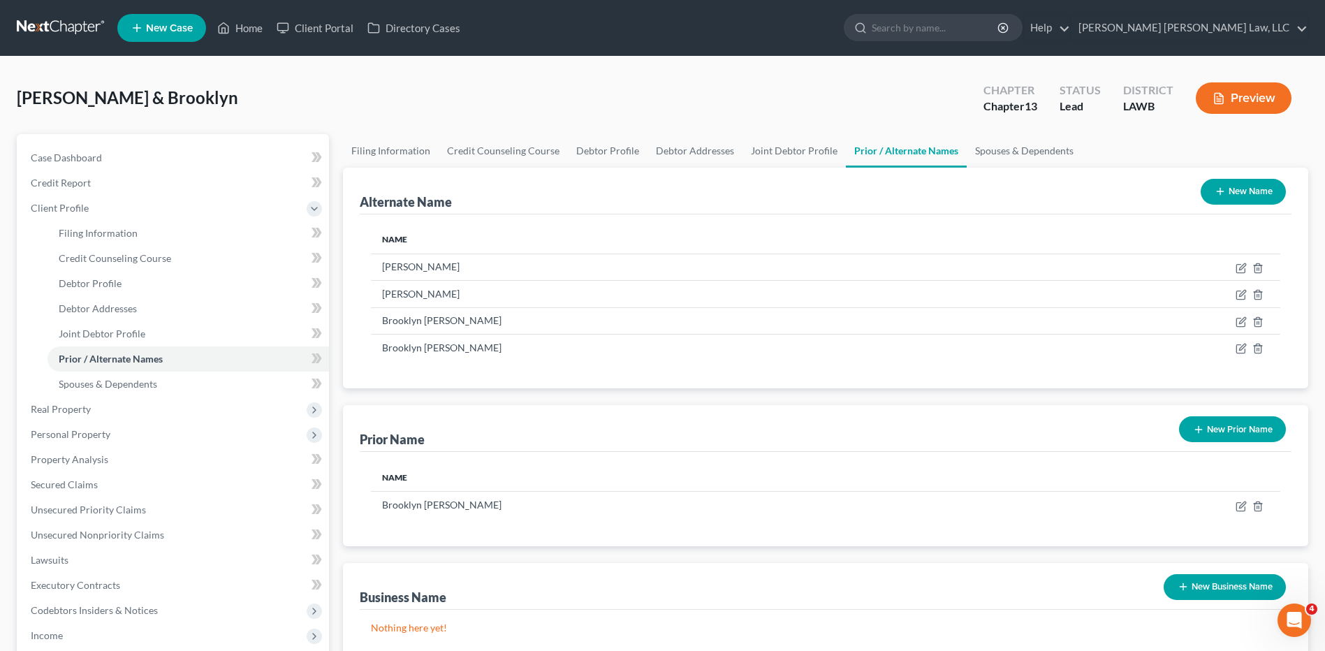
click at [47, 24] on link at bounding box center [61, 27] width 89 height 25
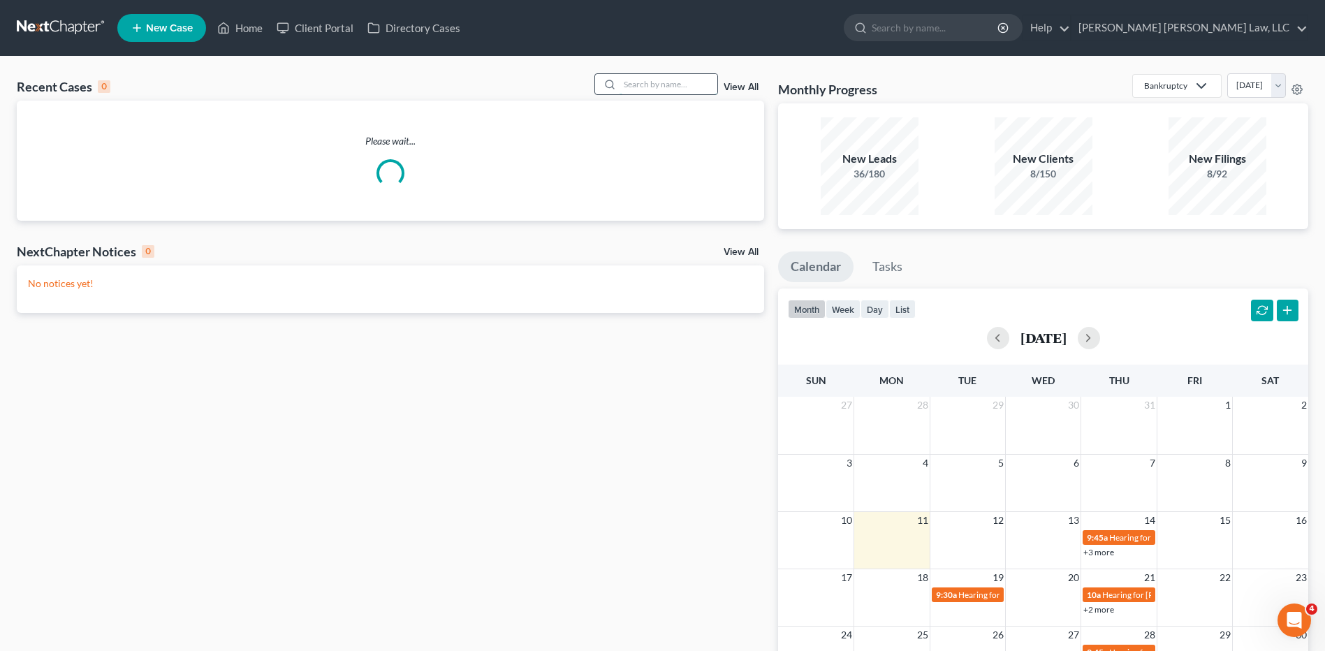
click at [653, 85] on input "search" at bounding box center [669, 84] width 98 height 20
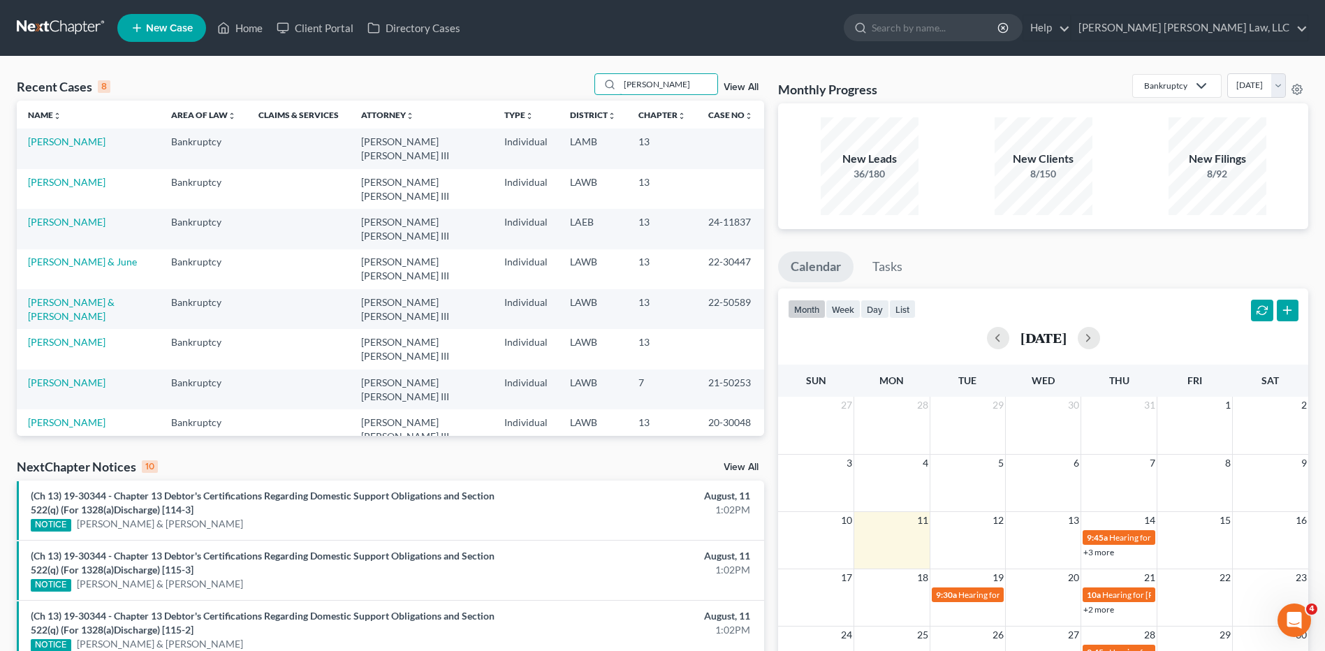
type input "[PERSON_NAME]"
click at [159, 25] on span "New Case" at bounding box center [169, 28] width 47 height 10
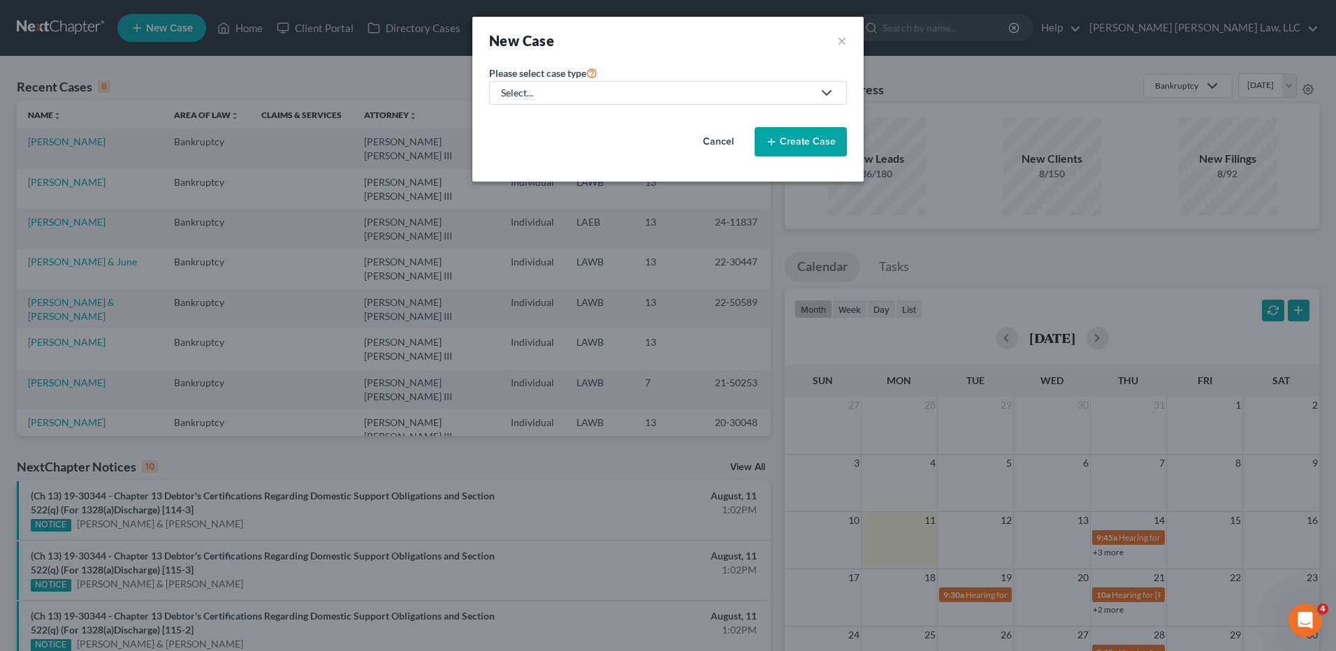
click at [572, 99] on div "Select..." at bounding box center [657, 93] width 312 height 14
click at [553, 124] on div "Bankruptcy" at bounding box center [564, 121] width 124 height 14
select select "36"
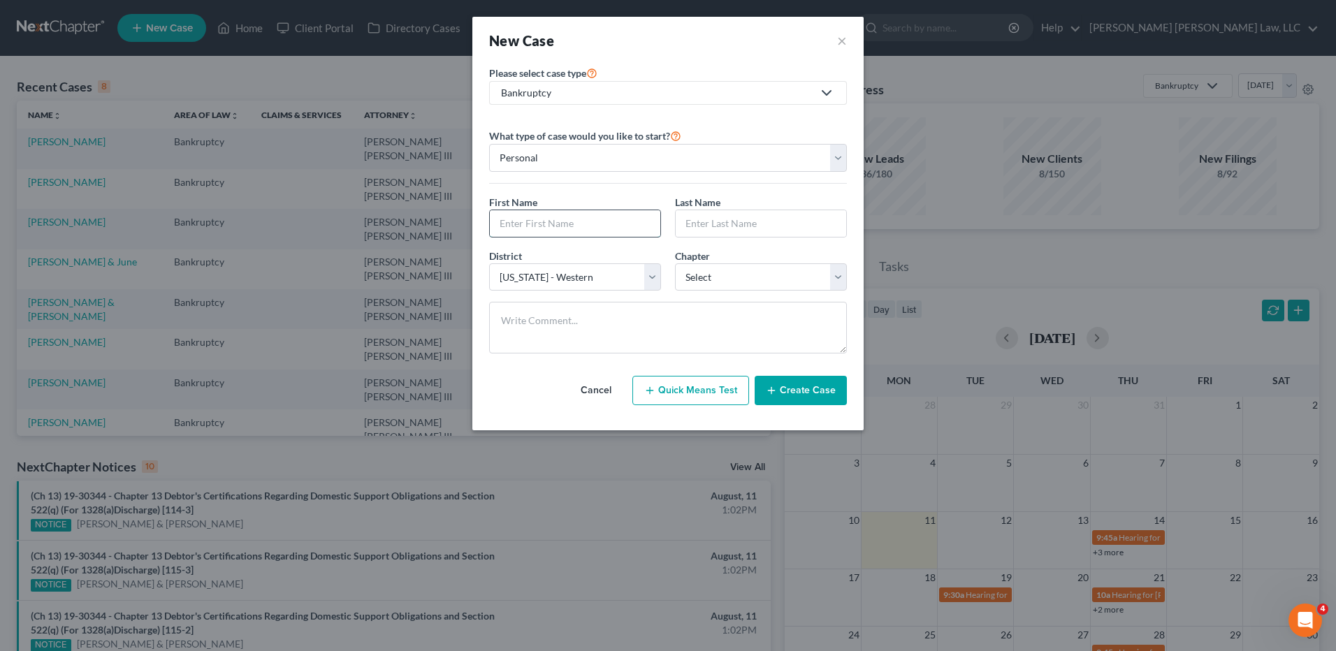
click at [531, 227] on input "text" at bounding box center [575, 223] width 170 height 27
type input "Matthew"
type input "Breaux"
click at [702, 276] on select "Select 7 11 12 13" at bounding box center [761, 277] width 172 height 28
select select "3"
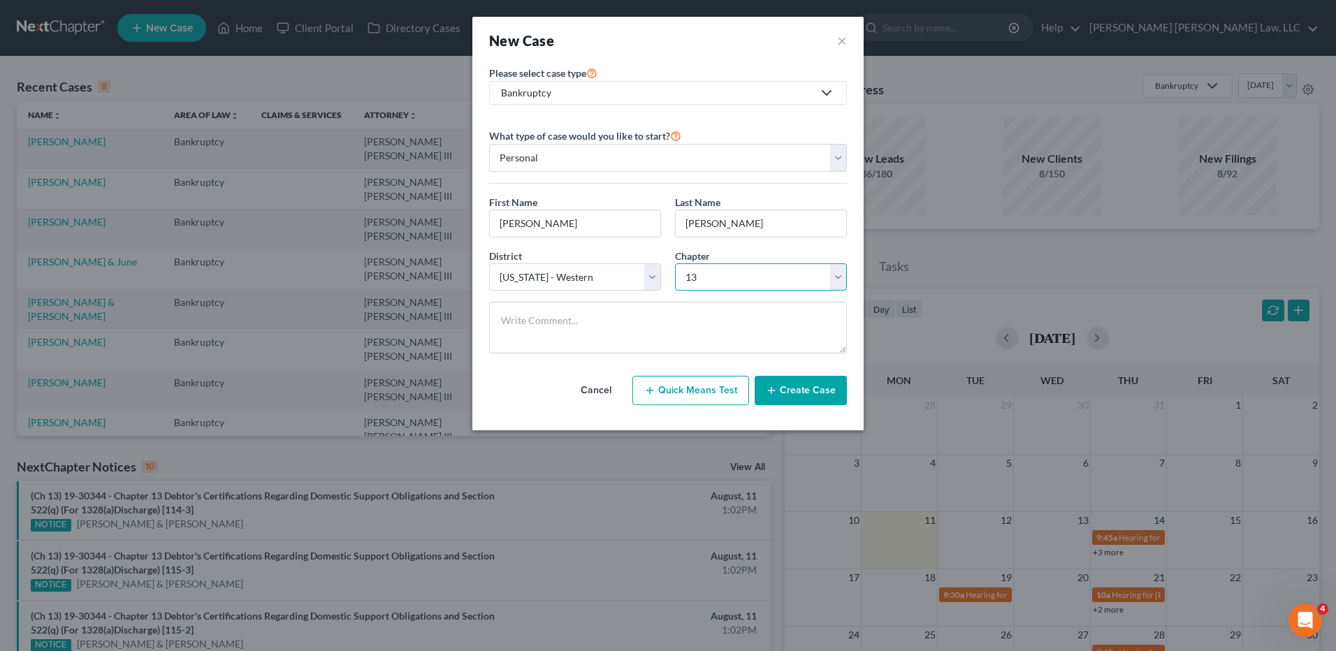
click at [675, 263] on select "Select 7 11 12 13" at bounding box center [761, 277] width 172 height 28
click at [783, 384] on button "Create Case" at bounding box center [801, 390] width 92 height 29
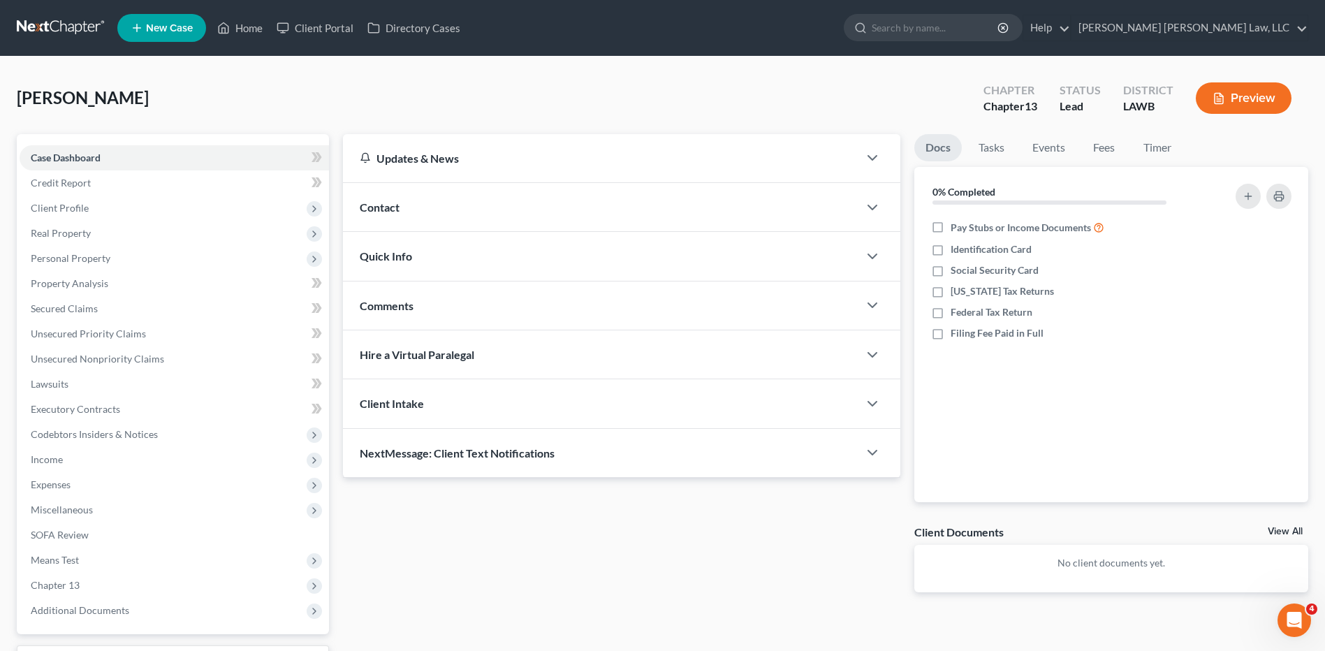
click at [55, 26] on link at bounding box center [61, 27] width 89 height 25
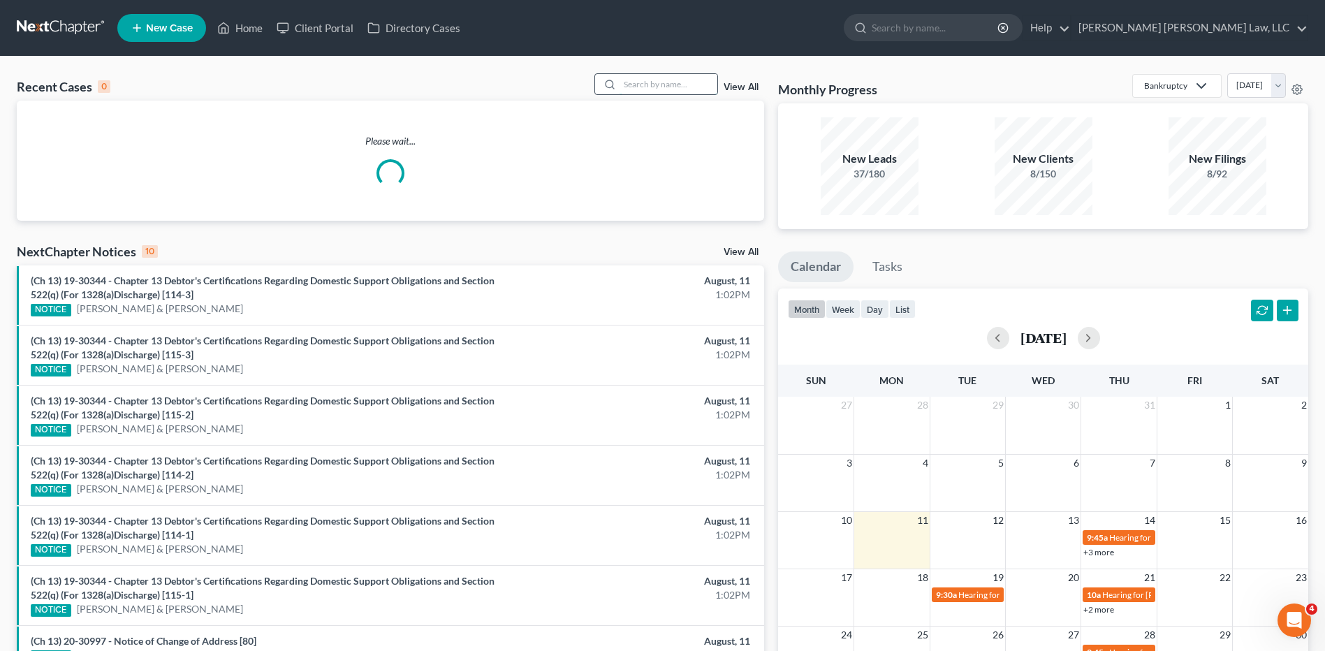
click at [656, 87] on input "search" at bounding box center [669, 84] width 98 height 20
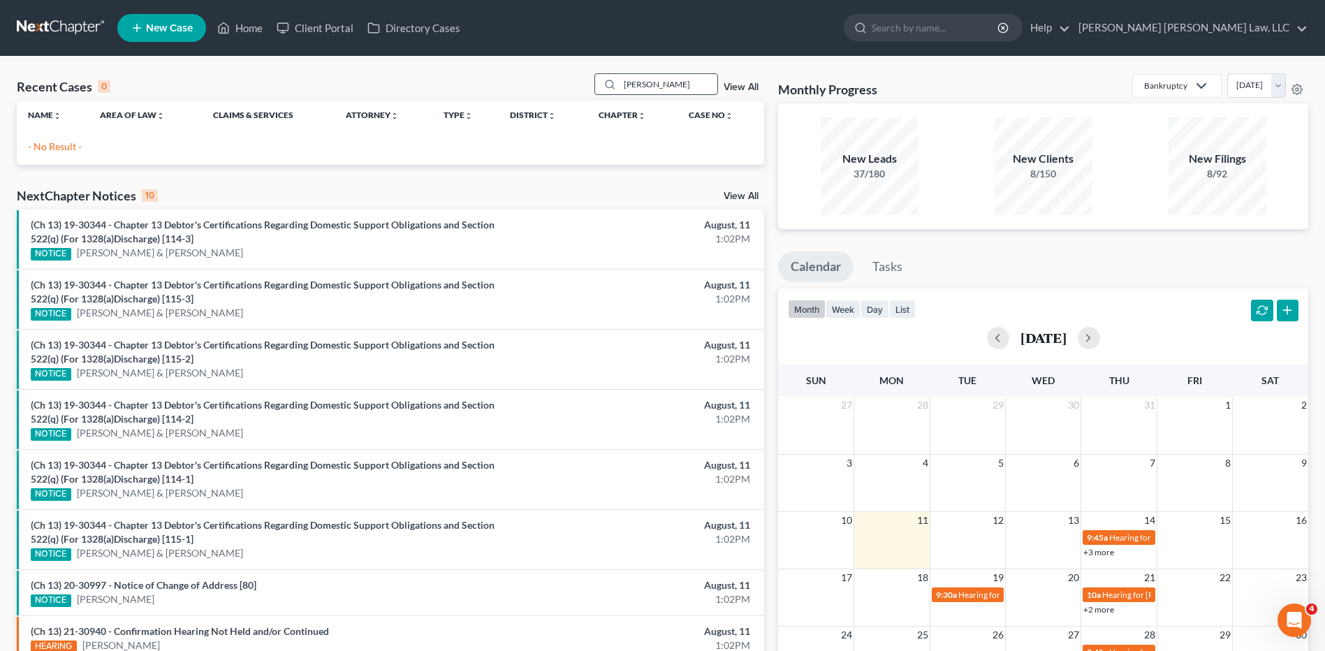
click at [667, 82] on input "davis, tr" at bounding box center [669, 84] width 98 height 20
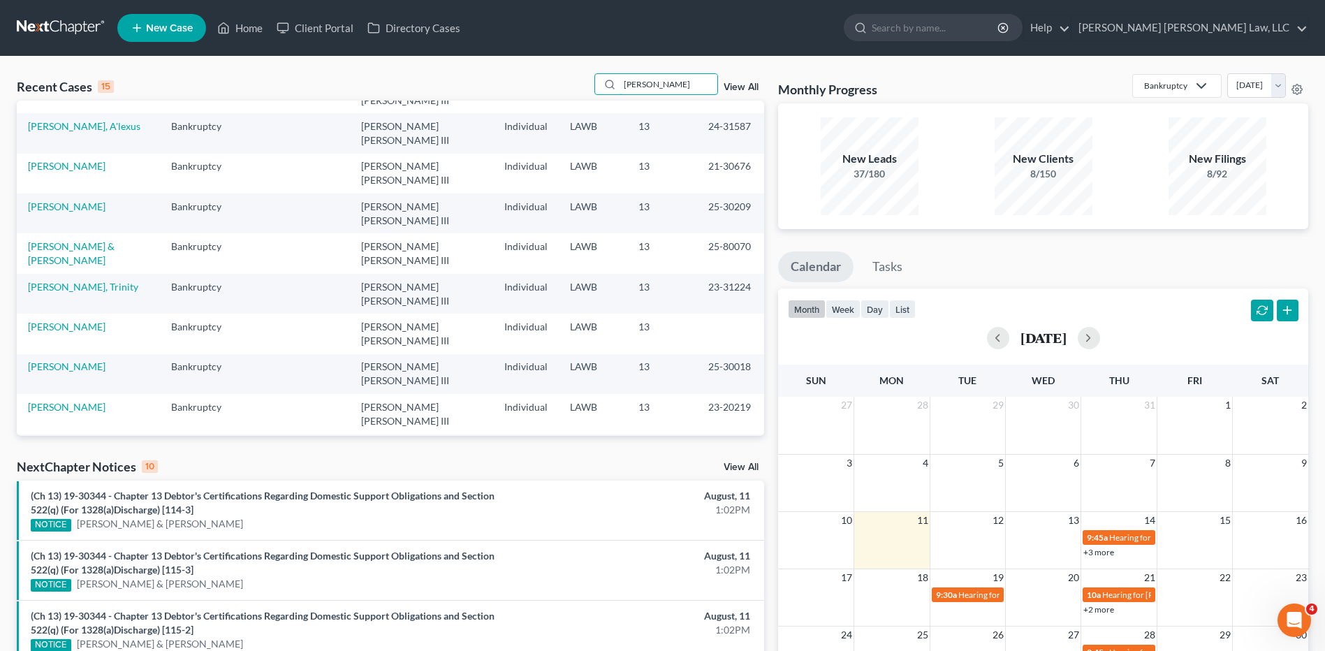
type input "davis"
click at [147, 26] on span "New Case" at bounding box center [169, 28] width 47 height 10
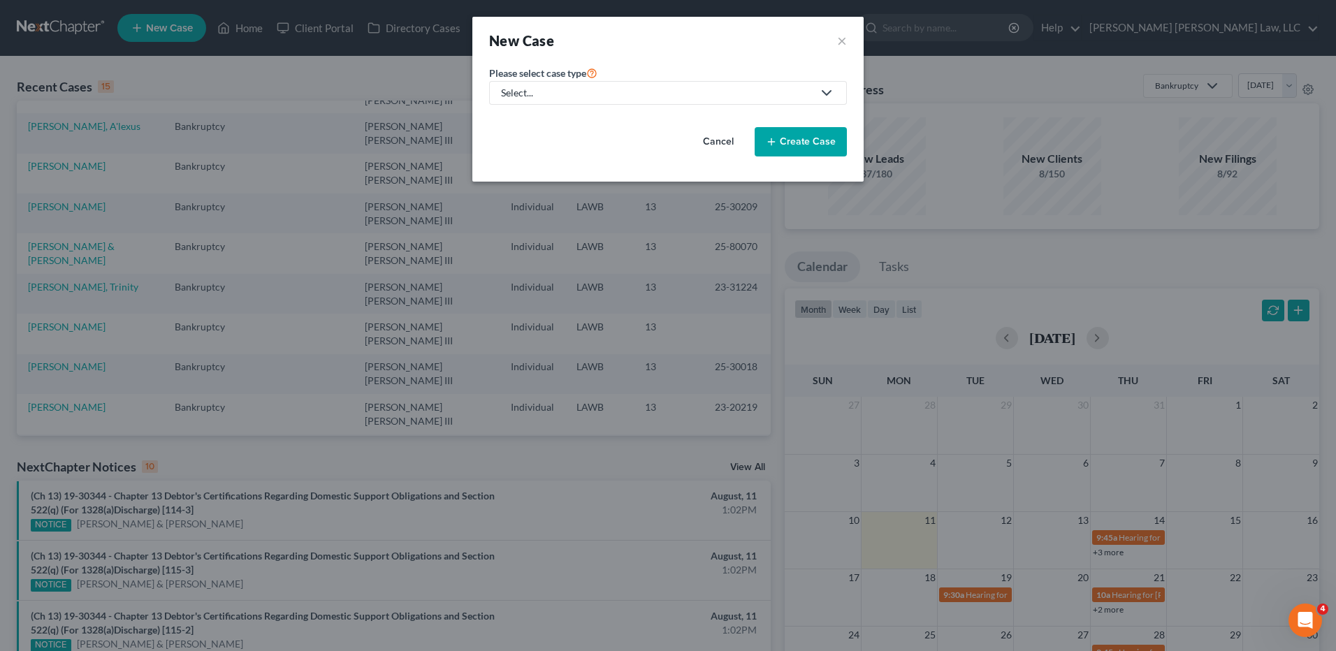
click at [541, 85] on link "Select..." at bounding box center [668, 93] width 358 height 24
click at [535, 114] on div "Bankruptcy" at bounding box center [564, 121] width 124 height 14
select select "36"
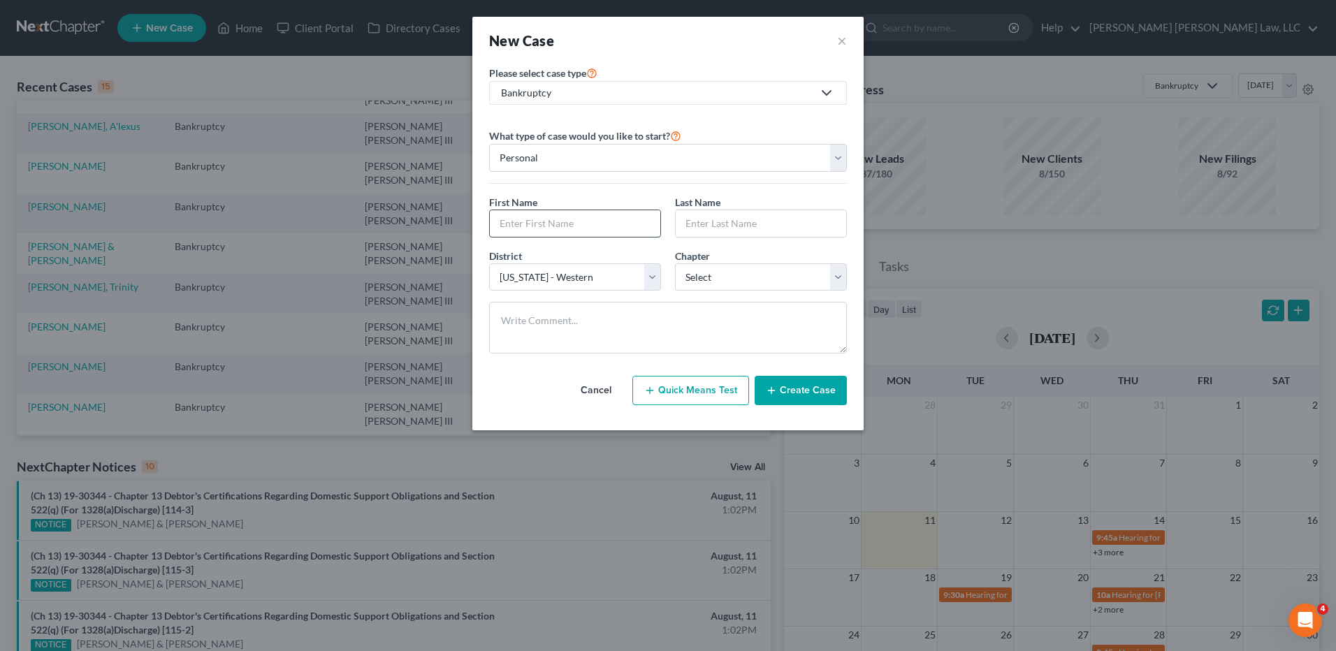
click at [525, 224] on input "text" at bounding box center [575, 223] width 170 height 27
type input "Trashala"
type input "Davis"
click at [718, 269] on select "Select 7 11 12 13" at bounding box center [761, 277] width 172 height 28
select select "3"
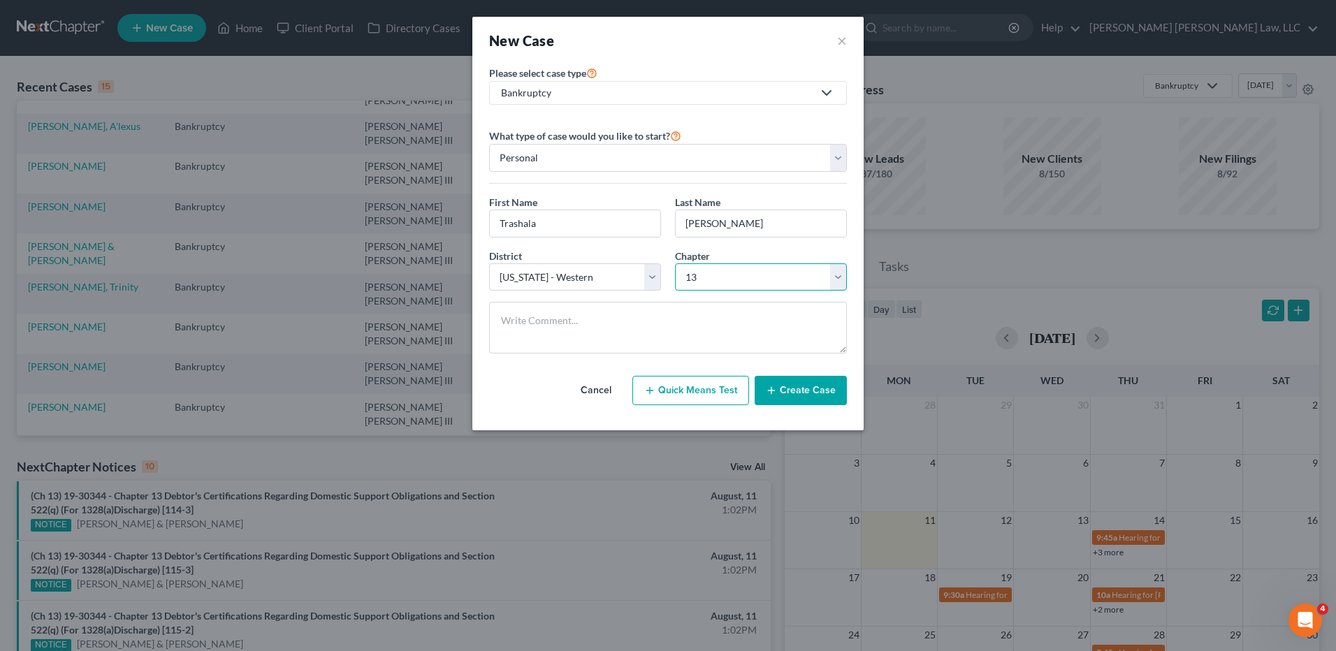
click at [675, 263] on select "Select 7 11 12 13" at bounding box center [761, 277] width 172 height 28
click at [808, 393] on button "Create Case" at bounding box center [801, 390] width 92 height 29
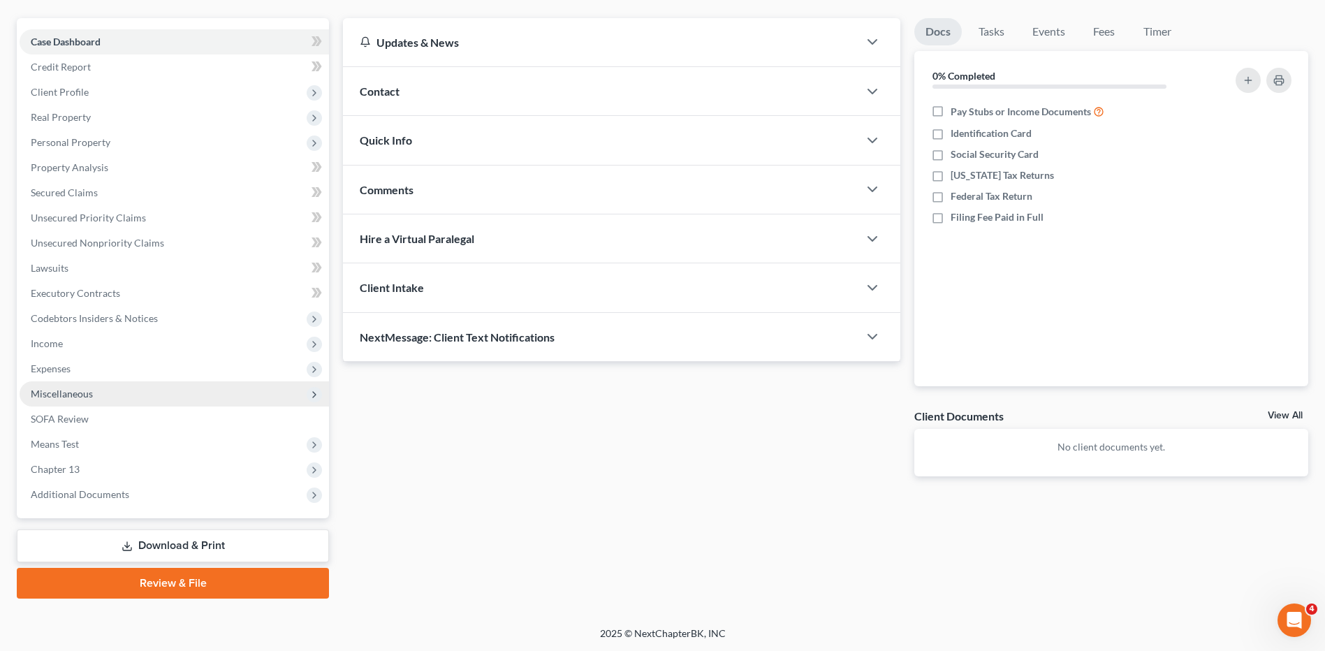
scroll to position [117, 0]
click at [45, 366] on span "Expenses" at bounding box center [51, 368] width 40 height 12
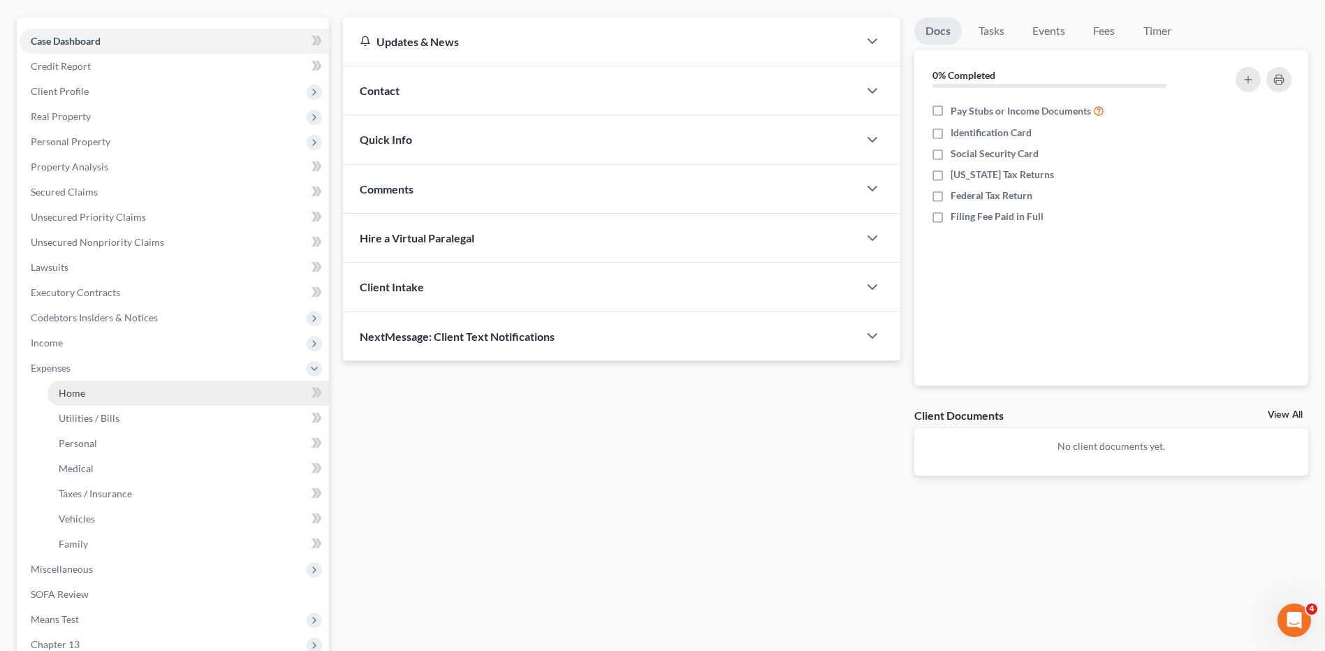
click at [74, 391] on span "Home" at bounding box center [72, 393] width 27 height 12
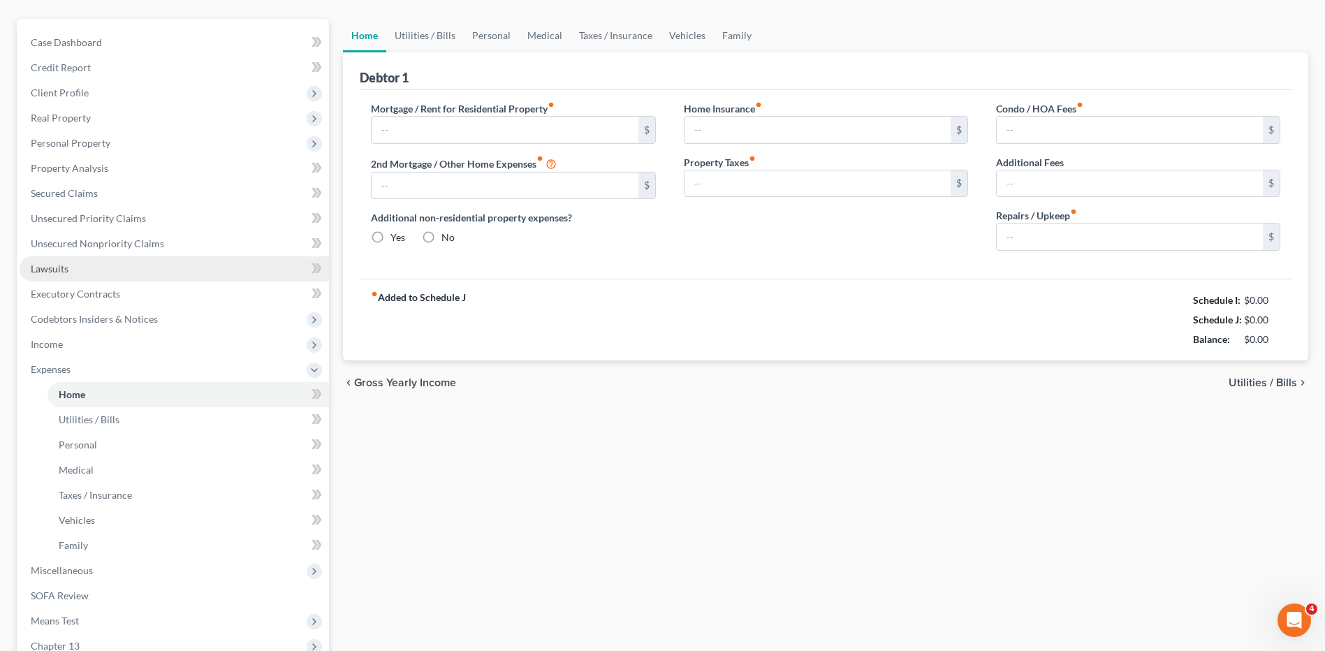
type input "0.00"
radio input "true"
type input "0.00"
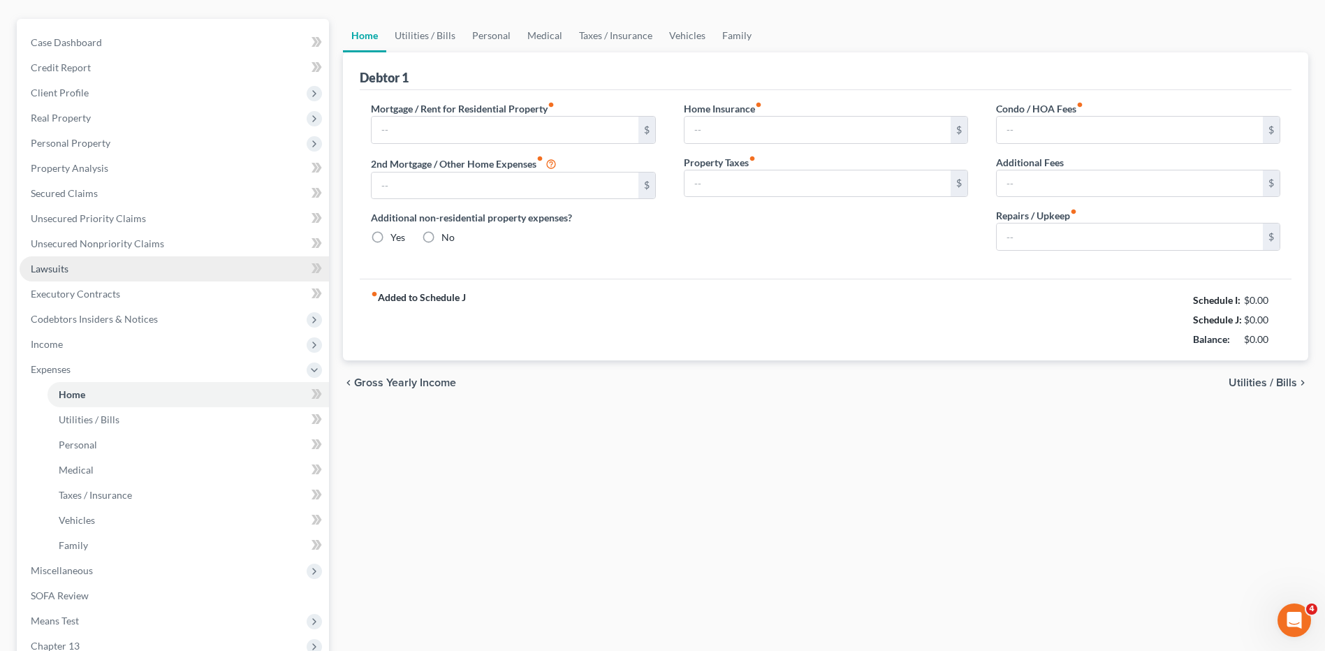
type input "0.00"
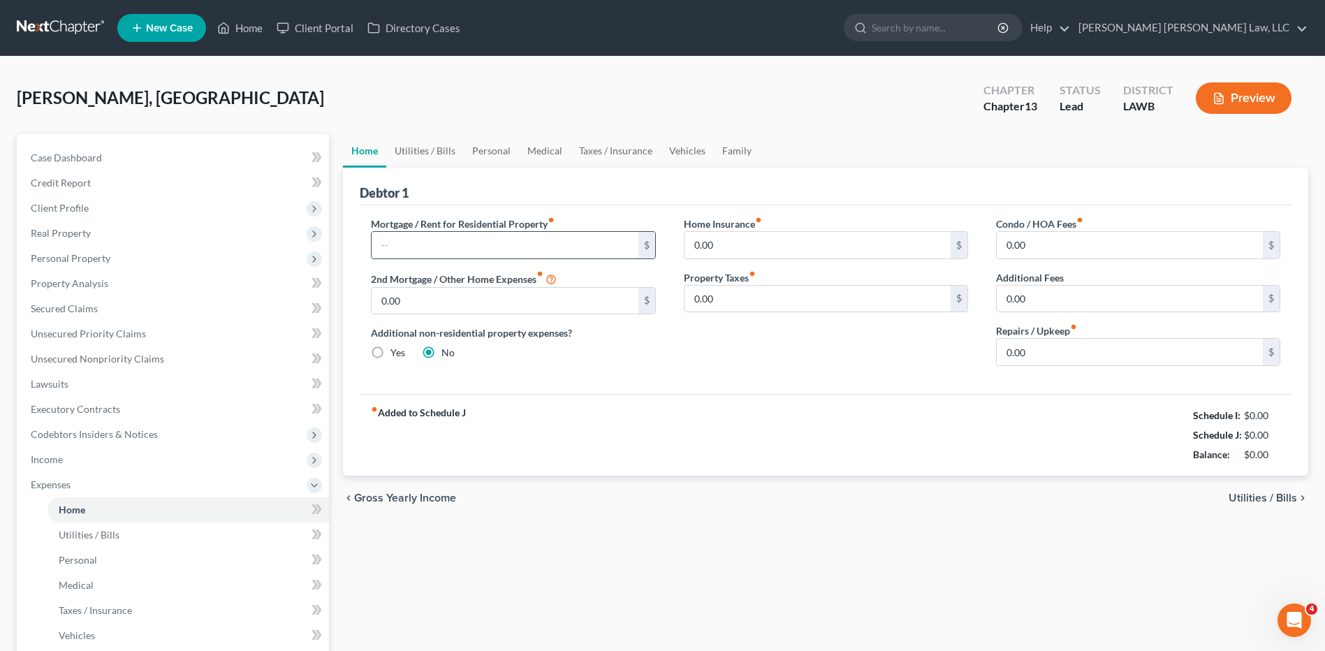
click at [400, 243] on input "text" at bounding box center [505, 245] width 266 height 27
type input "1,200.00"
click at [444, 152] on link "Utilities / Bills" at bounding box center [425, 151] width 78 height 34
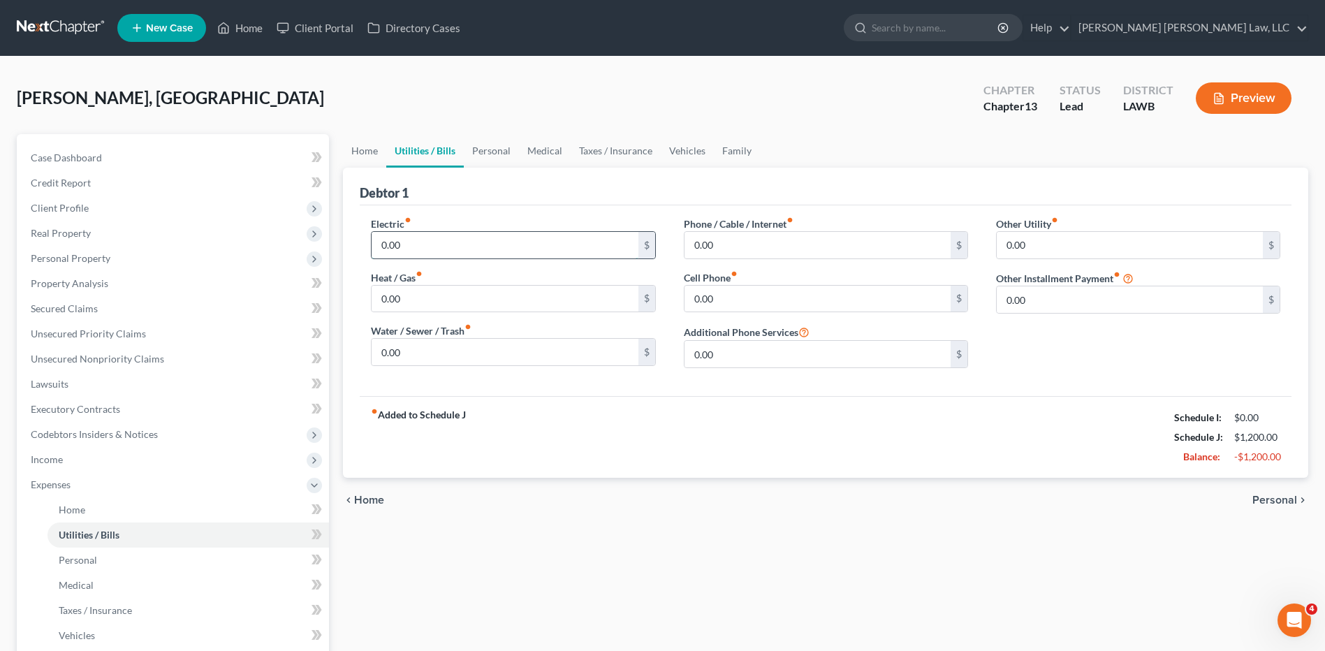
click at [413, 243] on input "0.00" at bounding box center [505, 245] width 266 height 27
click at [42, 25] on link at bounding box center [61, 27] width 89 height 25
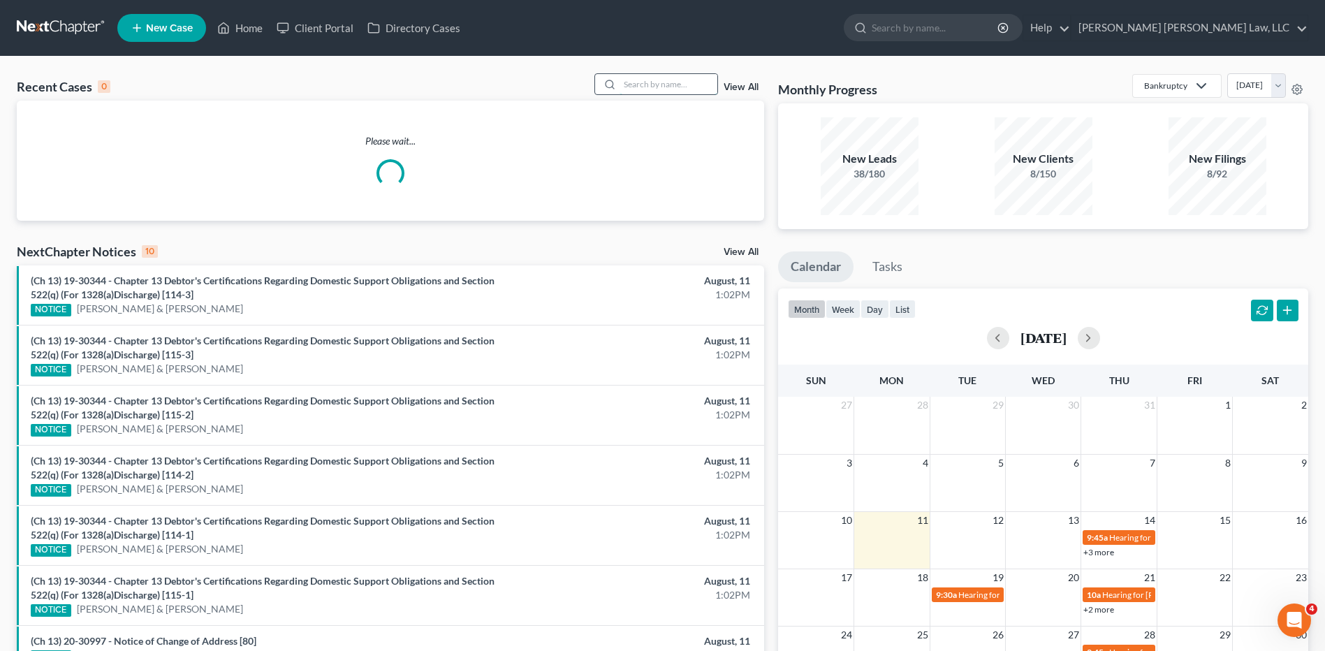
click at [650, 82] on input "search" at bounding box center [669, 84] width 98 height 20
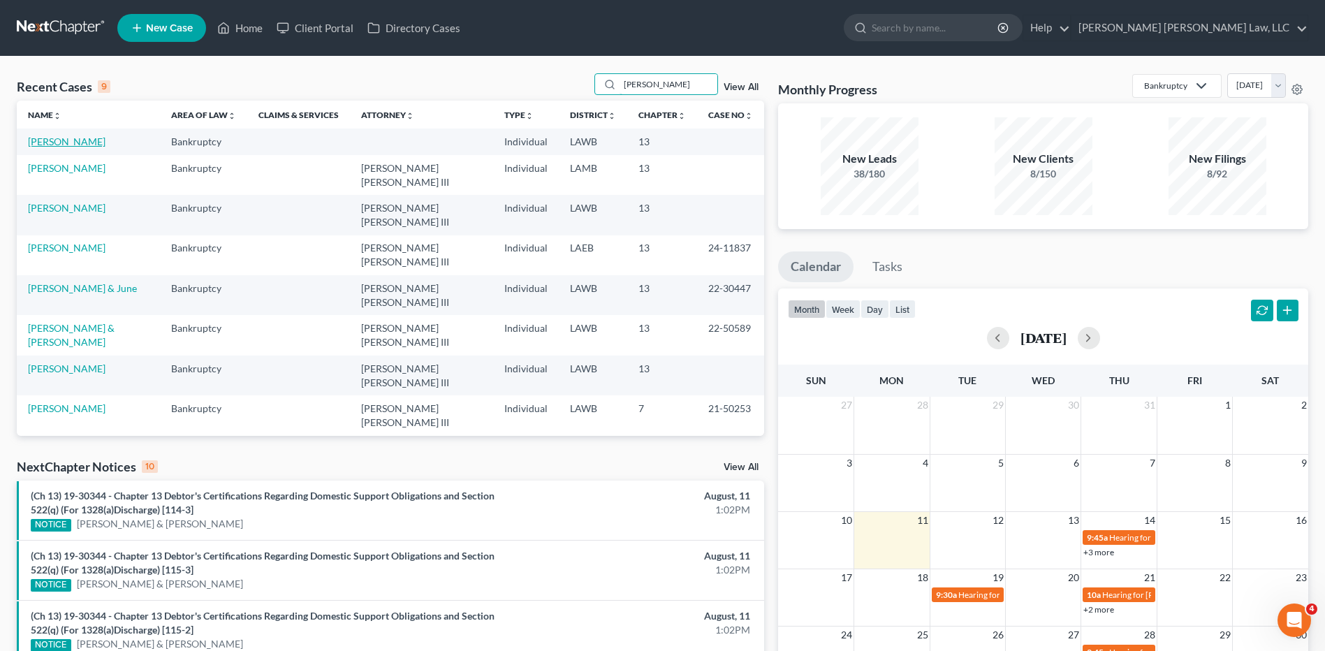
type input "breaux"
click at [81, 140] on link "Breaux, Matthew" at bounding box center [67, 142] width 78 height 12
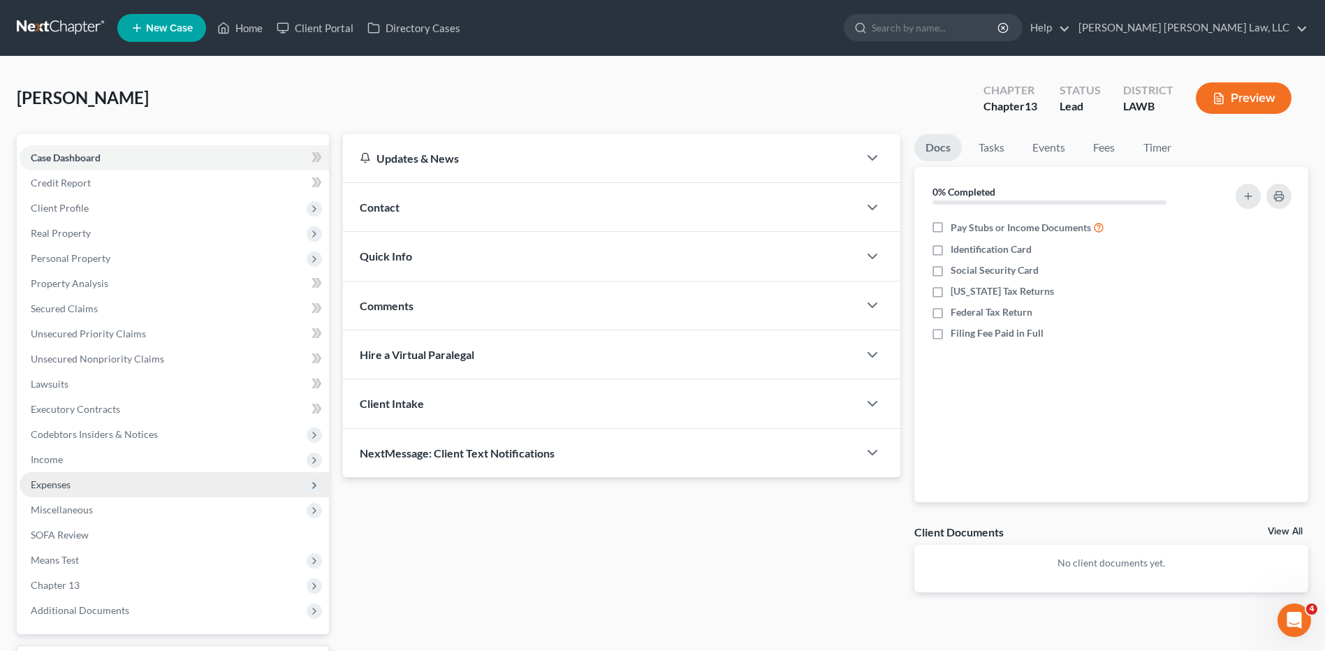
click at [59, 481] on span "Expenses" at bounding box center [51, 485] width 40 height 12
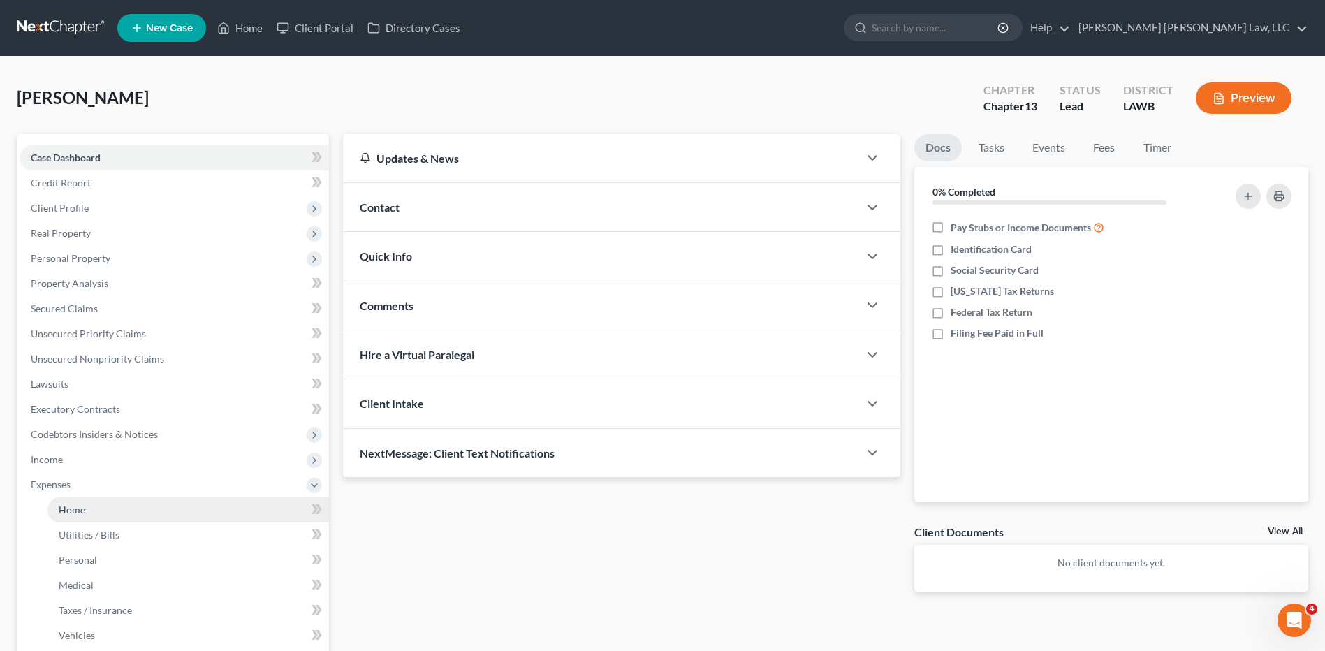
click at [73, 513] on span "Home" at bounding box center [72, 510] width 27 height 12
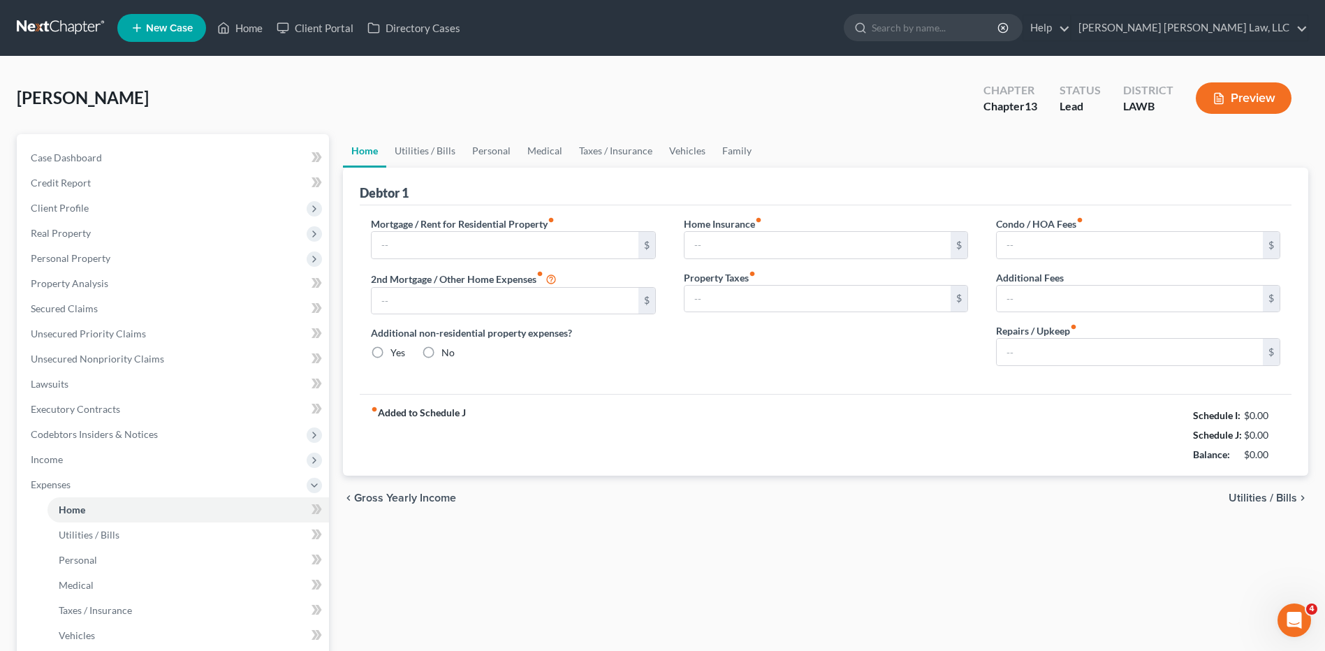
type input "0.00"
radio input "true"
type input "0.00"
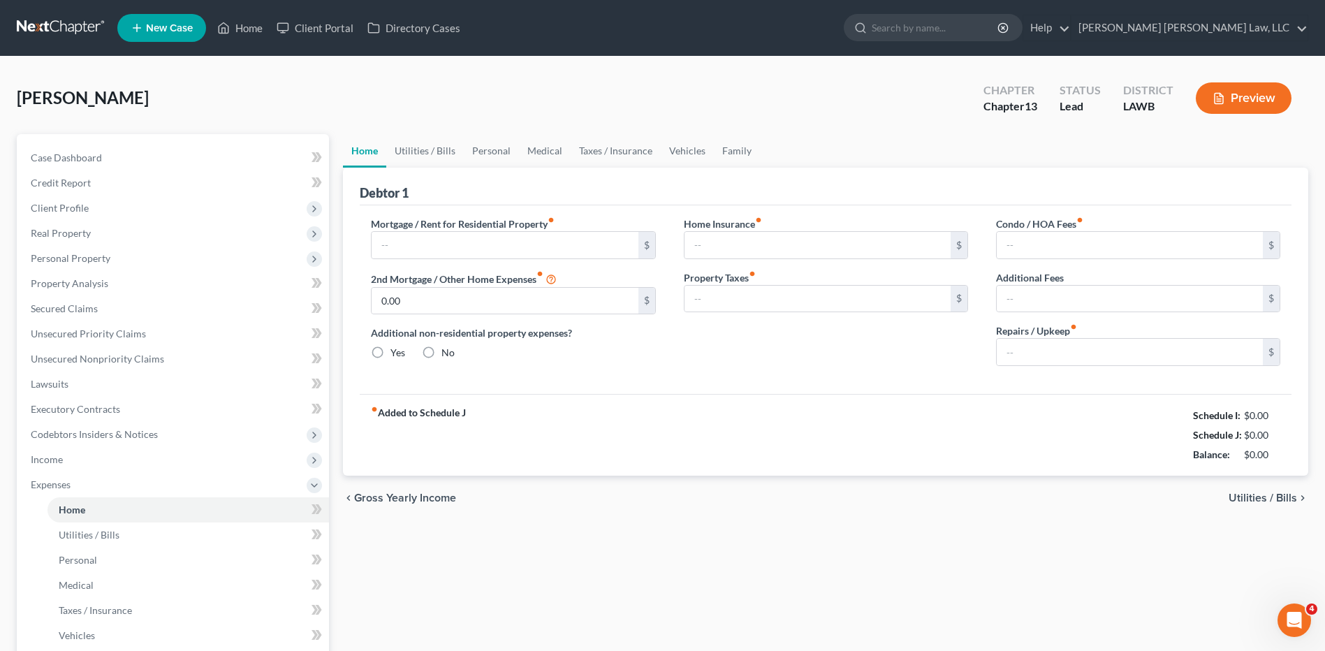
type input "0.00"
click at [410, 245] on input "text" at bounding box center [505, 245] width 266 height 27
type input "1,200.00"
click at [412, 152] on link "Utilities / Bills" at bounding box center [425, 151] width 78 height 34
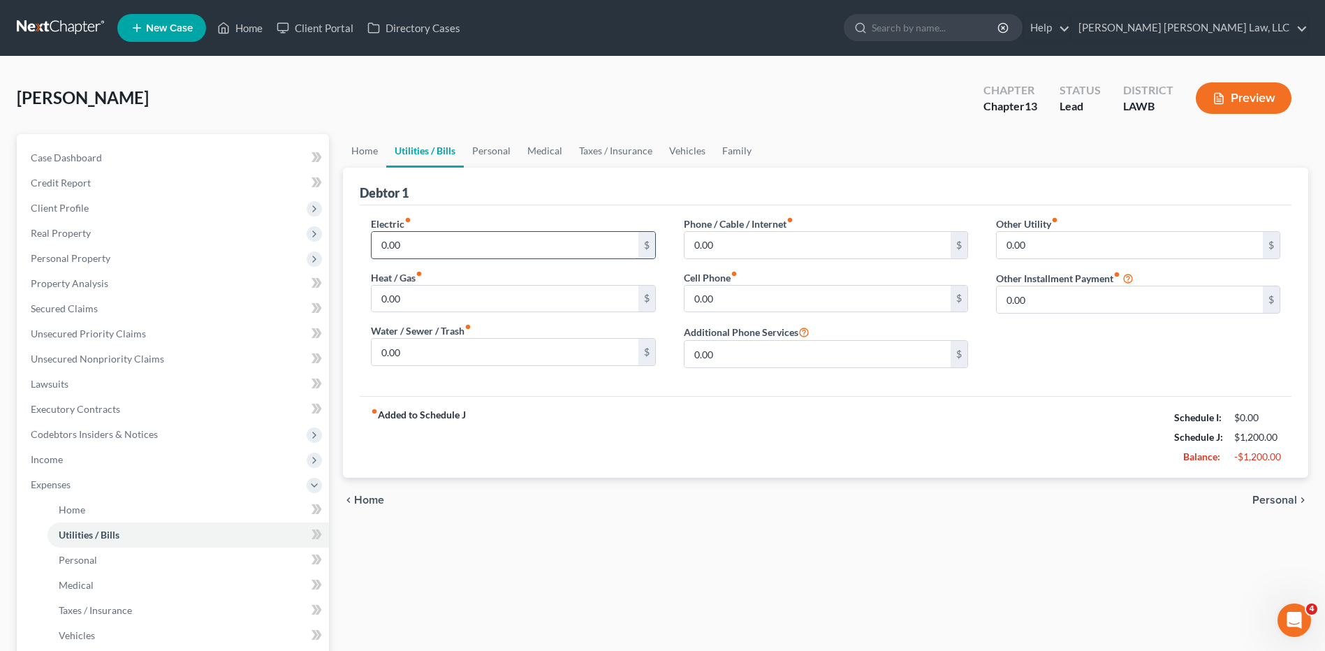
click at [408, 245] on input "0.00" at bounding box center [505, 245] width 266 height 27
type input "170.00"
click at [409, 304] on input "0.00" at bounding box center [505, 299] width 266 height 27
type input "30.00"
click at [418, 349] on input "0.00" at bounding box center [505, 352] width 266 height 27
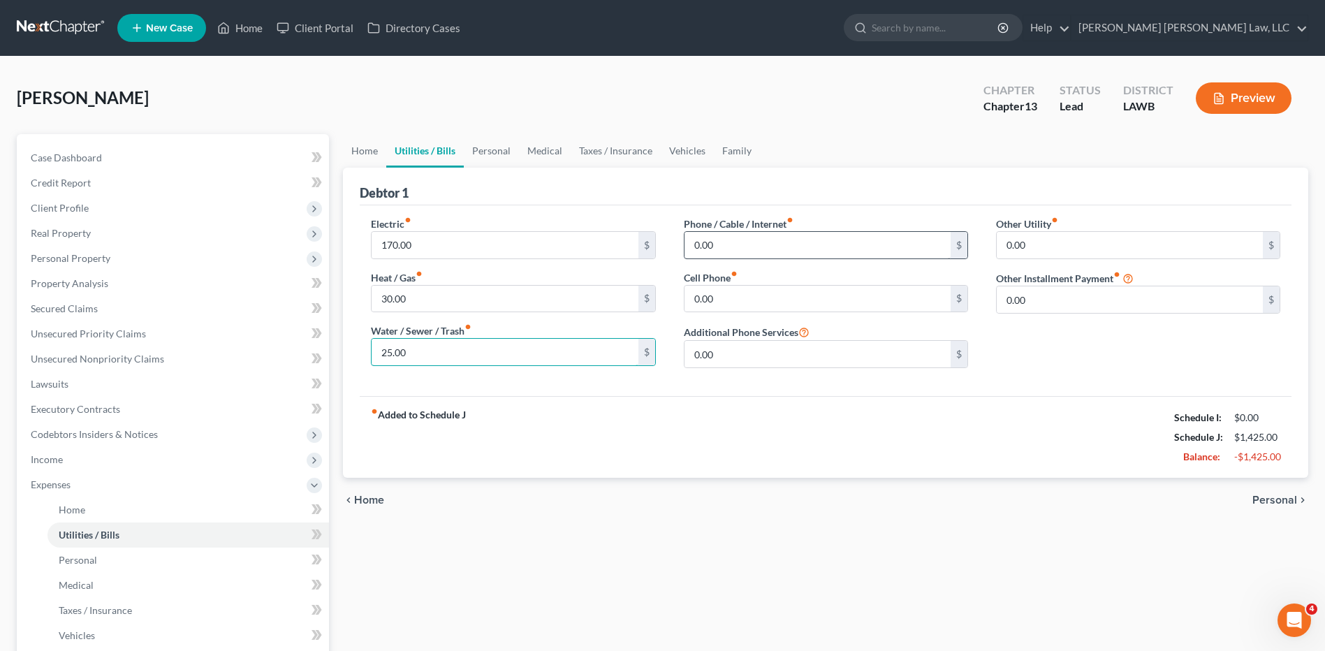
type input "25.00"
click at [726, 245] on input "0.00" at bounding box center [818, 245] width 266 height 27
type input "65.00"
click at [717, 300] on input "0.00" at bounding box center [818, 299] width 266 height 27
type input "78.00"
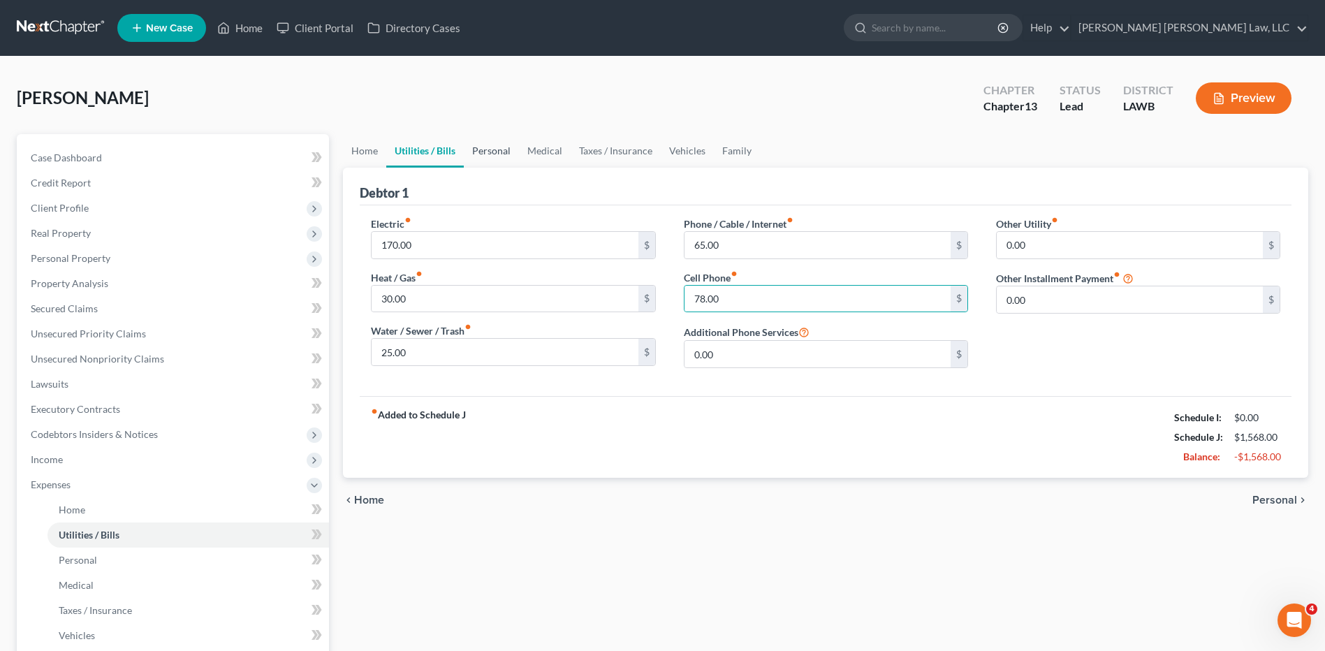
click at [484, 149] on link "Personal" at bounding box center [491, 151] width 55 height 34
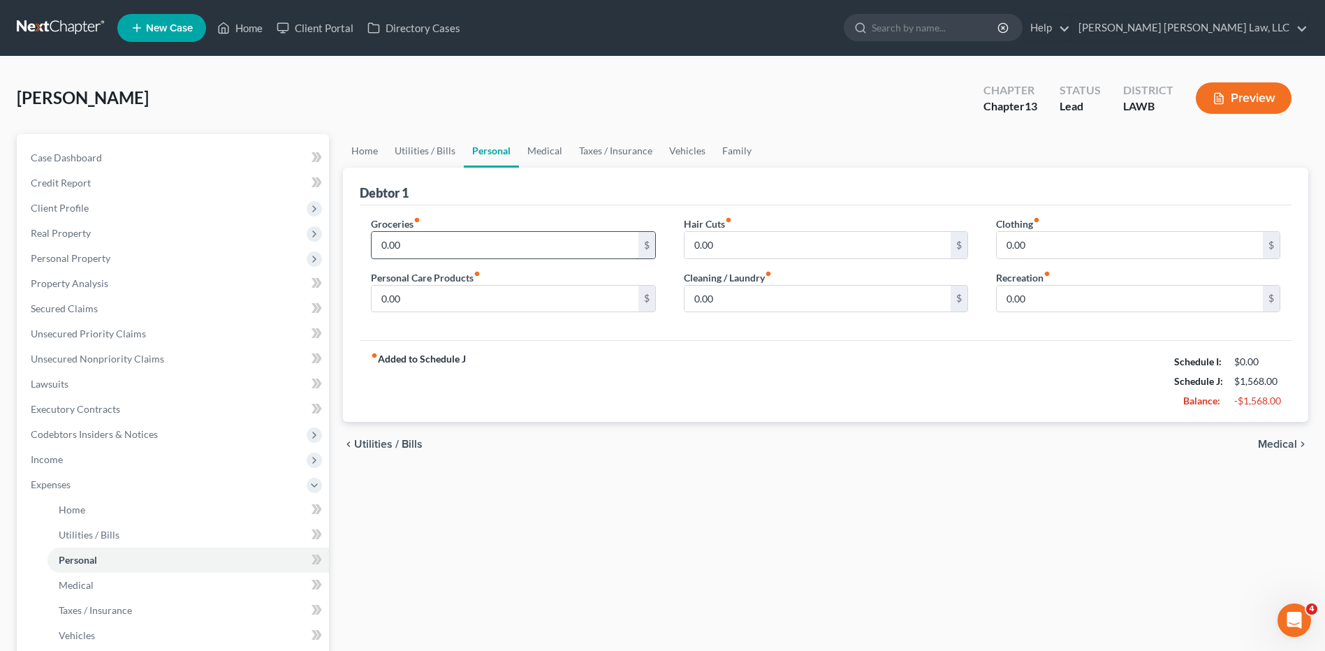
click at [423, 243] on input "0.00" at bounding box center [505, 245] width 266 height 27
type input "487.00"
click at [683, 145] on link "Vehicles" at bounding box center [687, 151] width 53 height 34
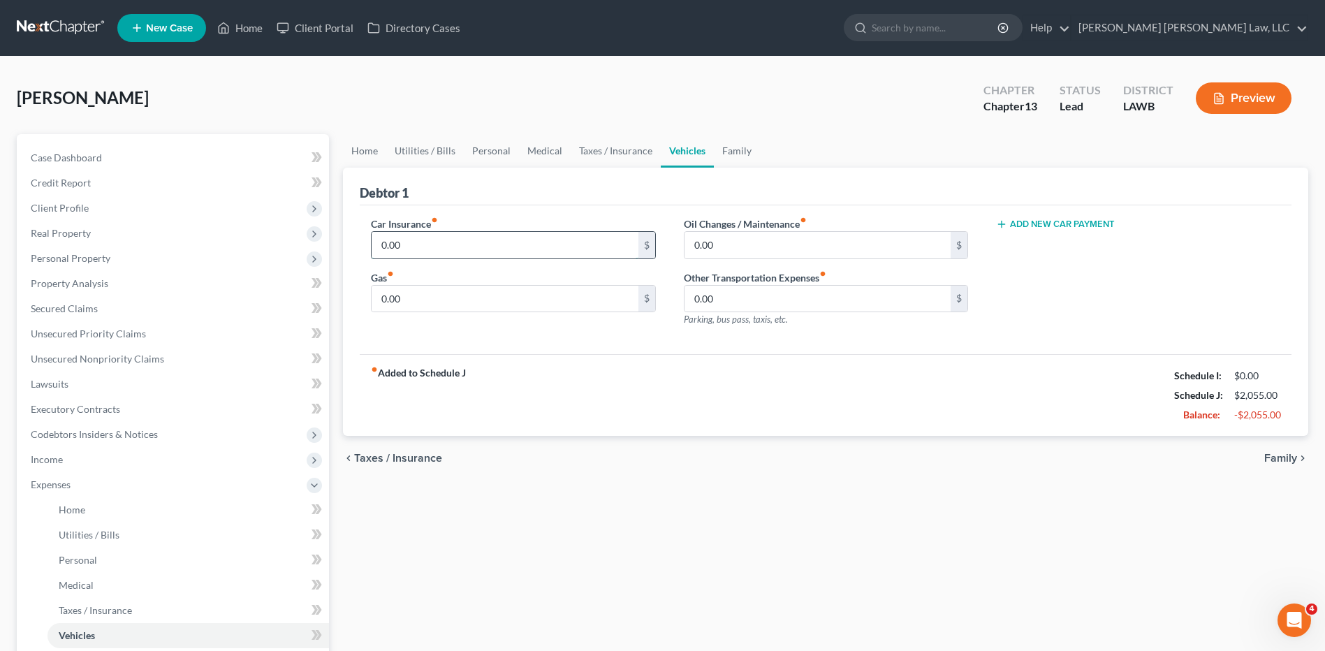
click at [405, 249] on input "0.00" at bounding box center [505, 245] width 266 height 27
type input "98.00"
click at [429, 292] on input "0.00" at bounding box center [505, 299] width 266 height 27
click at [718, 247] on input "0.00" at bounding box center [818, 245] width 266 height 27
type input "60.00"
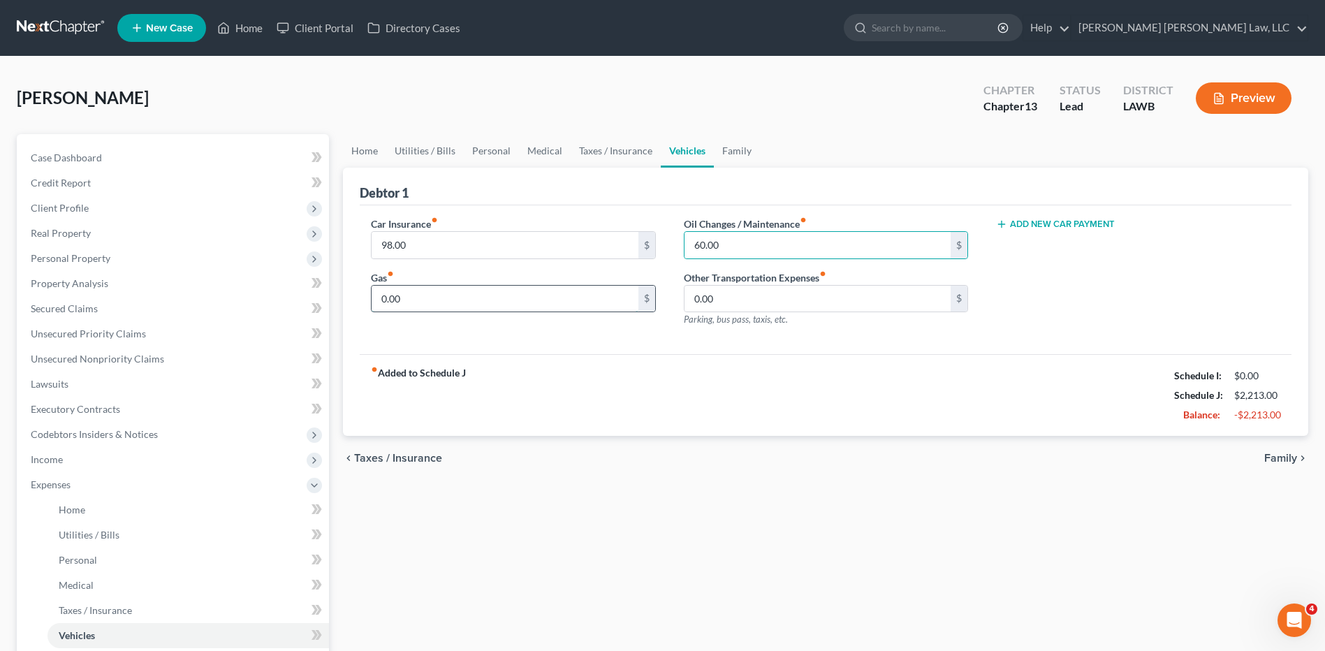
click at [403, 303] on input "0.00" at bounding box center [505, 299] width 266 height 27
type input "250.00"
click at [495, 152] on link "Personal" at bounding box center [491, 151] width 55 height 34
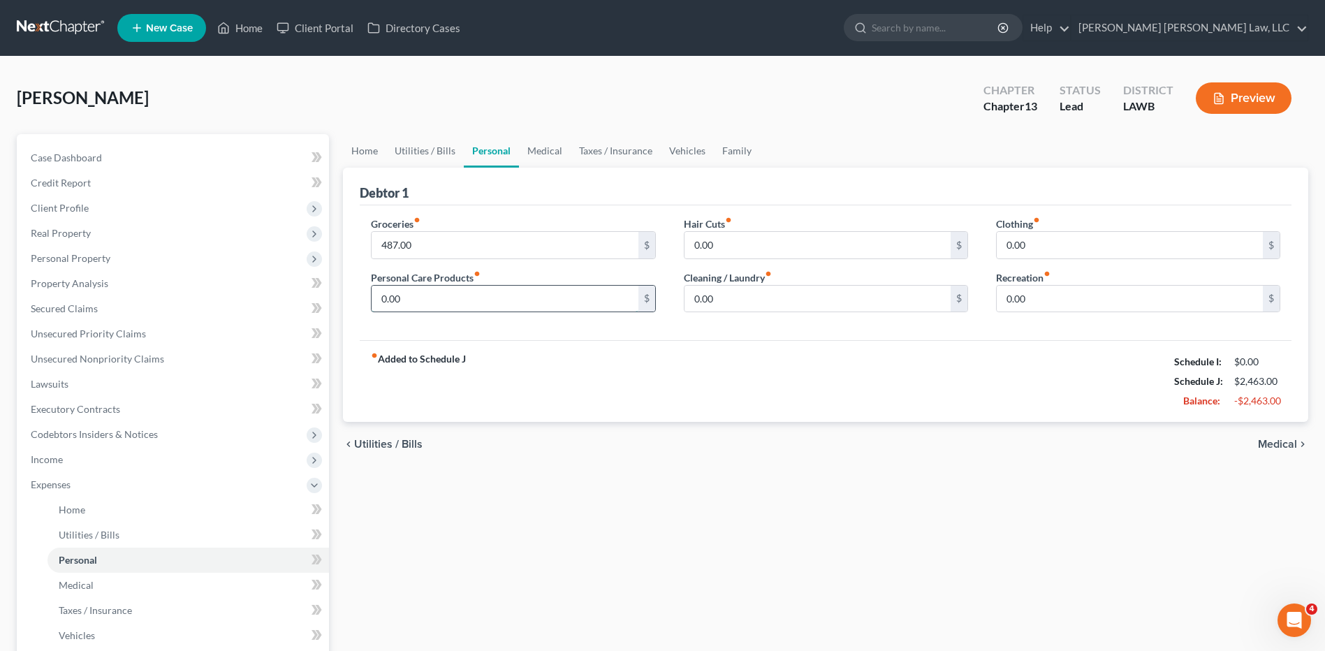
click at [424, 296] on input "0.00" at bounding box center [505, 299] width 266 height 27
type input "50.00"
click at [1052, 247] on input "0.00" at bounding box center [1130, 245] width 266 height 27
type input "93.00"
click at [750, 307] on input "0.00" at bounding box center [818, 299] width 266 height 27
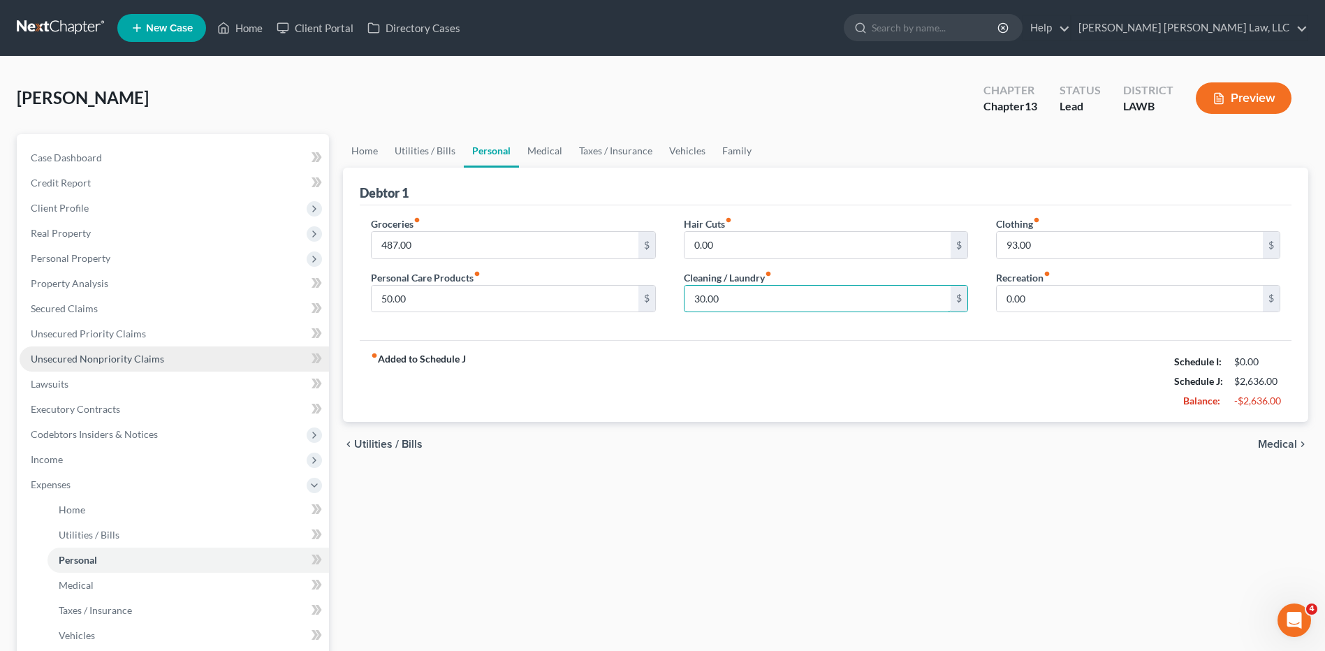
type input "30.00"
click at [87, 357] on span "Unsecured Nonpriority Claims" at bounding box center [97, 359] width 133 height 12
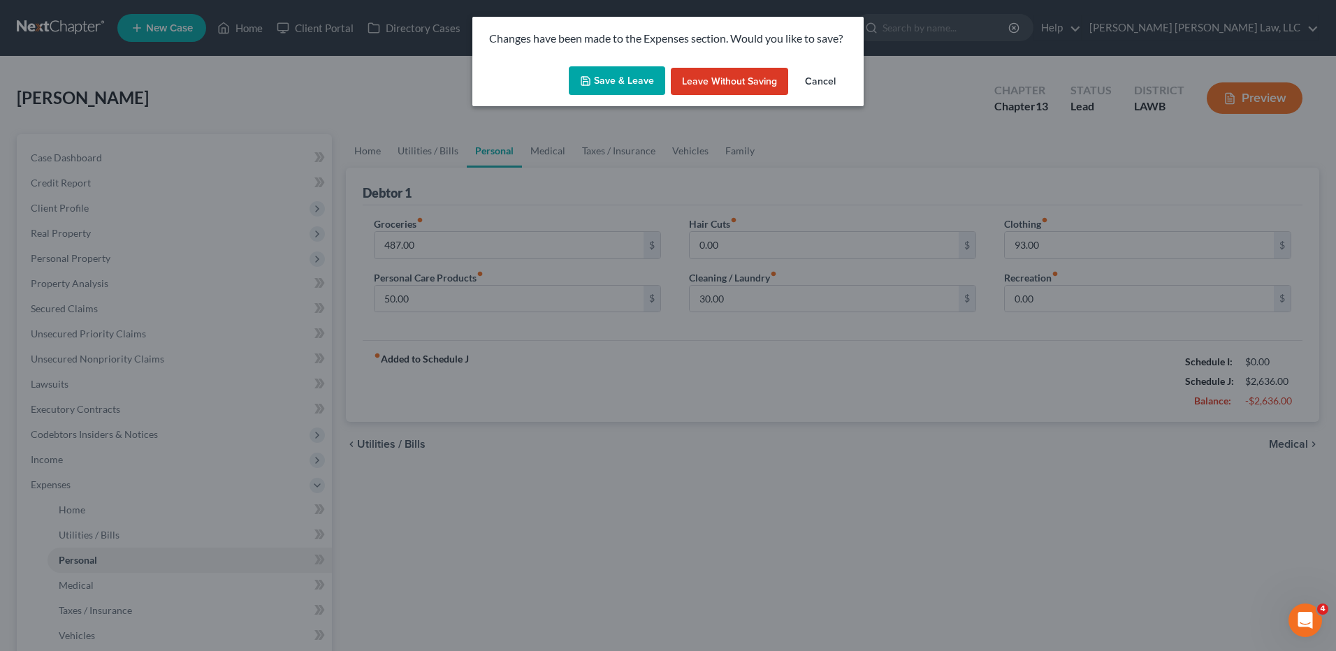
click at [625, 80] on button "Save & Leave" at bounding box center [617, 80] width 96 height 29
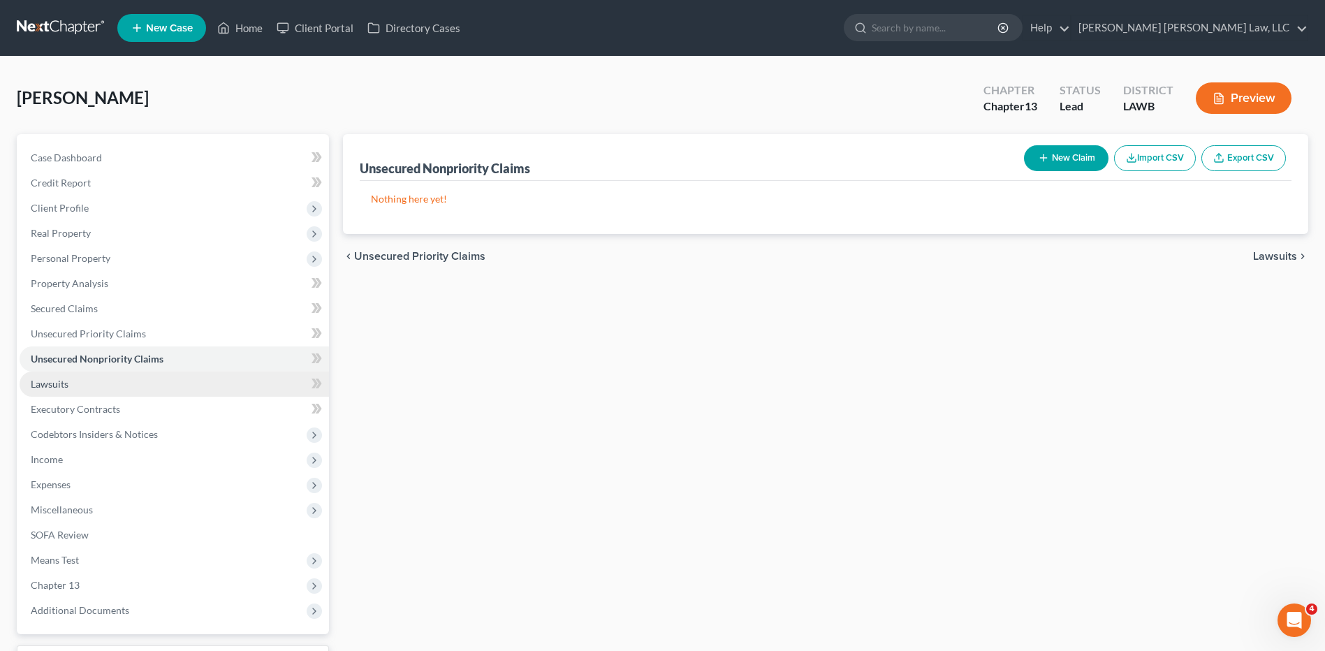
click at [45, 384] on span "Lawsuits" at bounding box center [50, 384] width 38 height 12
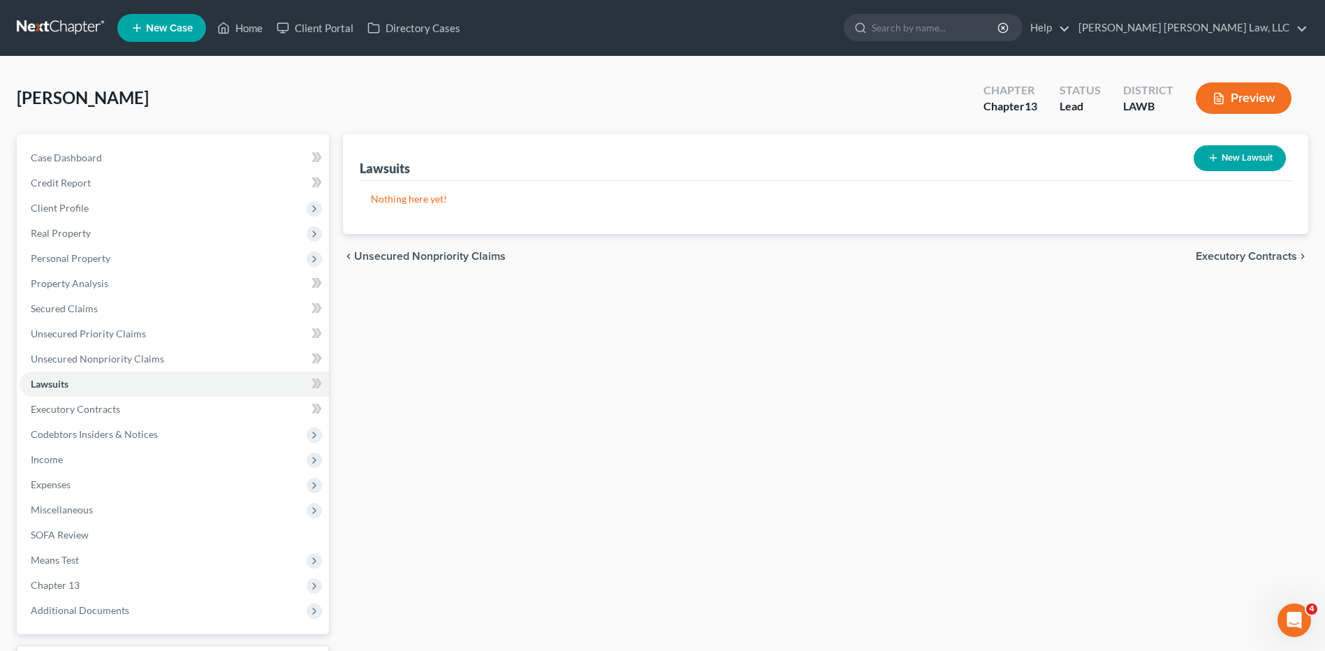
click at [1223, 166] on button "New Lawsuit" at bounding box center [1240, 158] width 92 height 26
select select "0"
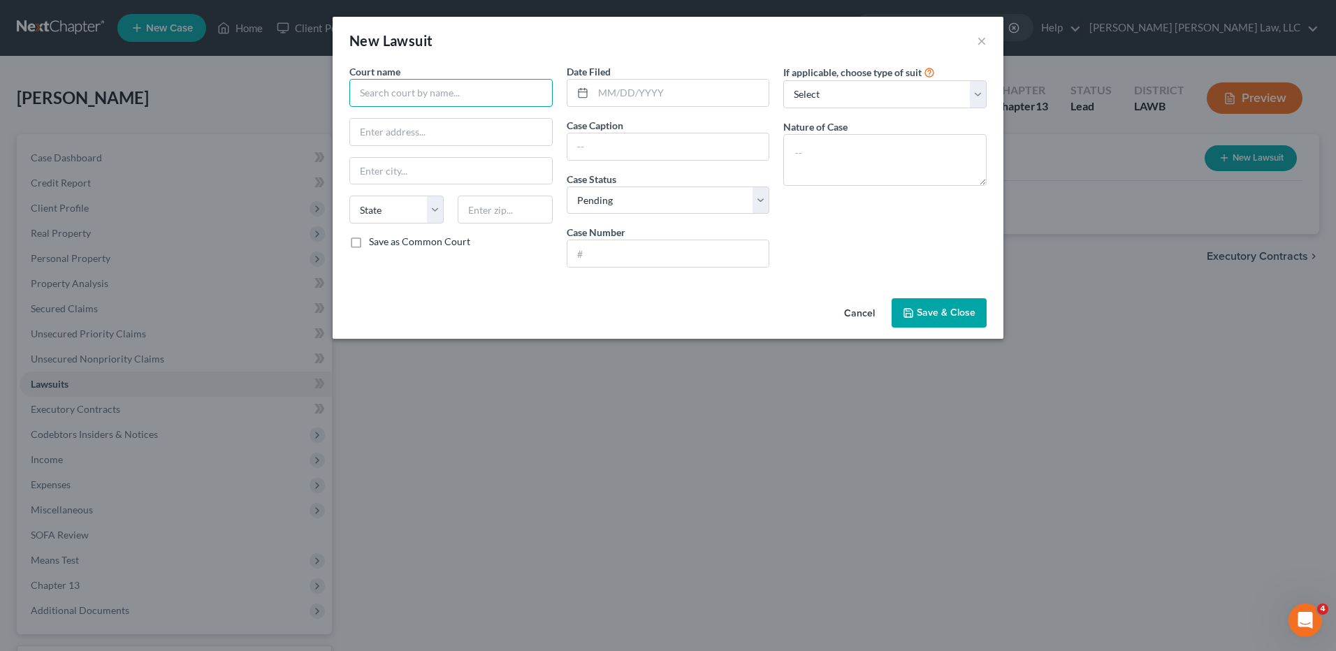
click at [405, 92] on input "text" at bounding box center [450, 93] width 203 height 28
type input "15th Judicial District Court Parish of Lafayette"
click at [375, 136] on input "text" at bounding box center [451, 132] width 202 height 27
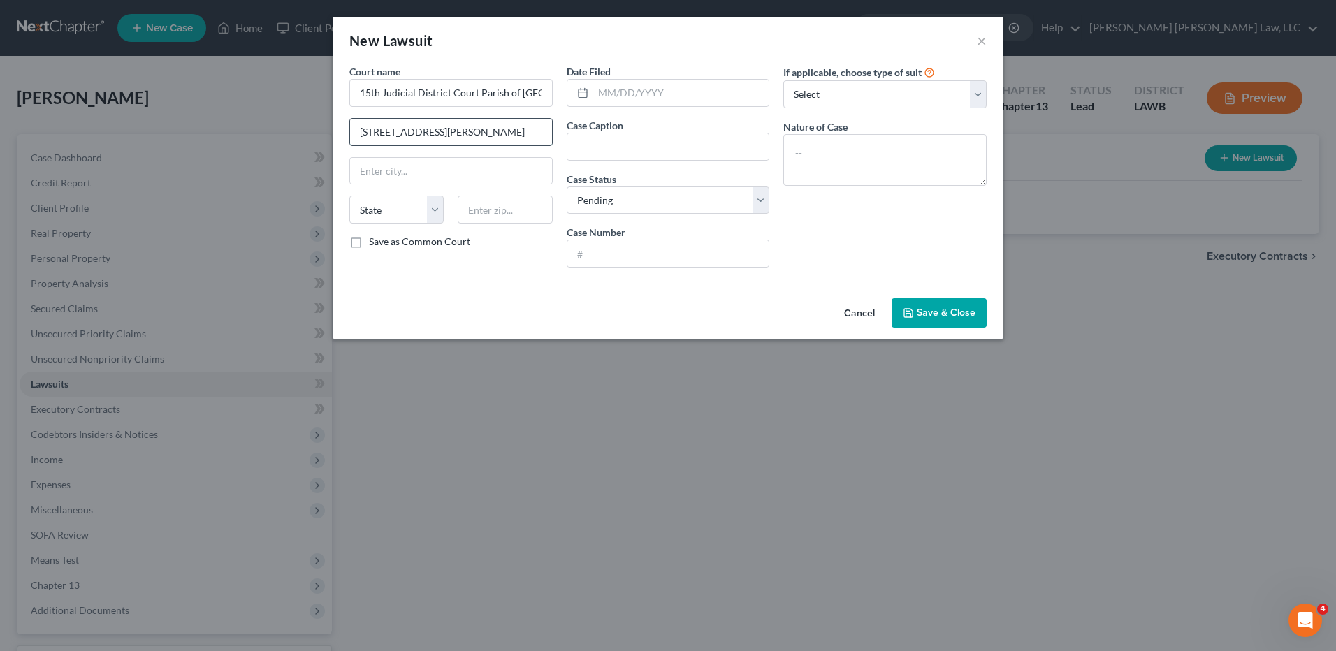
type input "800 S. Buchanan Street"
type input "70501"
type input "Lafayette"
select select "19"
click at [612, 101] on input "text" at bounding box center [681, 93] width 176 height 27
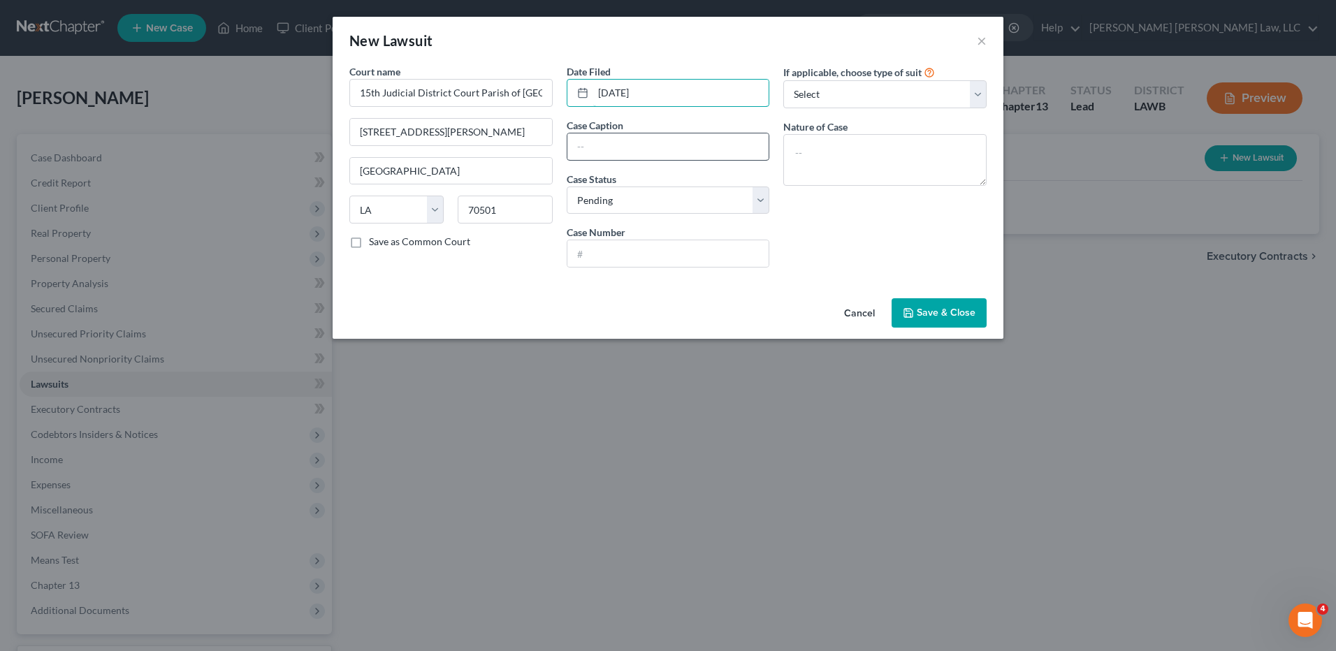
type input "04/04/2025"
click at [577, 144] on input "text" at bounding box center [668, 146] width 202 height 27
type input "Freedom Mortgage vs Matthew James Breaux A/K/A Matthew J. Breaux and Alicia Ann…"
click at [613, 260] on input "text" at bounding box center [668, 253] width 202 height 27
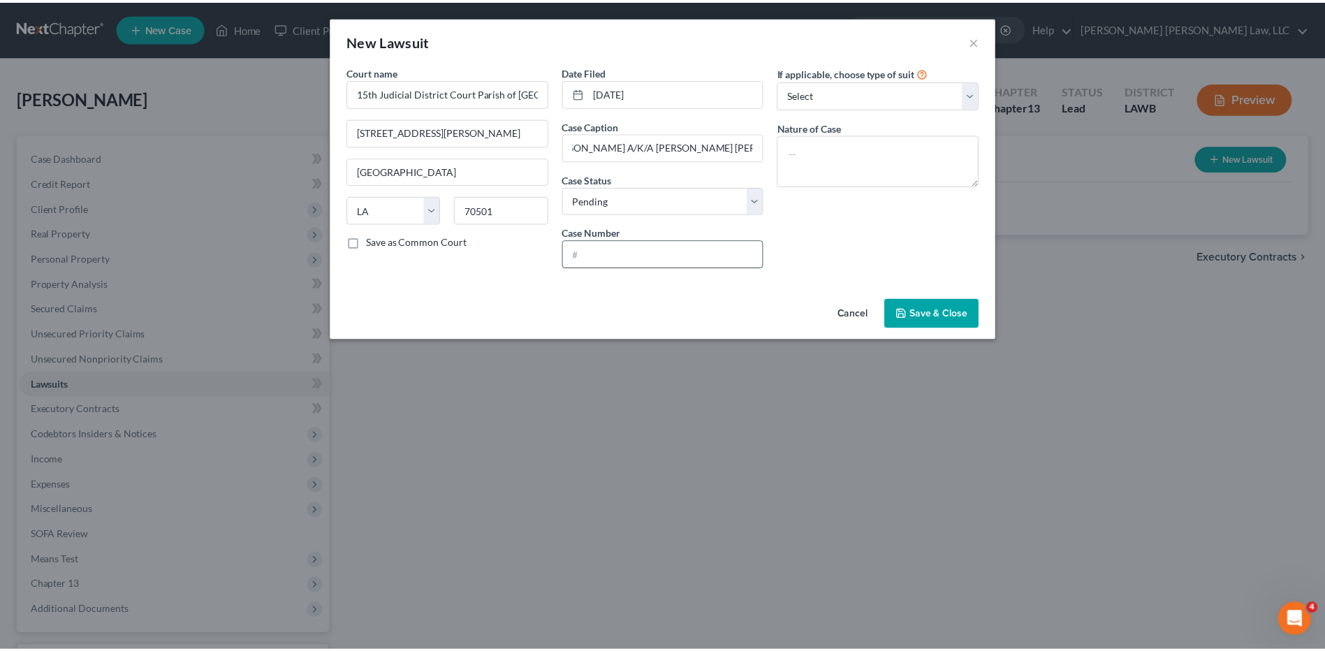
scroll to position [0, 0]
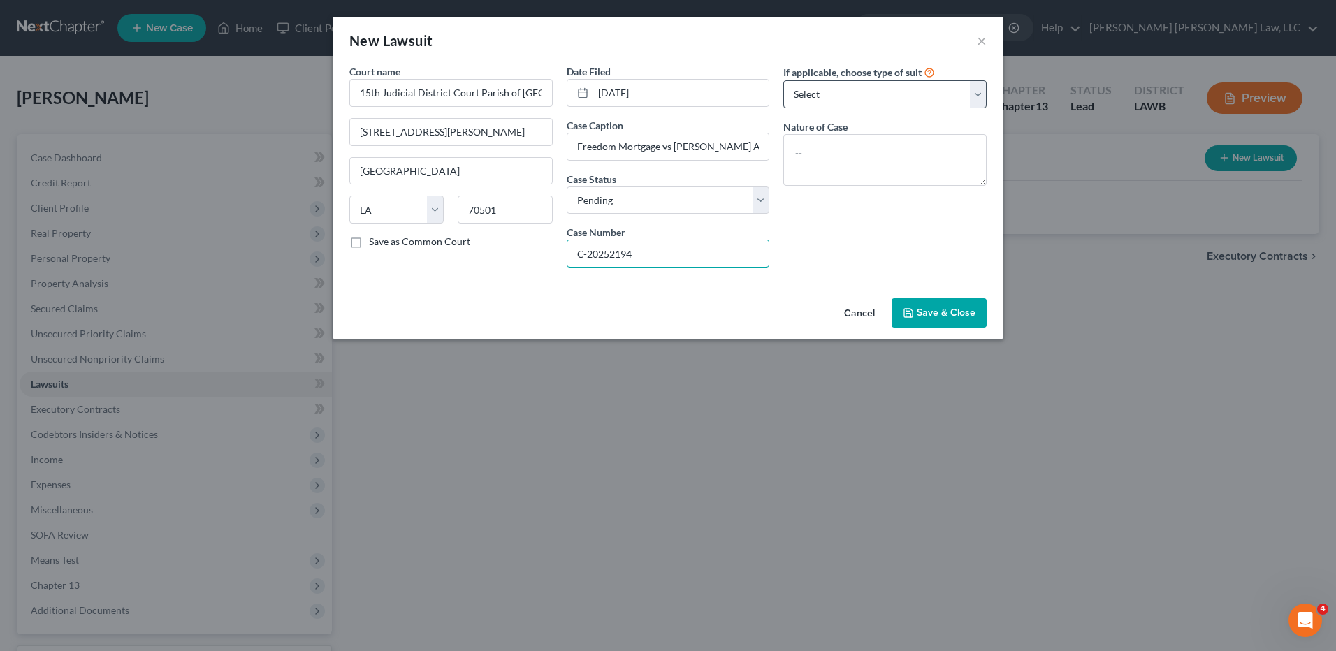
type input "C-20252194"
click at [861, 98] on select "Select Repossession Garnishment Foreclosure Attached, Seized, Or Levied Other" at bounding box center [884, 94] width 203 height 28
select select "2"
click at [783, 80] on select "Select Repossession Garnishment Foreclosure Attached, Seized, Or Levied Other" at bounding box center [884, 94] width 203 height 28
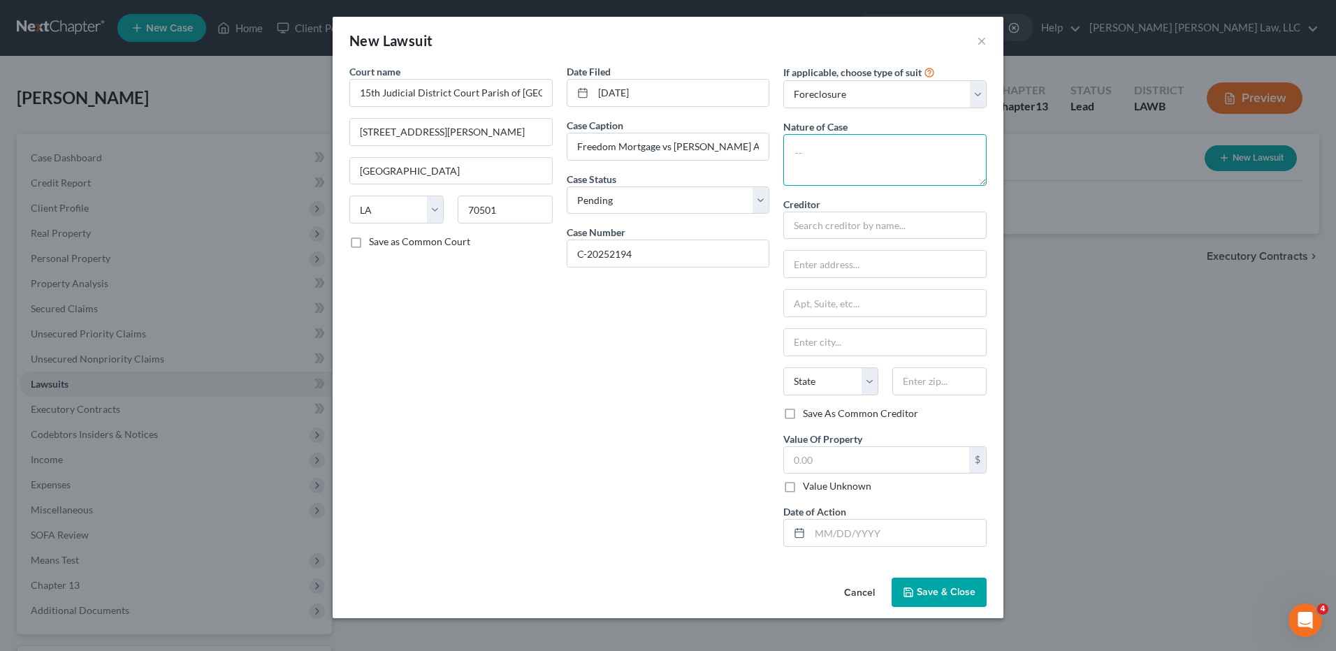
click at [827, 154] on textarea at bounding box center [884, 160] width 203 height 52
type textarea "Petition for Executory Process"
click at [814, 225] on input "text" at bounding box center [884, 226] width 203 height 28
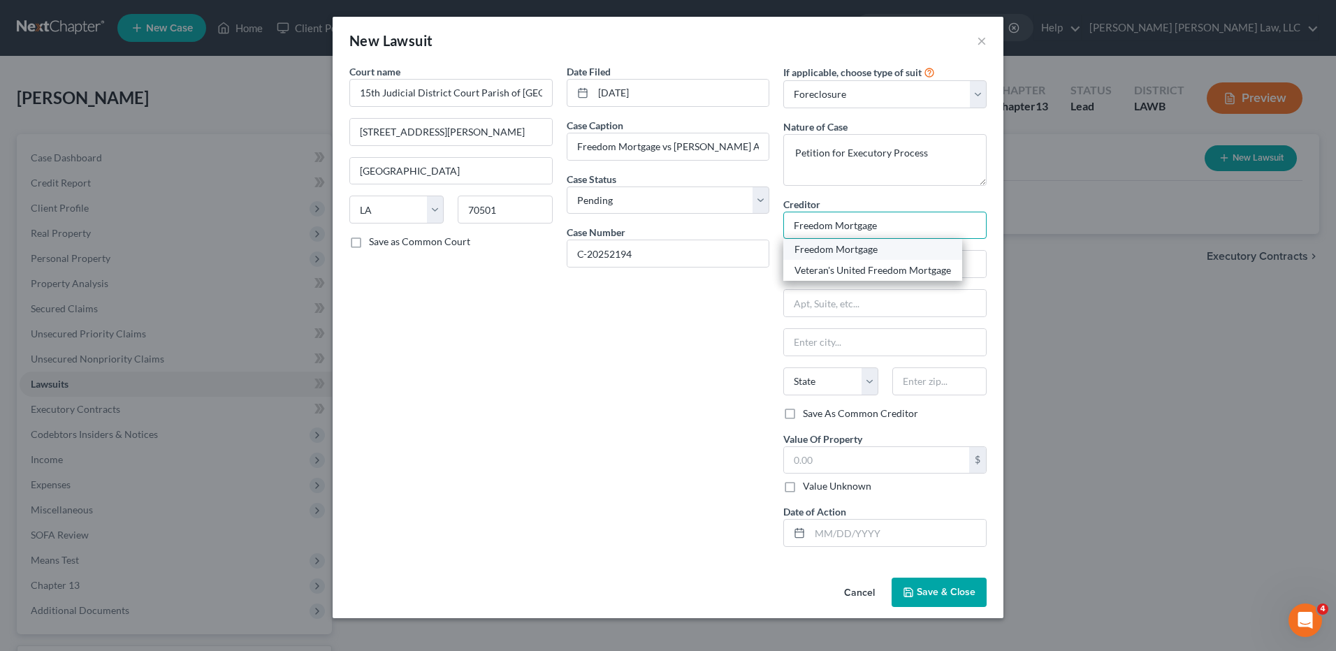
type input "Freedom Mortgage"
click at [809, 243] on div "Freedom Mortgage" at bounding box center [872, 249] width 157 height 14
type input "POB 8068"
type input "Virginia Beach"
select select "48"
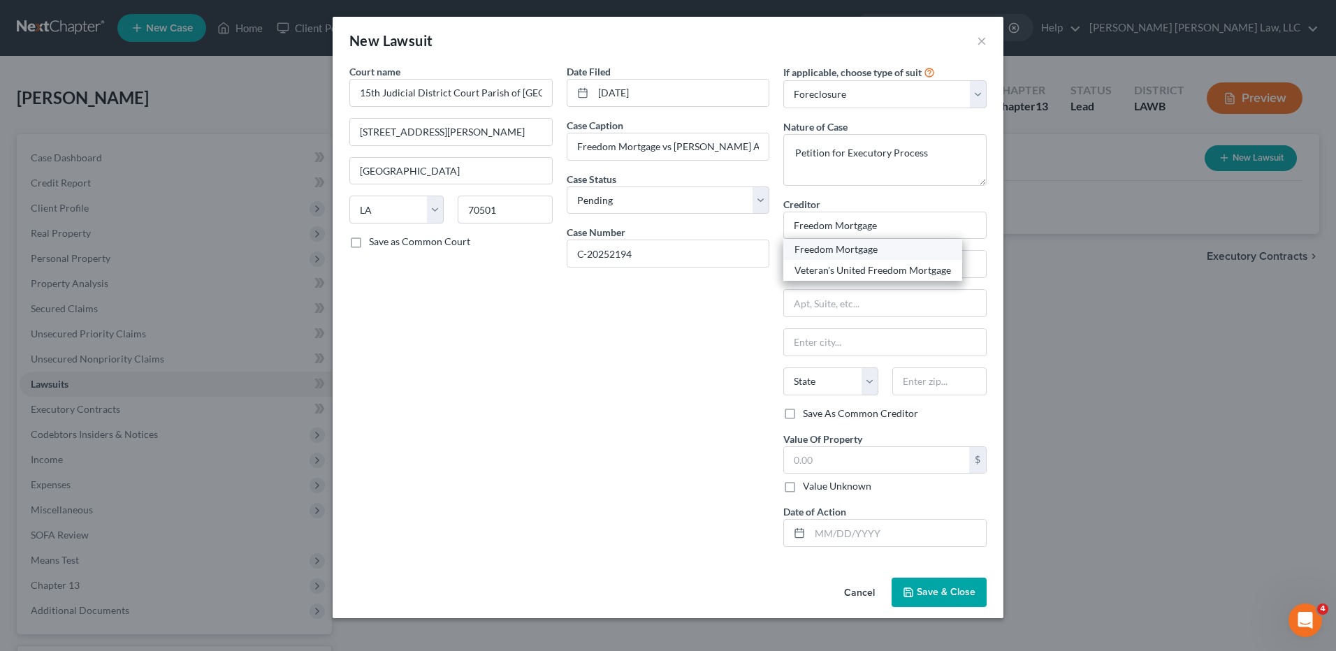
type input "23450"
click at [818, 463] on input "text" at bounding box center [876, 460] width 185 height 27
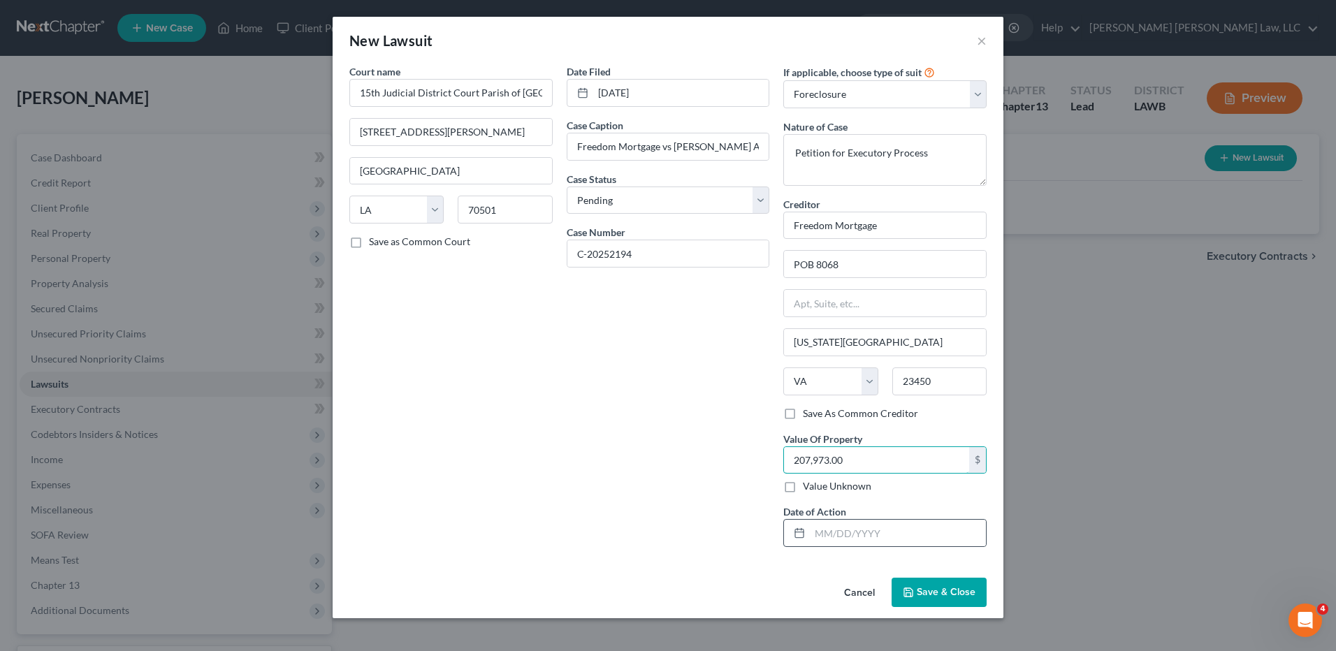
type input "207,973.00"
click at [808, 536] on div at bounding box center [797, 533] width 26 height 27
drag, startPoint x: 828, startPoint y: 542, endPoint x: 836, endPoint y: 542, distance: 7.7
click at [828, 542] on input "text" at bounding box center [898, 533] width 176 height 27
type input "04/04/2025"
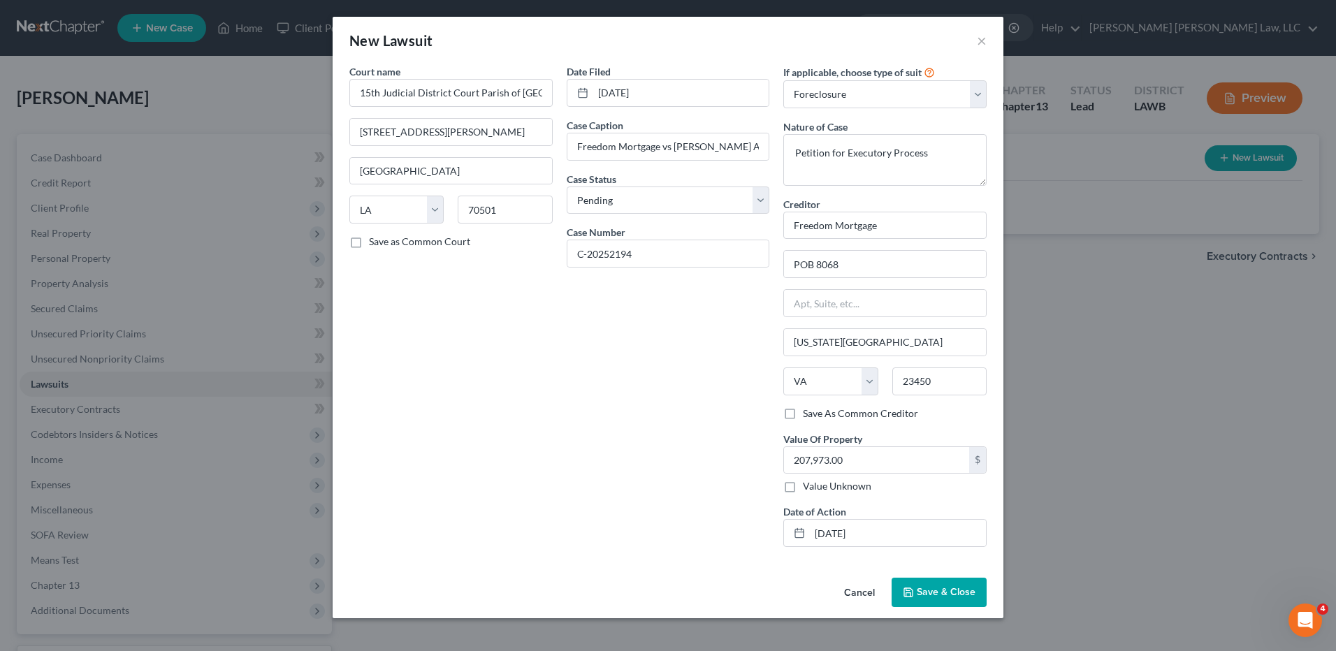
drag, startPoint x: 954, startPoint y: 595, endPoint x: 1008, endPoint y: 603, distance: 54.5
click at [953, 595] on span "Save & Close" at bounding box center [946, 592] width 59 height 12
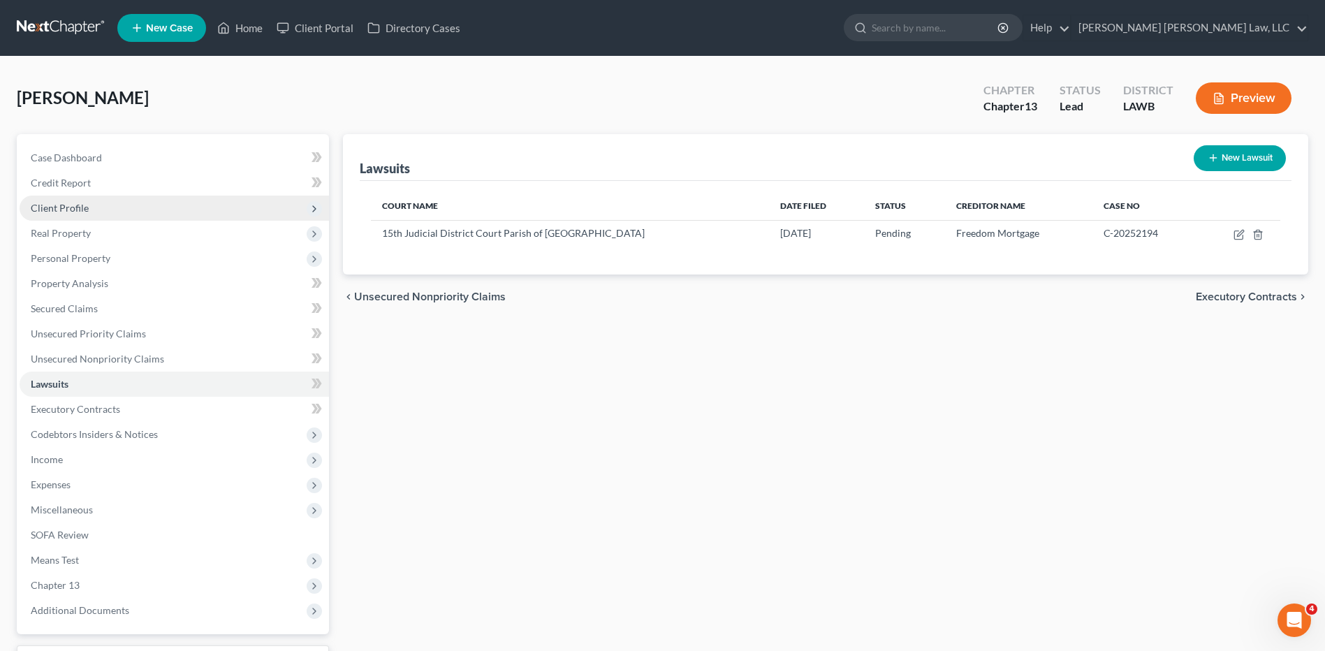
click at [48, 210] on span "Client Profile" at bounding box center [60, 208] width 58 height 12
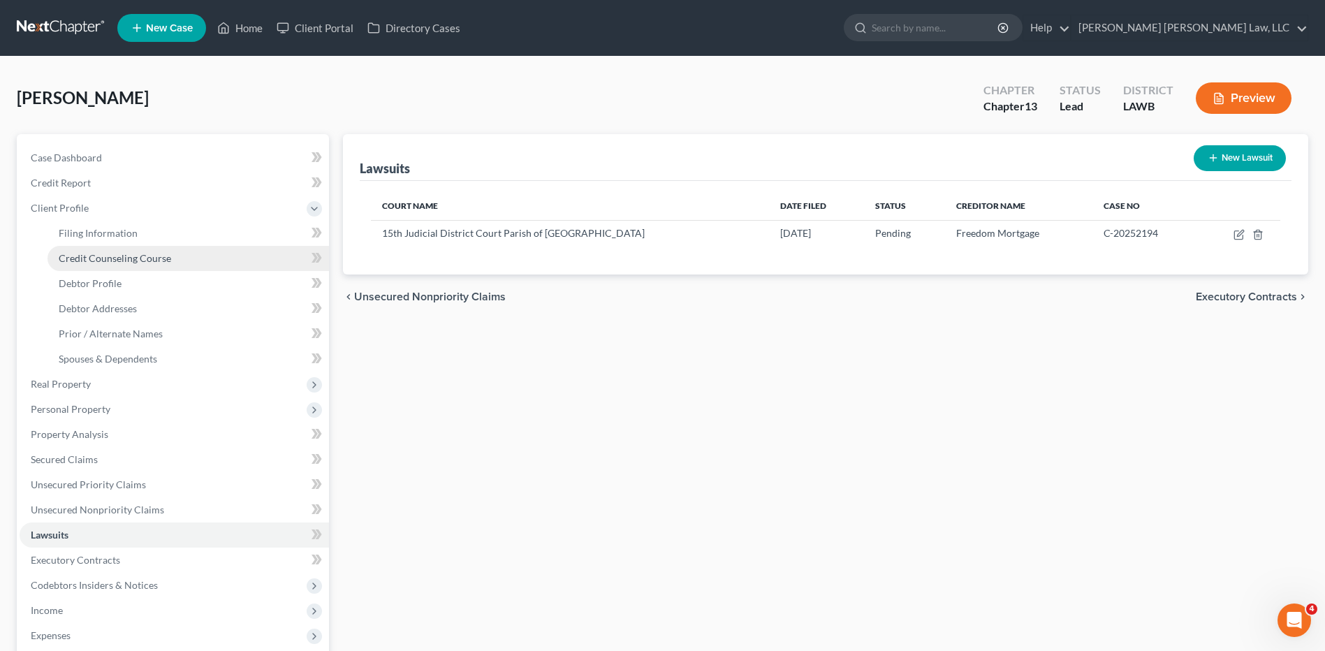
click at [106, 268] on link "Credit Counseling Course" at bounding box center [189, 258] width 282 height 25
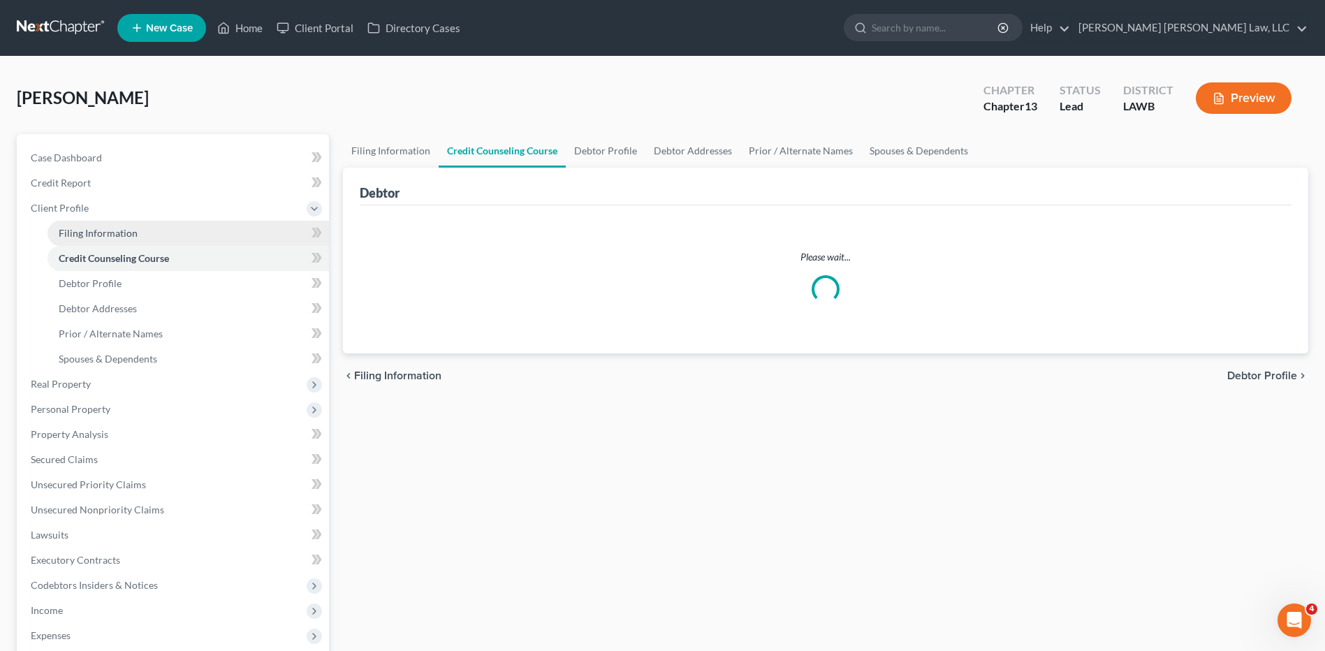
click at [100, 231] on span "Filing Information" at bounding box center [98, 233] width 79 height 12
select select "1"
select select "0"
select select "3"
select select "19"
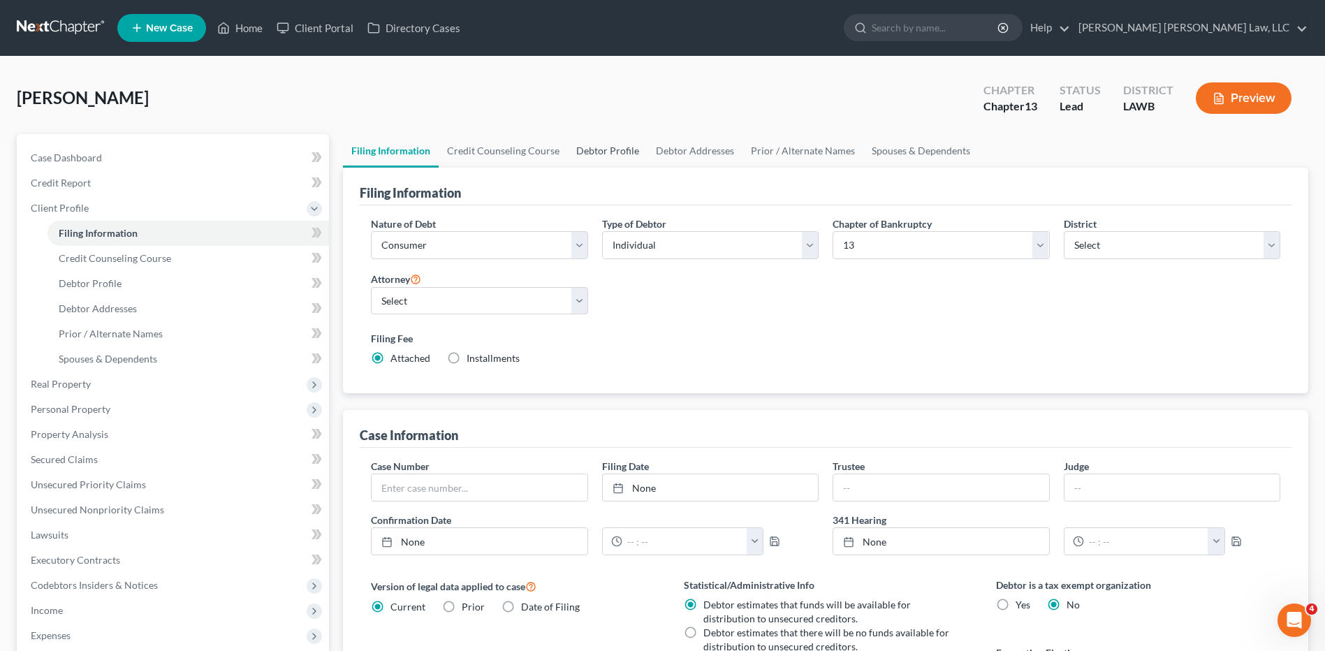
click at [641, 155] on link "Debtor Profile" at bounding box center [608, 151] width 80 height 34
select select "0"
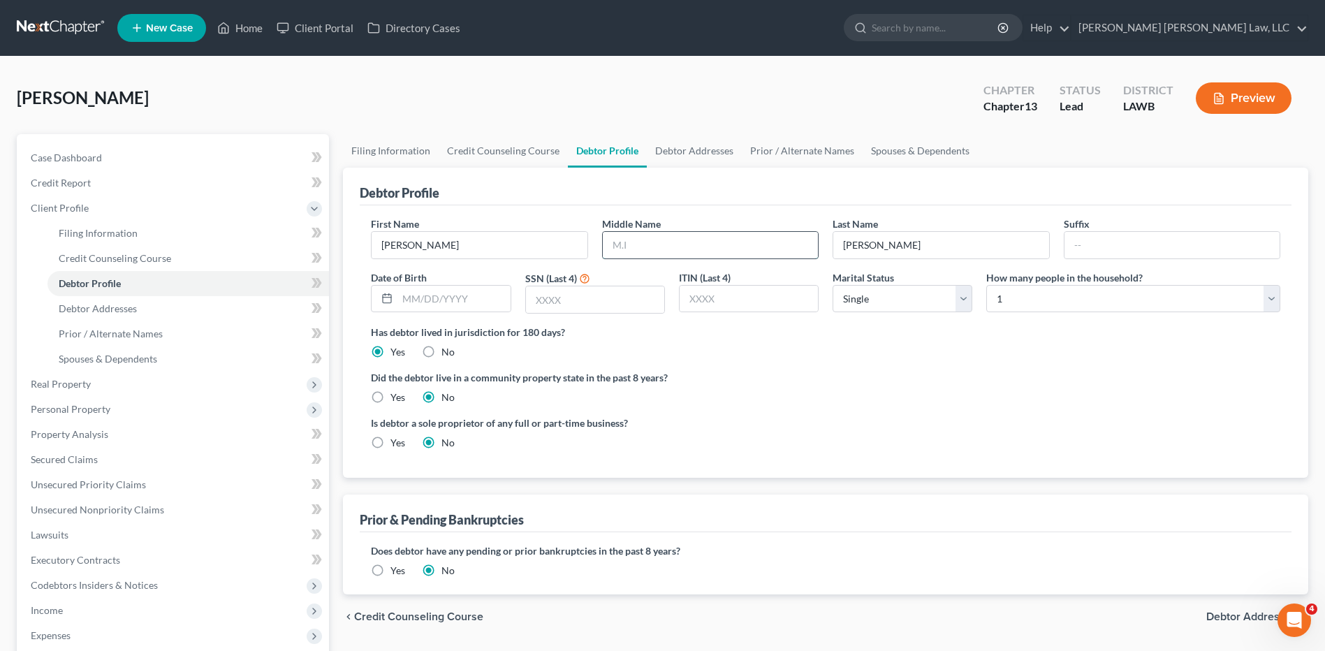
click at [644, 254] on input "text" at bounding box center [710, 245] width 215 height 27
click at [676, 253] on input "text" at bounding box center [710, 245] width 215 height 27
click at [639, 245] on input "text" at bounding box center [710, 245] width 215 height 27
type input "James"
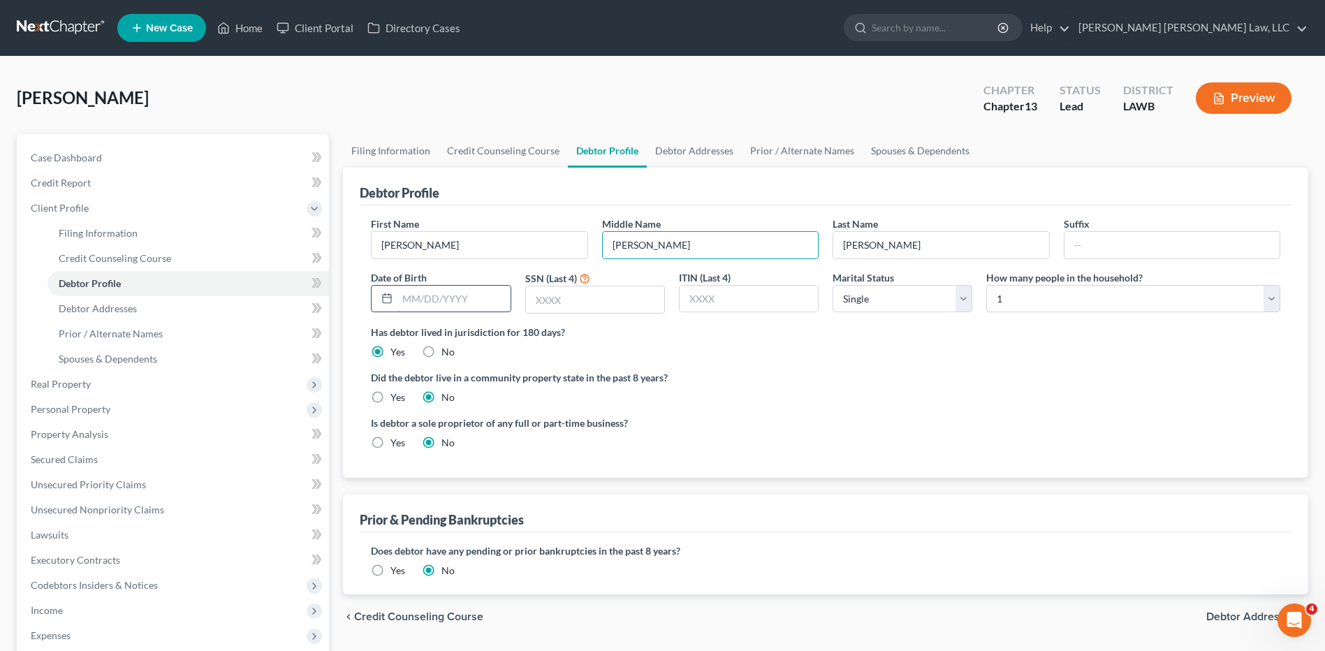
click at [434, 298] on input "text" at bounding box center [454, 299] width 112 height 27
click at [423, 296] on input "text" at bounding box center [454, 299] width 112 height 27
type input "07/15/1983"
type input "6791"
click at [711, 150] on link "Debtor Addresses" at bounding box center [694, 151] width 95 height 34
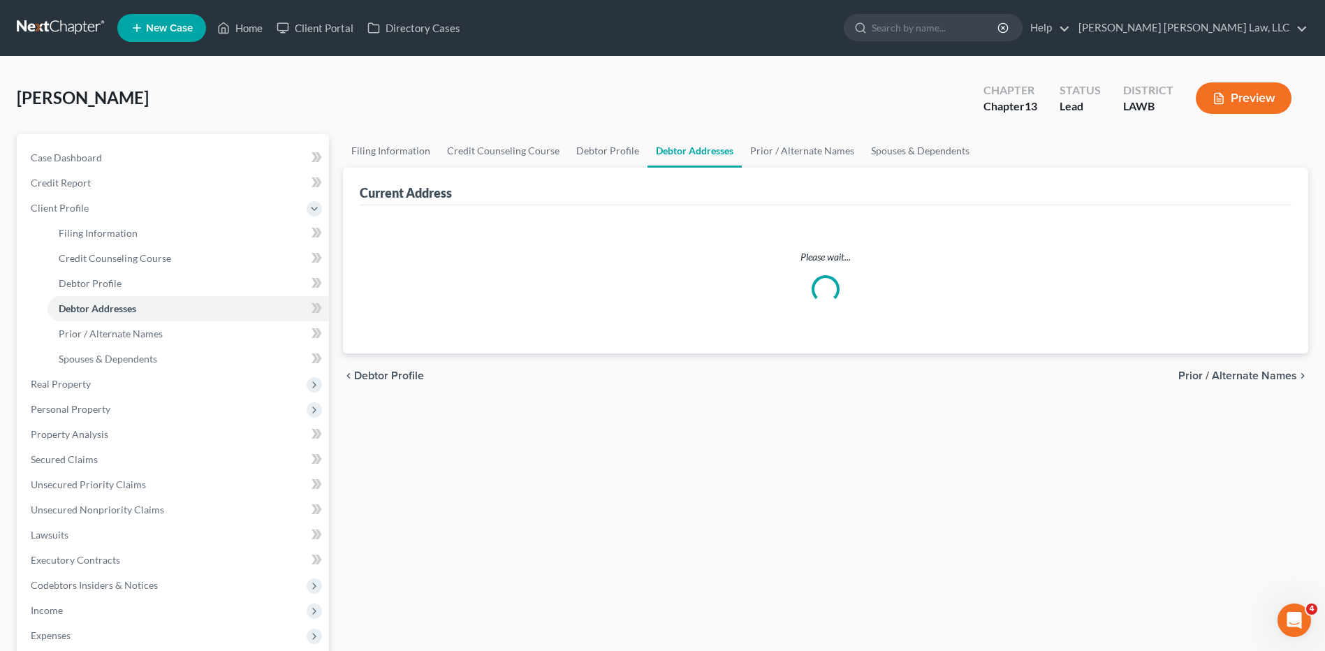
select select "0"
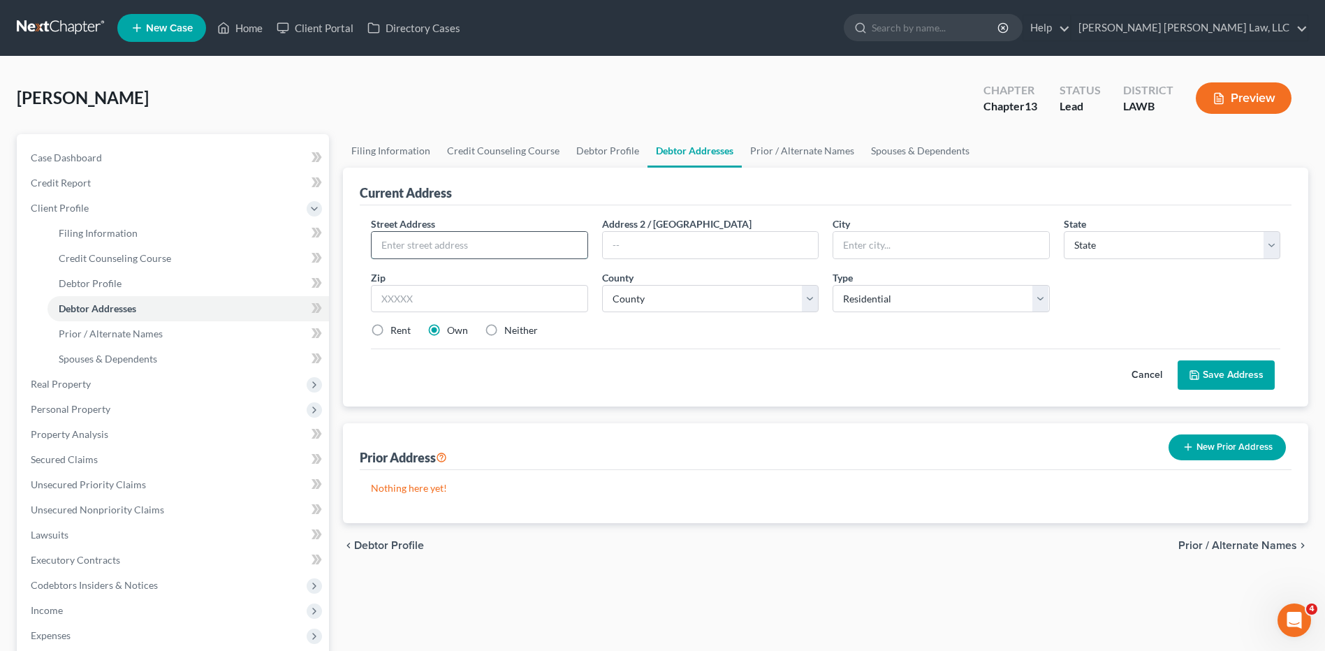
click at [427, 252] on input "text" at bounding box center [479, 245] width 215 height 27
click at [408, 254] on input "text" at bounding box center [479, 245] width 215 height 27
type input "5508 Sandoz Street"
type input "70560"
type input "New Iberia"
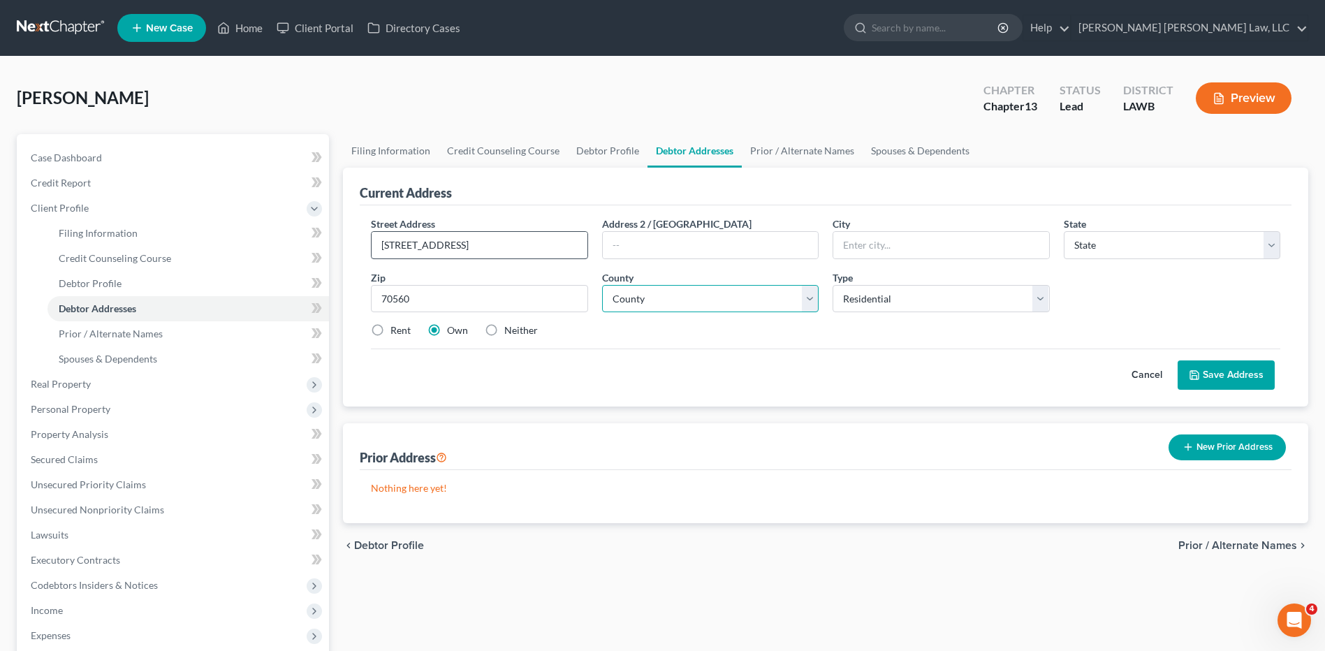
select select "19"
click at [619, 293] on select "County Acadia Allen Ascension Assumption Avoyelles Beauregard Bienville Bossier…" at bounding box center [710, 299] width 217 height 28
select select "22"
click at [602, 285] on select "County Acadia Allen Ascension Assumption Avoyelles Beauregard Bienville Bossier…" at bounding box center [710, 299] width 217 height 28
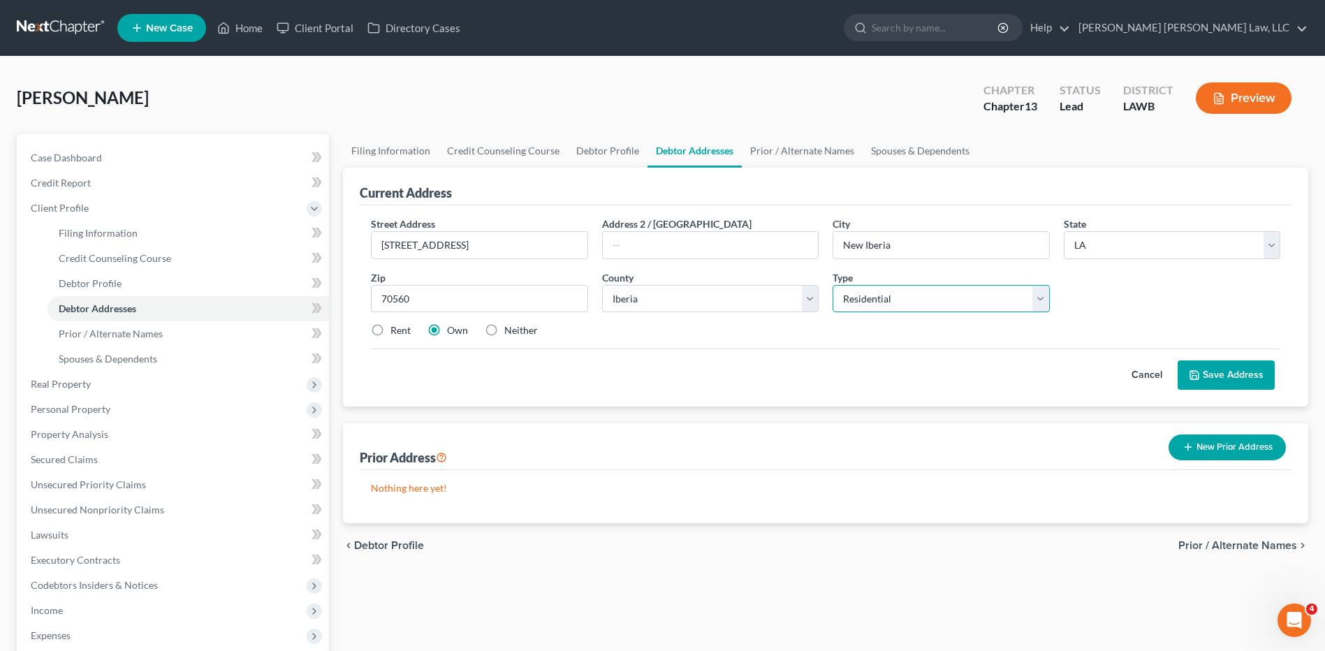
click at [876, 300] on select "Select Residential Mailing Rental Business" at bounding box center [941, 299] width 217 height 28
click at [1215, 372] on button "Save Address" at bounding box center [1226, 375] width 97 height 29
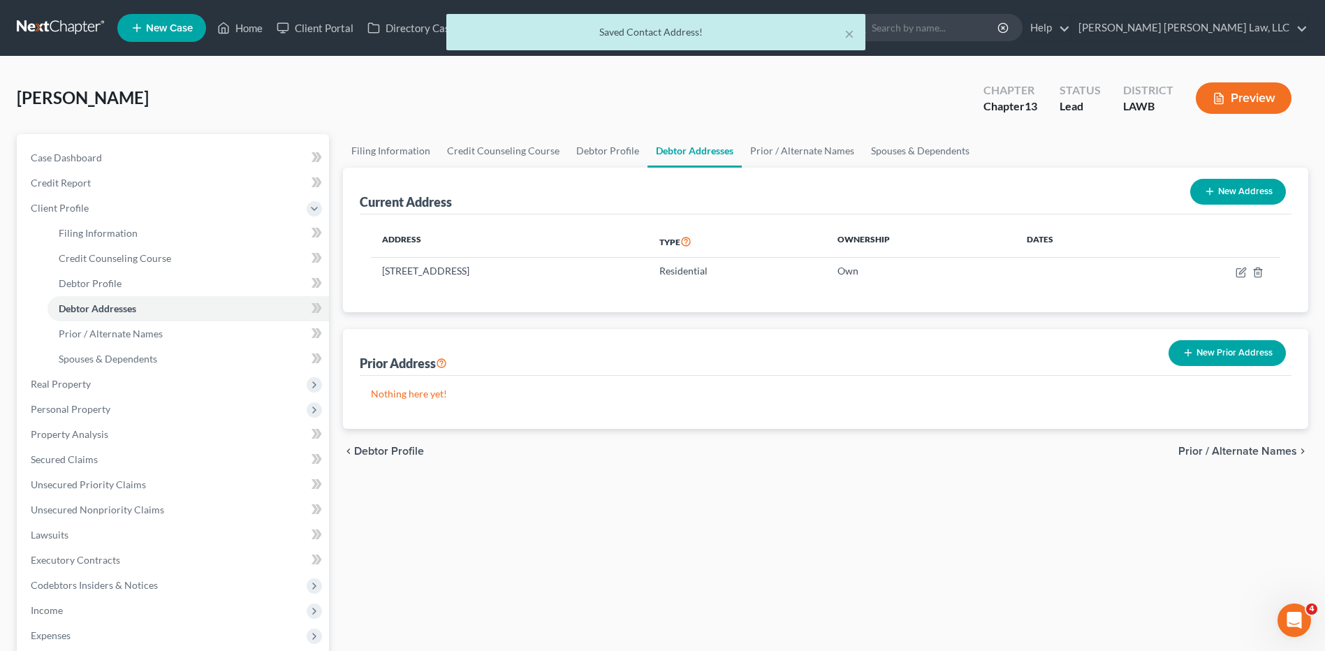
click at [1228, 361] on button "New Prior Address" at bounding box center [1227, 353] width 117 height 26
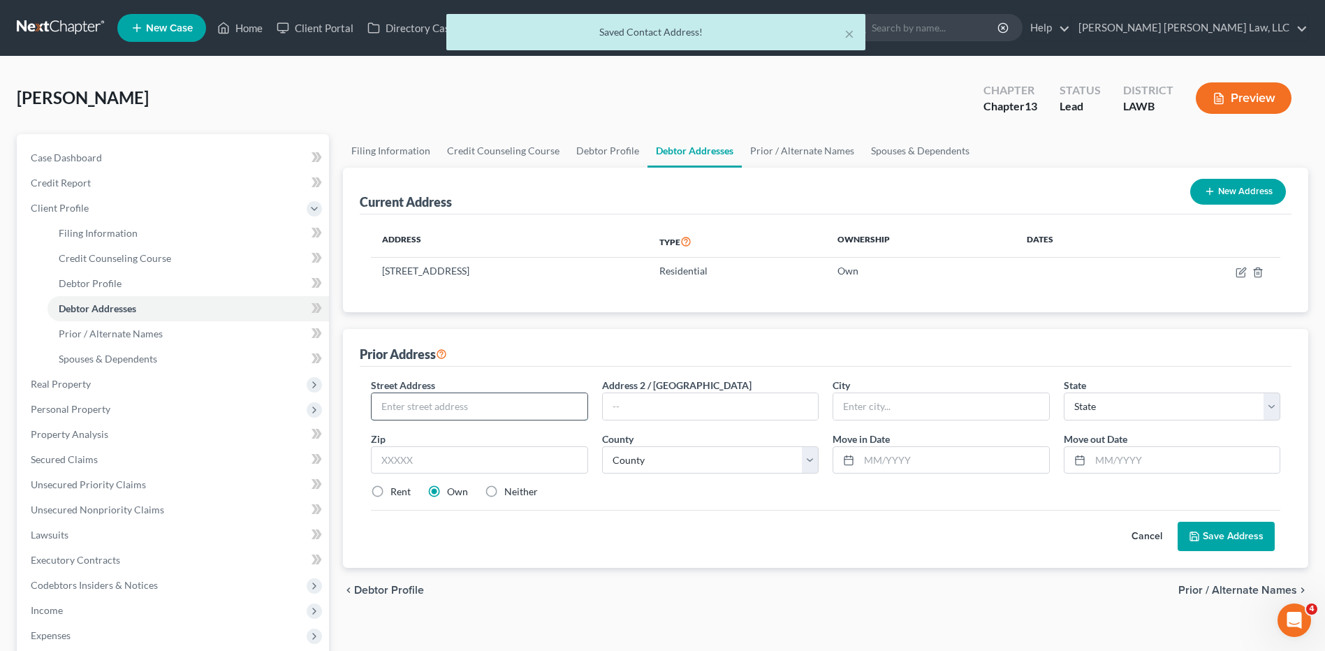
click at [391, 412] on input "text" at bounding box center [479, 406] width 215 height 27
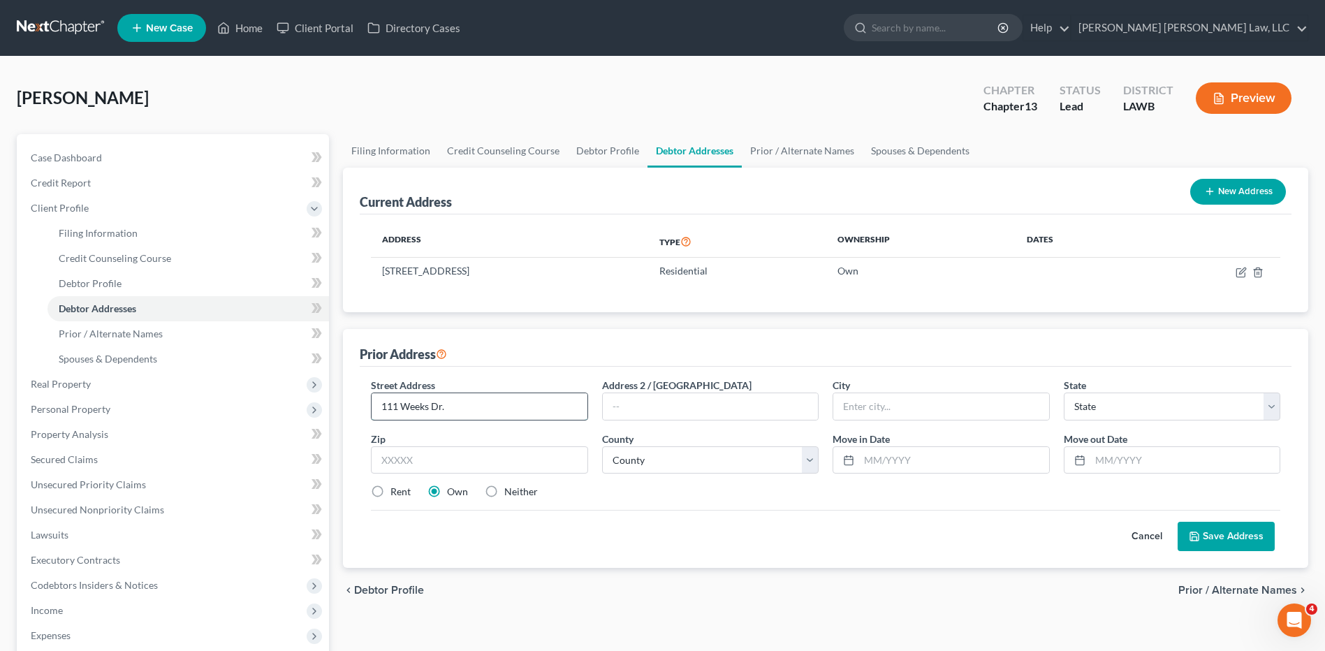
type input "111 Weeks Dr."
type input "70518"
type input "Broussard"
select select "19"
click at [659, 465] on select "County Acadia Allen Ascension Assumption Avoyelles Beauregard Bienville Bossier…" at bounding box center [710, 460] width 217 height 28
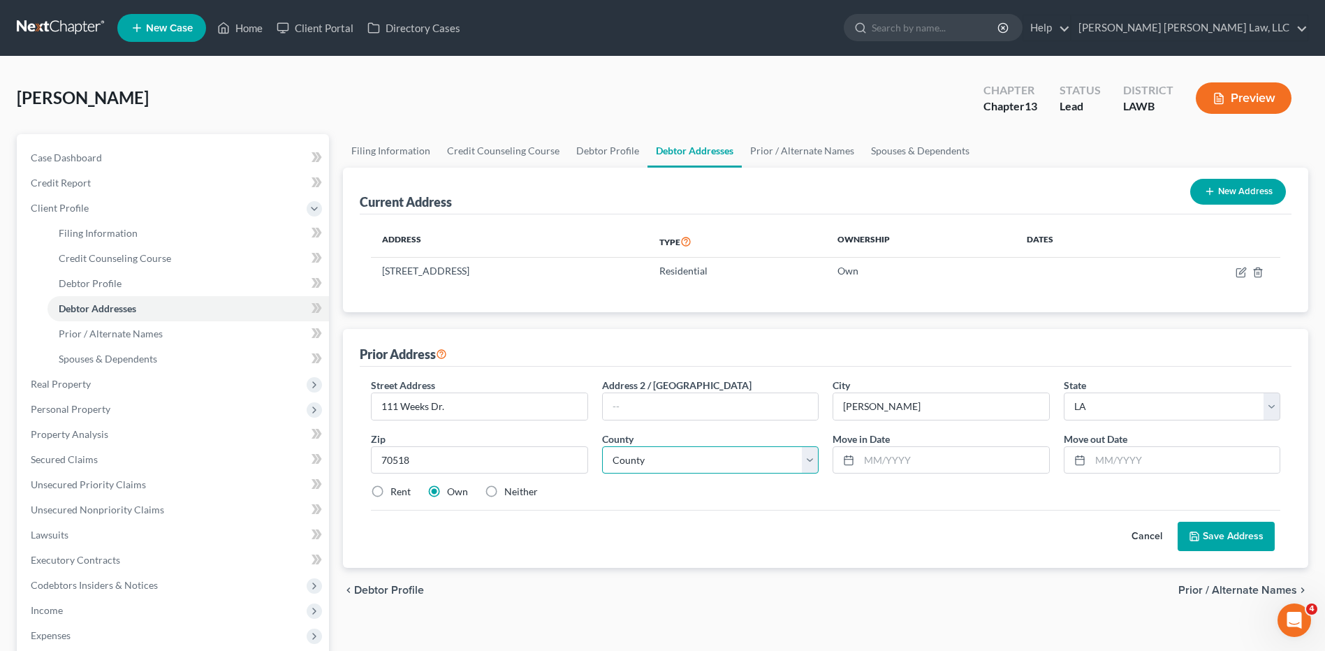
select select "28"
click at [602, 446] on select "County Acadia Allen Ascension Assumption Avoyelles Beauregard Bienville Bossier…" at bounding box center [710, 460] width 217 height 28
click at [877, 460] on input "text" at bounding box center [953, 460] width 189 height 27
type input "1/1/2014"
type input "1/1/2025"
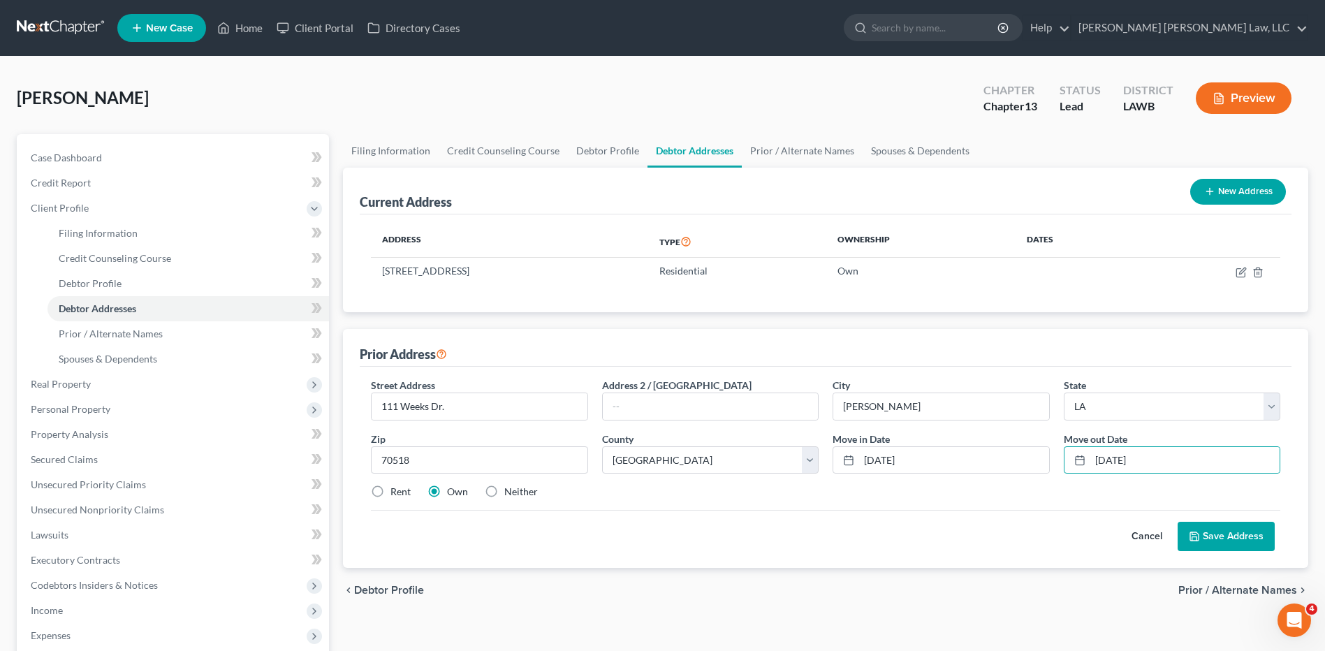
click at [1227, 539] on button "Save Address" at bounding box center [1226, 536] width 97 height 29
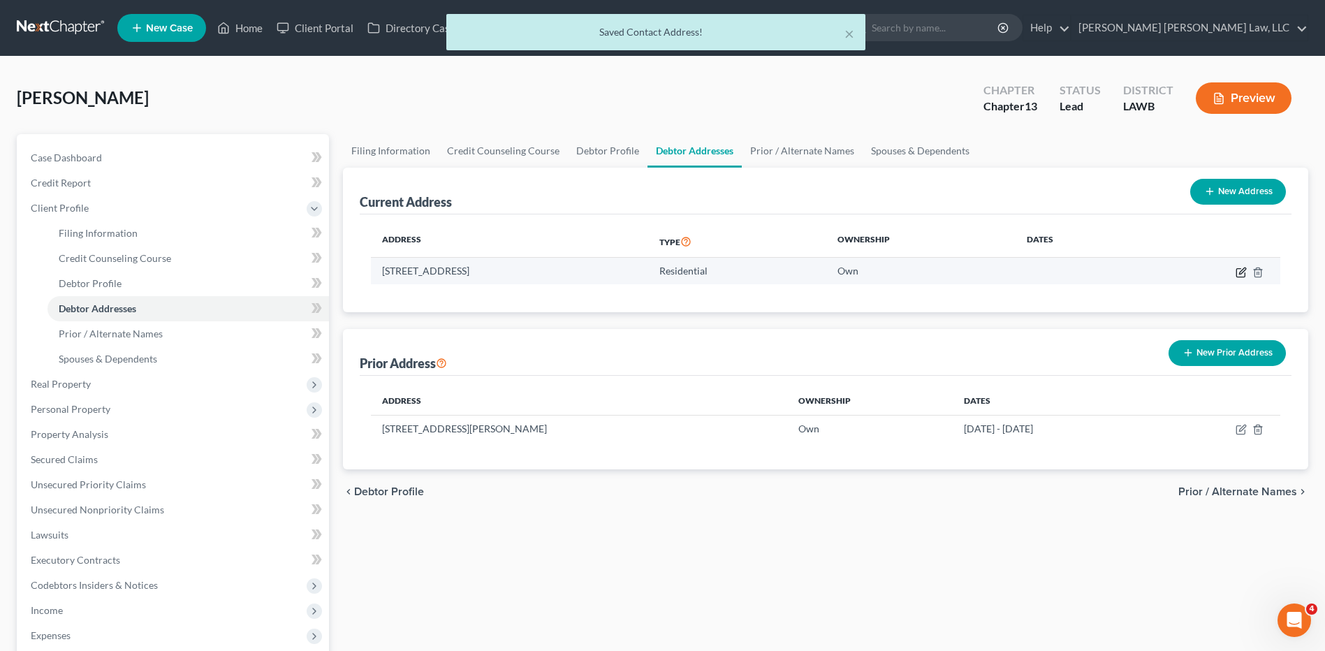
click at [1237, 273] on icon "button" at bounding box center [1241, 272] width 8 height 8
select select "19"
select select "22"
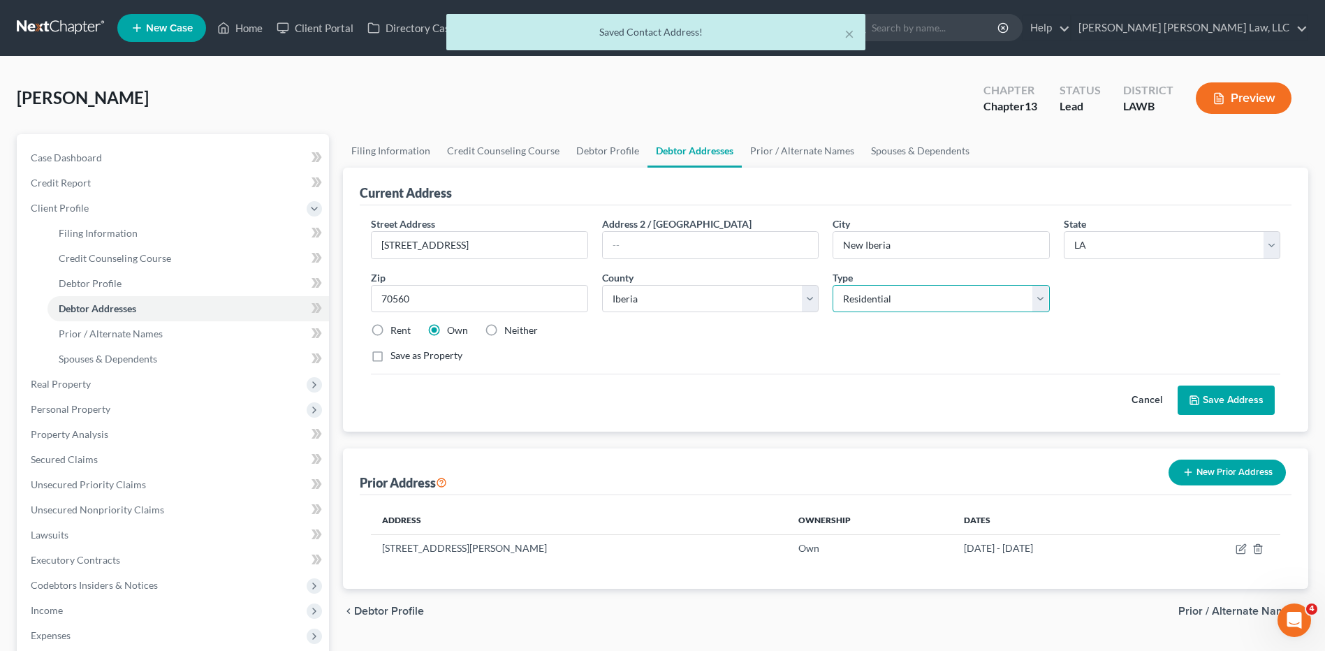
click at [859, 301] on select "Select Residential Mailing Rental Business" at bounding box center [941, 299] width 217 height 28
click at [833, 285] on select "Select Residential Mailing Rental Business" at bounding box center [941, 299] width 217 height 28
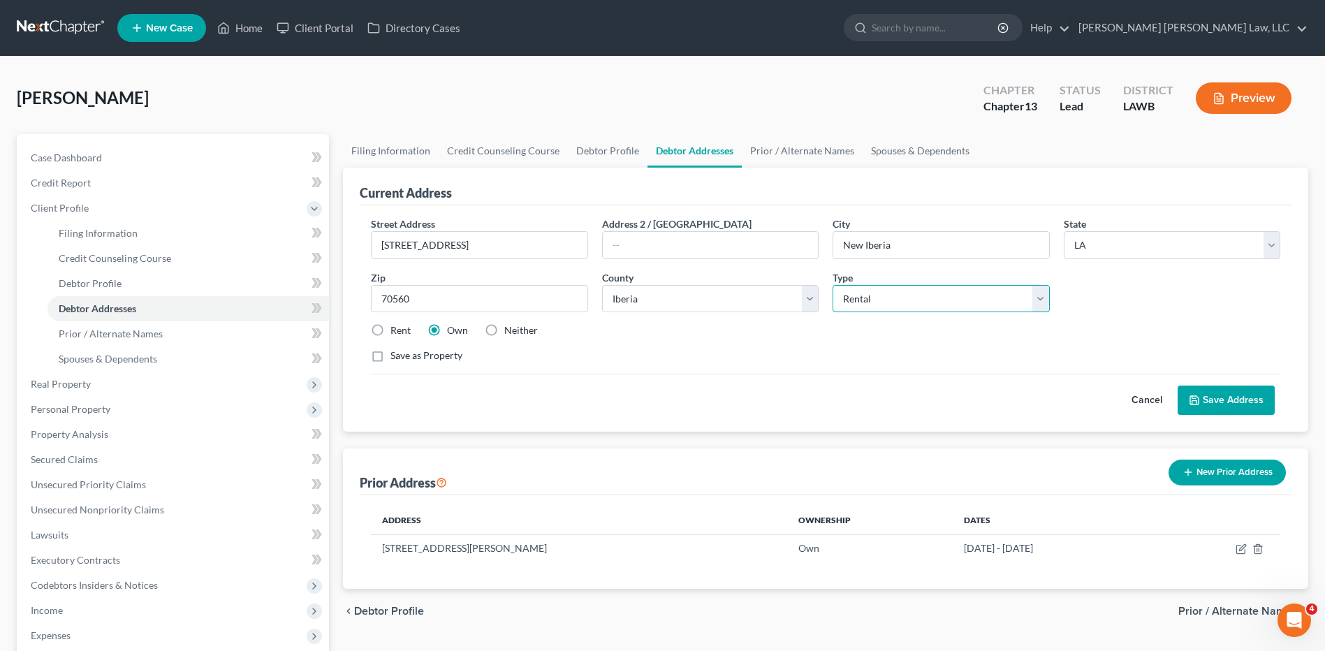
click at [870, 310] on select "Select Mailing Rental Business" at bounding box center [941, 299] width 217 height 28
select select "0"
click at [833, 285] on select "Select Mailing Rental Business" at bounding box center [941, 299] width 217 height 28
click at [391, 333] on label "Rent" at bounding box center [401, 331] width 20 height 14
click at [396, 333] on input "Rent" at bounding box center [400, 328] width 9 height 9
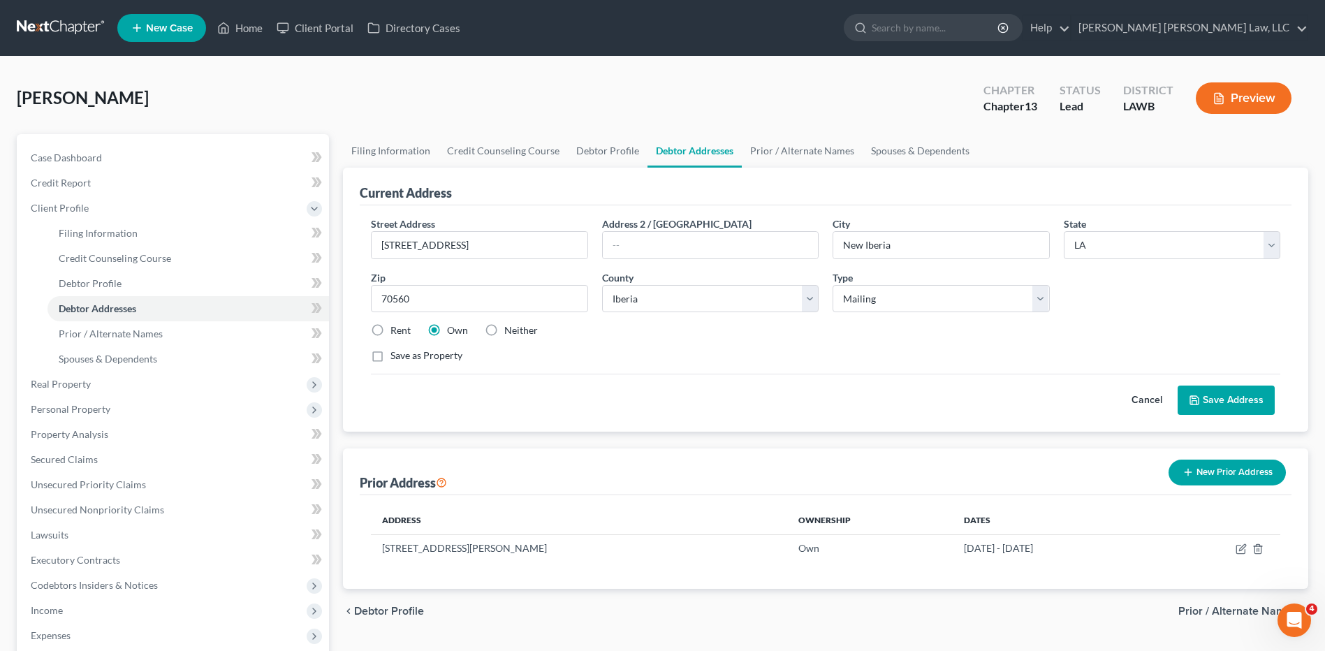
radio input "true"
click at [866, 298] on select "Select Mailing Rental Business" at bounding box center [941, 299] width 217 height 28
click at [1221, 393] on button "Save Address" at bounding box center [1226, 400] width 97 height 29
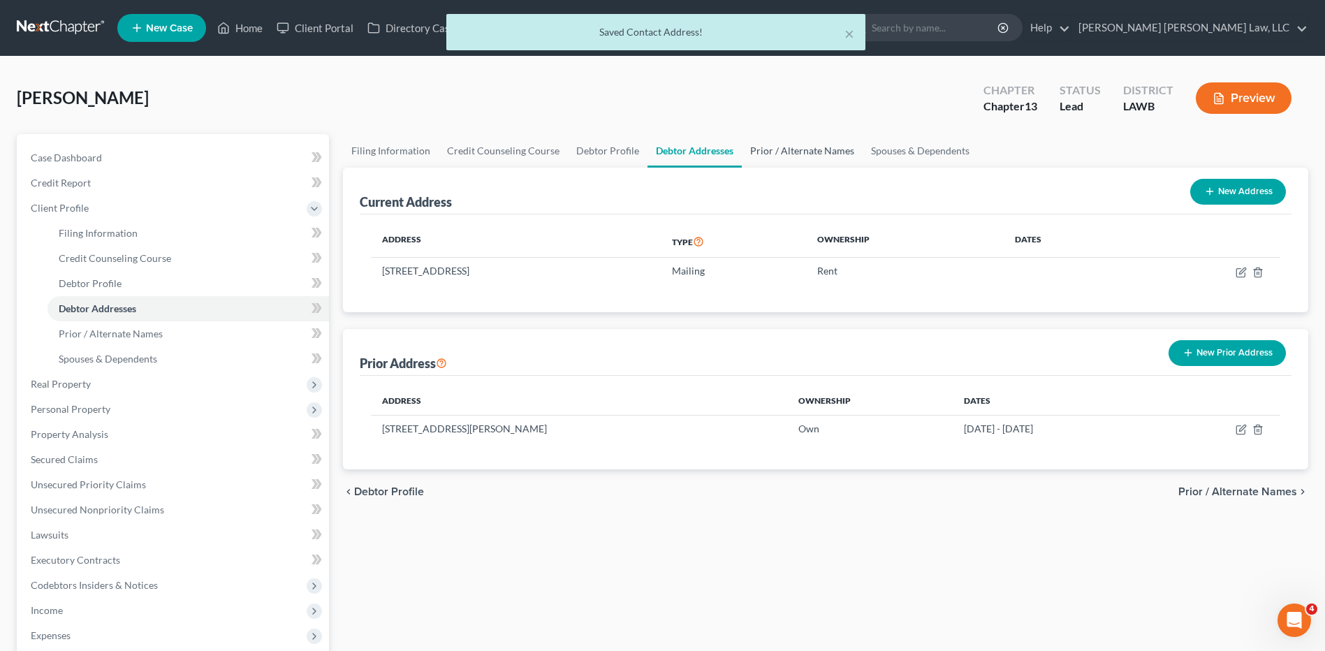
click at [794, 150] on link "Prior / Alternate Names" at bounding box center [802, 151] width 121 height 34
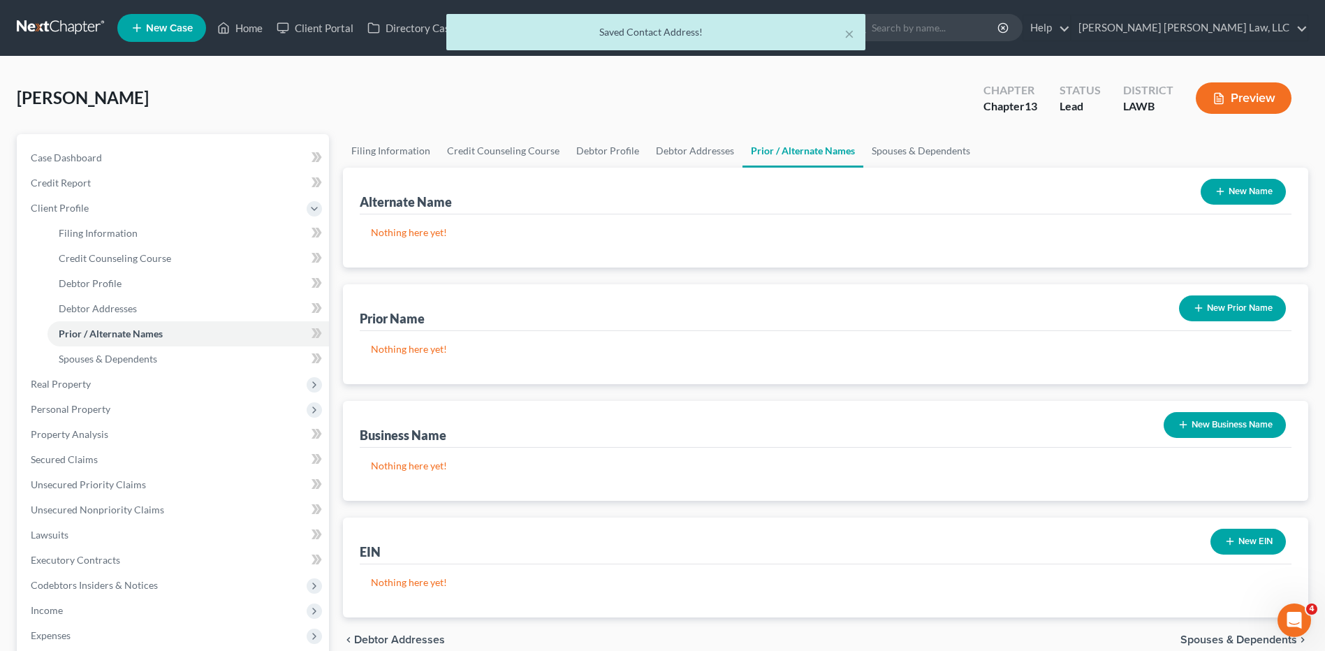
click at [1237, 191] on button "New Name" at bounding box center [1243, 192] width 85 height 26
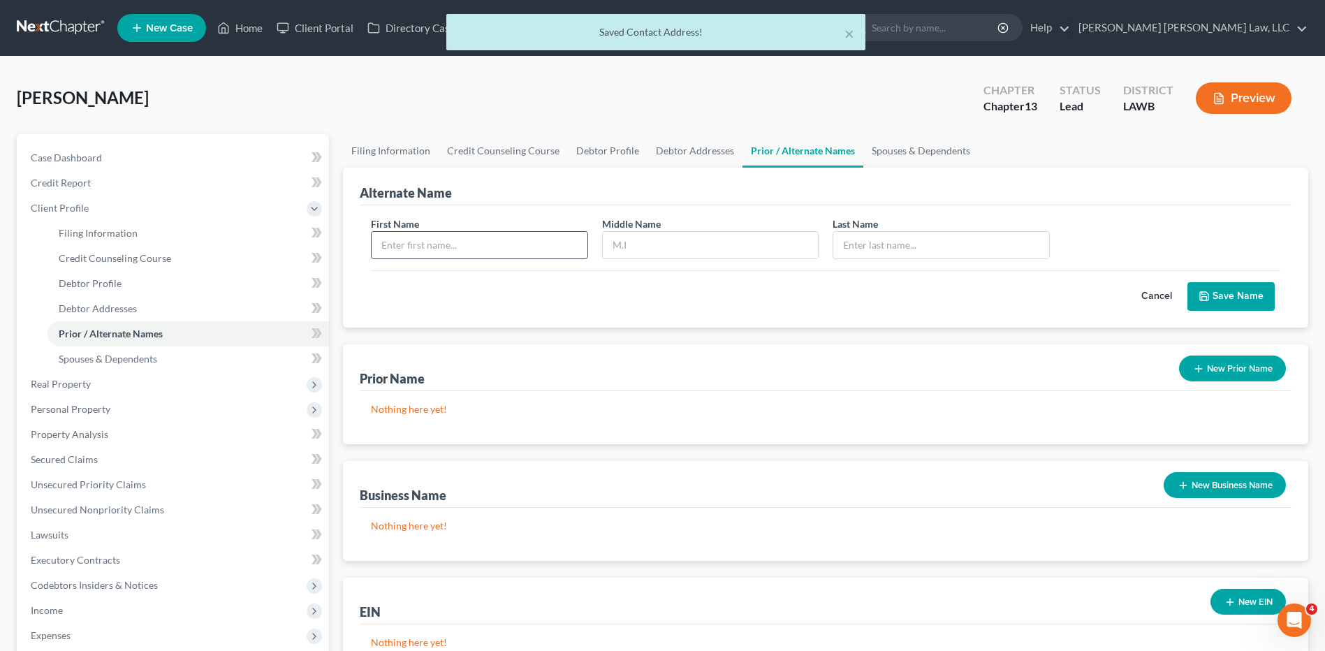
click at [433, 254] on input "text" at bounding box center [479, 245] width 215 height 27
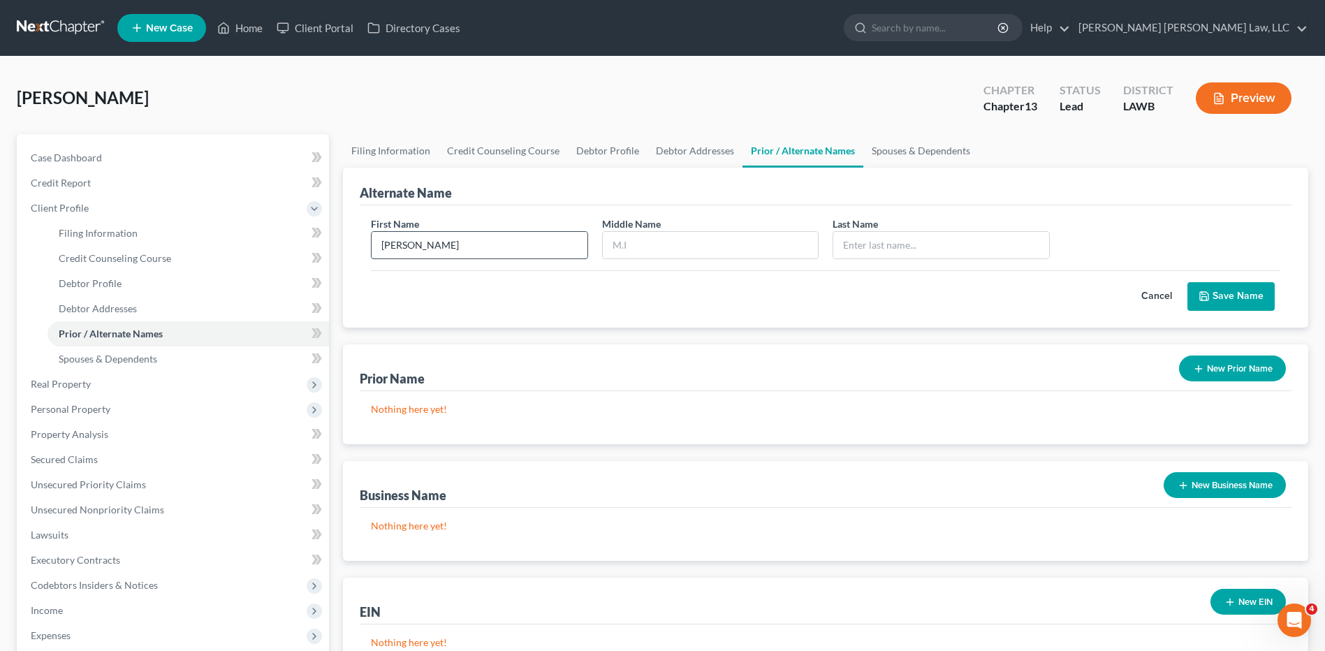
type input "Matthew"
type input "J."
type input "Breaux"
click at [1221, 293] on button "Save Name" at bounding box center [1231, 296] width 87 height 29
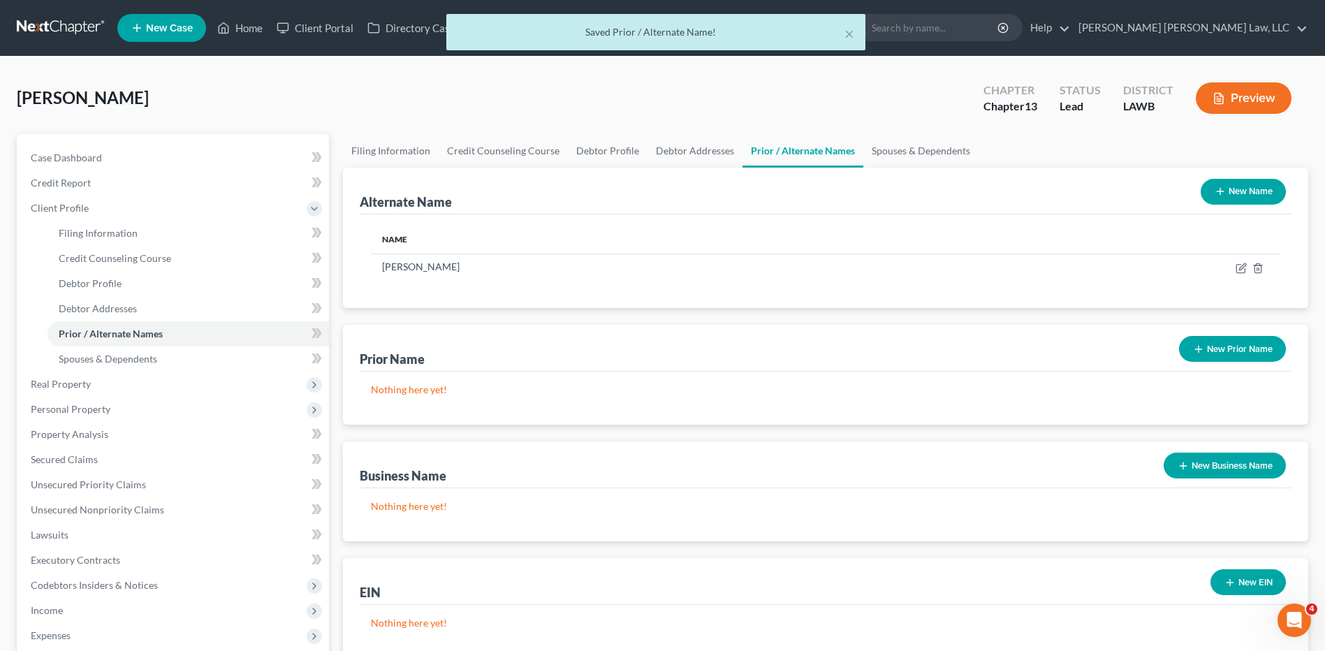
click at [1219, 193] on icon "button" at bounding box center [1220, 191] width 11 height 11
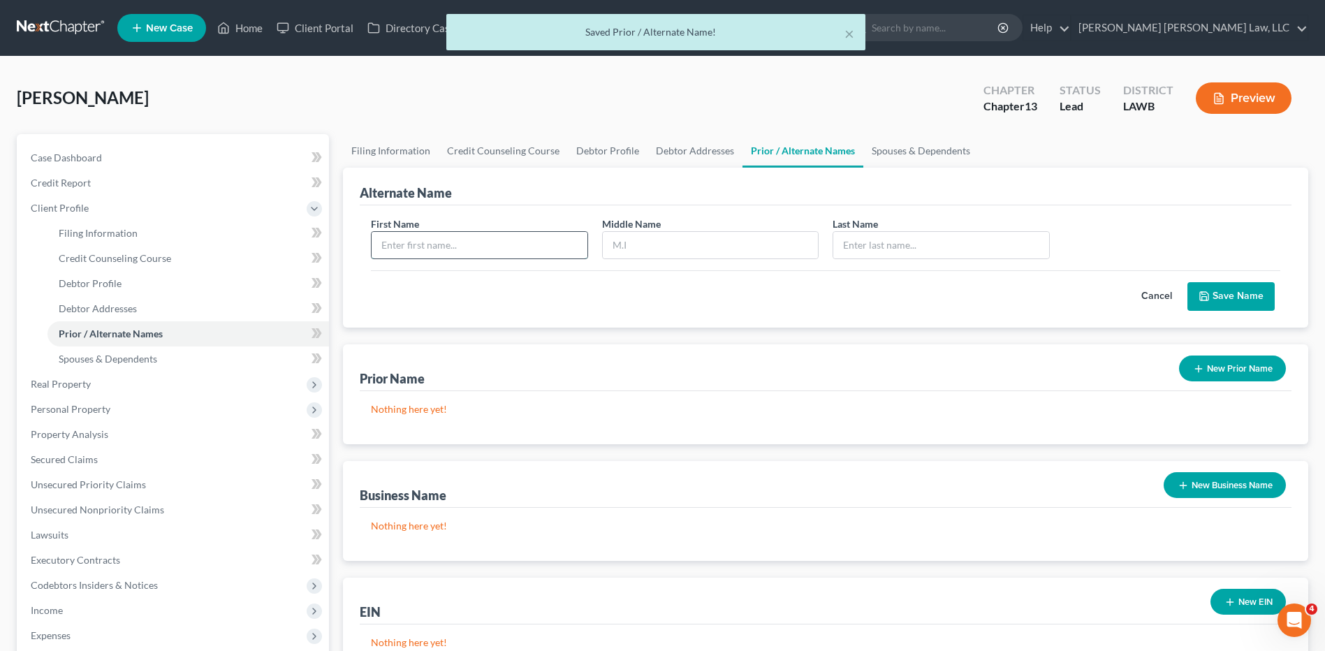
click at [460, 252] on input "text" at bounding box center [479, 245] width 215 height 27
type input "Matthew"
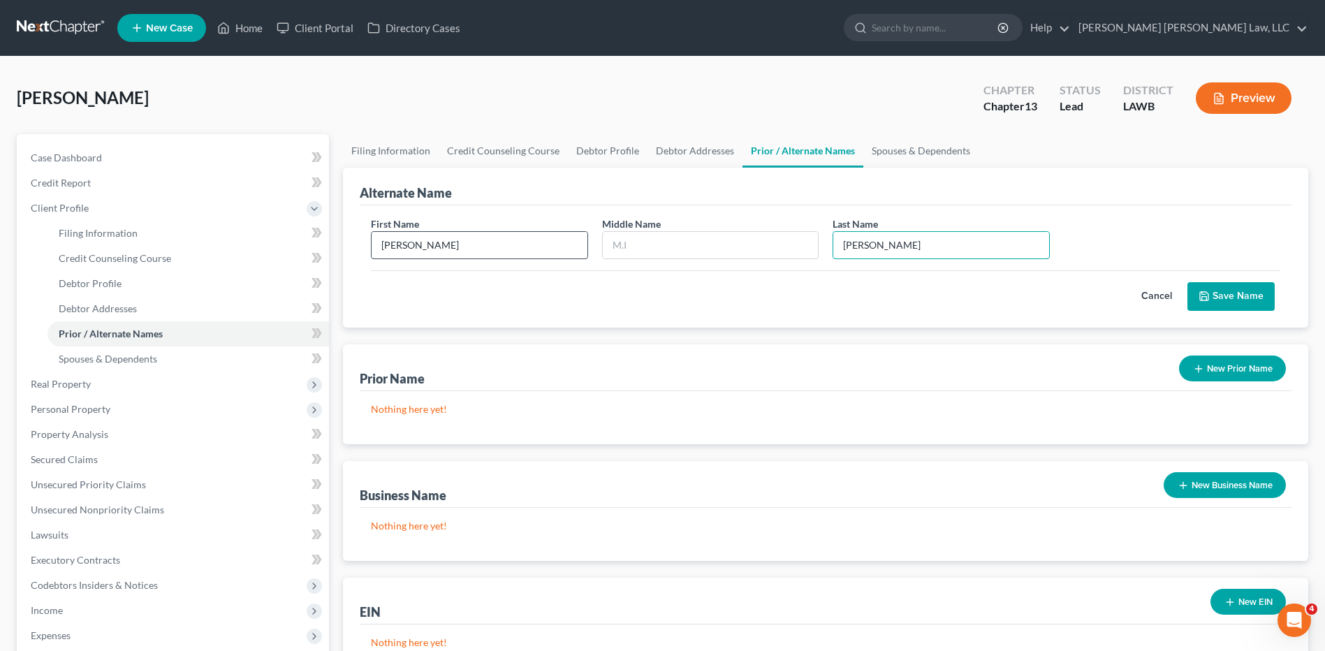
type input "Breaux"
type input "J."
type input "Breaux"
click at [618, 248] on input "J." at bounding box center [710, 245] width 215 height 27
type input "."
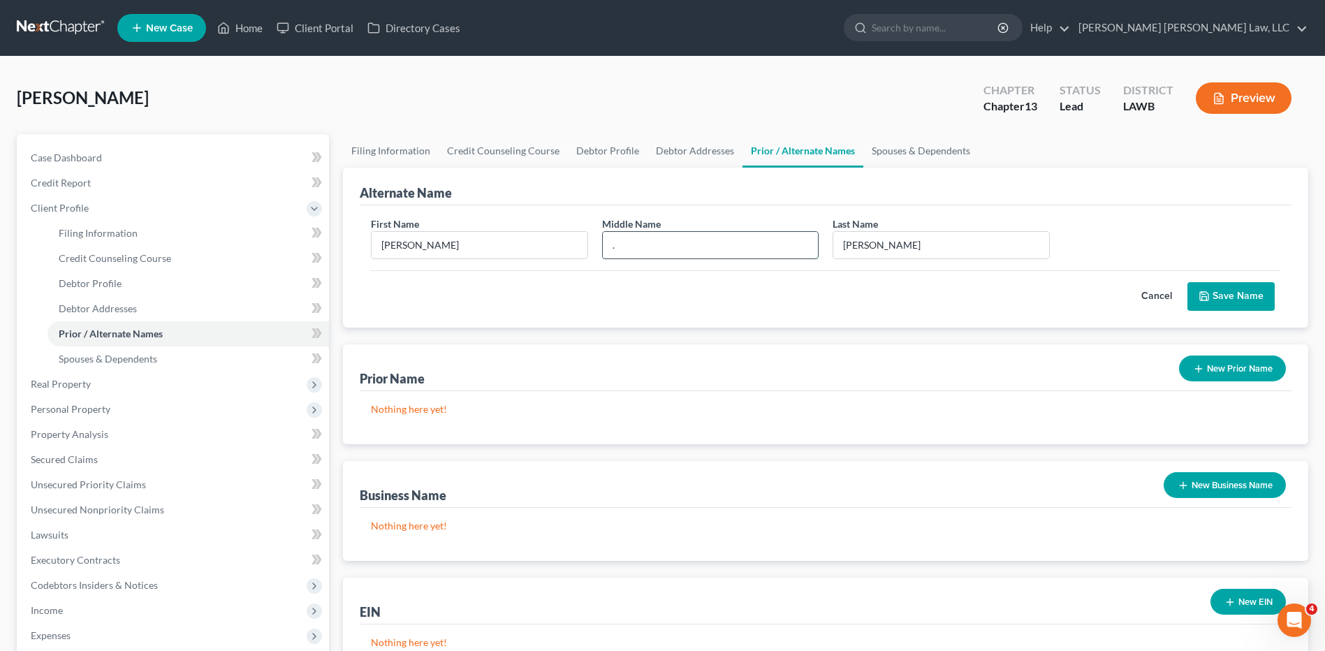
click at [625, 247] on input "." at bounding box center [710, 245] width 215 height 27
click at [1209, 295] on icon "submit" at bounding box center [1204, 296] width 11 height 11
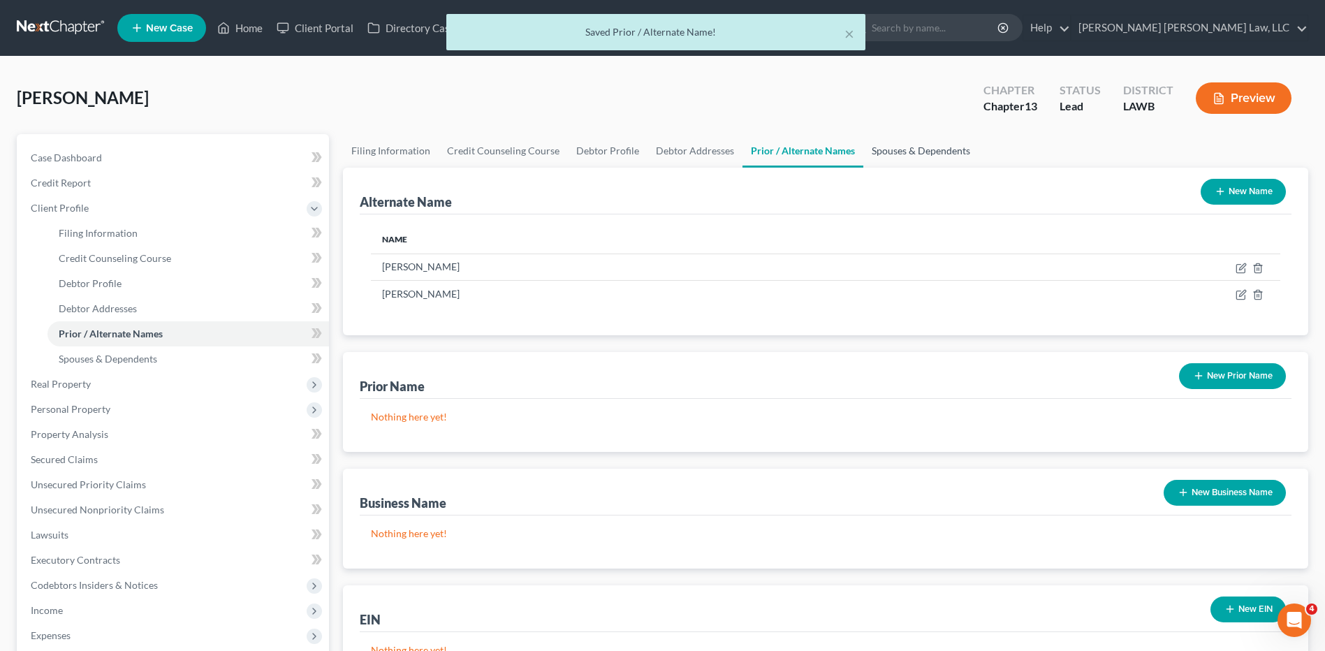
click at [896, 152] on link "Spouses & Dependents" at bounding box center [921, 151] width 115 height 34
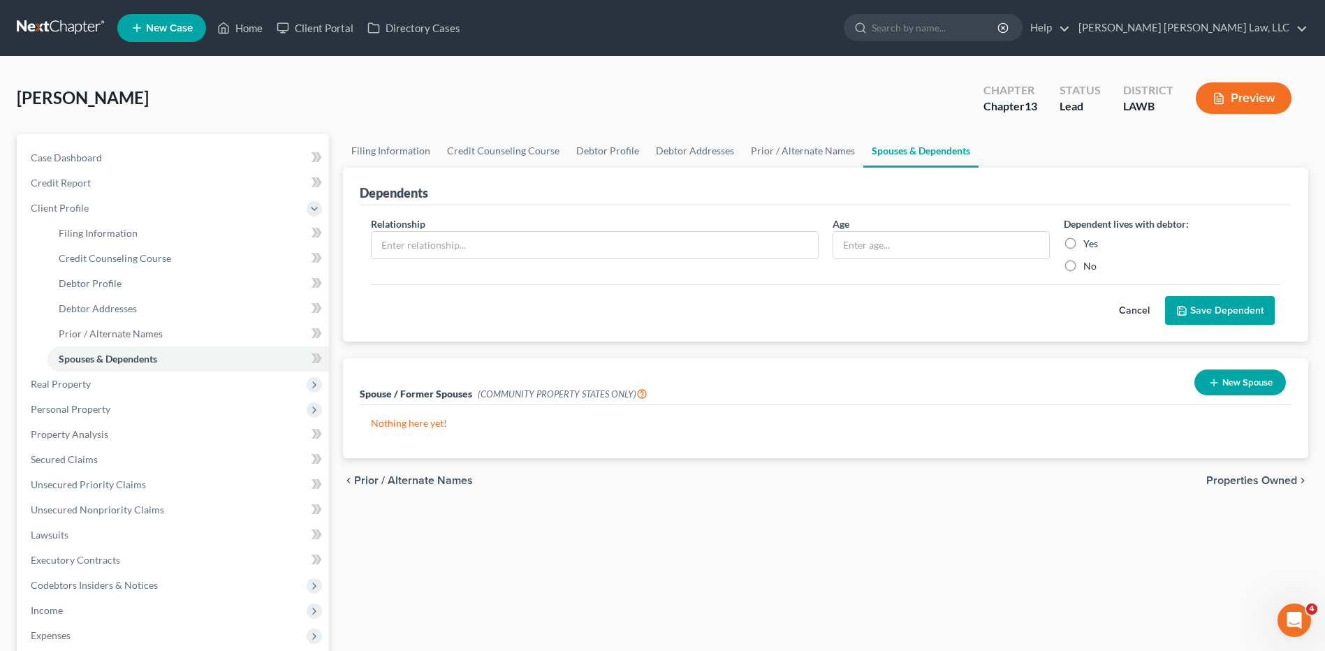
click at [1274, 382] on button "New Spouse" at bounding box center [1241, 383] width 92 height 26
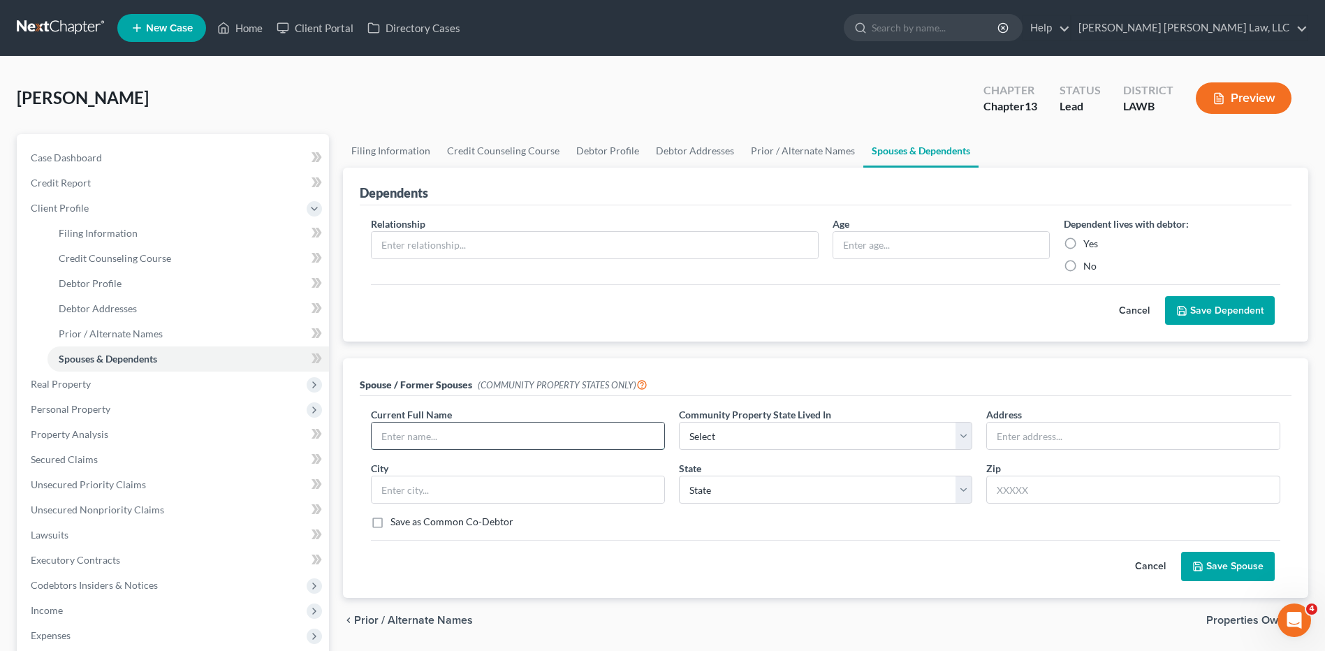
click at [433, 436] on input "text" at bounding box center [518, 436] width 293 height 27
type input "Alicia"
type input "b"
click at [433, 439] on input "Alicia" at bounding box center [518, 436] width 293 height 27
type input "Alicia Breaux"
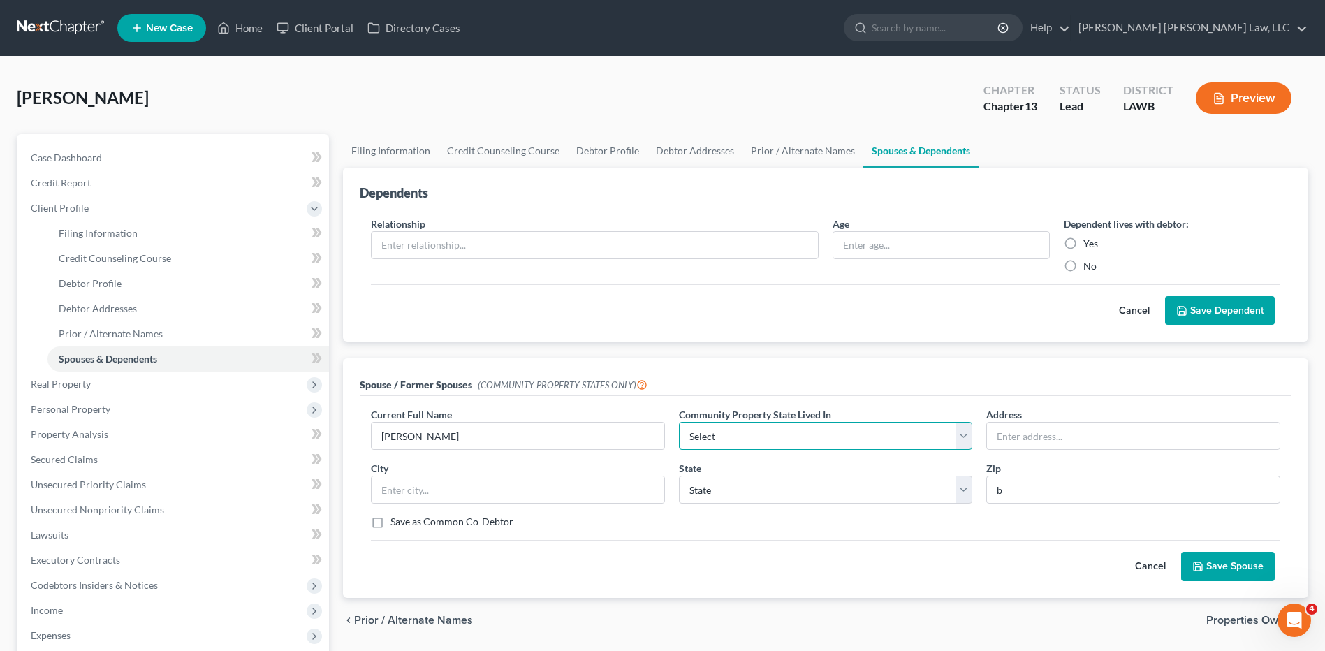
click at [706, 439] on select "Select AZ CA GU ID LA NV NM PR TX WA WI" at bounding box center [826, 436] width 294 height 28
select select "4"
click at [679, 422] on select "Select AZ CA GU ID LA NV NM PR TX WA WI" at bounding box center [826, 436] width 294 height 28
click at [1088, 438] on input "text" at bounding box center [1133, 436] width 293 height 27
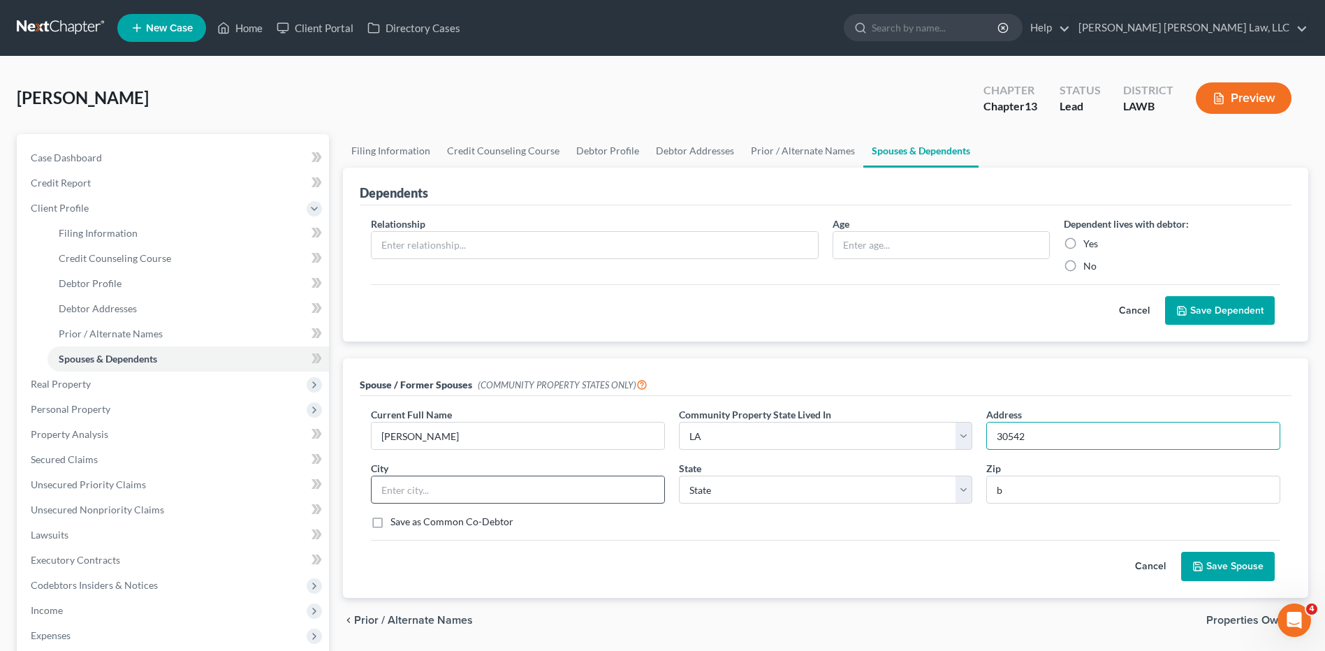
type input "30542"
click at [451, 496] on input "text" at bounding box center [518, 490] width 293 height 27
type input "Norris Endily Rd."
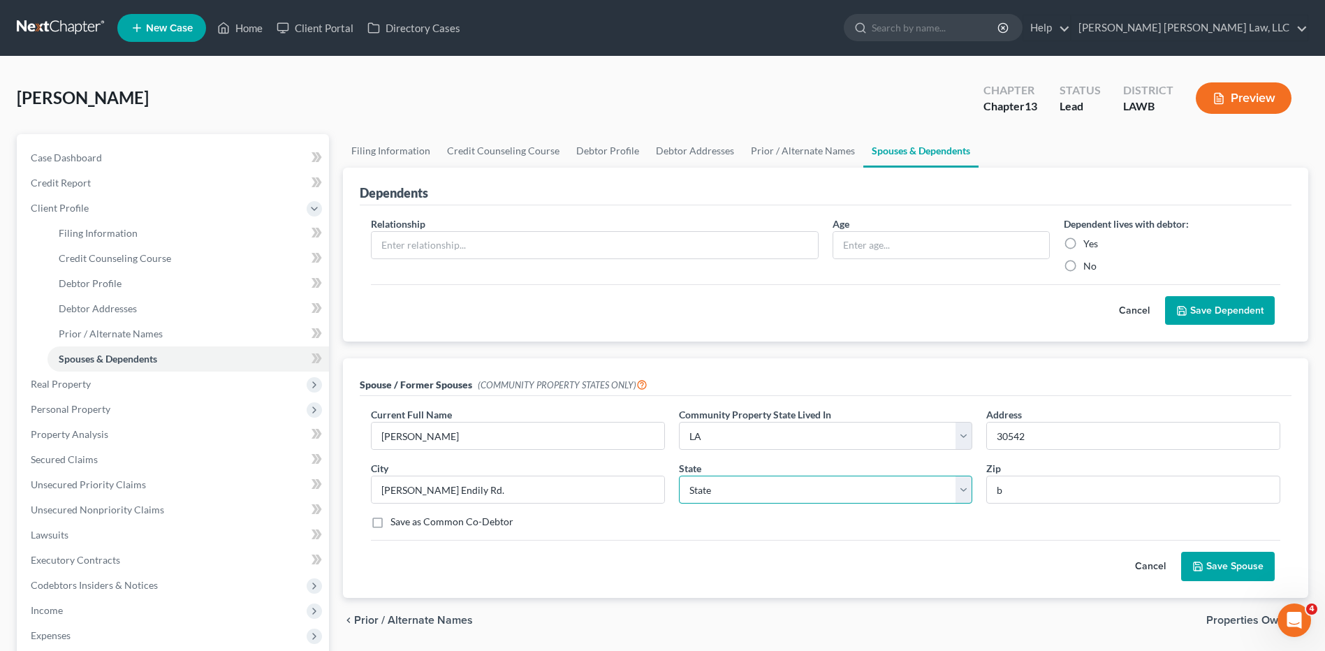
click at [741, 481] on select "State AL AK AR AZ CA CO CT DE DC FL GA GU HI ID IL IN IA KS KY LA ME MD MA MI M…" at bounding box center [826, 490] width 294 height 28
select select "19"
click at [679, 476] on select "State AL AK AR AZ CA CO CT DE DC FL GA GU HI ID IL IN IA KS KY LA ME MD MA MI M…" at bounding box center [826, 490] width 294 height 28
click at [1042, 432] on input "30542" at bounding box center [1133, 436] width 293 height 27
click at [1043, 435] on input "30542" at bounding box center [1133, 436] width 293 height 27
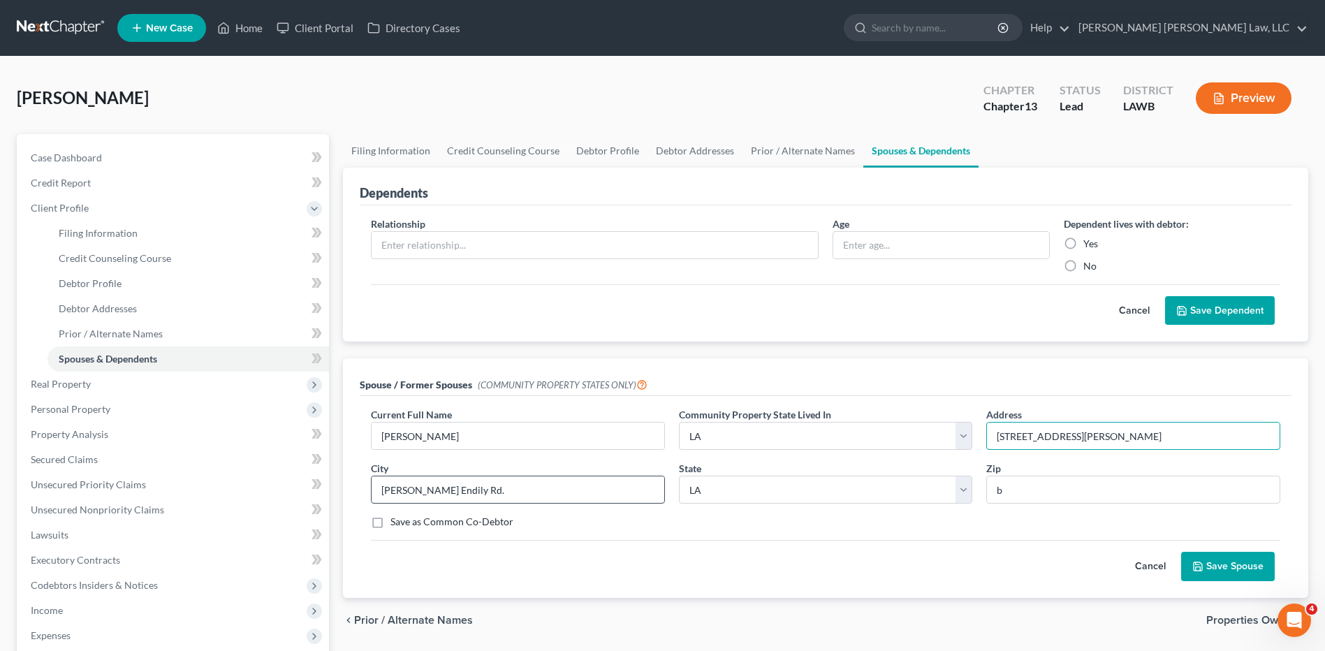
type input "30542 Norris Endily Rd."
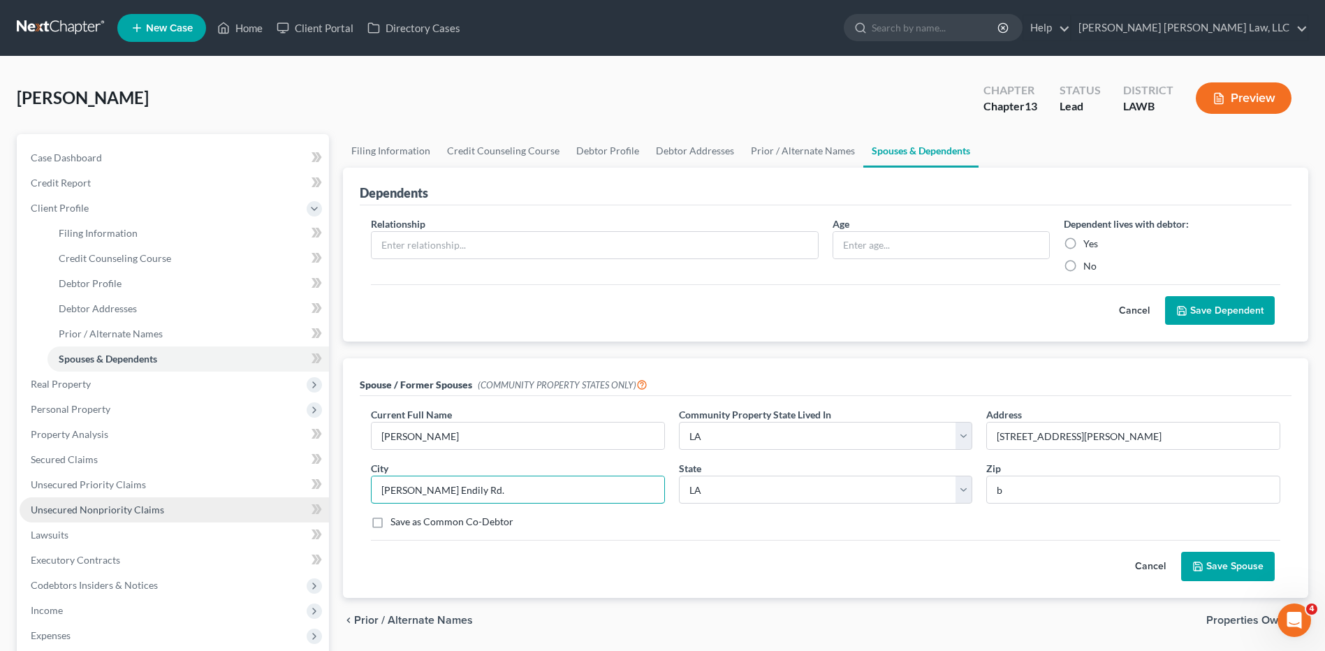
drag, startPoint x: 530, startPoint y: 489, endPoint x: 280, endPoint y: 504, distance: 249.9
click at [280, 504] on div "Petition Navigation Case Dashboard Payments Invoices Payments Payments Credit R…" at bounding box center [663, 500] width 1306 height 732
type input "Denham Springs"
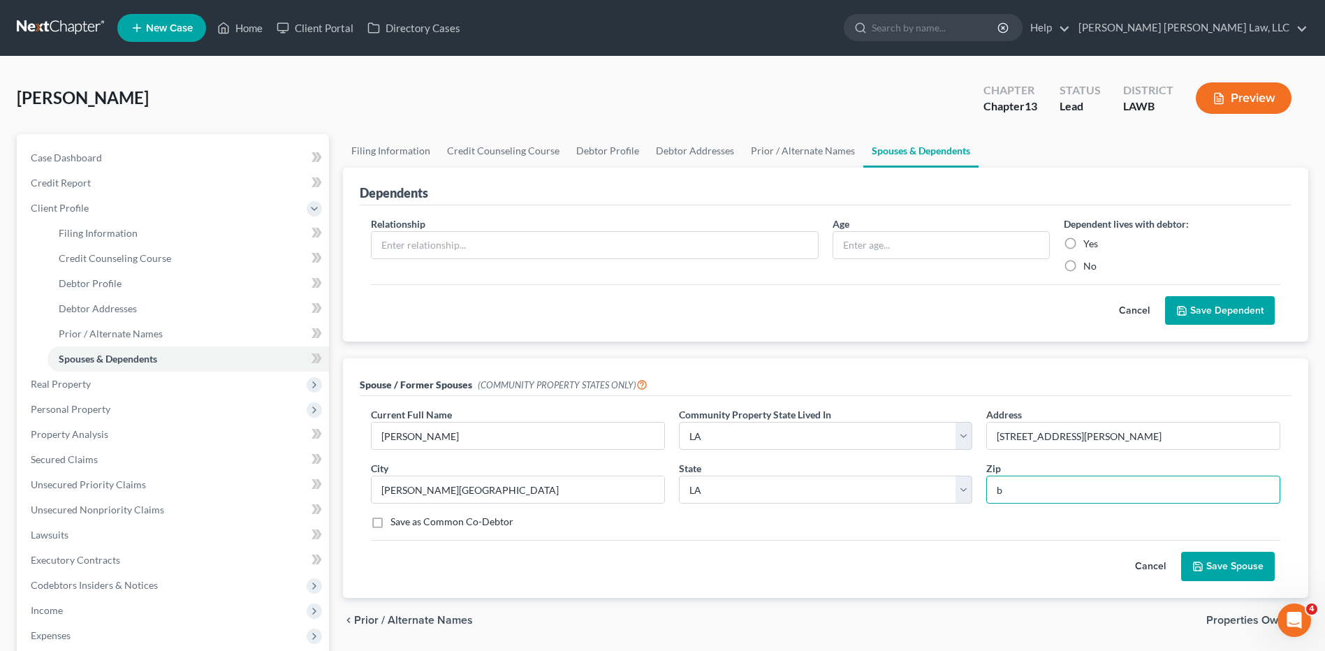
click at [1062, 490] on input "b" at bounding box center [1134, 490] width 294 height 28
type input "70706"
click at [1019, 554] on div "Cancel Save Spouse" at bounding box center [826, 560] width 910 height 41
click at [1244, 565] on button "Save Spouse" at bounding box center [1229, 566] width 94 height 29
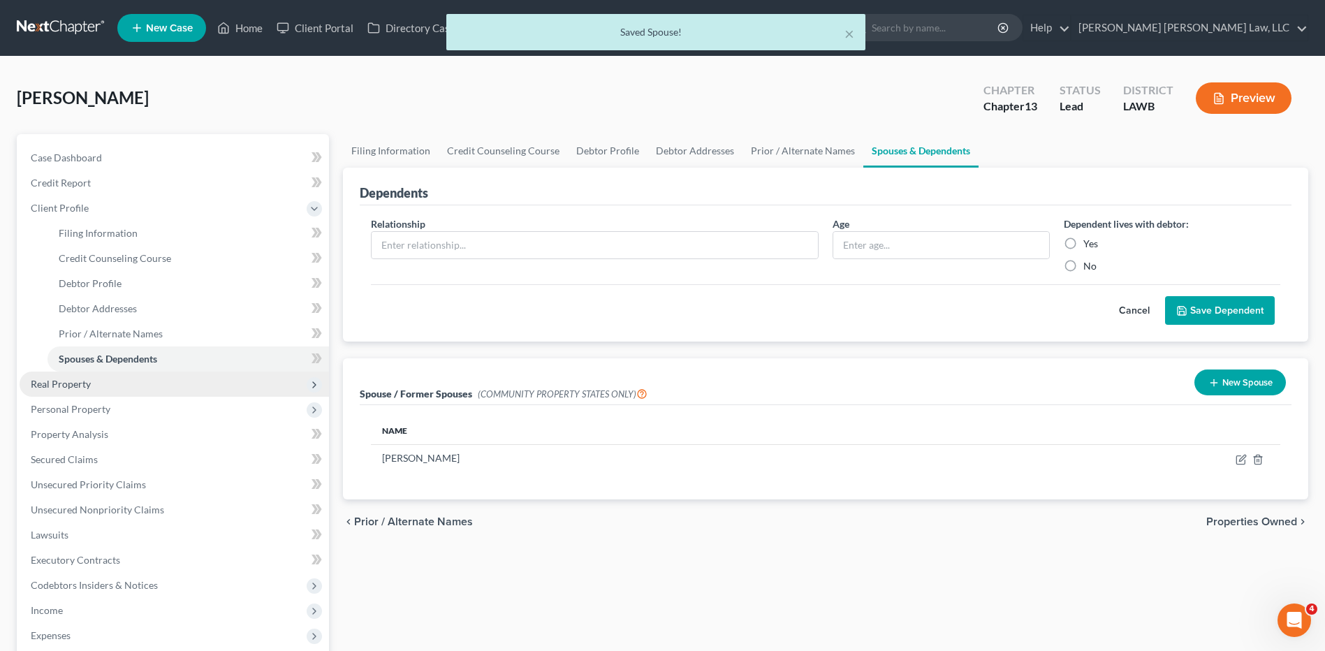
click at [71, 384] on span "Real Property" at bounding box center [61, 384] width 60 height 12
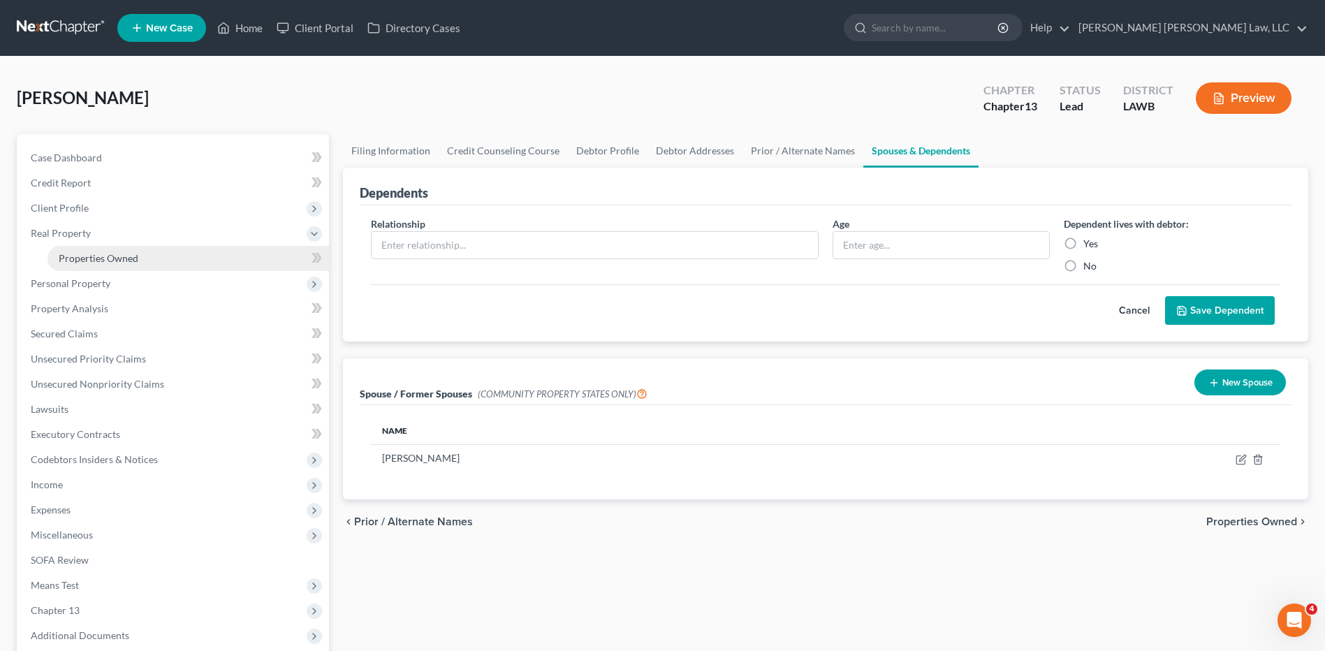
click at [103, 256] on span "Properties Owned" at bounding box center [99, 258] width 80 height 12
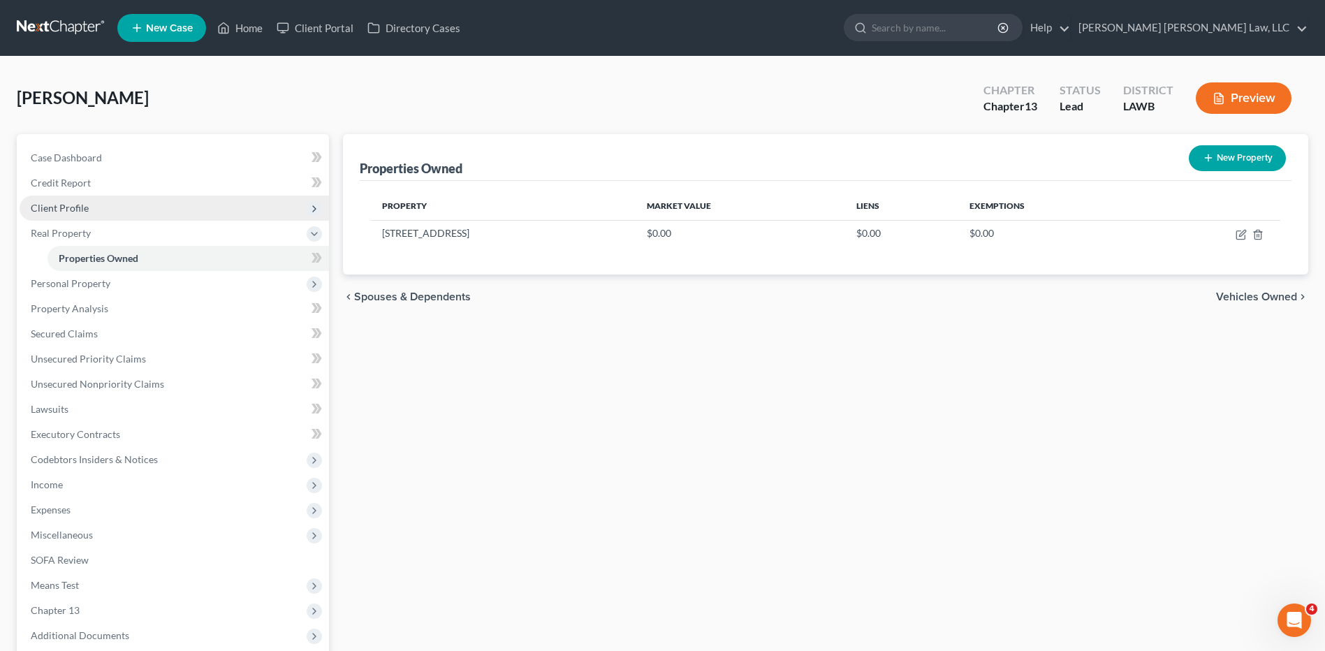
click at [71, 212] on span "Client Profile" at bounding box center [60, 208] width 58 height 12
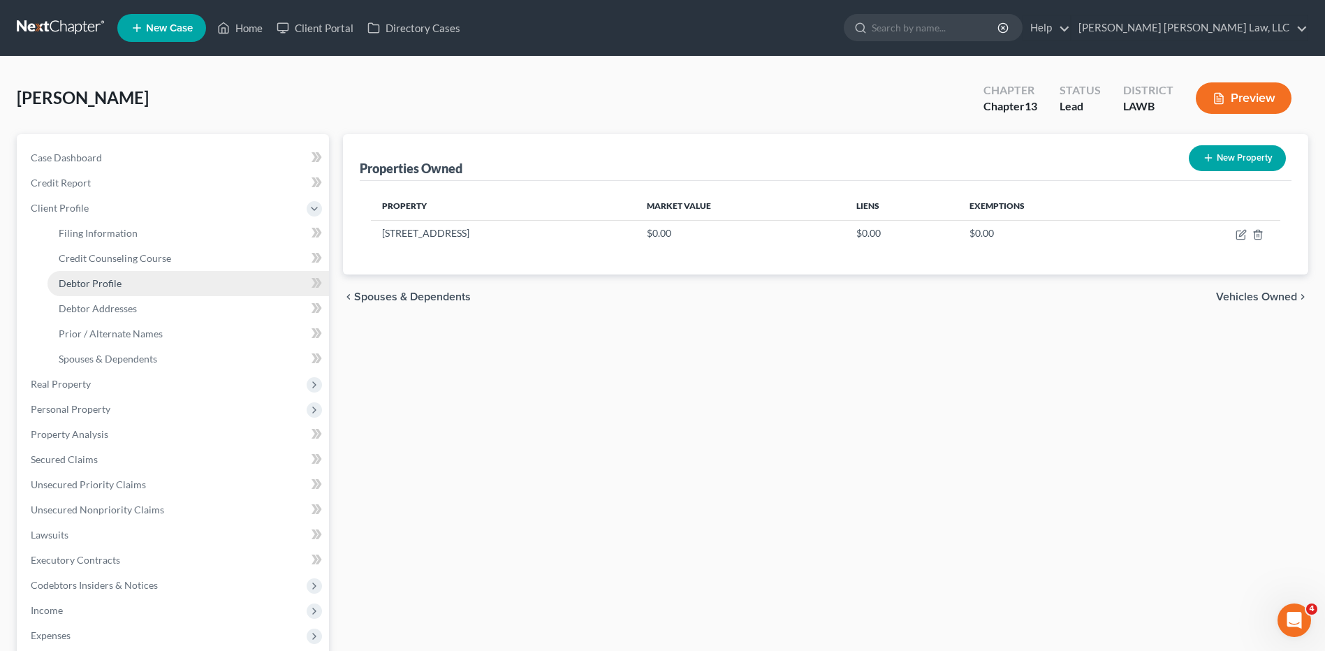
click at [96, 286] on span "Debtor Profile" at bounding box center [90, 283] width 63 height 12
select select "0"
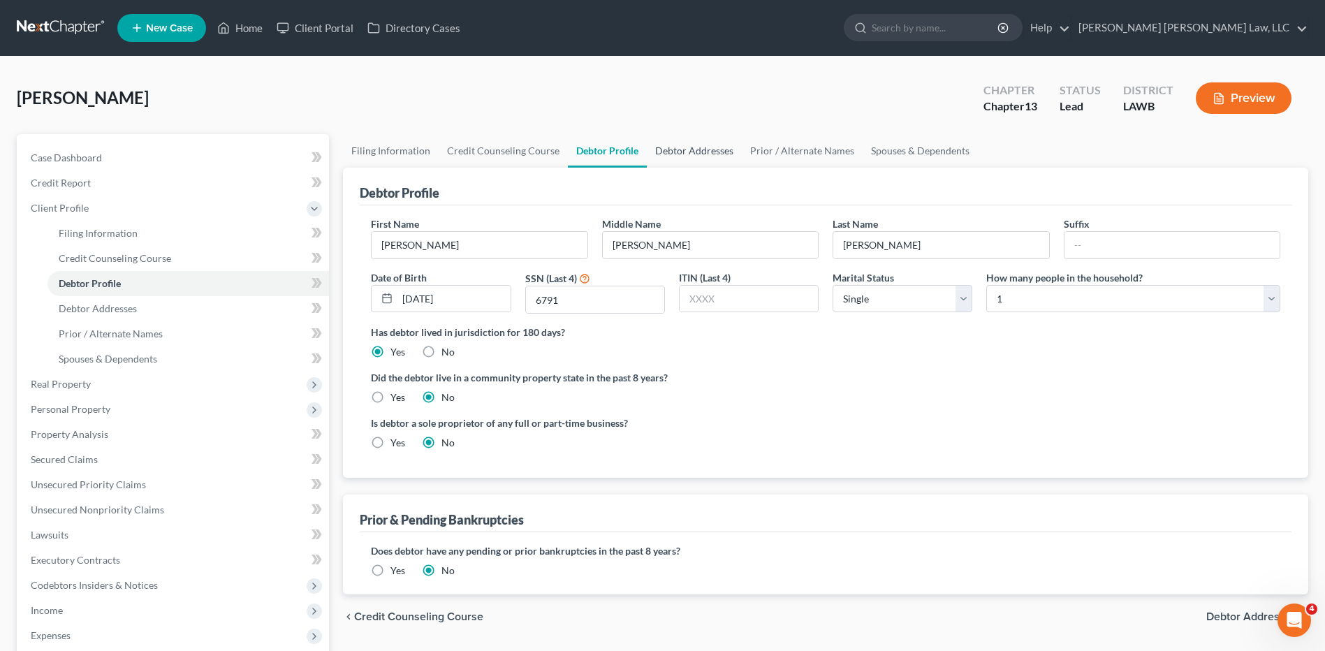
click at [681, 150] on link "Debtor Addresses" at bounding box center [694, 151] width 95 height 34
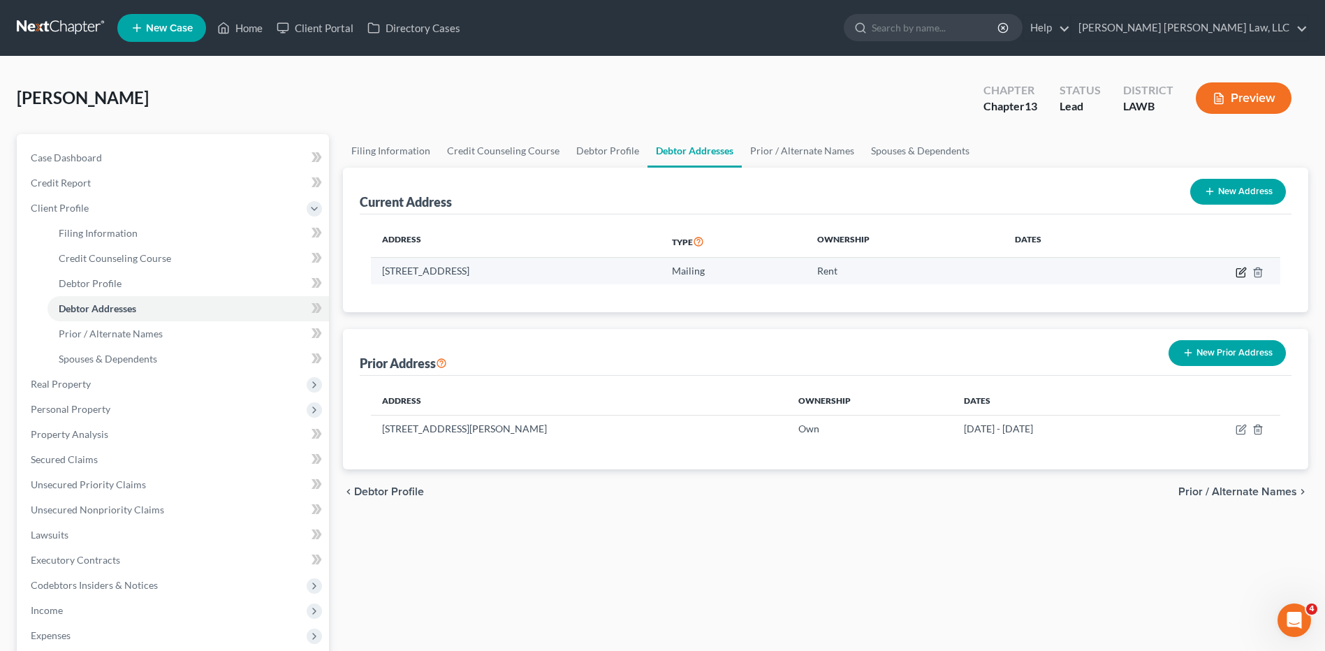
click at [1242, 274] on icon "button" at bounding box center [1241, 272] width 11 height 11
select select "19"
select select "22"
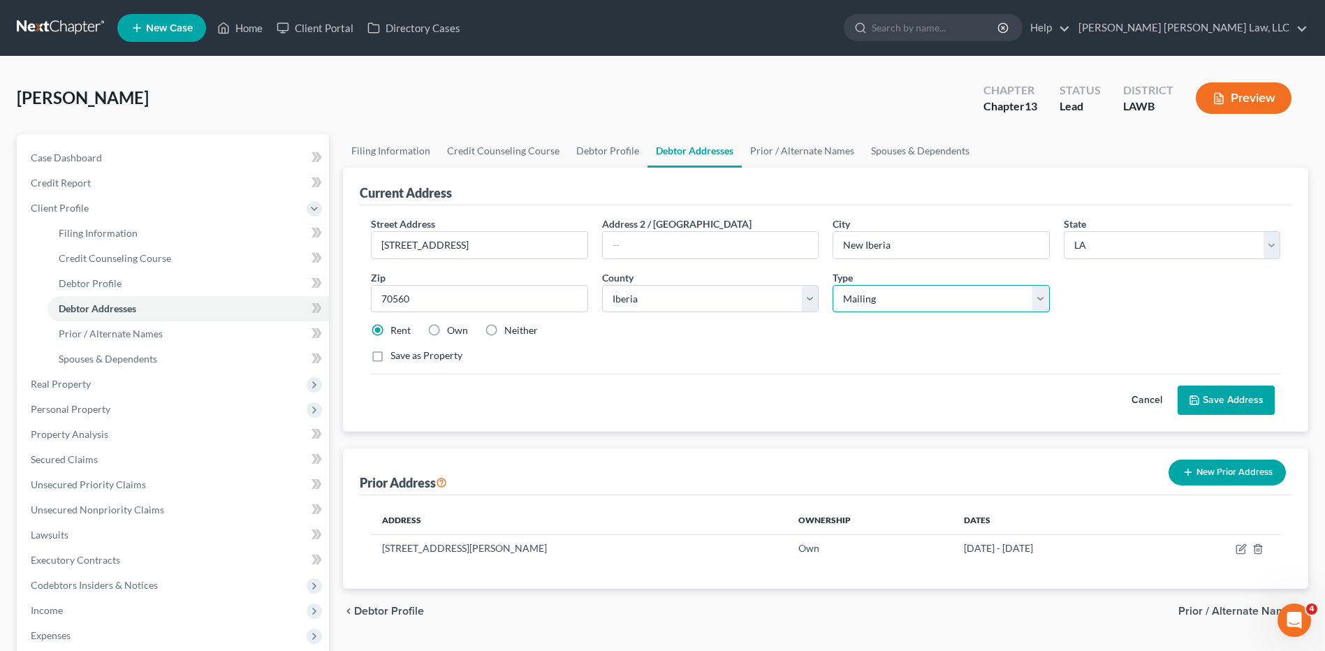
click at [885, 303] on select "Select Residential Mailing Rental Business" at bounding box center [941, 299] width 217 height 28
select select "0"
click at [833, 285] on select "Select Residential Mailing Rental Business" at bounding box center [941, 299] width 217 height 28
click at [1220, 407] on button "Save Address" at bounding box center [1226, 400] width 97 height 29
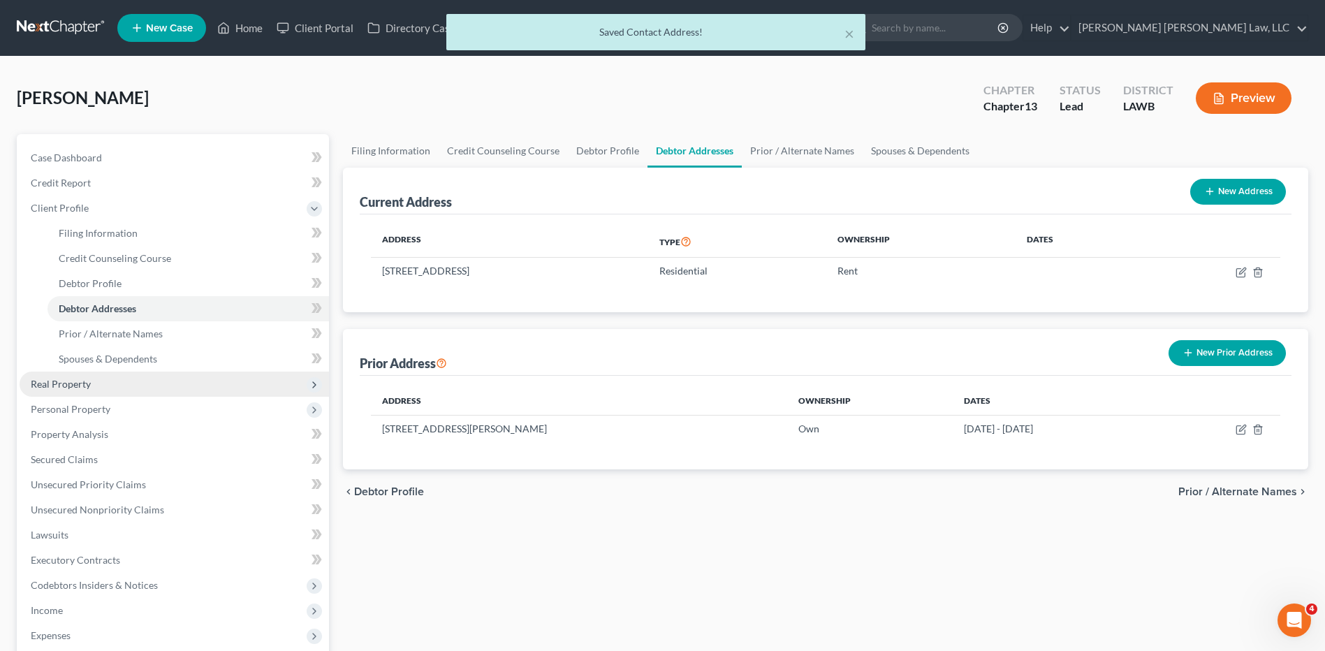
click at [54, 388] on span "Real Property" at bounding box center [61, 384] width 60 height 12
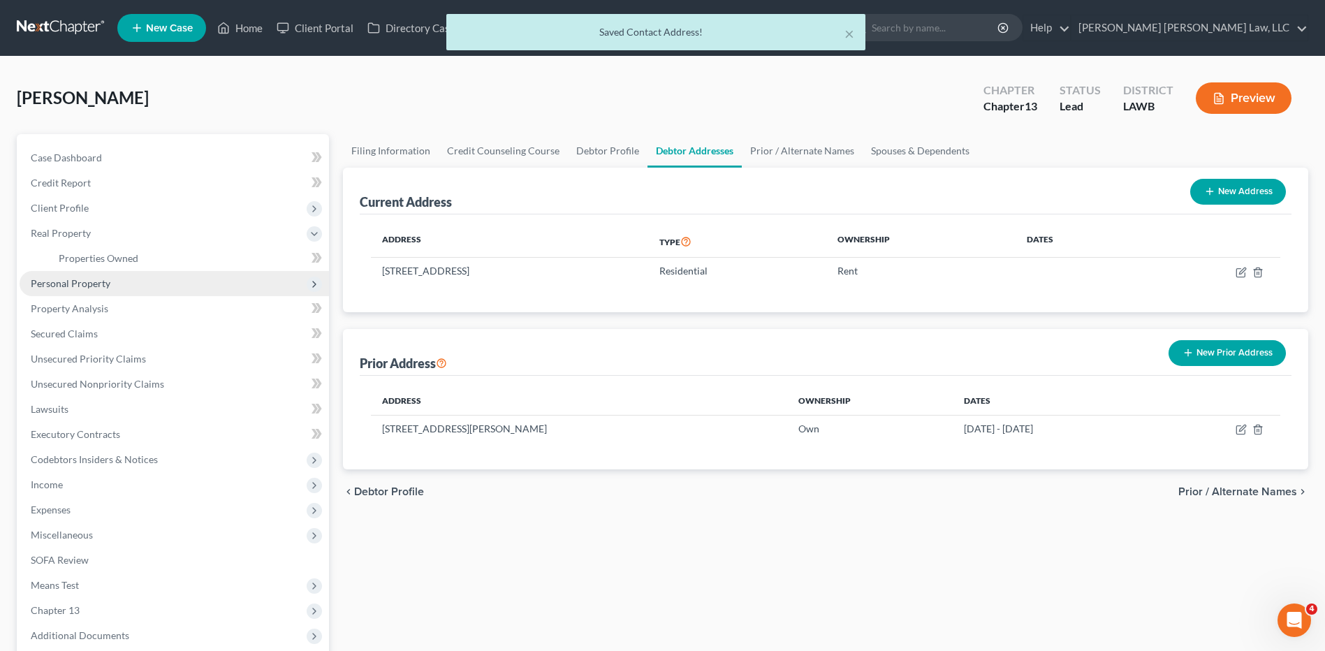
click at [92, 286] on span "Personal Property" at bounding box center [71, 283] width 80 height 12
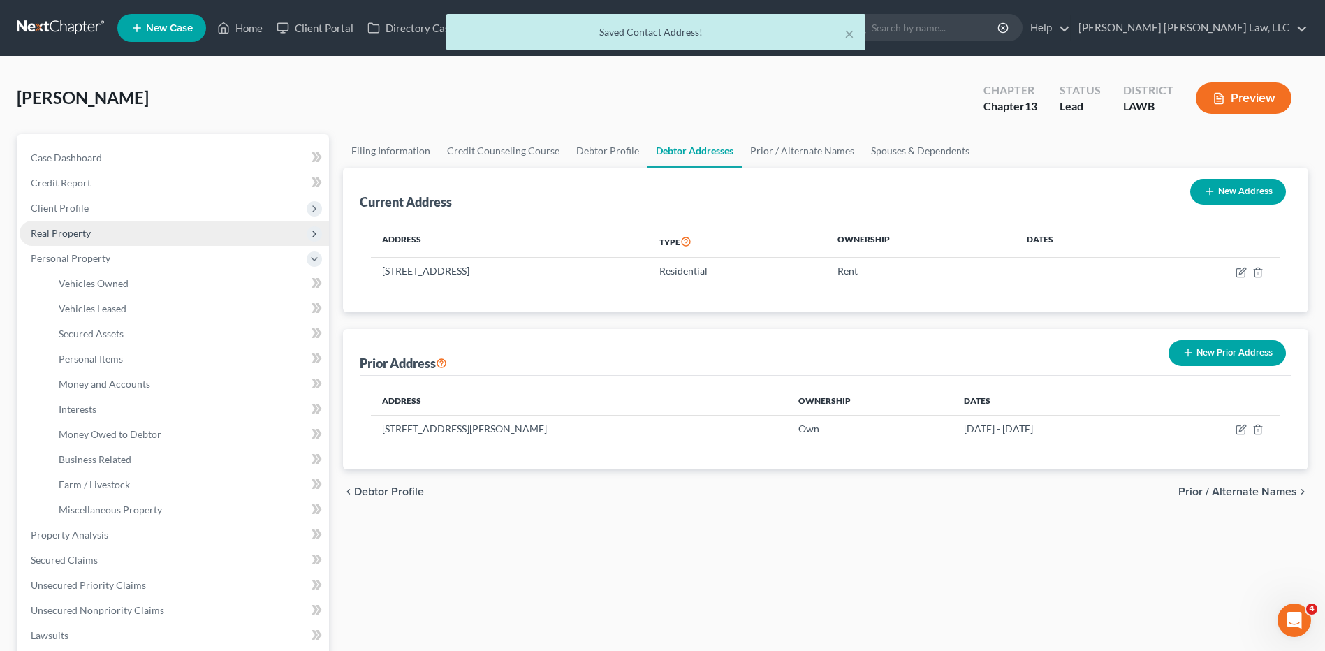
click at [88, 240] on span "Real Property" at bounding box center [175, 233] width 310 height 25
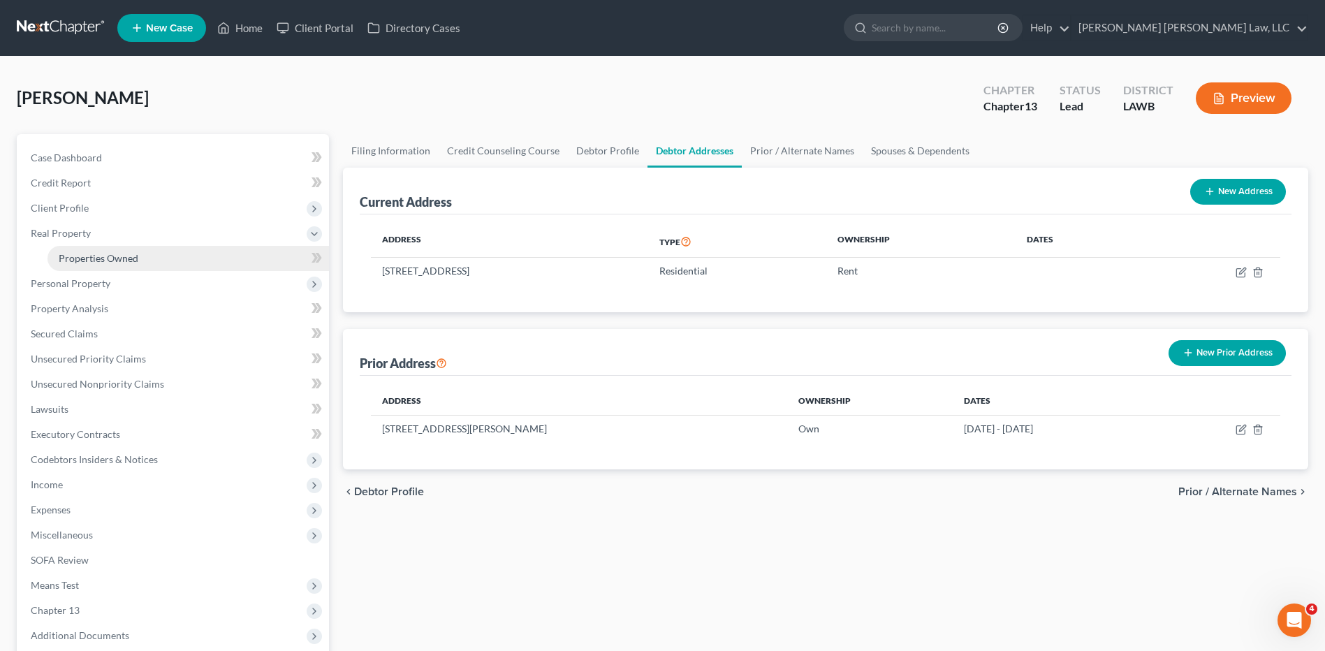
click at [103, 257] on span "Properties Owned" at bounding box center [99, 258] width 80 height 12
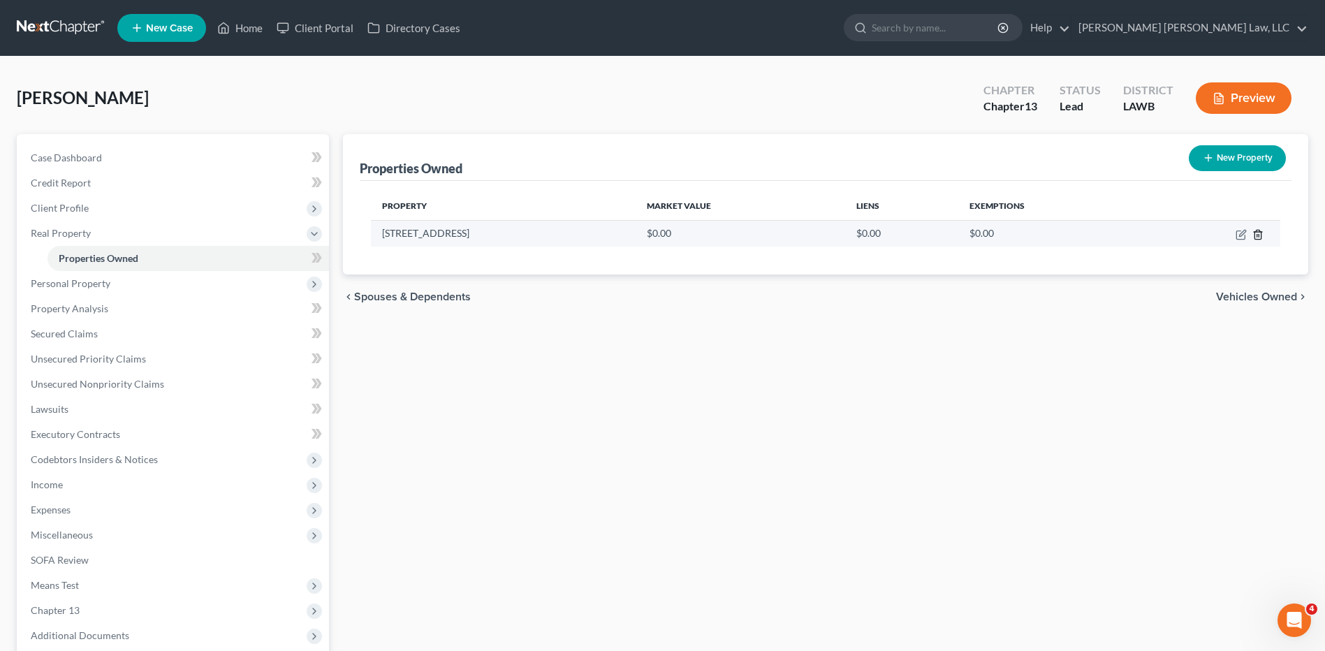
click at [1254, 238] on icon "button" at bounding box center [1258, 234] width 11 height 11
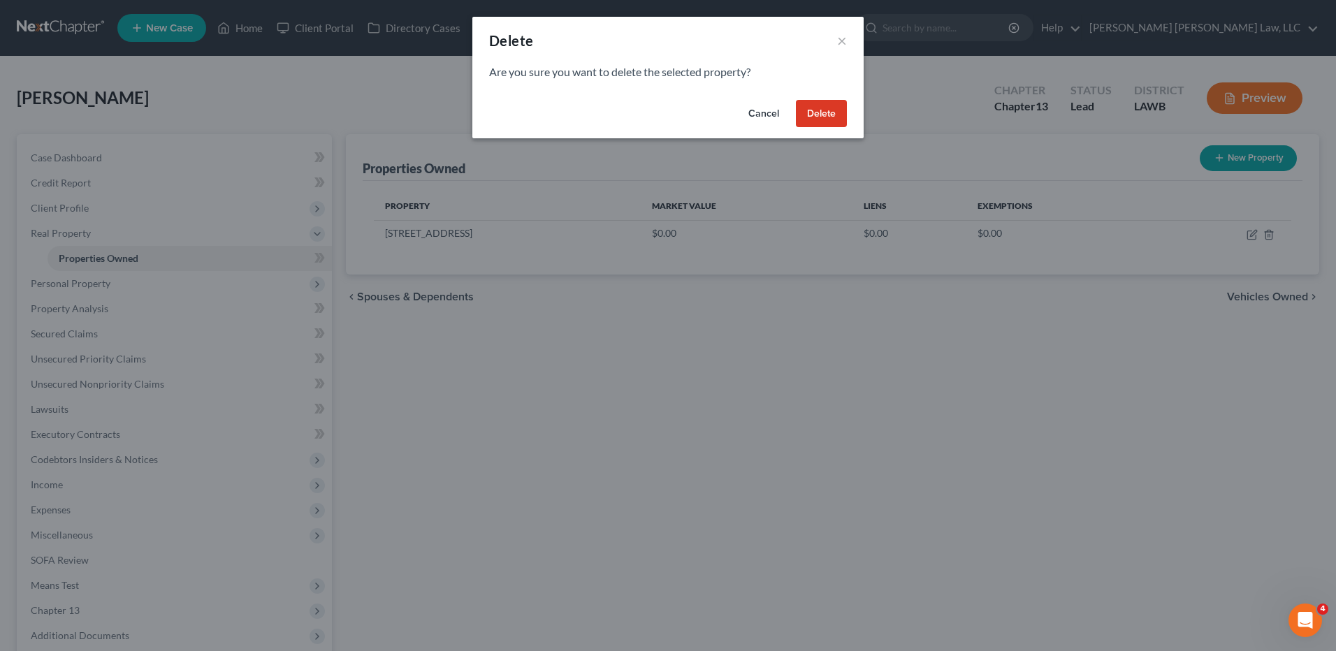
click at [802, 108] on button "Delete" at bounding box center [821, 114] width 51 height 28
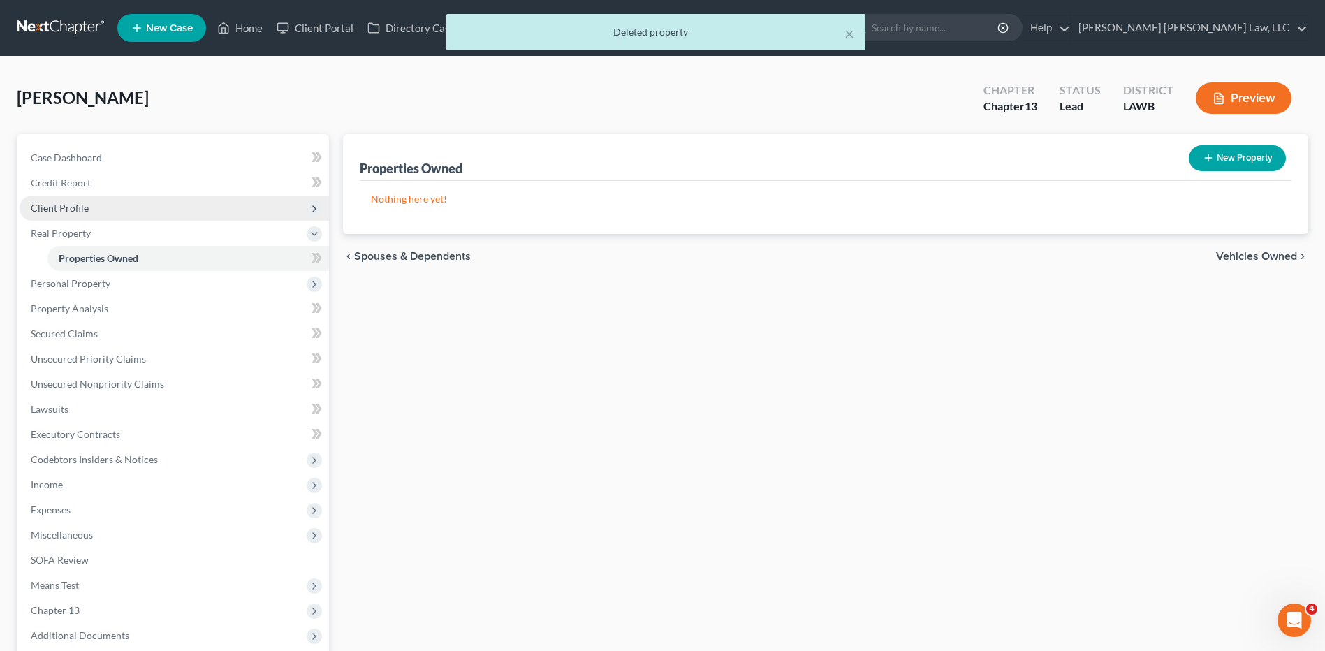
click at [64, 210] on span "Client Profile" at bounding box center [60, 208] width 58 height 12
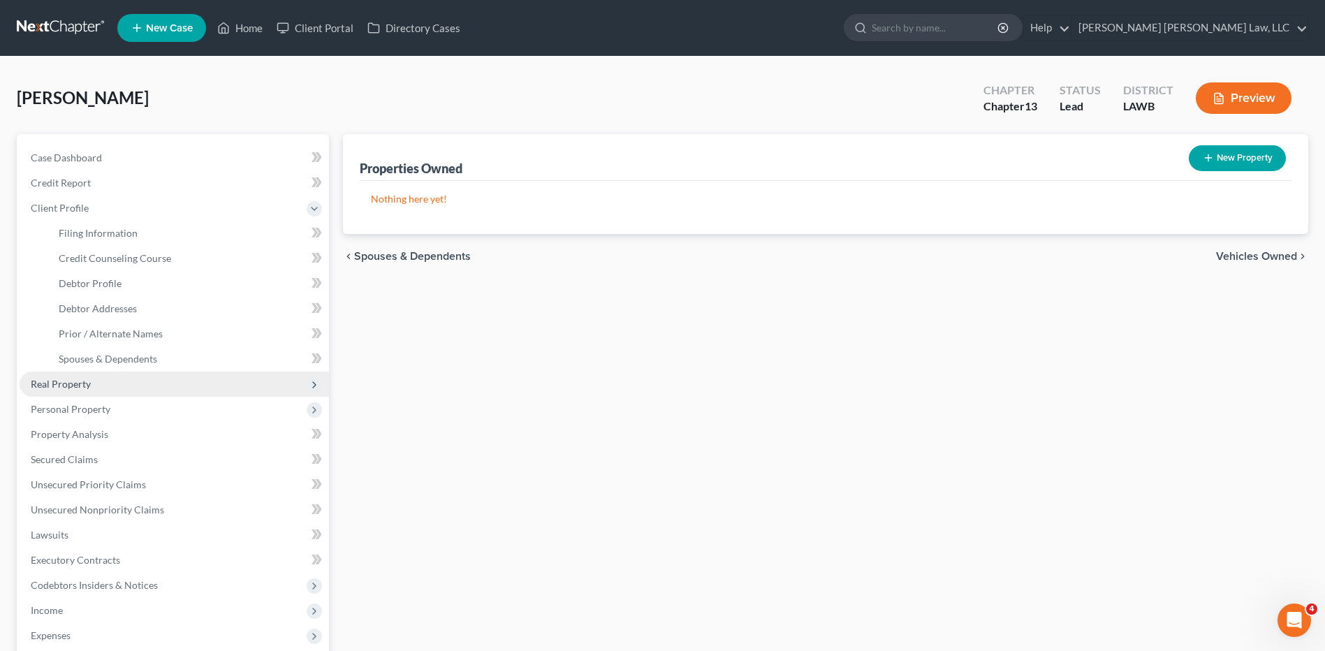
click at [72, 386] on span "Real Property" at bounding box center [61, 384] width 60 height 12
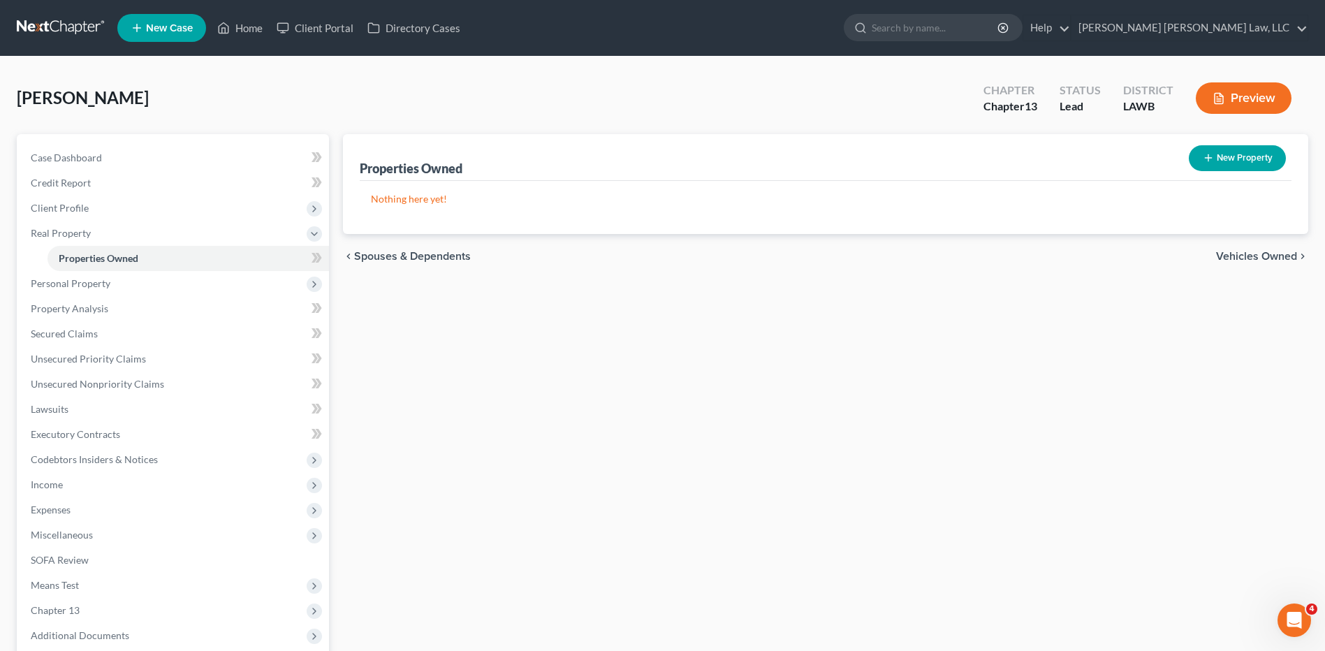
click at [1228, 154] on button "New Property" at bounding box center [1237, 158] width 97 height 26
select select "19"
select select "22"
select select "0"
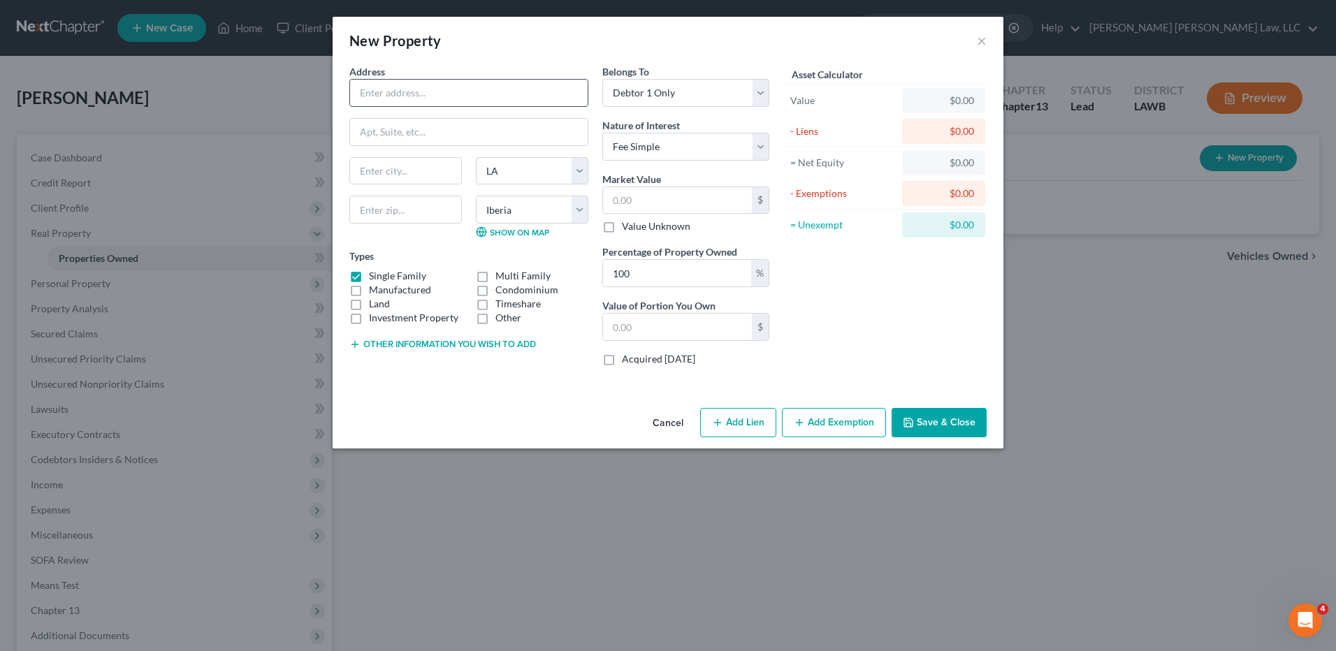
click at [393, 99] on input "text" at bounding box center [469, 93] width 238 height 27
type input "111 Weeks Dr."
click at [410, 119] on input "text" at bounding box center [469, 132] width 238 height 27
click at [444, 106] on input "111 Weeks Dr." at bounding box center [469, 93] width 238 height 27
click at [430, 204] on input "text" at bounding box center [405, 210] width 112 height 28
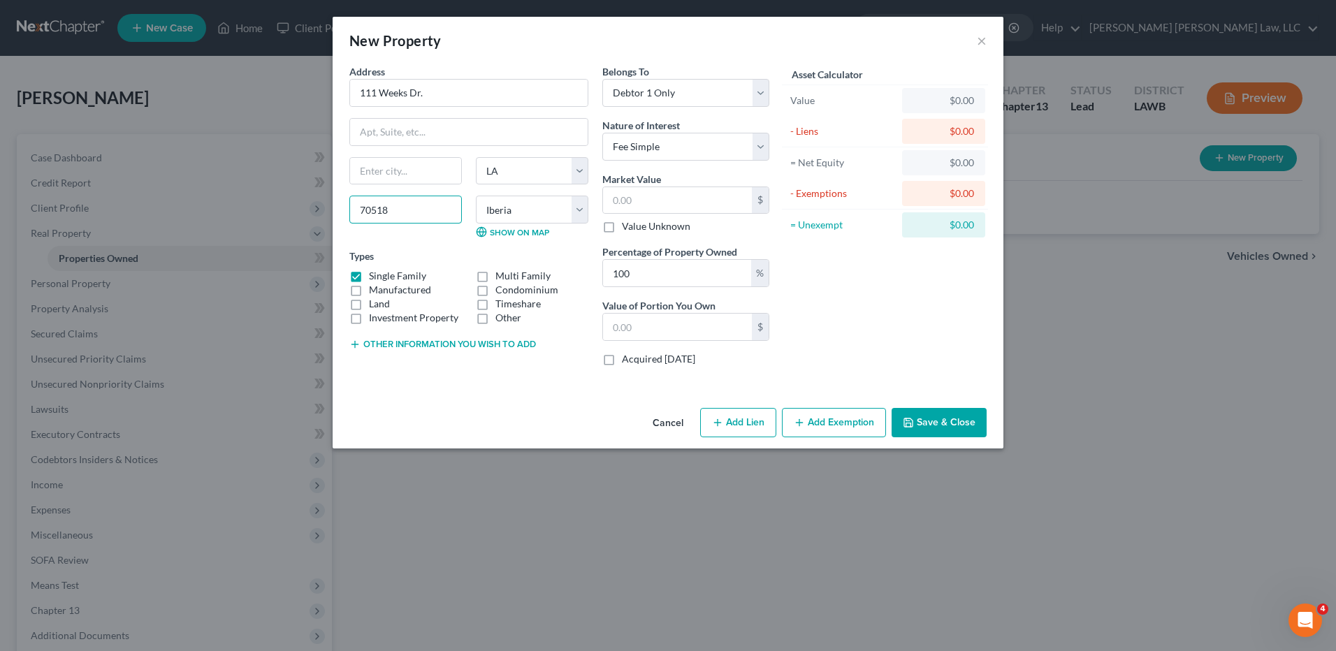
type input "70518"
type input "Broussard"
click at [663, 276] on input "100" at bounding box center [677, 273] width 148 height 27
click at [759, 265] on div "%" at bounding box center [759, 273] width 17 height 27
drag, startPoint x: 657, startPoint y: 282, endPoint x: 586, endPoint y: 266, distance: 73.7
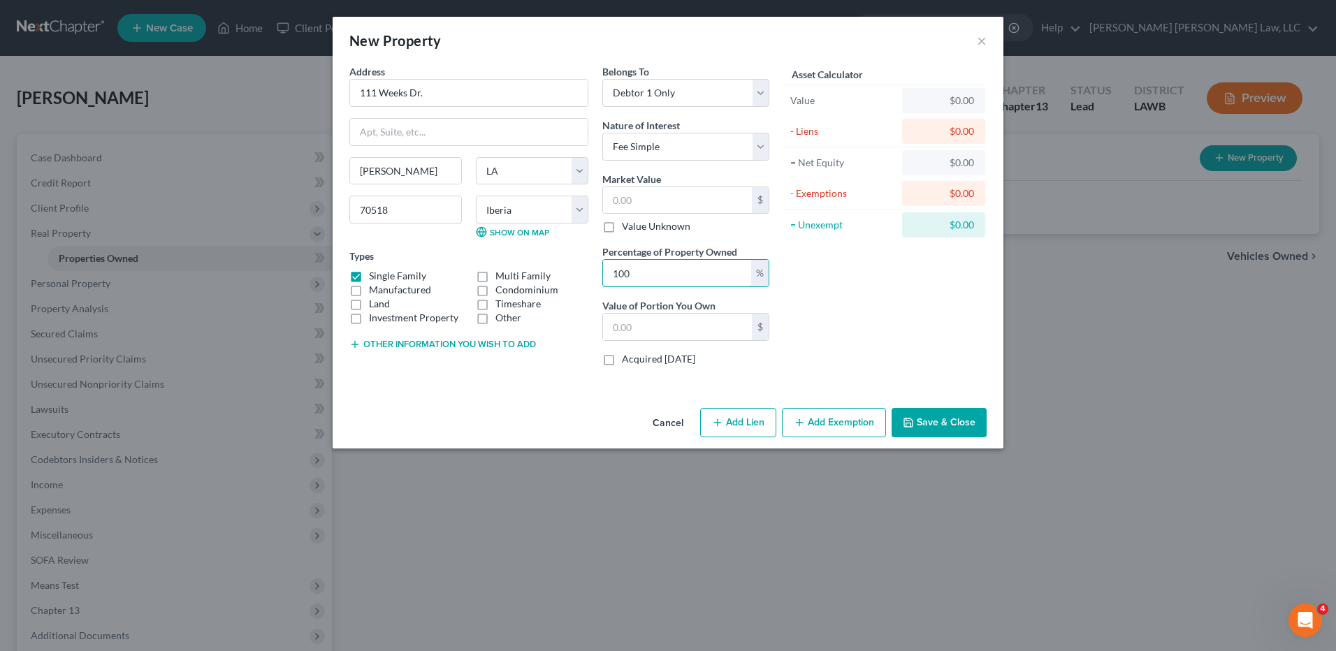
click at [586, 266] on div "Address * 111 Weeks Dr. Broussard State AL AK AR AZ CA CO CT DE DC FL GA GU HI …" at bounding box center [559, 220] width 434 height 313
type input "50"
click at [662, 89] on select "Select Debtor 1 Only Debtor 2 Only Debtor 1 And Debtor 2 Only At Least One Of T…" at bounding box center [685, 93] width 167 height 28
select select "3"
click at [602, 79] on select "Select Debtor 1 Only Debtor 2 Only Debtor 1 And Debtor 2 Only At Least One Of T…" at bounding box center [685, 93] width 167 height 28
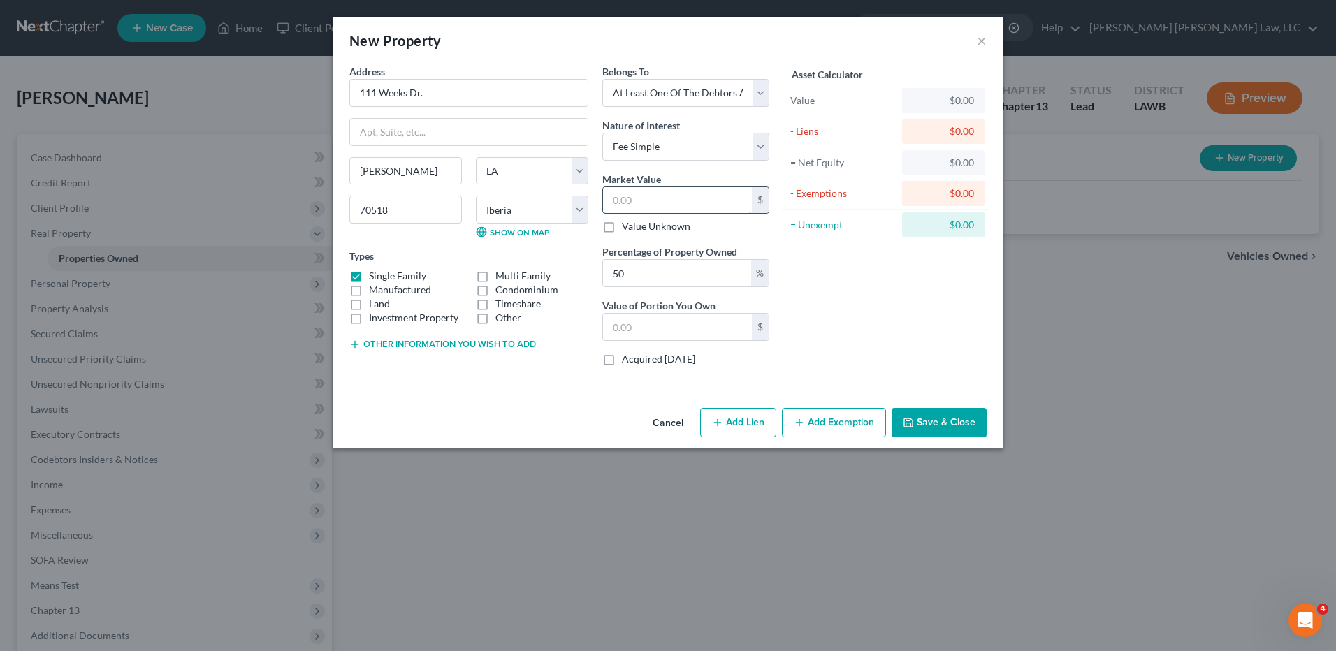
click at [641, 192] on input "text" at bounding box center [677, 200] width 149 height 27
type input "2"
type input "1.00"
type input "24"
type input "12.00"
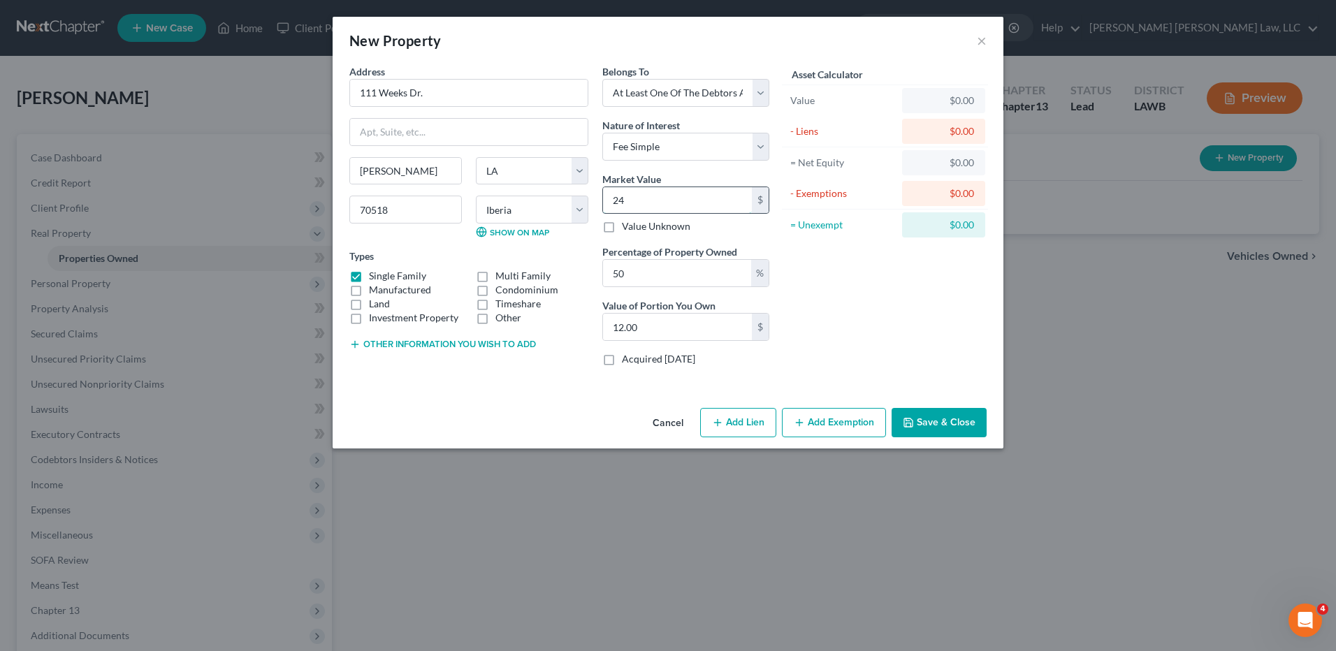
type input "243"
type input "121.50"
type input "2437"
type input "1,218.50"
type input "2,4370"
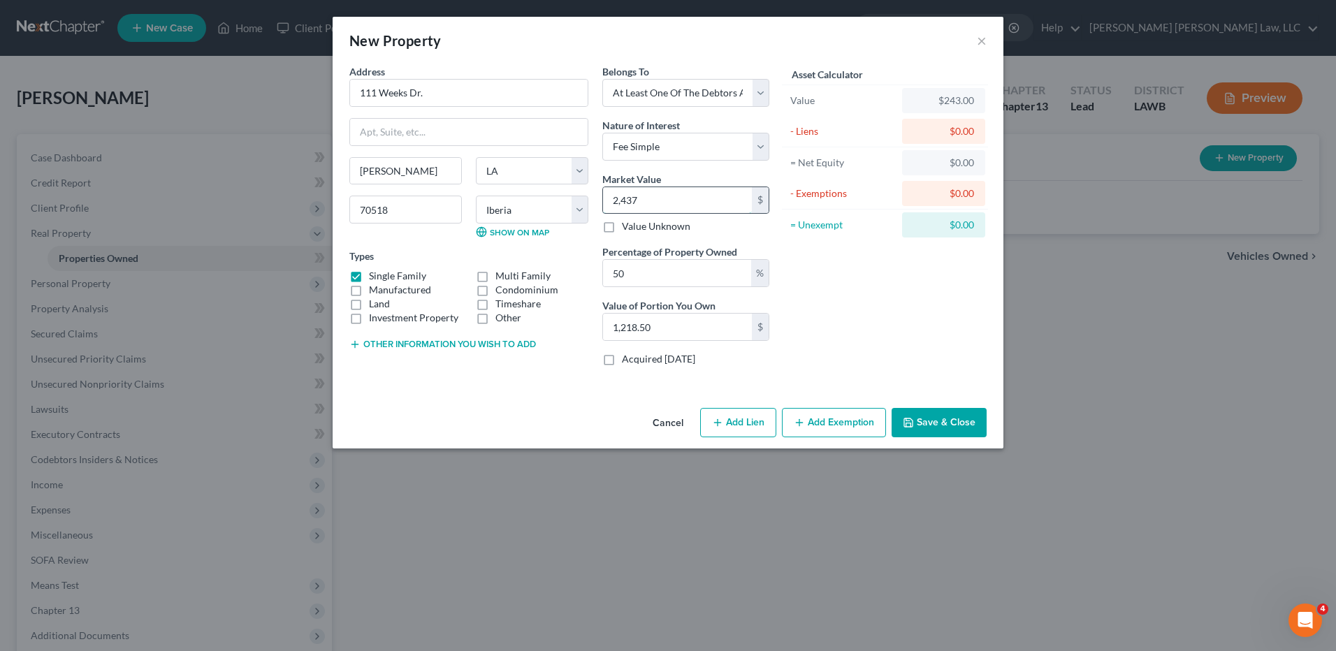
type input "12,185.00"
type input "243,700"
type input "121,850.00"
type input "243,700.00"
click at [743, 421] on button "Add Lien" at bounding box center [738, 422] width 76 height 29
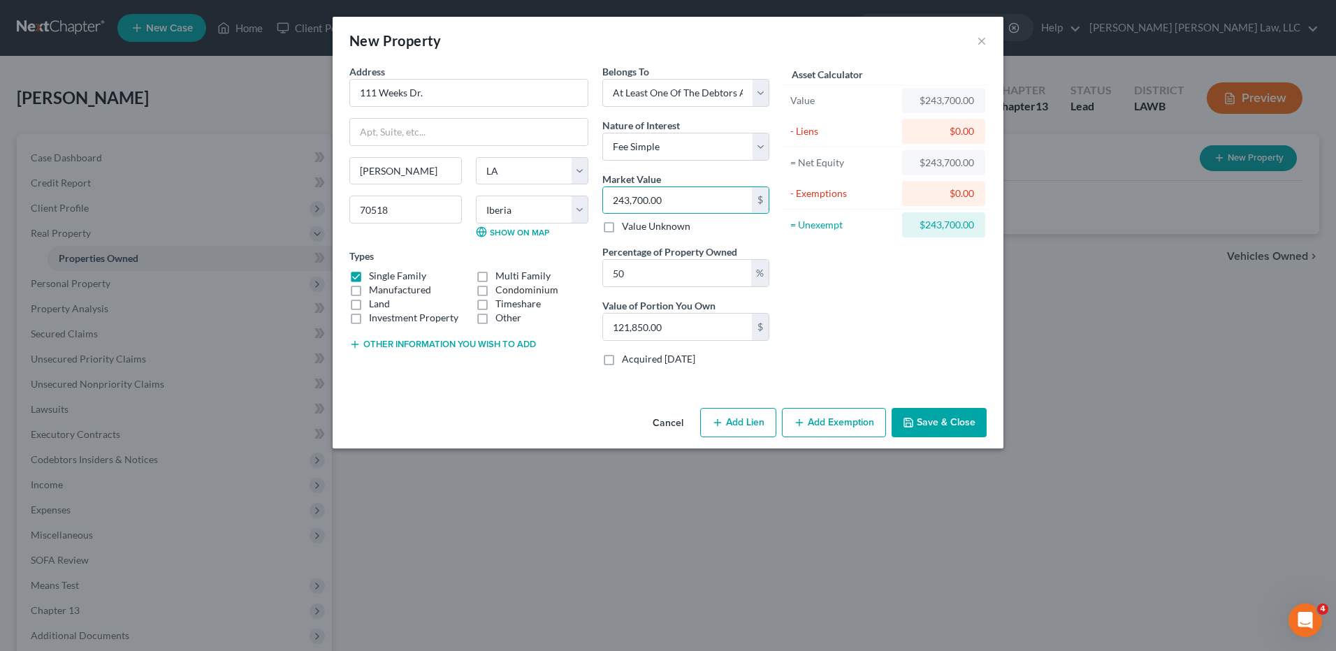
select select "3"
select select "0"
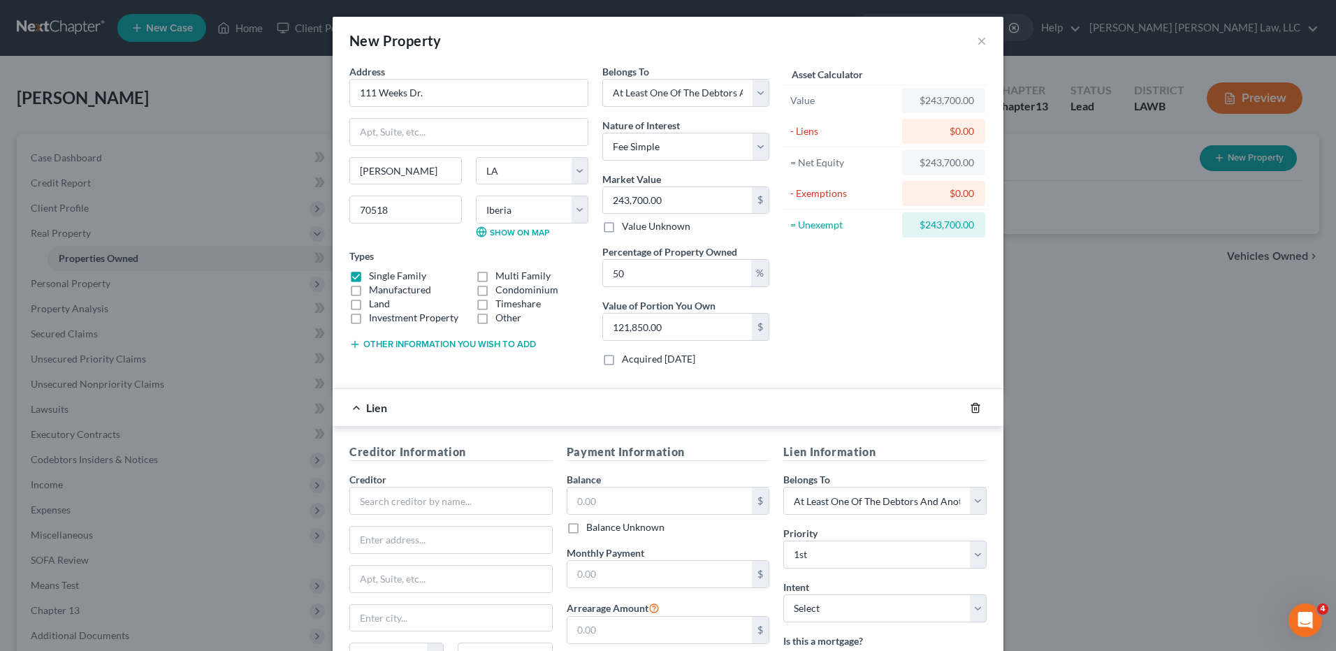
click at [973, 413] on icon "button" at bounding box center [975, 407] width 11 height 11
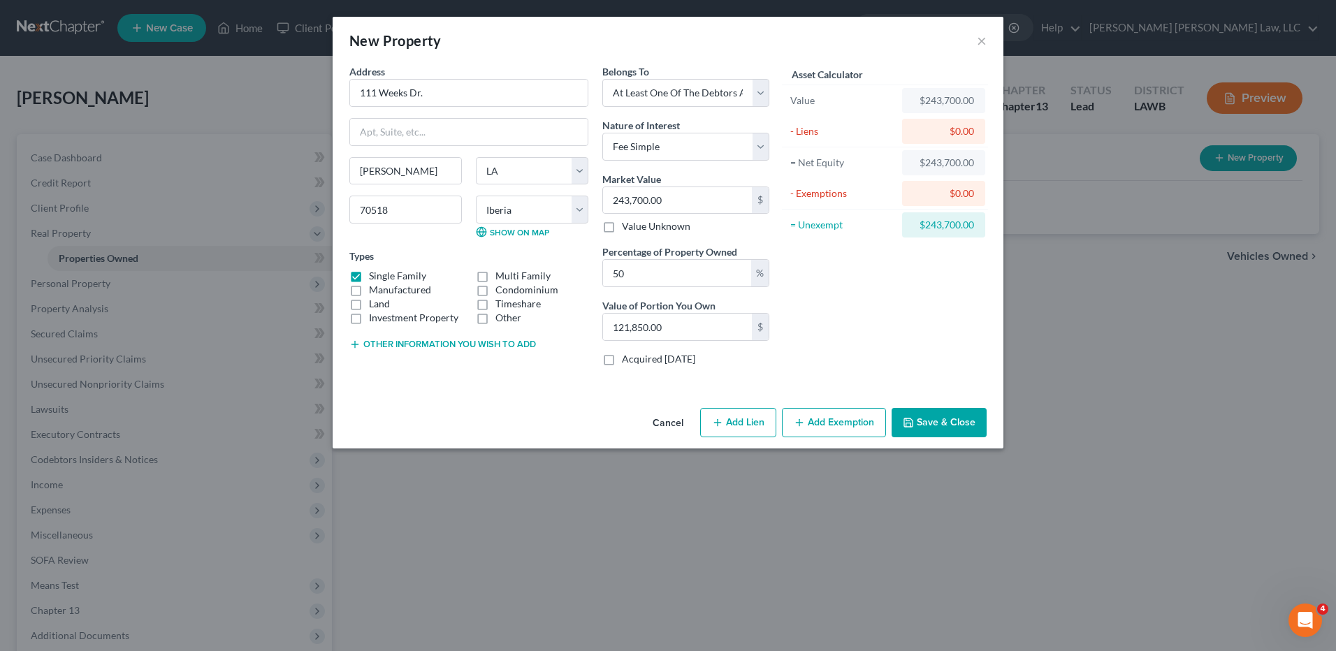
click at [951, 418] on button "Save & Close" at bounding box center [939, 422] width 95 height 29
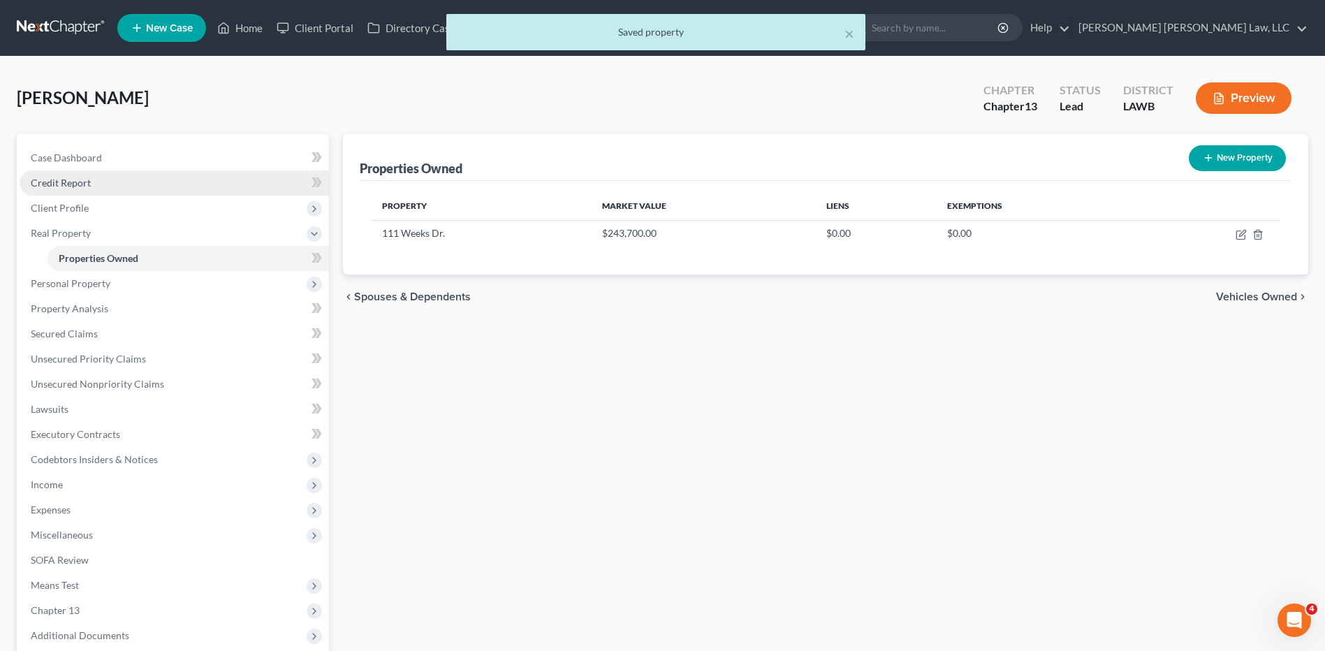
click at [64, 187] on span "Credit Report" at bounding box center [61, 183] width 60 height 12
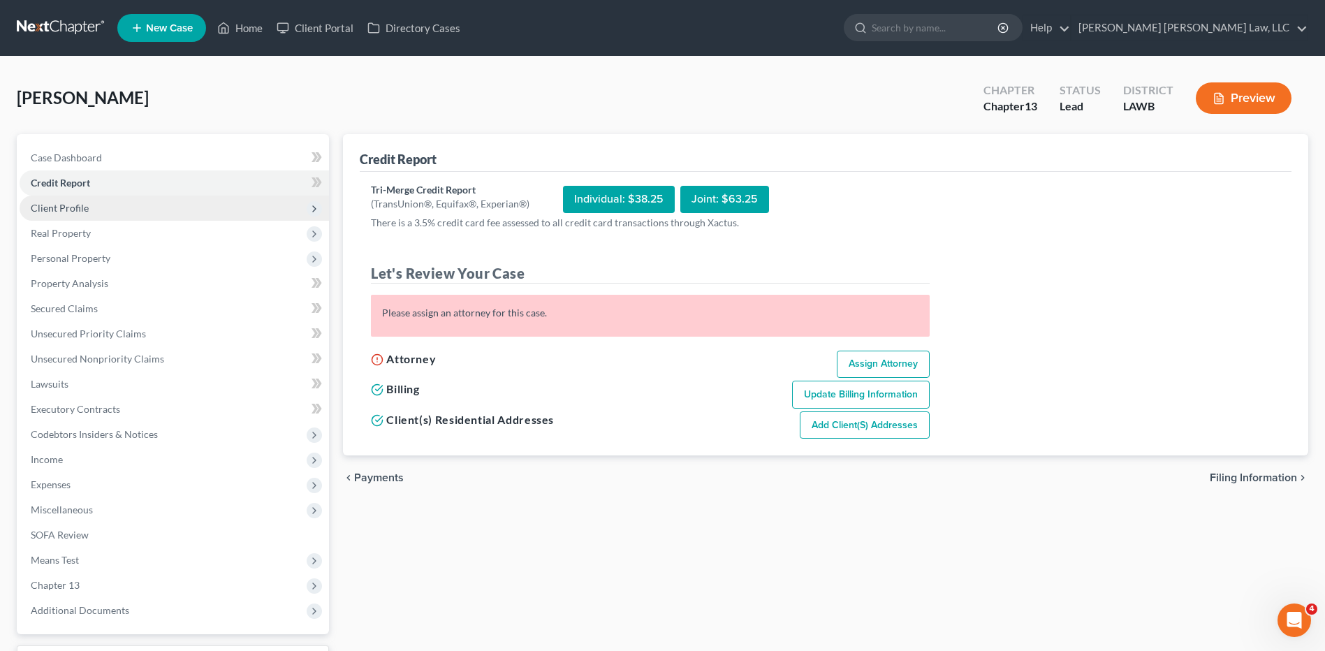
click at [60, 213] on span "Client Profile" at bounding box center [60, 208] width 58 height 12
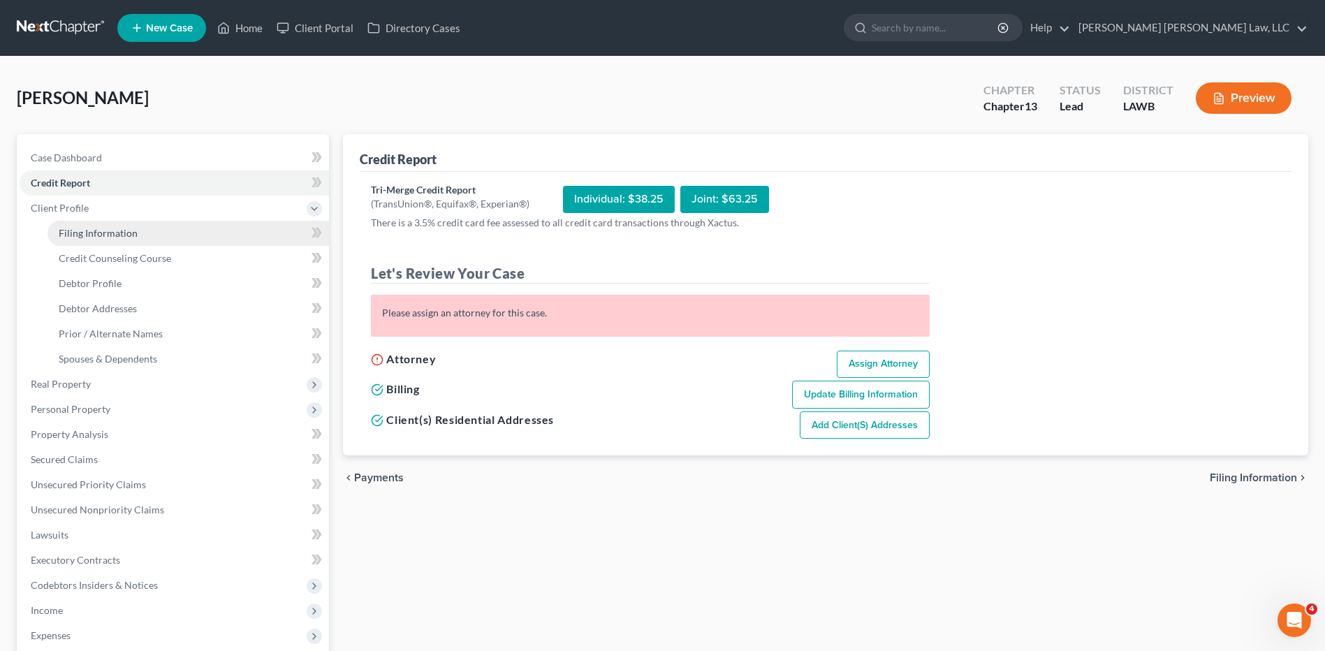
click at [131, 228] on span "Filing Information" at bounding box center [98, 233] width 79 height 12
select select "1"
select select "0"
select select "3"
select select "36"
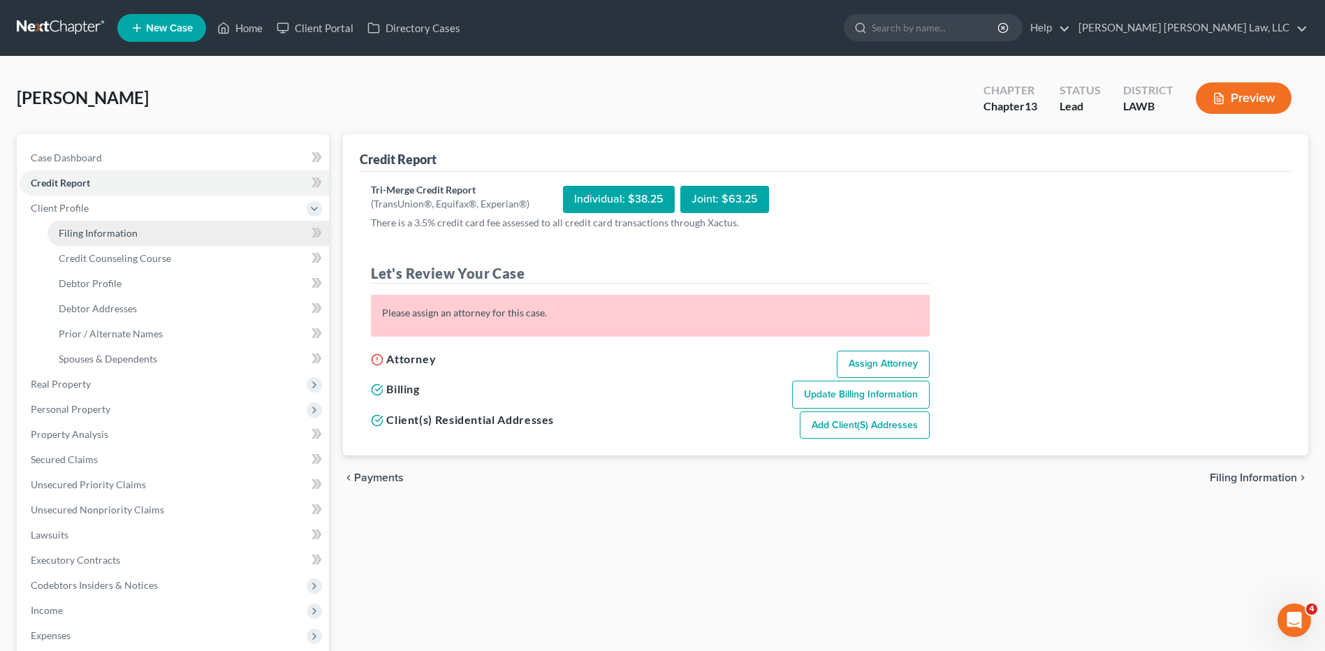
select select "19"
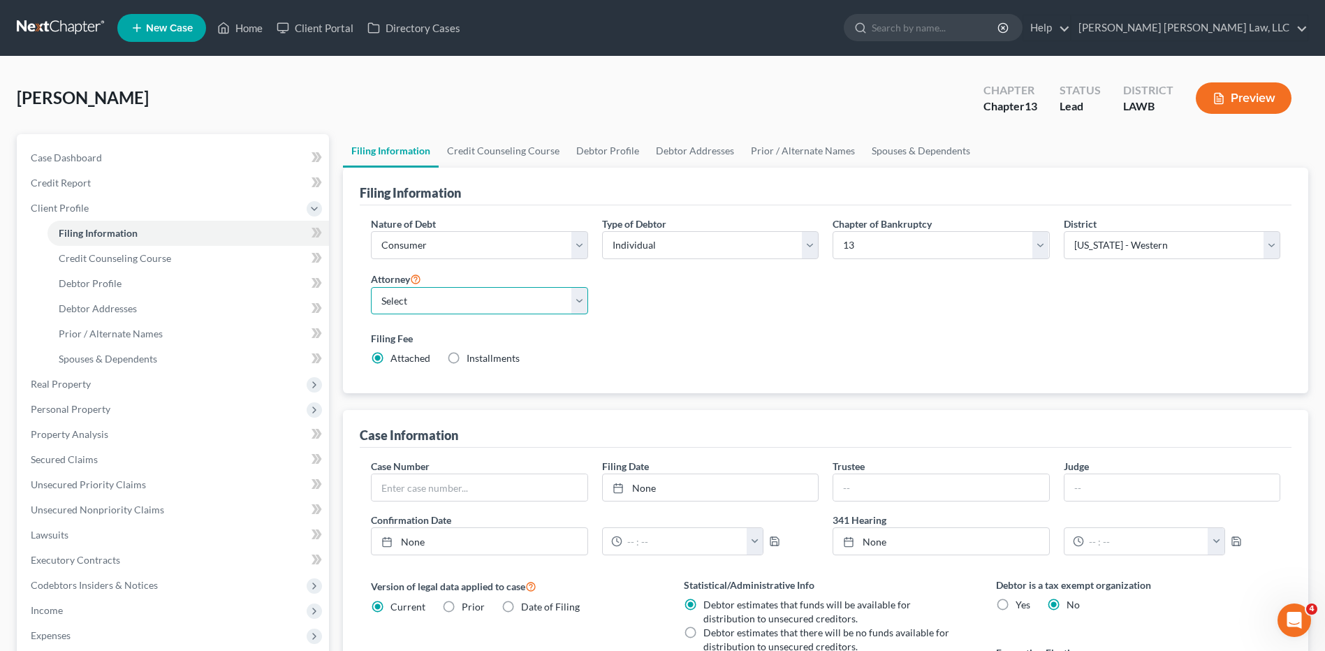
click at [409, 303] on select "Select E. Orum Young III - LAWB E. Orum Young III - LAMB E. Orum Young III - LA…" at bounding box center [479, 301] width 217 height 28
select select "0"
click at [371, 287] on select "Select E. Orum Young III - LAWB E. Orum Young III - LAMB E. Orum Young III - LA…" at bounding box center [479, 301] width 217 height 28
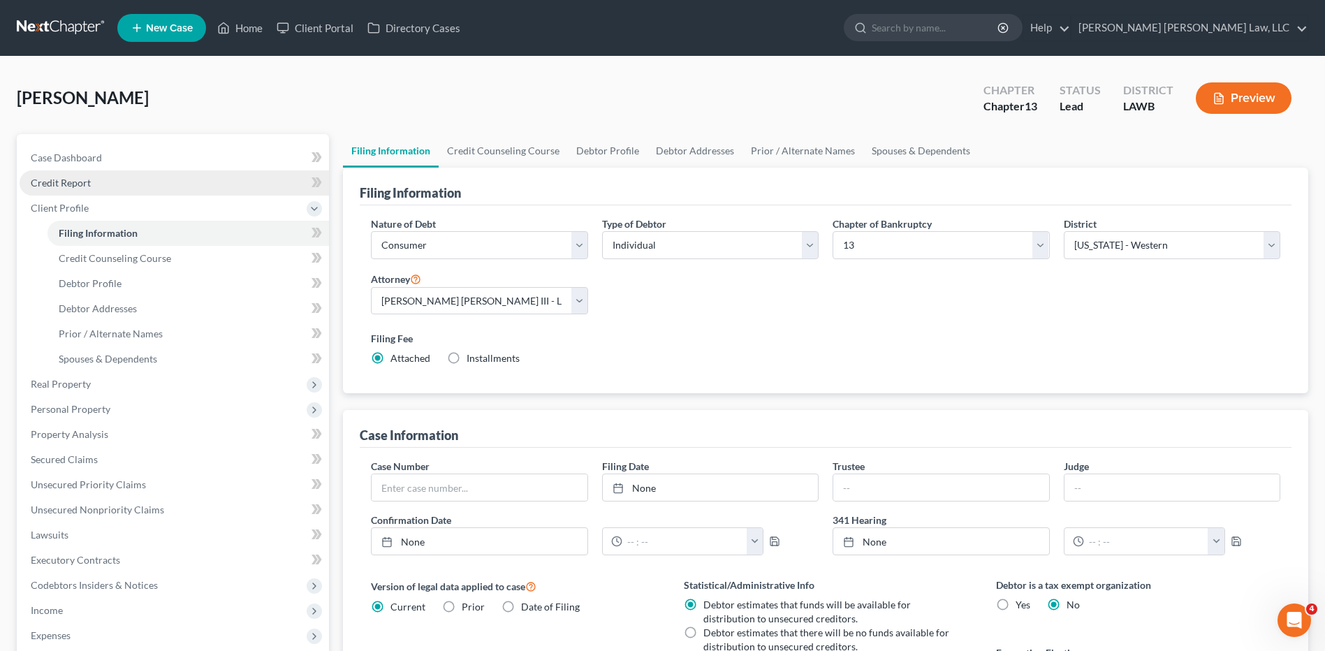
click at [85, 184] on span "Credit Report" at bounding box center [61, 183] width 60 height 12
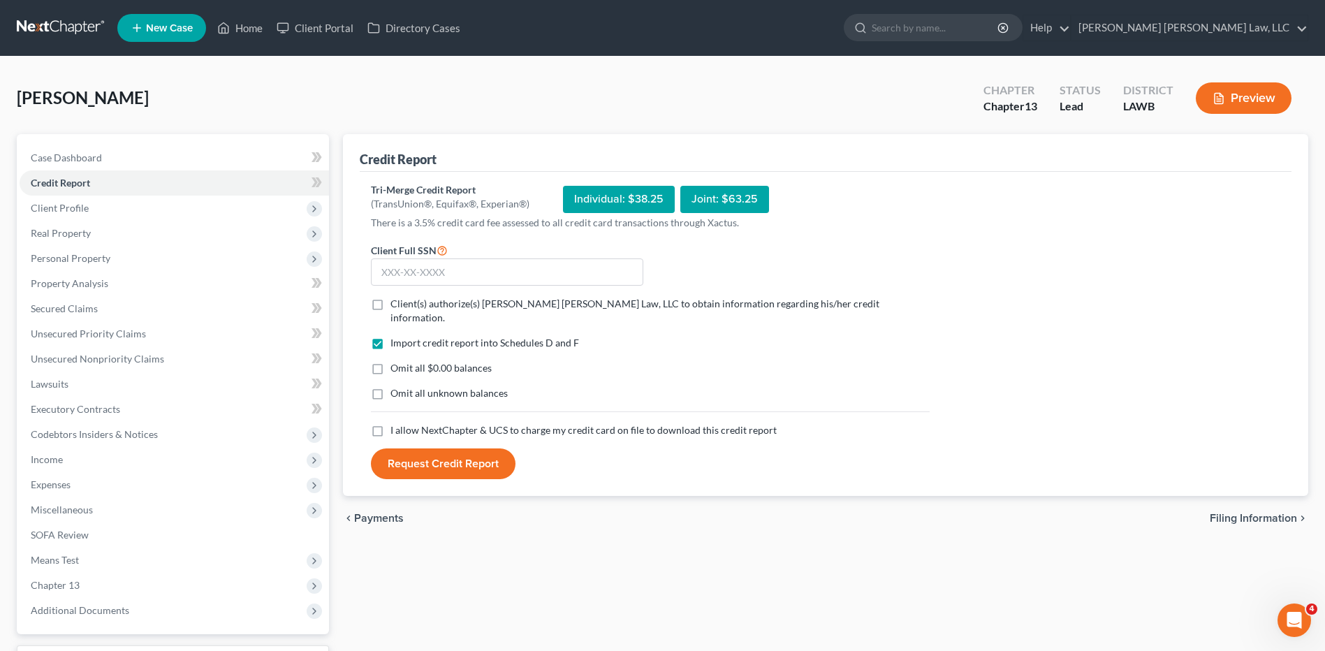
click at [391, 307] on label "Client(s) authorize(s) E. Orum Young Law, LLC to obtain information regarding h…" at bounding box center [660, 311] width 539 height 28
click at [396, 306] on input "Client(s) authorize(s) E. Orum Young Law, LLC to obtain information regarding h…" at bounding box center [400, 301] width 9 height 9
checkbox input "true"
click at [391, 361] on label "Omit all $0.00 balances" at bounding box center [441, 368] width 101 height 14
click at [396, 361] on input "Omit all $0.00 balances" at bounding box center [400, 365] width 9 height 9
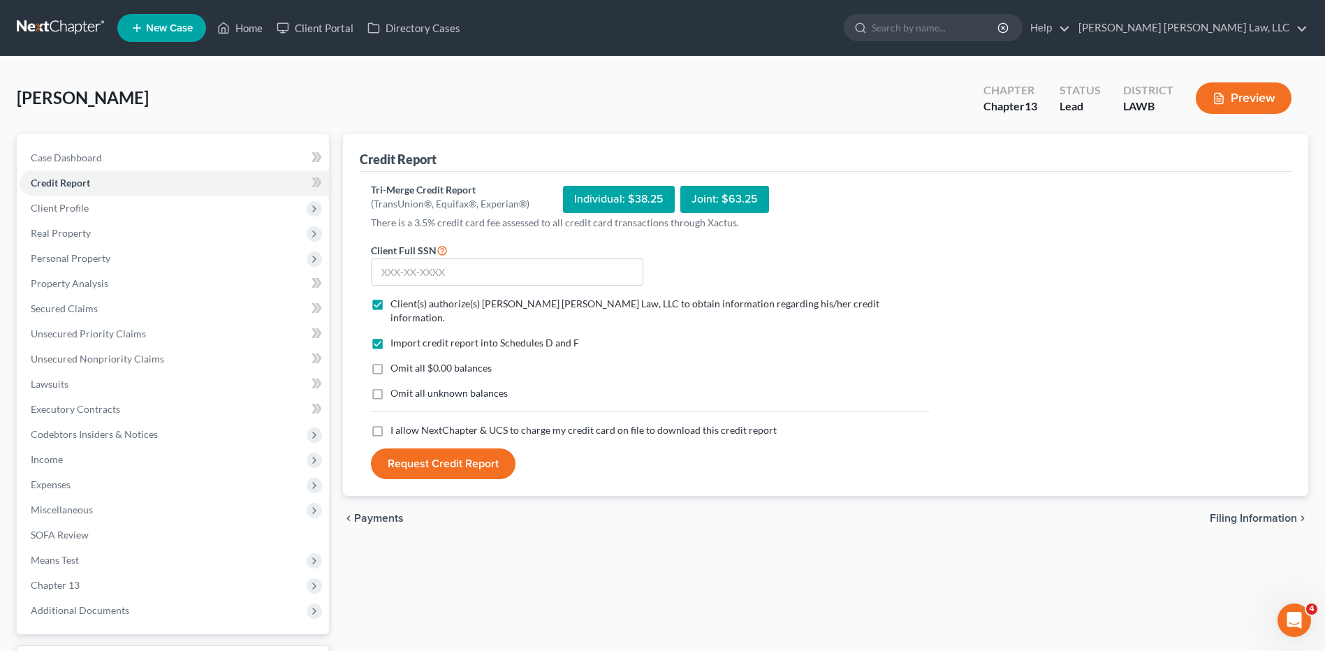
checkbox input "true"
click at [391, 386] on label "Omit all unknown balances" at bounding box center [449, 393] width 117 height 14
click at [396, 386] on input "Omit all unknown balances" at bounding box center [400, 390] width 9 height 9
checkbox input "true"
click at [391, 423] on label "I allow NextChapter & UCS to charge my credit card on file to download this cre…" at bounding box center [584, 430] width 386 height 14
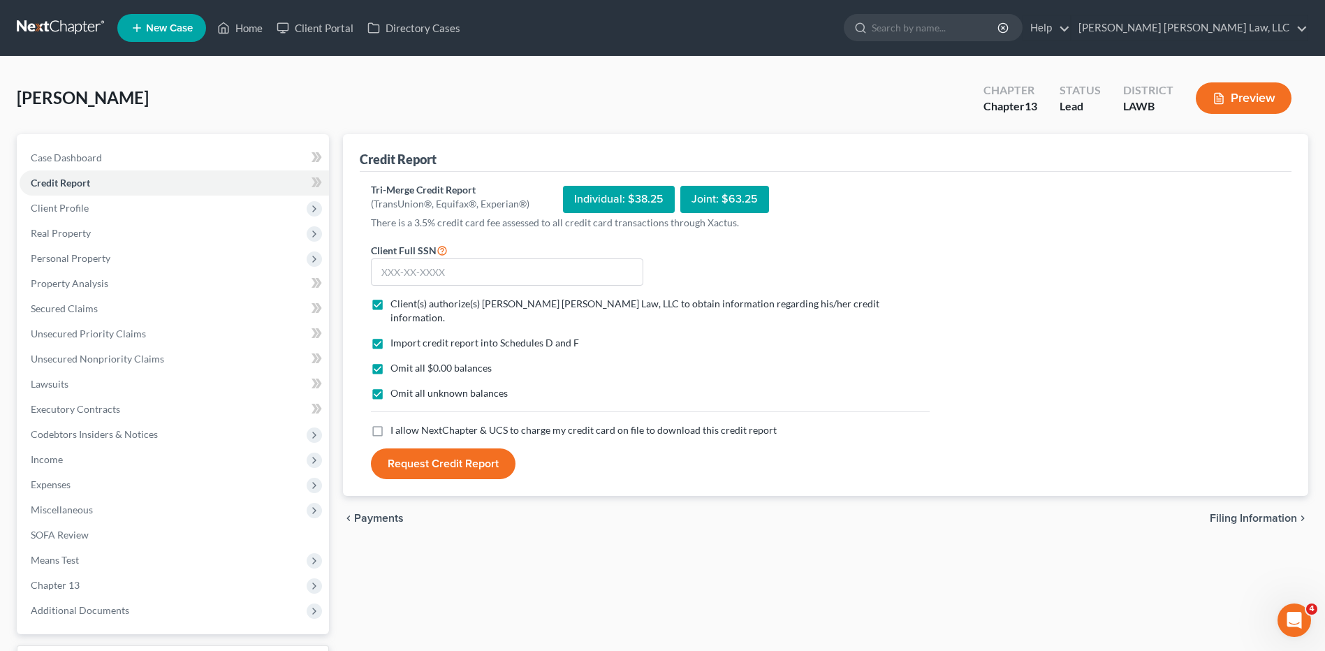
click at [396, 423] on input "I allow NextChapter & UCS to charge my credit card on file to download this cre…" at bounding box center [400, 427] width 9 height 9
checkbox input "true"
click at [422, 276] on input "text" at bounding box center [507, 273] width 273 height 28
type input "439-67-6791"
click at [427, 449] on button "Request Credit Report" at bounding box center [443, 464] width 145 height 31
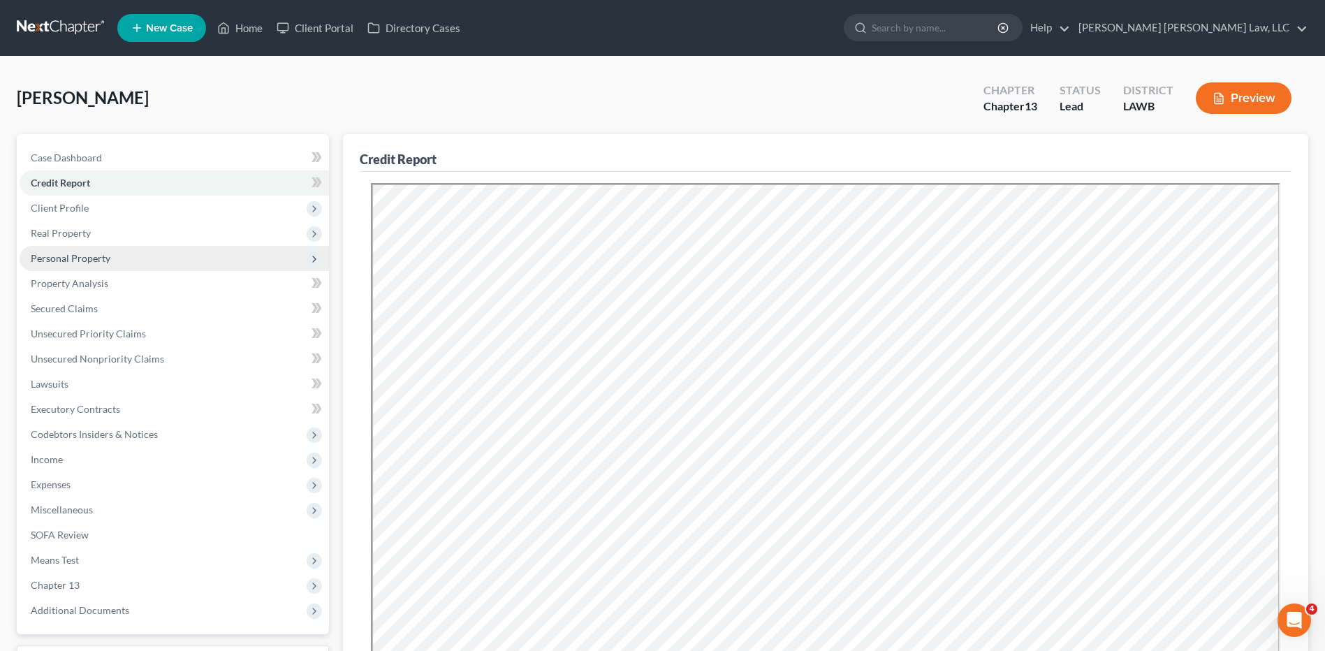
click at [54, 259] on span "Personal Property" at bounding box center [71, 258] width 80 height 12
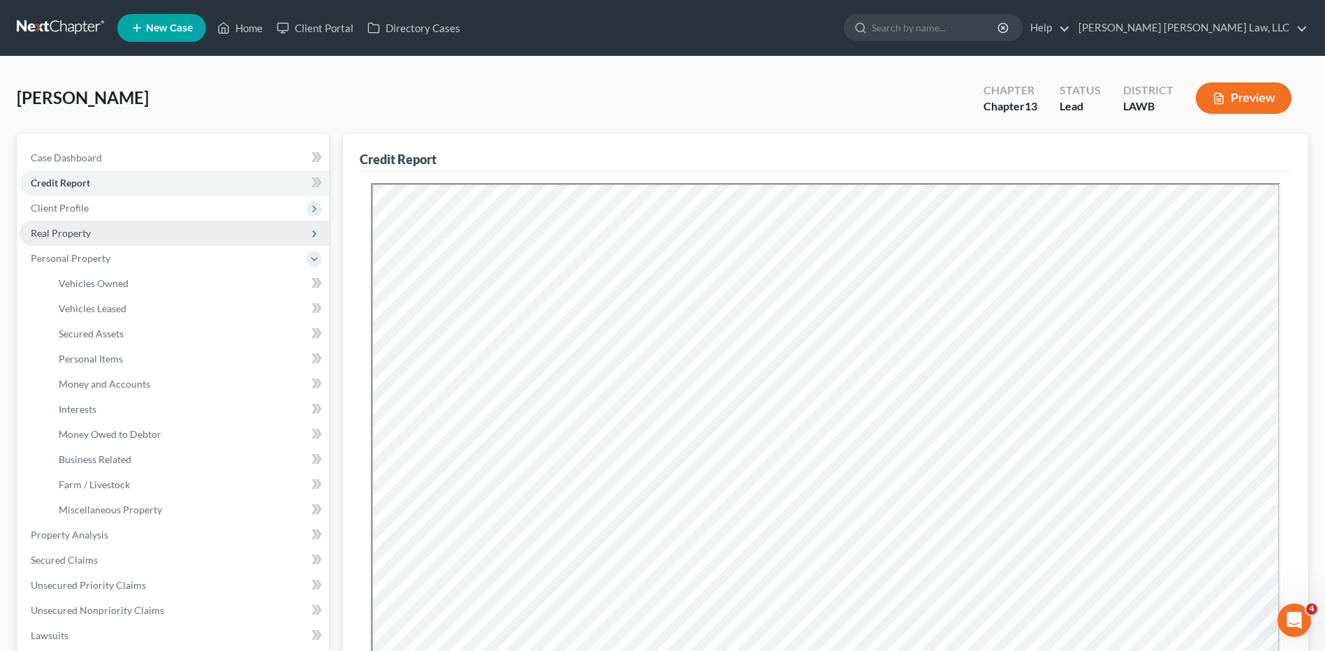
click at [66, 239] on span "Real Property" at bounding box center [175, 233] width 310 height 25
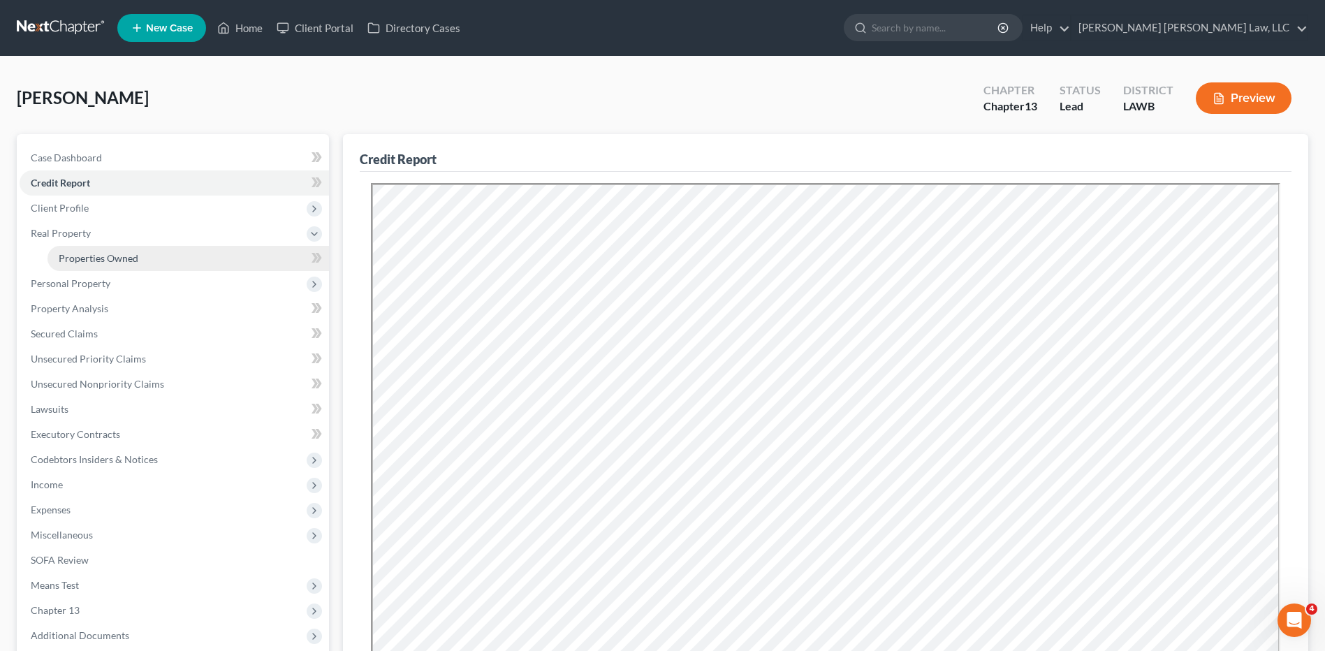
click at [96, 263] on span "Properties Owned" at bounding box center [99, 258] width 80 height 12
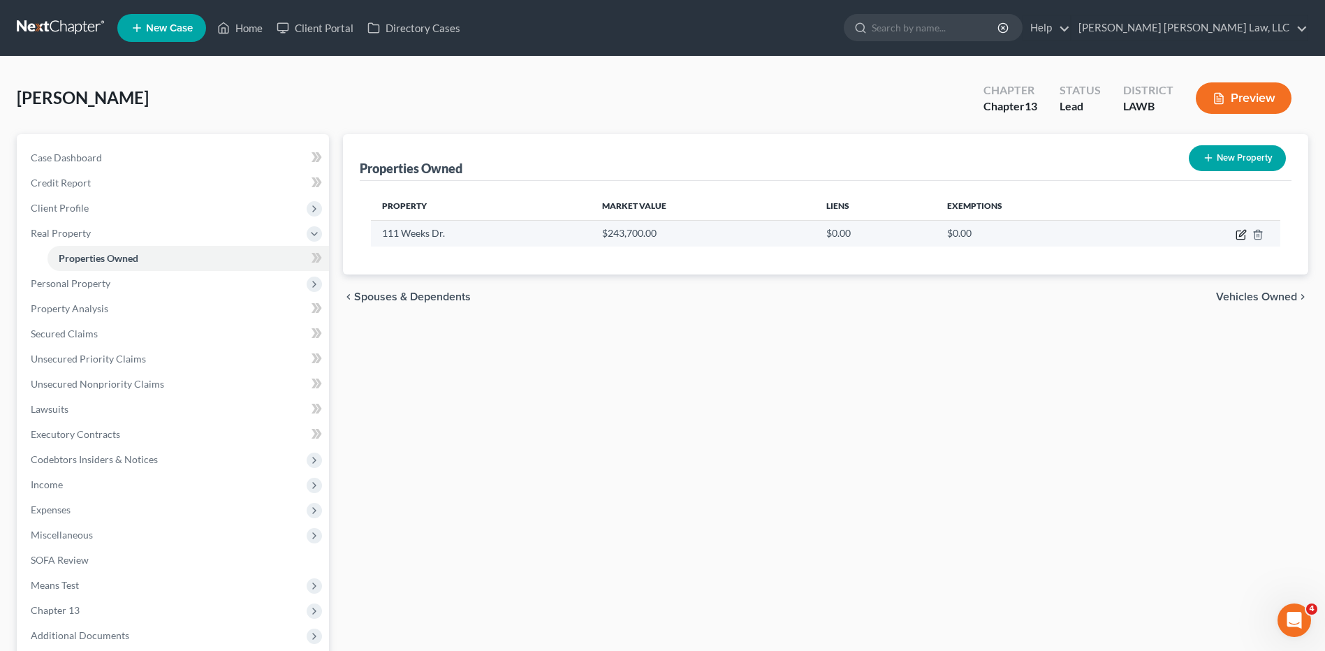
click at [1244, 232] on icon "button" at bounding box center [1241, 234] width 11 height 11
select select "19"
select select "22"
select select "3"
select select "0"
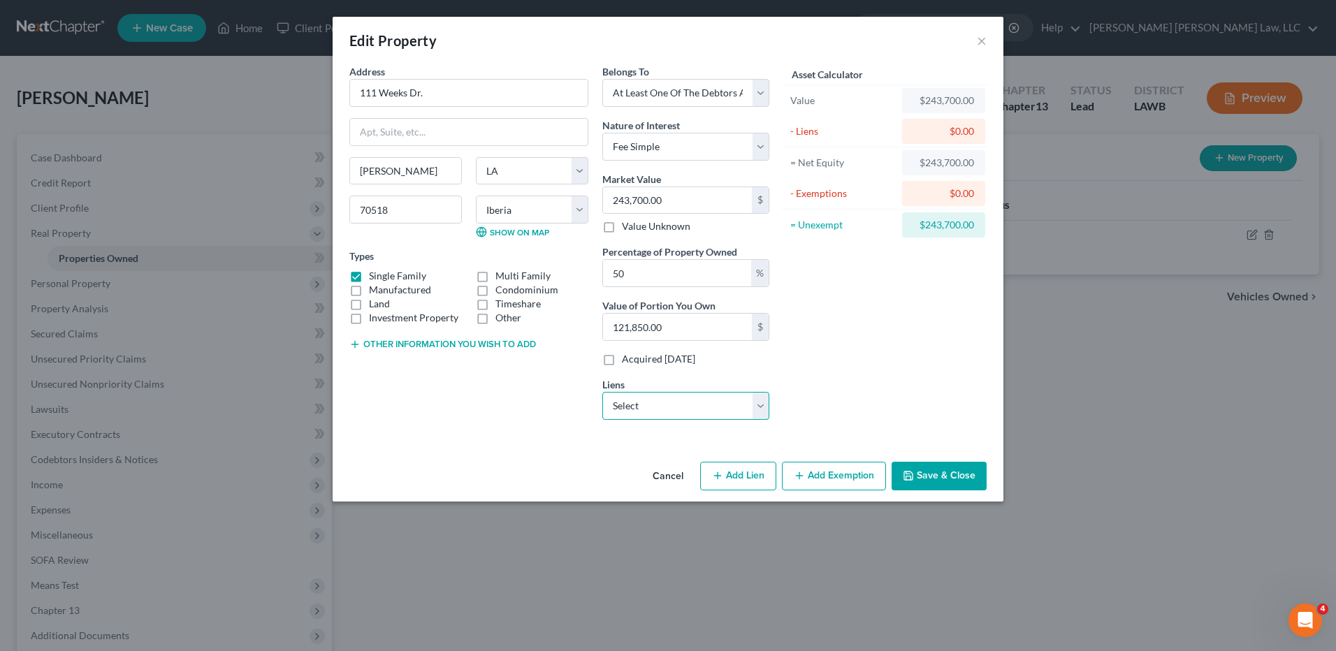
click at [662, 401] on select "Select Usaa Fsb - $8,073.00 Conn Appliances Inc - $1,806.00" at bounding box center [685, 406] width 167 height 28
click at [741, 478] on button "Add Lien" at bounding box center [738, 476] width 76 height 29
select select "3"
select select "0"
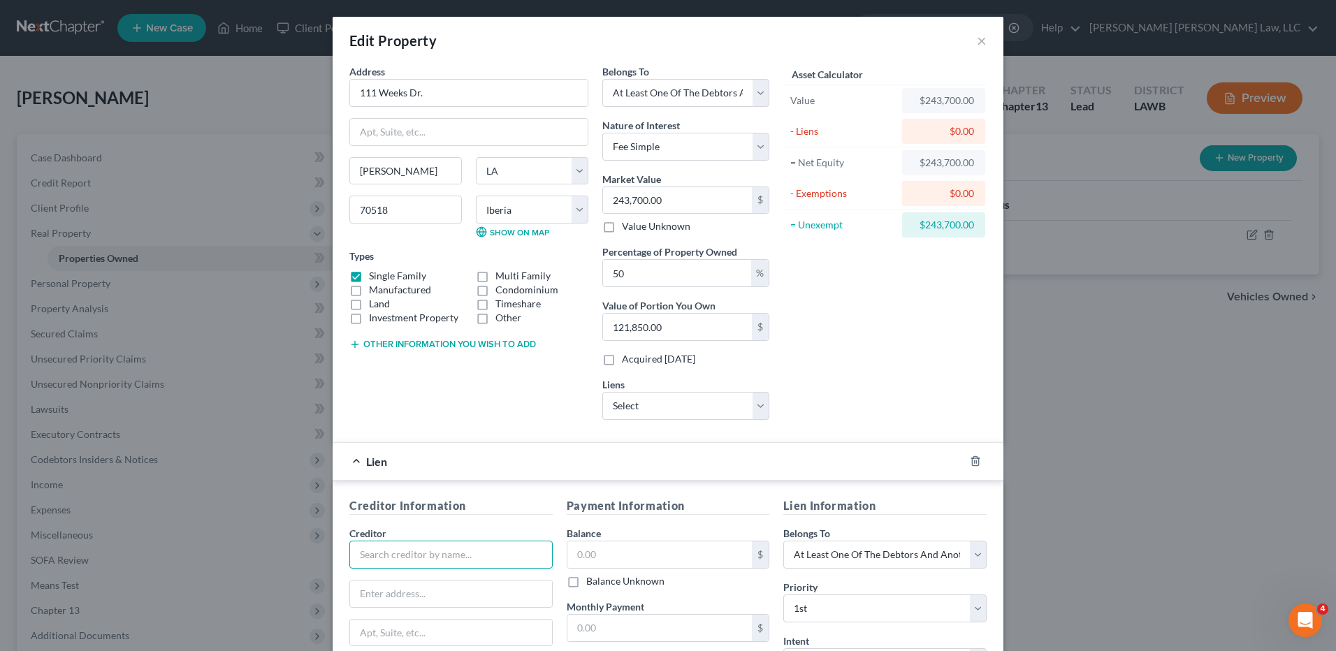
click at [382, 558] on input "text" at bounding box center [450, 555] width 203 height 28
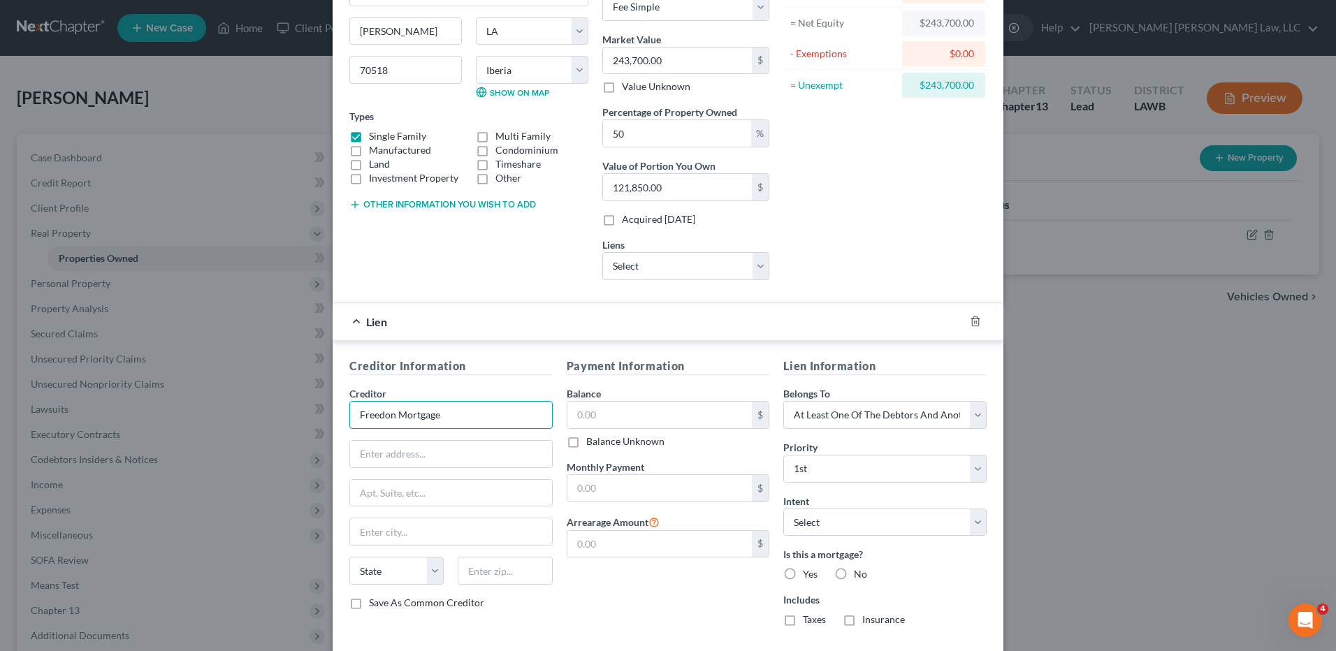
drag, startPoint x: 437, startPoint y: 416, endPoint x: 342, endPoint y: 423, distance: 95.3
click at [355, 435] on div "Creditor * Freedon Mortgage State AL AK AR AZ CA CO CT DE DC FL GA GU HI ID IL …" at bounding box center [450, 491] width 203 height 210
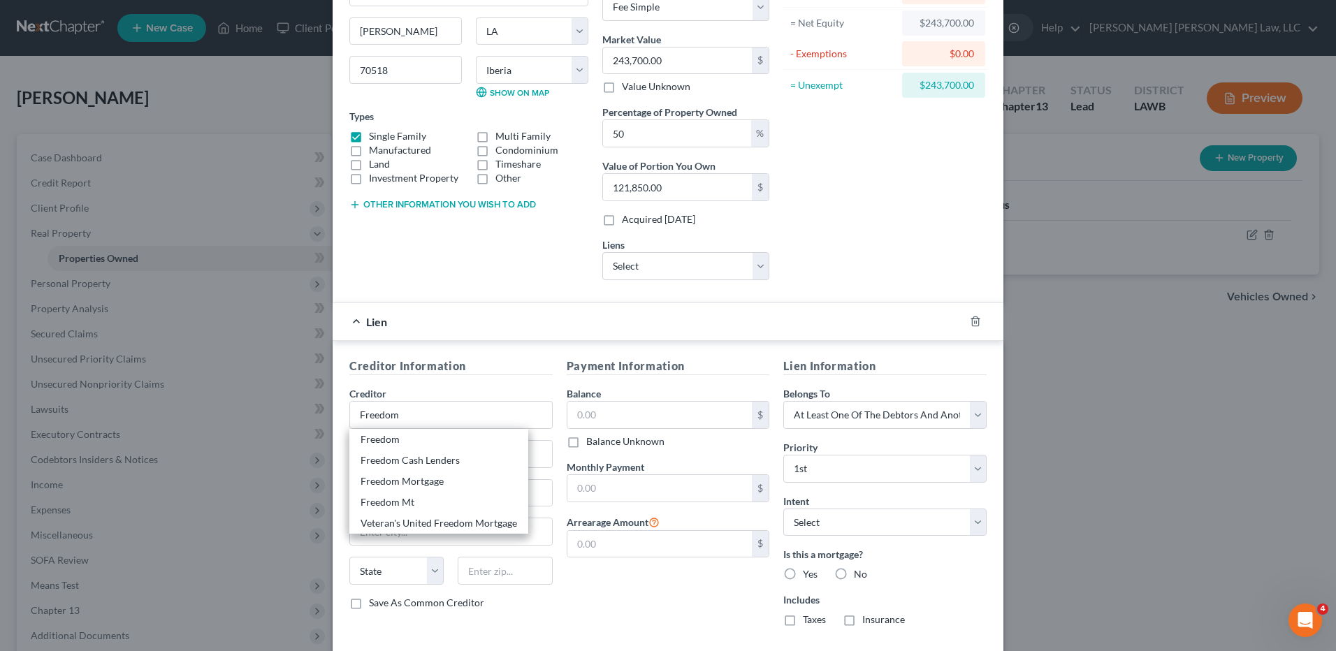
click at [386, 478] on div "Freedom Mortgage" at bounding box center [439, 481] width 157 height 14
type input "Freedom Mortgage"
type input "POB 8068"
type input "Virginia Beach"
select select "48"
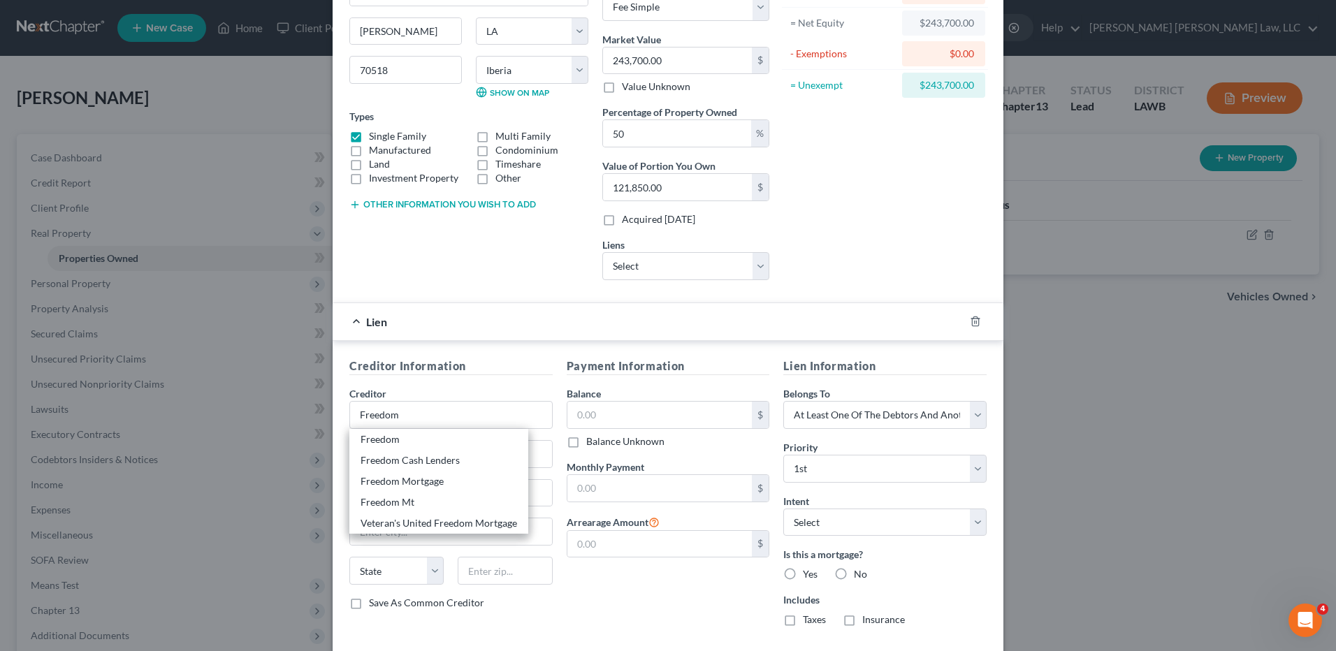
type input "23450"
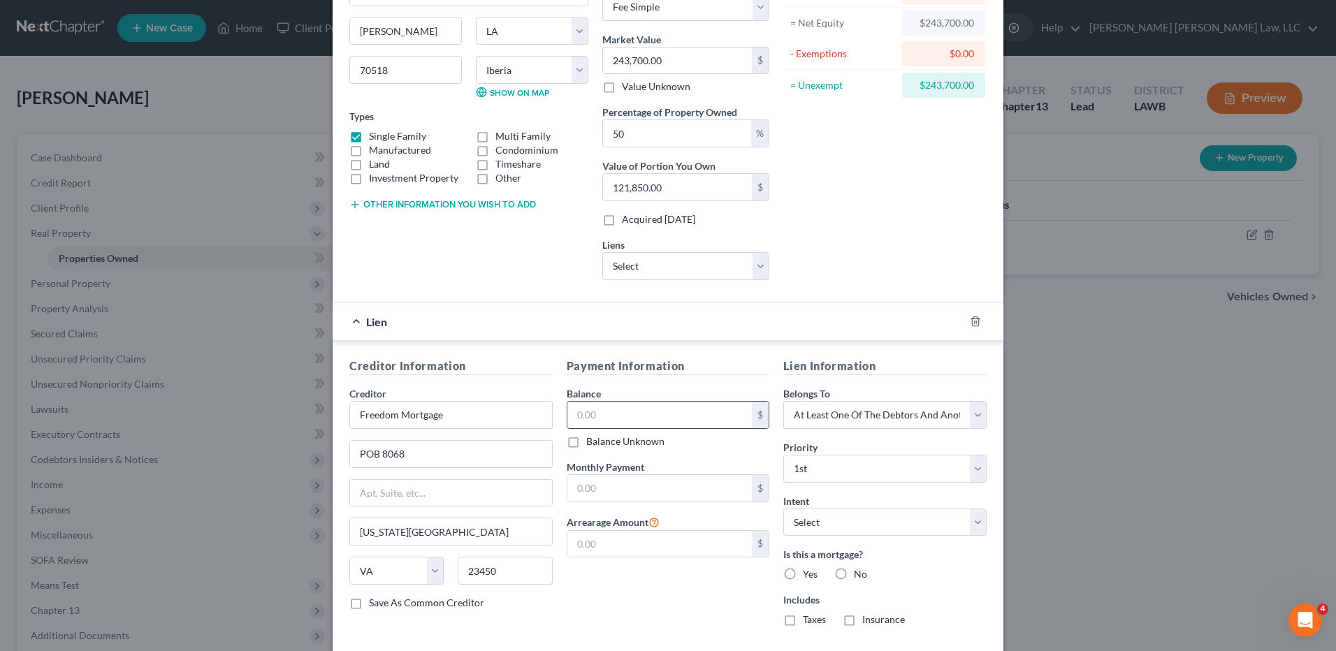
click at [607, 414] on input "text" at bounding box center [659, 415] width 185 height 27
type input "207,973.00"
click at [803, 521] on select "Select Surrender Redeem Reaffirm Avoid Other" at bounding box center [884, 523] width 203 height 28
select select "0"
click at [783, 509] on select "Select Surrender Redeem Reaffirm Avoid Other" at bounding box center [884, 523] width 203 height 28
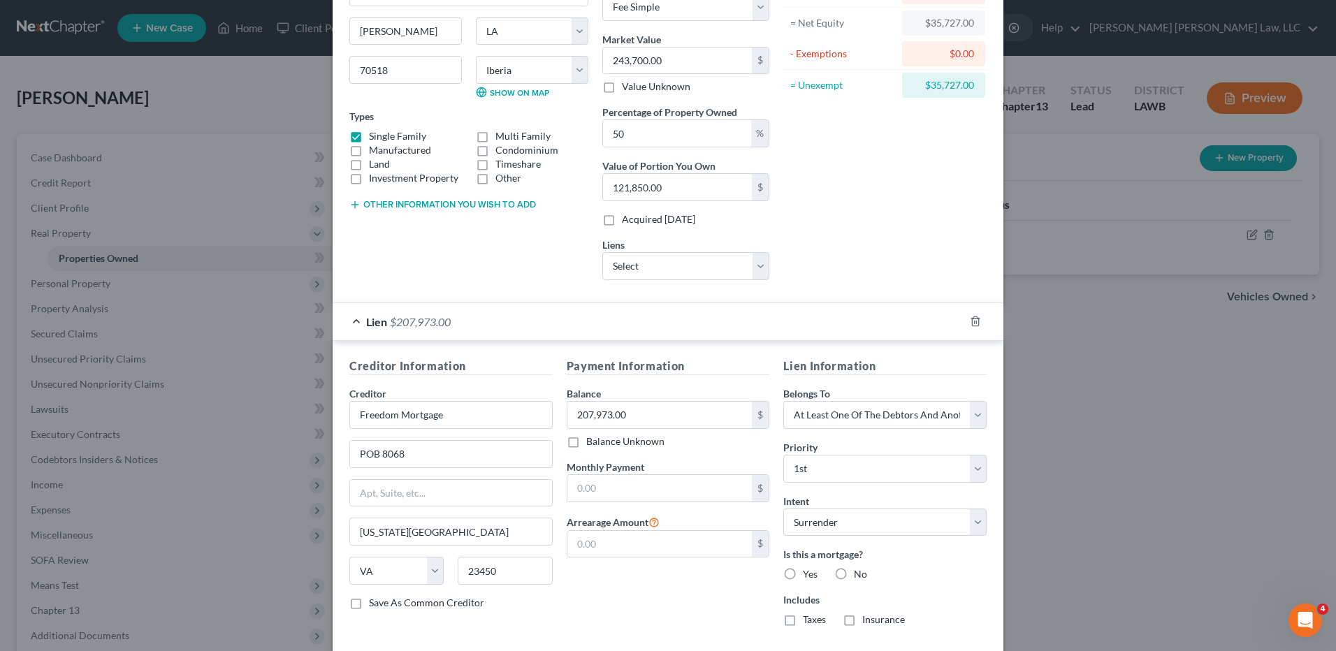
click at [803, 570] on label "Yes" at bounding box center [810, 574] width 15 height 14
click at [808, 570] on input "Yes" at bounding box center [812, 571] width 9 height 9
radio input "true"
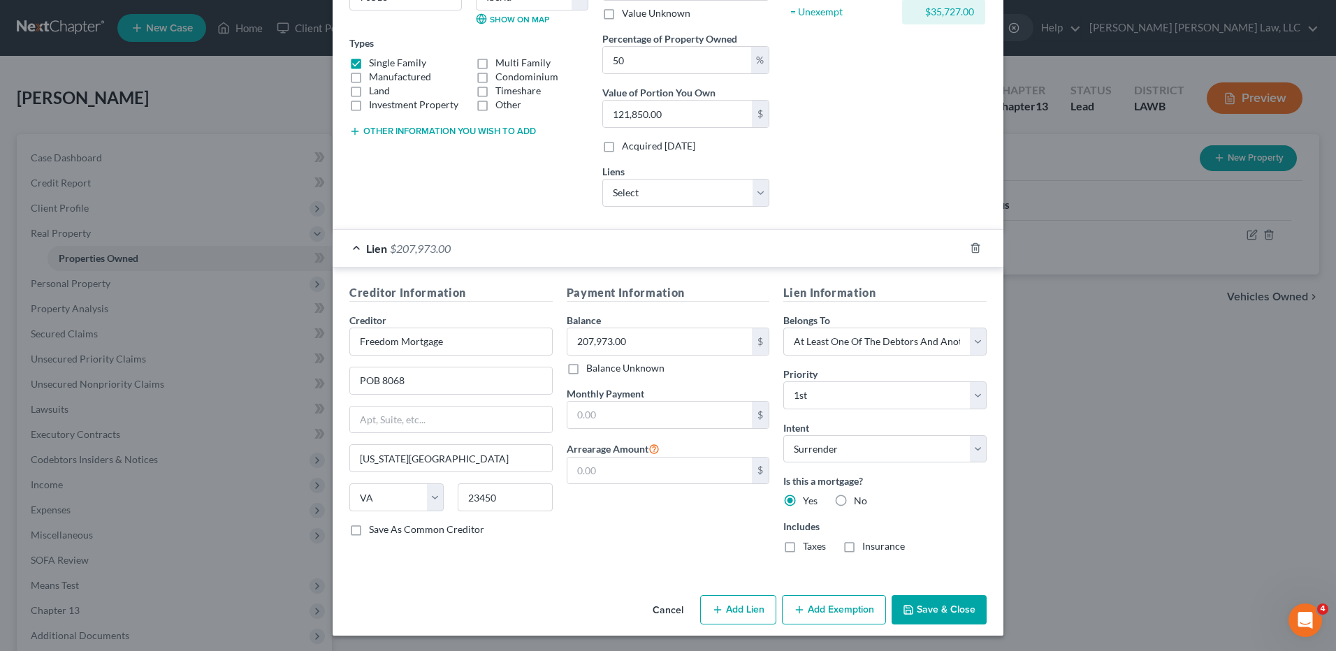
scroll to position [215, 0]
click at [940, 612] on button "Save & Close" at bounding box center [939, 608] width 95 height 29
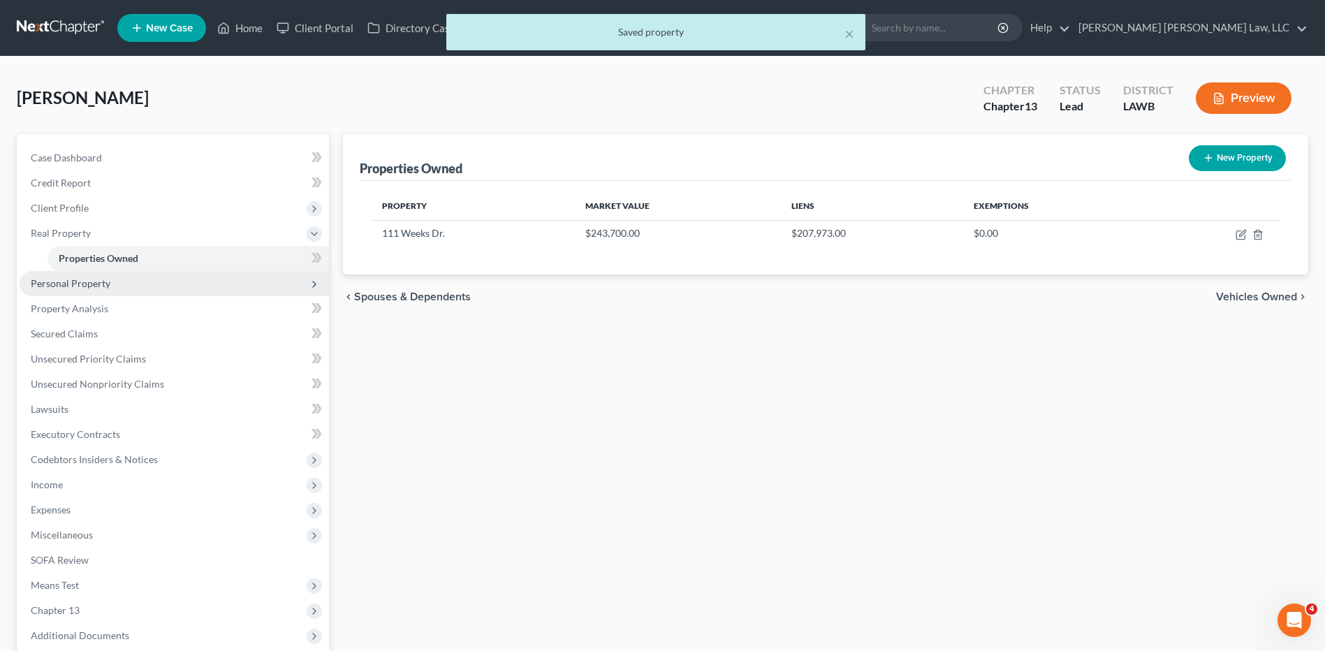
click at [75, 288] on span "Personal Property" at bounding box center [71, 283] width 80 height 12
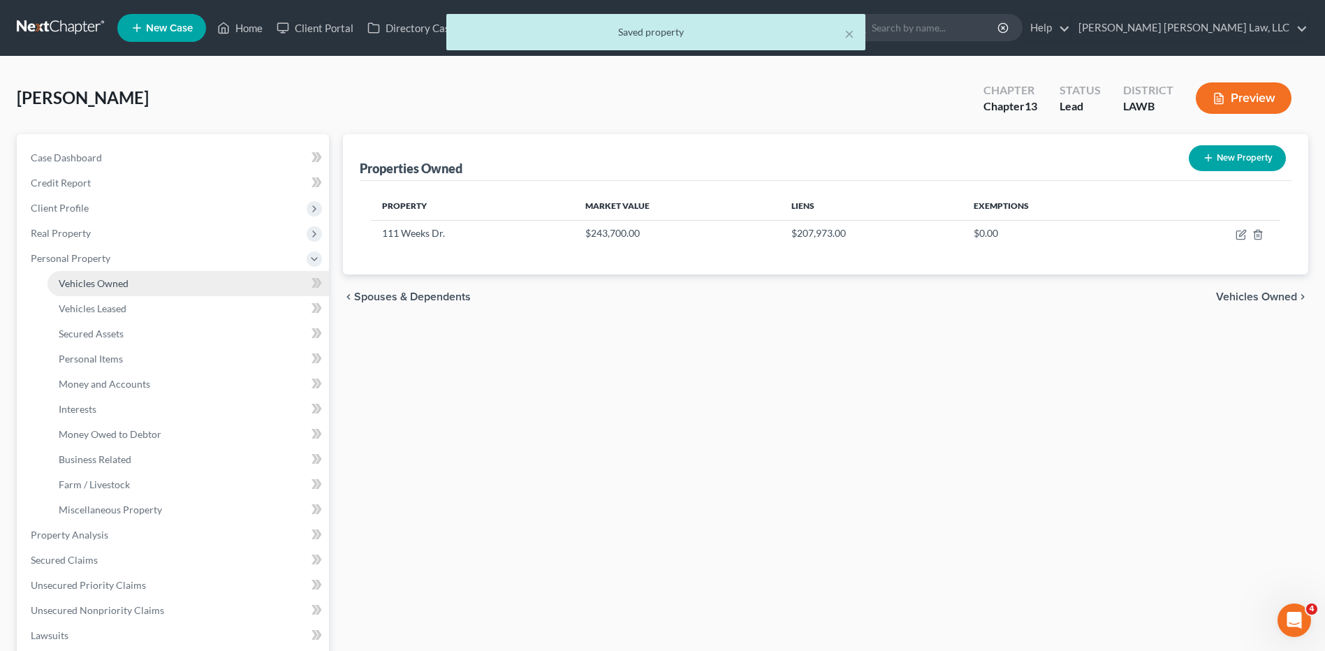
click at [78, 287] on span "Vehicles Owned" at bounding box center [94, 283] width 70 height 12
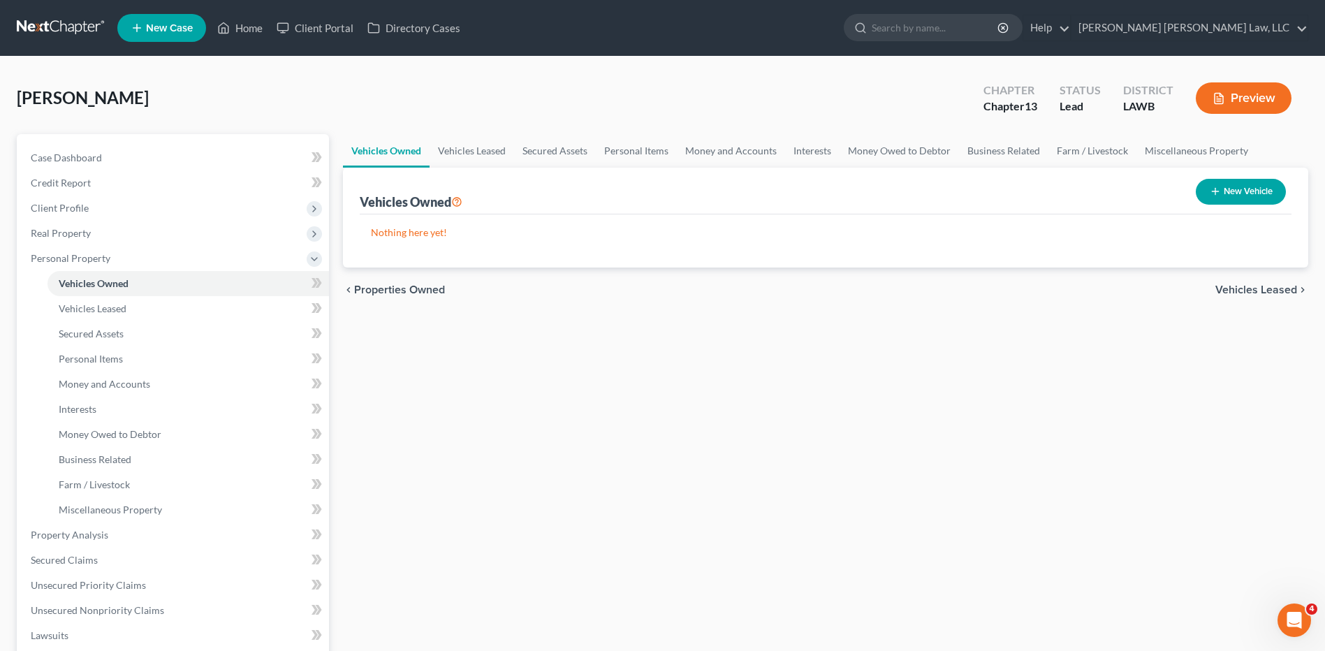
click at [1233, 188] on button "New Vehicle" at bounding box center [1241, 192] width 90 height 26
select select "0"
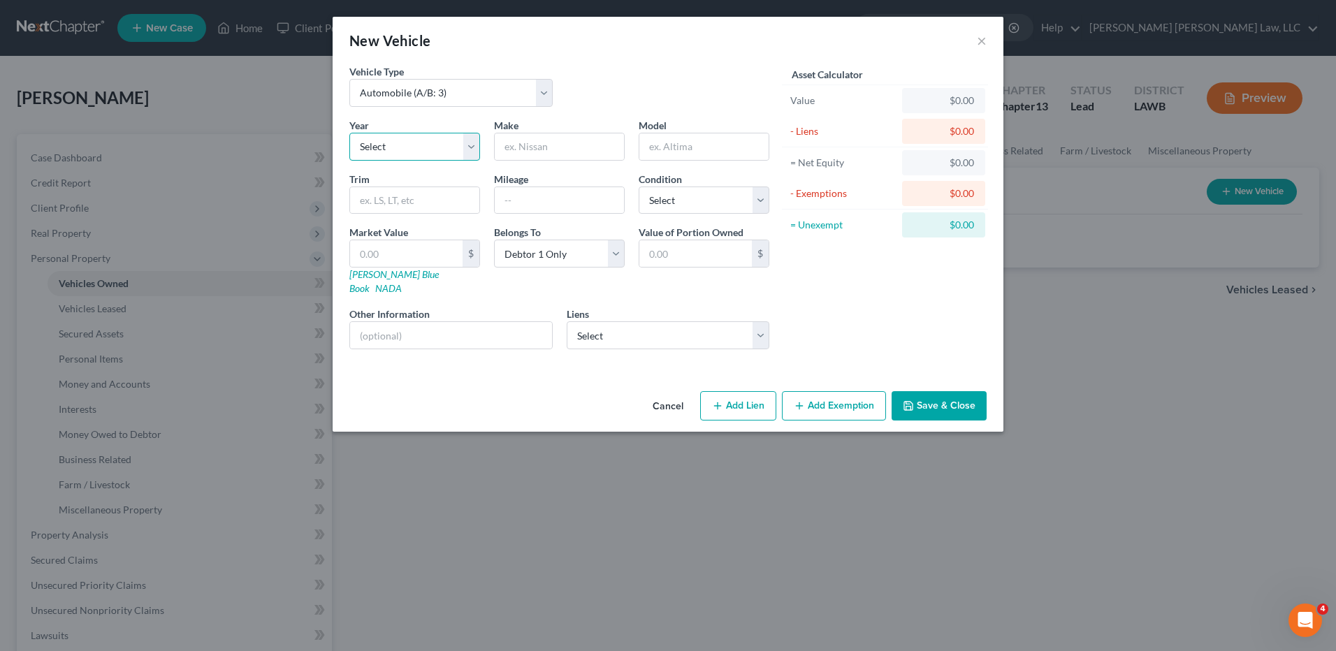
click at [386, 152] on select "Select 2026 2025 2024 2023 2022 2021 2020 2019 2018 2017 2016 2015 2014 2013 20…" at bounding box center [414, 147] width 131 height 28
select select "14"
click at [349, 133] on select "Select 2026 2025 2024 2023 2022 2021 2020 2019 2018 2017 2016 2015 2014 2013 20…" at bounding box center [414, 147] width 131 height 28
click at [527, 145] on input "text" at bounding box center [559, 146] width 129 height 27
type input "Audi"
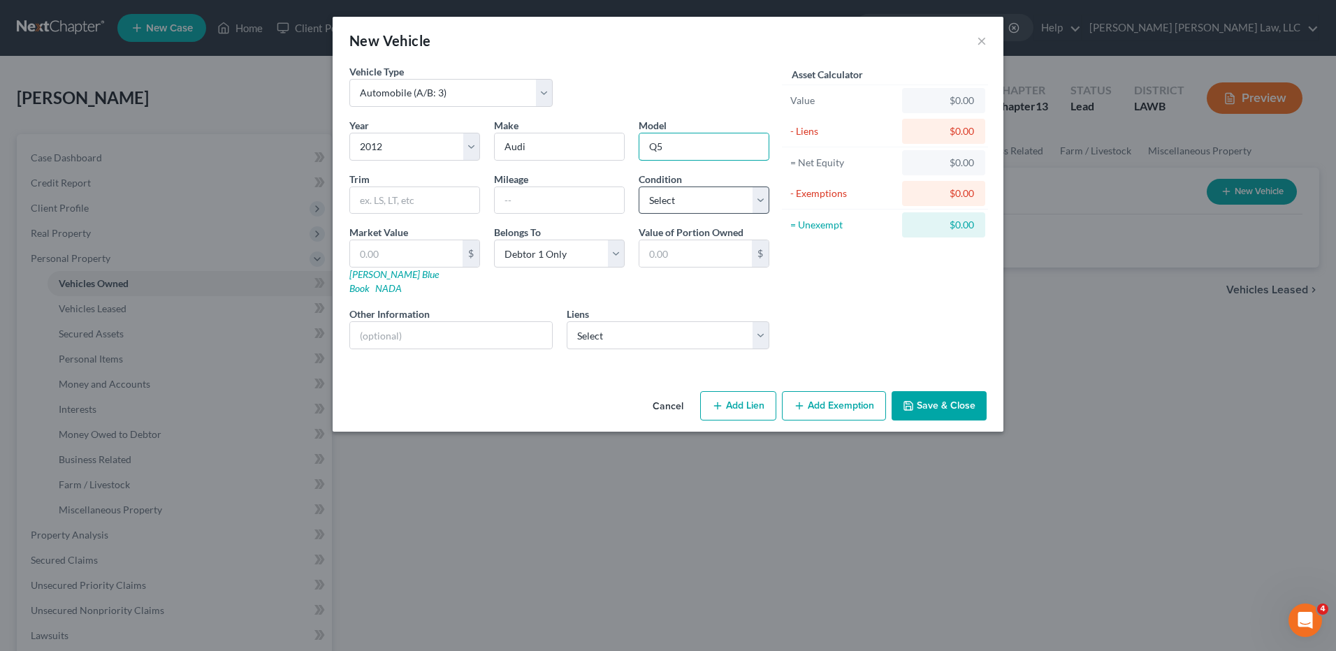
type input "Q5"
click at [669, 196] on select "Select Excellent Very Good Good Fair Poor" at bounding box center [704, 201] width 131 height 28
select select "2"
click at [639, 187] on select "Select Excellent Very Good Good Fair Poor" at bounding box center [704, 201] width 131 height 28
click at [609, 321] on select "Select Usaa Fsb - $8,073.00 Conn Appliances Inc - $1,806.00" at bounding box center [668, 335] width 203 height 28
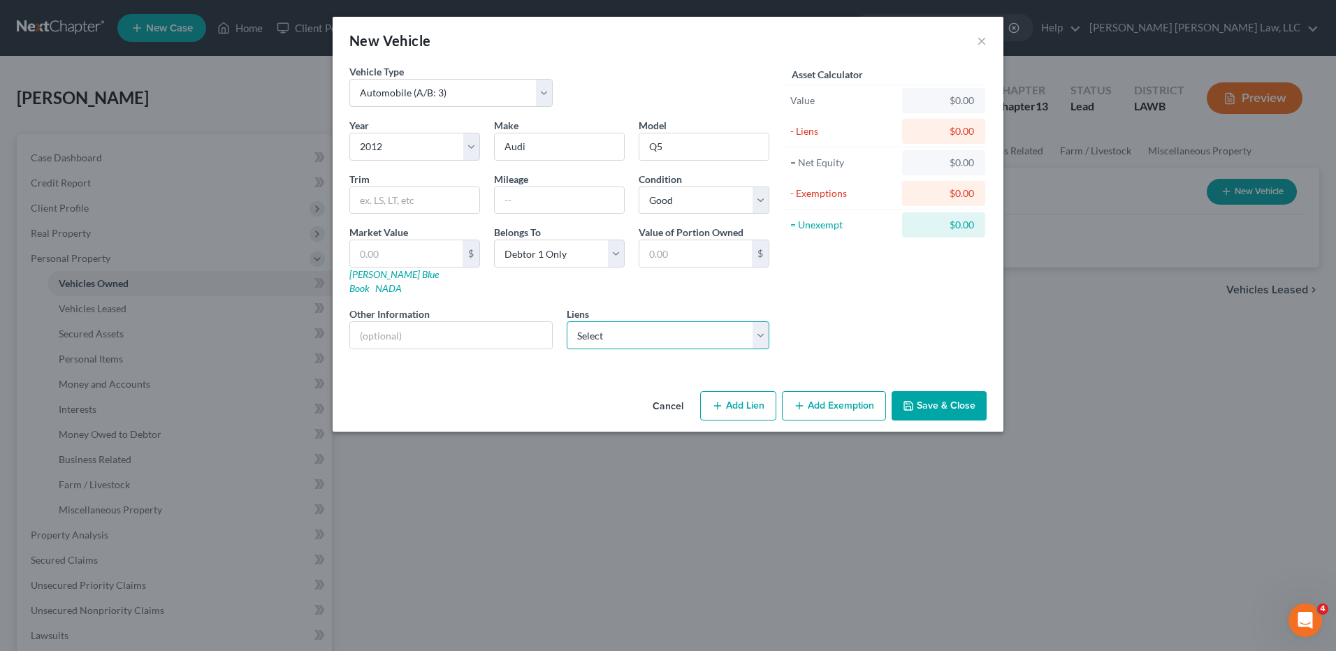
select select "0"
click at [567, 321] on select "Select Usaa Fsb - $8,073.00 Conn Appliances Inc - $1,806.00" at bounding box center [668, 335] width 203 height 28
select select
select select "45"
select select "0"
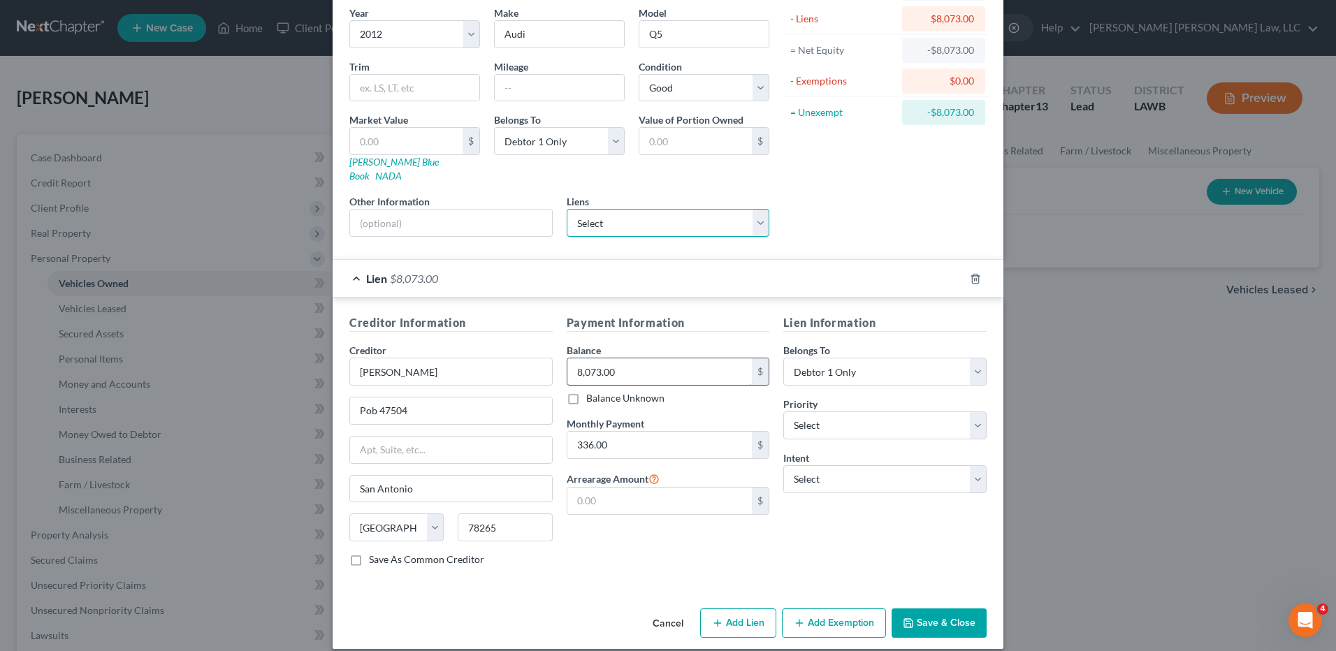
scroll to position [113, 0]
click at [835, 610] on button "Add Exemption" at bounding box center [834, 622] width 104 height 29
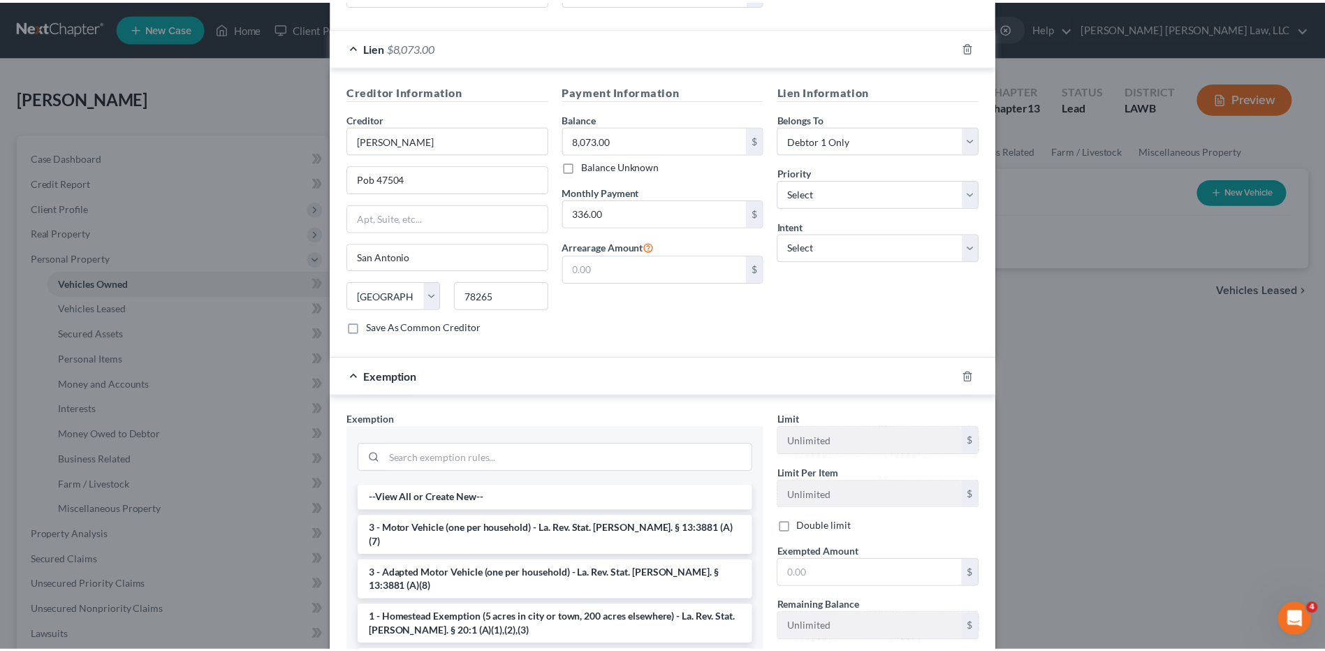
scroll to position [393, 0]
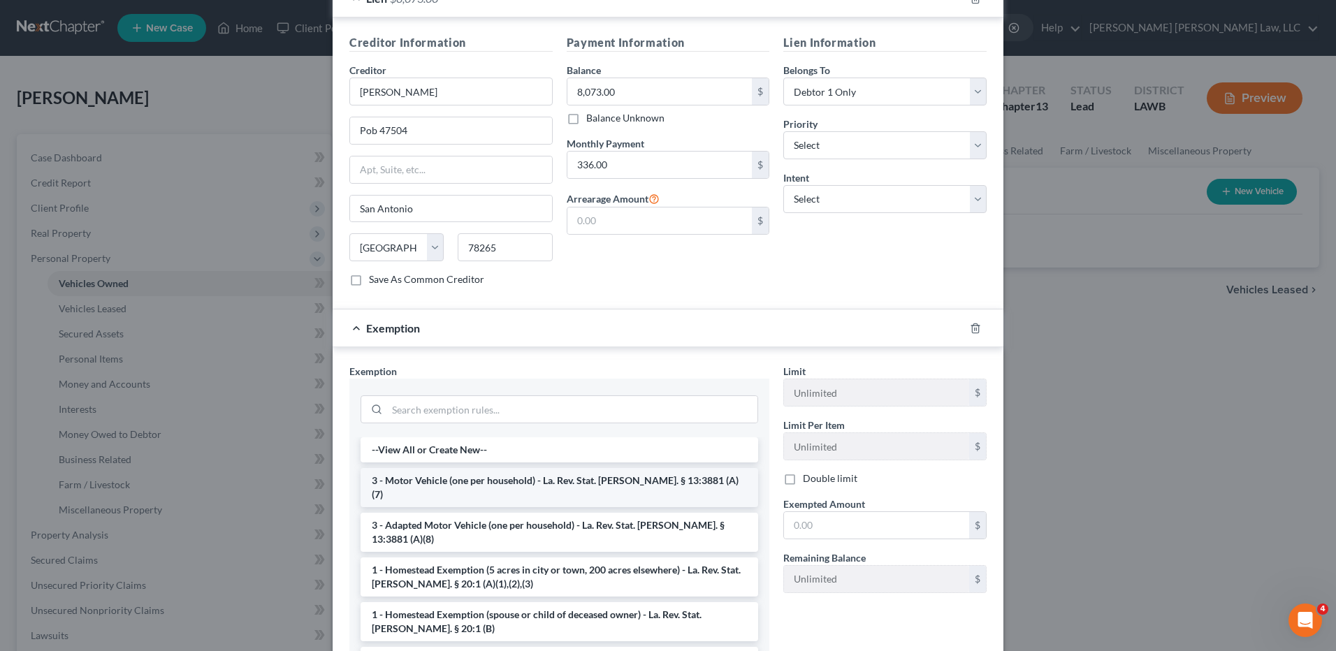
click at [432, 468] on li "3 - Motor Vehicle (one per household) - La. Rev. Stat. Ann. § 13:3881 (A)(7)" at bounding box center [560, 487] width 398 height 39
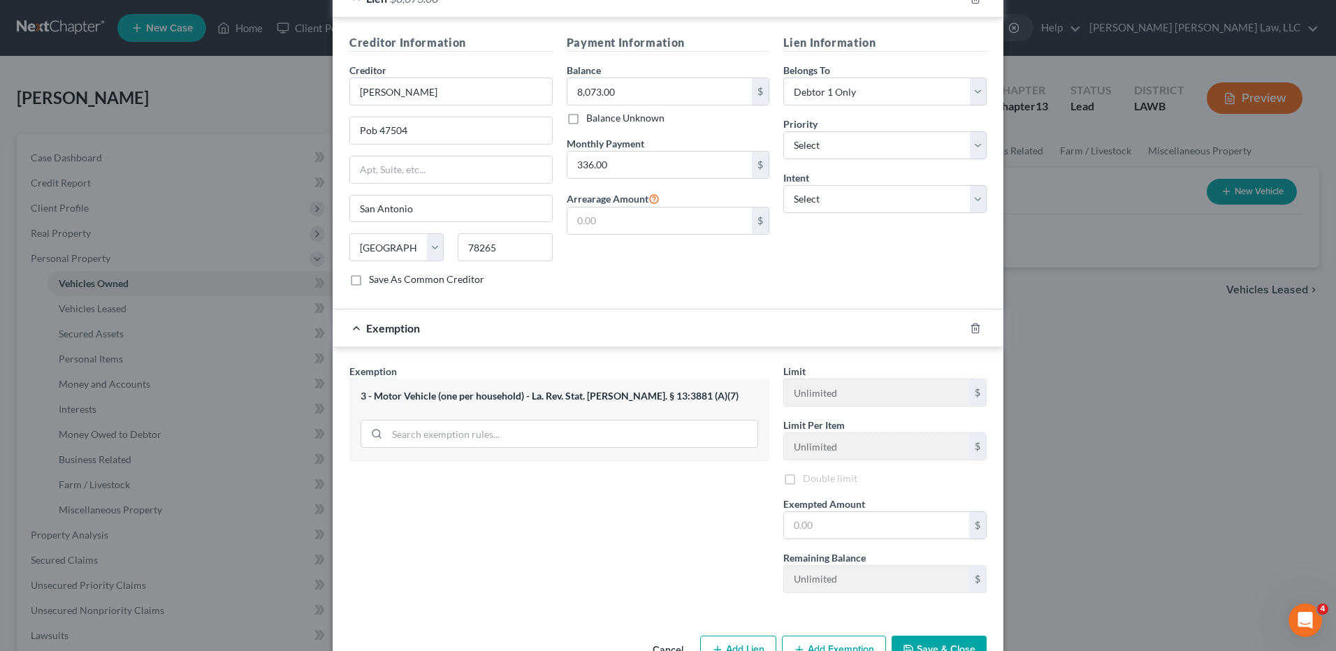
click at [432, 467] on div "Exemption Set must be selected for CA. Exemption * 3 - Motor Vehicle (one per h…" at bounding box center [559, 484] width 434 height 240
click at [815, 521] on input "text" at bounding box center [876, 527] width 185 height 27
type input "7,500.00"
click at [936, 638] on button "Save & Close" at bounding box center [939, 652] width 95 height 29
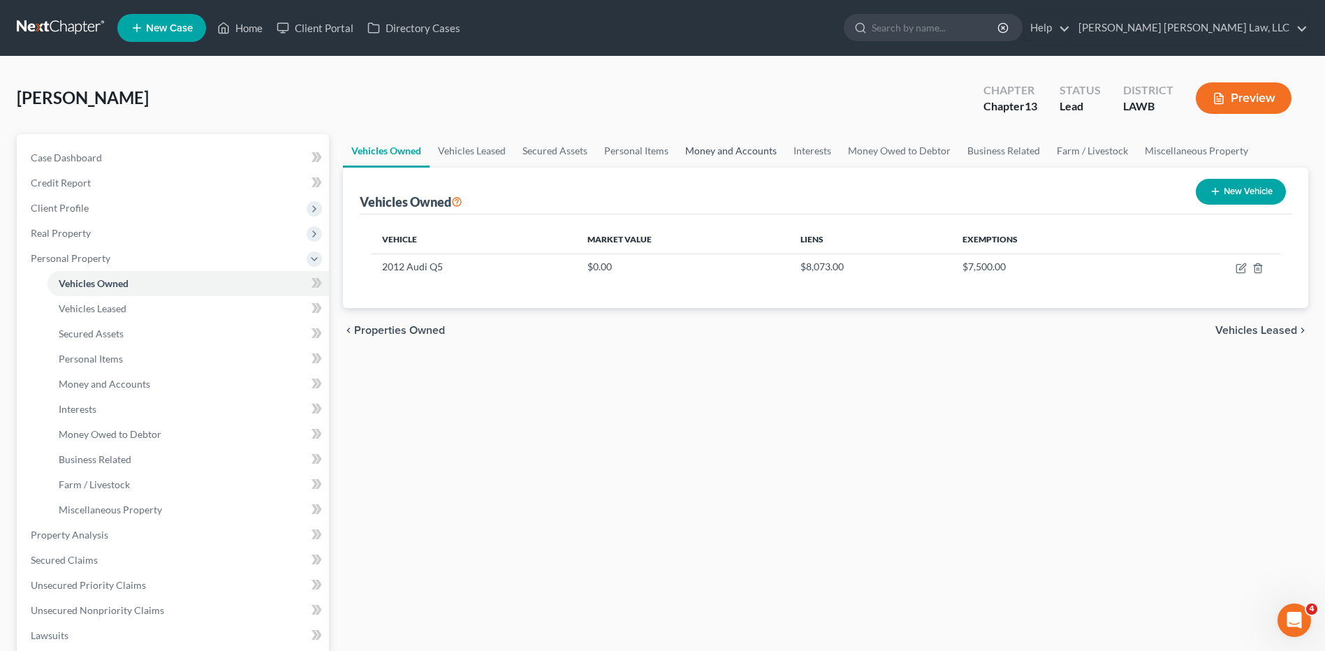
click at [739, 144] on link "Money and Accounts" at bounding box center [731, 151] width 108 height 34
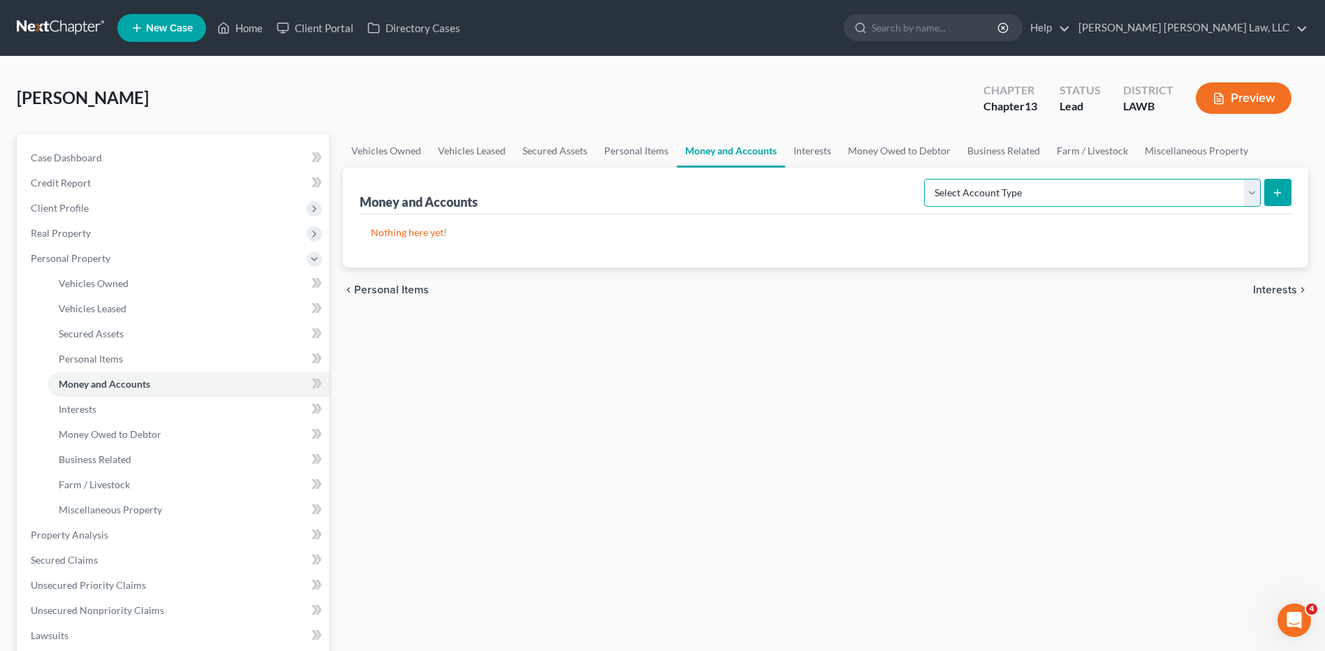
click at [1026, 191] on select "Select Account Type Brokerage (A/B: 18, SOFA: 20) Cash on Hand (A/B: 16) Certif…" at bounding box center [1092, 193] width 337 height 28
select select "checking"
click at [928, 179] on select "Select Account Type Brokerage (A/B: 18, SOFA: 20) Cash on Hand (A/B: 16) Certif…" at bounding box center [1092, 193] width 337 height 28
click at [1281, 197] on icon "submit" at bounding box center [1277, 192] width 11 height 11
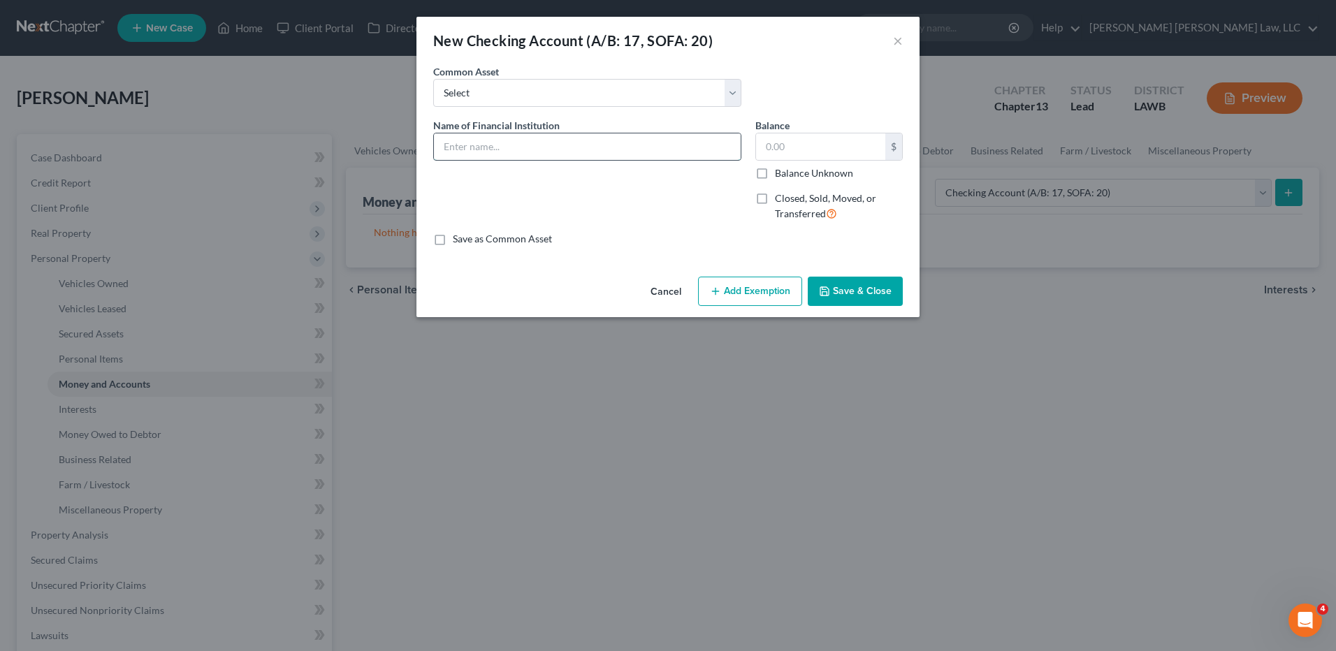
click at [500, 150] on input "text" at bounding box center [587, 146] width 307 height 27
type input "Kredit Karma"
click at [813, 145] on input "text" at bounding box center [820, 146] width 129 height 27
type input "0.00"
click at [853, 282] on button "Save & Close" at bounding box center [855, 291] width 95 height 29
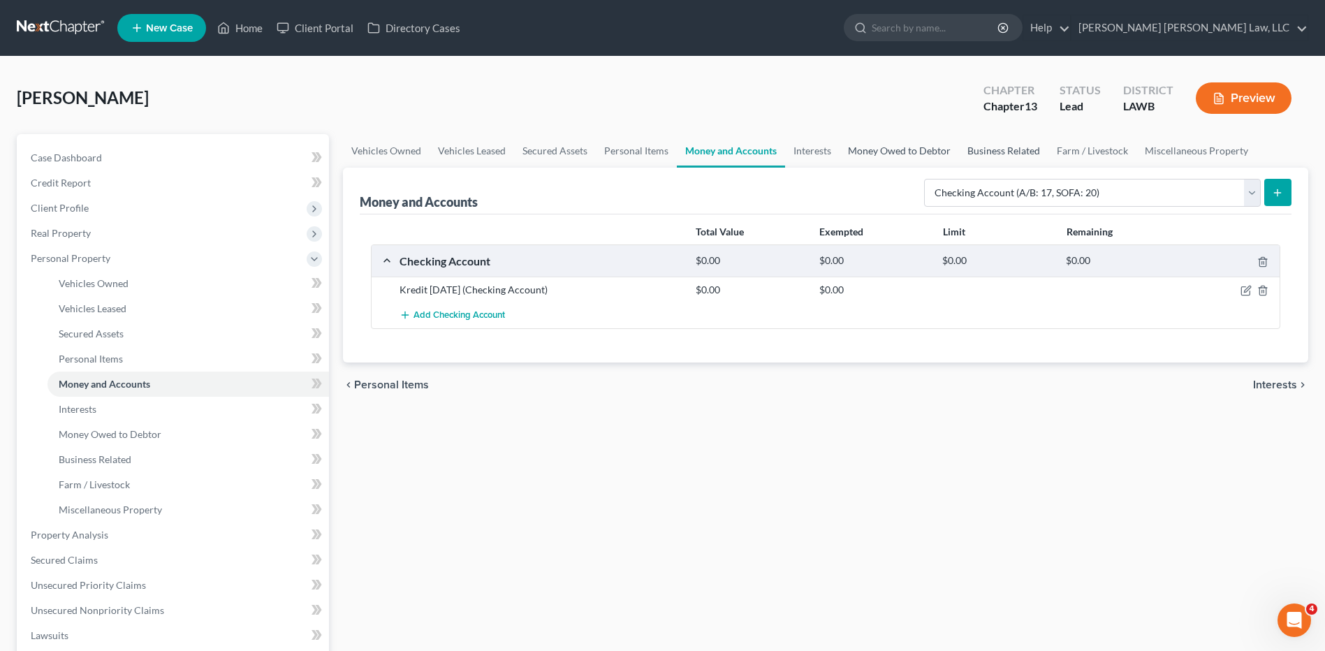
drag, startPoint x: 908, startPoint y: 150, endPoint x: 986, endPoint y: 154, distance: 78.4
click at [908, 150] on link "Money Owed to Debtor" at bounding box center [899, 151] width 119 height 34
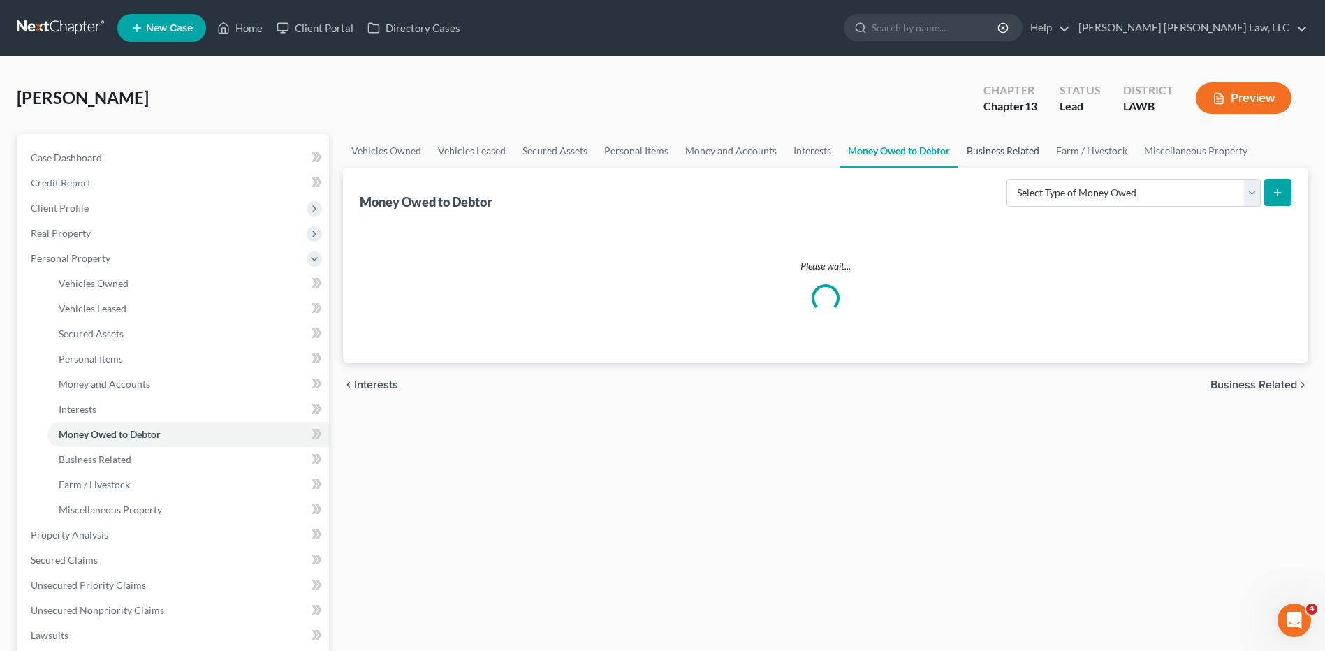
click at [992, 154] on link "Business Related" at bounding box center [1003, 151] width 89 height 34
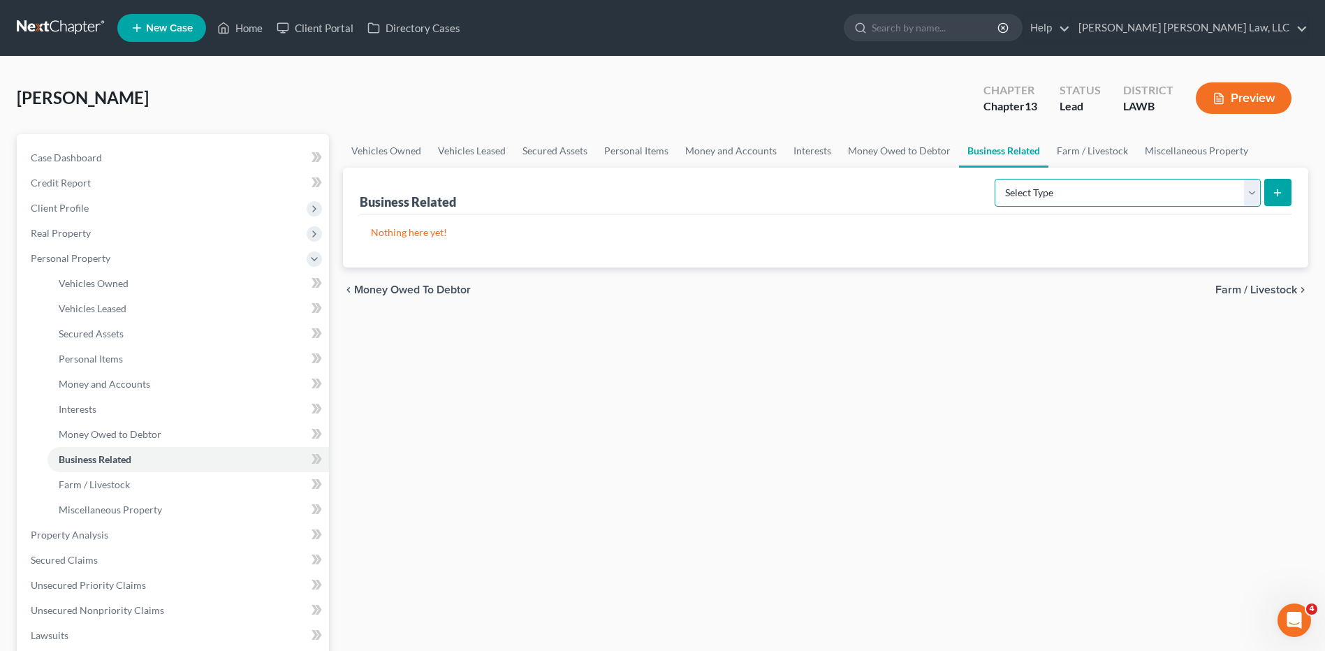
click at [1052, 184] on select "Select Type Customer Lists (A/B: 43) Franchises (A/B: 27) Inventory (A/B: 41) L…" at bounding box center [1128, 193] width 266 height 28
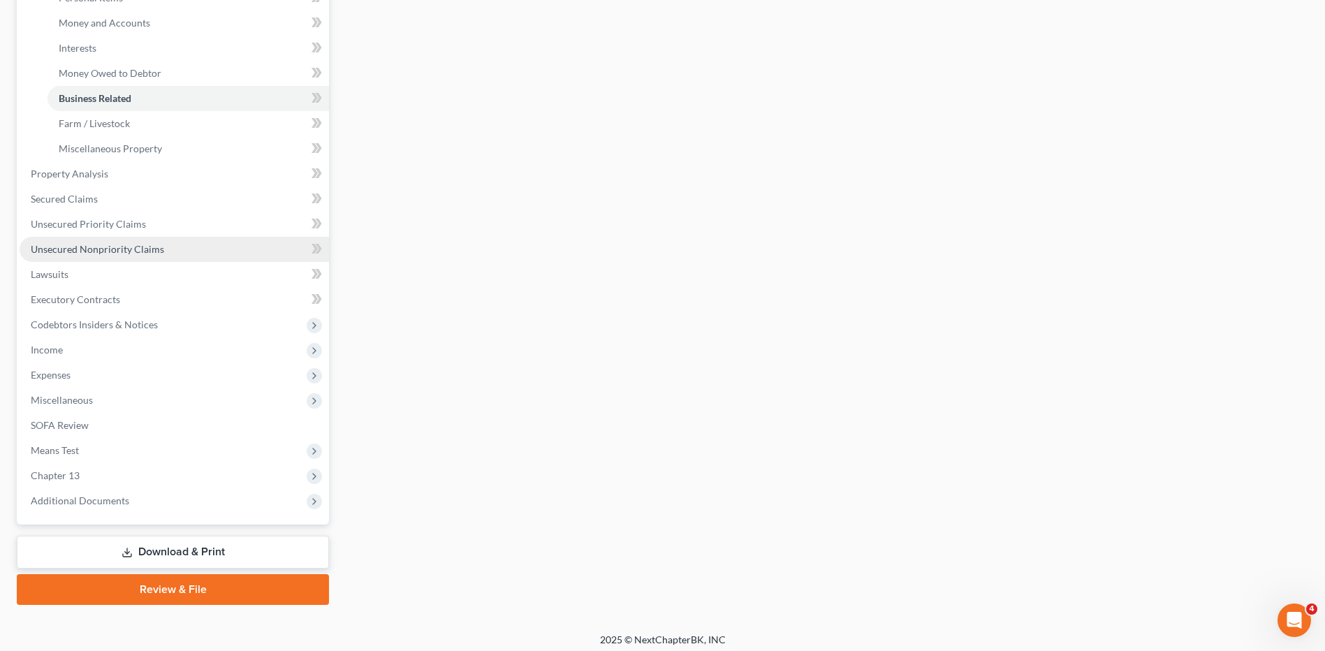
scroll to position [298, 0]
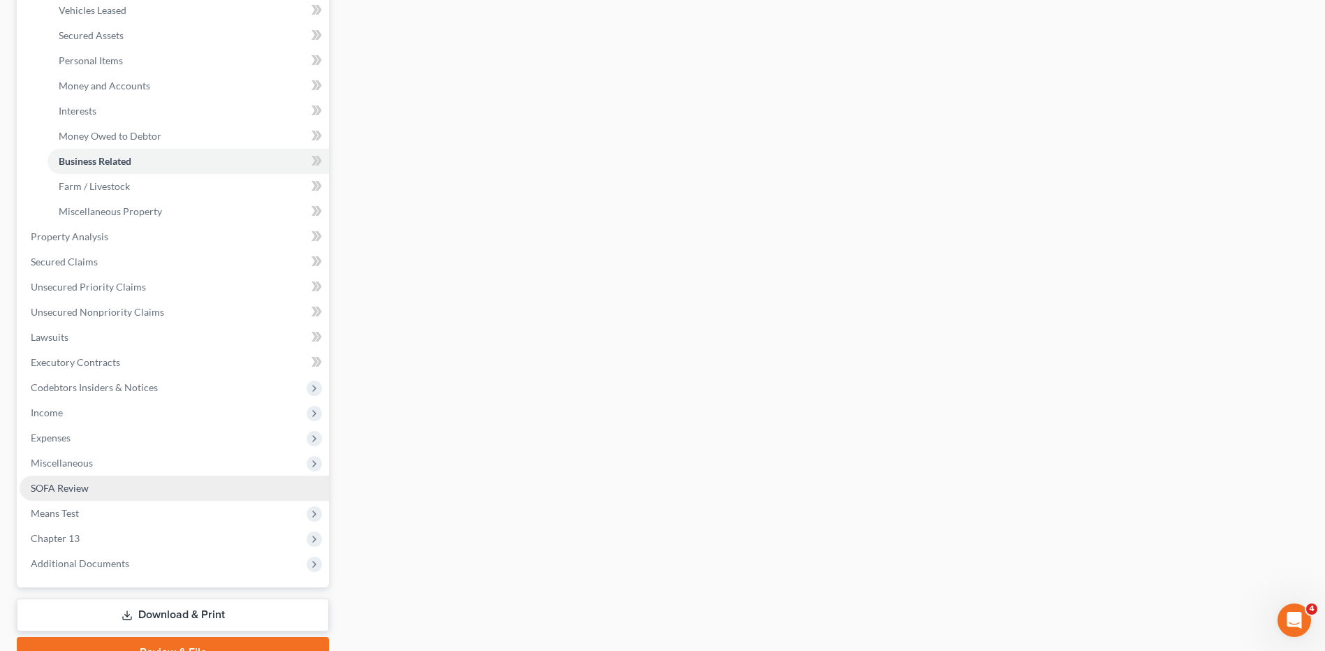
click at [55, 486] on span "SOFA Review" at bounding box center [60, 488] width 58 height 12
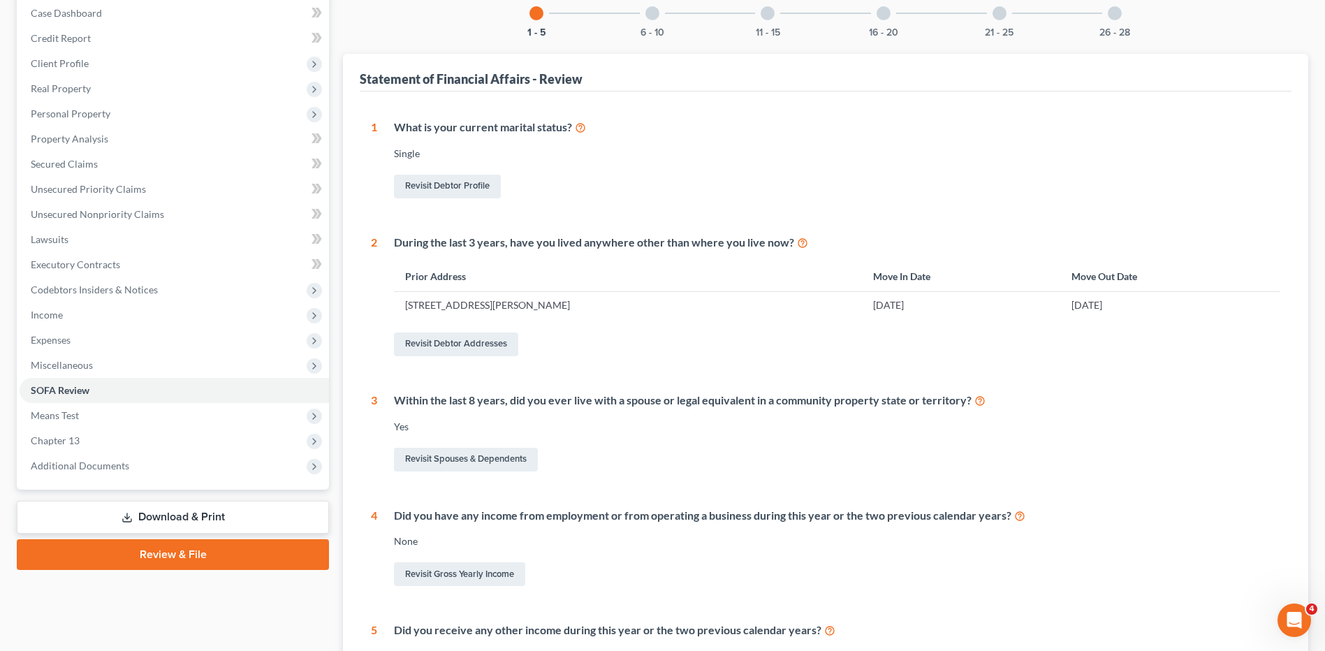
scroll to position [346, 0]
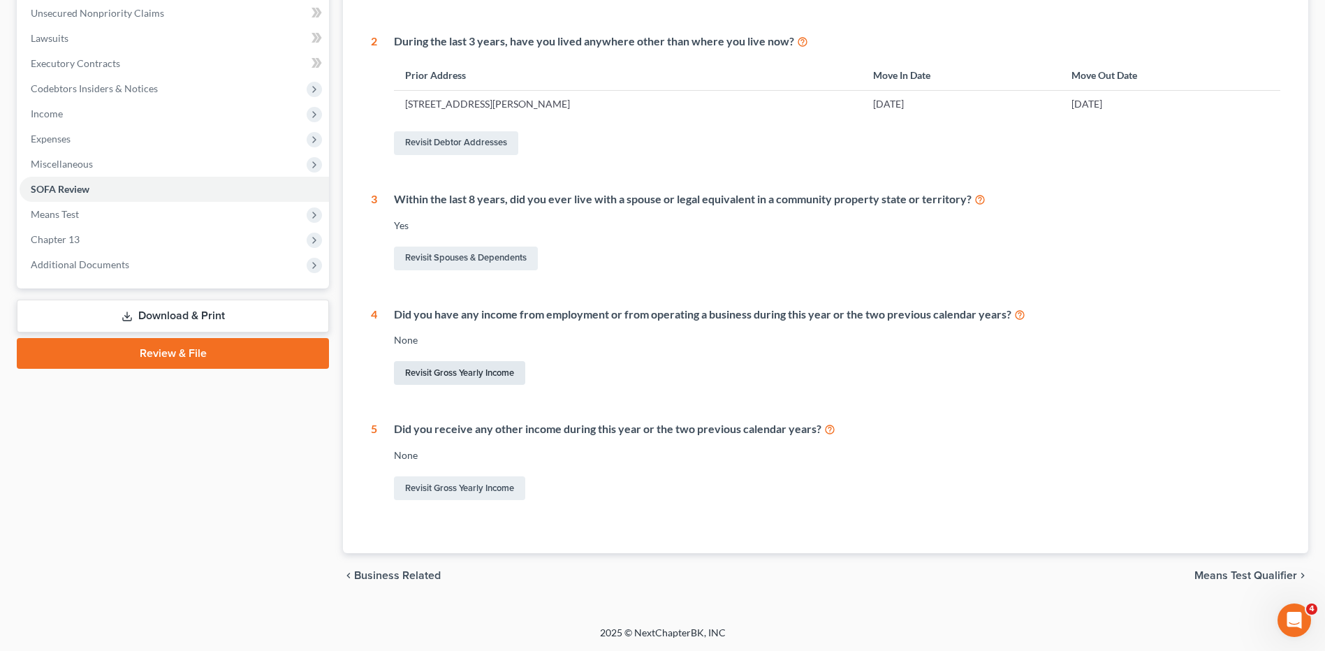
click at [470, 375] on link "Revisit Gross Yearly Income" at bounding box center [459, 373] width 131 height 24
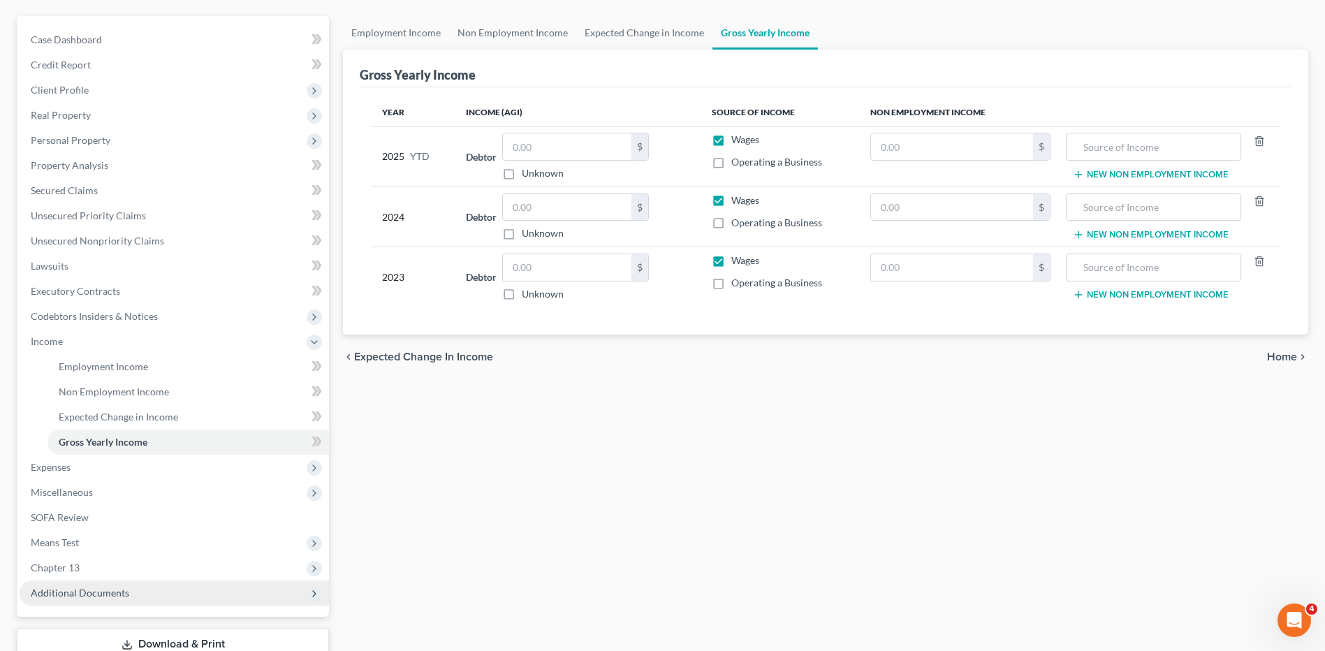
scroll to position [217, 0]
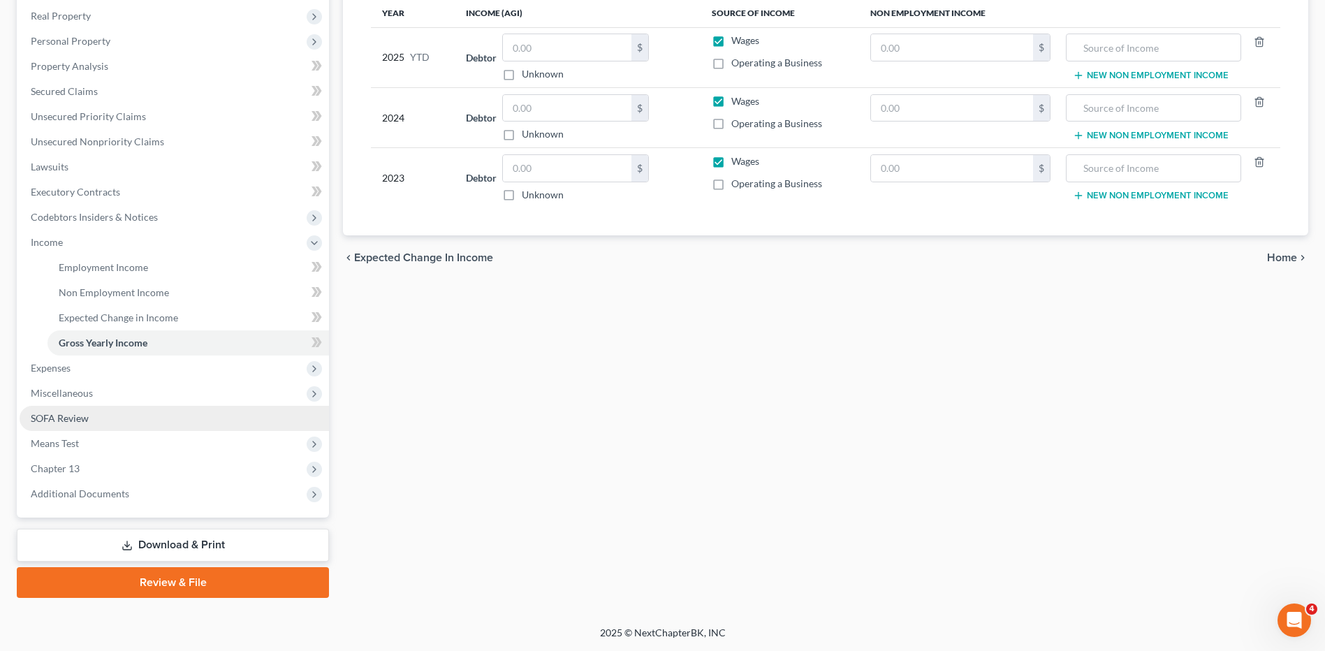
click at [58, 414] on span "SOFA Review" at bounding box center [60, 418] width 58 height 12
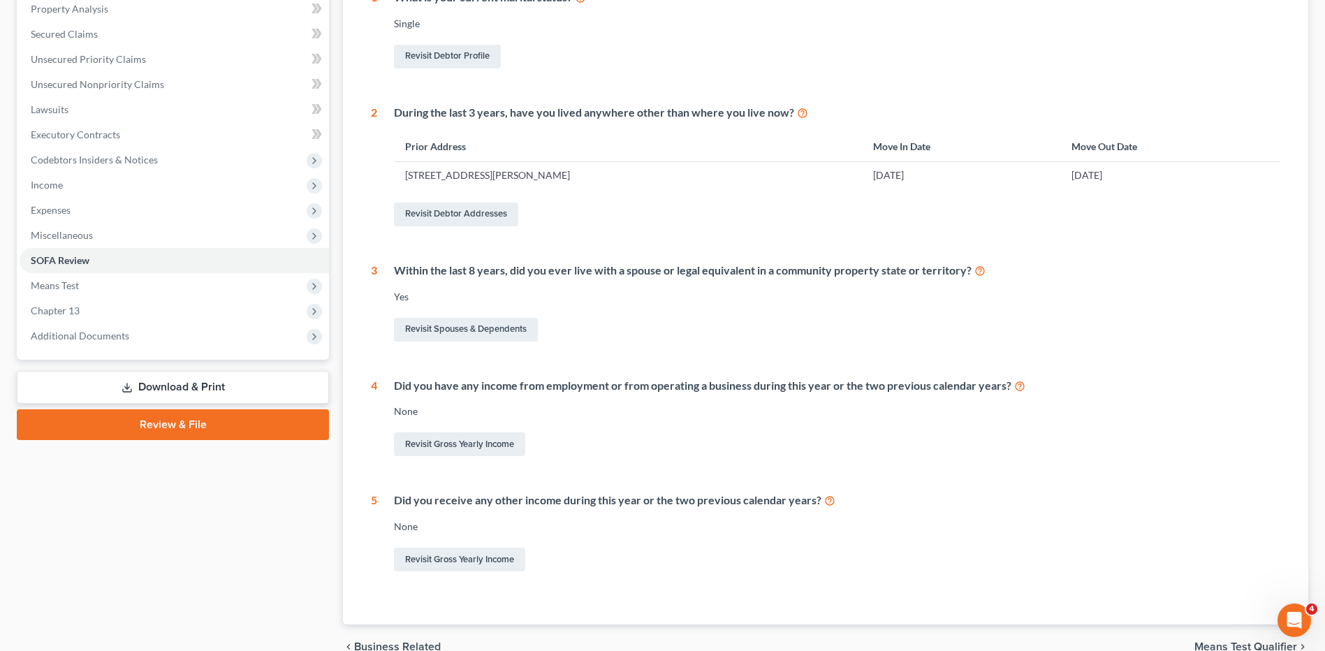
scroll to position [66, 0]
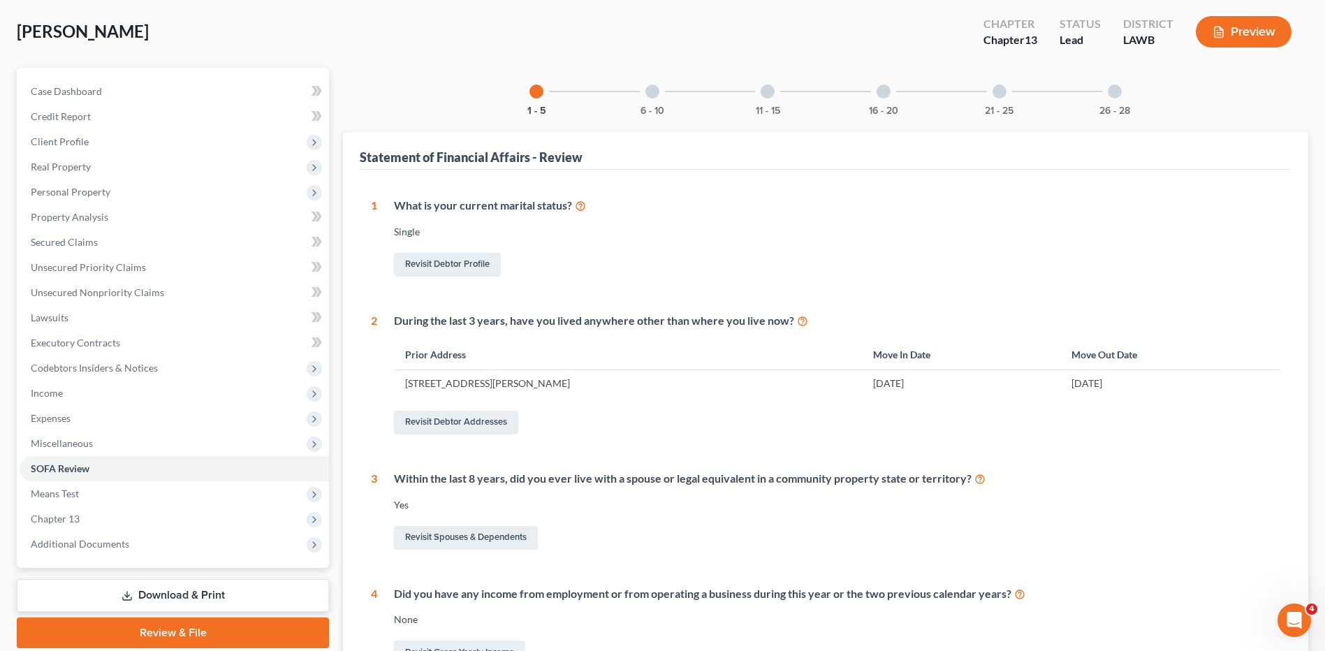
click at [651, 103] on div "6 - 10" at bounding box center [653, 92] width 48 height 48
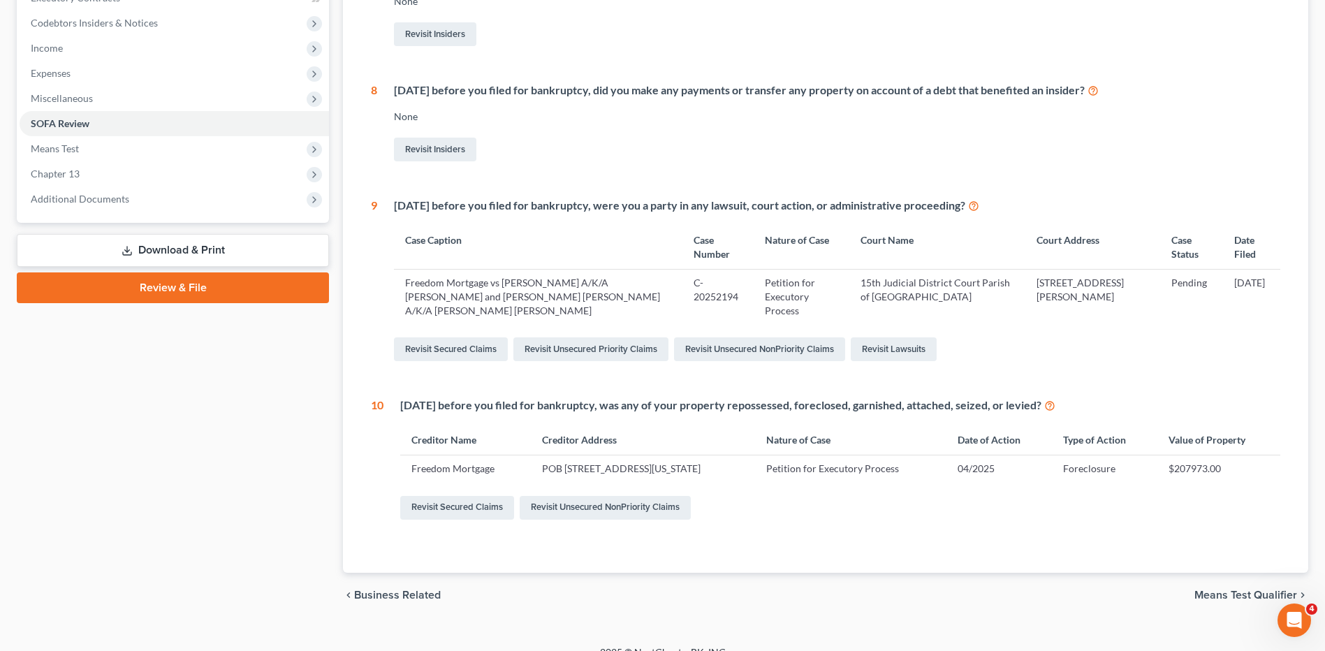
scroll to position [136, 0]
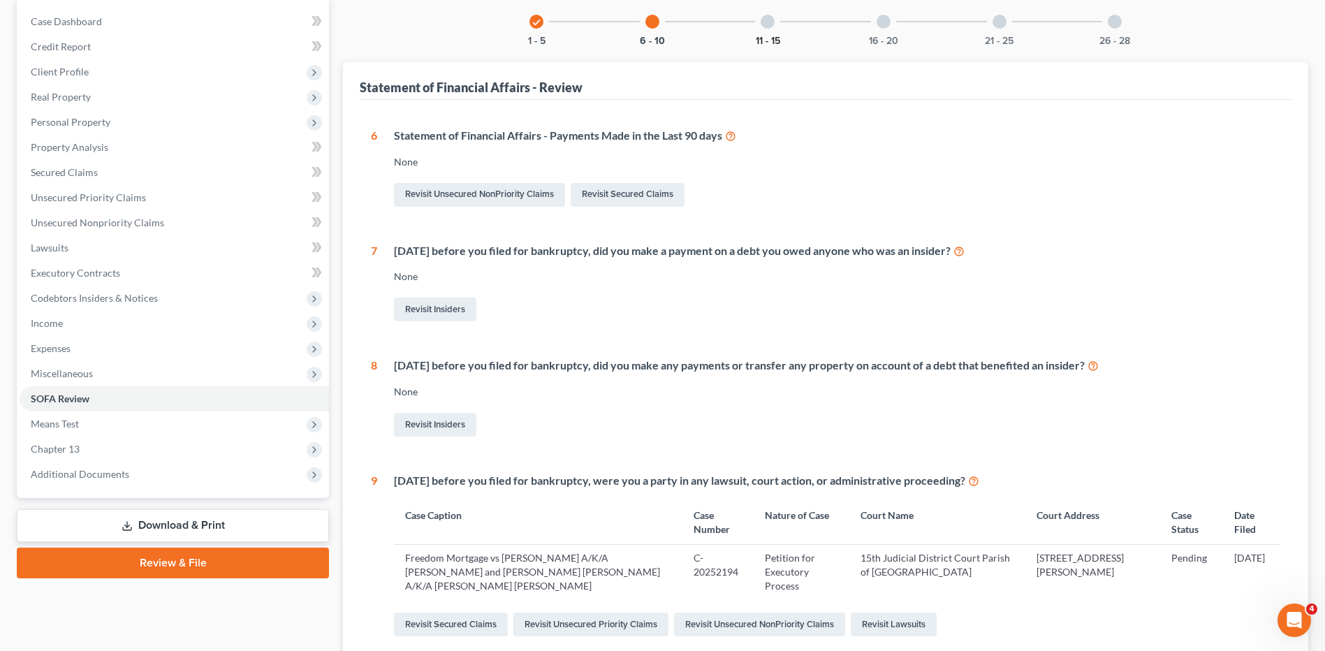
click at [767, 45] on button "11 - 15" at bounding box center [768, 41] width 24 height 10
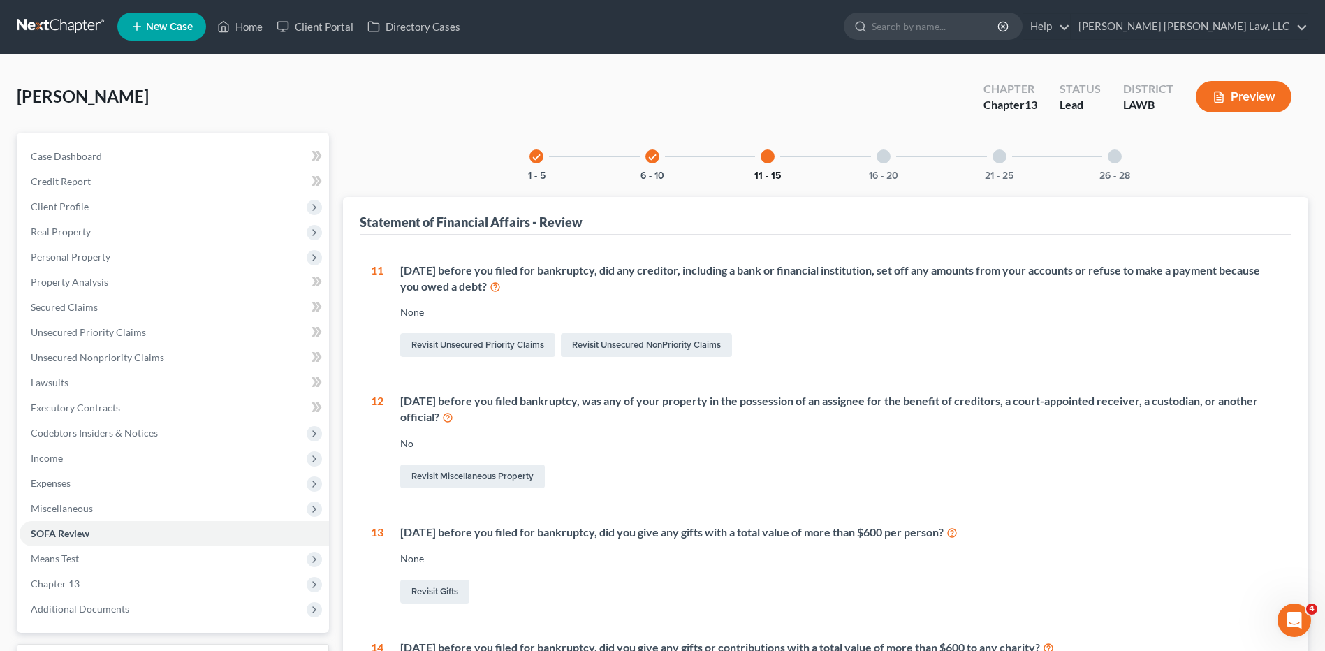
scroll to position [0, 0]
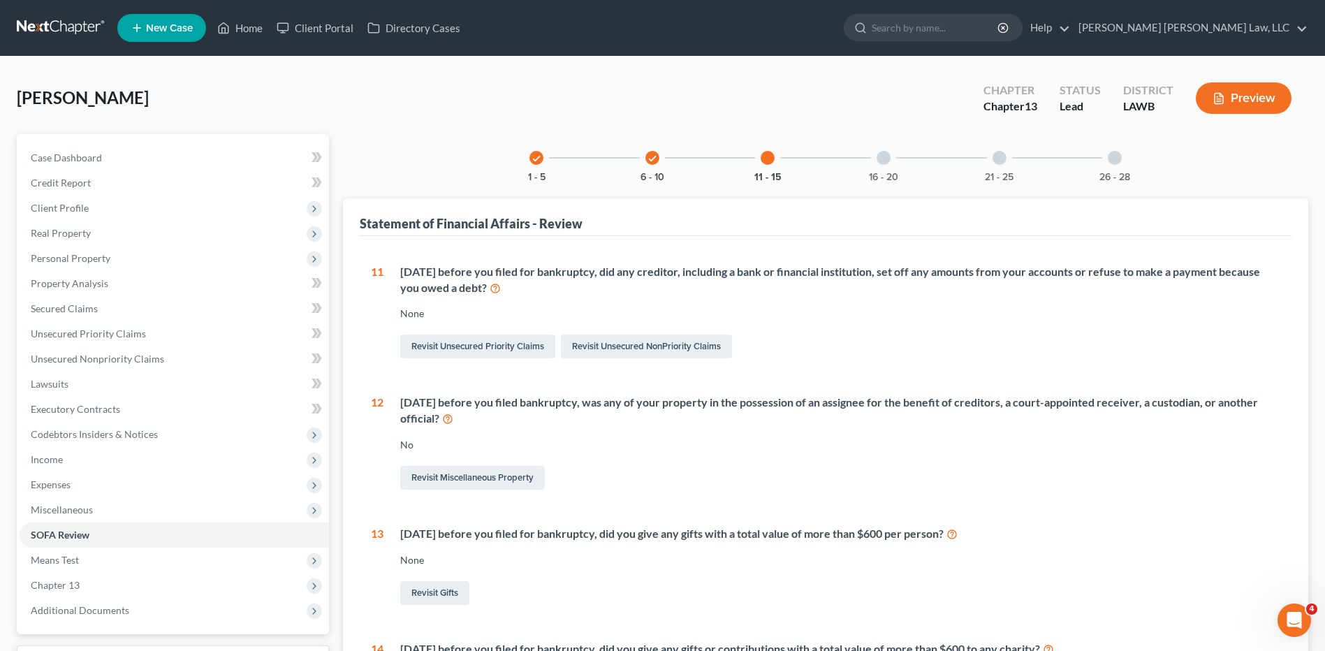
click at [889, 170] on div "16 - 20" at bounding box center [884, 158] width 48 height 48
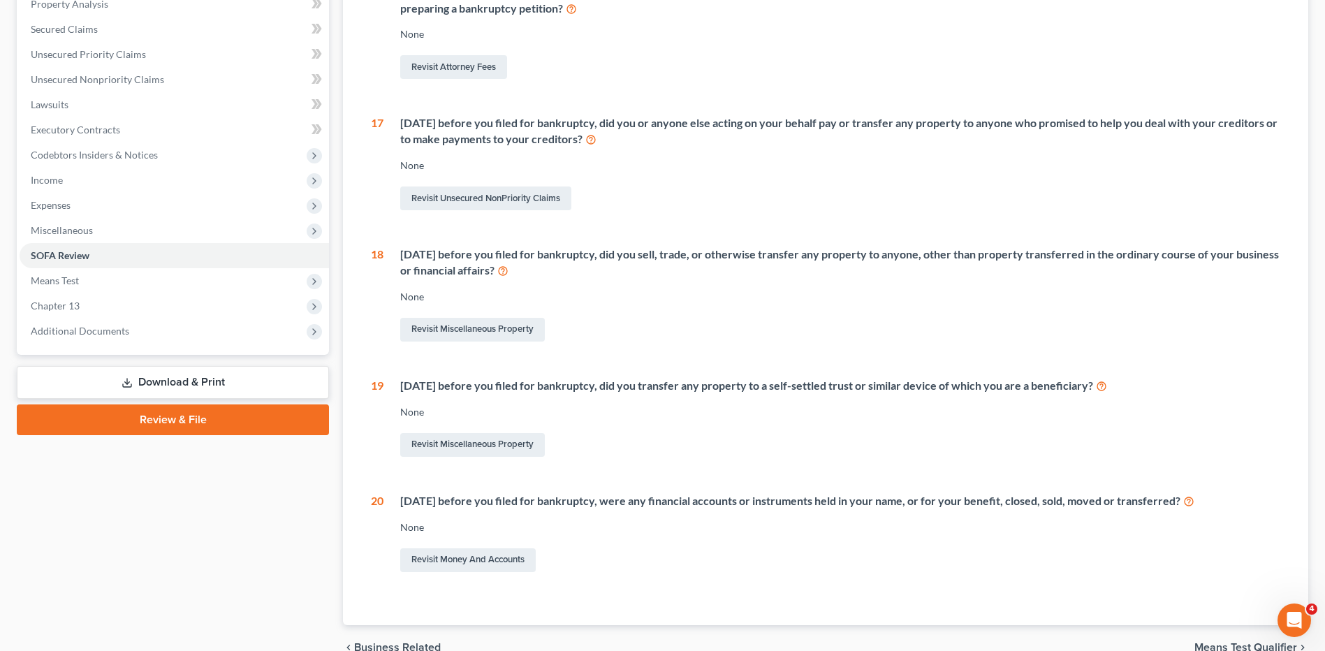
scroll to position [70, 0]
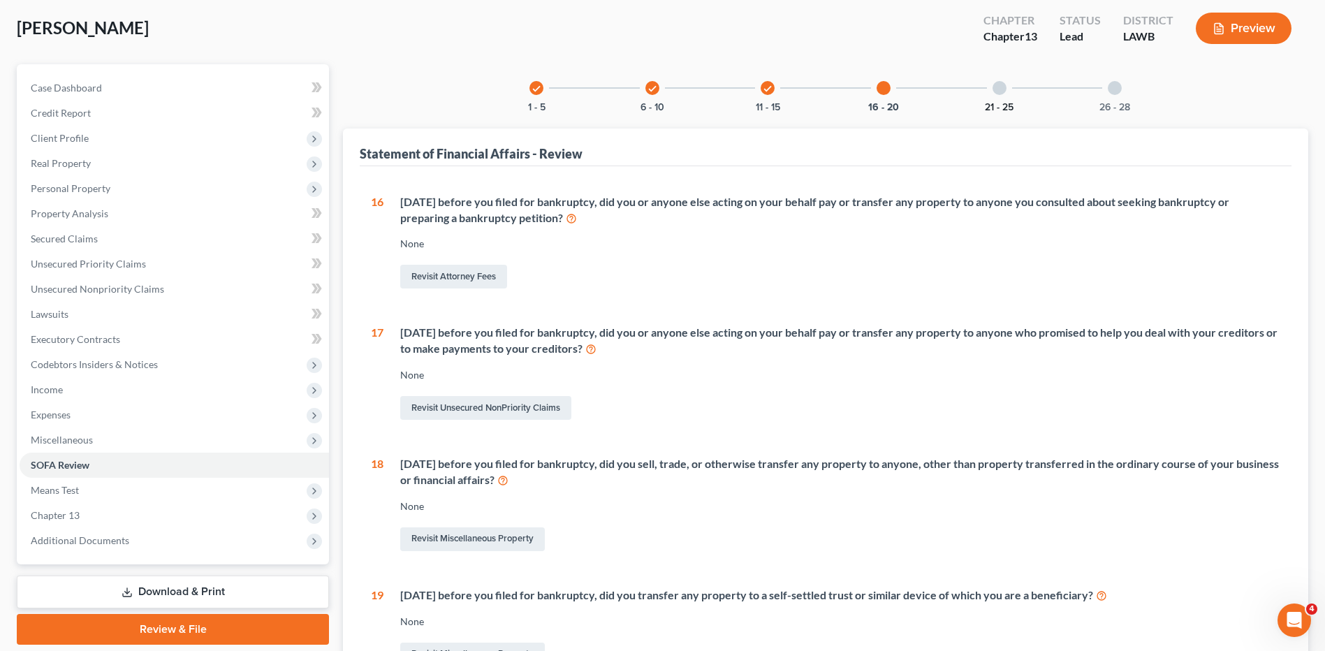
click at [1005, 103] on button "21 - 25" at bounding box center [999, 108] width 29 height 10
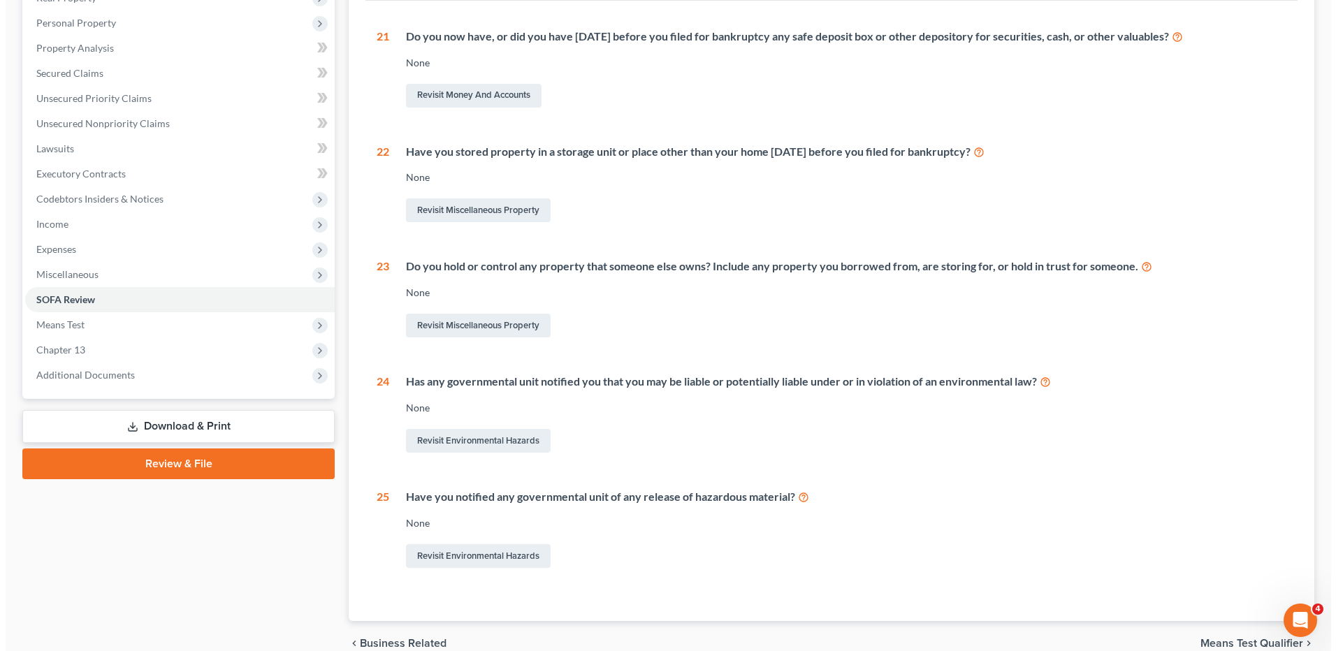
scroll to position [0, 0]
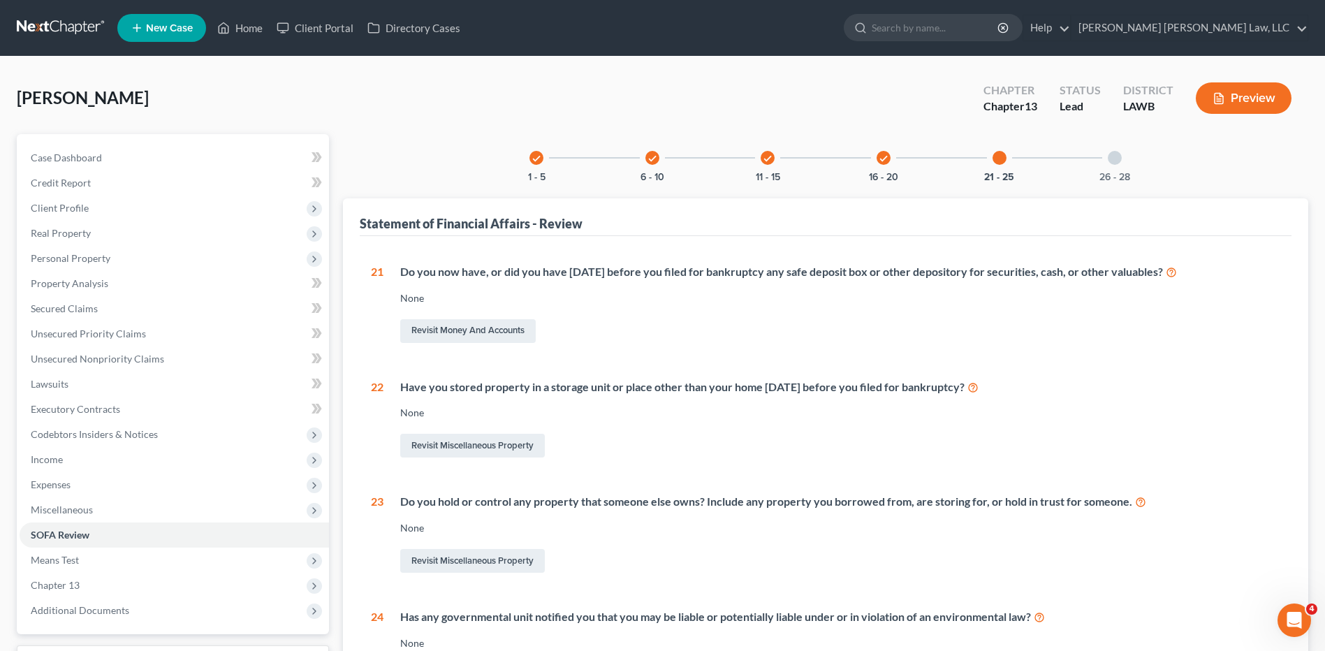
click at [1105, 156] on div "26 - 28" at bounding box center [1115, 158] width 48 height 48
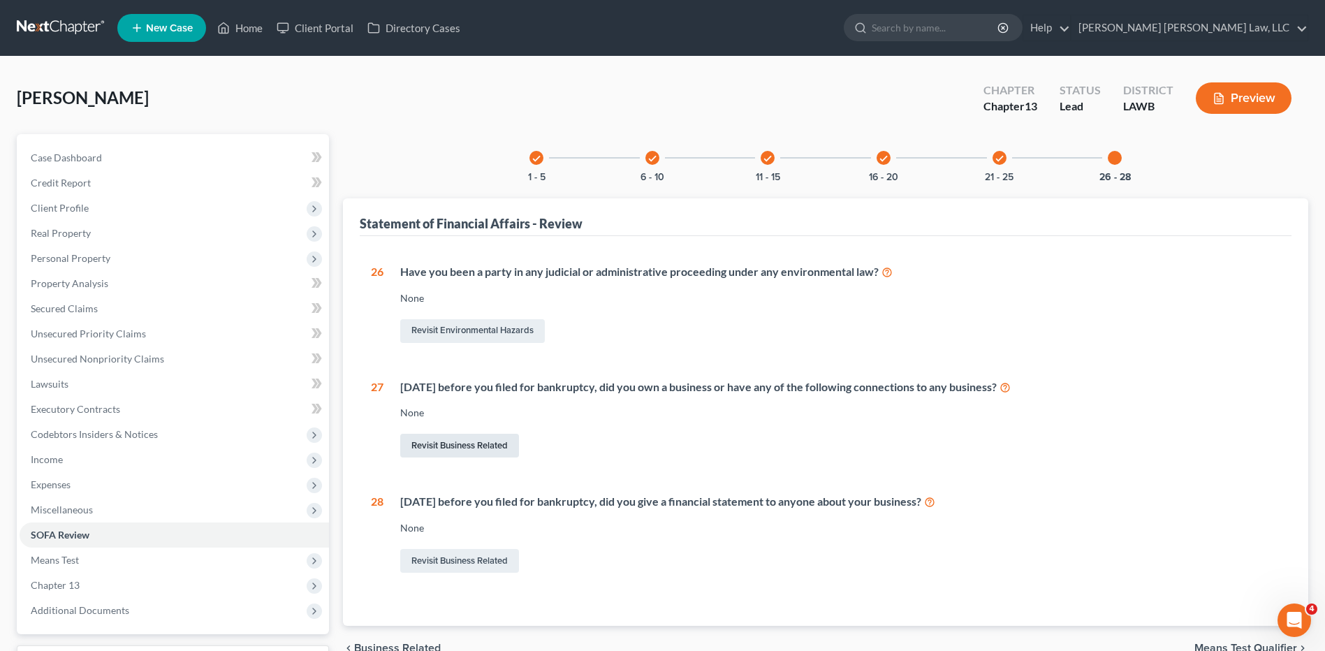
click at [429, 449] on link "Revisit Business Related" at bounding box center [459, 446] width 119 height 24
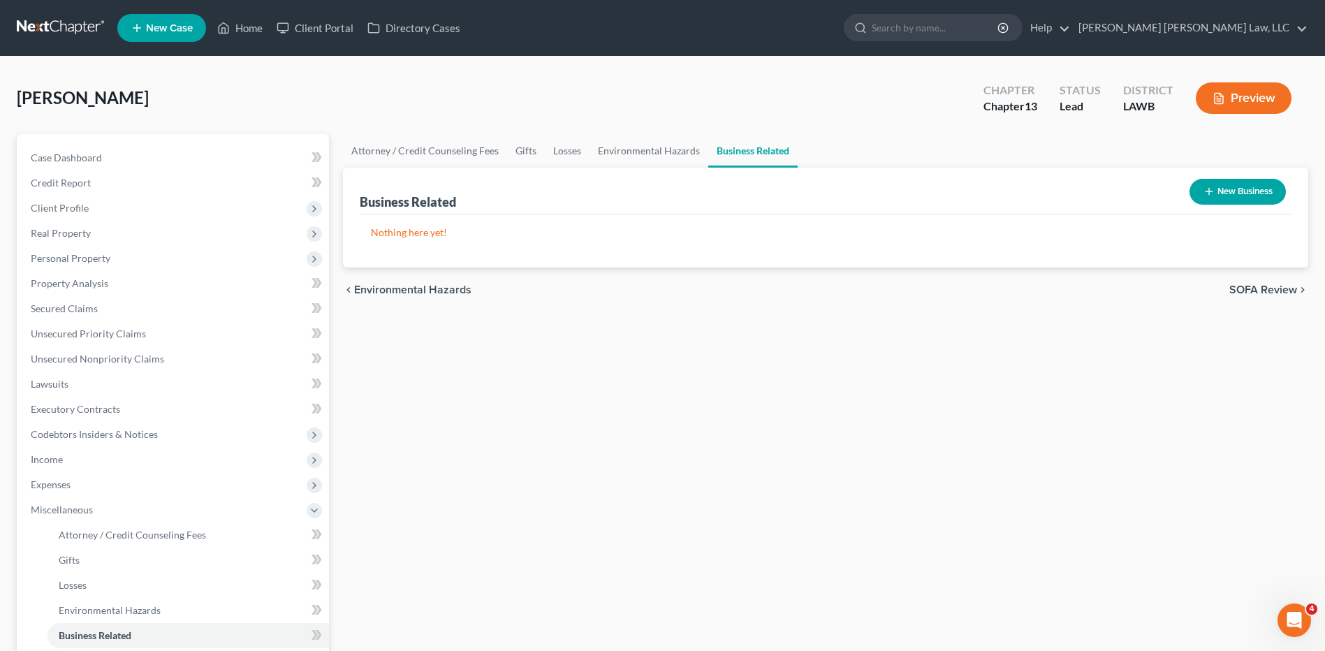
click at [1203, 201] on button "New Business" at bounding box center [1238, 192] width 96 height 26
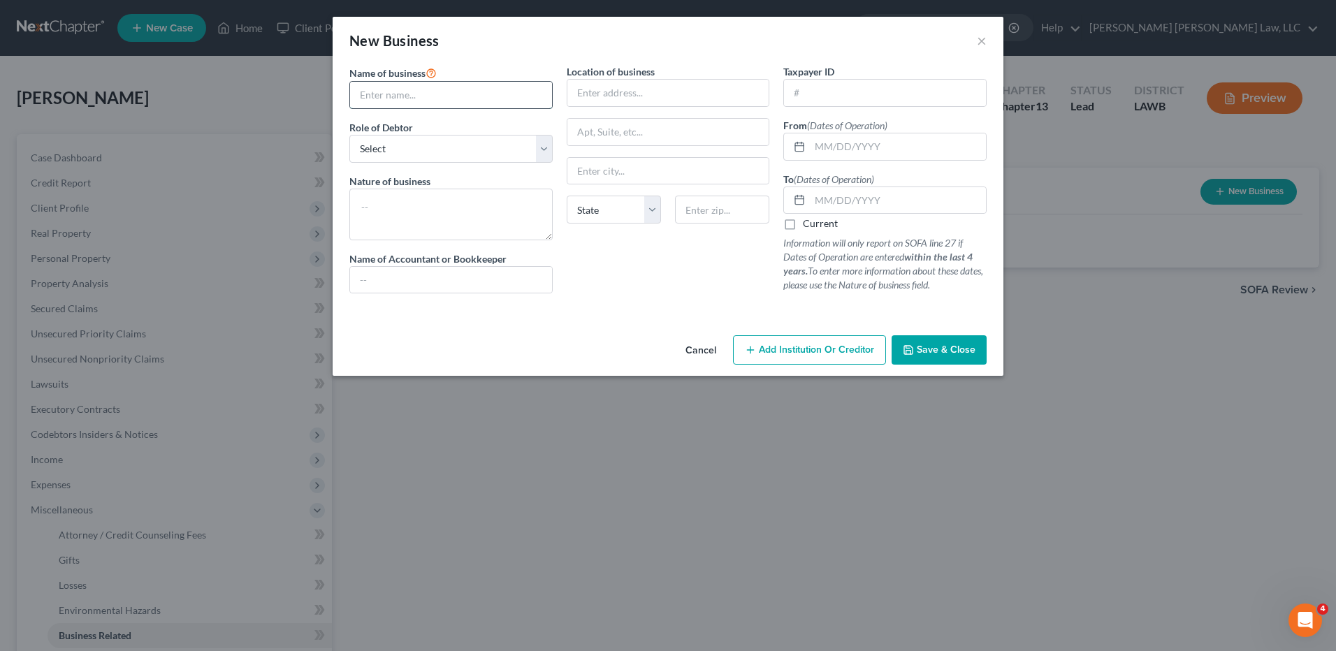
click at [458, 97] on input "text" at bounding box center [451, 95] width 202 height 27
type input "Breaux's"
click at [615, 90] on input "text" at bounding box center [668, 93] width 202 height 27
type input "5508 Sandoz Street"
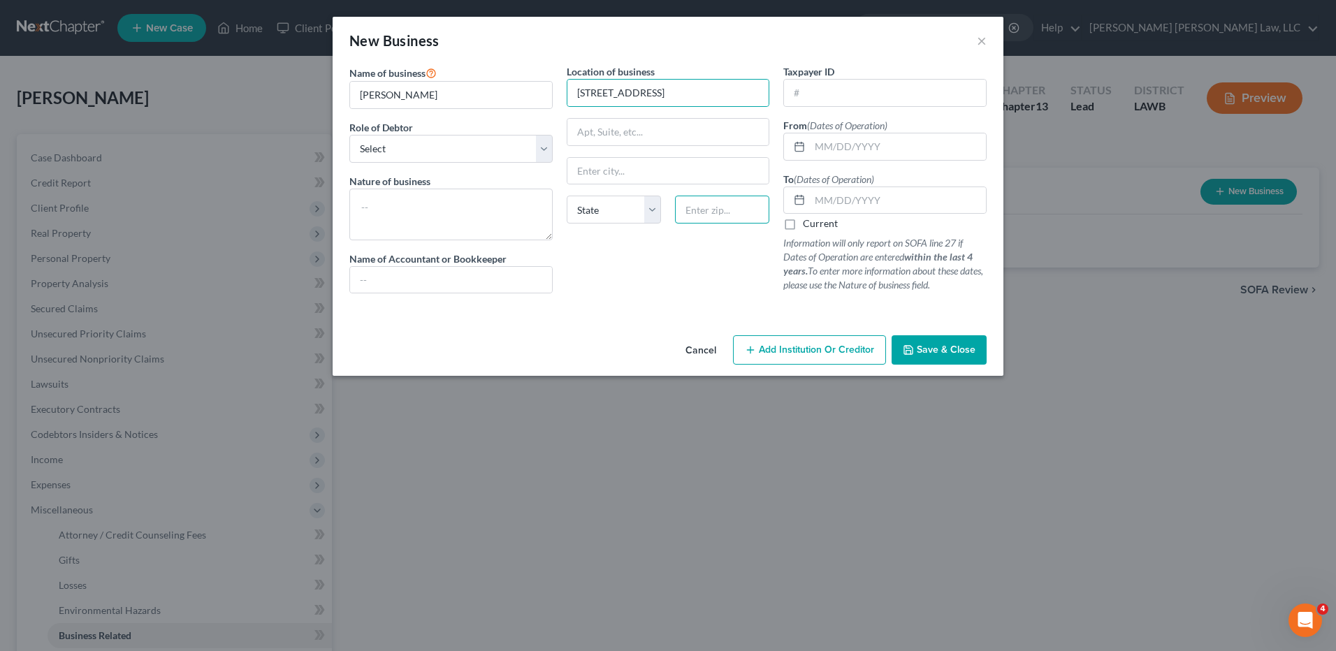
click at [706, 212] on input "text" at bounding box center [722, 210] width 94 height 28
type input "70560"
type input "New Iberia"
select select "19"
click at [824, 96] on input "text" at bounding box center [885, 93] width 202 height 27
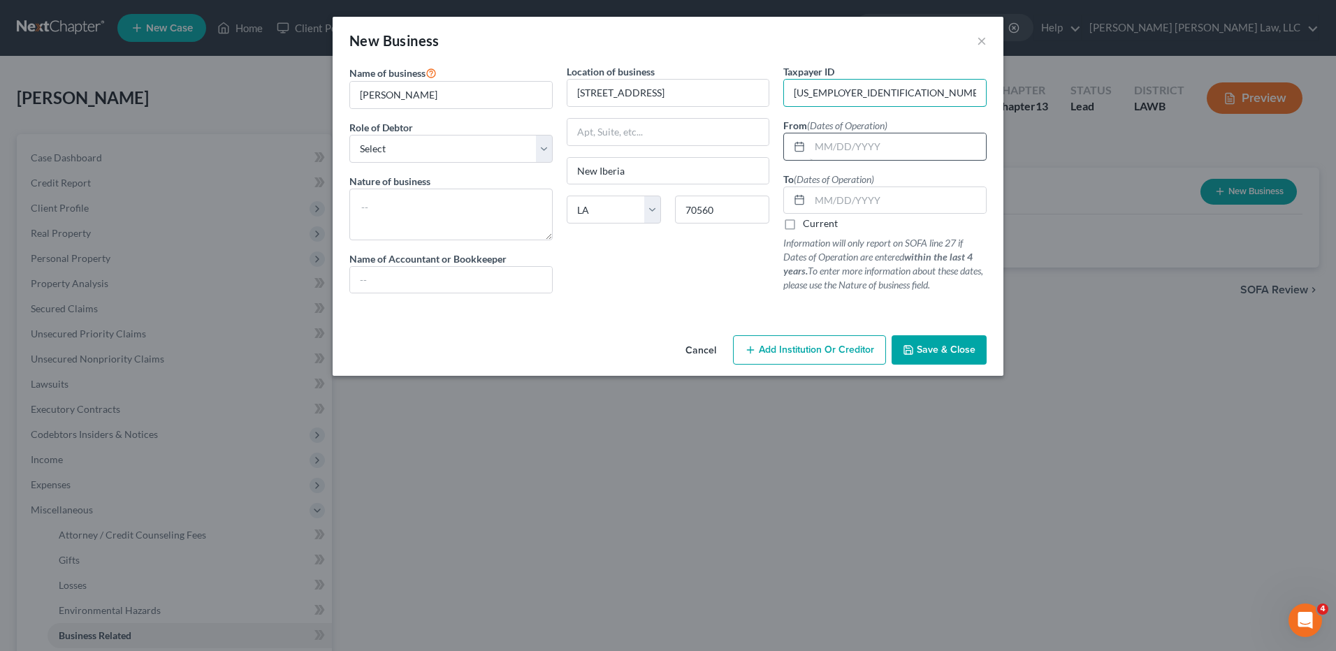
type input "39-3409772"
click at [824, 151] on input "text" at bounding box center [898, 146] width 176 height 27
type input "07/25/25"
click at [803, 224] on label "Current" at bounding box center [820, 224] width 35 height 14
click at [808, 224] on input "Current" at bounding box center [812, 221] width 9 height 9
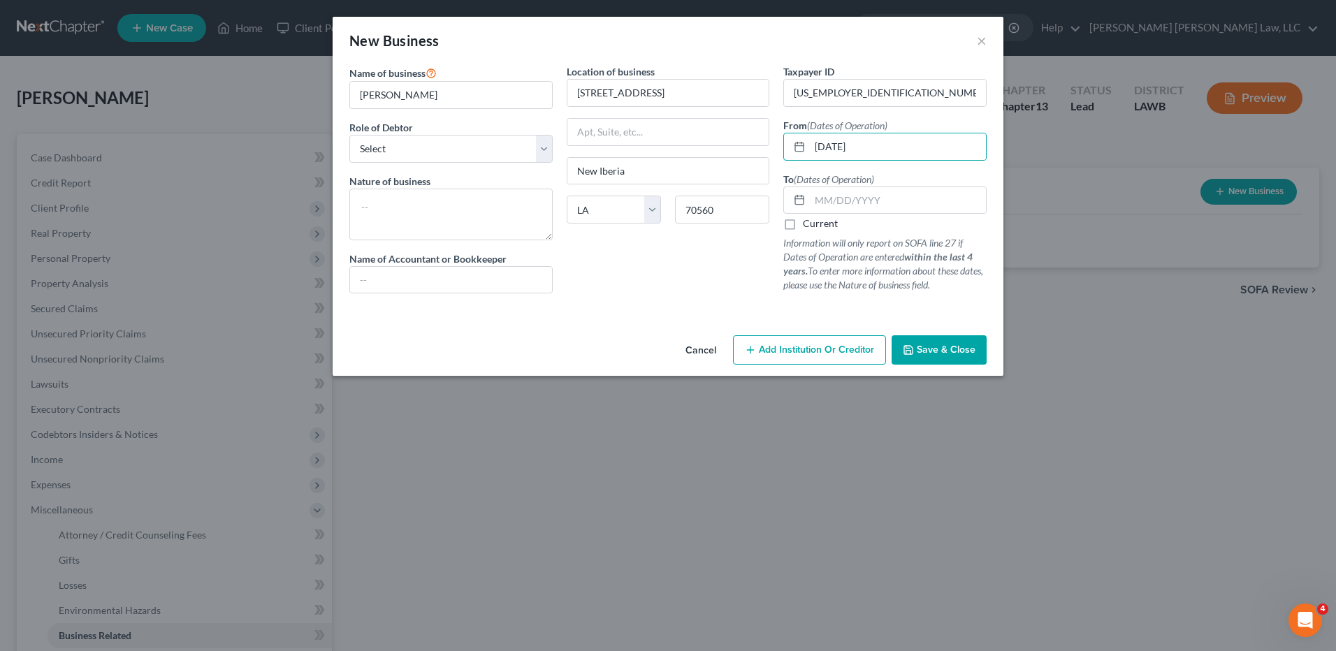
checkbox input "true"
click at [410, 205] on textarea at bounding box center [450, 215] width 203 height 52
type textarea "Landsacping"
click at [405, 149] on select "Select A member of a limited liability company (LLC) or limited liability partn…" at bounding box center [450, 149] width 203 height 28
select select "sole_proprietor"
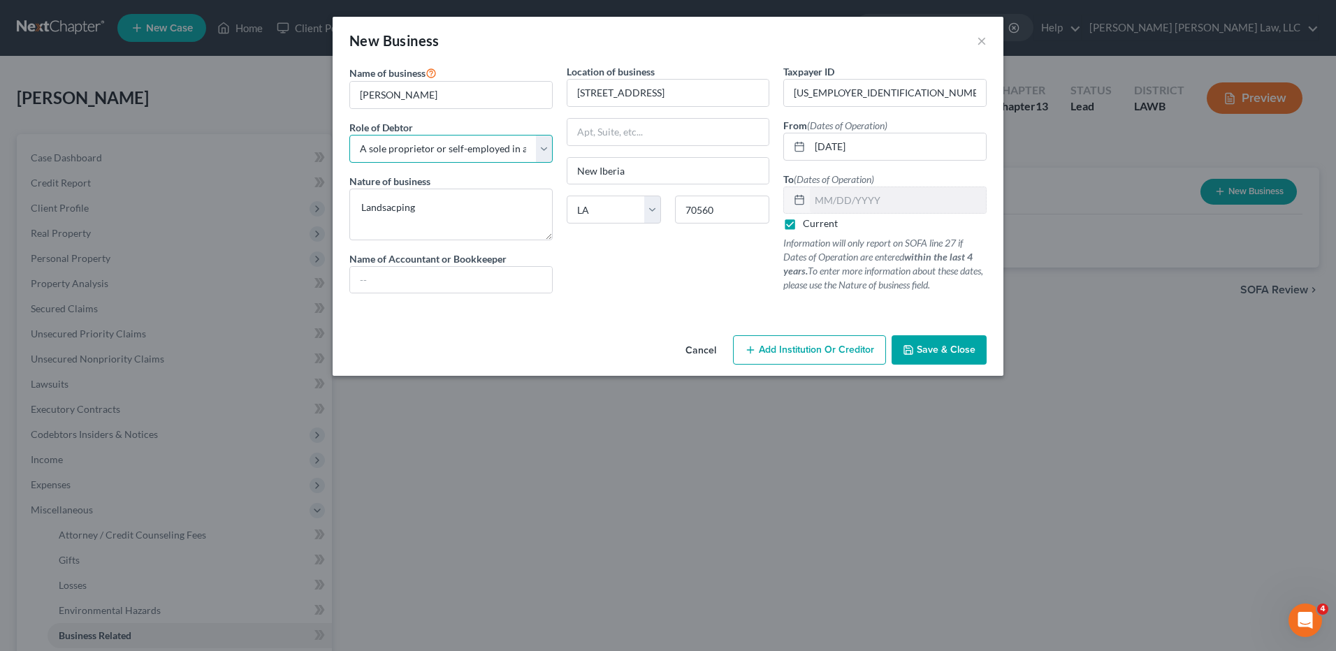
click at [349, 135] on select "Select A member of a limited liability company (LLC) or limited liability partn…" at bounding box center [450, 149] width 203 height 28
type textarea "Landscaping"
click at [416, 100] on input "Breaux's" at bounding box center [451, 95] width 202 height 27
type input "Breaux's Field Service, LLC"
click at [941, 351] on span "Save & Close" at bounding box center [946, 350] width 59 height 12
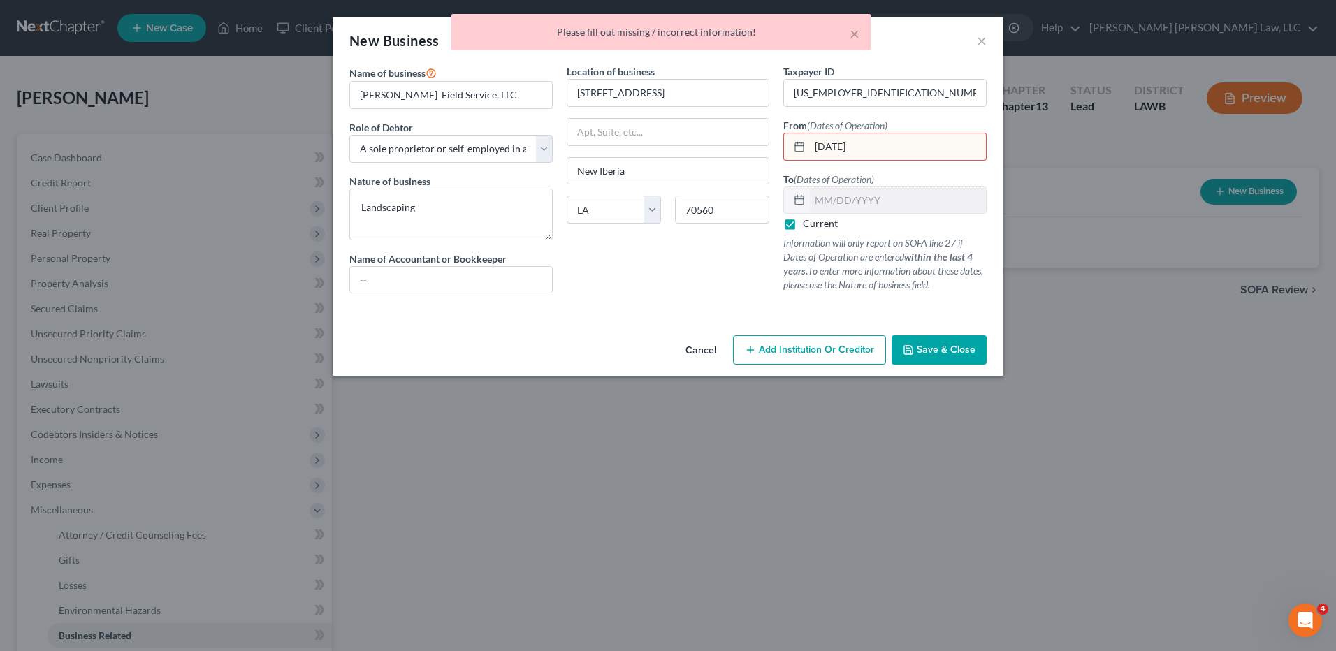
click at [865, 144] on input "07/25/25" at bounding box center [898, 146] width 176 height 27
drag, startPoint x: 865, startPoint y: 144, endPoint x: 813, endPoint y: 150, distance: 52.0
click at [813, 150] on input "07/25/25" at bounding box center [898, 146] width 176 height 27
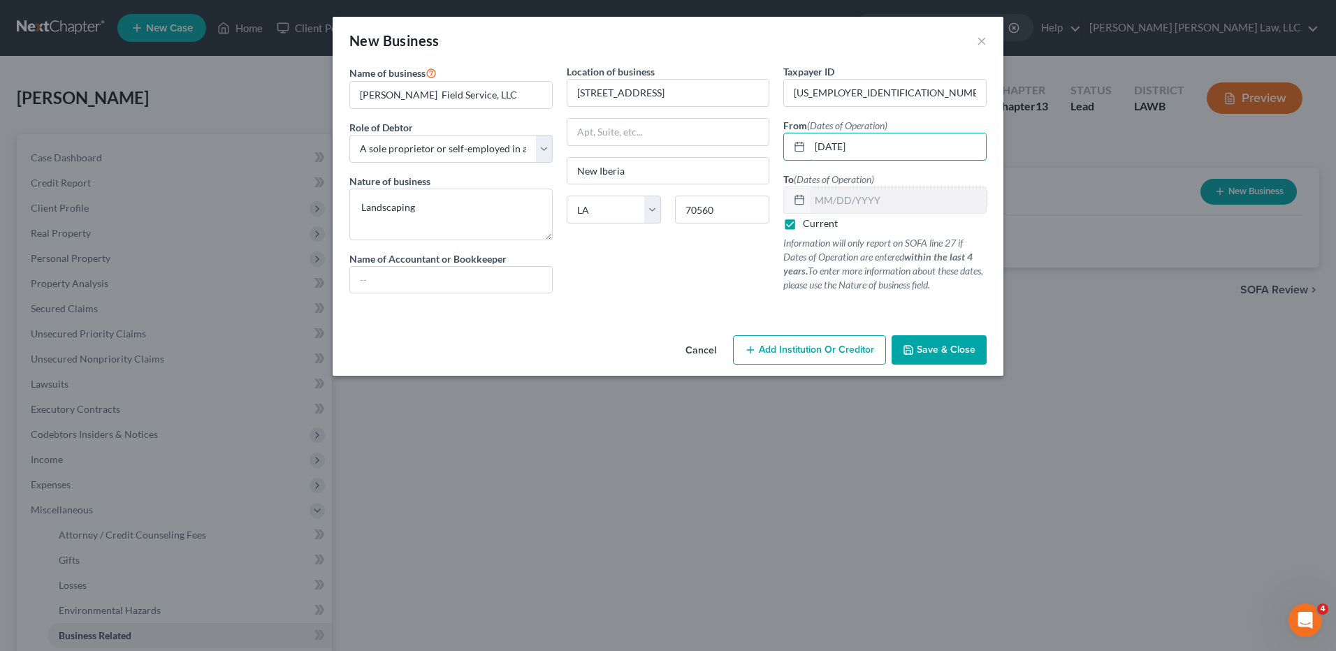
type input "07/25/2025"
click at [927, 353] on span "Save & Close" at bounding box center [946, 350] width 59 height 12
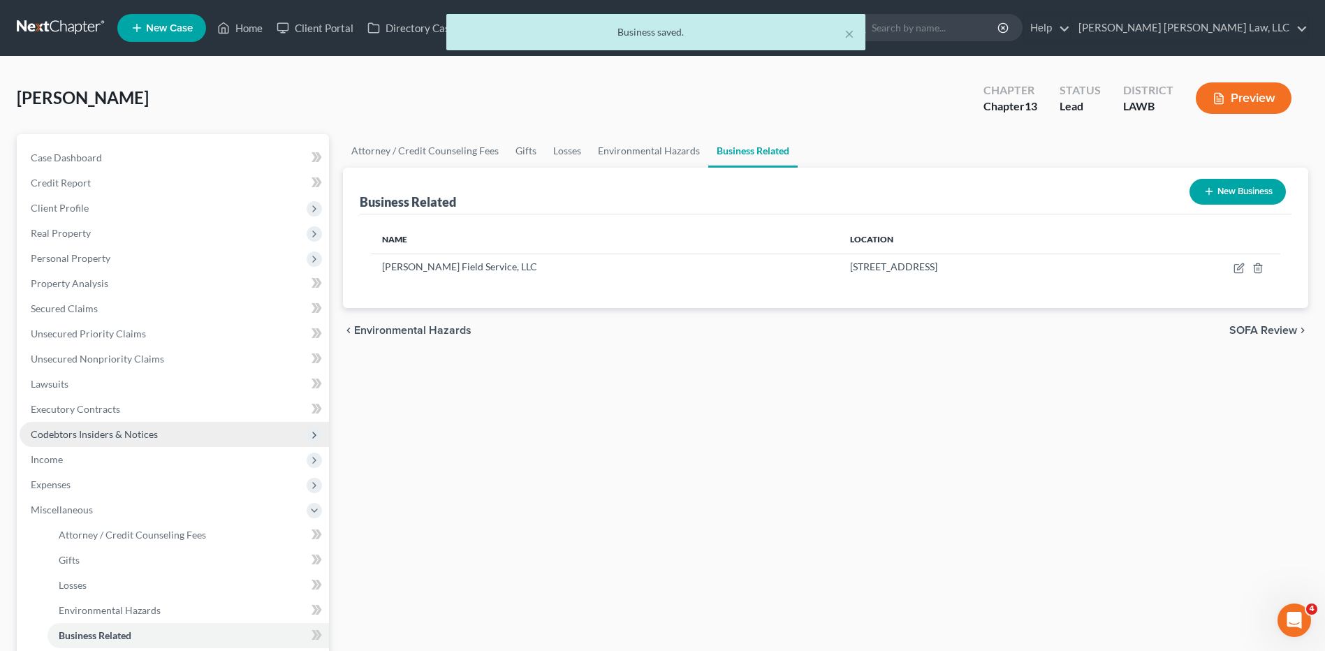
click at [102, 433] on span "Codebtors Insiders & Notices" at bounding box center [94, 434] width 127 height 12
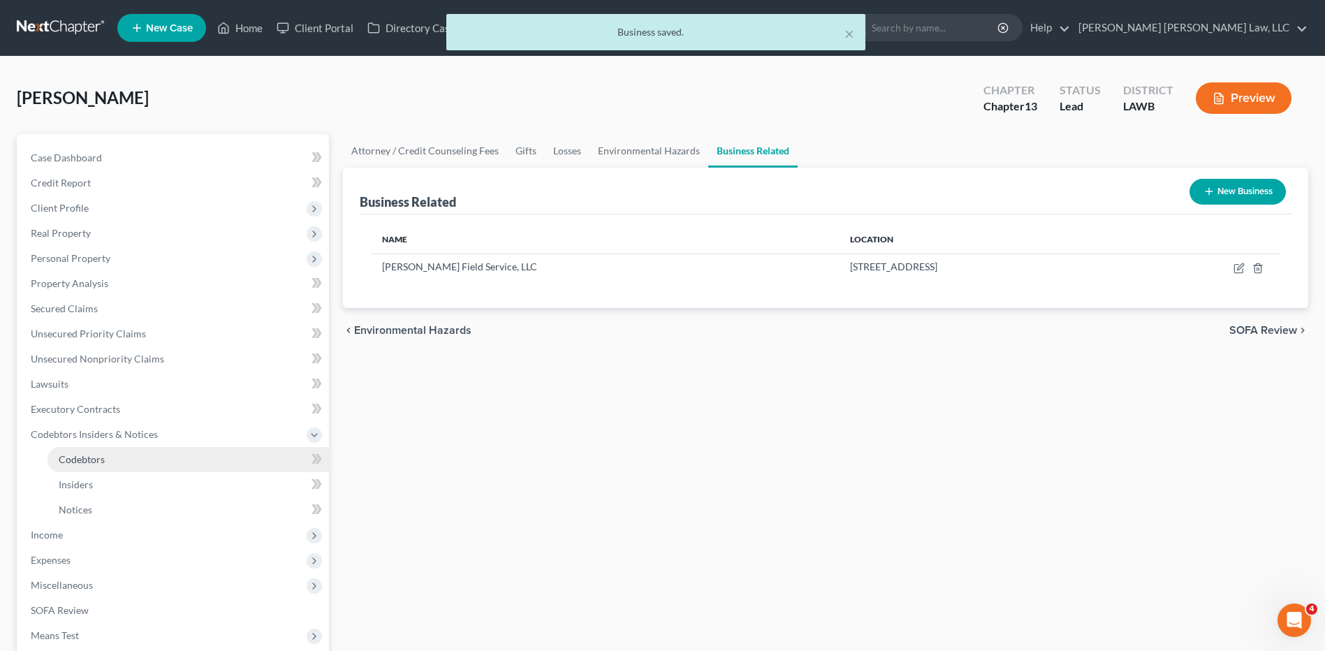
click at [70, 454] on span "Codebtors" at bounding box center [82, 459] width 46 height 12
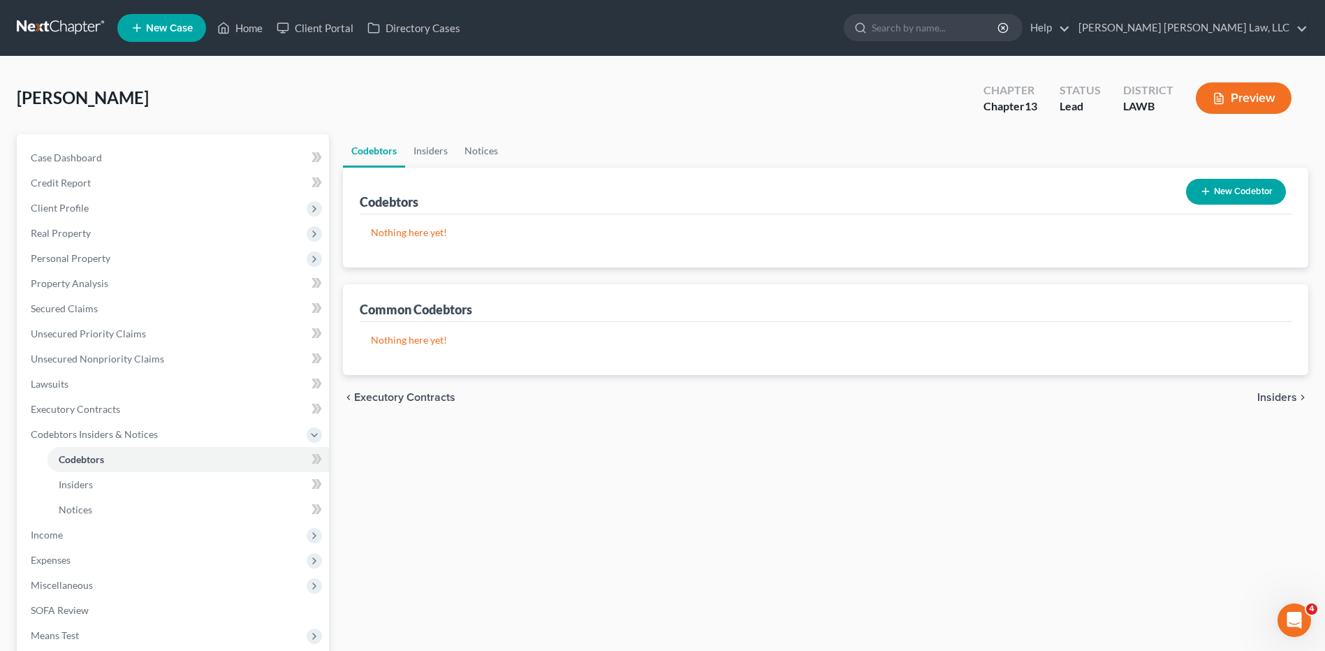
click at [1226, 195] on button "New Codebtor" at bounding box center [1236, 192] width 100 height 26
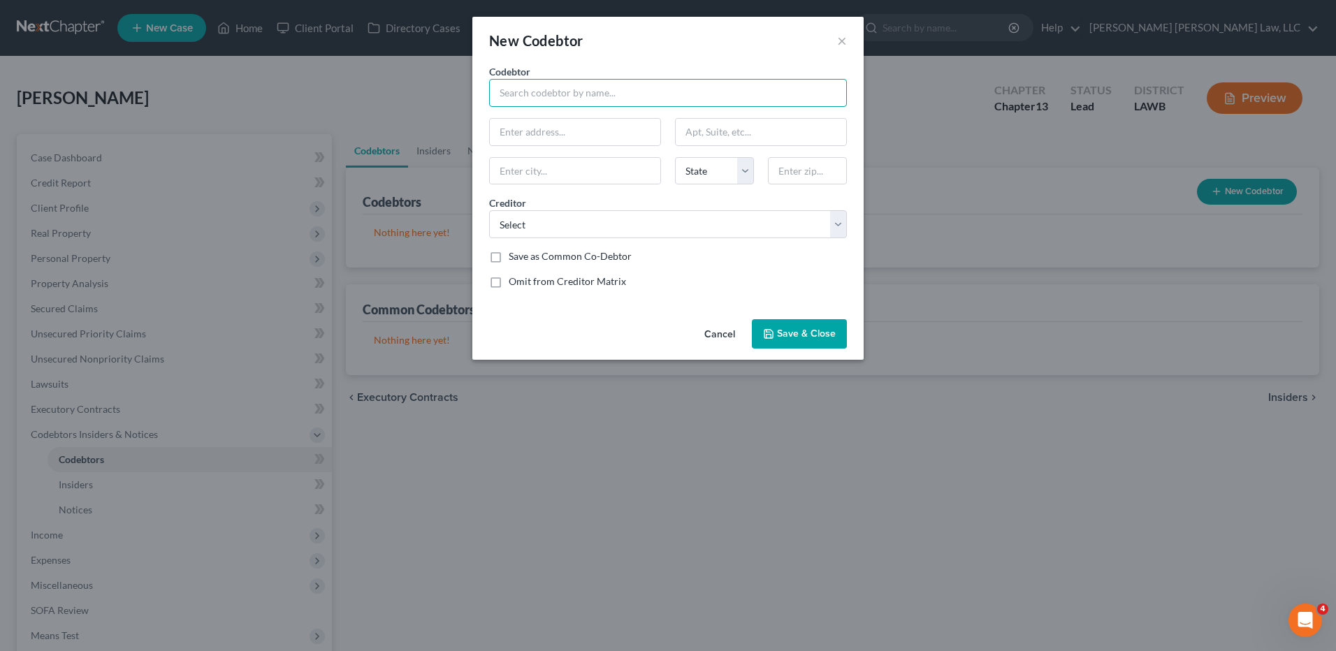
click at [555, 101] on input "text" at bounding box center [668, 93] width 358 height 28
type input "Alicia Breaux"
click at [561, 130] on input "text" at bounding box center [575, 132] width 170 height 27
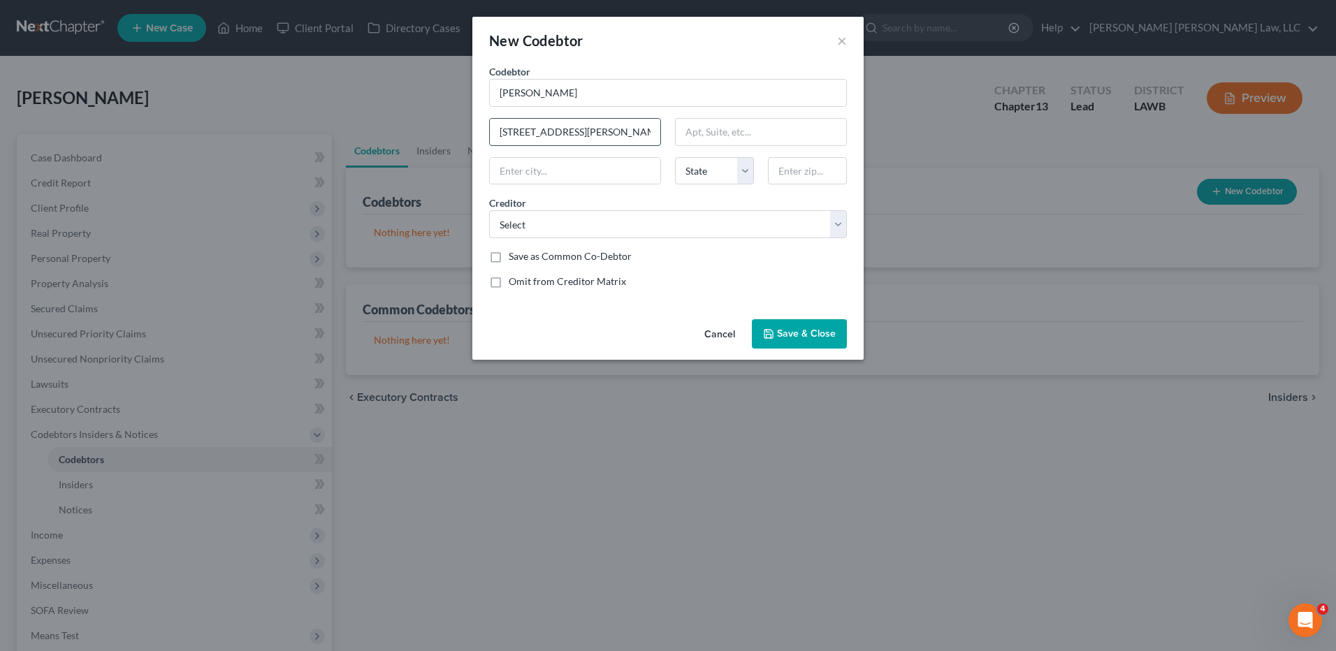
type input "30542 Norris Endily Rd."
type input "Denham Springs"
click at [736, 179] on select "State AL AK AR AZ CA CO CT DE DC FL GA GU HI ID IL IN IA KS KY LA ME MD MA MI M…" at bounding box center [714, 171] width 79 height 28
select select "19"
click at [675, 157] on select "State AL AK AR AZ CA CO CT DE DC FL GA GU HI ID IL IN IA KS KY LA ME MD MA MI M…" at bounding box center [714, 171] width 79 height 28
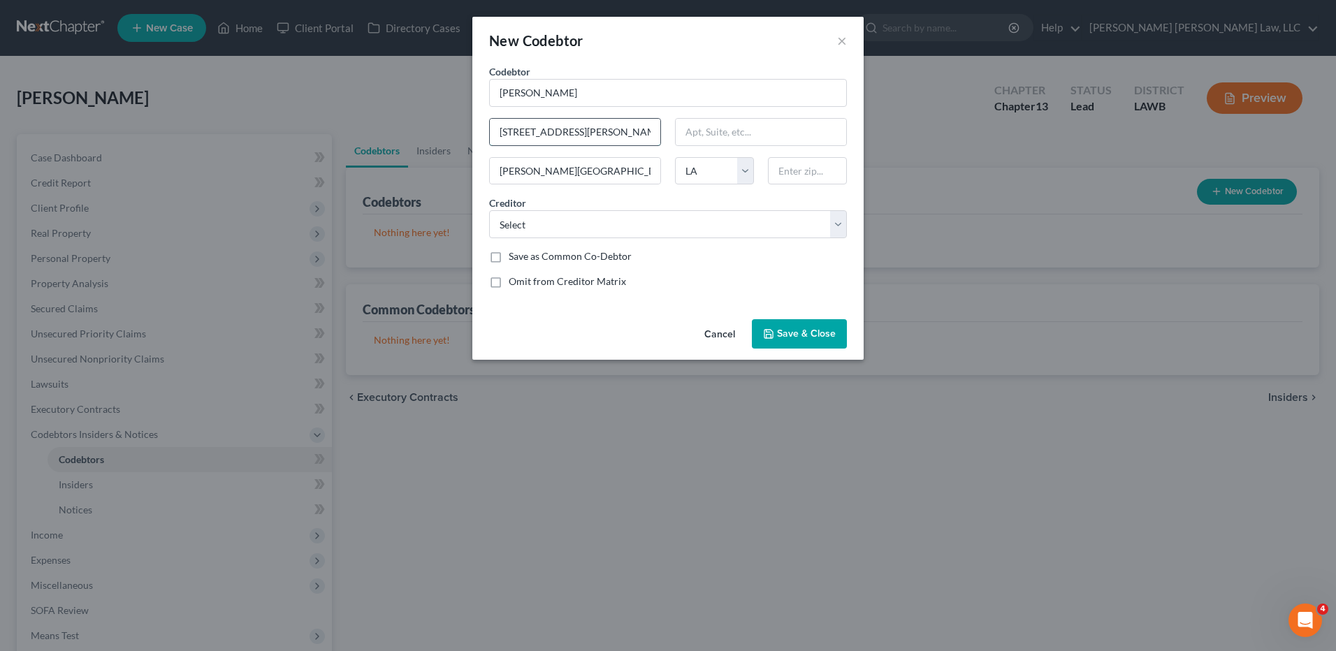
click at [603, 139] on input "30542 Norris Endily Rd." at bounding box center [575, 132] width 170 height 27
drag, startPoint x: 609, startPoint y: 136, endPoint x: 466, endPoint y: 140, distance: 142.6
click at [466, 140] on div "New Codebtor × Codebtor * Alicia Breaux Codebtor * Alicia Breaux 30542 Norris E…" at bounding box center [668, 325] width 1336 height 651
type input "30542 Norris Endily Rd."
click at [790, 170] on input "text" at bounding box center [807, 171] width 79 height 28
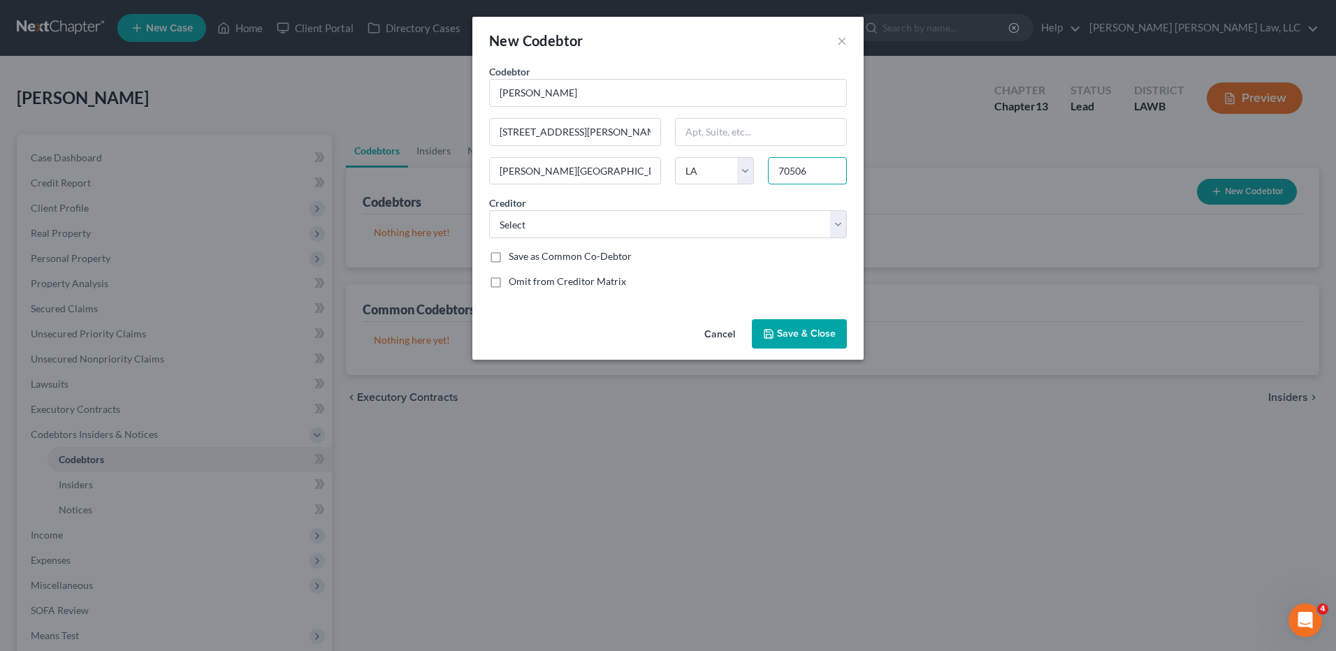
type input "70506"
type input "Lafayette"
drag, startPoint x: 790, startPoint y: 182, endPoint x: 764, endPoint y: 187, distance: 27.1
click at [764, 187] on div "Codebtor * Alicia Breaux Codebtor * Alicia Breaux 30542 Norris Endily Rd. Lafay…" at bounding box center [668, 181] width 372 height 235
type input "70706"
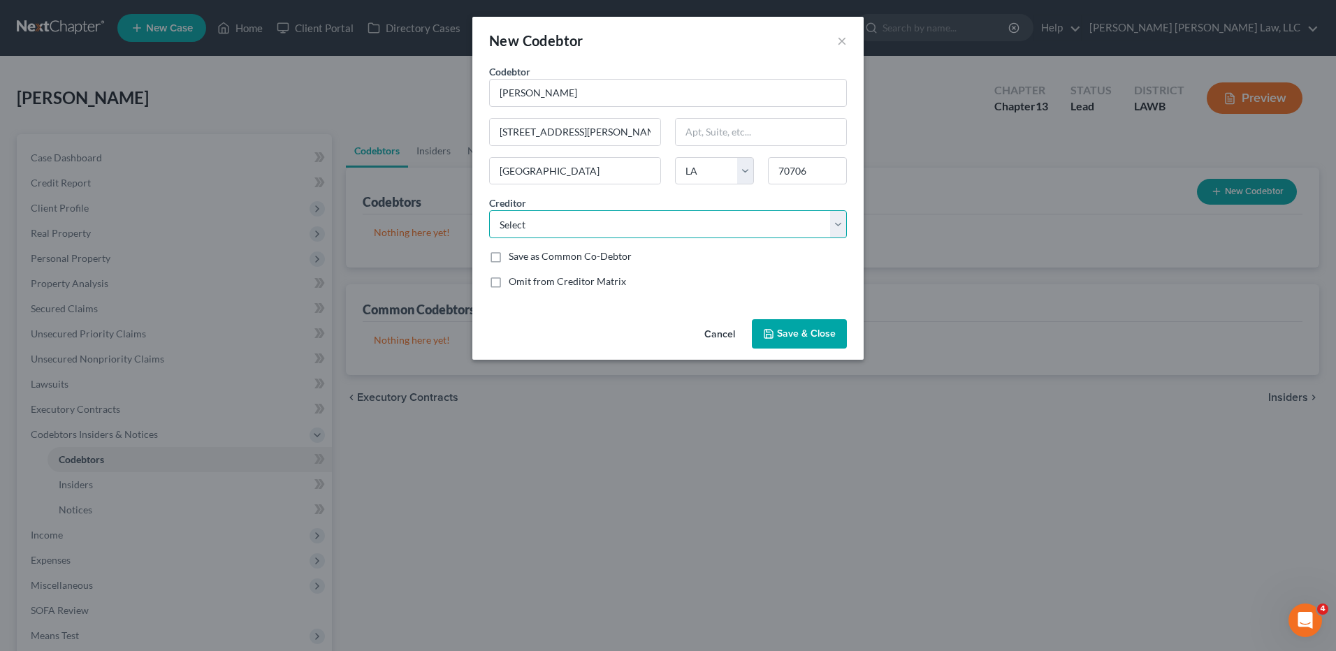
click at [537, 228] on select "Select Sba Us Dept Of The Treas Essential Fcu Fka Dow Mission Lane Tab Bank Con…" at bounding box center [668, 224] width 358 height 28
type input "Denham Springs"
click at [548, 227] on select "Select Sba Us Dept Of The Treas Essential Fcu Fka Dow Mission Lane Tab Bank Con…" at bounding box center [668, 224] width 358 height 28
drag, startPoint x: 579, startPoint y: 231, endPoint x: 579, endPoint y: 240, distance: 9.1
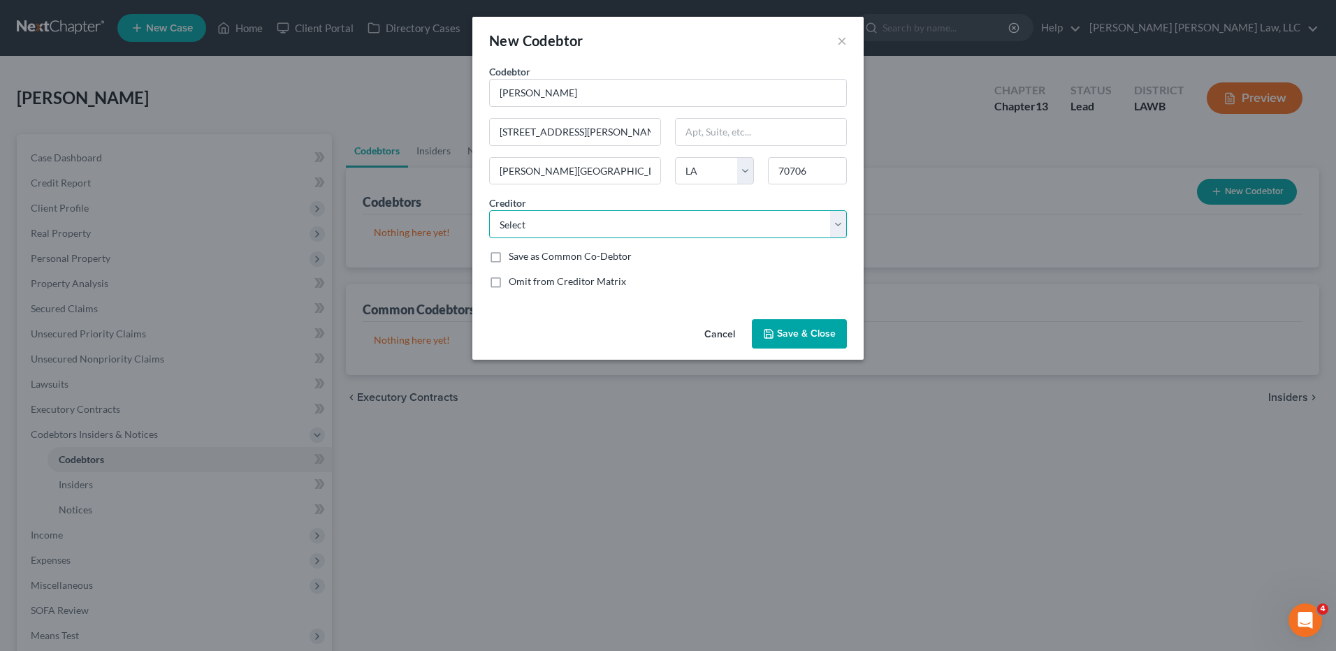
click at [579, 231] on select "Select Sba Us Dept Of The Treas Essential Fcu Fka Dow Mission Lane Tab Bank Con…" at bounding box center [668, 224] width 358 height 28
select select "13"
click at [489, 210] on select "Select Sba Us Dept Of The Treas Essential Fcu Fka Dow Mission Lane Tab Bank Con…" at bounding box center [668, 224] width 358 height 28
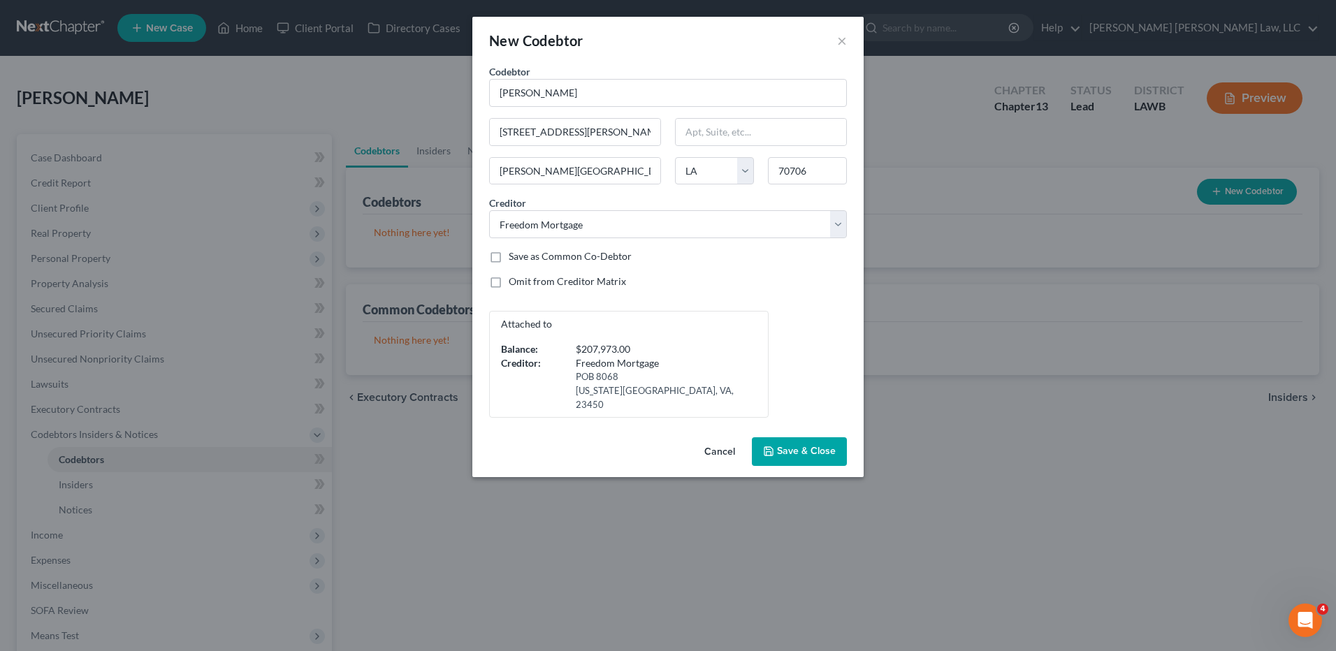
click at [790, 446] on span "Save & Close" at bounding box center [806, 452] width 59 height 12
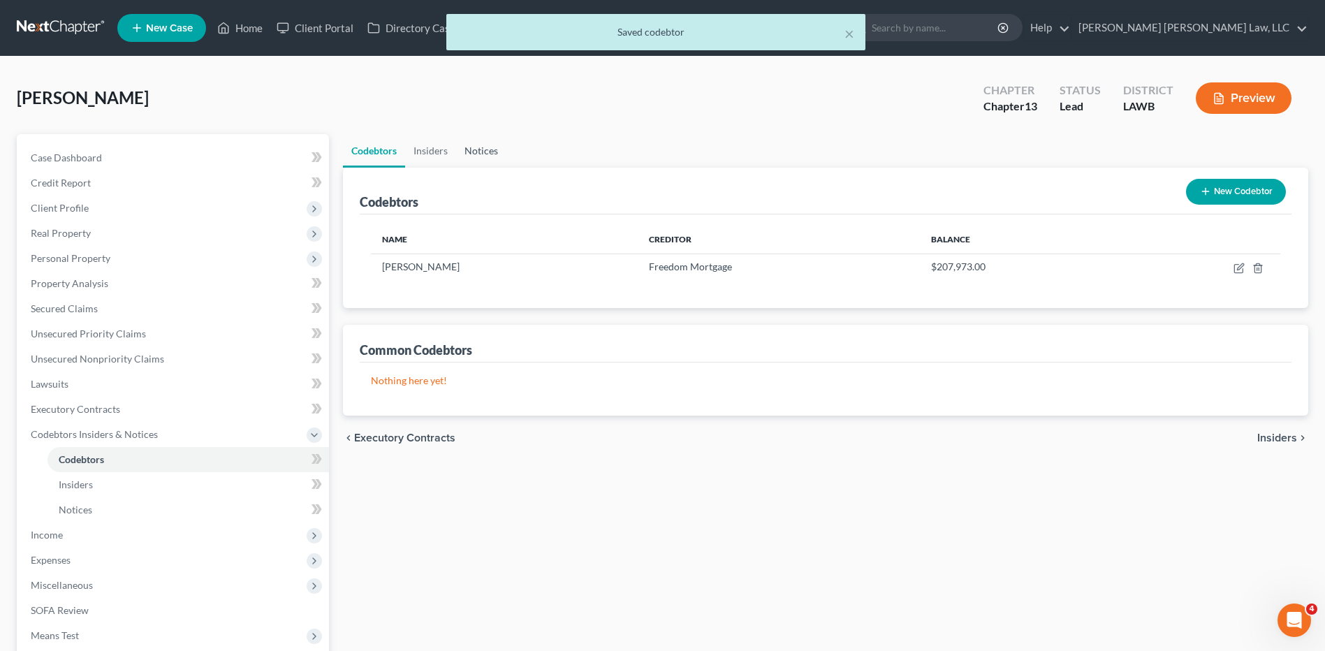
click at [481, 152] on link "Notices" at bounding box center [481, 151] width 50 height 34
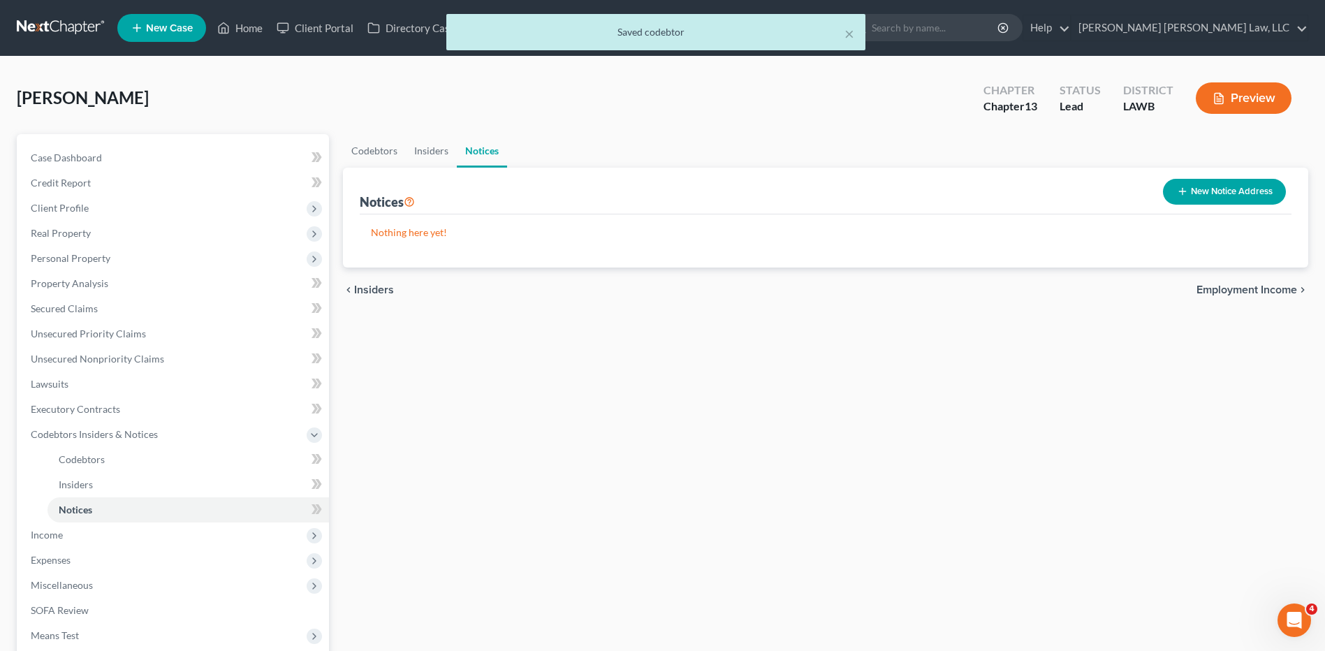
click at [1190, 192] on button "New Notice Address" at bounding box center [1224, 192] width 123 height 26
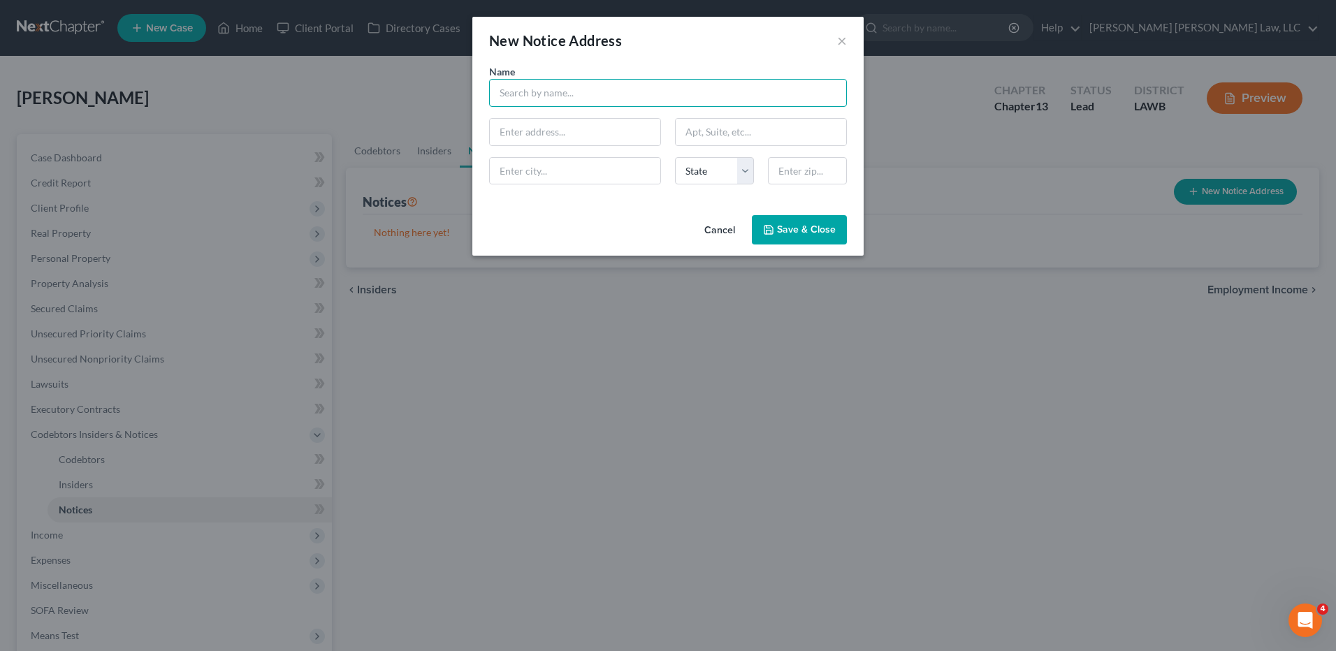
click at [539, 96] on input "text" at bounding box center [668, 93] width 358 height 28
type input "Iberia Parish Sherriff"
click at [562, 136] on input "text" at bounding box center [575, 132] width 170 height 27
type input "3616 Broken Arrow Rd."
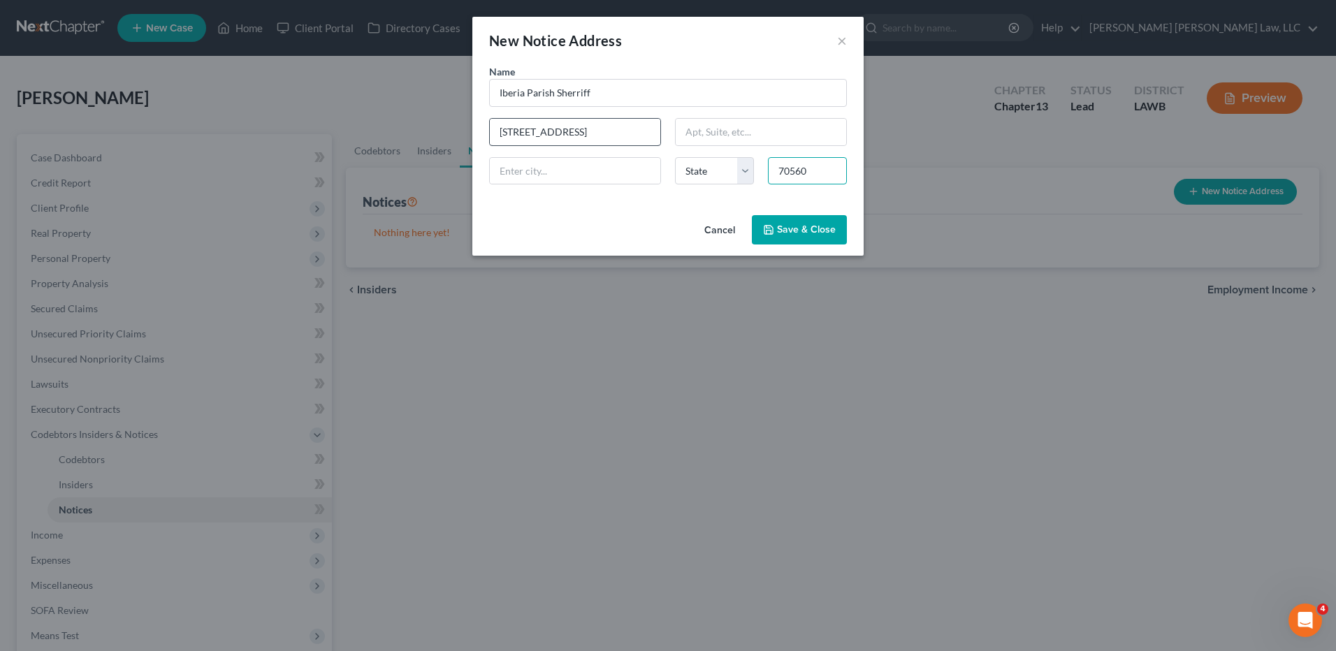
type input "70560"
type input "New Iberia"
select select "19"
click at [787, 228] on span "Save & Close" at bounding box center [806, 230] width 59 height 12
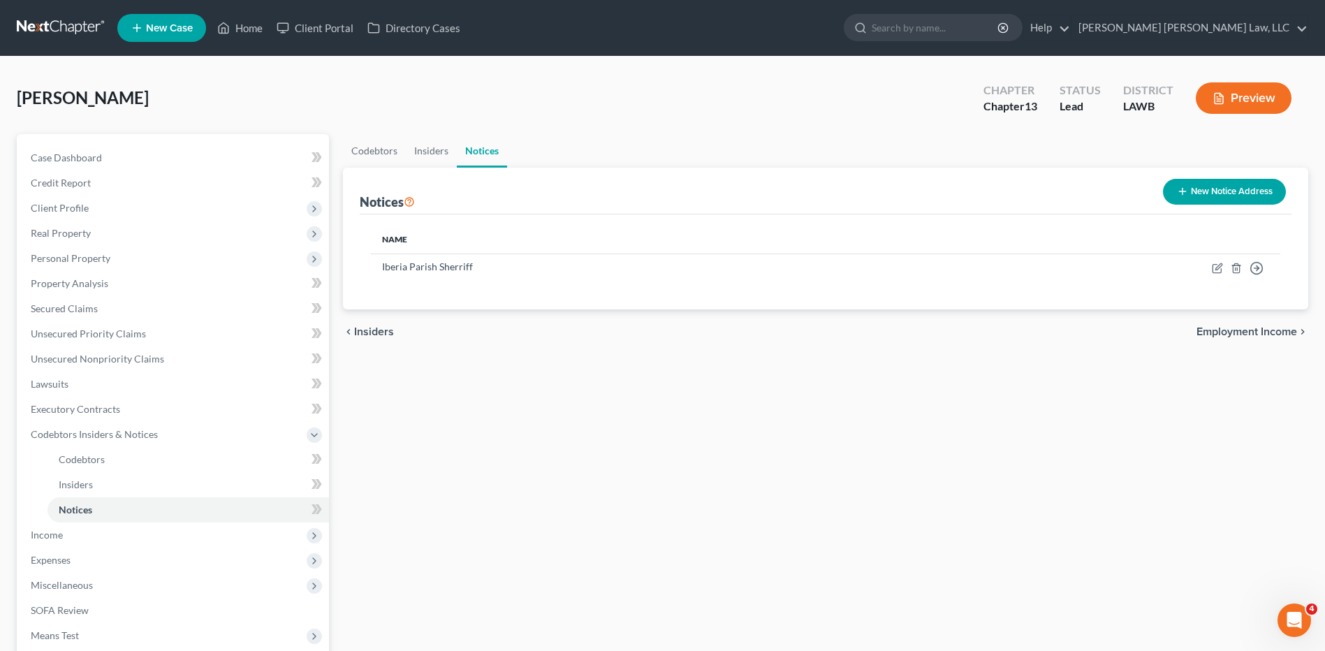
click at [1197, 191] on button "New Notice Address" at bounding box center [1224, 192] width 123 height 26
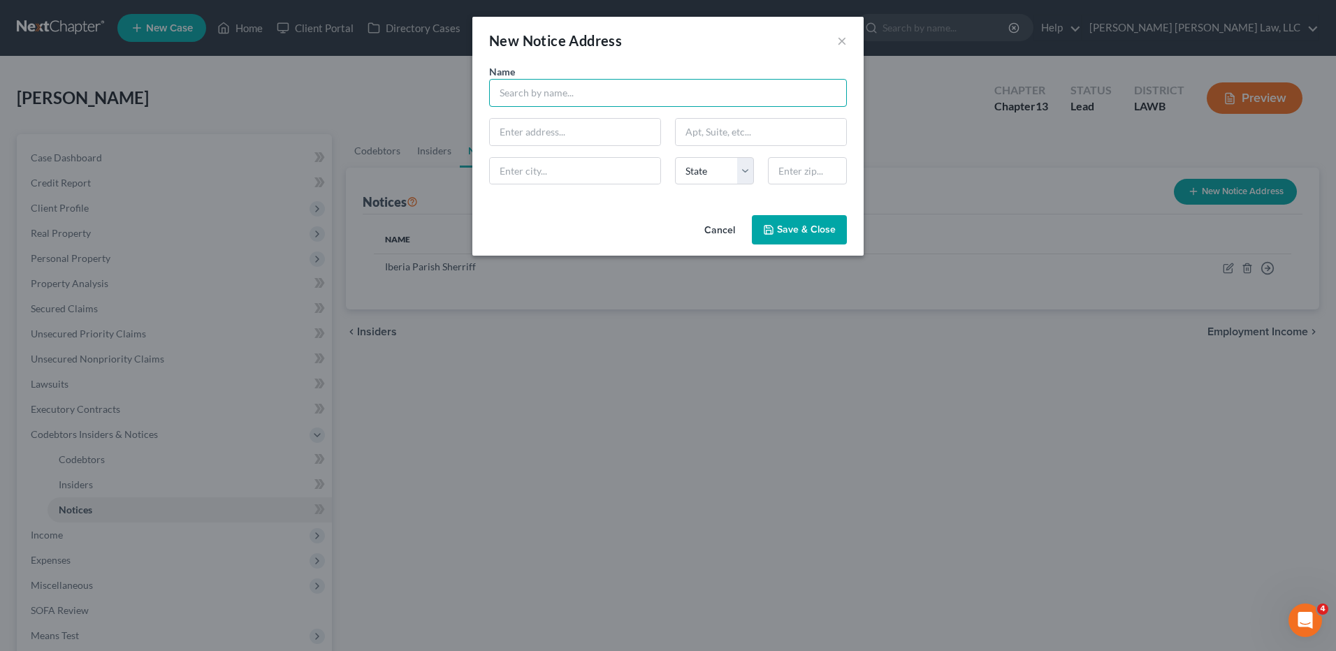
click at [519, 101] on input "text" at bounding box center [668, 93] width 358 height 28
type input "Halliday, Watkins & Mann, P.C"
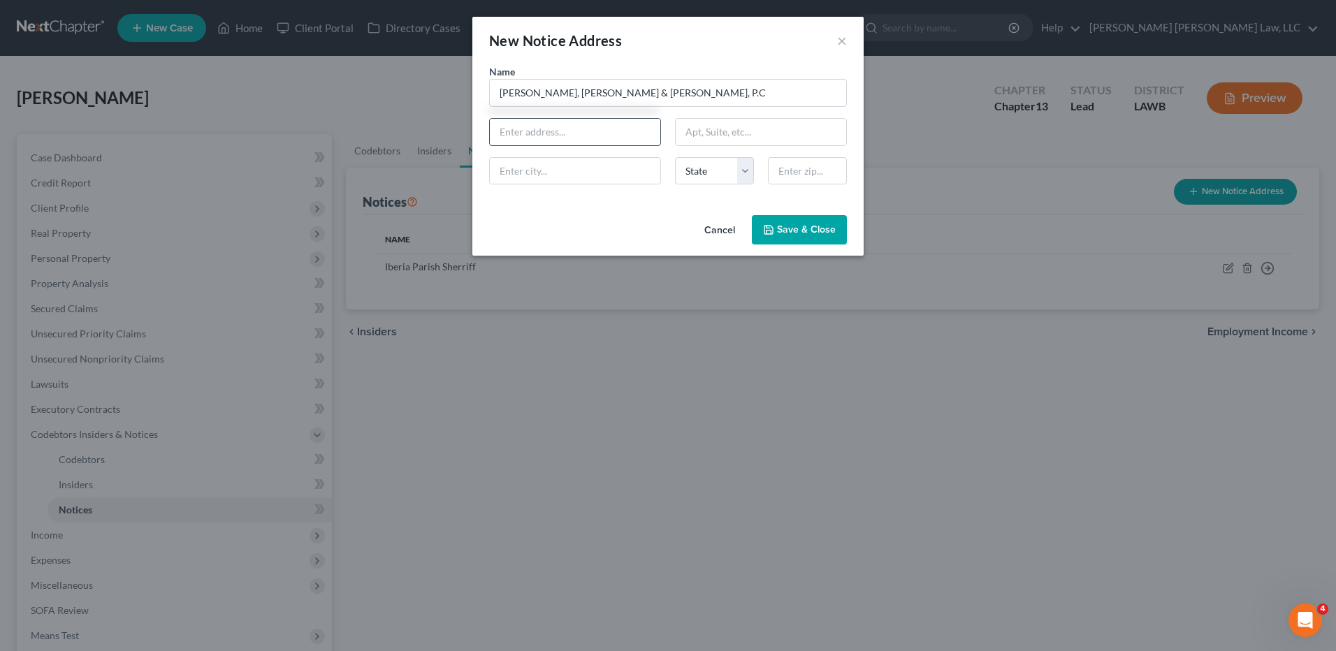
click at [502, 123] on input "text" at bounding box center [575, 132] width 170 height 27
type input "376 East 400 South Suite 300"
type input "84111"
type input "Salt Lake City"
select select "46"
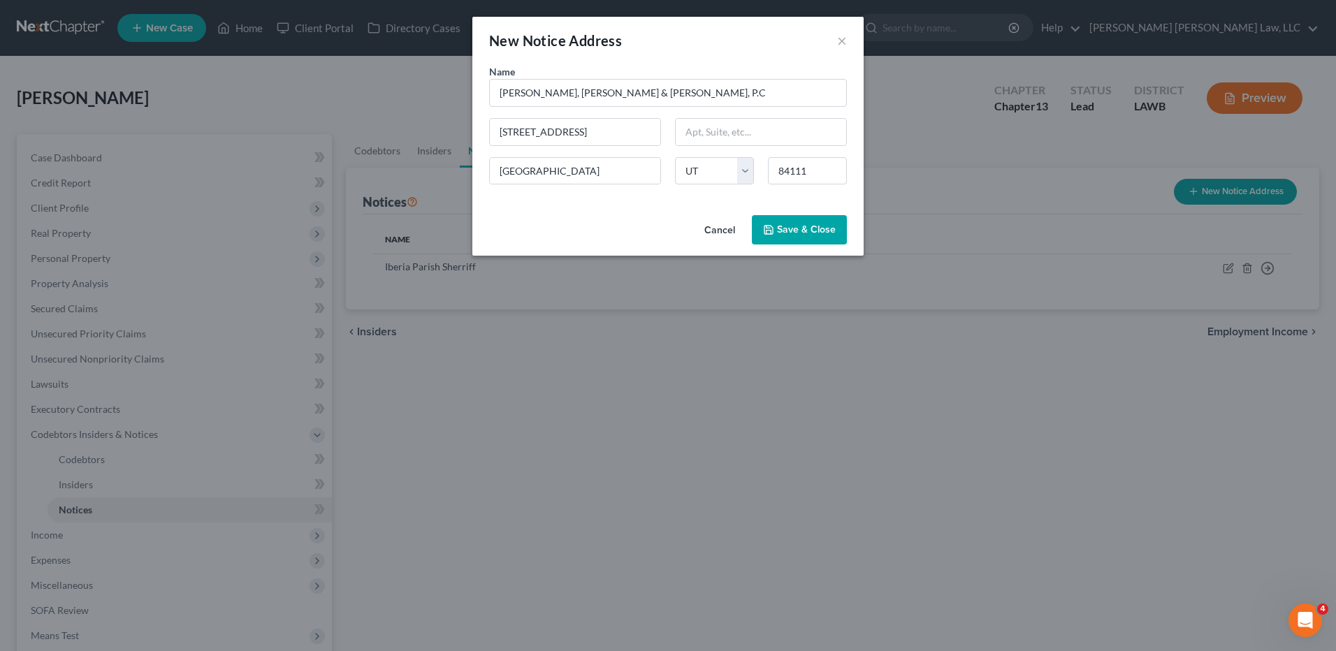
click at [778, 238] on button "Save & Close" at bounding box center [799, 229] width 95 height 29
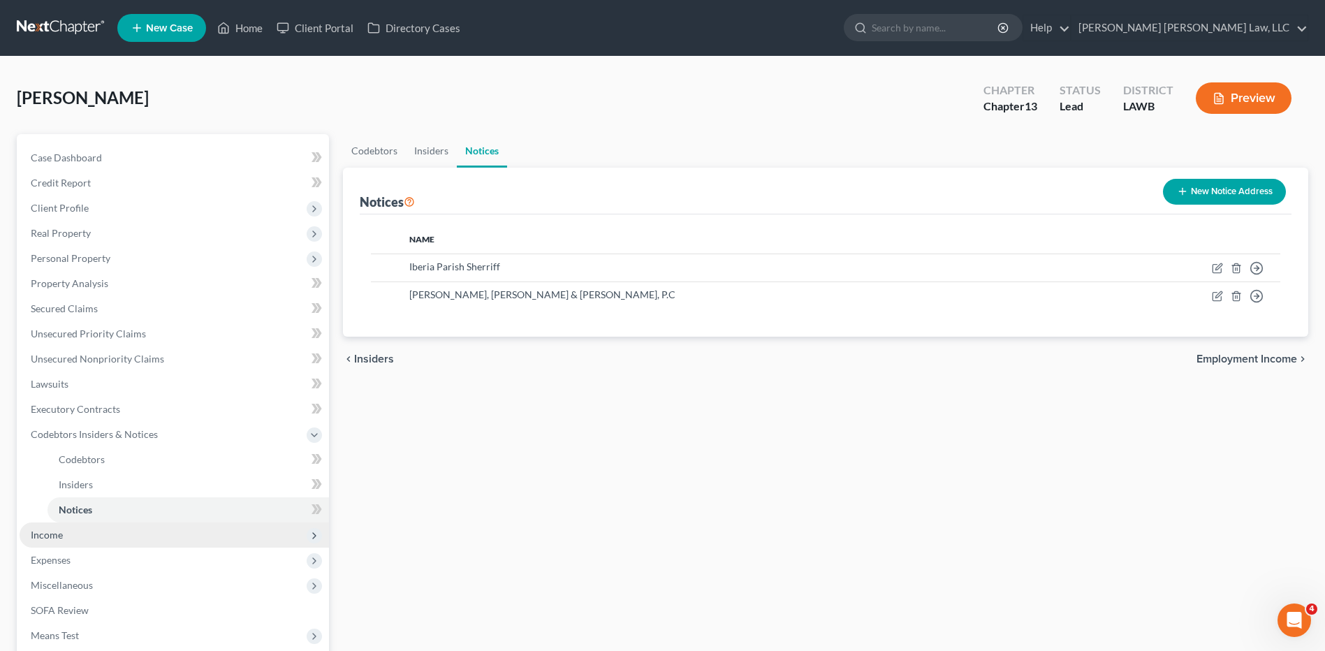
click at [62, 538] on span "Income" at bounding box center [47, 535] width 32 height 12
click at [79, 512] on span "Non Employment Income" at bounding box center [114, 510] width 110 height 12
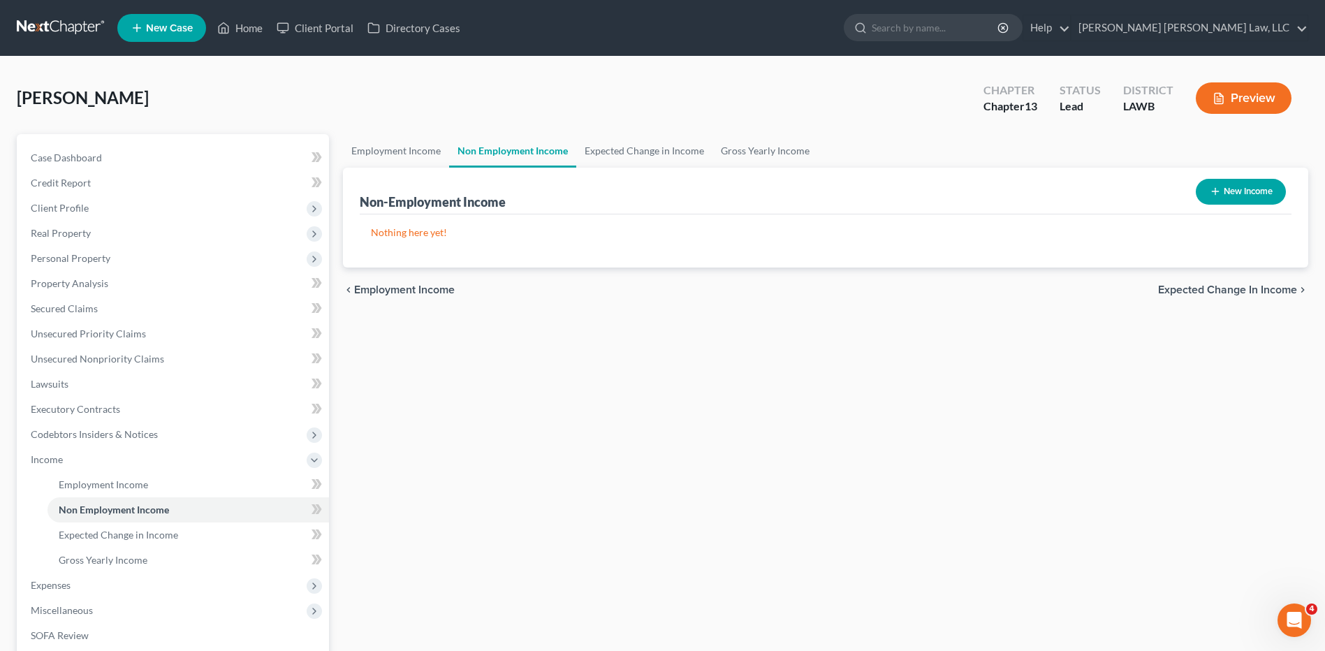
click at [1244, 193] on button "New Income" at bounding box center [1241, 192] width 90 height 26
select select "0"
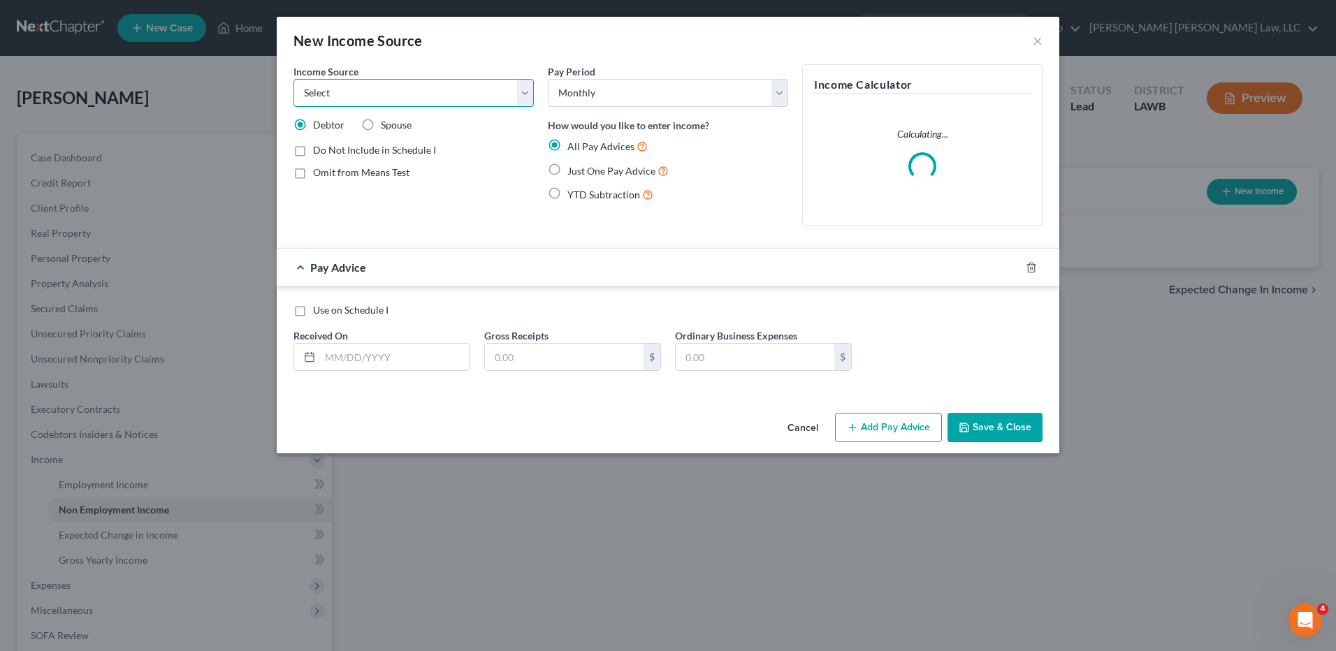
click at [362, 92] on select "Select Unemployment Disability (from employer) Pension Retirement Social Securi…" at bounding box center [413, 93] width 240 height 28
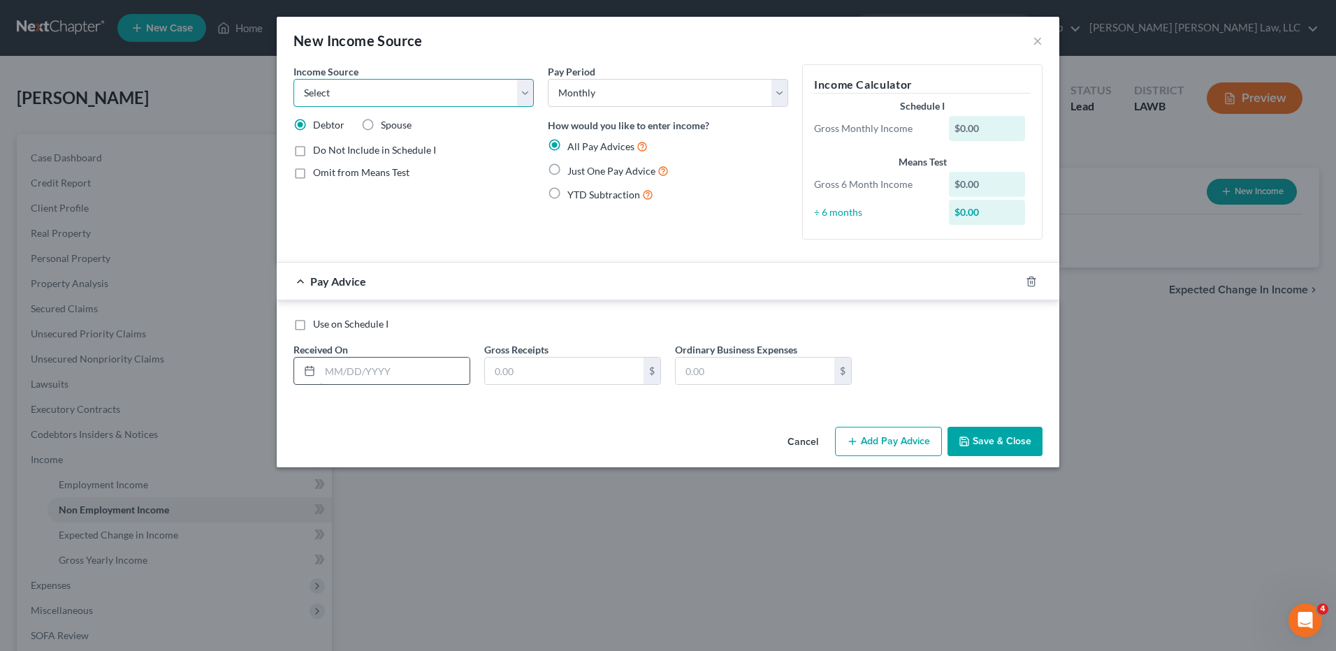
select select "13"
click at [293, 79] on select "Select Unemployment Disability (from employer) Pension Retirement Social Securi…" at bounding box center [413, 93] width 240 height 28
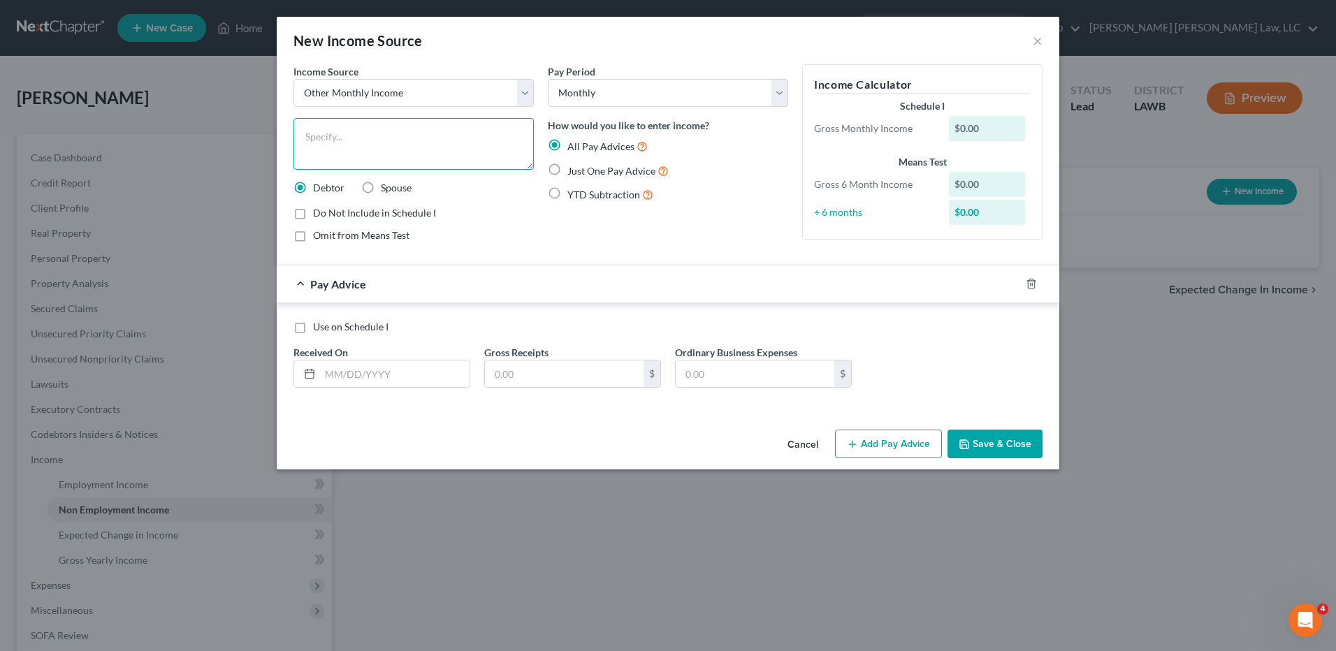
click at [332, 133] on textarea at bounding box center [413, 144] width 240 height 52
type textarea "Self employment income"
click at [567, 170] on label "Just One Pay Advice" at bounding box center [617, 171] width 101 height 16
click at [573, 170] on input "Just One Pay Advice" at bounding box center [577, 167] width 9 height 9
radio input "true"
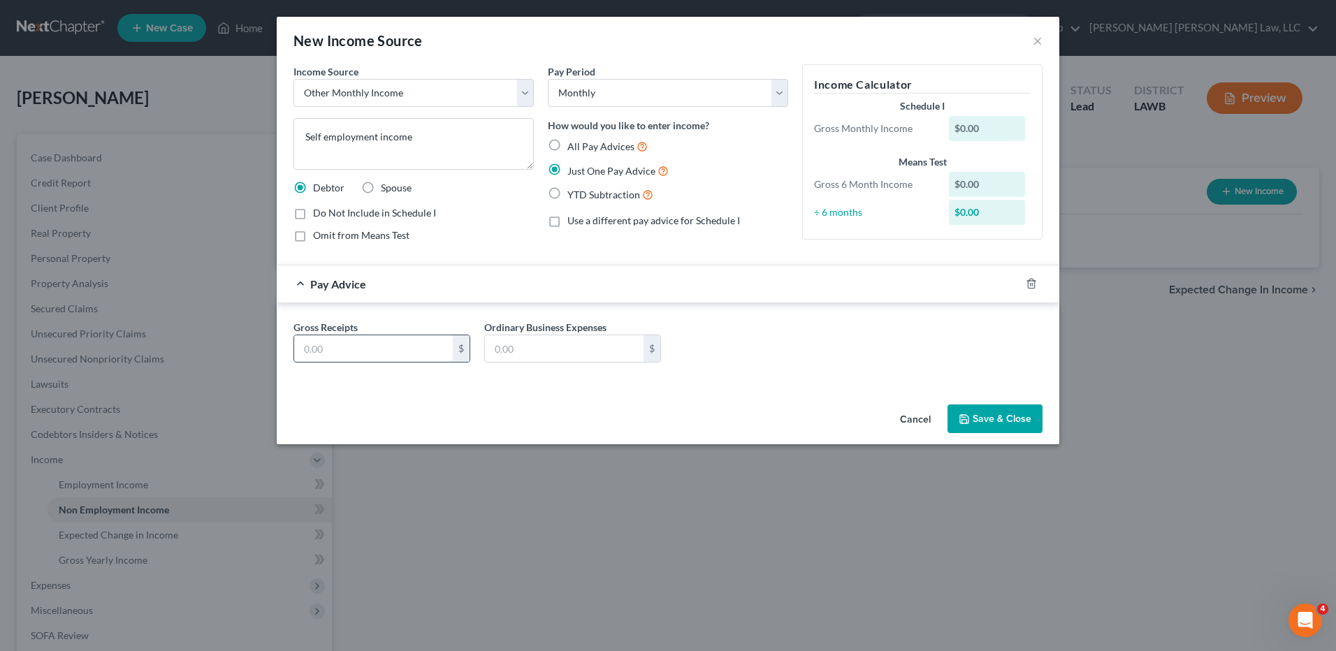
click at [324, 344] on input "text" at bounding box center [373, 348] width 159 height 27
type input "726.00"
click at [527, 351] on input "text" at bounding box center [564, 348] width 159 height 27
type input "267.80"
click at [982, 409] on button "Save & Close" at bounding box center [994, 419] width 95 height 29
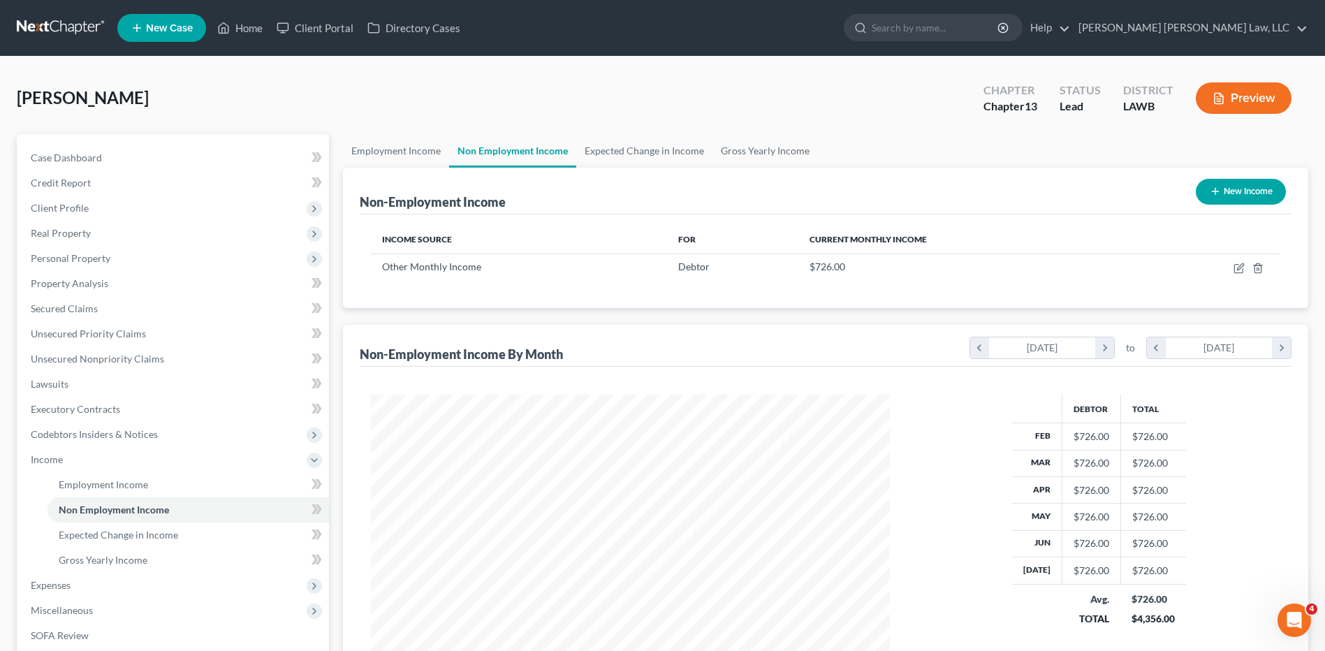
scroll to position [698464, 698176]
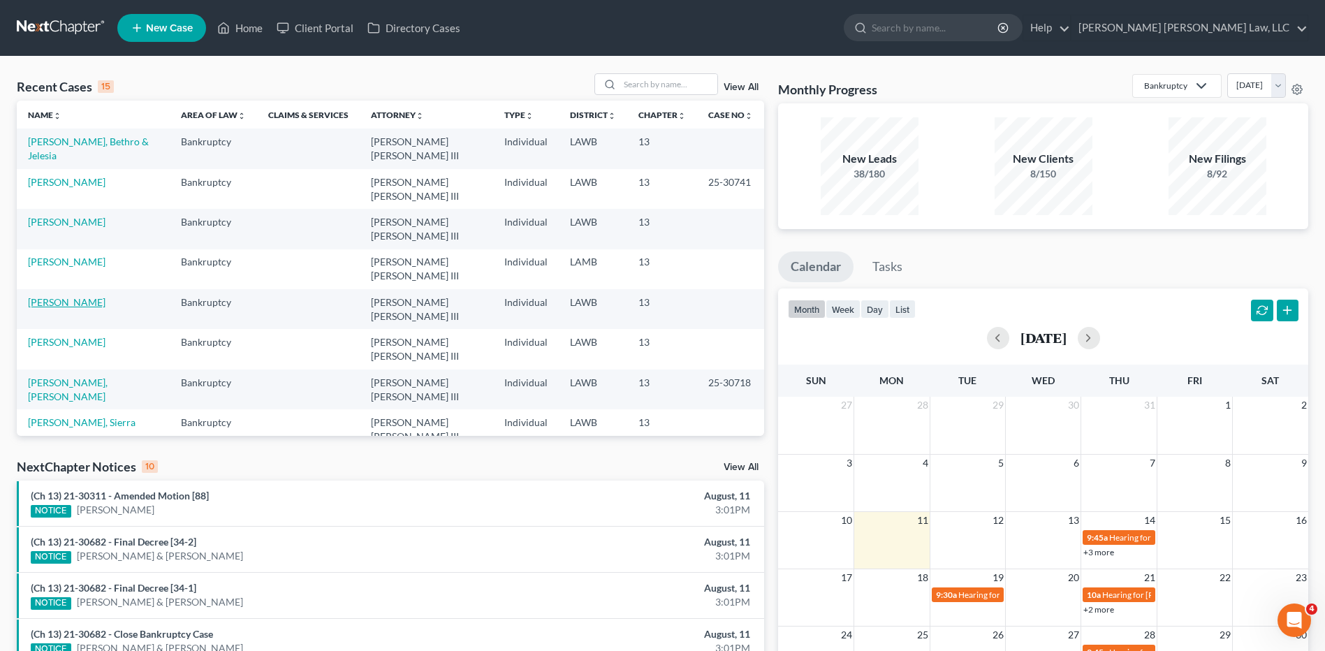
click at [64, 296] on link "[PERSON_NAME]" at bounding box center [67, 302] width 78 height 12
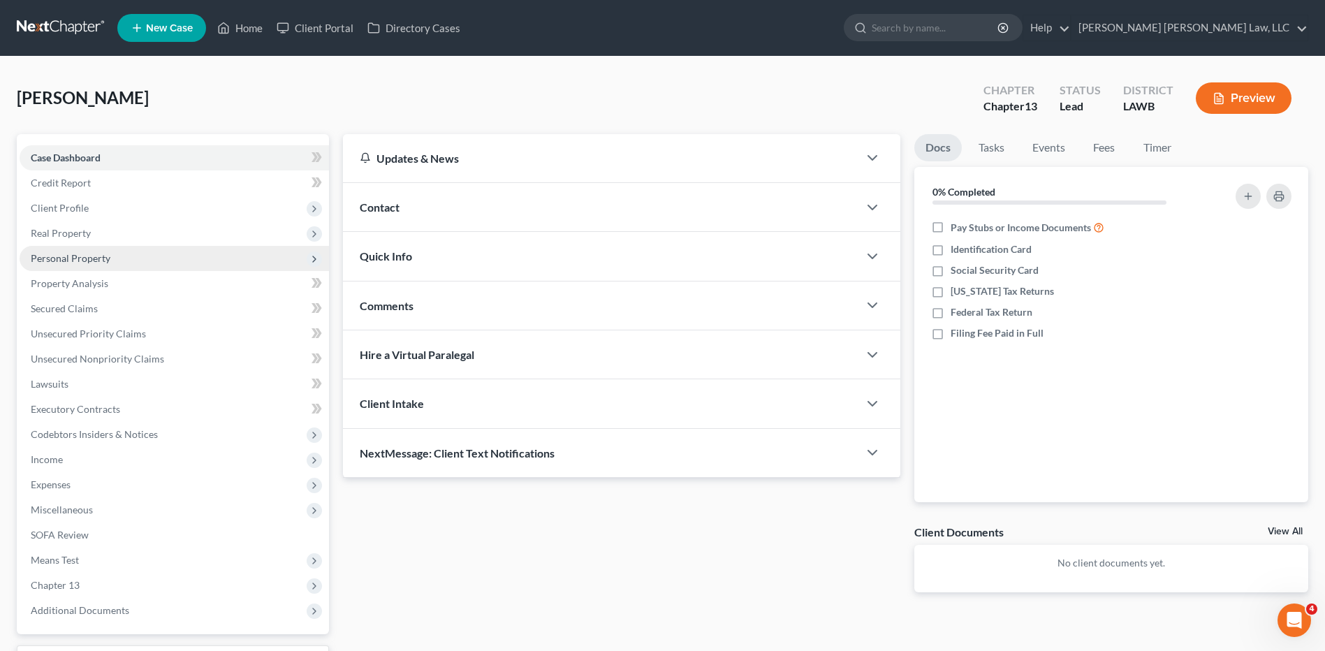
click at [87, 257] on span "Personal Property" at bounding box center [71, 258] width 80 height 12
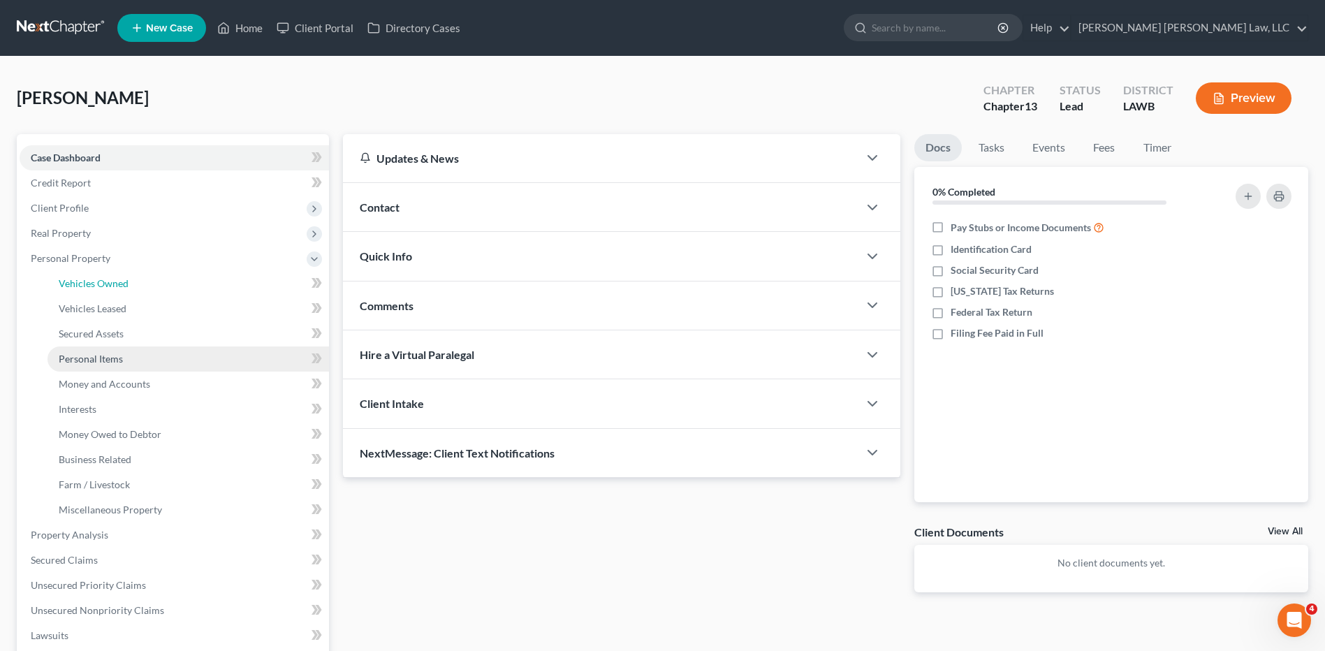
click at [119, 280] on span "Vehicles Owned" at bounding box center [94, 283] width 70 height 12
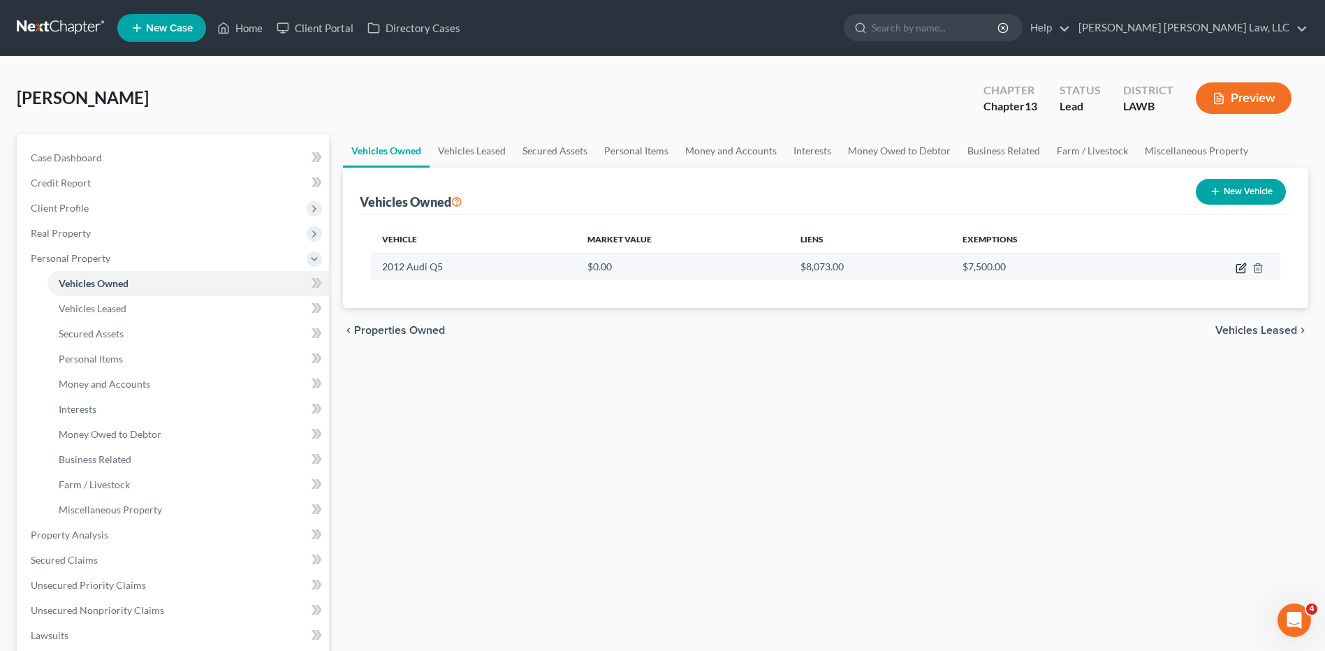
click at [1237, 267] on icon "button" at bounding box center [1241, 269] width 8 height 8
select select "0"
select select "14"
select select "2"
select select "0"
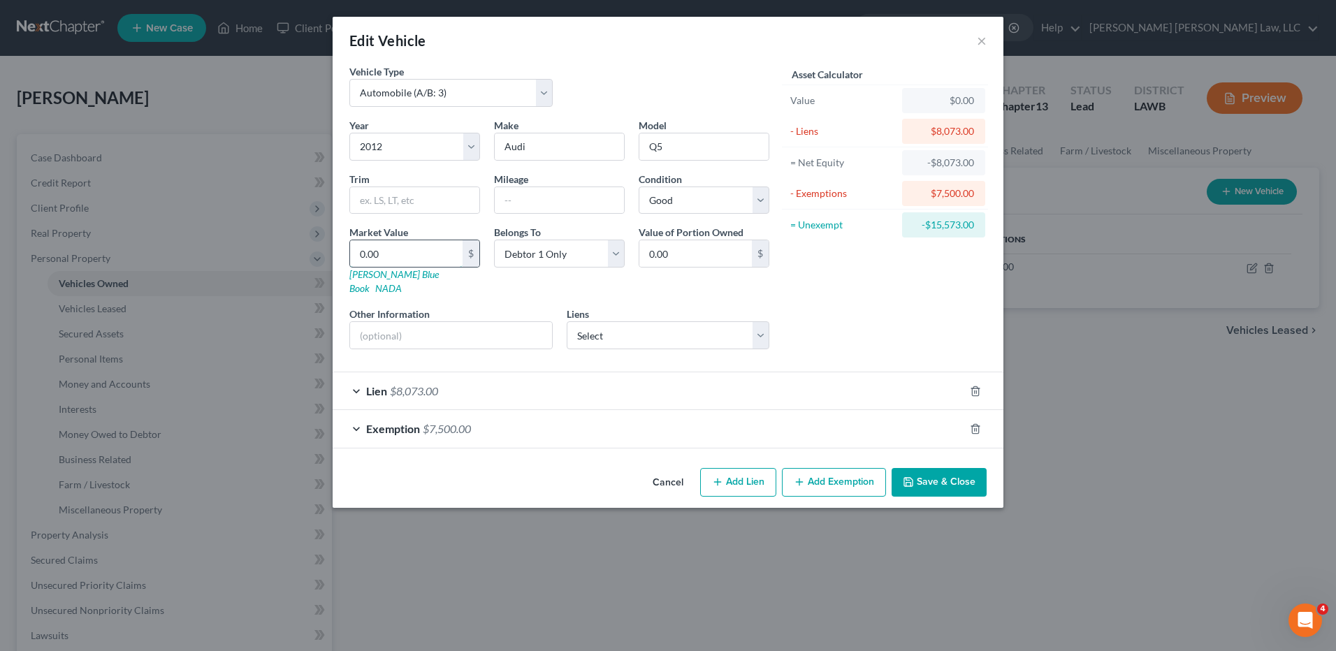
click at [381, 259] on input "0.00" at bounding box center [406, 253] width 112 height 27
type input "4"
type input "4.00"
type input "46"
type input "46.00"
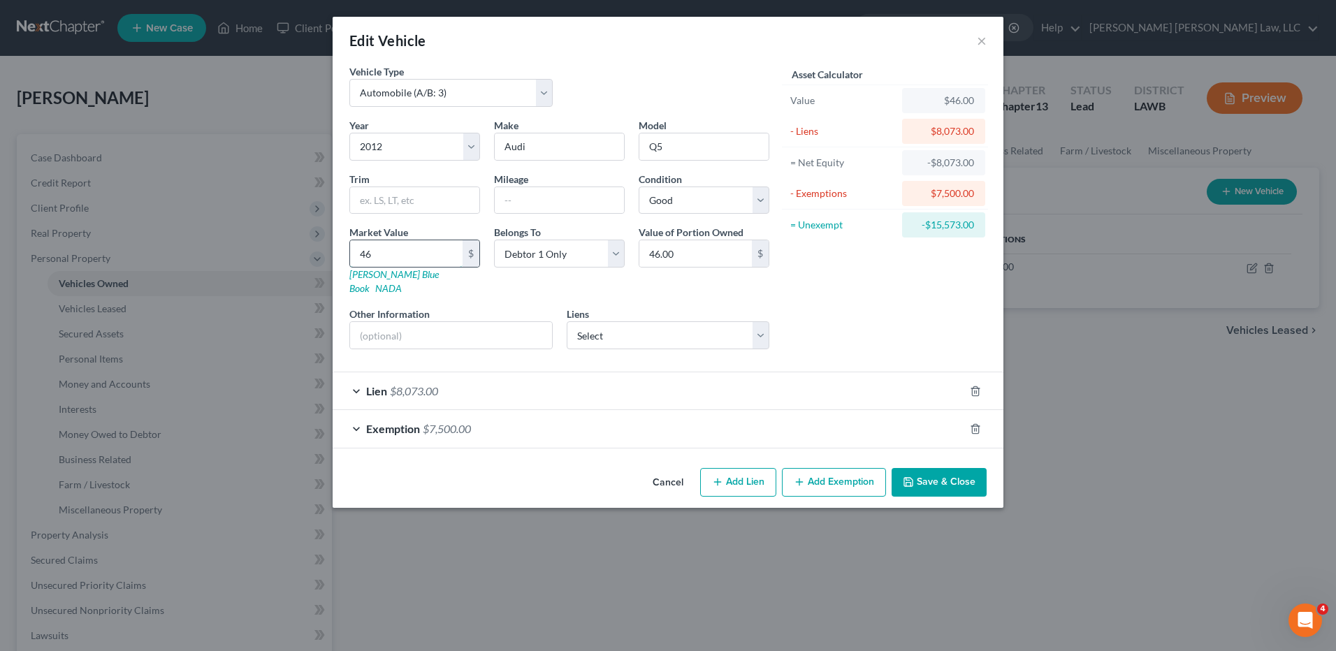
type input "460"
type input "460.00"
type input "4600"
type input "4,600.00"
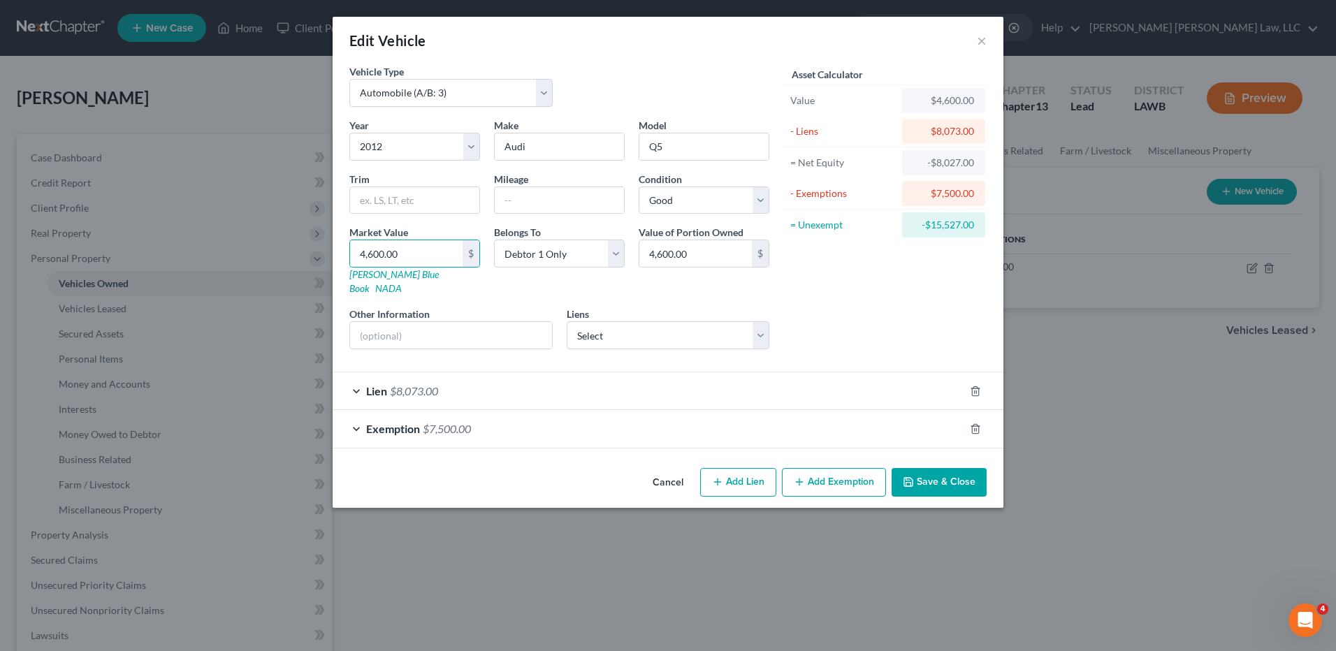
click at [917, 468] on button "Save & Close" at bounding box center [939, 482] width 95 height 29
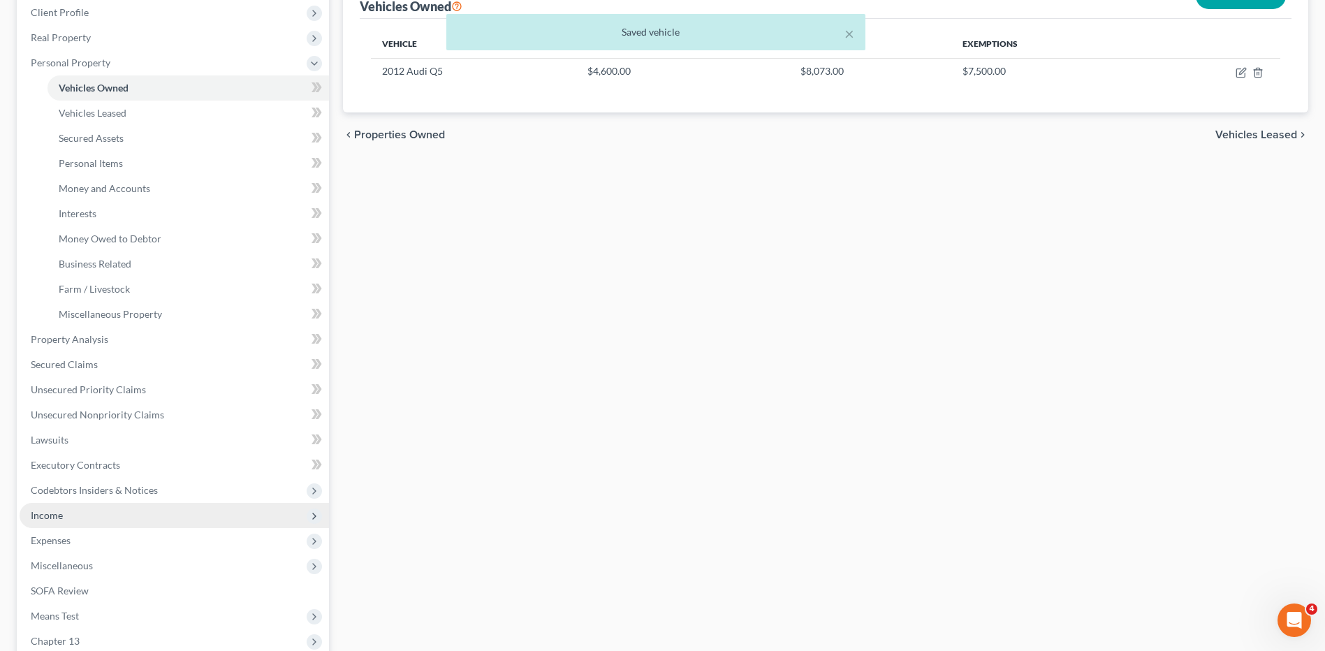
scroll to position [210, 0]
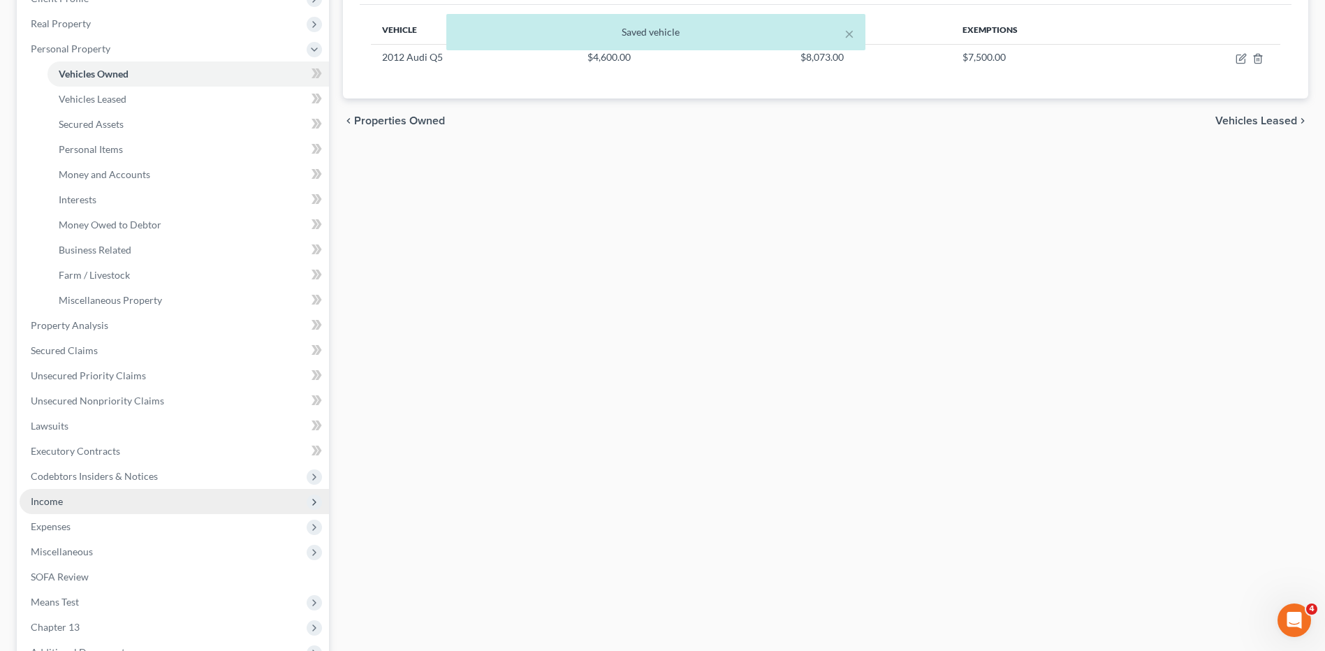
click at [47, 503] on span "Income" at bounding box center [47, 501] width 32 height 12
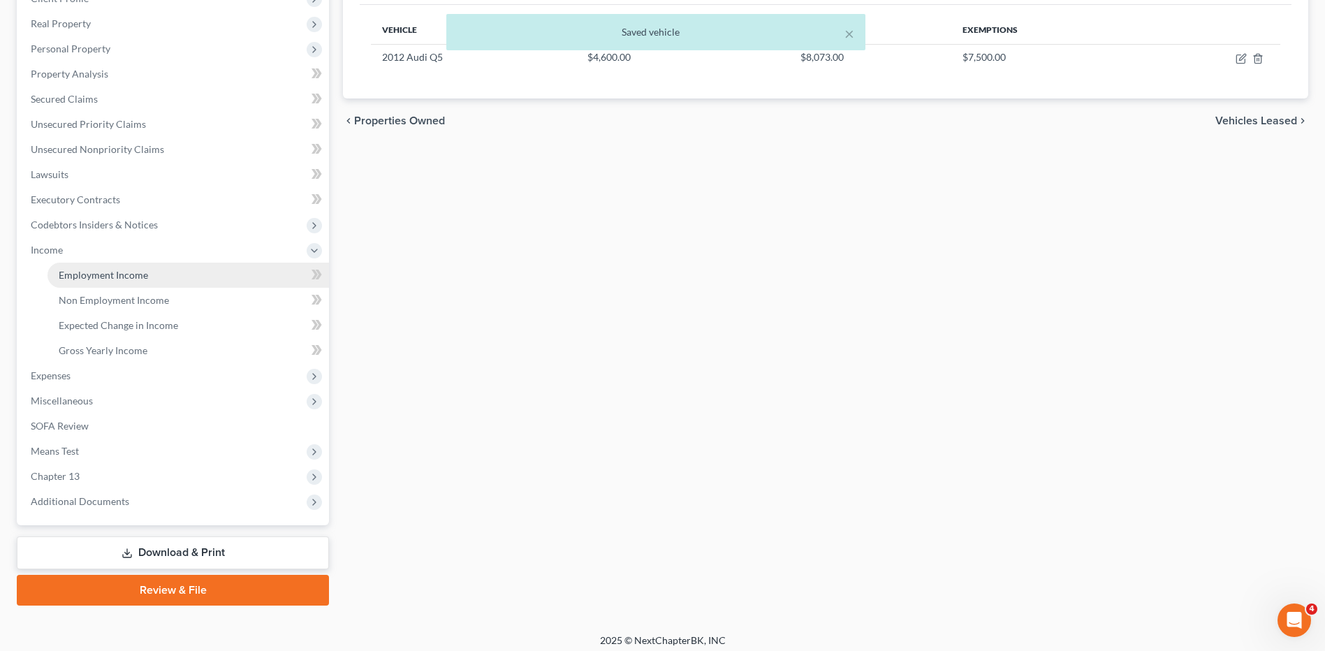
click at [117, 276] on span "Employment Income" at bounding box center [103, 275] width 89 height 12
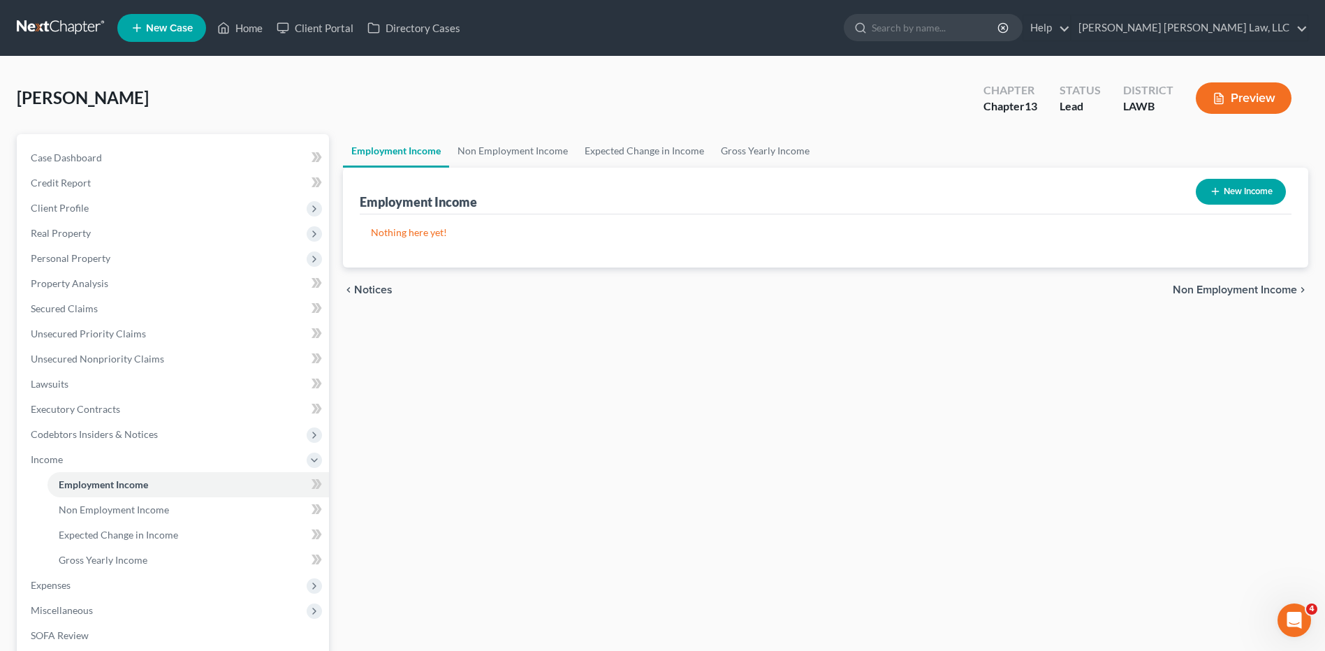
click at [1221, 188] on button "New Income" at bounding box center [1241, 192] width 90 height 26
select select "0"
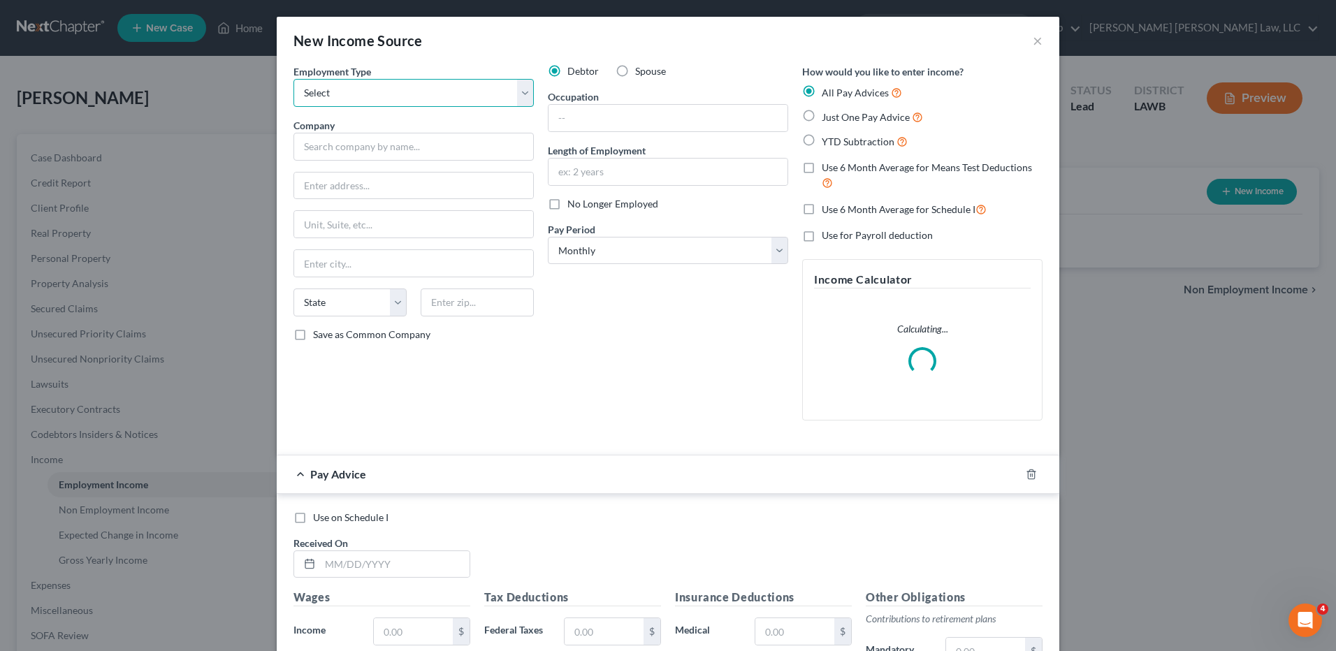
click at [331, 95] on select "Select Full or [DEMOGRAPHIC_DATA] Employment Self Employment" at bounding box center [413, 93] width 240 height 28
select select "0"
click at [293, 79] on select "Select Full or [DEMOGRAPHIC_DATA] Employment Self Employment" at bounding box center [413, 93] width 240 height 28
click at [343, 148] on input "text" at bounding box center [413, 147] width 240 height 28
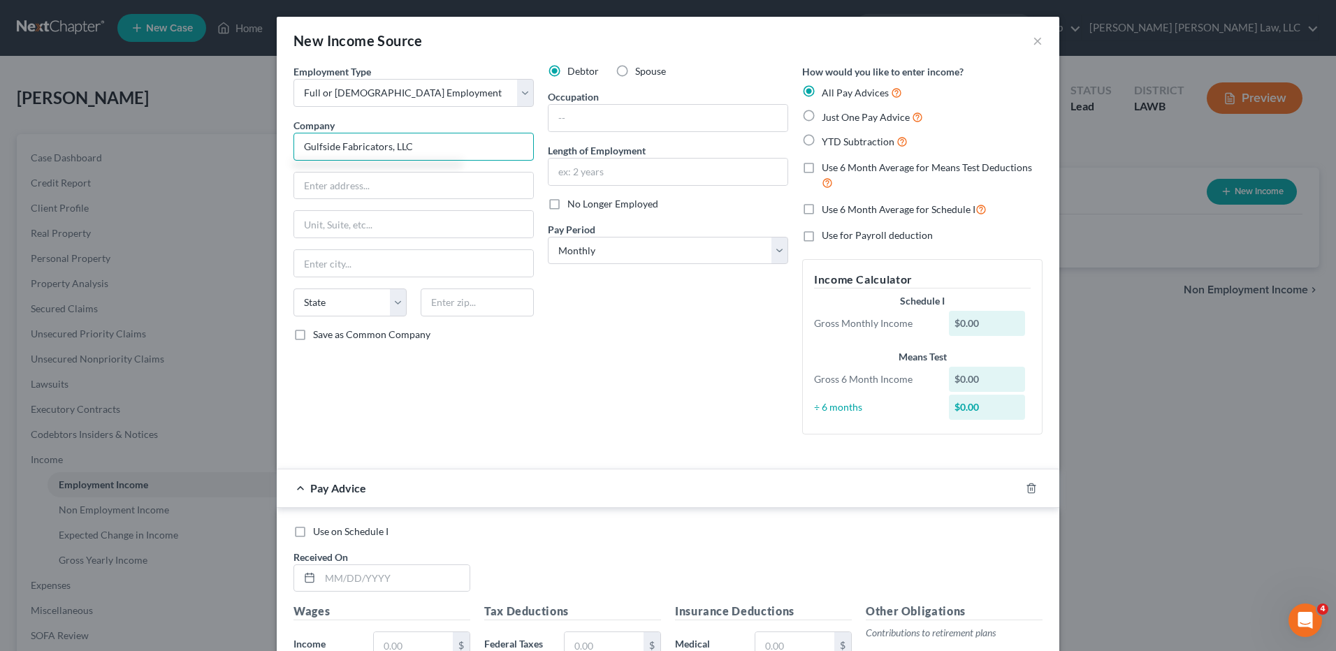
type input "Gulfside Fabricators, LLC"
click at [431, 303] on input "text" at bounding box center [477, 303] width 113 height 28
type input "70518"
type input "Broussard"
select select "19"
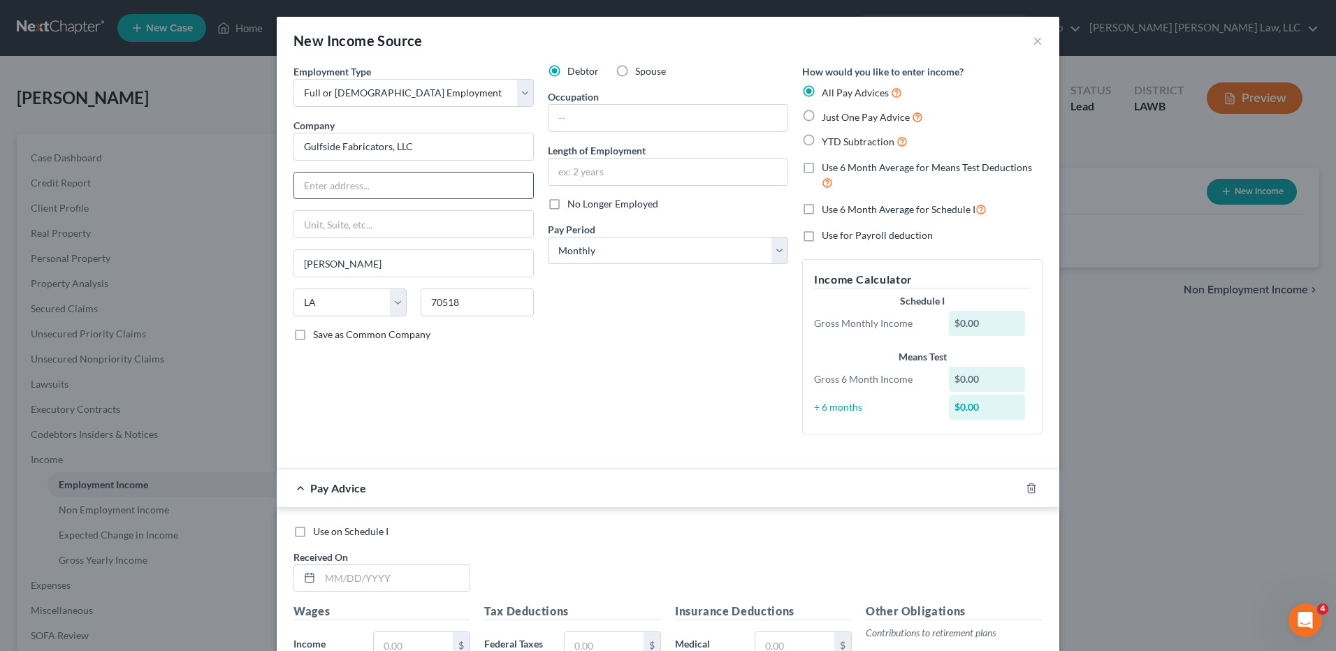
click at [326, 189] on input "text" at bounding box center [413, 186] width 239 height 27
type input "1147 Old Spanish Trail Hwy"
click at [549, 121] on input "text" at bounding box center [667, 118] width 239 height 27
type input "Quality Control"
click at [577, 174] on input "text" at bounding box center [667, 172] width 239 height 27
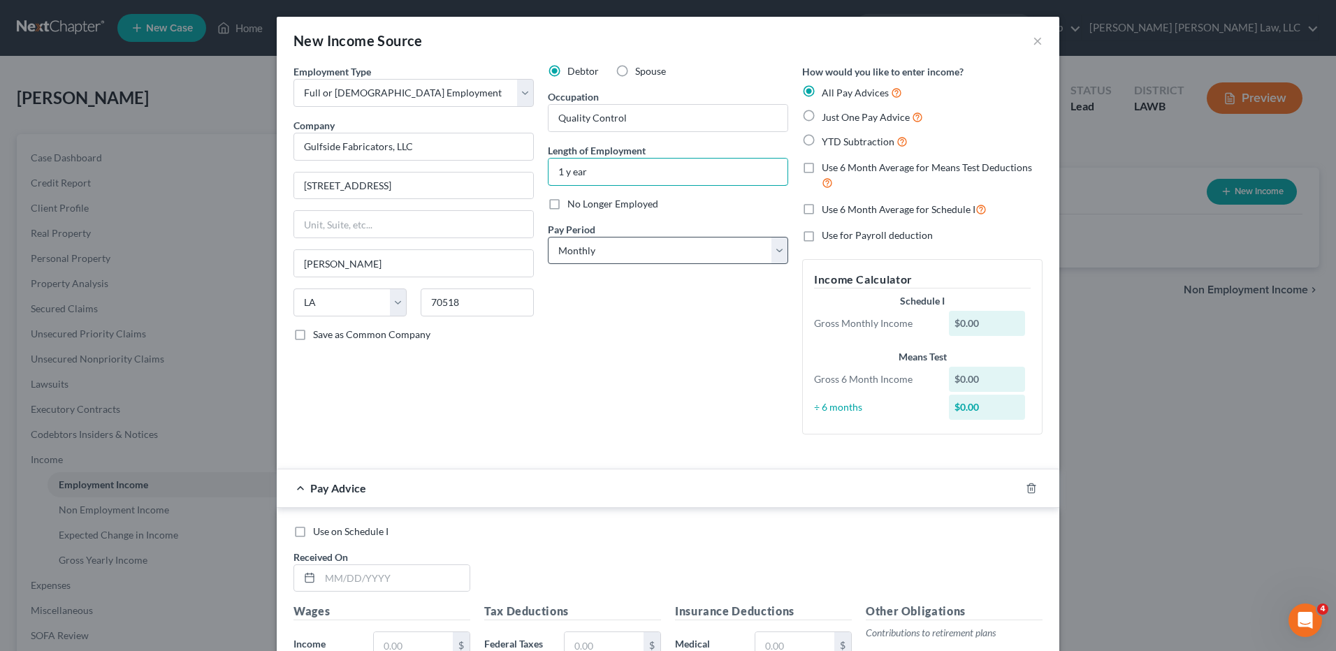
type input "1 y ear"
click at [579, 252] on select "Select Monthly Twice Monthly Every Other Week Weekly" at bounding box center [668, 251] width 240 height 28
select select "2"
click at [548, 237] on select "Select Monthly Twice Monthly Every Other Week Weekly" at bounding box center [668, 251] width 240 height 28
click at [822, 209] on label "Use 6 Month Average for Schedule I" at bounding box center [904, 209] width 165 height 16
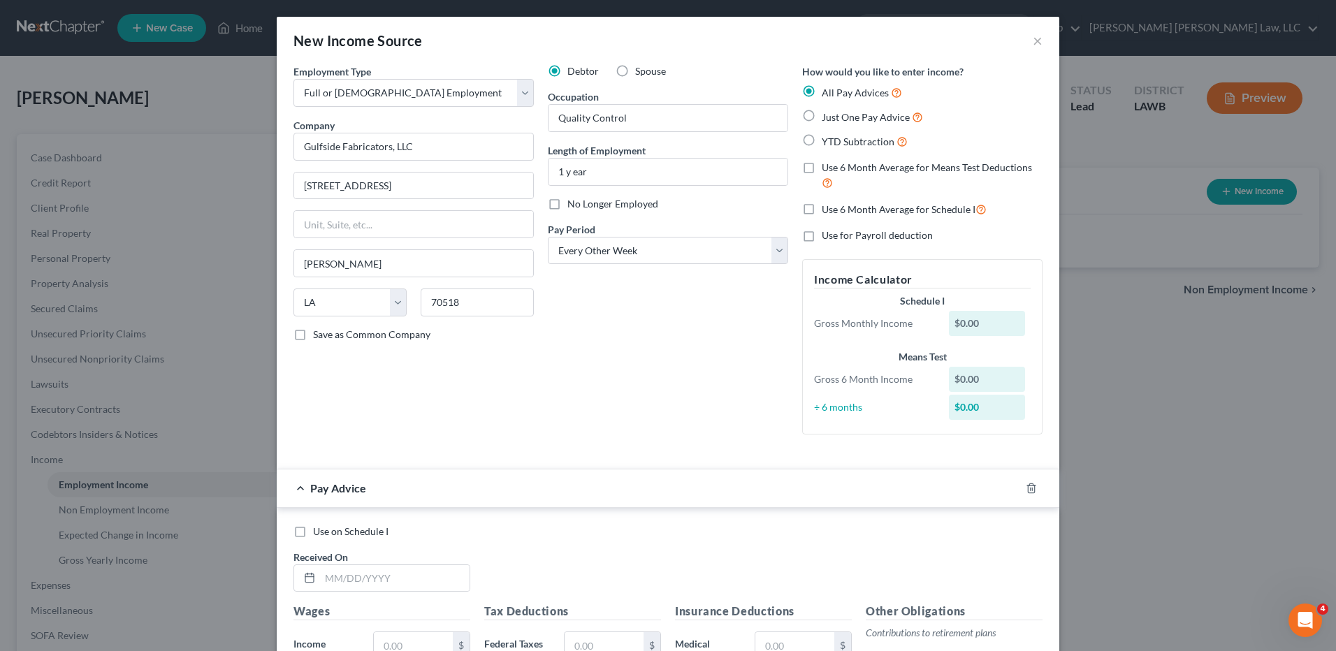
click at [827, 209] on input "Use 6 Month Average for Schedule I" at bounding box center [831, 205] width 9 height 9
checkbox input "true"
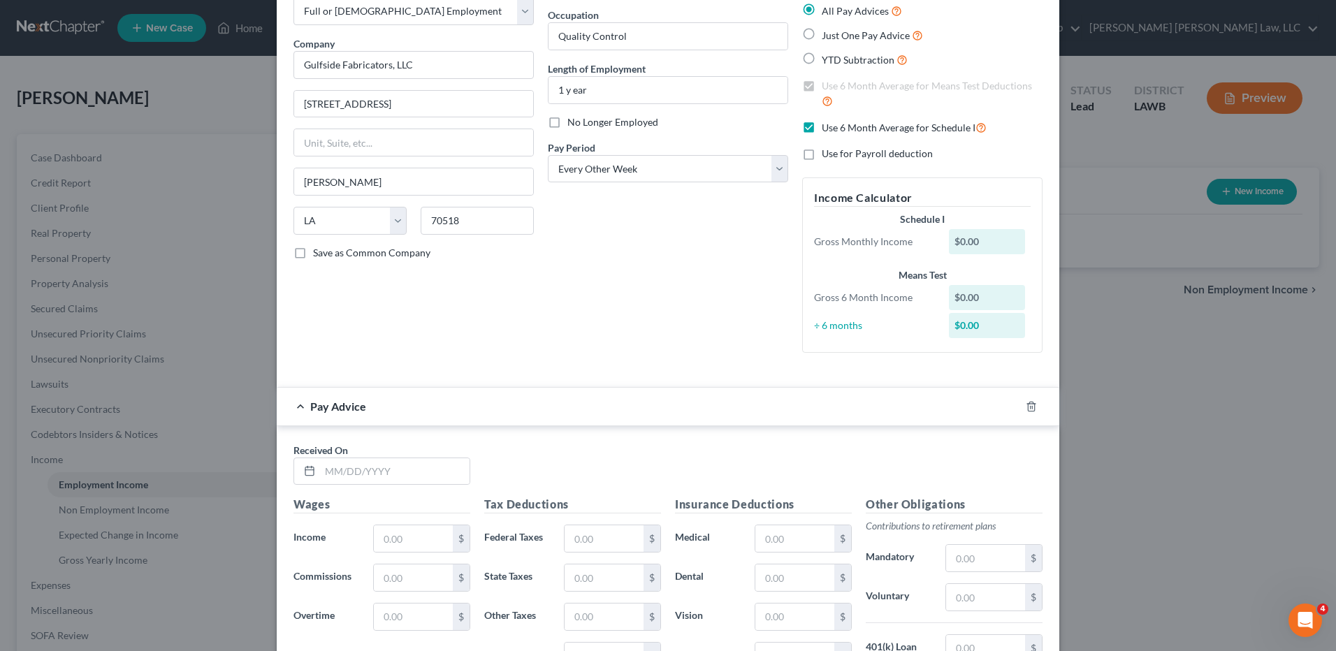
scroll to position [210, 0]
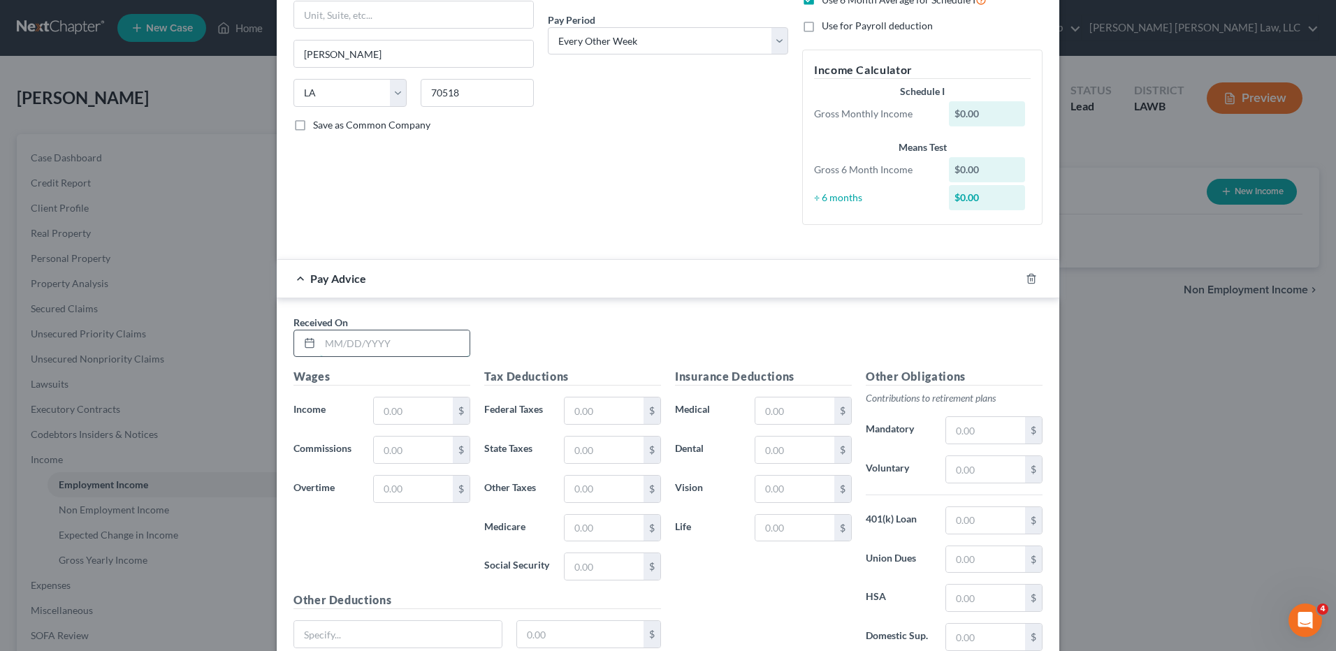
click at [345, 337] on input "text" at bounding box center [395, 343] width 150 height 27
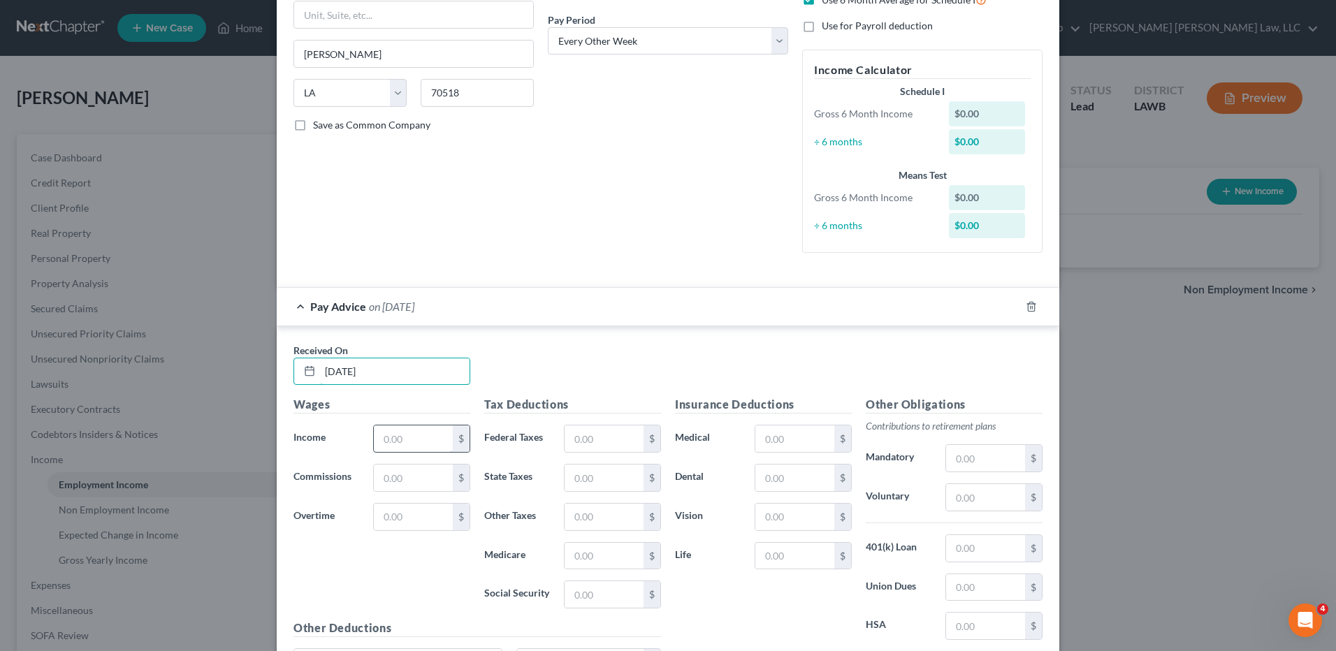
type input "5/2/25"
click at [401, 444] on input "text" at bounding box center [413, 439] width 79 height 27
type input "2,307.69"
click at [590, 440] on input "text" at bounding box center [604, 439] width 79 height 27
type input "197.00"
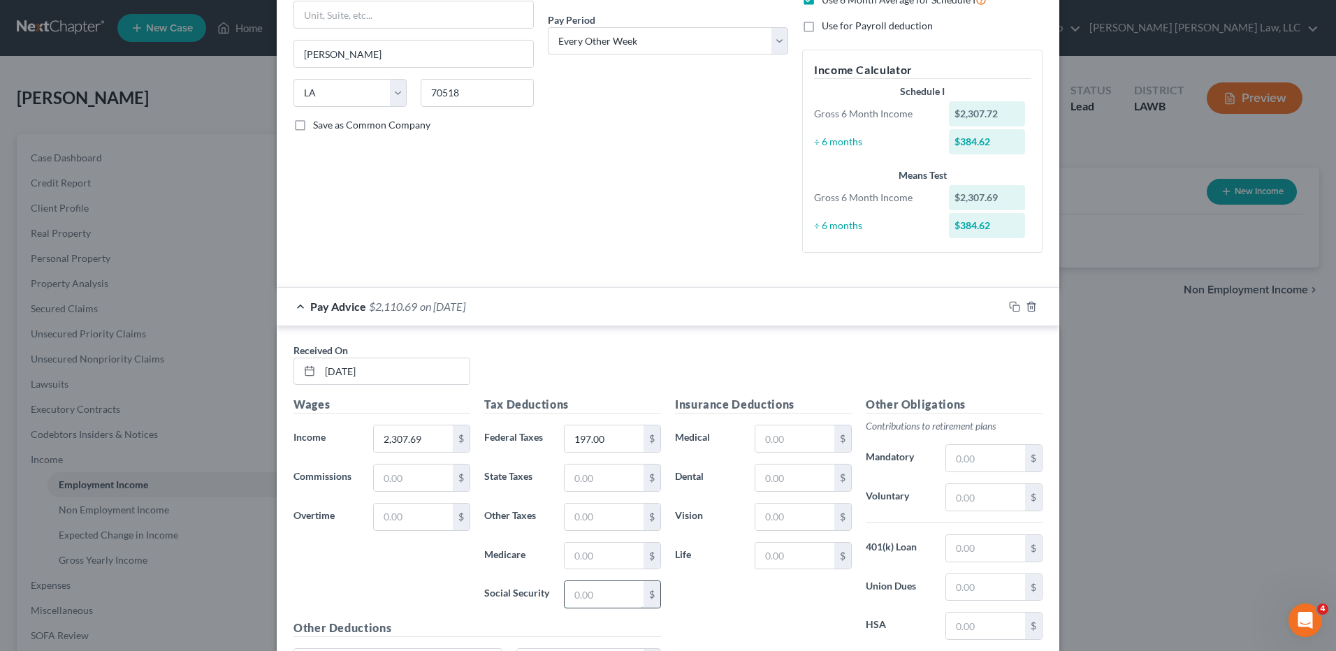
click at [572, 597] on input "text" at bounding box center [604, 594] width 79 height 27
click at [581, 554] on input "text" at bounding box center [604, 556] width 79 height 27
click at [591, 589] on input "33.33" at bounding box center [604, 594] width 79 height 27
type input "142.53"
click at [576, 547] on input "text" at bounding box center [604, 556] width 79 height 27
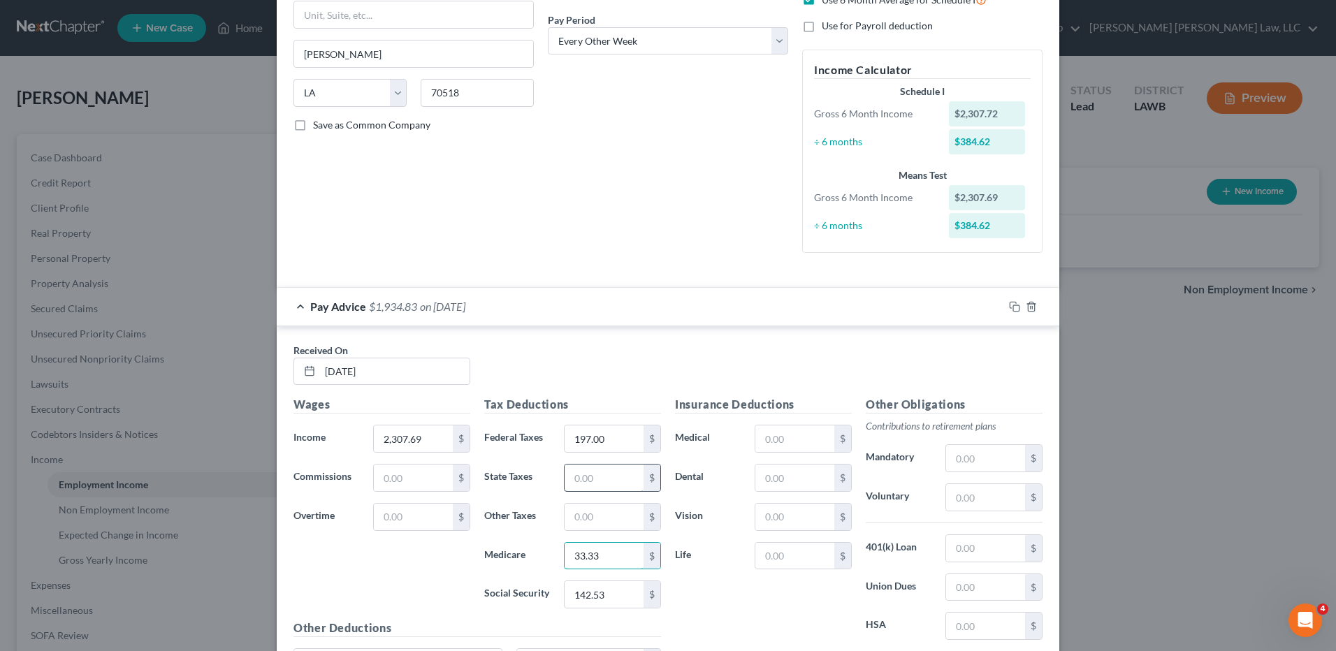
type input "33.33"
click at [581, 488] on input "text" at bounding box center [604, 478] width 79 height 27
type input "56.18"
click at [778, 439] on input "text" at bounding box center [794, 439] width 79 height 27
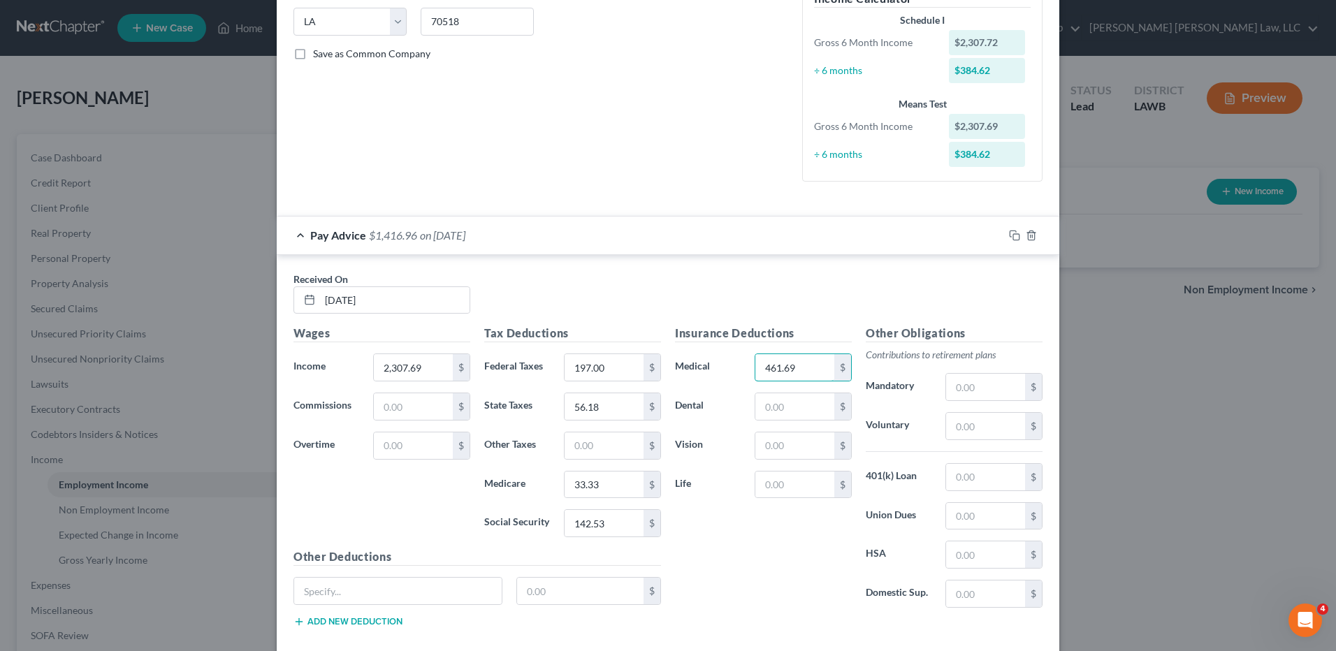
scroll to position [349, 0]
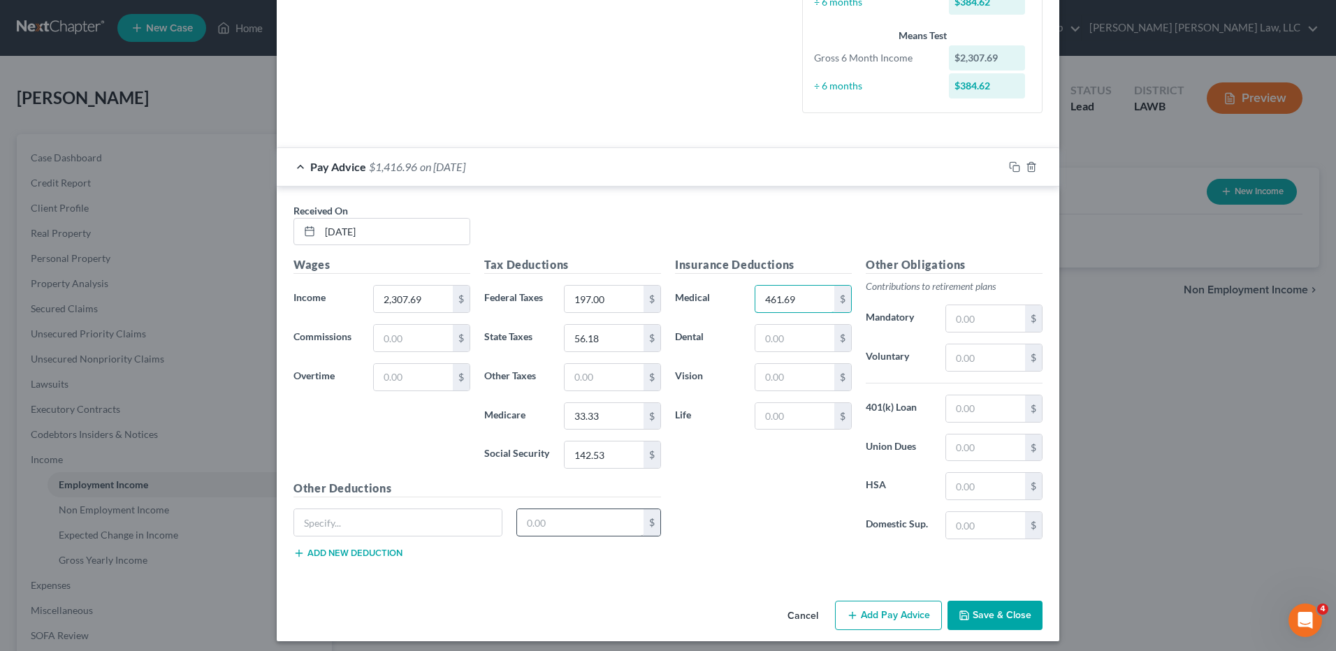
type input "461.69"
click at [539, 525] on input "text" at bounding box center [580, 522] width 127 height 27
click at [973, 527] on input "text" at bounding box center [985, 525] width 79 height 27
type input "692.30"
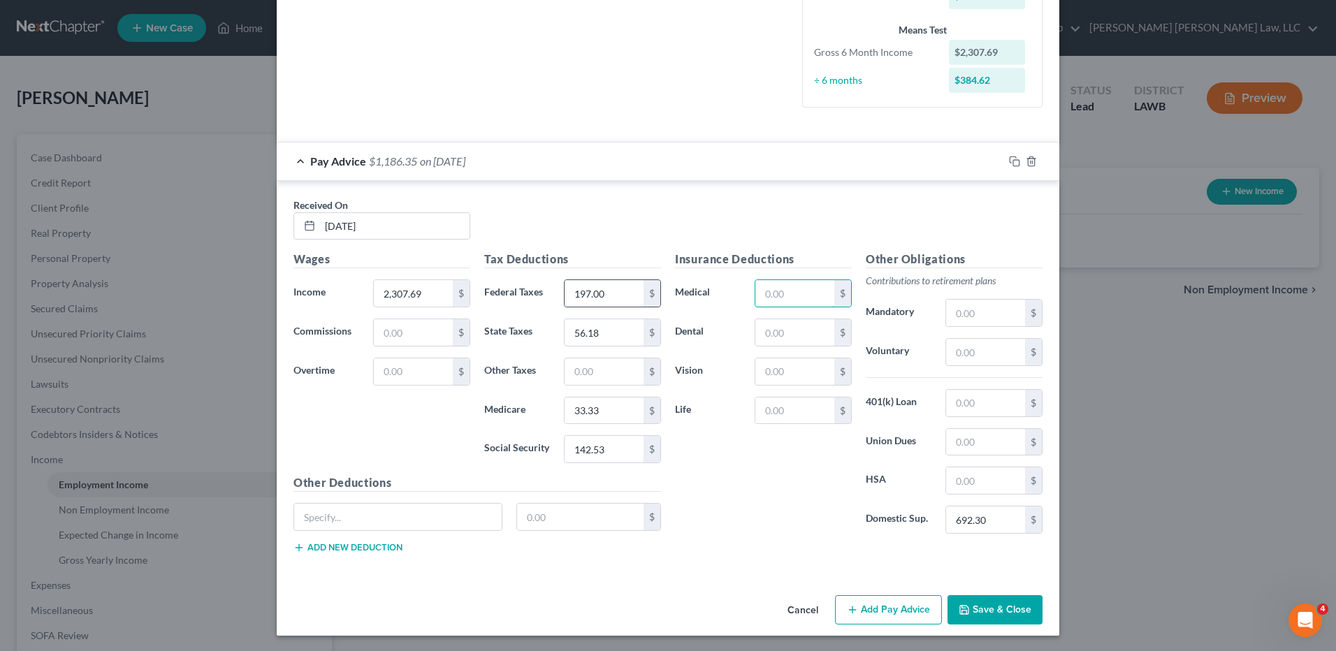
scroll to position [356, 0]
click at [551, 502] on input "text" at bounding box center [580, 515] width 127 height 27
type input "8.91"
drag, startPoint x: 557, startPoint y: 512, endPoint x: 467, endPoint y: 527, distance: 91.3
click at [467, 527] on div "8.91 $" at bounding box center [477, 521] width 382 height 39
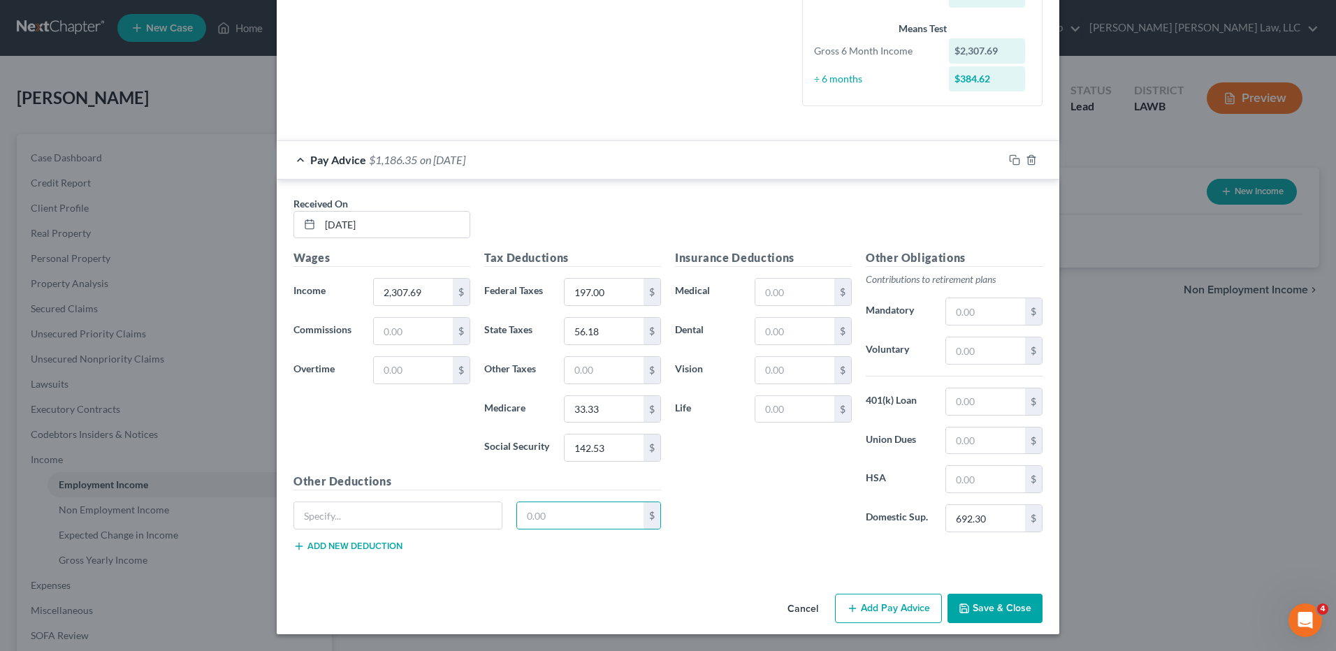
click at [857, 599] on button "Add Pay Advice" at bounding box center [888, 608] width 107 height 29
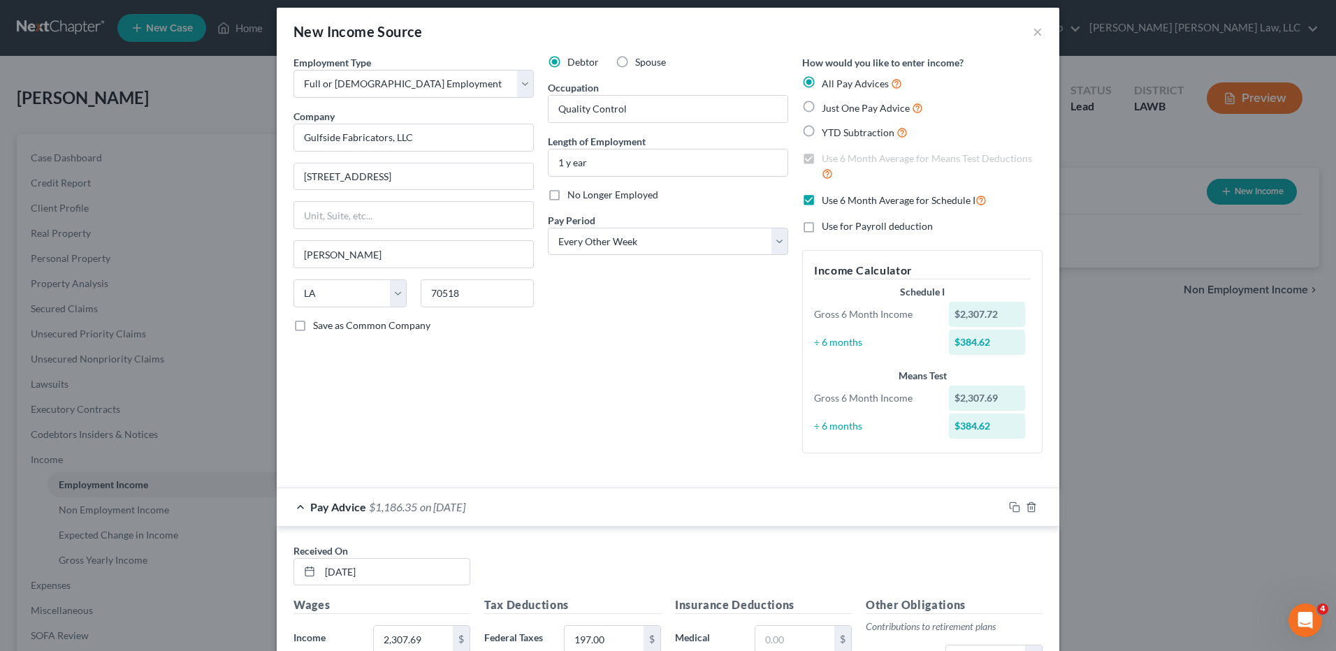
scroll to position [7, 0]
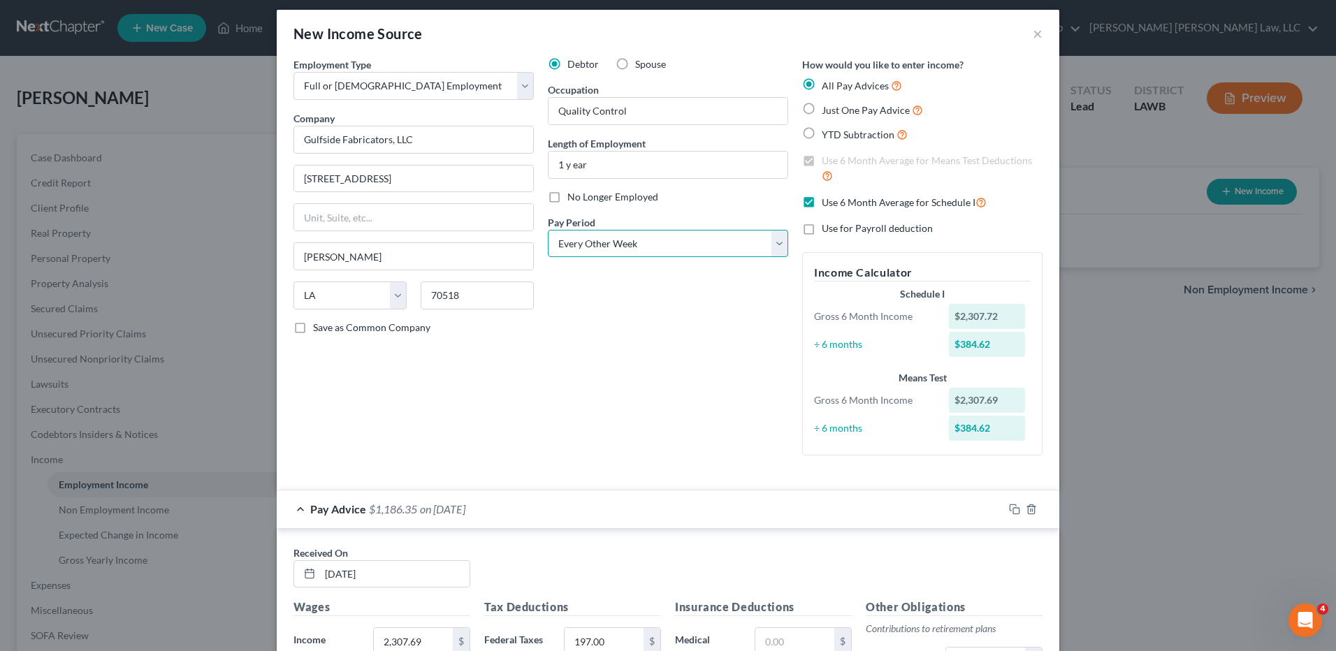
click at [591, 249] on select "Select Monthly Twice Monthly Every Other Week Weekly" at bounding box center [668, 244] width 240 height 28
select select "3"
click at [548, 230] on select "Select Monthly Twice Monthly Every Other Week Weekly" at bounding box center [668, 244] width 240 height 28
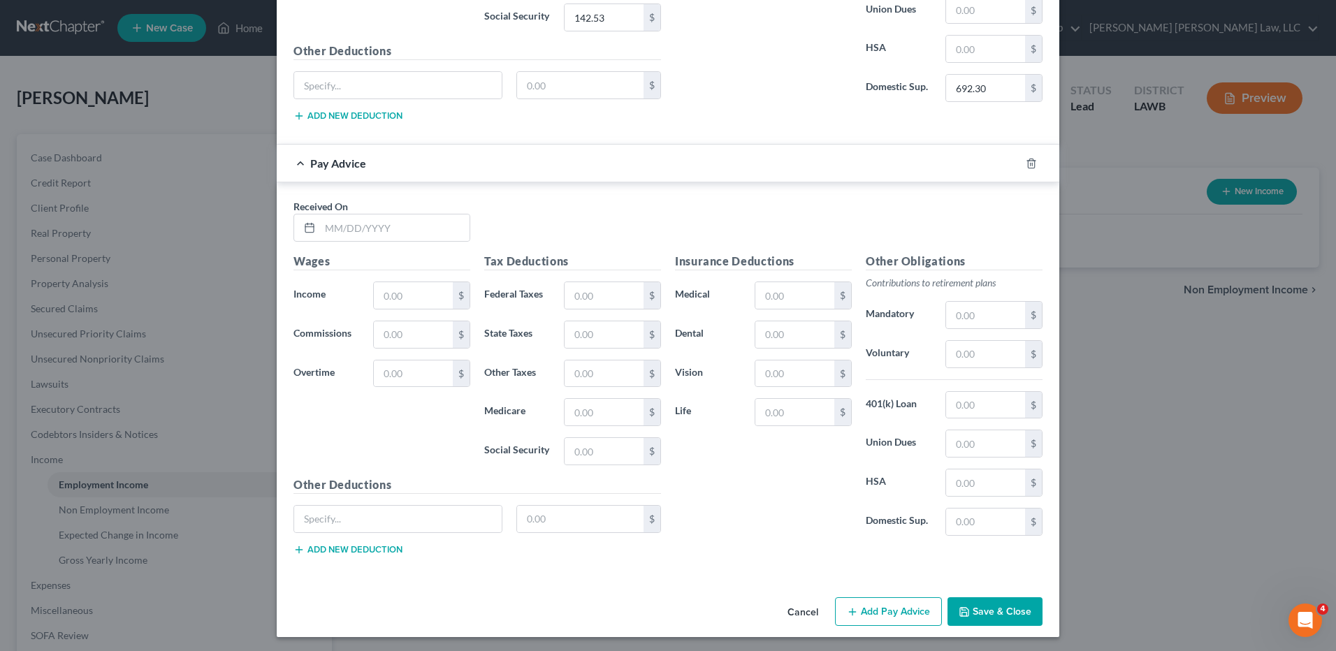
scroll to position [790, 0]
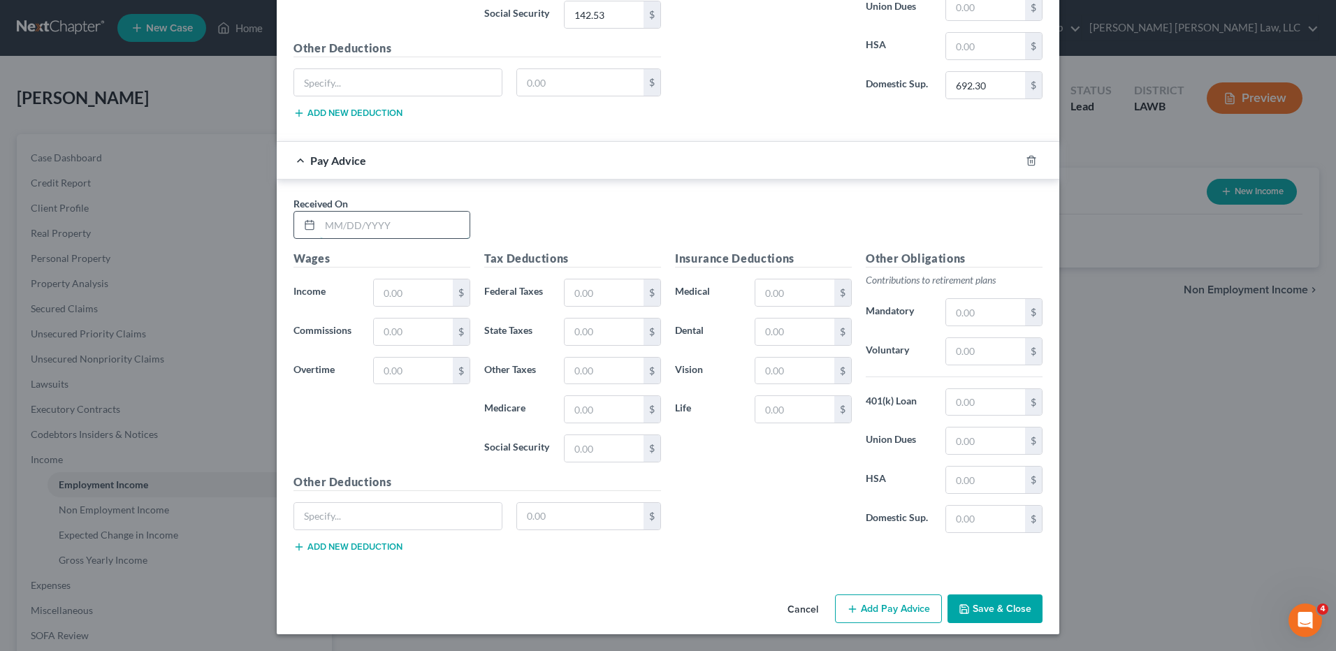
click at [363, 226] on input "text" at bounding box center [395, 225] width 150 height 27
type input "05/16/25"
click at [406, 301] on input "text" at bounding box center [413, 292] width 79 height 27
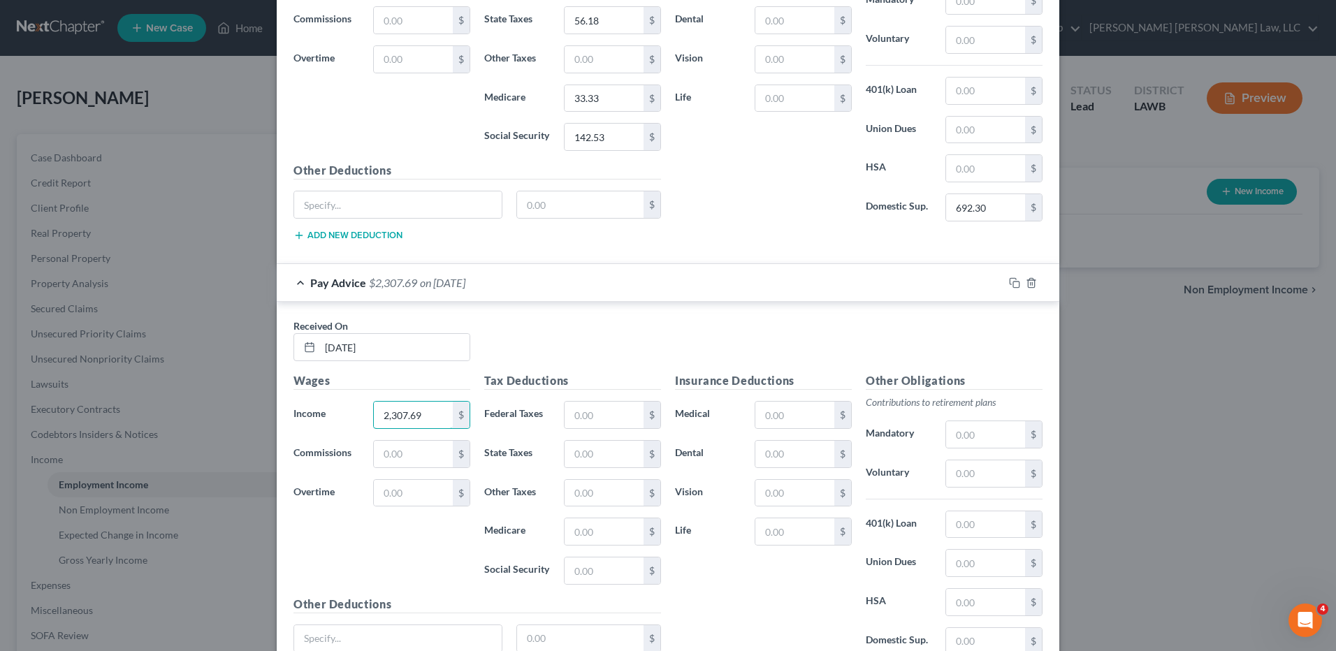
scroll to position [510, 0]
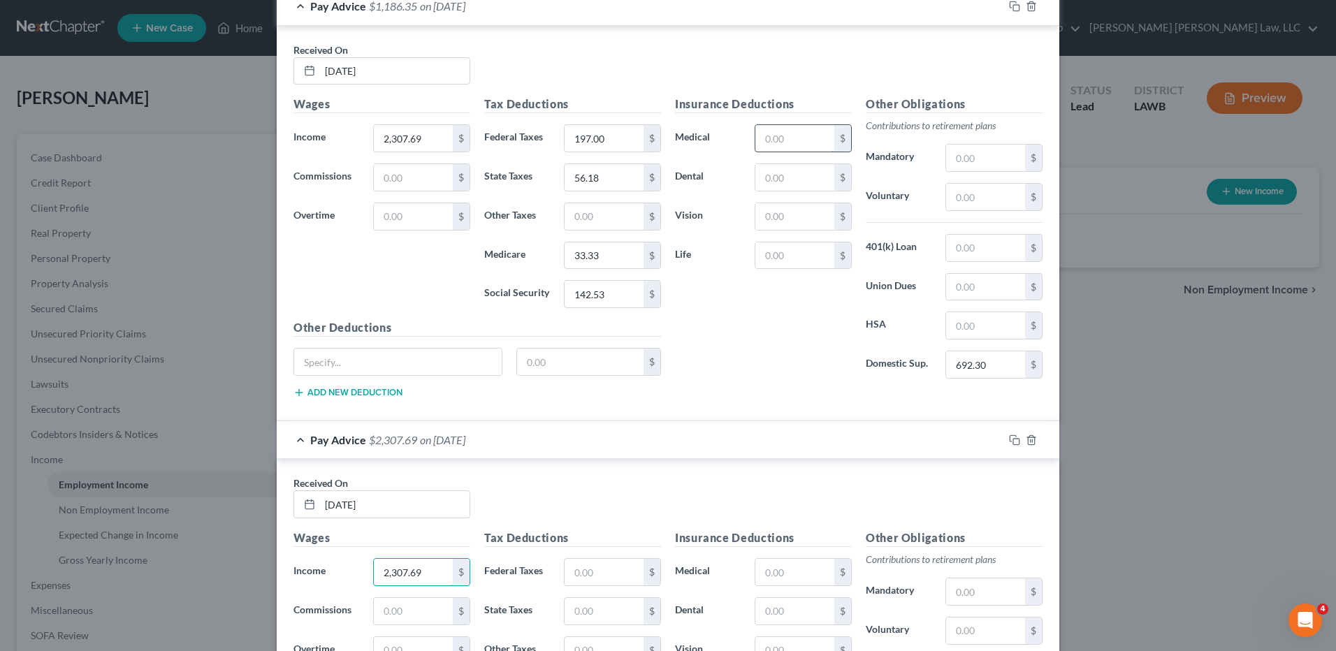
type input "2,307.69"
click at [766, 136] on input "text" at bounding box center [794, 138] width 79 height 27
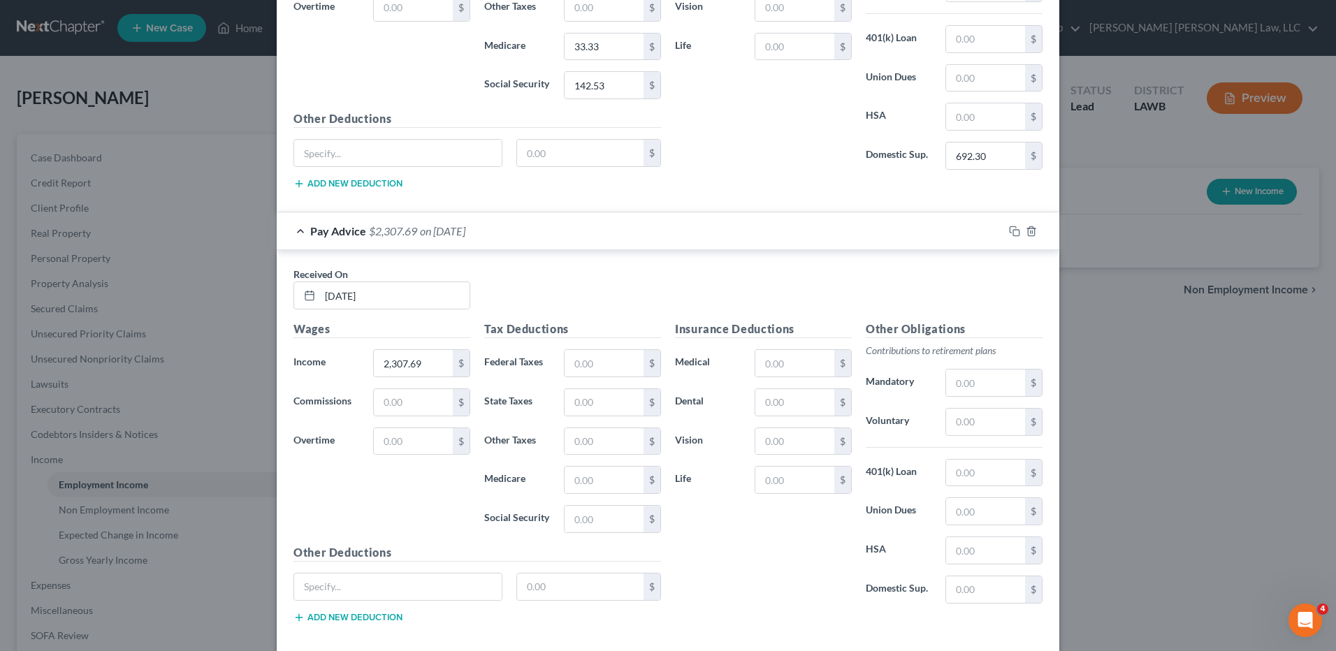
scroll to position [720, 0]
type input "8.91"
click at [587, 363] on input "text" at bounding box center [604, 362] width 79 height 27
type input "197.00"
click at [588, 403] on input "text" at bounding box center [604, 401] width 79 height 27
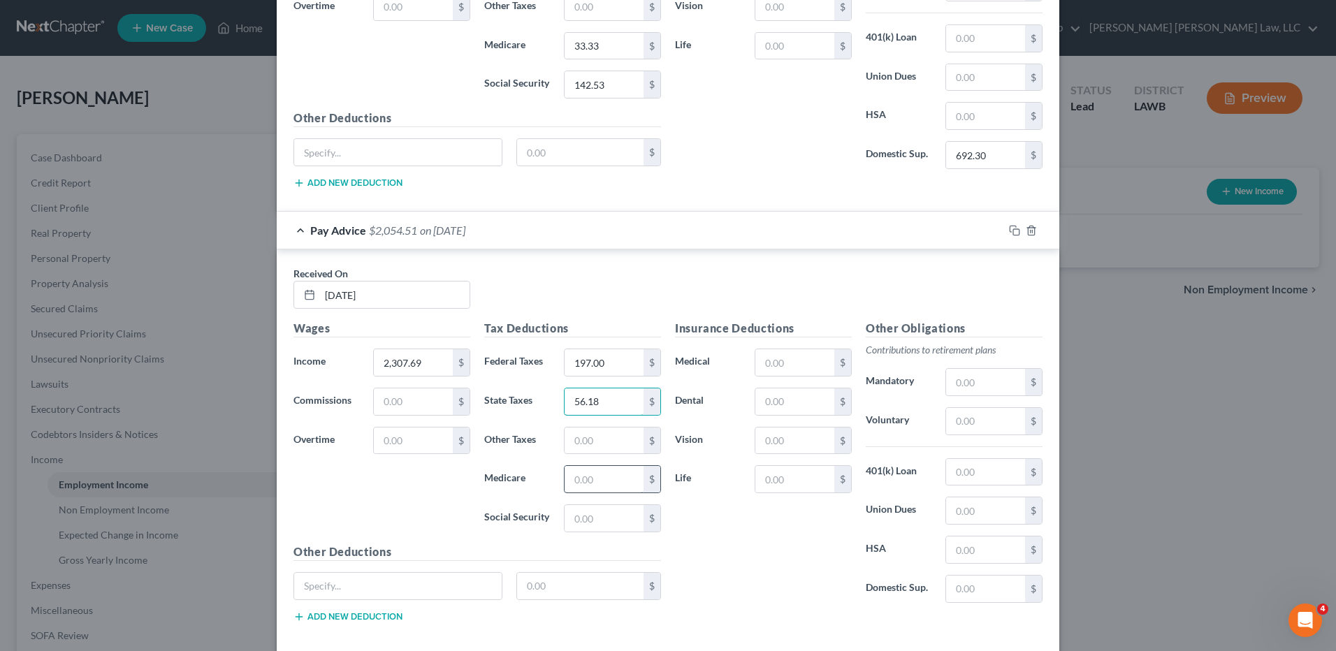
type input "56.18"
click at [585, 492] on input "text" at bounding box center [604, 479] width 79 height 27
type input "33.33"
click at [591, 513] on input "text" at bounding box center [604, 518] width 79 height 27
type input "142.52"
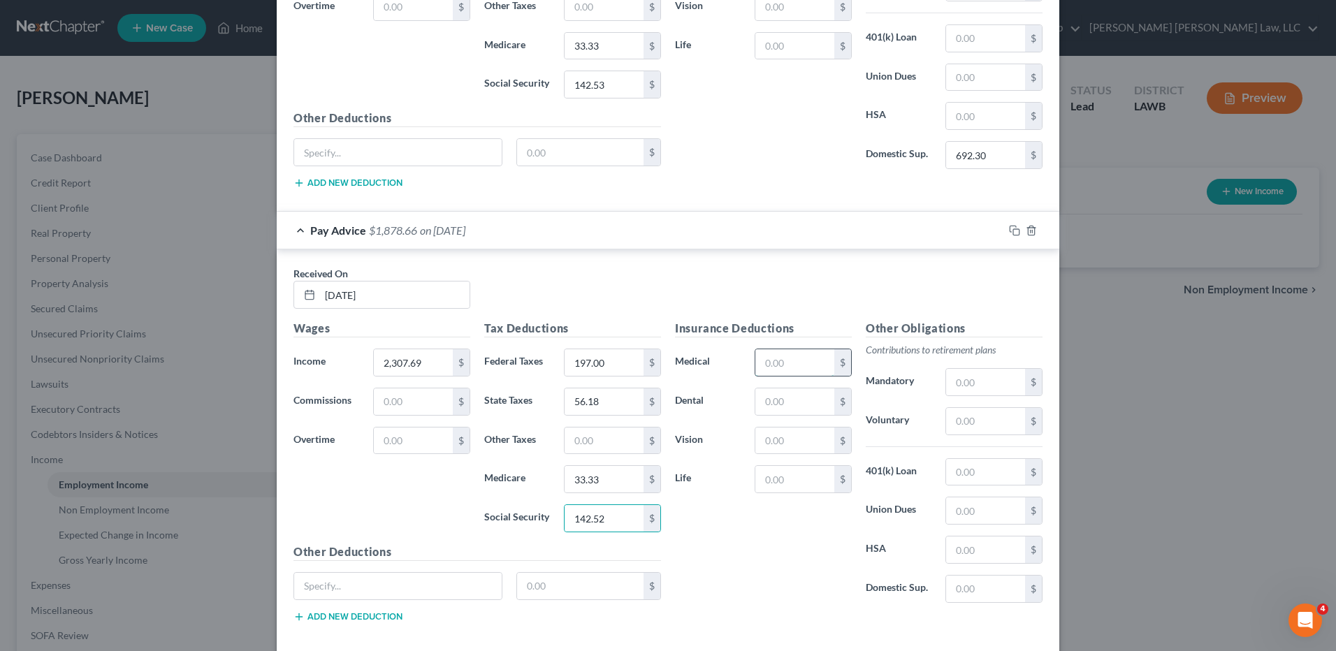
click at [780, 372] on input "text" at bounding box center [794, 362] width 79 height 27
type input "8.91"
click at [972, 590] on input "text" at bounding box center [985, 589] width 79 height 27
type input "692.30"
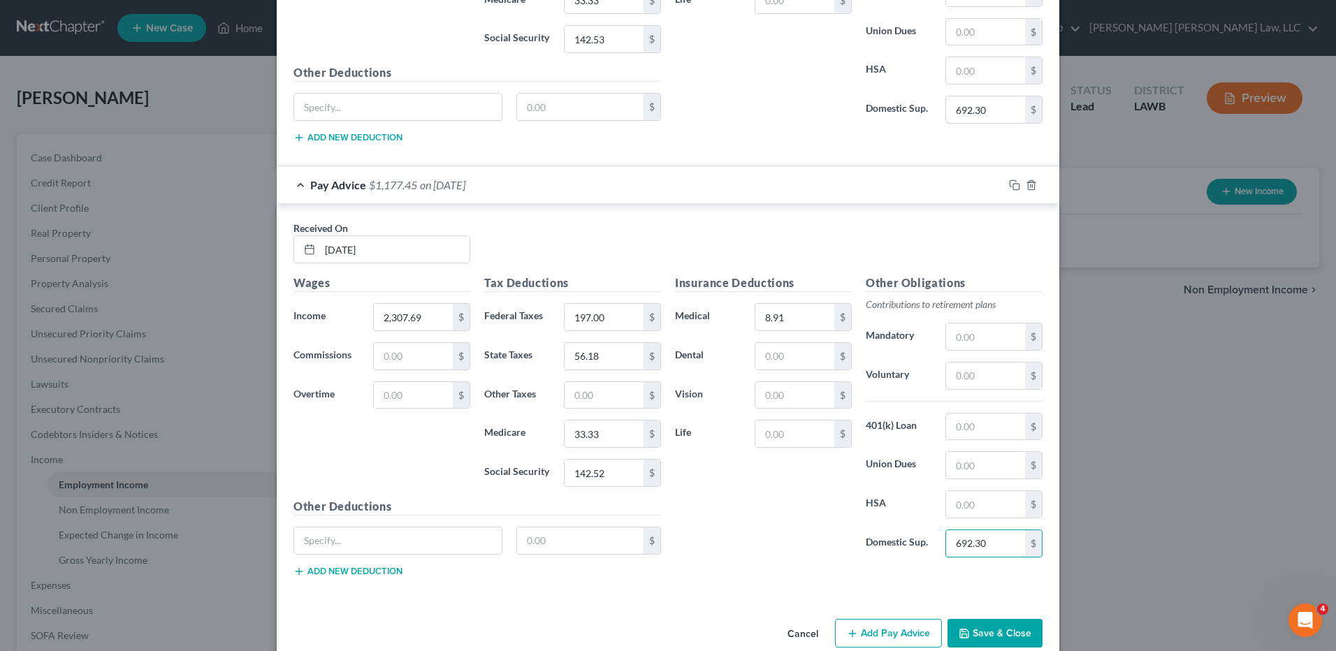
scroll to position [790, 0]
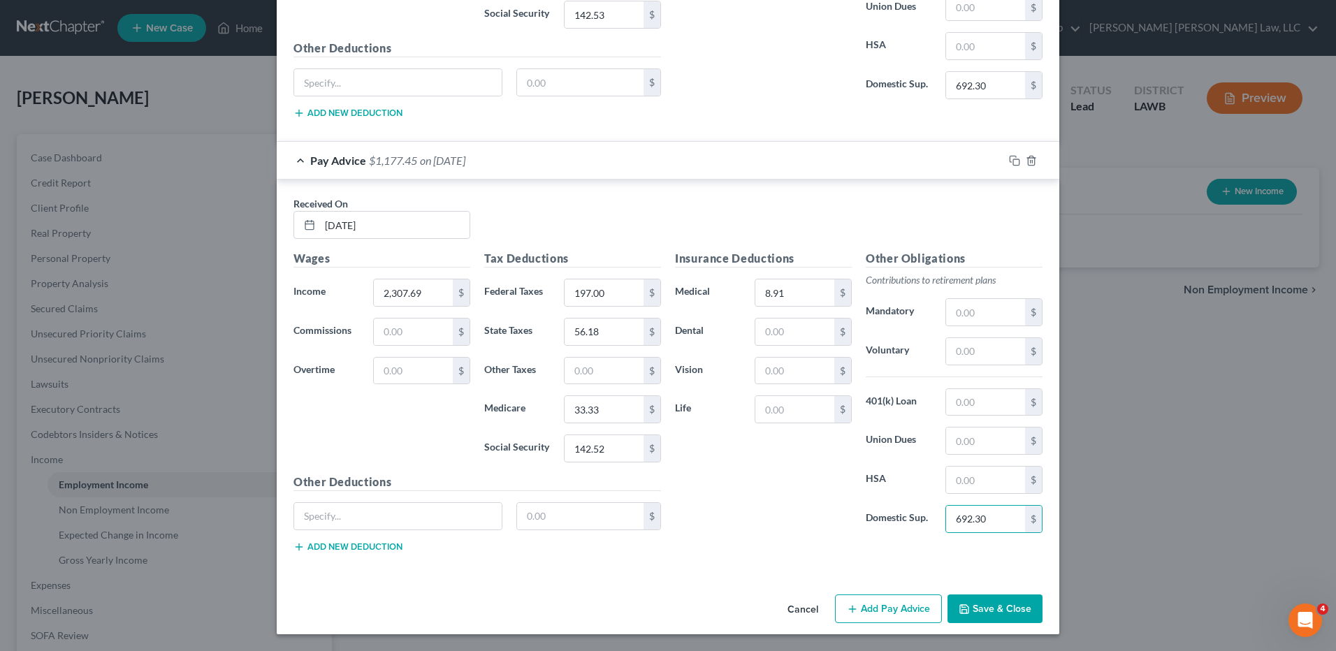
click at [884, 611] on button "Add Pay Advice" at bounding box center [888, 609] width 107 height 29
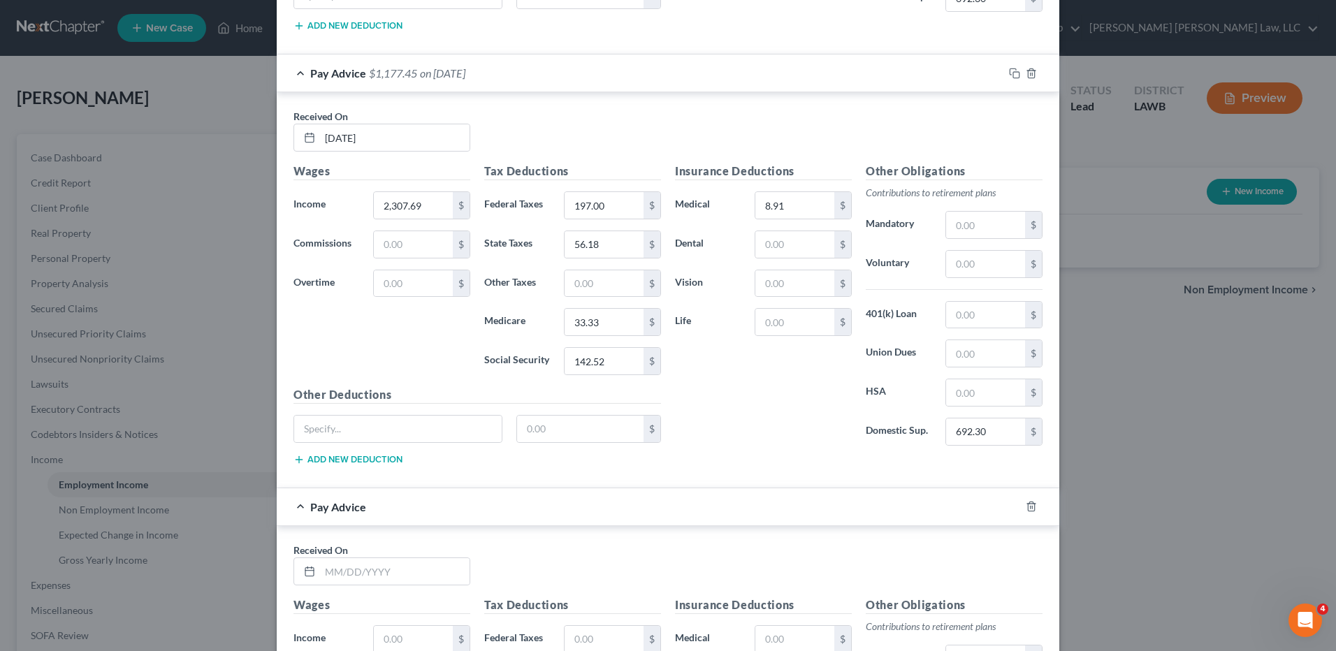
scroll to position [1069, 0]
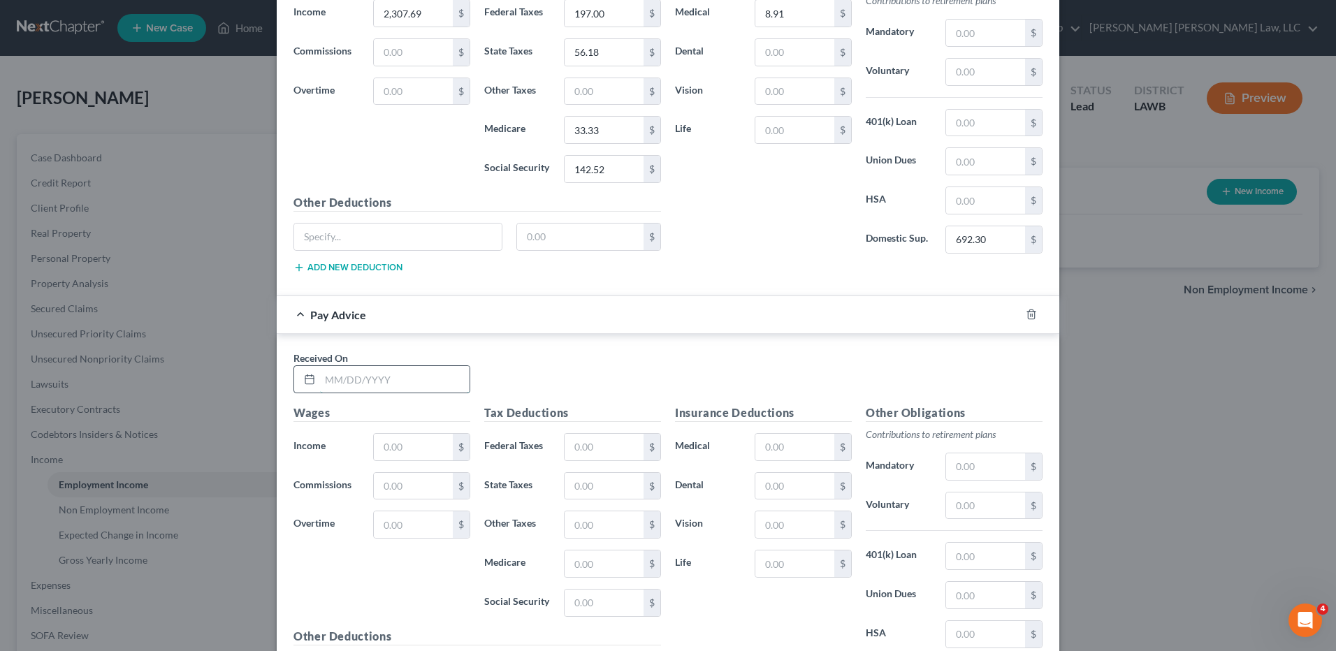
click at [370, 382] on input "text" at bounding box center [395, 379] width 150 height 27
type input "05/30/25"
click at [388, 457] on input "text" at bounding box center [413, 447] width 79 height 27
type input "2,307.69"
click at [577, 446] on input "text" at bounding box center [604, 447] width 79 height 27
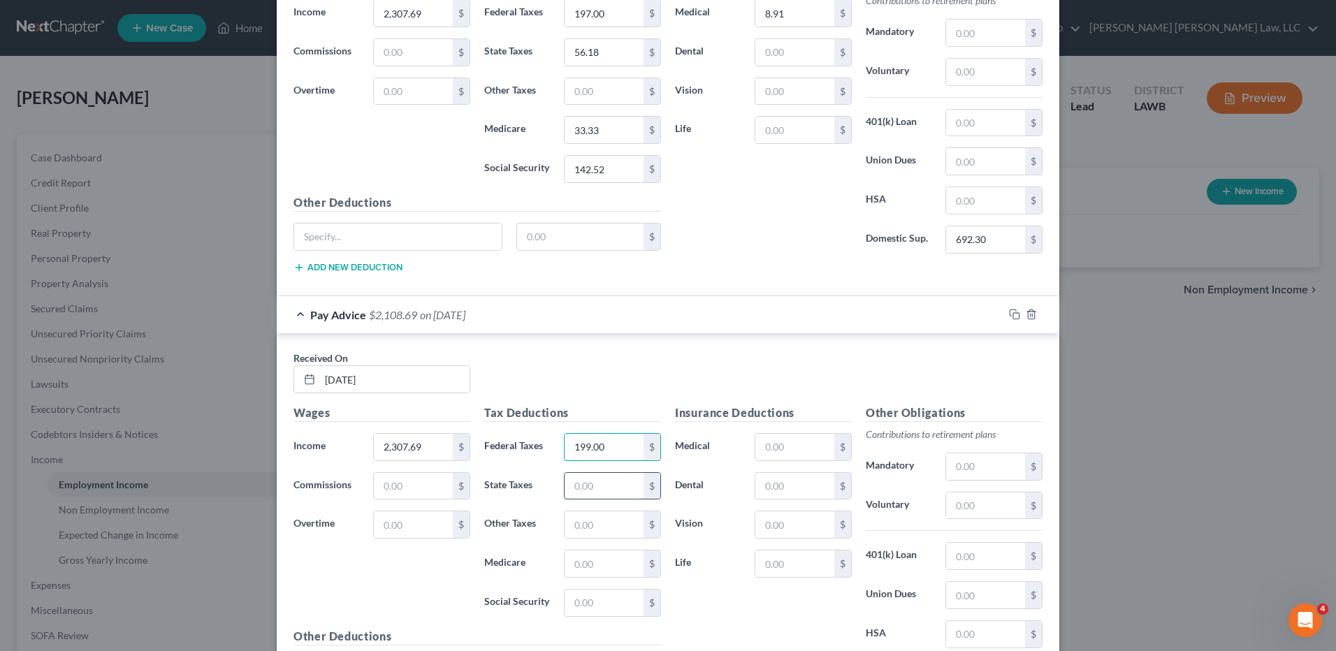
type input "199.00"
click at [593, 481] on input "text" at bounding box center [604, 486] width 79 height 27
type input "56.45"
click at [587, 567] on input "text" at bounding box center [604, 564] width 79 height 27
type input "33.46"
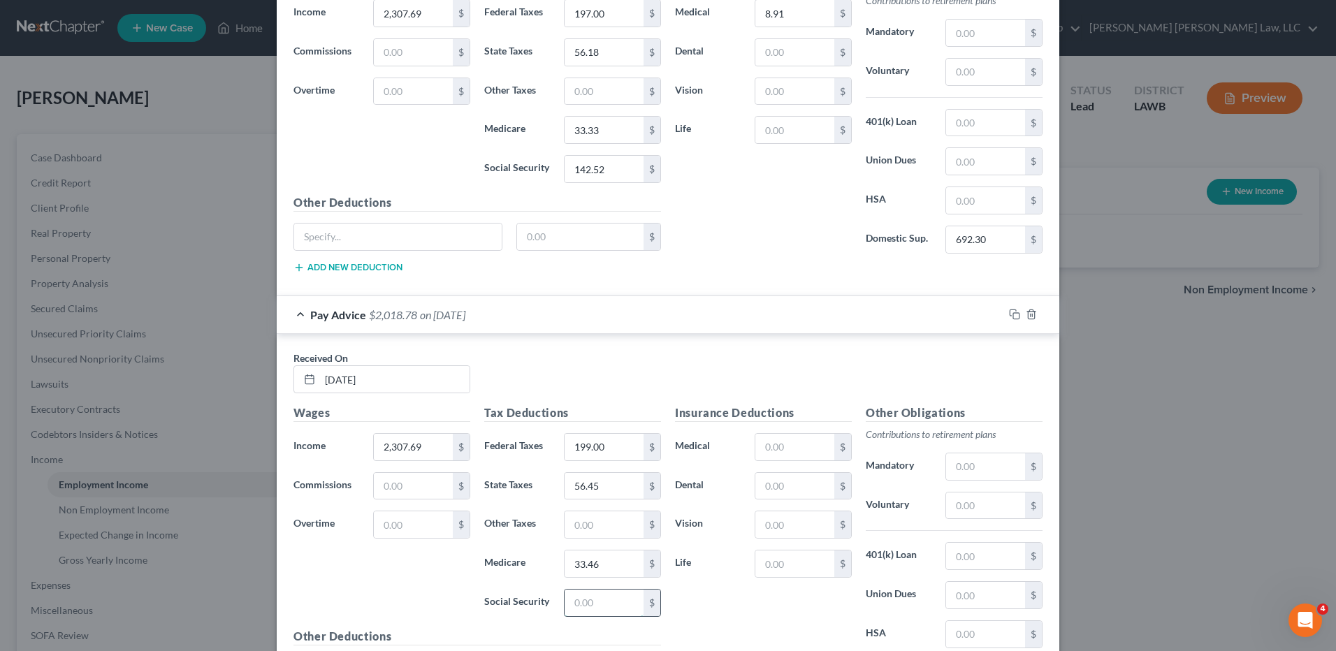
click at [587, 607] on input "text" at bounding box center [604, 603] width 79 height 27
type input "143.08"
drag, startPoint x: 773, startPoint y: 444, endPoint x: 775, endPoint y: 452, distance: 8.0
click at [773, 445] on input "text" at bounding box center [794, 447] width 79 height 27
type input "8"
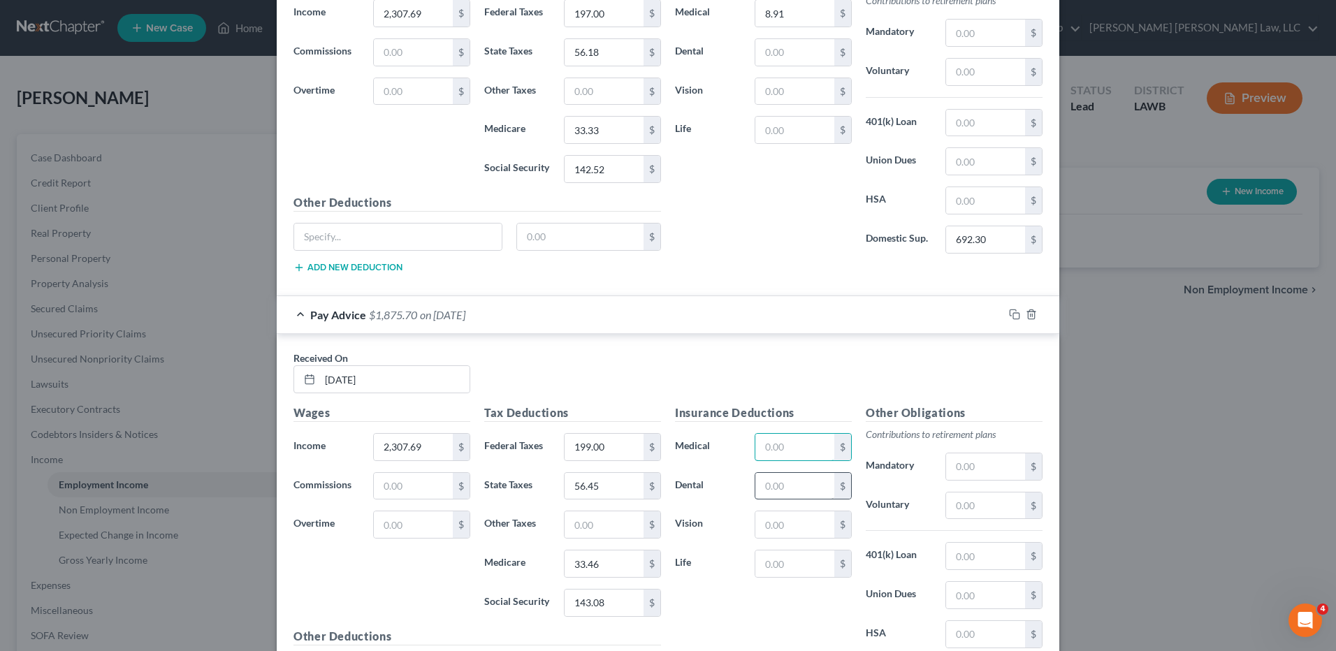
scroll to position [1223, 0]
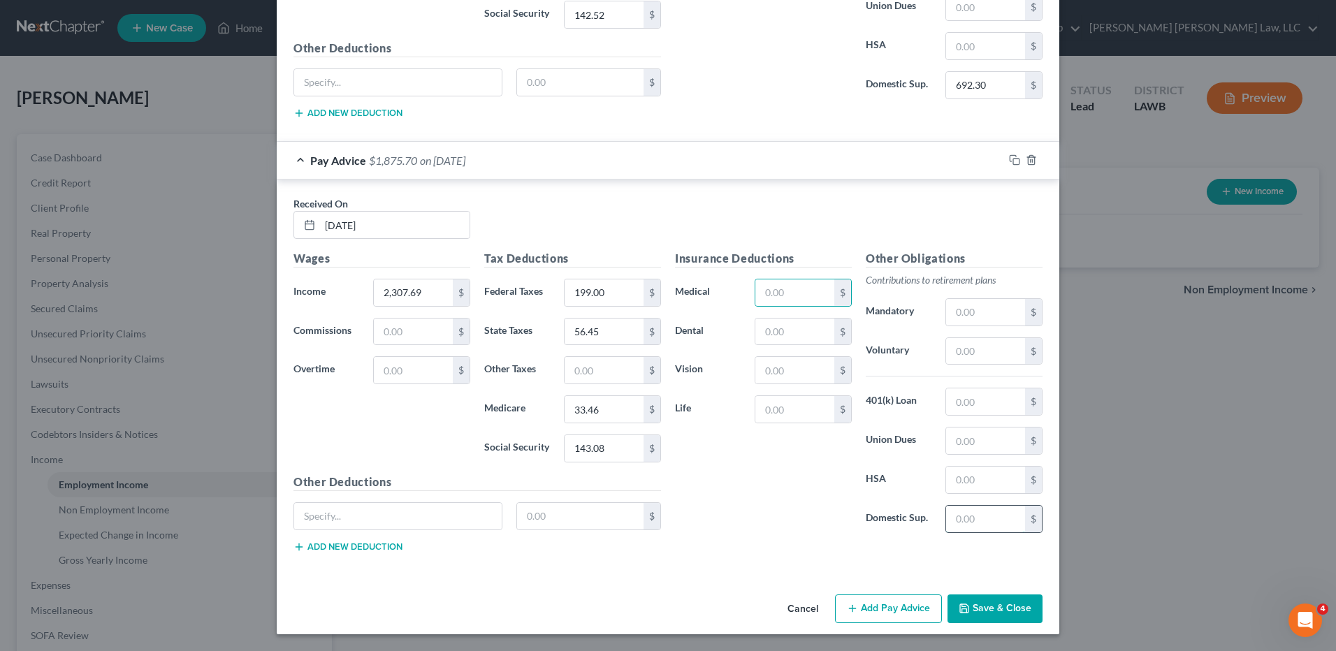
click at [987, 522] on input "text" at bounding box center [985, 519] width 79 height 27
type input "692.30"
click at [862, 616] on button "Add Pay Advice" at bounding box center [888, 609] width 107 height 29
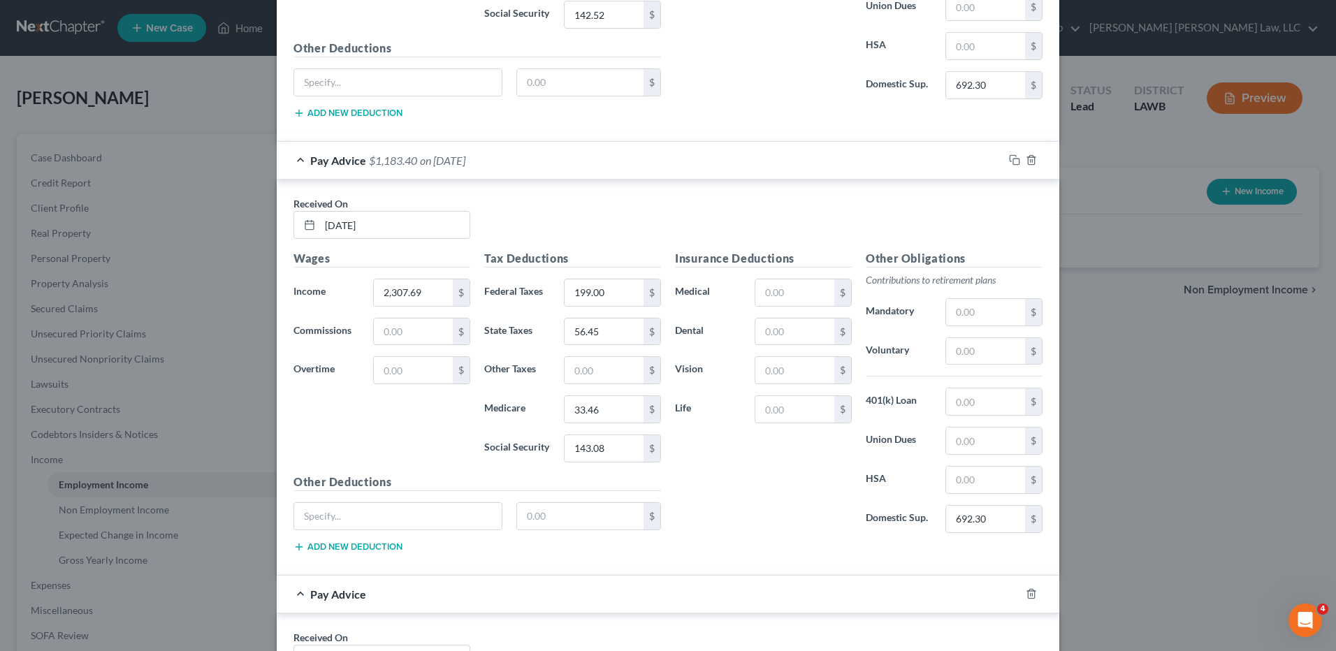
scroll to position [1573, 0]
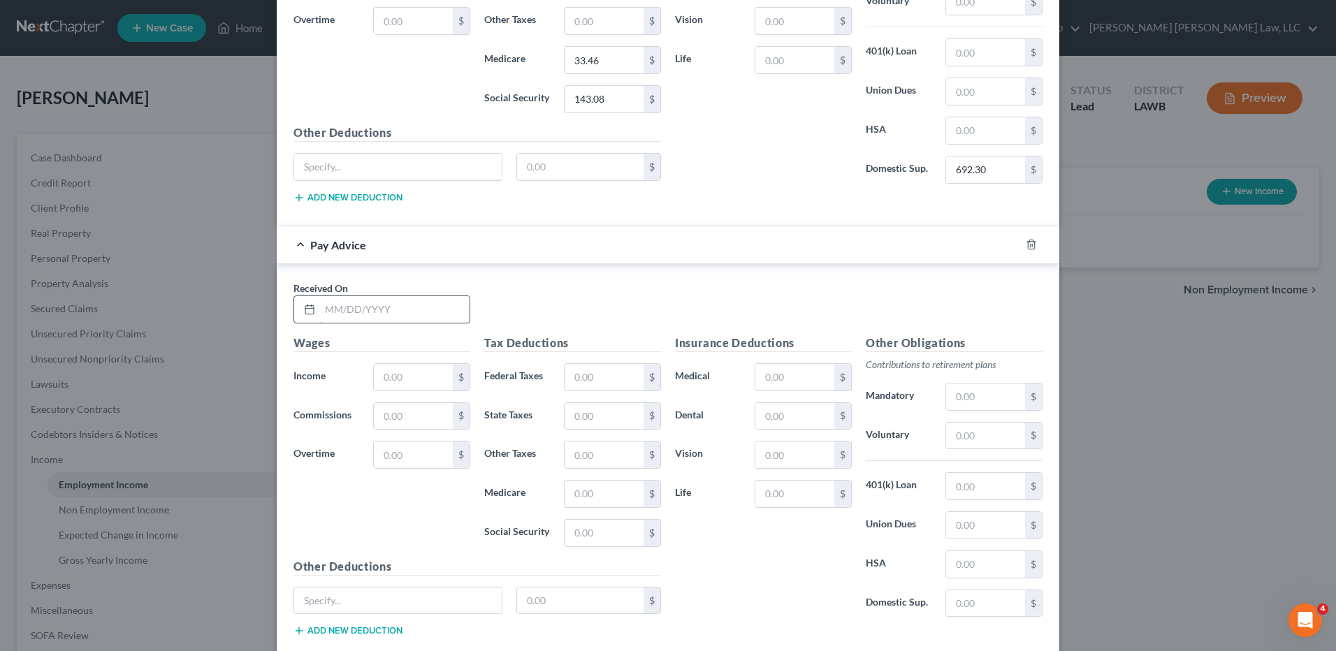
click at [352, 310] on input "text" at bounding box center [395, 309] width 150 height 27
type input "6/13/25"
click at [393, 370] on input "text" at bounding box center [413, 377] width 79 height 27
type input "2,307.69"
click at [593, 375] on input "text" at bounding box center [604, 377] width 79 height 27
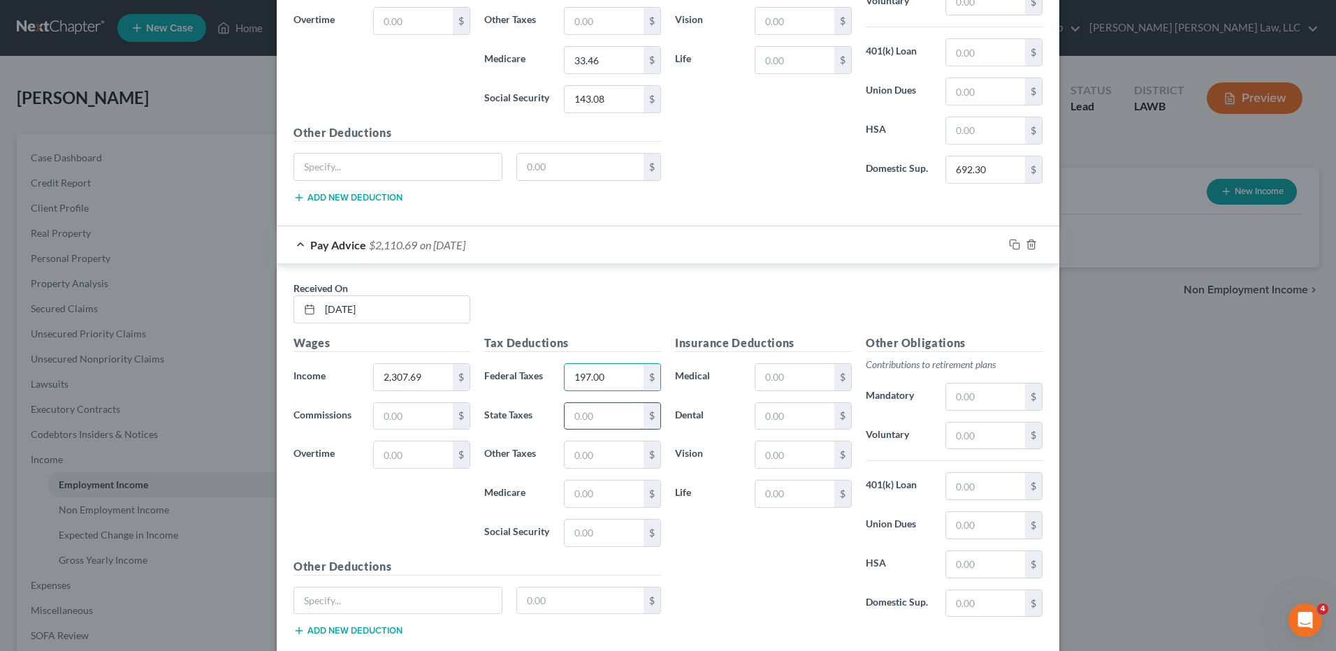
type input "197.00"
click at [583, 411] on input "text" at bounding box center [604, 416] width 79 height 27
type input "56.16"
click at [593, 500] on input "text" at bounding box center [604, 494] width 79 height 27
type input "33.34"
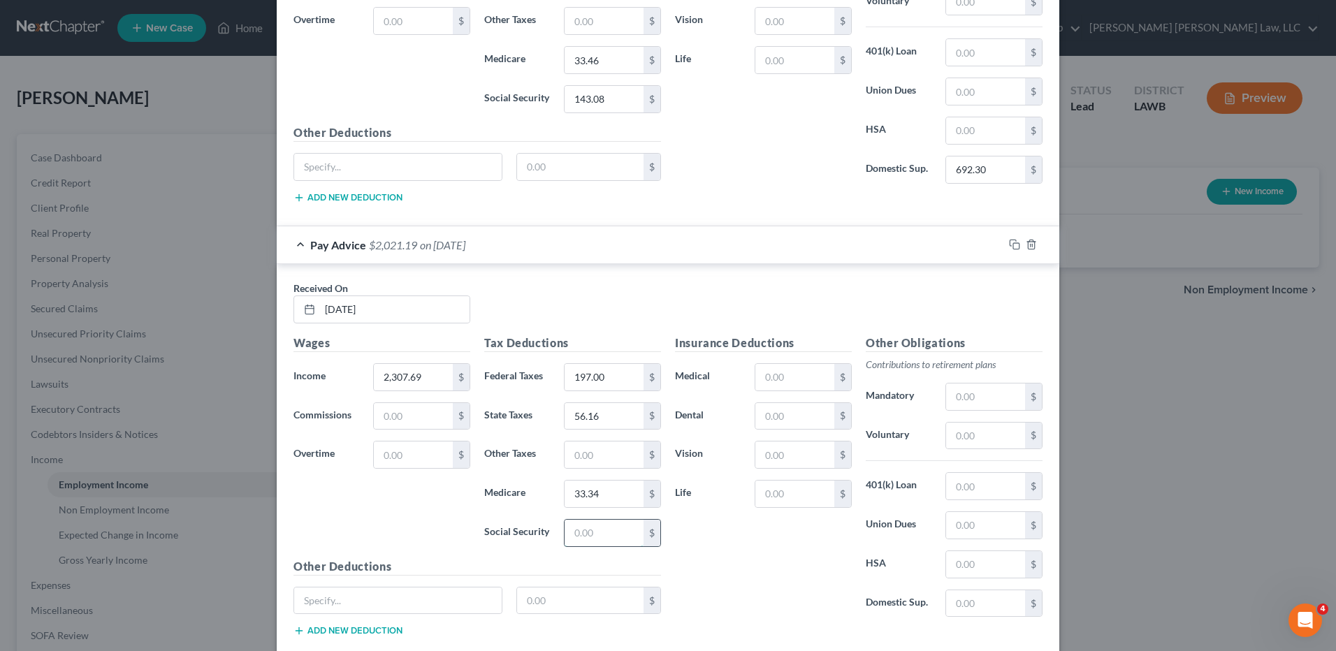
click at [580, 539] on input "text" at bounding box center [604, 533] width 79 height 27
type input "142.52"
click at [780, 390] on input "text" at bounding box center [794, 377] width 79 height 27
type input "8.91"
click at [979, 600] on input "text" at bounding box center [985, 603] width 79 height 27
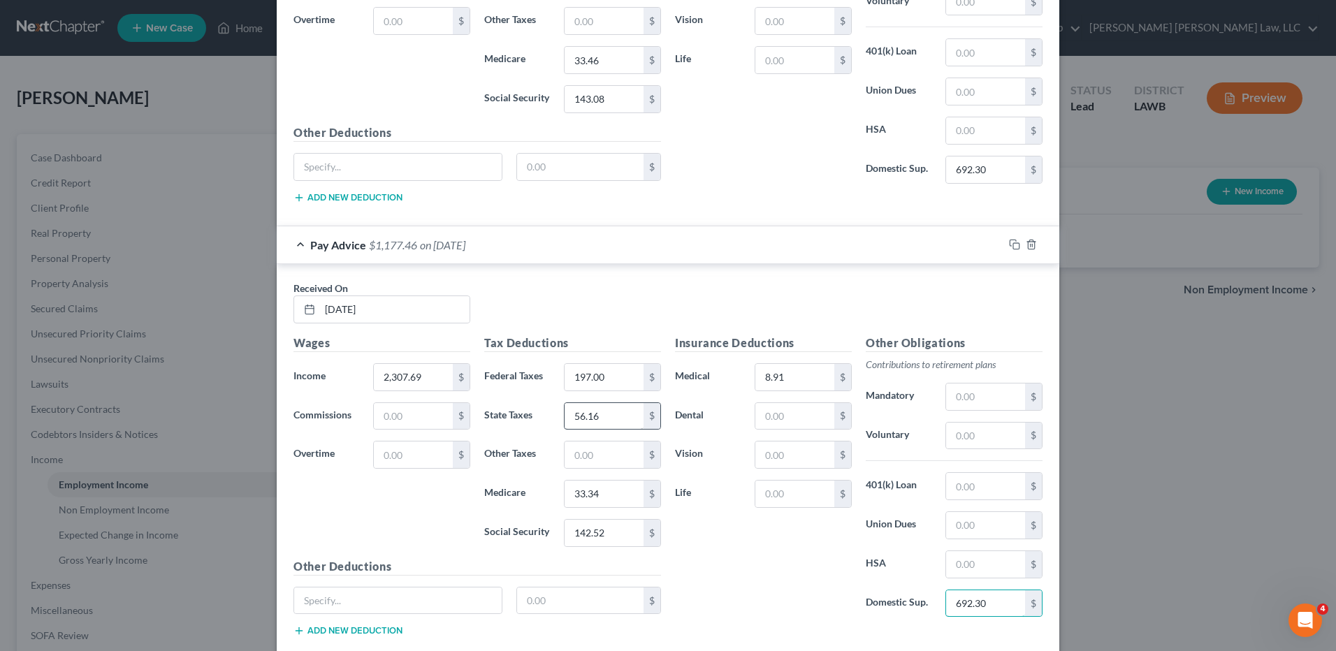
type input "692.30"
click at [625, 412] on input "56.16" at bounding box center [604, 416] width 79 height 27
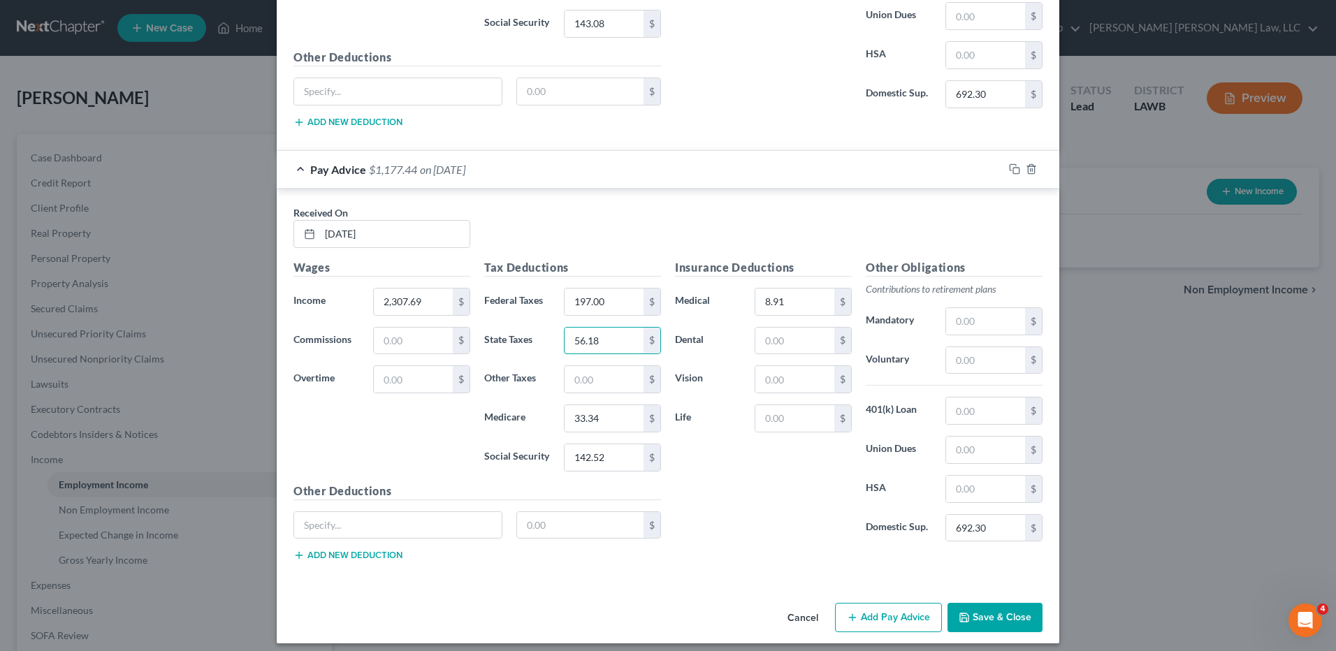
scroll to position [1657, 0]
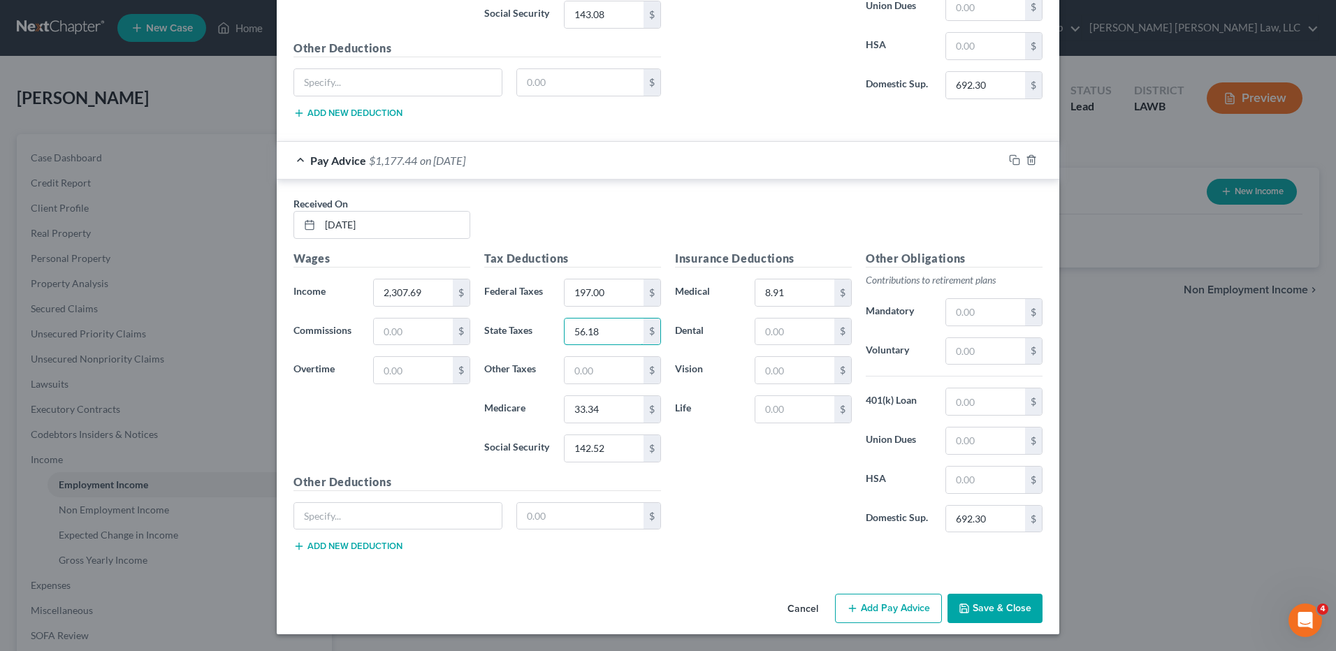
type input "56.18"
click at [869, 606] on button "Add Pay Advice" at bounding box center [888, 608] width 107 height 29
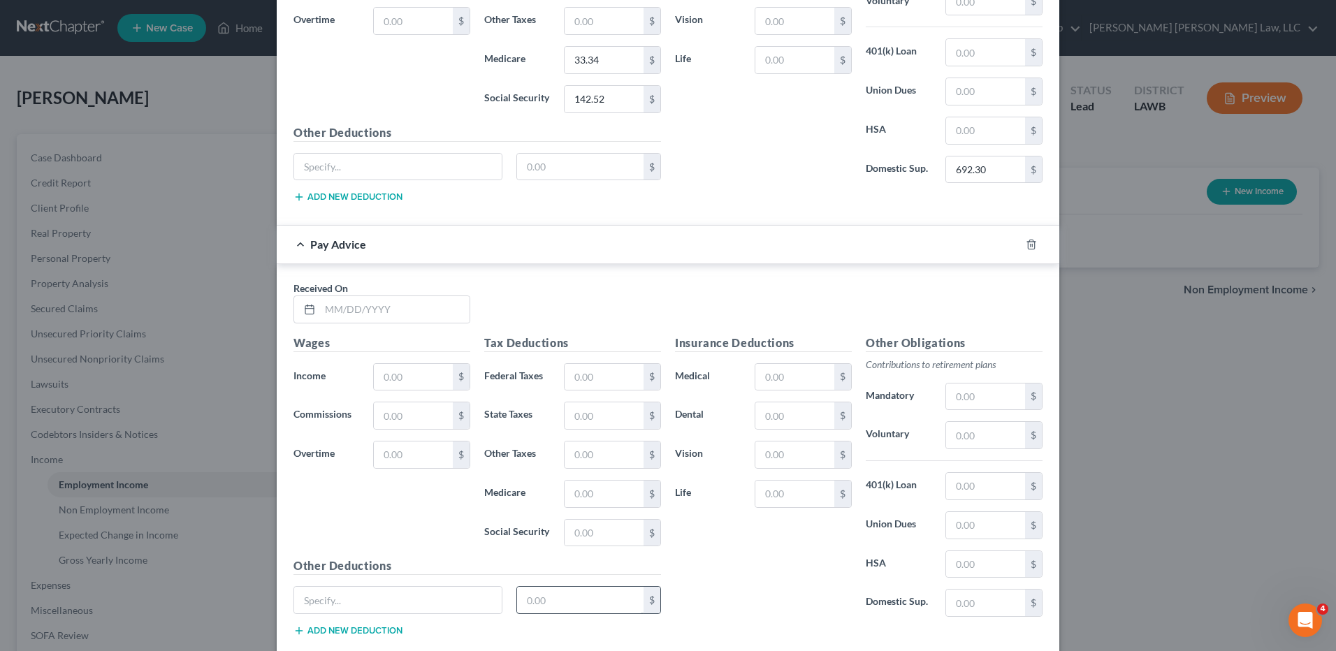
scroll to position [2091, 0]
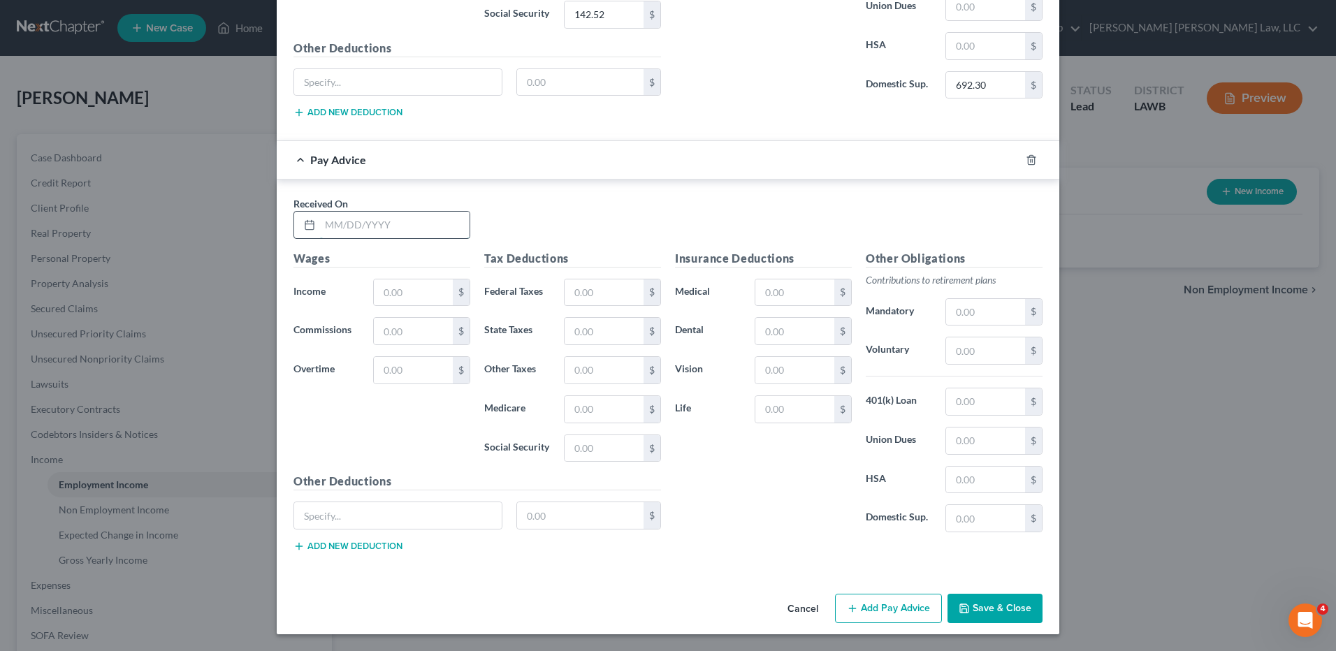
click at [347, 222] on input "text" at bounding box center [395, 225] width 150 height 27
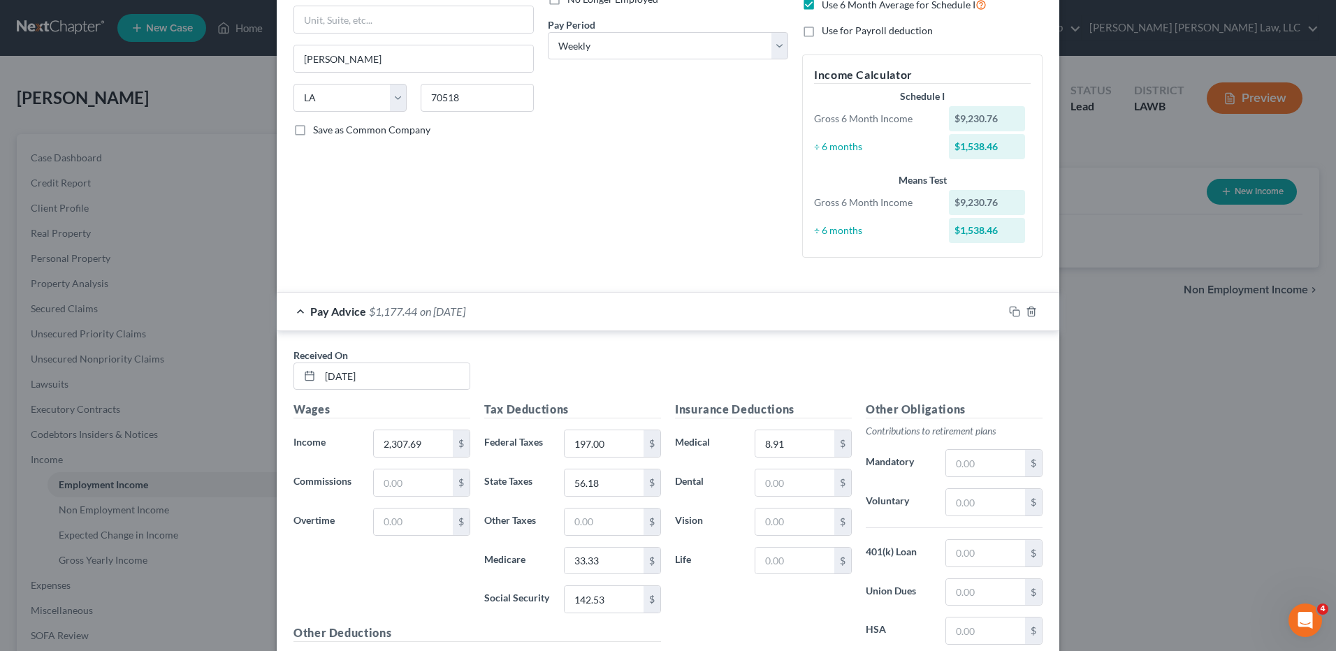
scroll to position [0, 0]
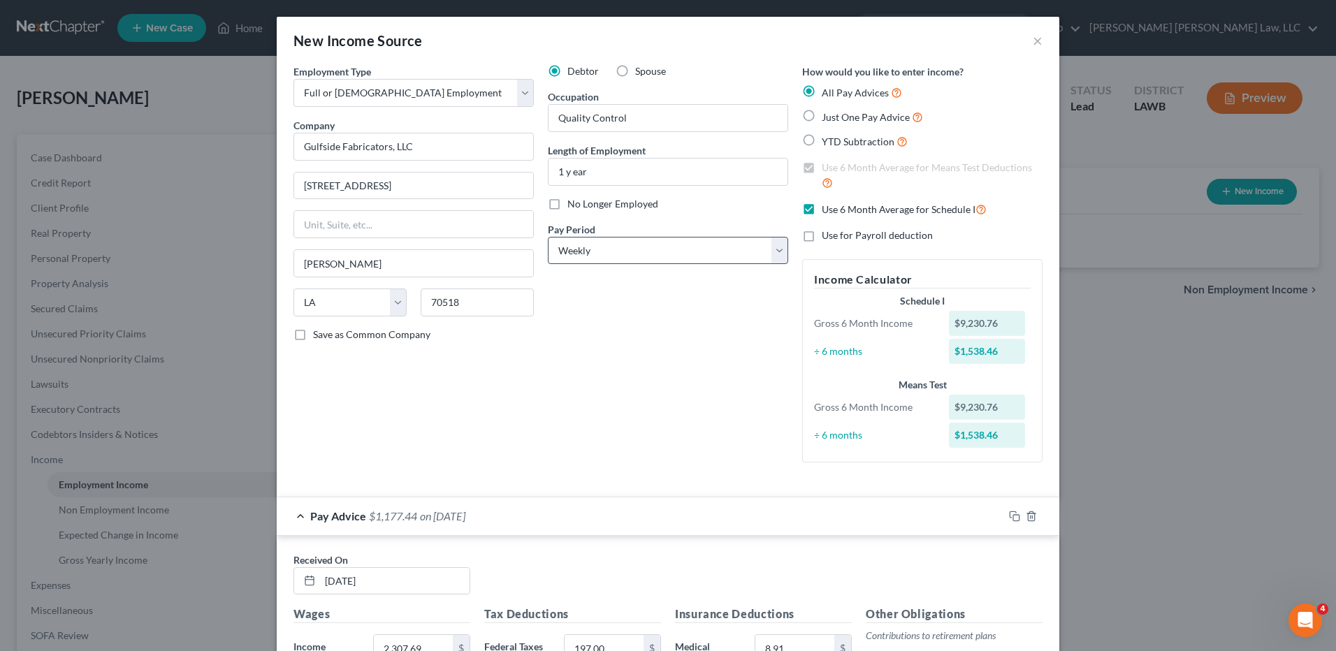
type input "06/27/25"
drag, startPoint x: 646, startPoint y: 259, endPoint x: 641, endPoint y: 251, distance: 9.5
click at [644, 256] on select "Select Monthly Twice Monthly Every Other Week Weekly" at bounding box center [668, 251] width 240 height 28
click at [641, 251] on select "Select Monthly Twice Monthly Every Other Week Weekly" at bounding box center [668, 251] width 240 height 28
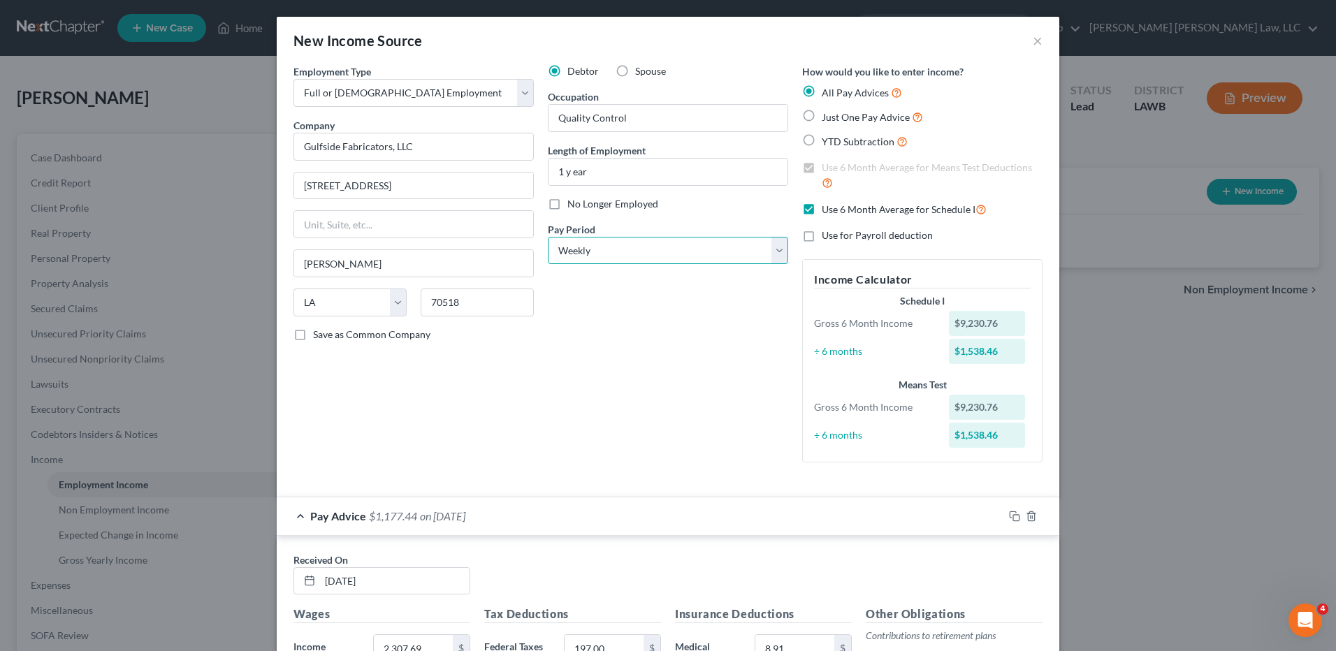
select select "2"
click at [548, 237] on select "Select Monthly Twice Monthly Every Other Week Weekly" at bounding box center [668, 251] width 240 height 28
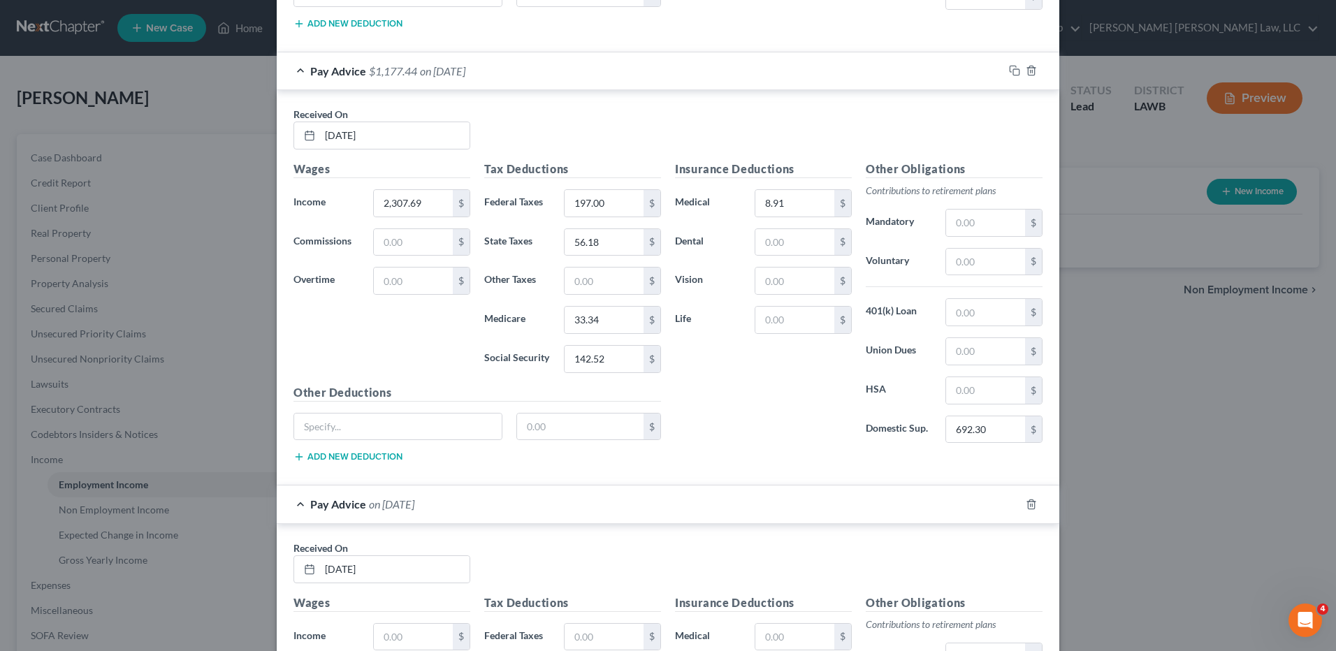
scroll to position [2091, 0]
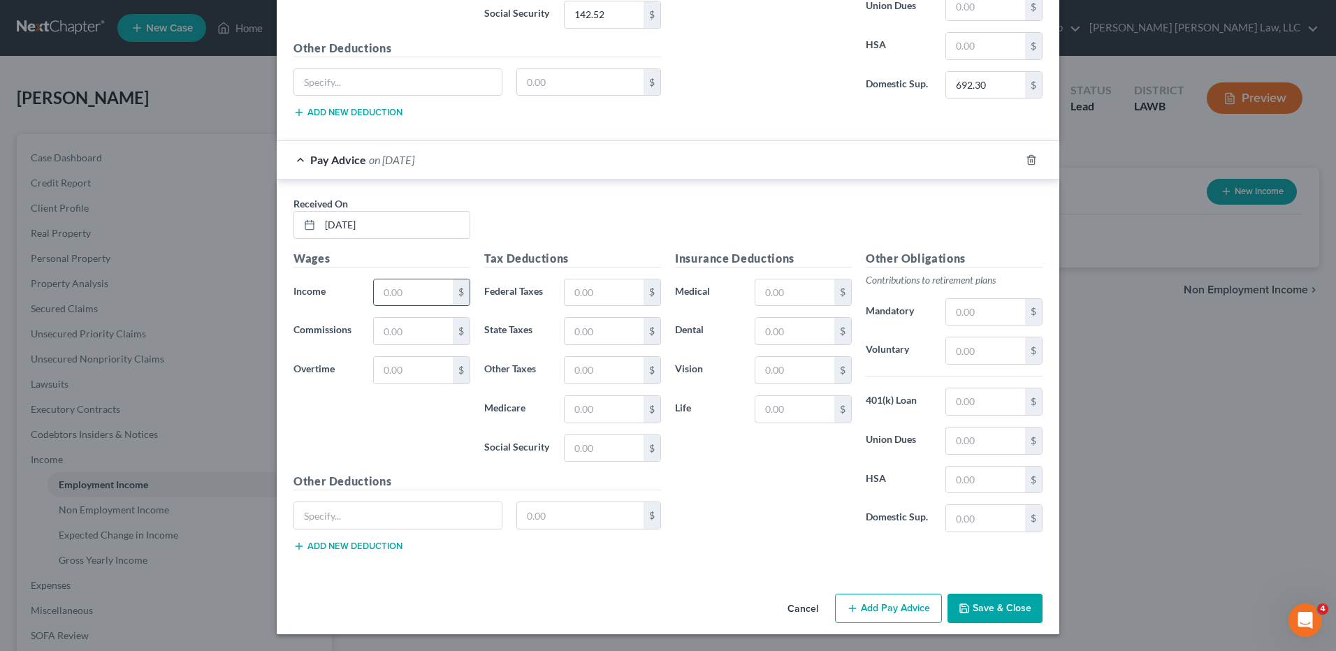
click at [407, 284] on input "text" at bounding box center [413, 292] width 79 height 27
type input "2,307.69"
click at [600, 292] on input "text" at bounding box center [604, 292] width 79 height 27
type input "197.00"
click at [608, 325] on input "text" at bounding box center [604, 331] width 79 height 27
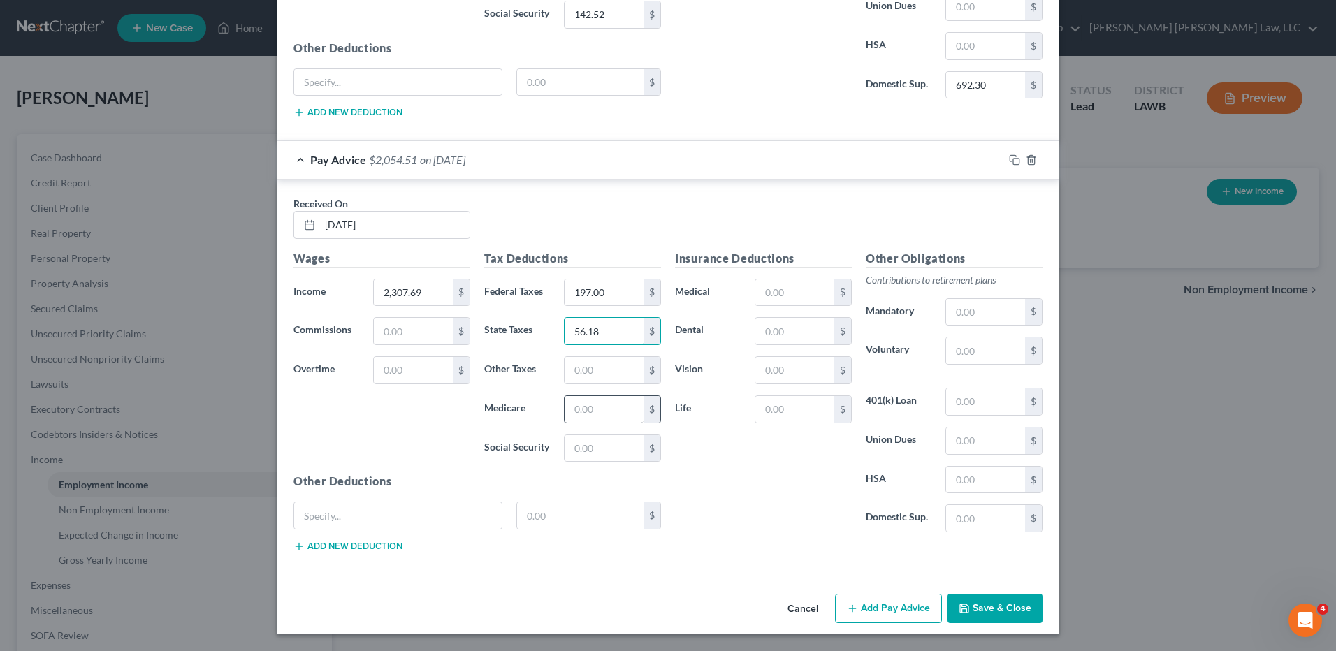
type input "56.18"
click at [597, 402] on input "text" at bounding box center [604, 409] width 79 height 27
type input "33.33"
click at [592, 453] on input "text" at bounding box center [604, 448] width 79 height 27
type input "142.53"
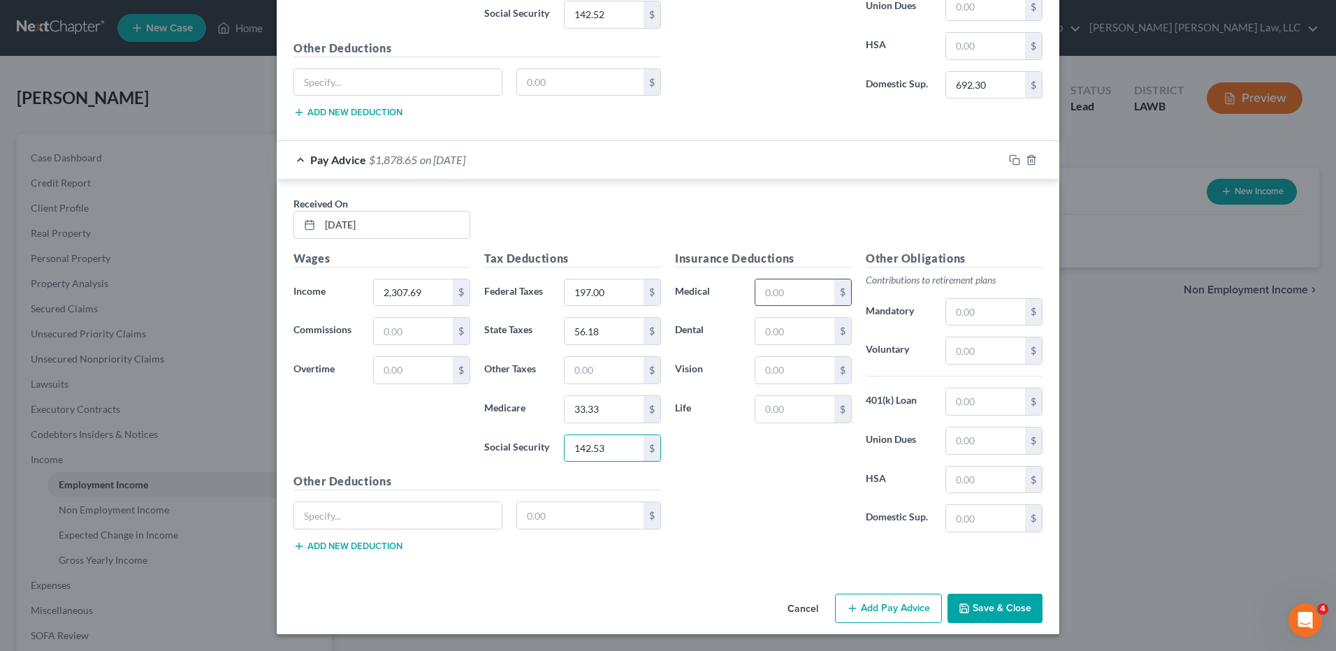
click at [777, 288] on input "text" at bounding box center [794, 292] width 79 height 27
type input "8.91"
click at [982, 530] on input "text" at bounding box center [985, 518] width 79 height 27
type input "692.30"
click at [892, 607] on button "Add Pay Advice" at bounding box center [888, 608] width 107 height 29
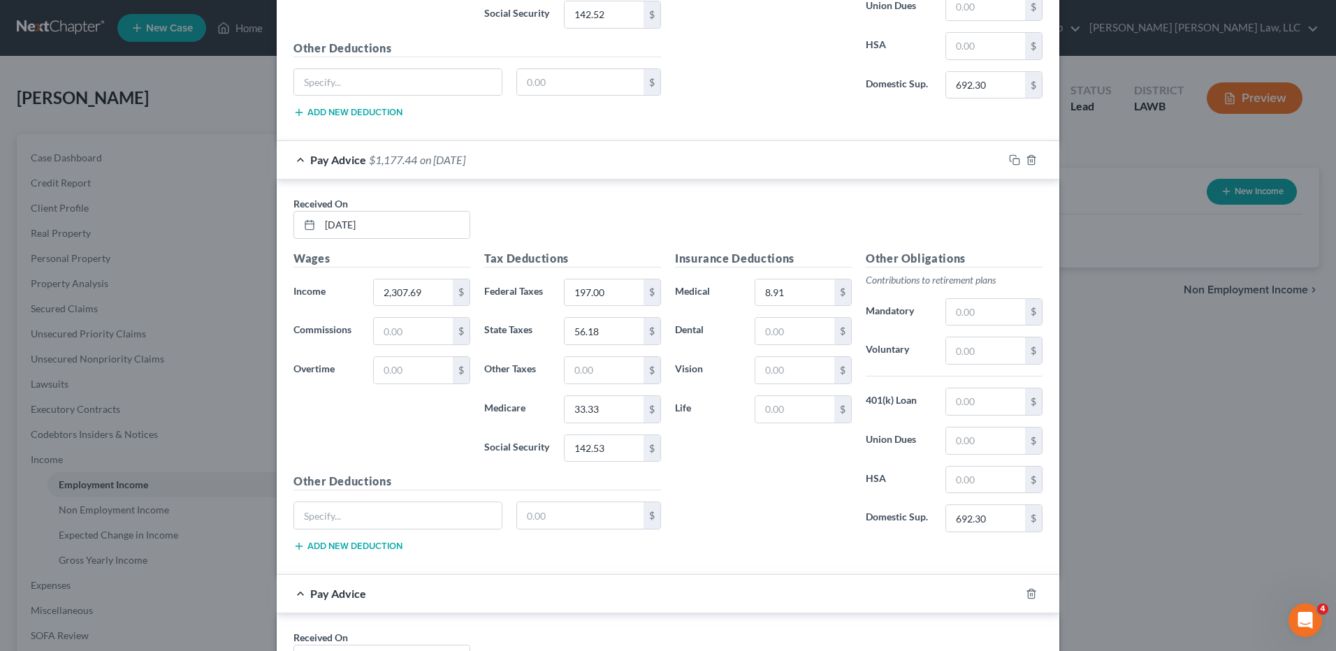
scroll to position [2441, 0]
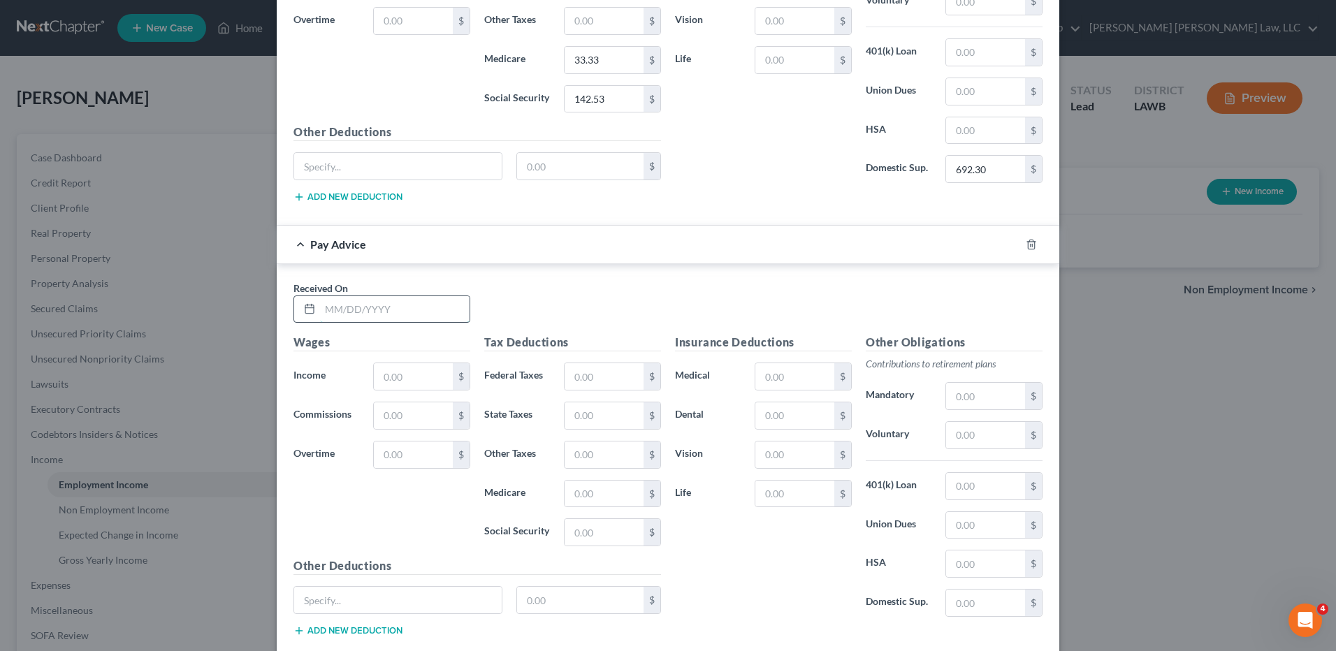
click at [328, 318] on input "text" at bounding box center [395, 309] width 150 height 27
type input "07/11/25"
click at [386, 375] on input "text" at bounding box center [413, 376] width 79 height 27
type input "2,307.69"
click at [591, 382] on input "text" at bounding box center [604, 376] width 79 height 27
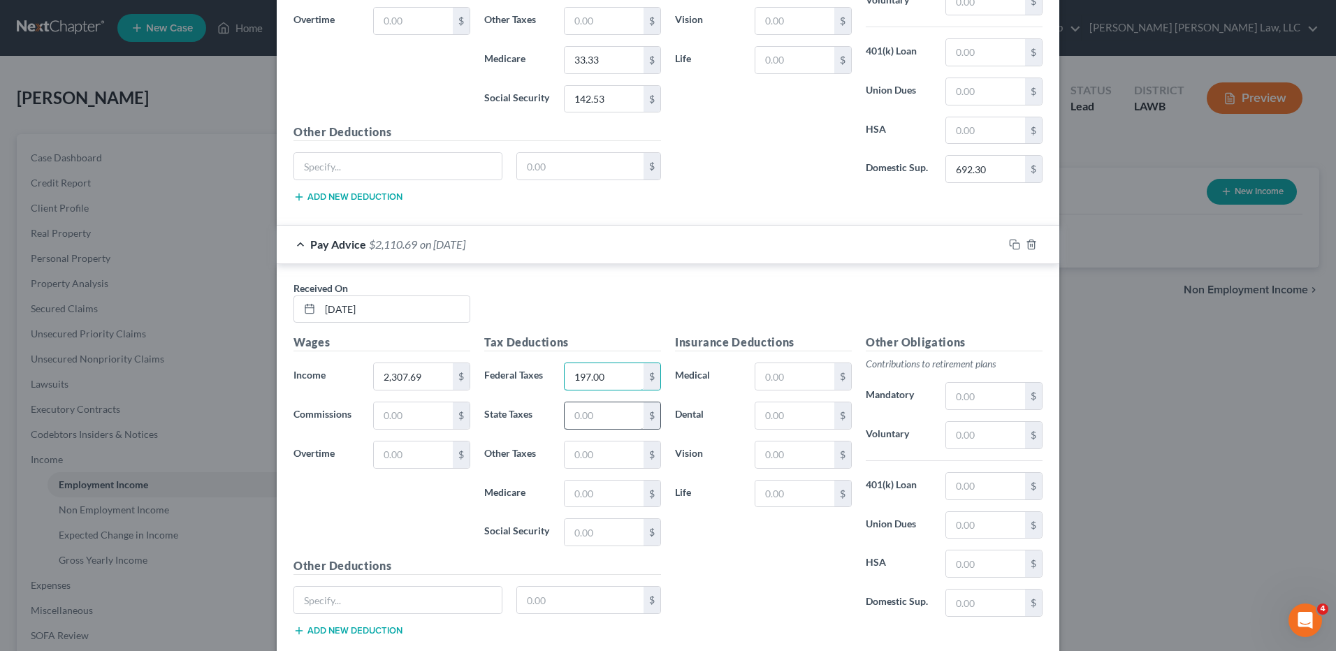
type input "197.00"
click at [594, 424] on input "text" at bounding box center [604, 415] width 79 height 27
type input "56.18"
click at [578, 503] on input "text" at bounding box center [604, 494] width 79 height 27
type input "33.33"
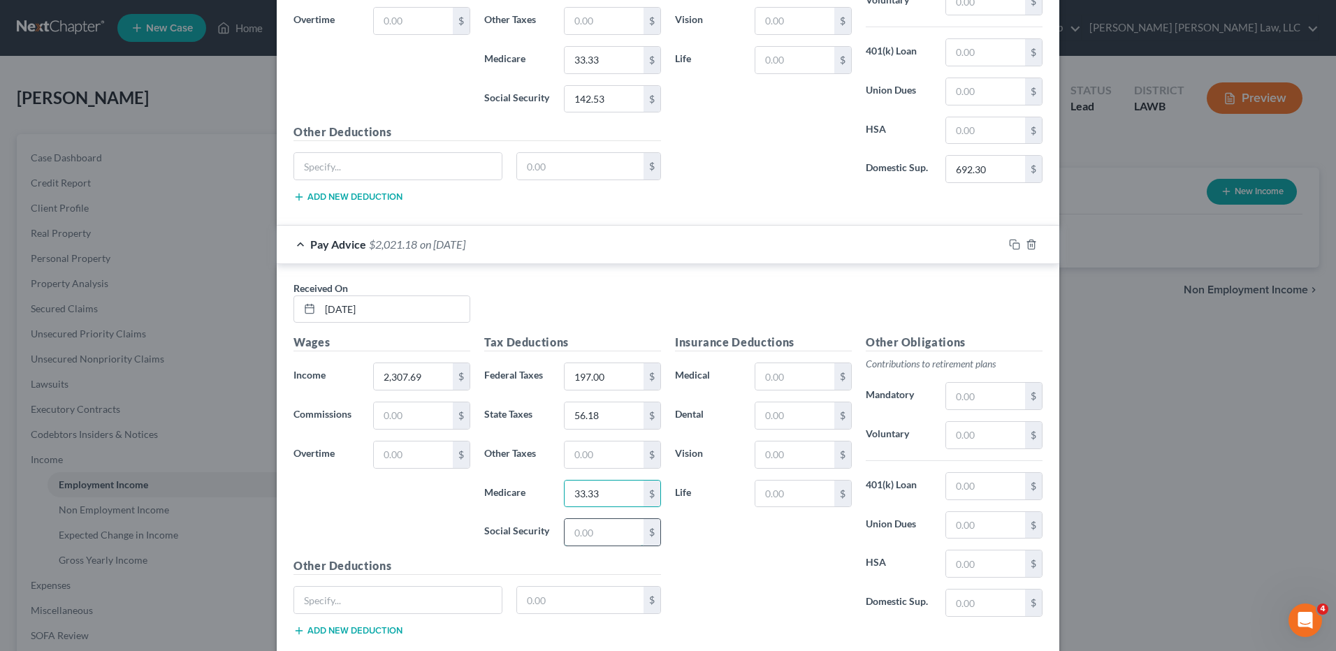
click at [586, 532] on input "text" at bounding box center [604, 532] width 79 height 27
type input "142.52"
click at [780, 382] on input "text" at bounding box center [794, 376] width 79 height 27
type input "8.91"
click at [966, 601] on input "text" at bounding box center [985, 603] width 79 height 27
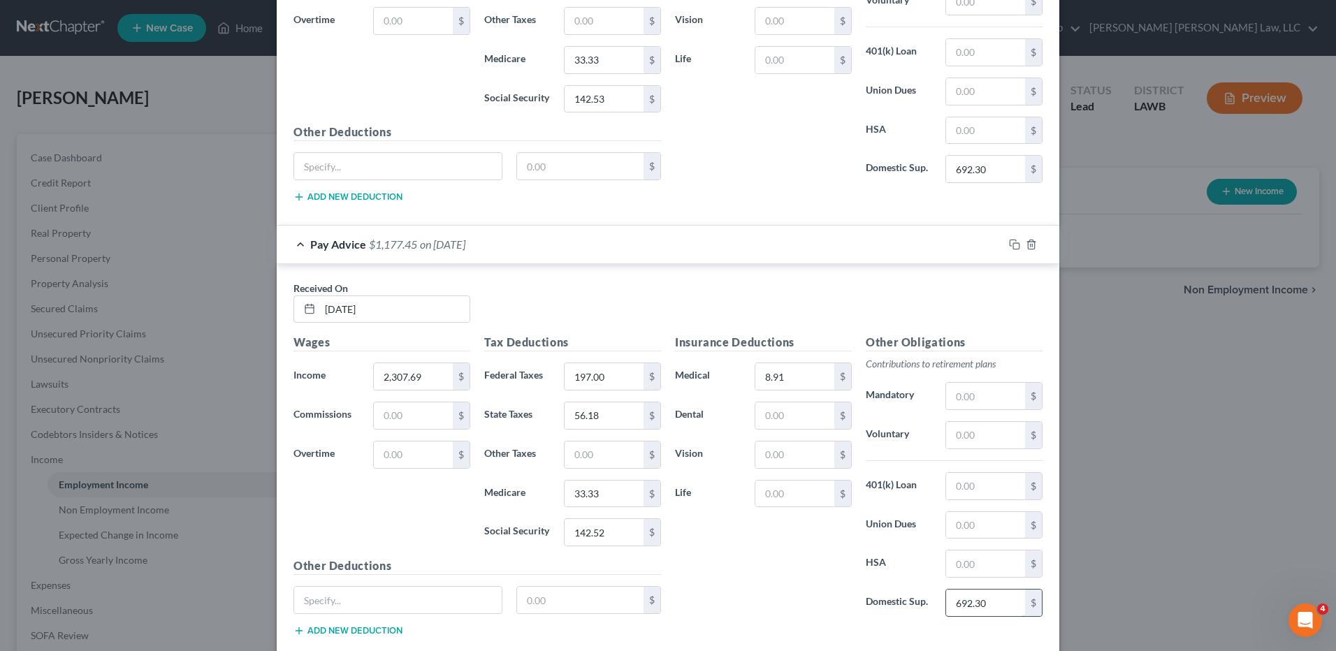
scroll to position [2525, 0]
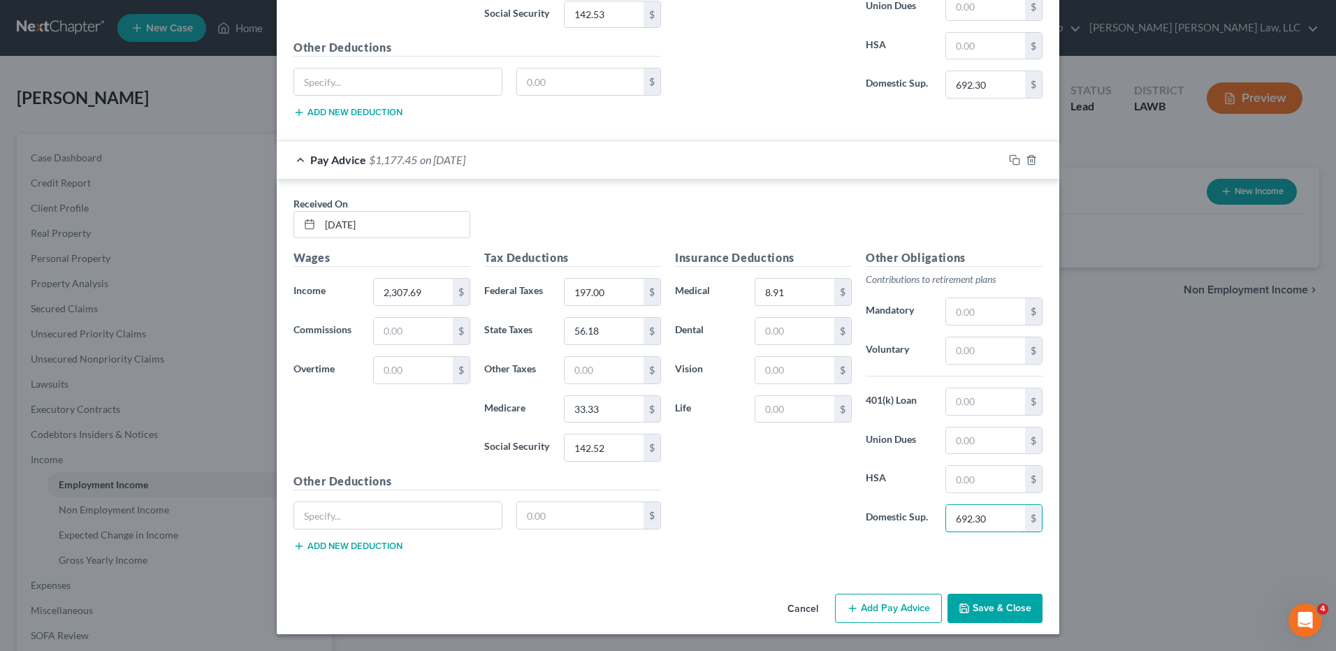
type input "692.30"
click at [870, 611] on button "Add Pay Advice" at bounding box center [888, 608] width 107 height 29
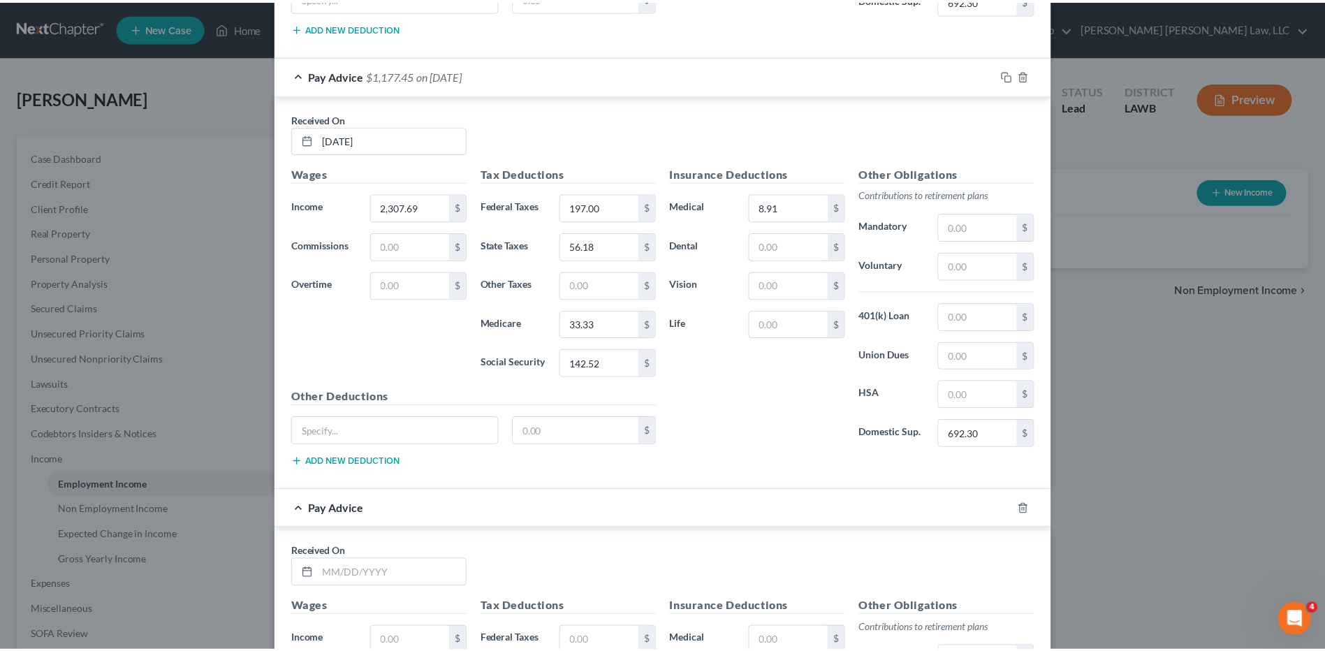
scroll to position [2944, 0]
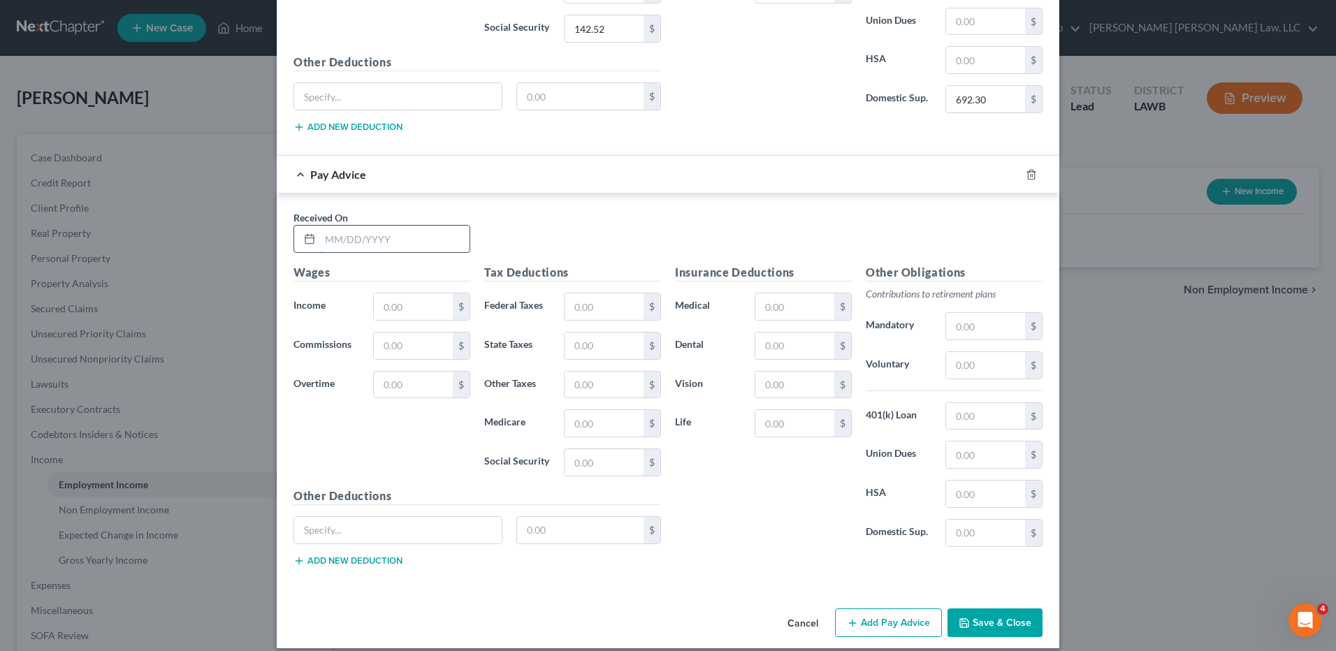
click at [344, 244] on input "text" at bounding box center [395, 239] width 150 height 27
type input "7/25/25"
click at [378, 307] on input "text" at bounding box center [413, 306] width 79 height 27
type input "2,307.69"
click at [574, 319] on input "text" at bounding box center [604, 306] width 79 height 27
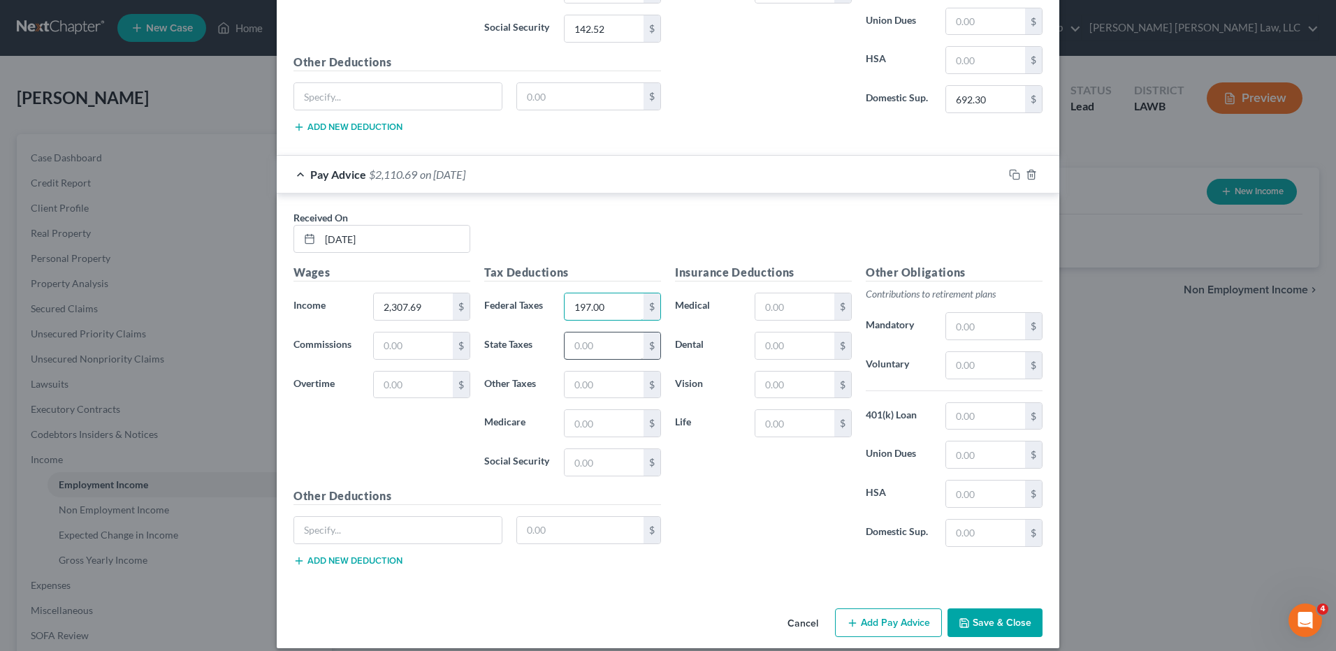
type input "197.00"
click at [593, 344] on input "text" at bounding box center [604, 346] width 79 height 27
type input "2"
type input "56.18"
click at [604, 432] on input "text" at bounding box center [604, 423] width 79 height 27
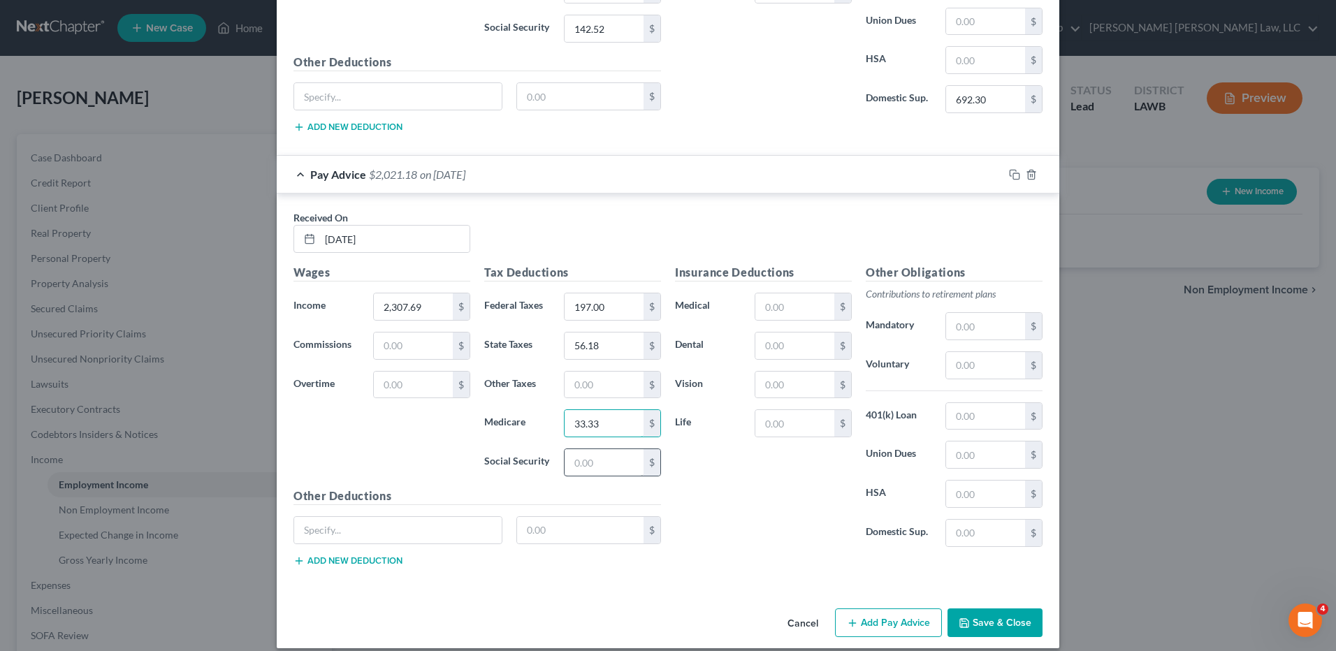
type input "33.33"
click at [594, 472] on input "text" at bounding box center [604, 462] width 79 height 27
type input "142.53"
click at [778, 306] on input "text" at bounding box center [794, 306] width 79 height 27
type input "8.91"
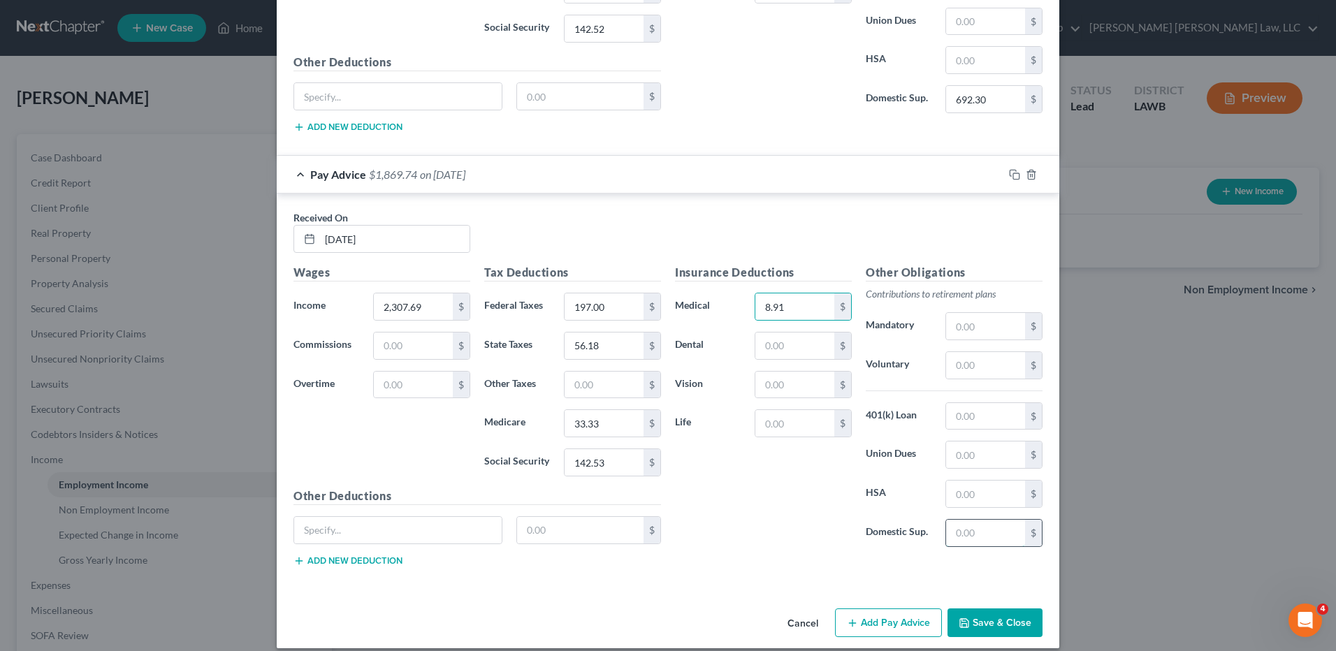
click at [987, 529] on input "text" at bounding box center [985, 533] width 79 height 27
type input "692.30"
click at [985, 628] on button "Save & Close" at bounding box center [994, 623] width 95 height 29
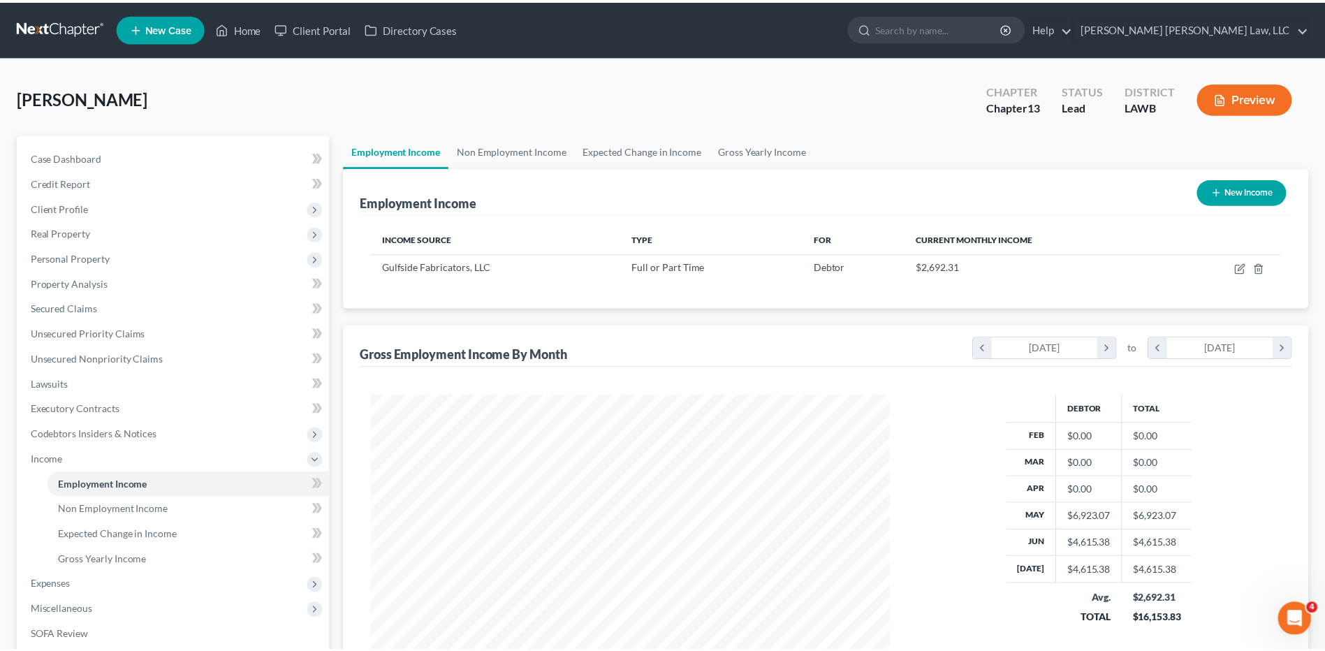
scroll to position [698464, 698176]
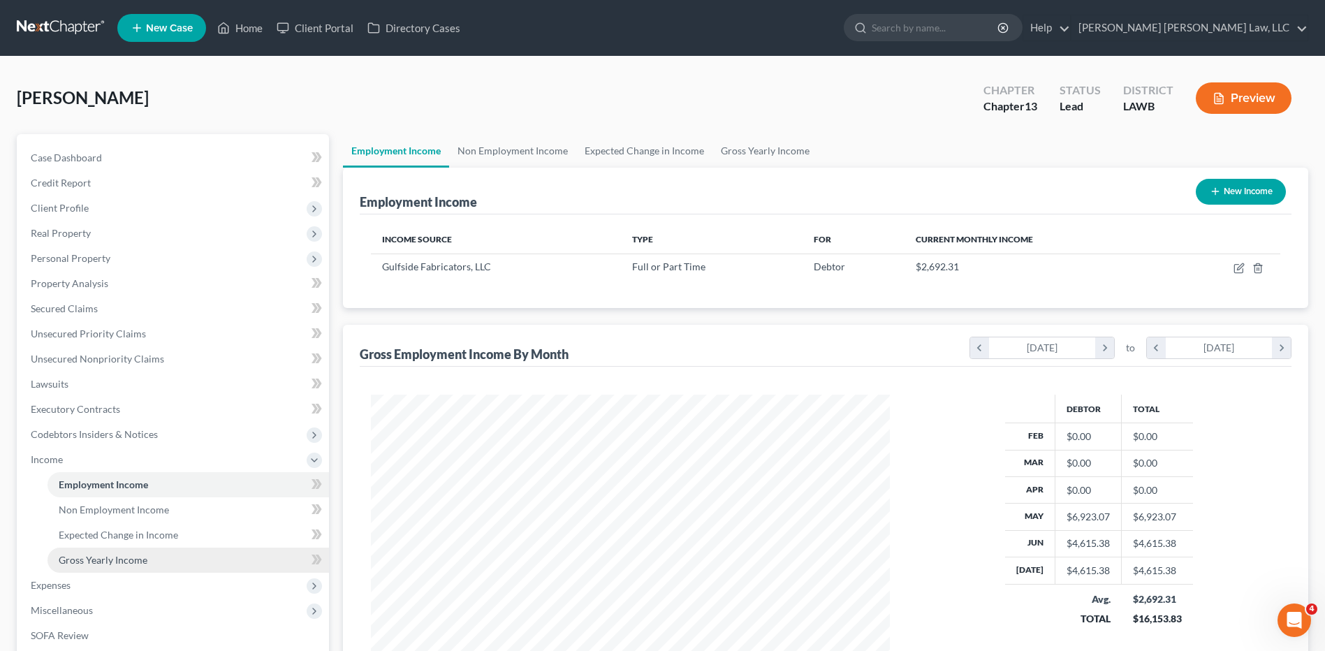
click at [122, 555] on span "Gross Yearly Income" at bounding box center [103, 560] width 89 height 12
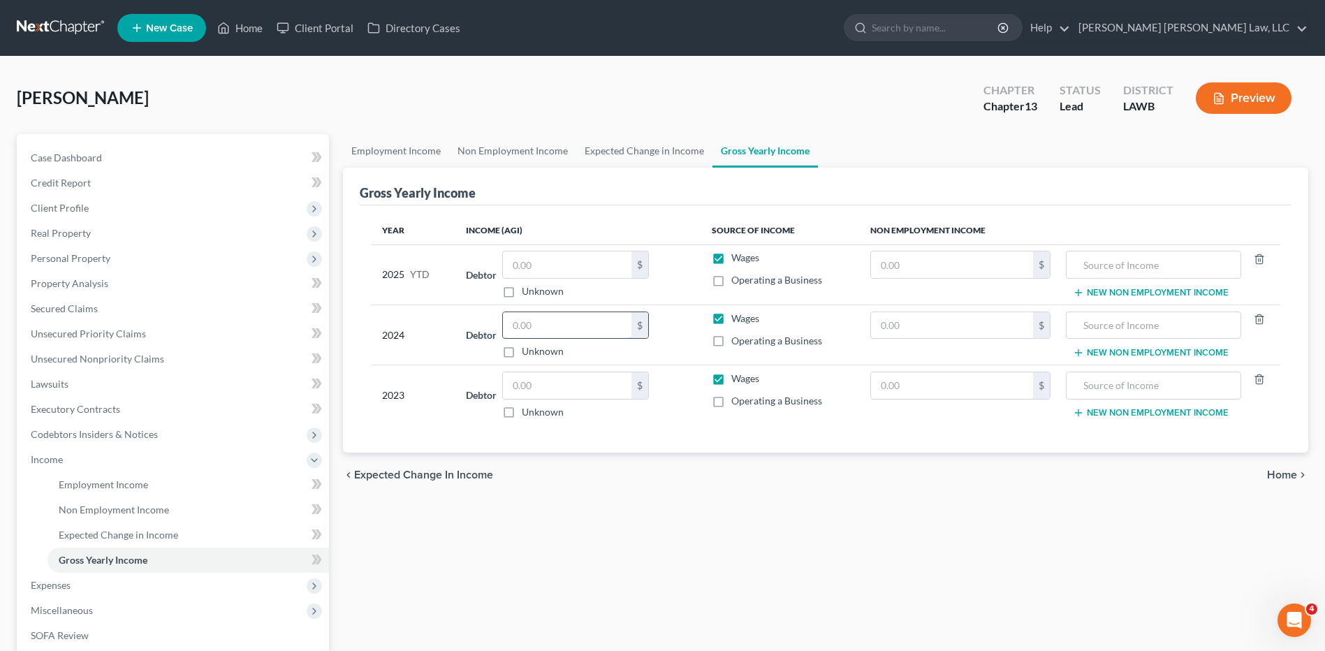
click at [583, 328] on input "text" at bounding box center [567, 325] width 129 height 27
click at [546, 325] on input "text" at bounding box center [567, 325] width 129 height 27
type input "34,862.00"
click at [544, 389] on input "text" at bounding box center [567, 385] width 129 height 27
type input "103,928.00"
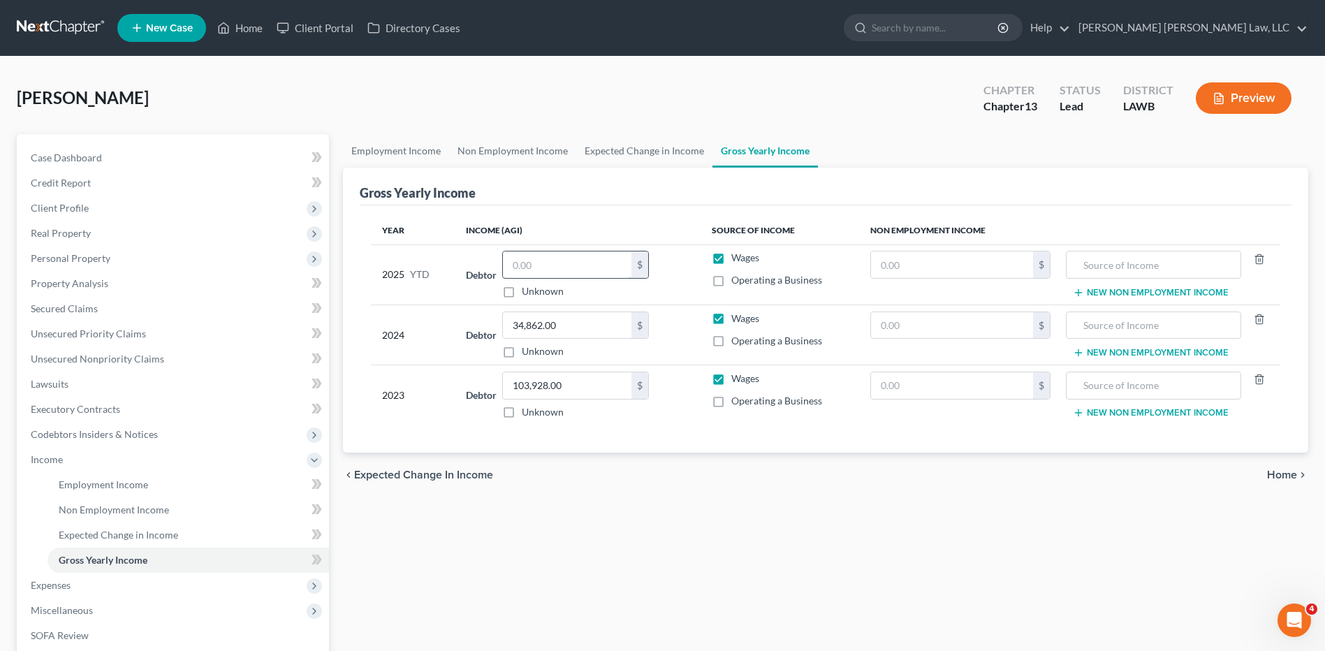
click at [560, 270] on input "text" at bounding box center [567, 265] width 129 height 27
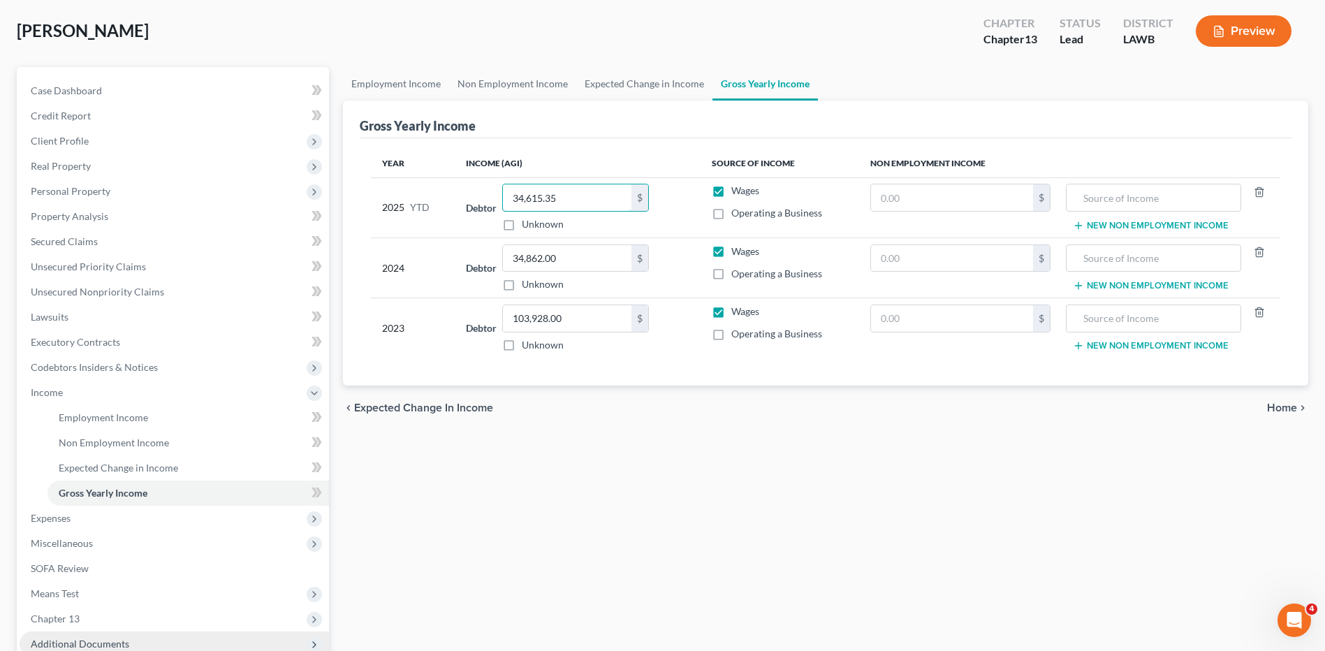
scroll to position [210, 0]
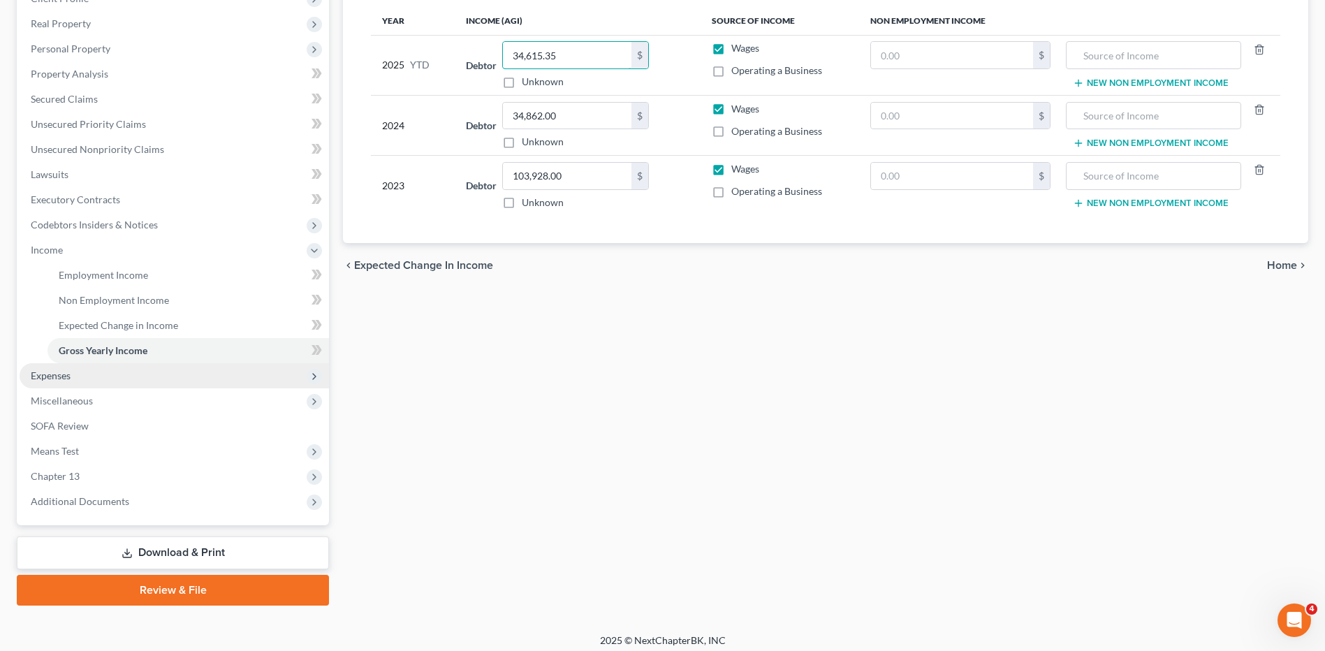
type input "34,615.35"
click at [47, 371] on span "Expenses" at bounding box center [51, 376] width 40 height 12
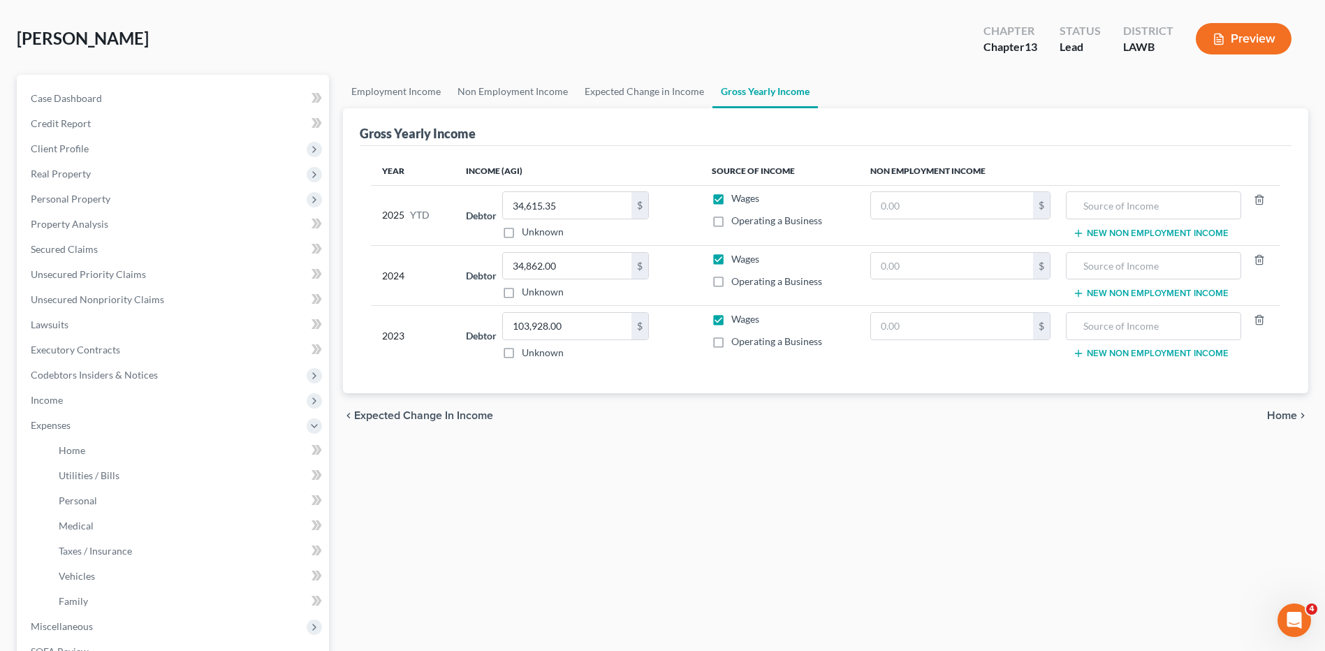
scroll to position [0, 0]
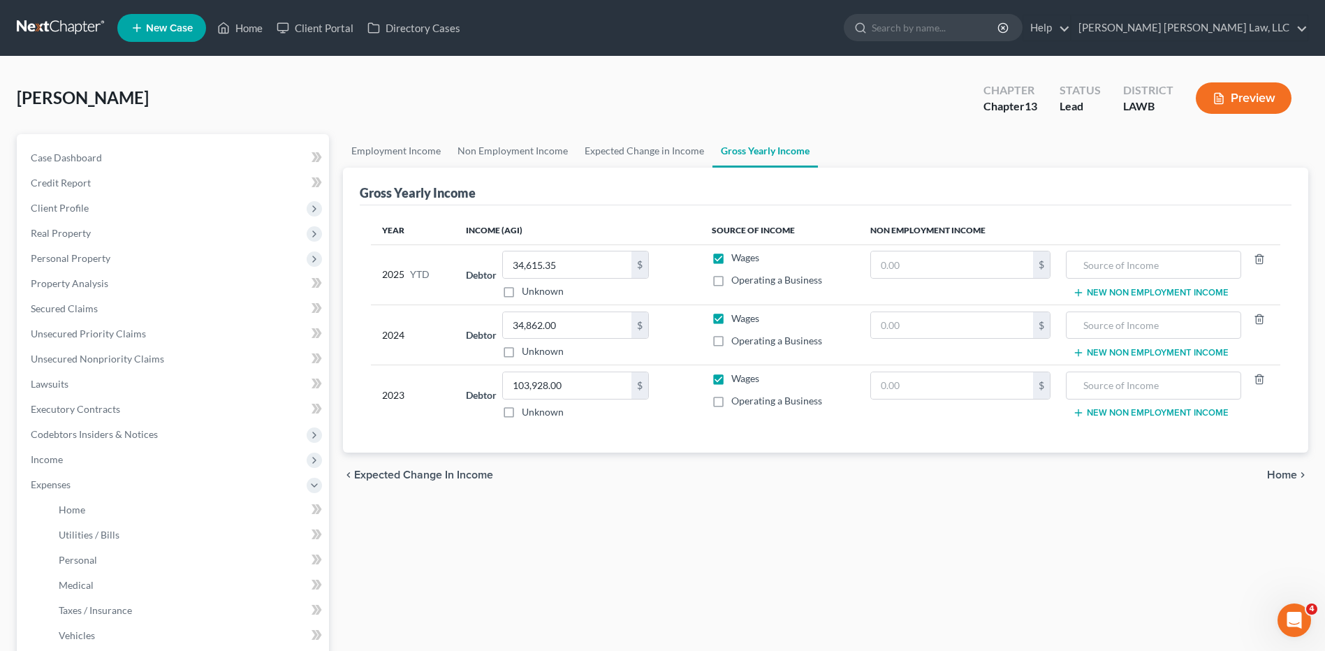
drag, startPoint x: 48, startPoint y: 26, endPoint x: 781, endPoint y: 43, distance: 733.9
click at [48, 26] on link at bounding box center [61, 27] width 89 height 25
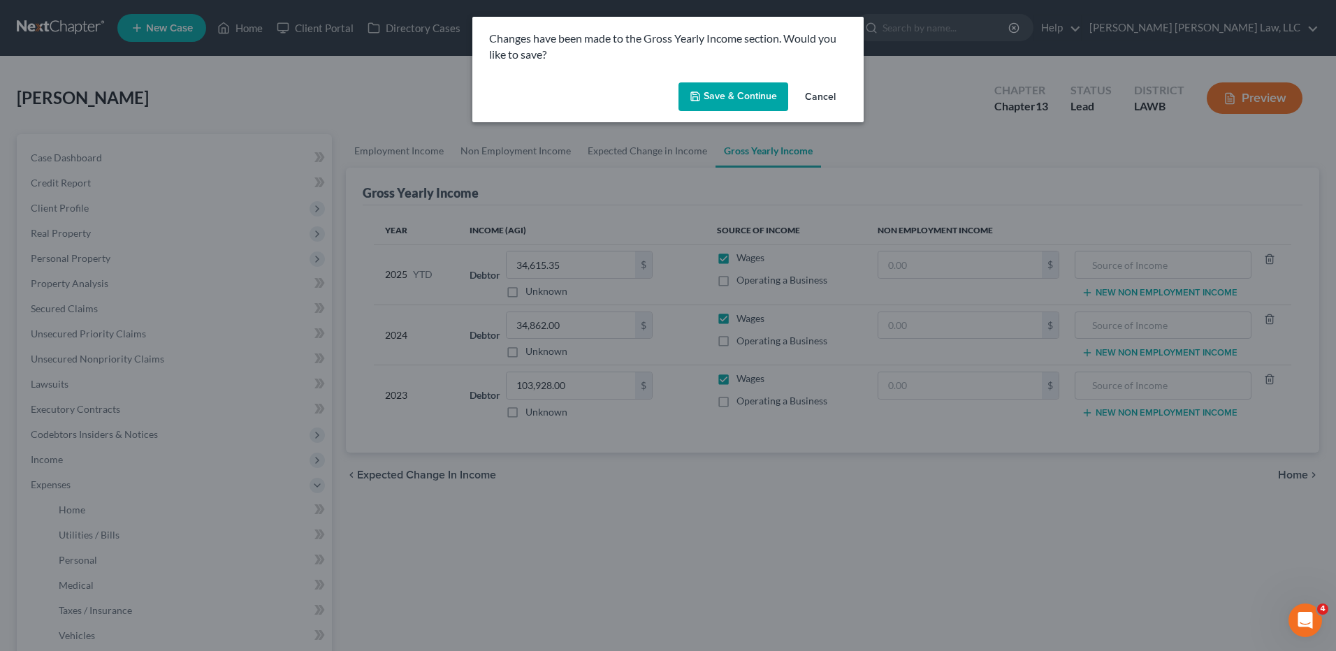
click at [738, 93] on button "Save & Continue" at bounding box center [733, 96] width 110 height 29
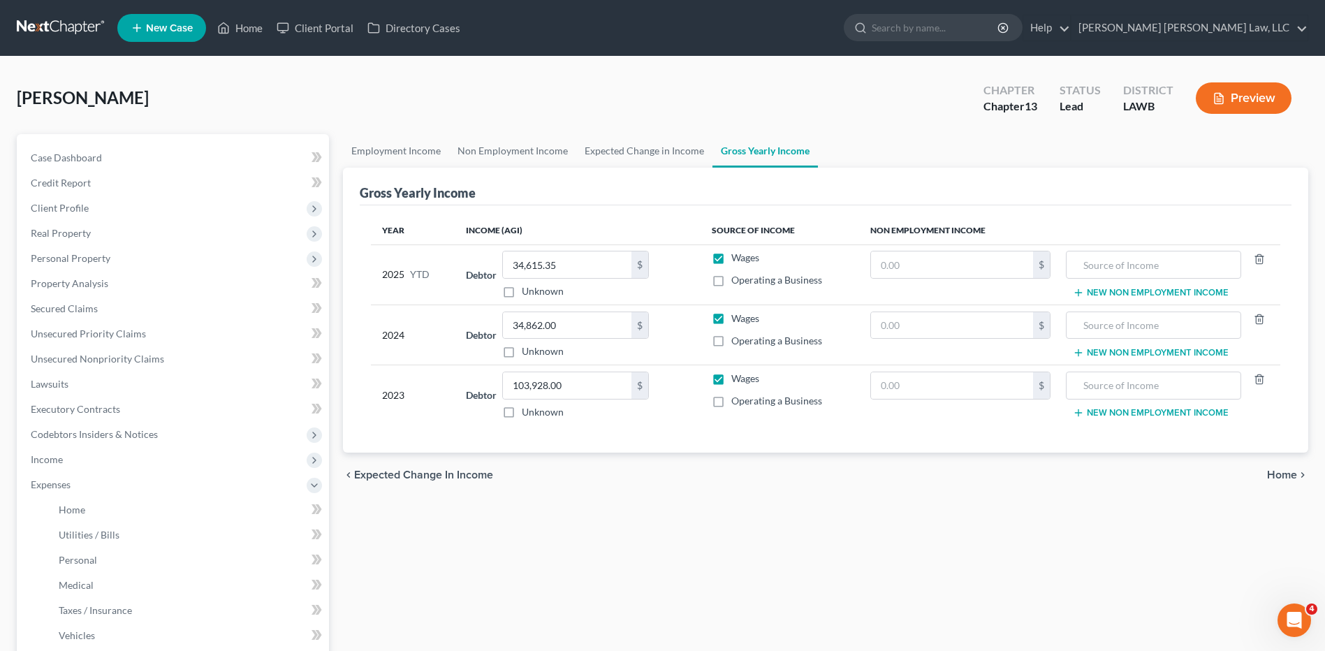
click at [59, 27] on link at bounding box center [61, 27] width 89 height 25
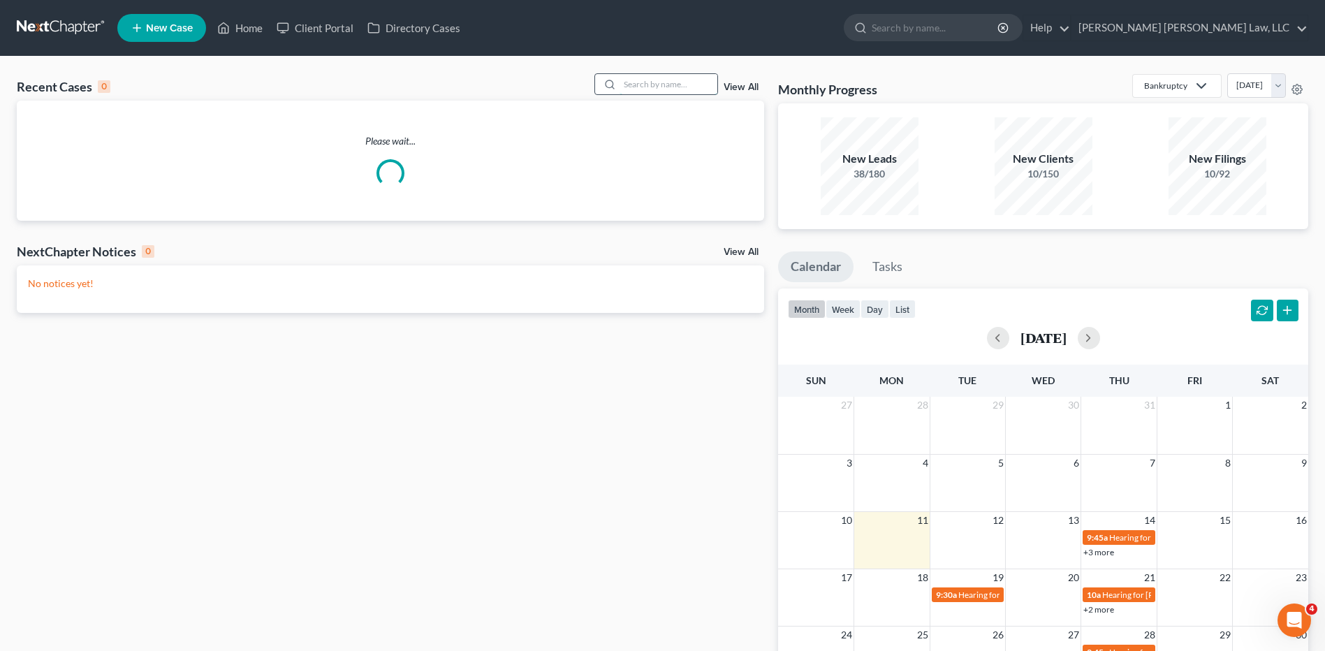
click at [657, 84] on input "search" at bounding box center [669, 84] width 98 height 20
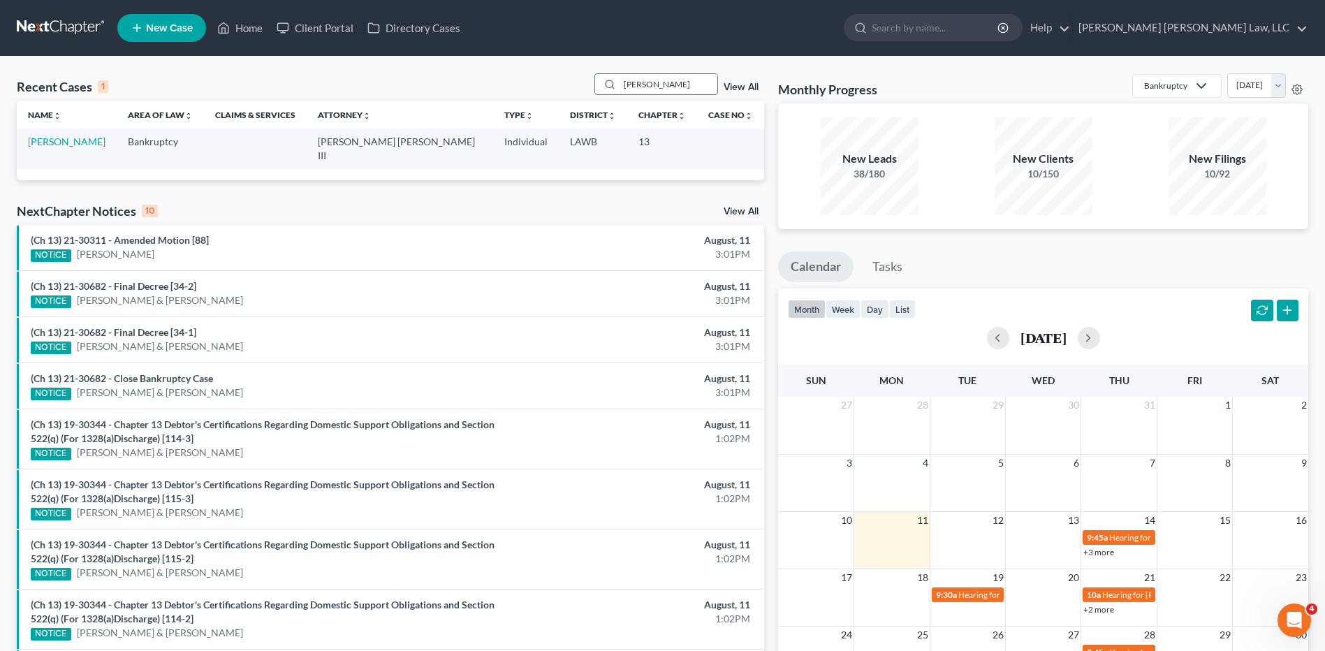
type input "[PERSON_NAME]"
click at [70, 140] on link "[PERSON_NAME]" at bounding box center [67, 142] width 78 height 12
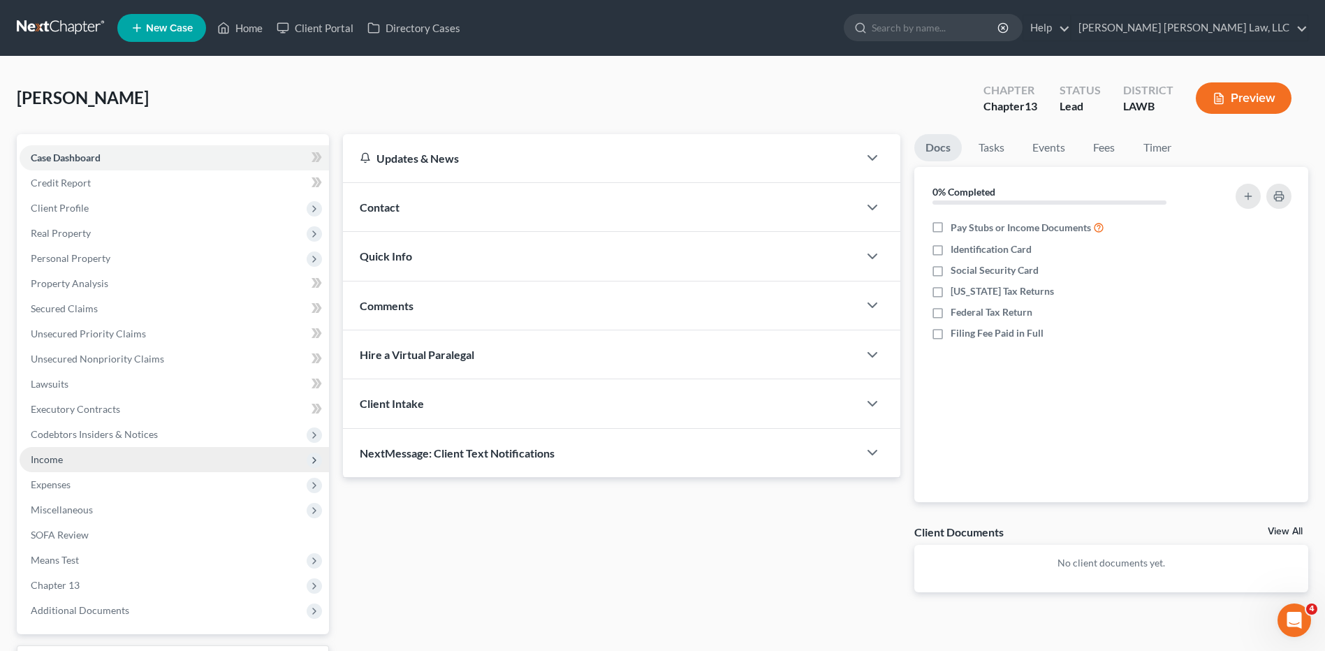
click at [61, 461] on span "Income" at bounding box center [47, 459] width 32 height 12
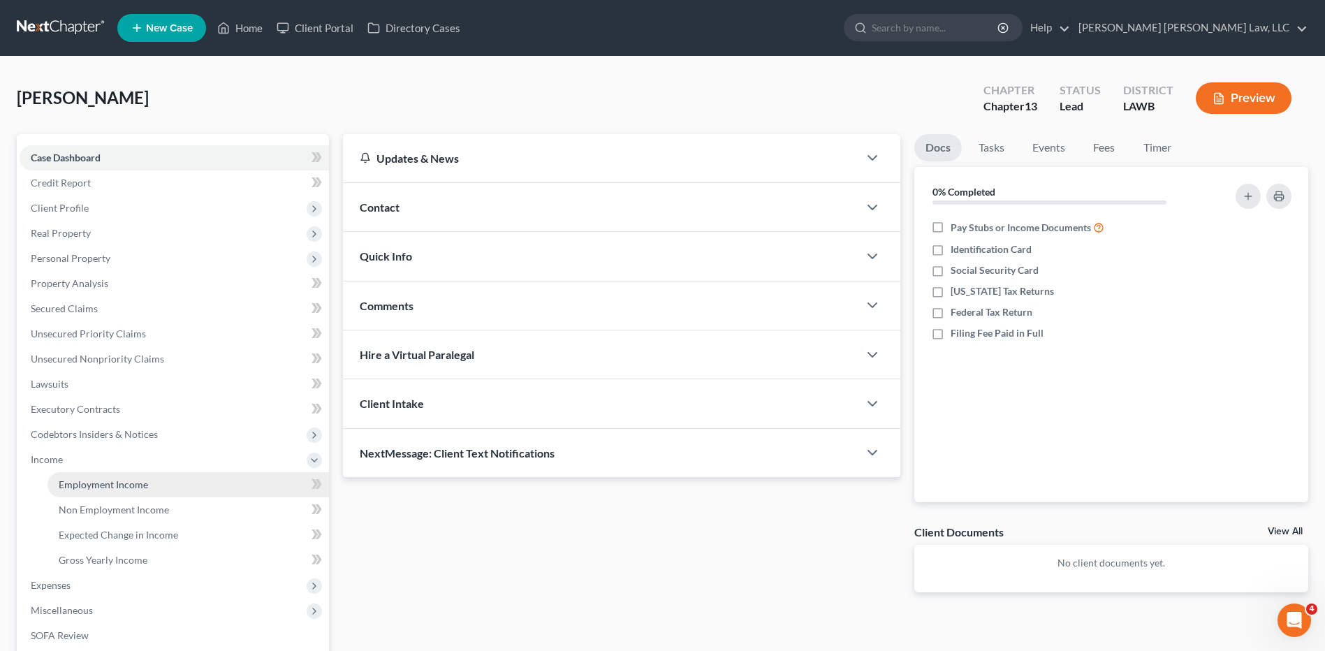
click at [131, 485] on span "Employment Income" at bounding box center [103, 485] width 89 height 12
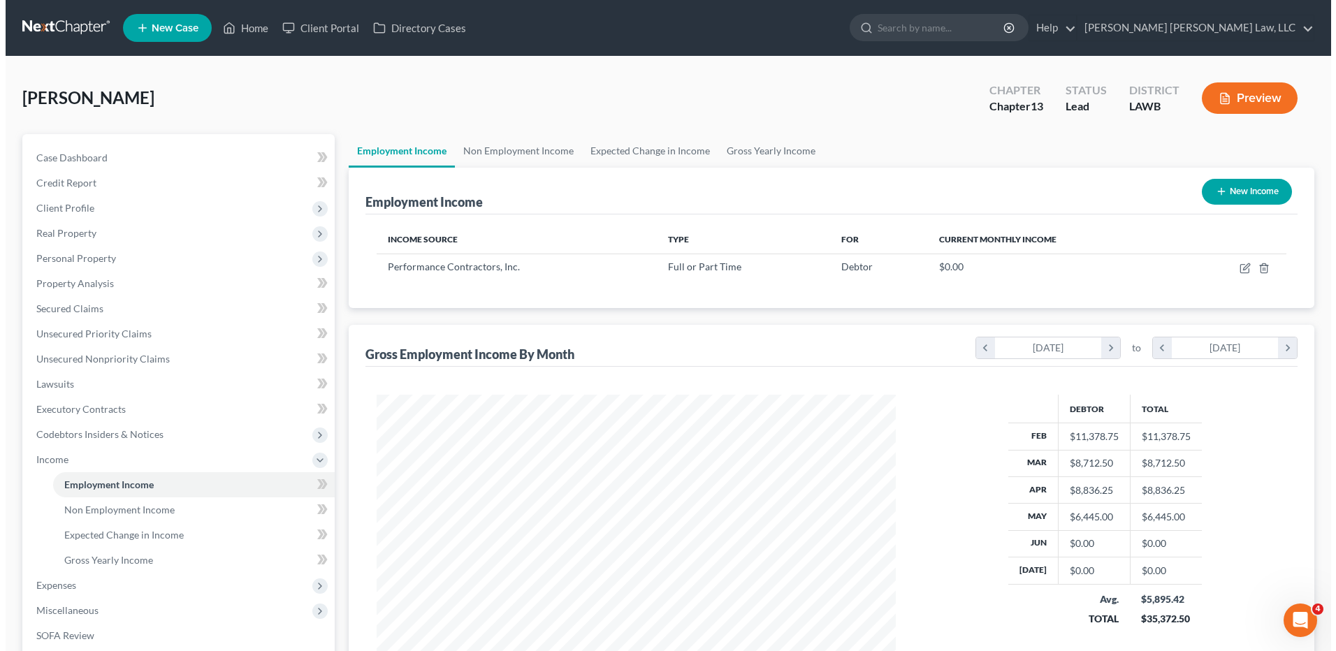
scroll to position [259, 546]
click at [1240, 186] on button "New Income" at bounding box center [1241, 192] width 90 height 26
select select "0"
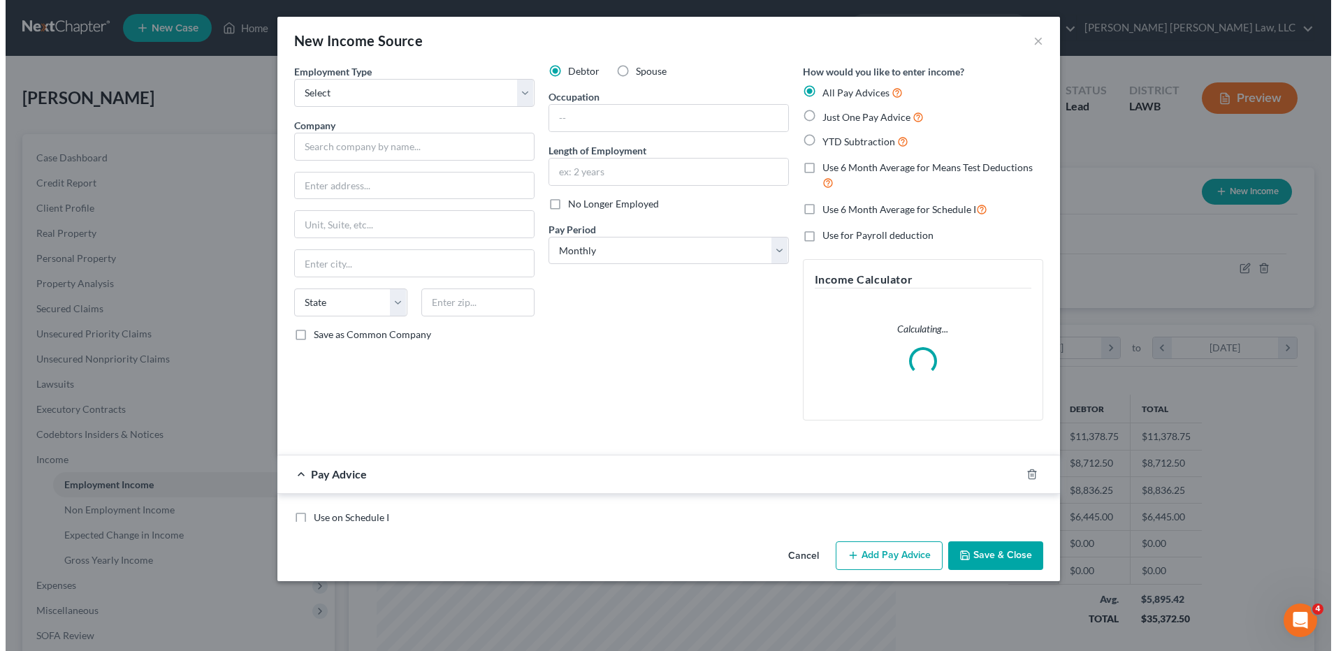
scroll to position [261, 552]
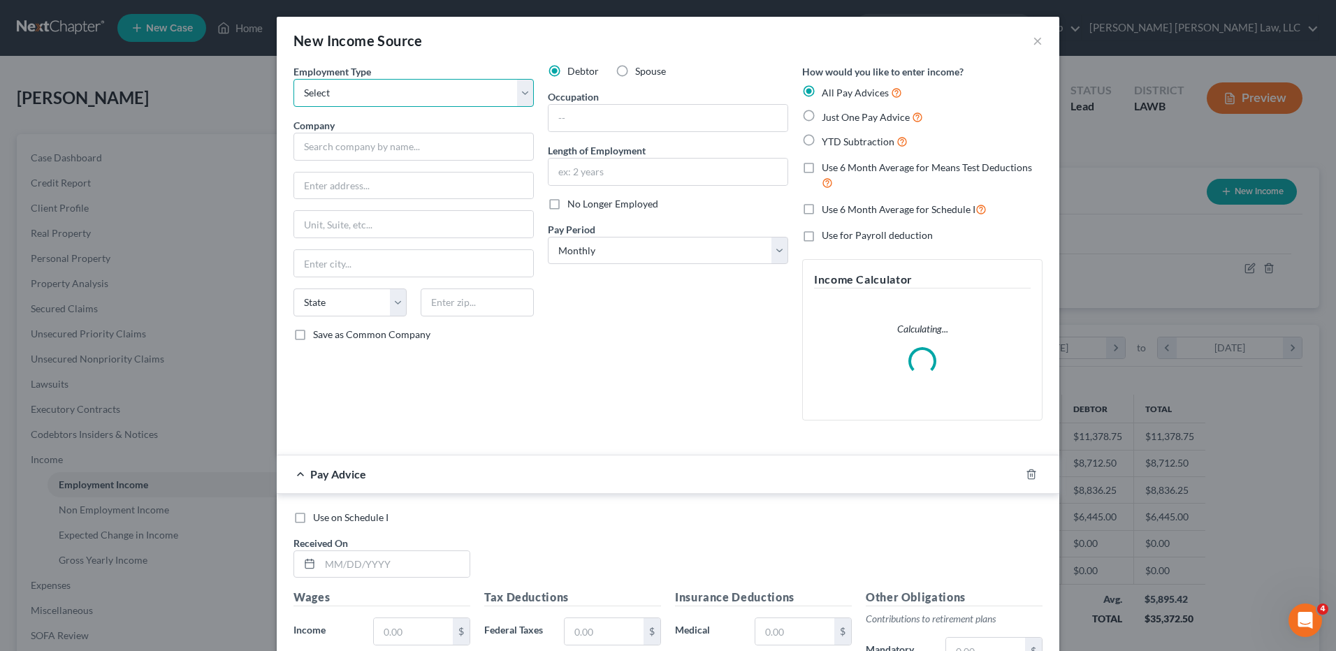
click at [340, 94] on select "Select Full or [DEMOGRAPHIC_DATA] Employment Self Employment" at bounding box center [413, 93] width 240 height 28
select select "0"
click at [293, 79] on select "Select Full or [DEMOGRAPHIC_DATA] Employment Self Employment" at bounding box center [413, 93] width 240 height 28
click at [328, 153] on input "text" at bounding box center [413, 147] width 240 height 28
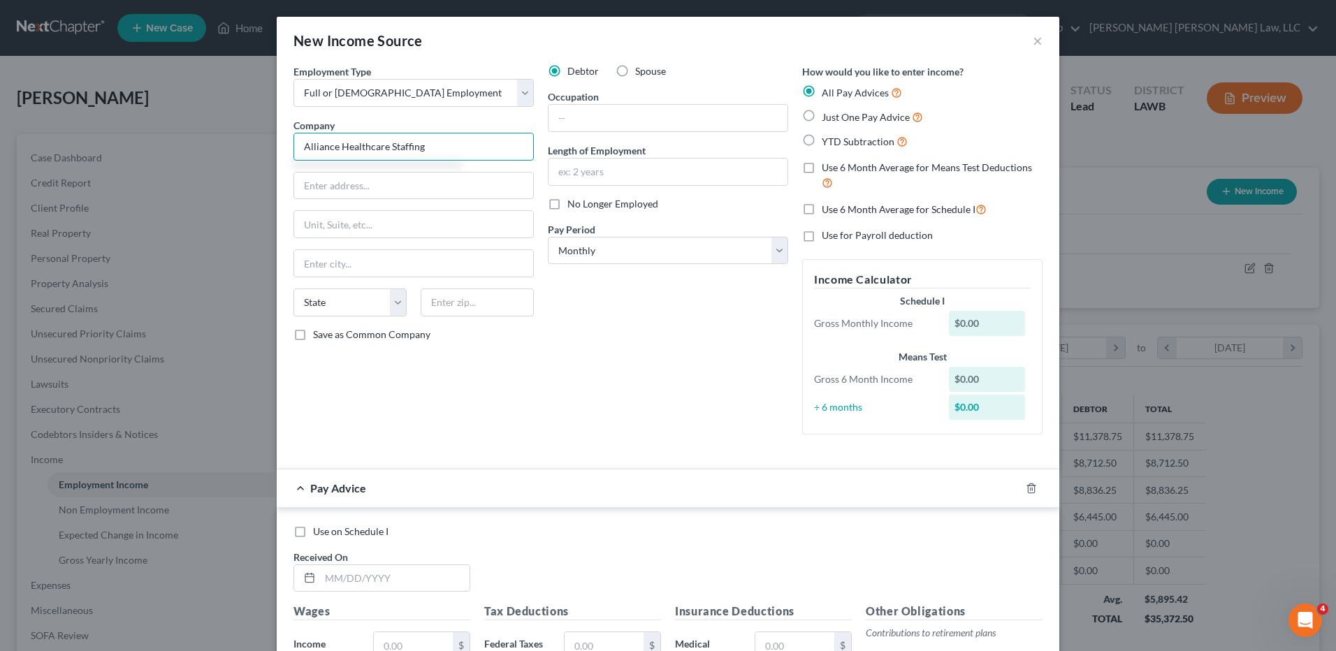
type input "Alliance Healthcare Staffing"
type input "[STREET_ADDRESS]"
type input "70601"
type input "Lake [PERSON_NAME]"
select select "19"
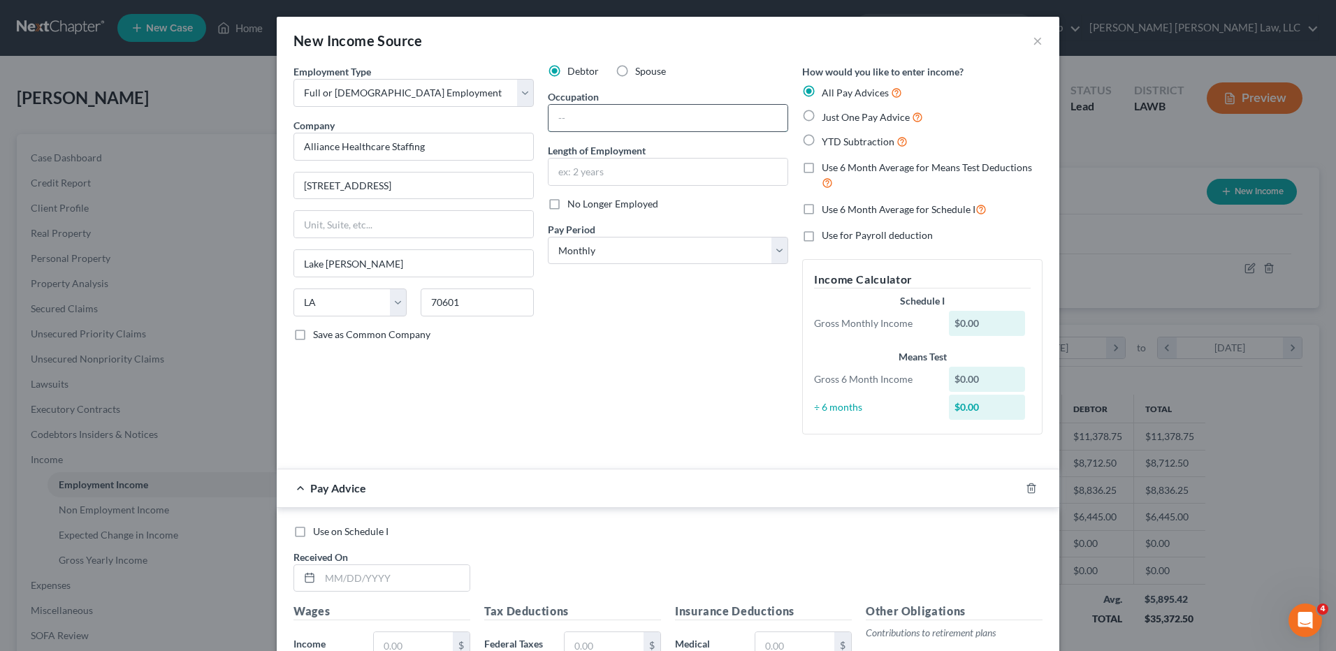
click at [576, 119] on input "text" at bounding box center [667, 118] width 239 height 27
type input "Care Giver"
click at [563, 173] on input "text" at bounding box center [667, 172] width 239 height 27
type input "1 month"
click at [567, 254] on select "Select Monthly Twice Monthly Every Other Week Weekly" at bounding box center [668, 251] width 240 height 28
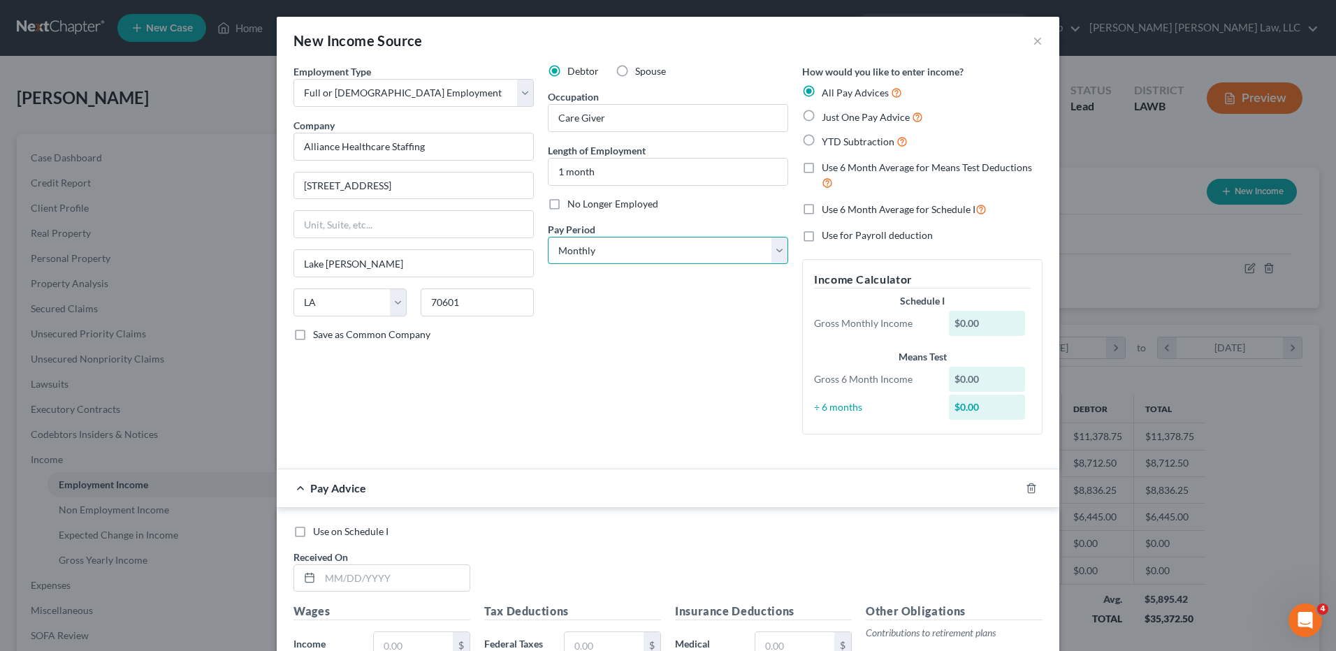
select select "2"
click at [548, 237] on select "Select Monthly Twice Monthly Every Other Week Weekly" at bounding box center [668, 251] width 240 height 28
click at [822, 234] on label "Use for Payroll deduction" at bounding box center [877, 235] width 111 height 14
click at [827, 234] on input "Use for Payroll deduction" at bounding box center [831, 232] width 9 height 9
checkbox input "true"
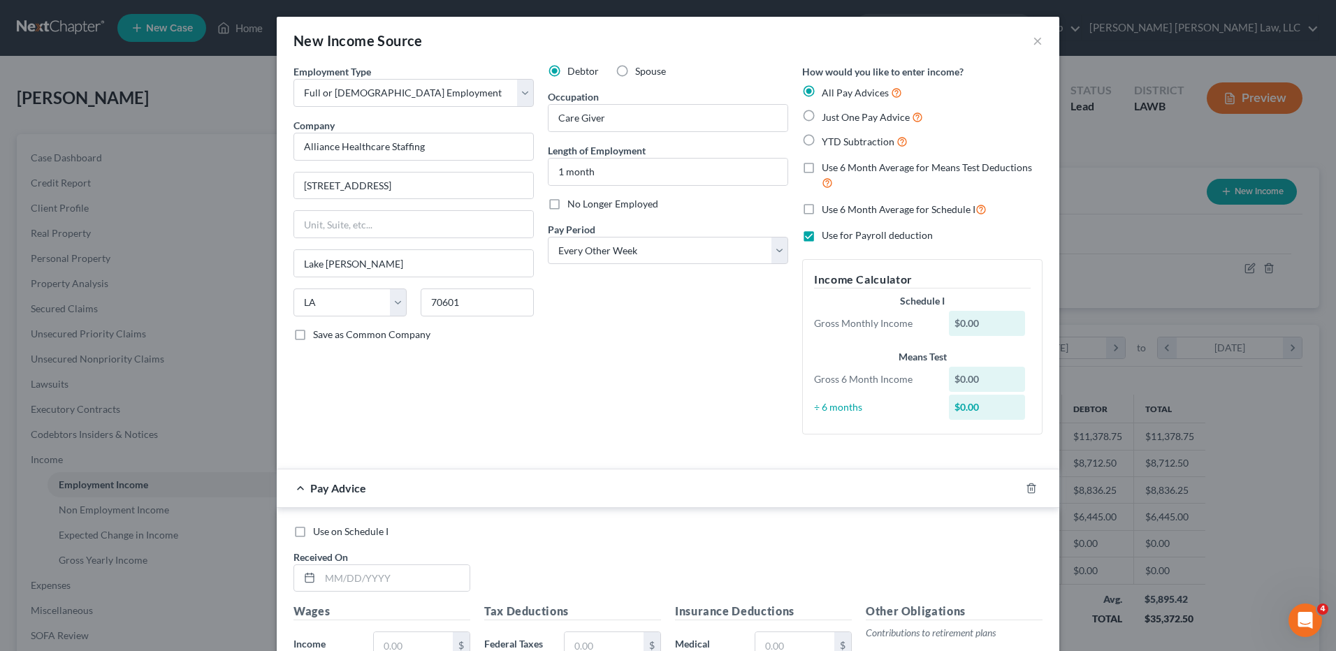
click at [822, 210] on label "Use 6 Month Average for Schedule I" at bounding box center [904, 209] width 165 height 16
click at [827, 210] on input "Use 6 Month Average for Schedule I" at bounding box center [831, 205] width 9 height 9
checkbox input "true"
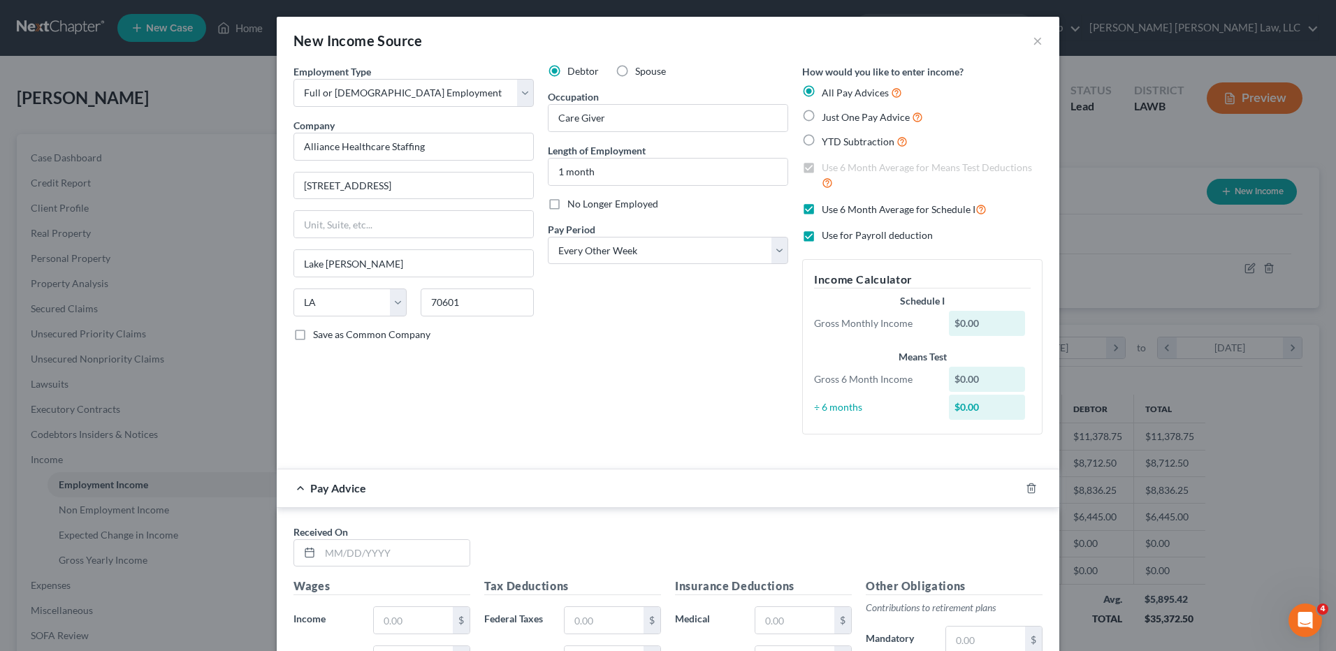
click at [822, 238] on label "Use for Payroll deduction" at bounding box center [877, 235] width 111 height 14
click at [827, 238] on input "Use for Payroll deduction" at bounding box center [831, 232] width 9 height 9
checkbox input "false"
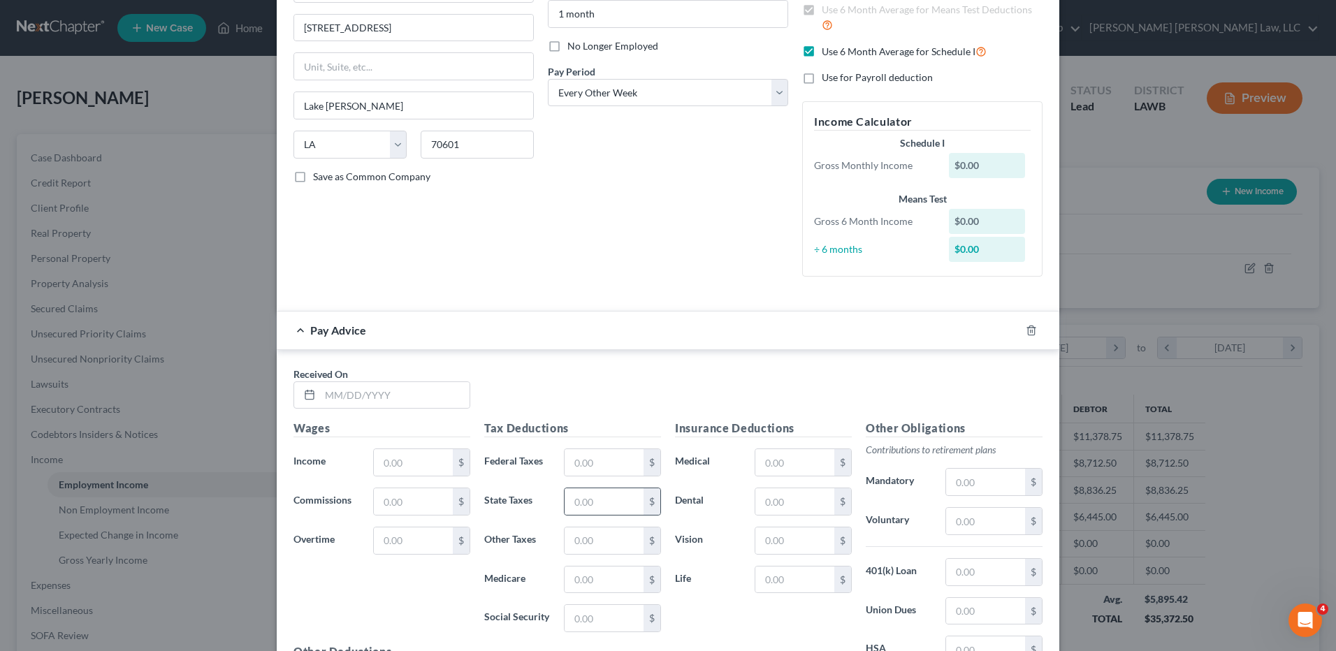
scroll to position [279, 0]
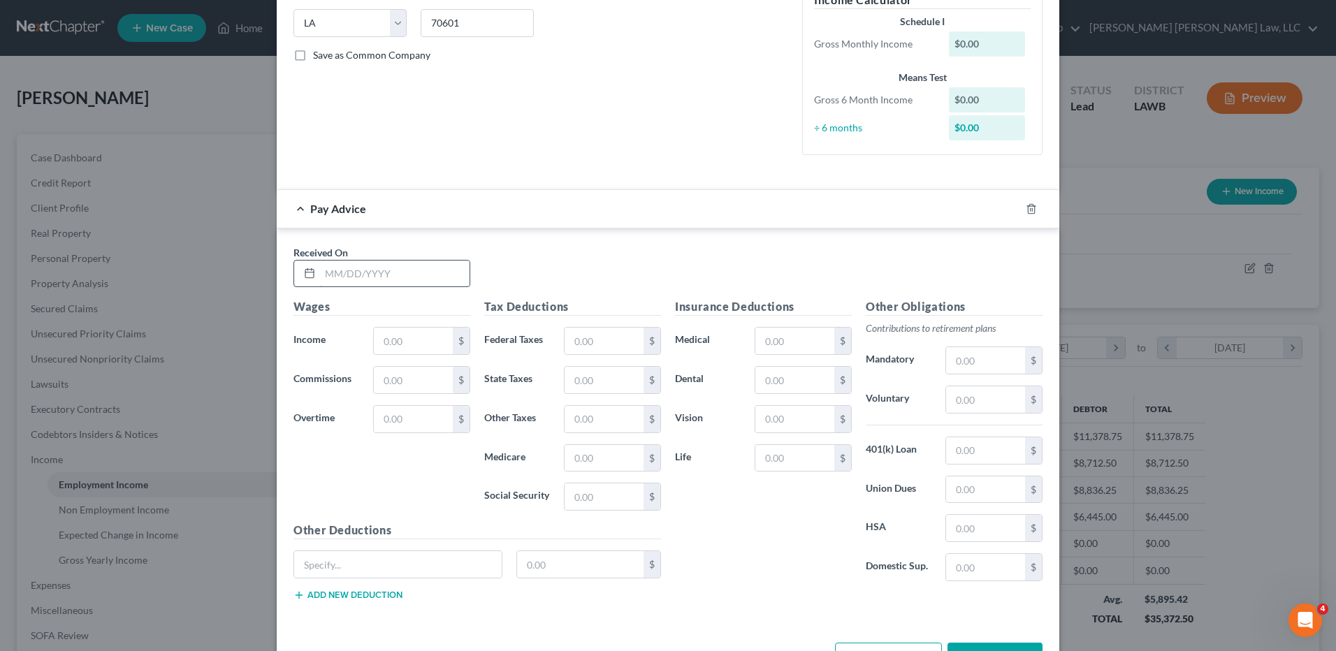
click at [375, 286] on input "text" at bounding box center [395, 274] width 150 height 27
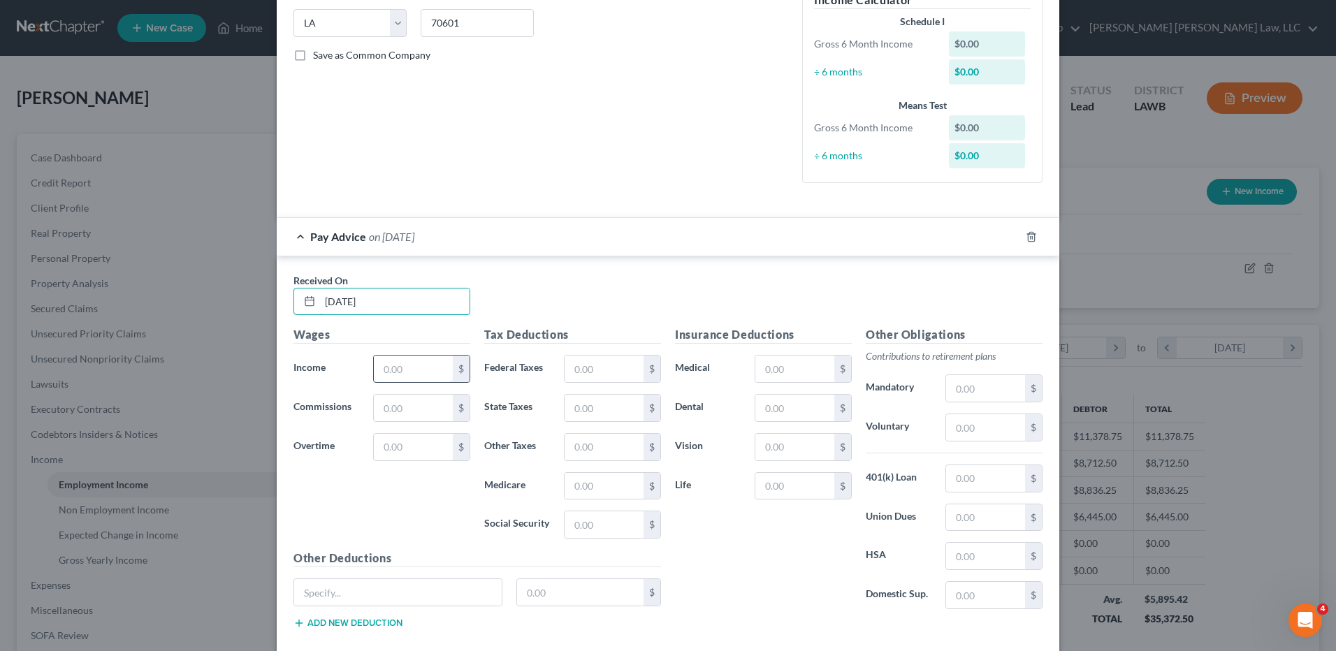
type input "[DATE]"
click at [398, 368] on input "text" at bounding box center [413, 369] width 79 height 27
type input "273.00"
click at [571, 519] on input "text" at bounding box center [604, 524] width 79 height 27
type input "16.93"
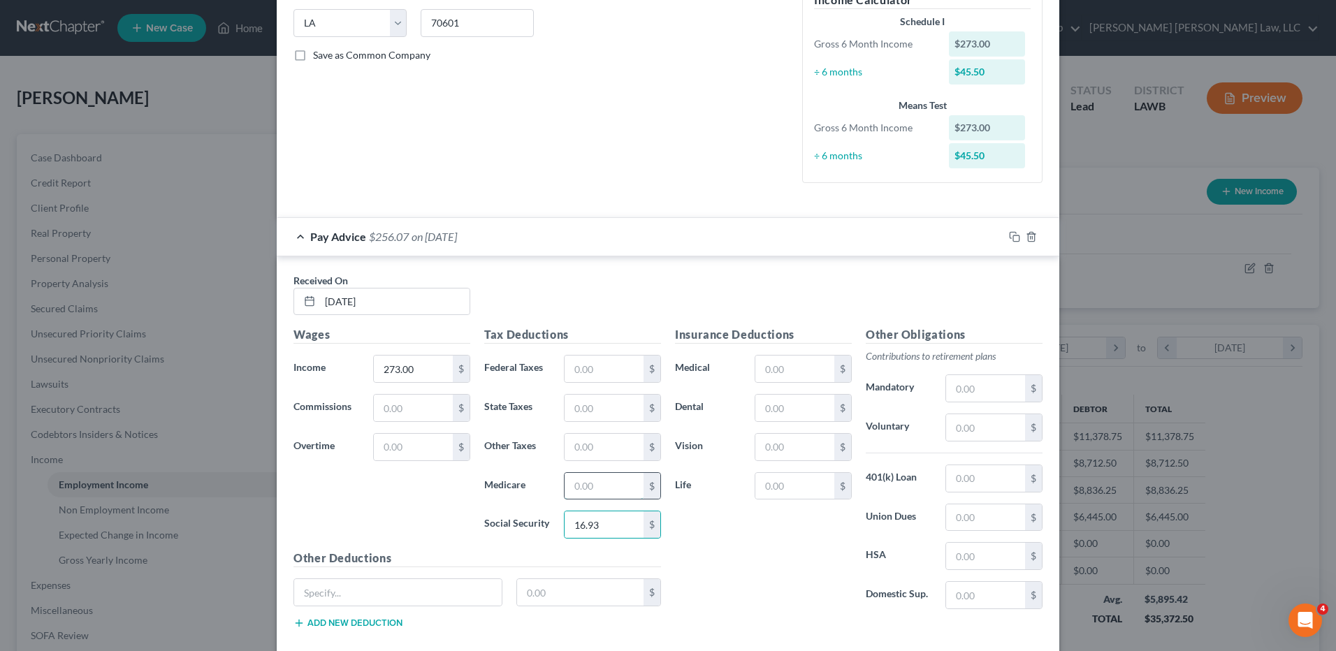
click at [567, 488] on input "text" at bounding box center [604, 486] width 79 height 27
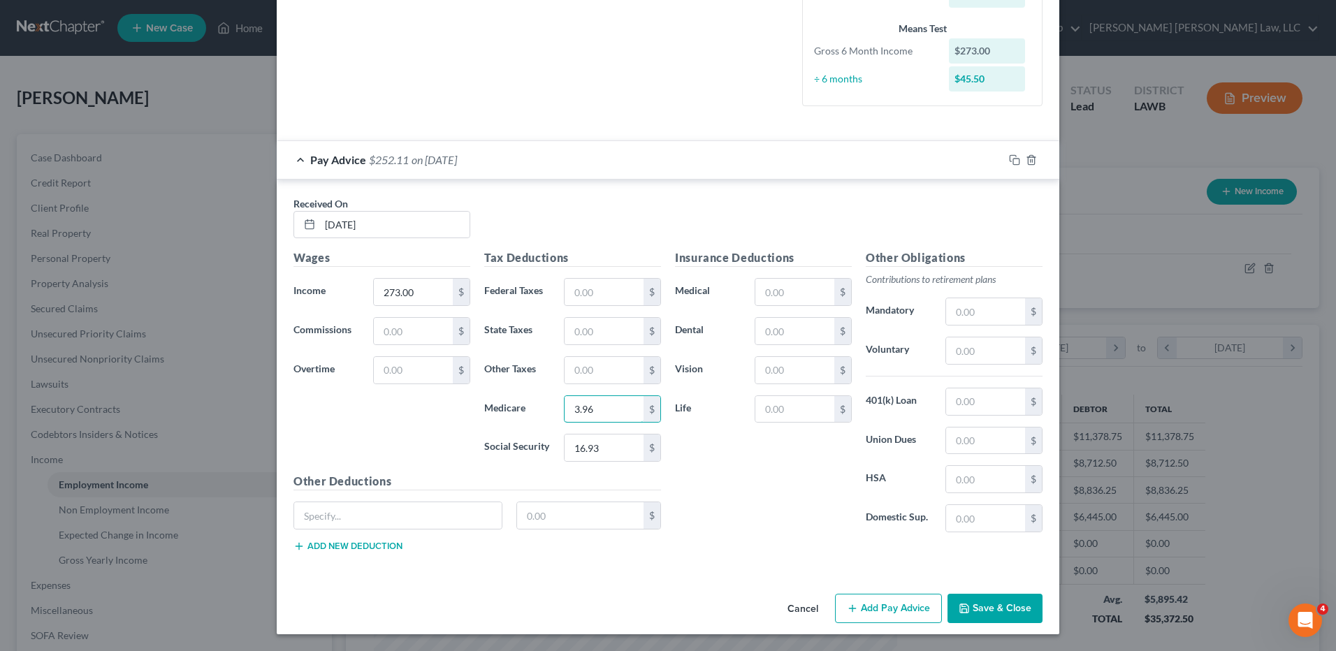
type input "3.96"
click at [874, 613] on button "Add Pay Advice" at bounding box center [888, 608] width 107 height 29
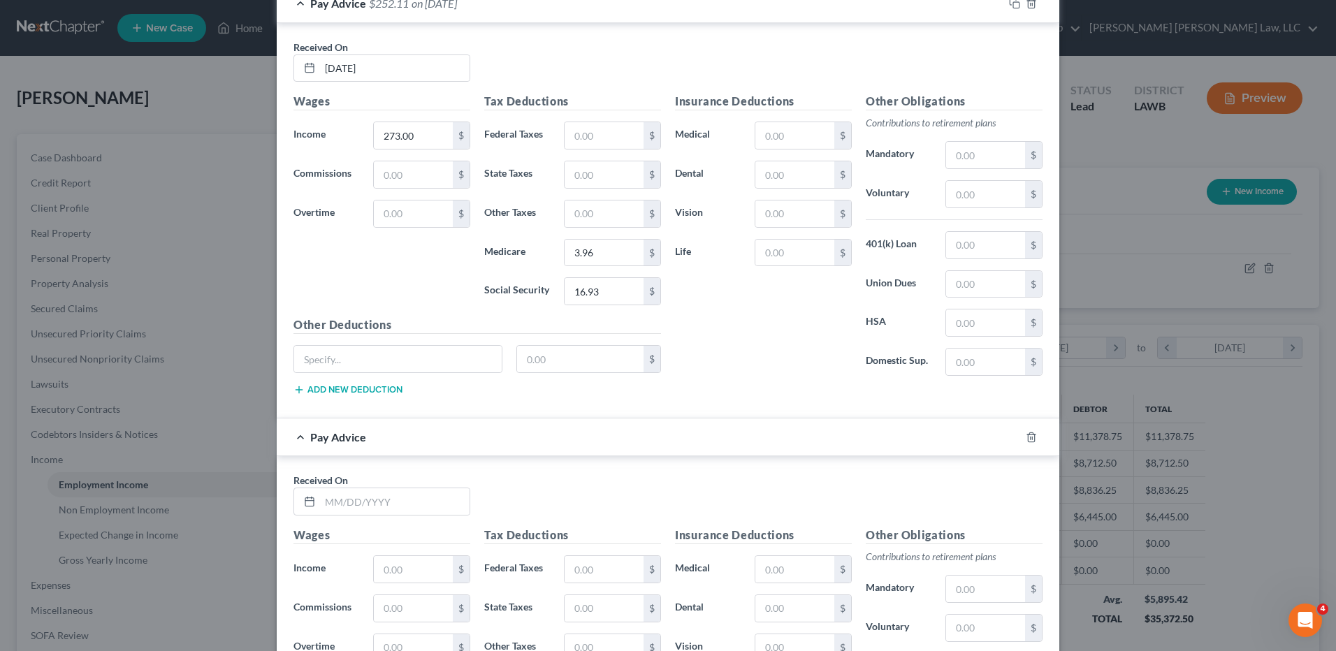
scroll to position [706, 0]
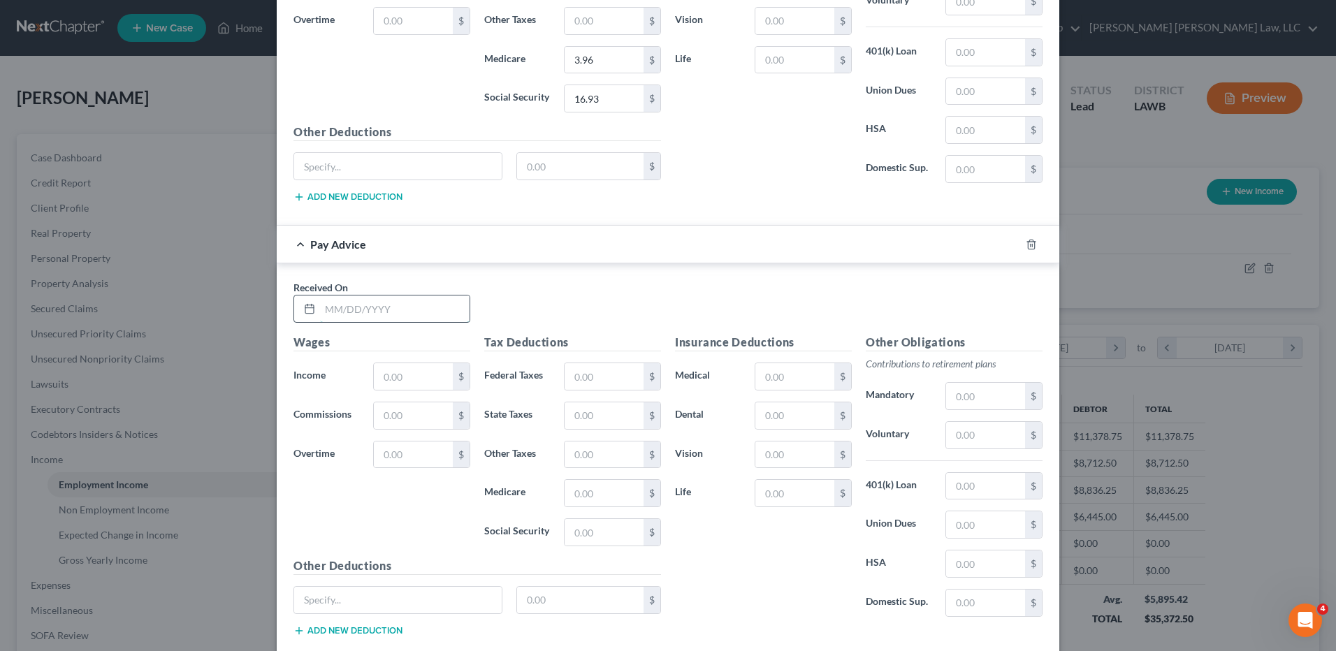
click at [338, 305] on input "text" at bounding box center [395, 309] width 150 height 27
type input "8/1/25"
click at [396, 376] on input "text" at bounding box center [413, 376] width 79 height 27
type input "456.02"
click at [589, 539] on input "text" at bounding box center [604, 532] width 79 height 27
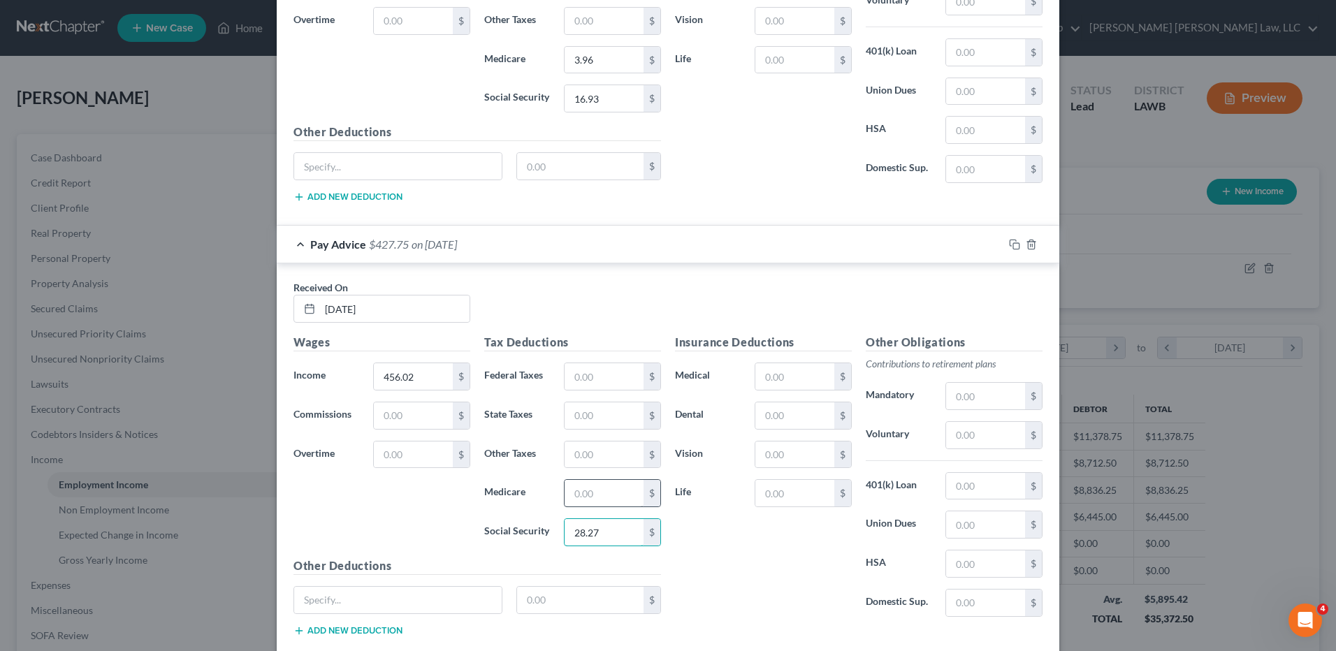
type input "28.27"
click at [580, 499] on input "text" at bounding box center [604, 493] width 79 height 27
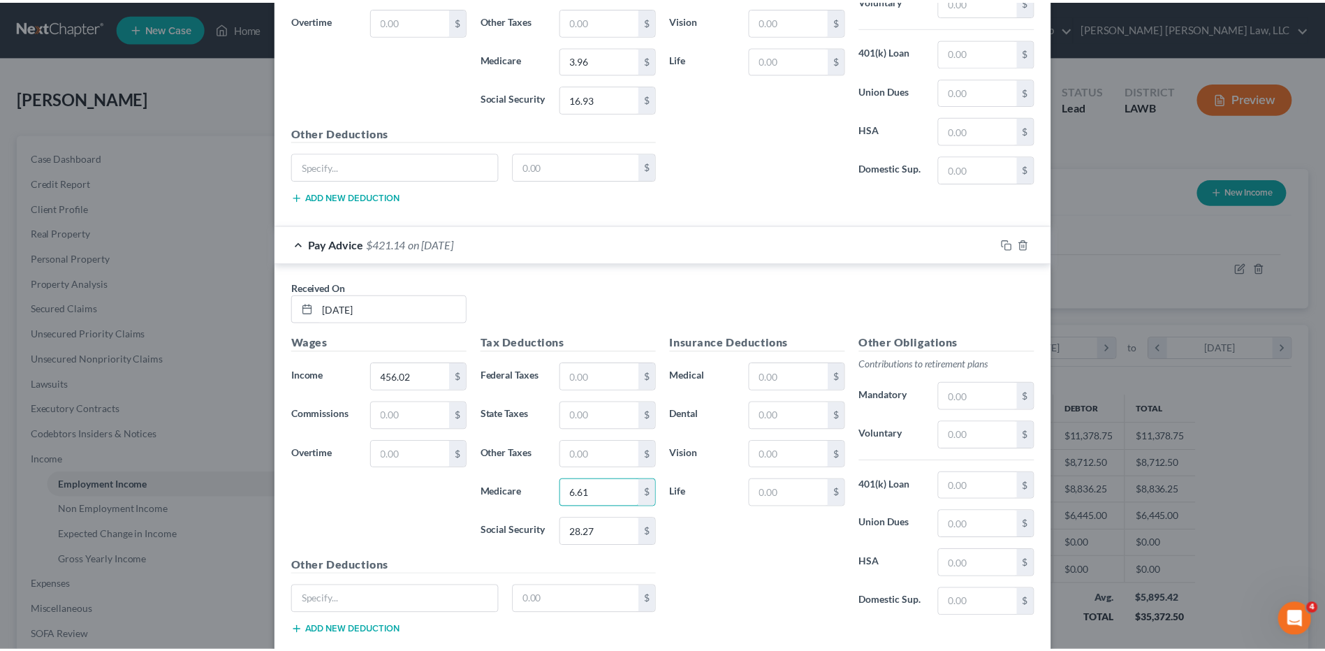
scroll to position [790, 0]
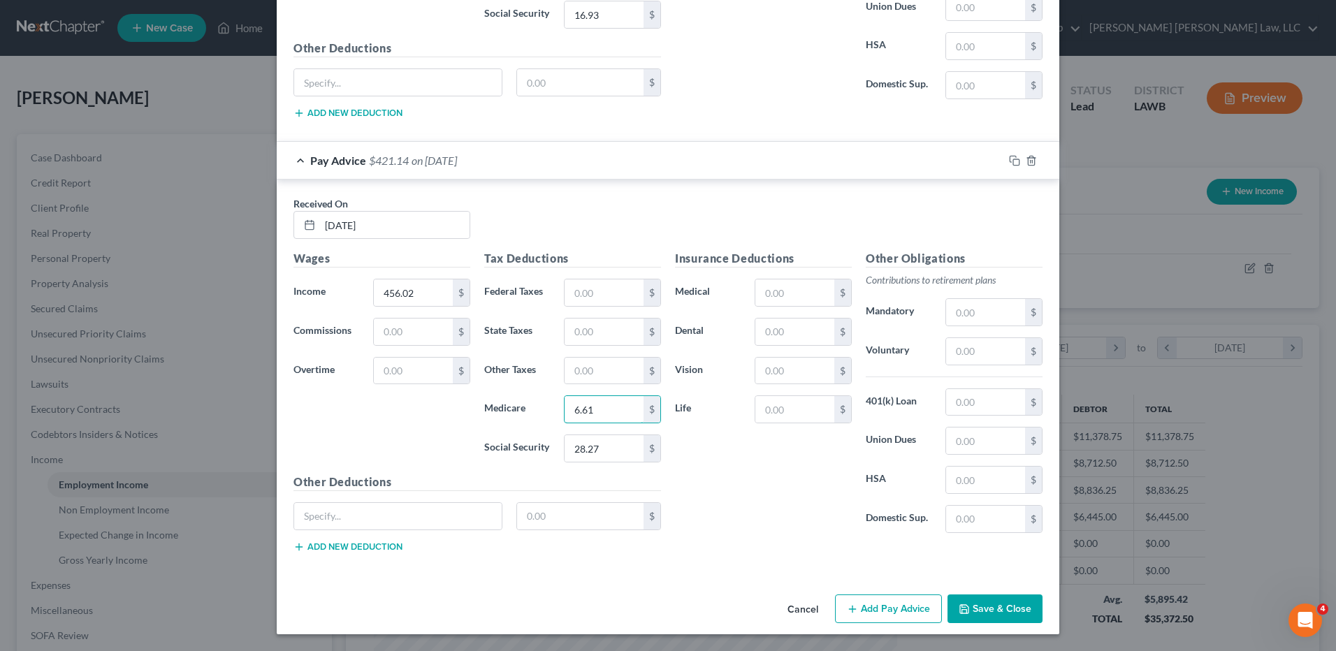
type input "6.61"
click at [959, 611] on icon "button" at bounding box center [964, 609] width 11 height 11
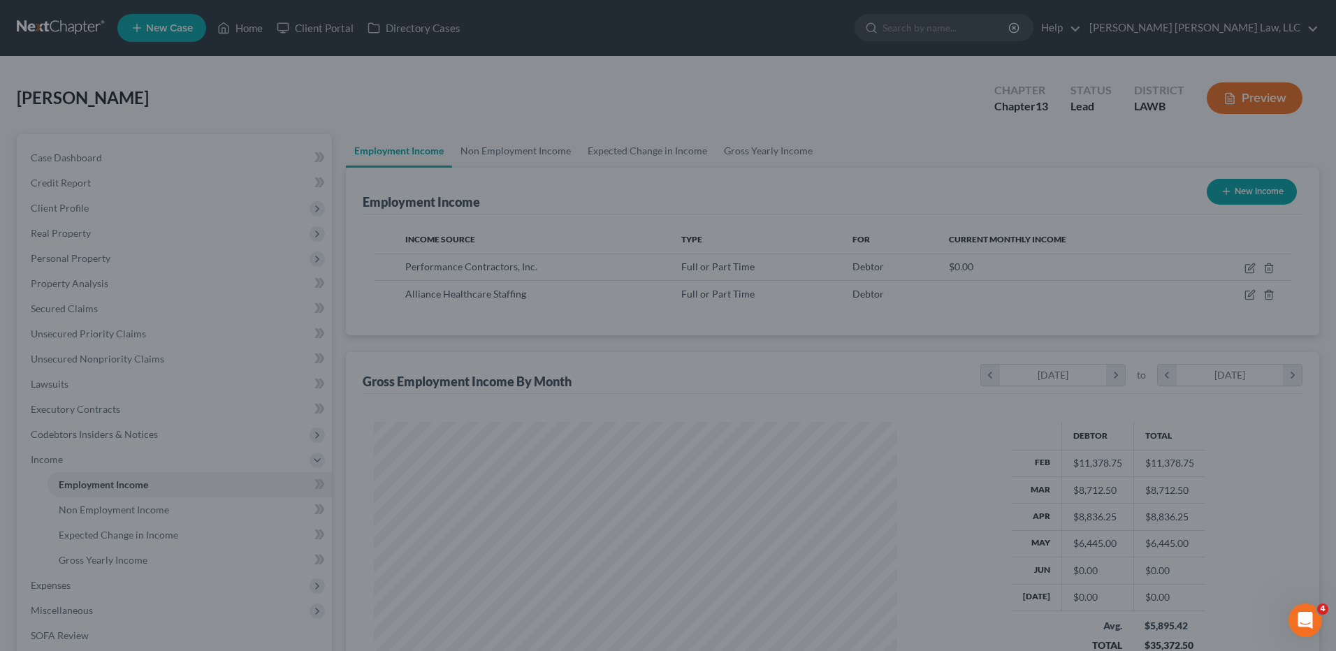
scroll to position [698464, 698176]
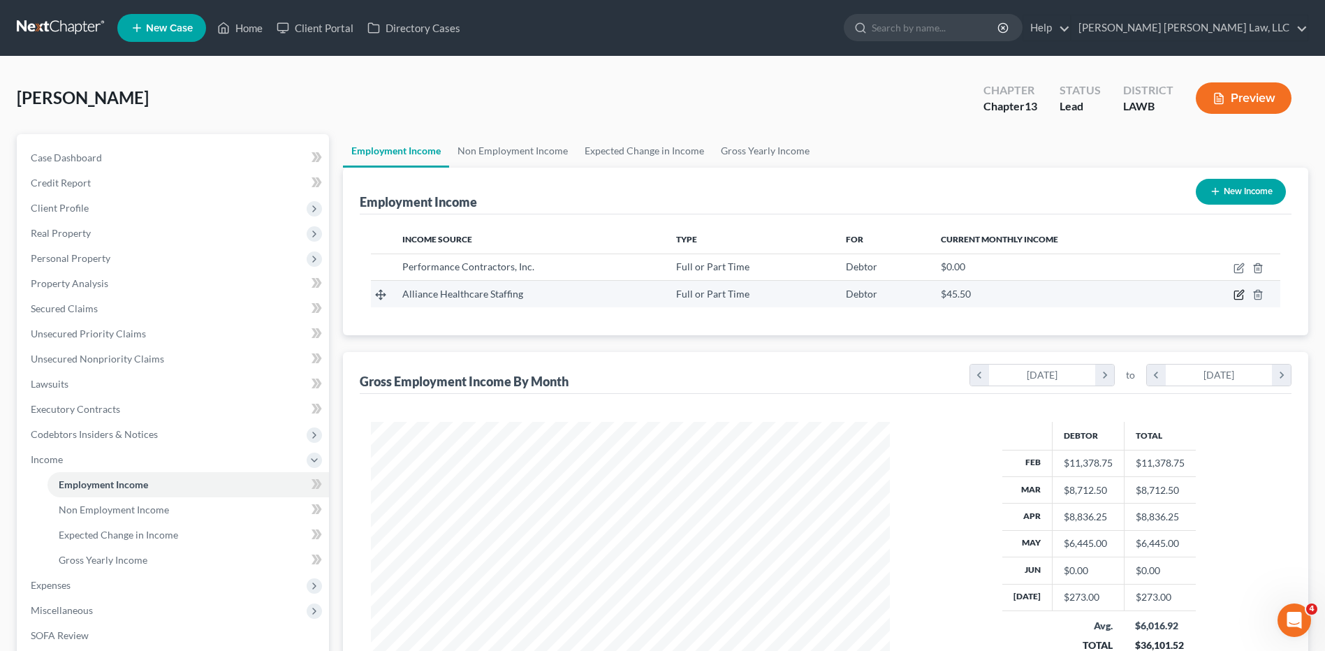
click at [1242, 298] on icon "button" at bounding box center [1239, 294] width 11 height 11
select select "0"
select select "19"
select select "2"
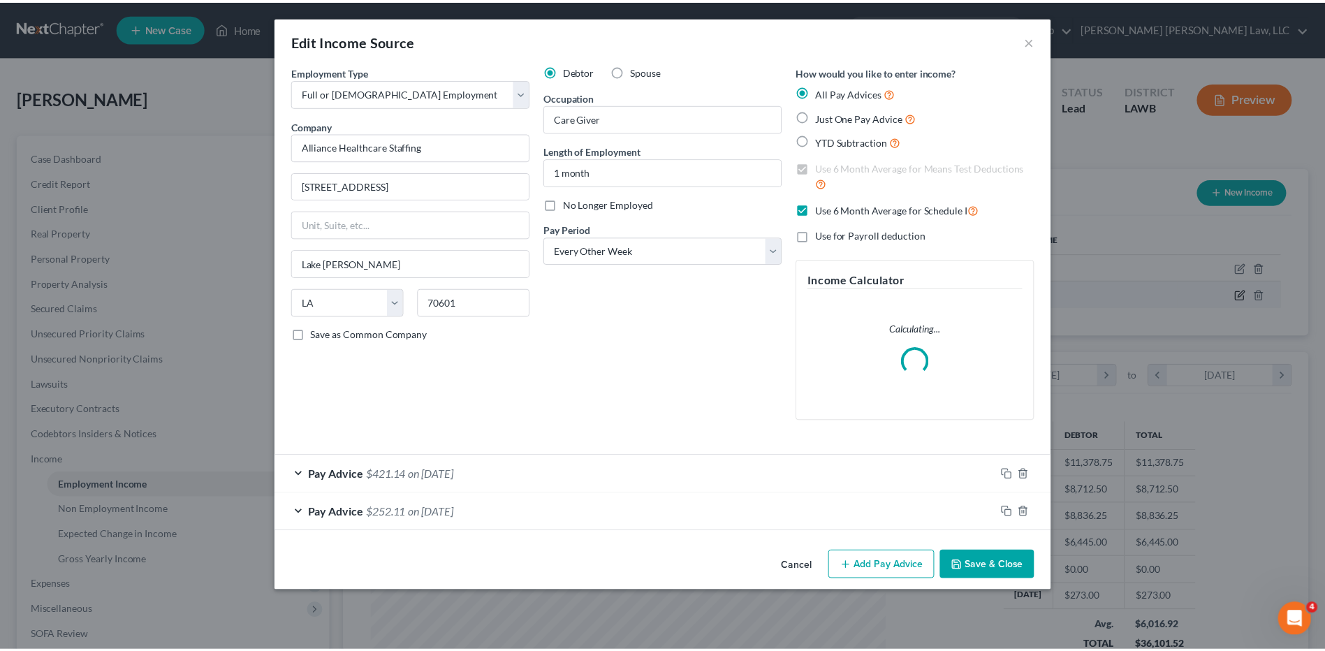
scroll to position [261, 552]
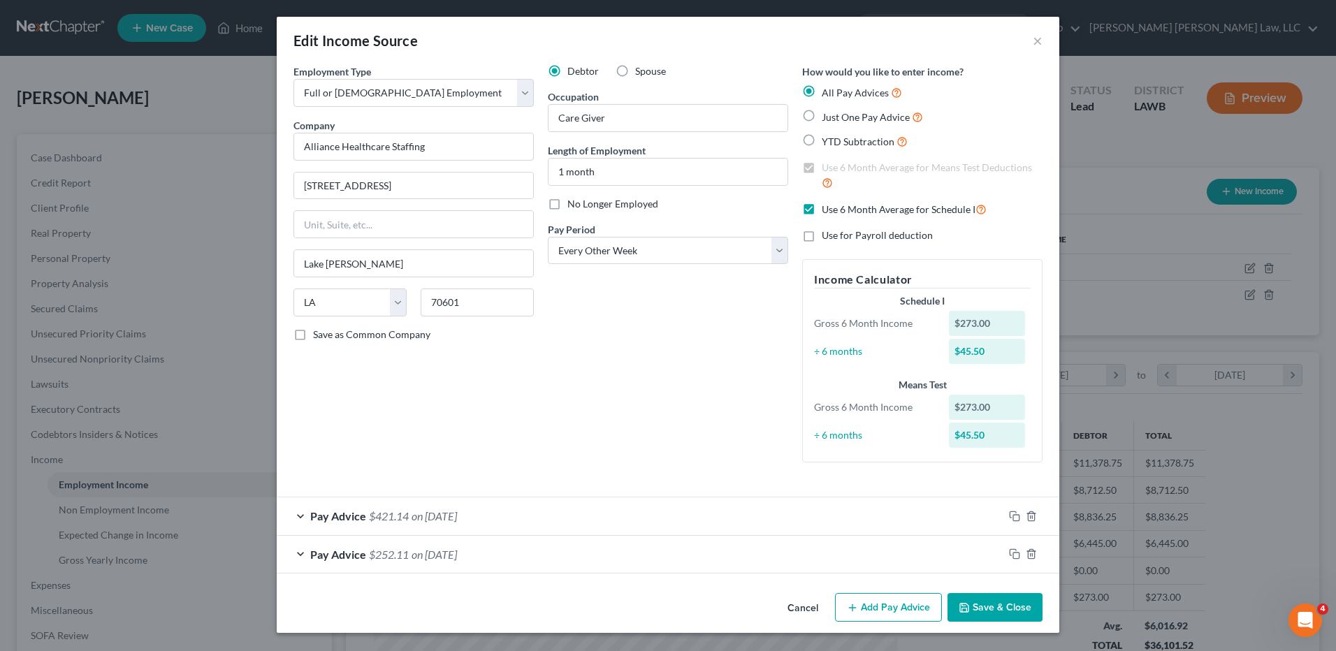
click at [822, 112] on label "Just One Pay Advice" at bounding box center [872, 117] width 101 height 16
click at [827, 112] on input "Just One Pay Advice" at bounding box center [831, 113] width 9 height 9
radio input "true"
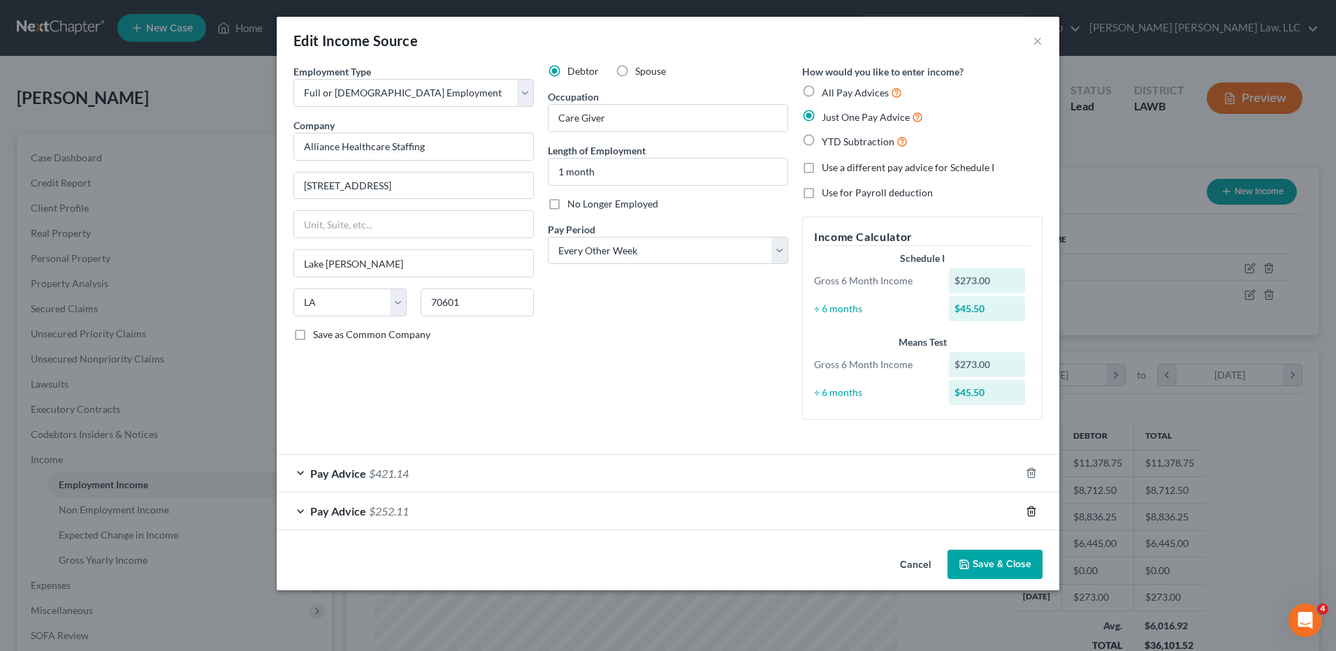
click at [1035, 506] on icon "button" at bounding box center [1031, 511] width 11 height 11
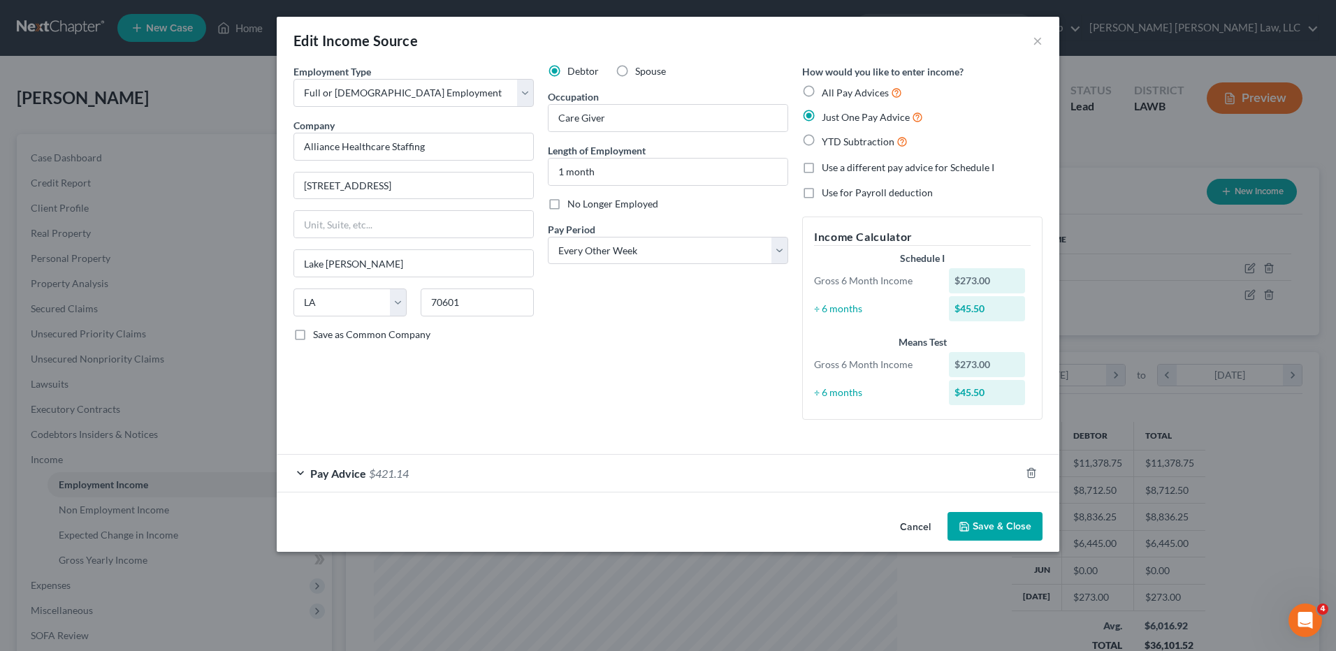
click at [1003, 523] on button "Save & Close" at bounding box center [994, 526] width 95 height 29
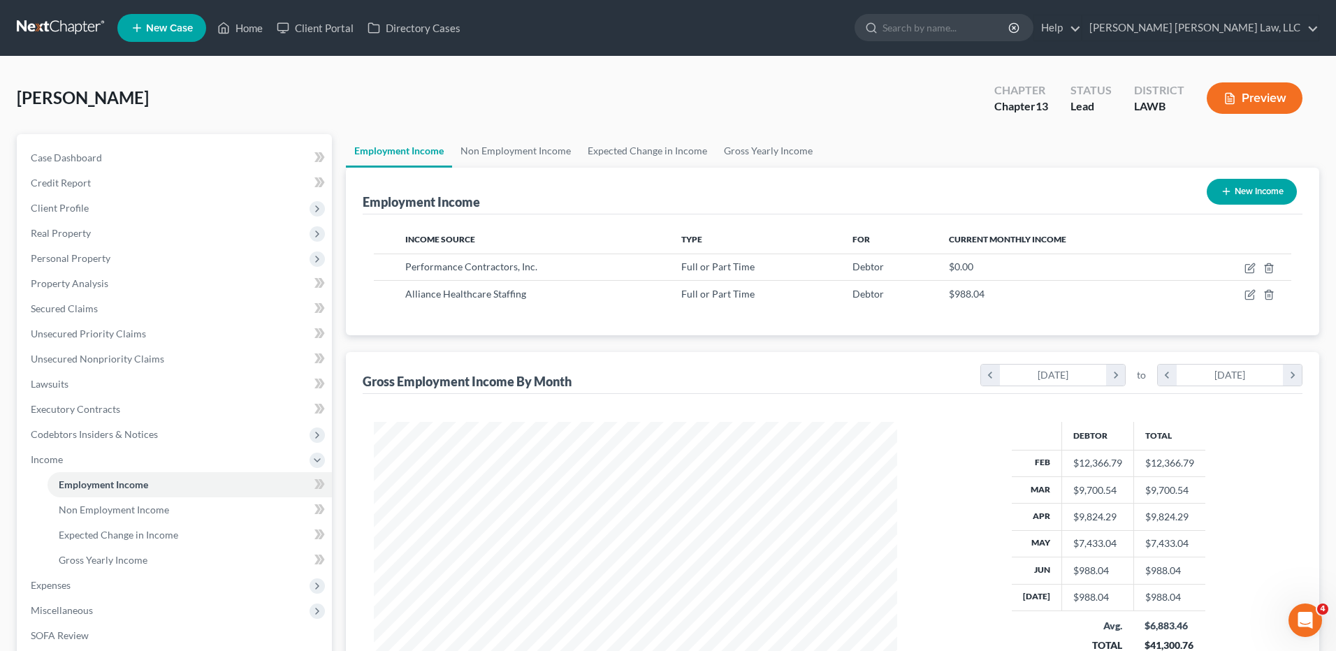
scroll to position [698464, 698176]
click at [1254, 292] on polyline "button" at bounding box center [1258, 292] width 8 height 0
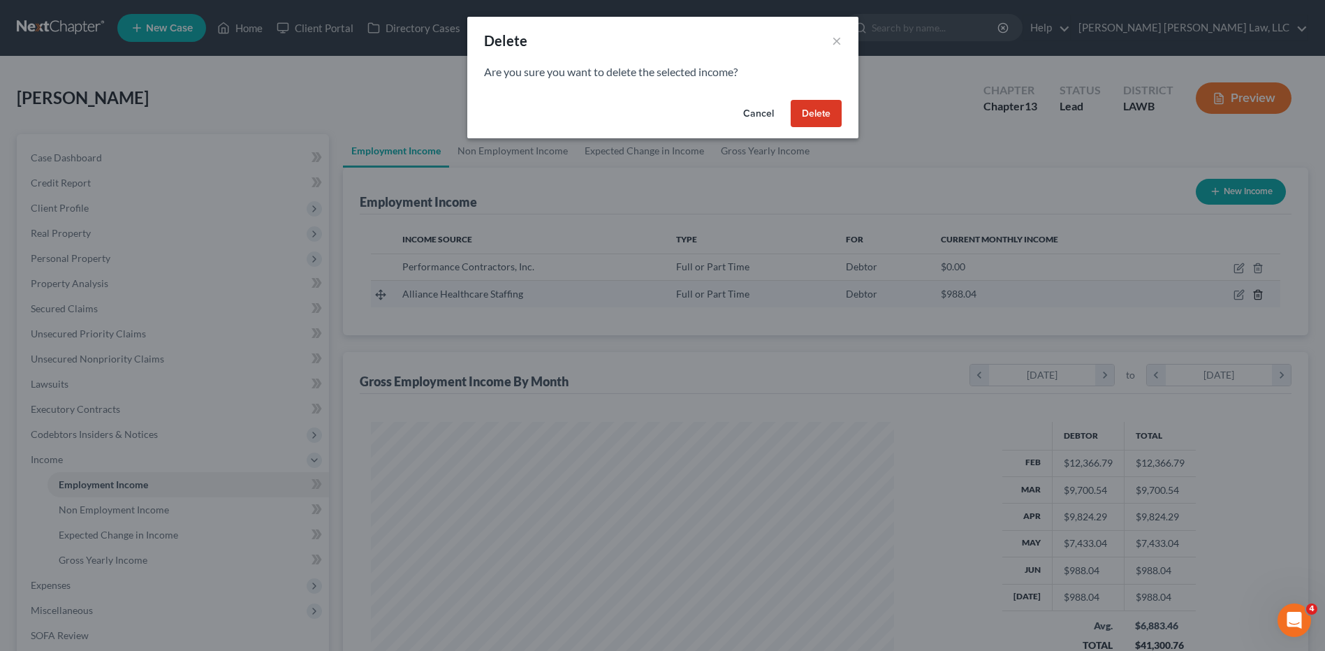
scroll to position [261, 552]
click at [827, 116] on button "Delete" at bounding box center [821, 114] width 51 height 28
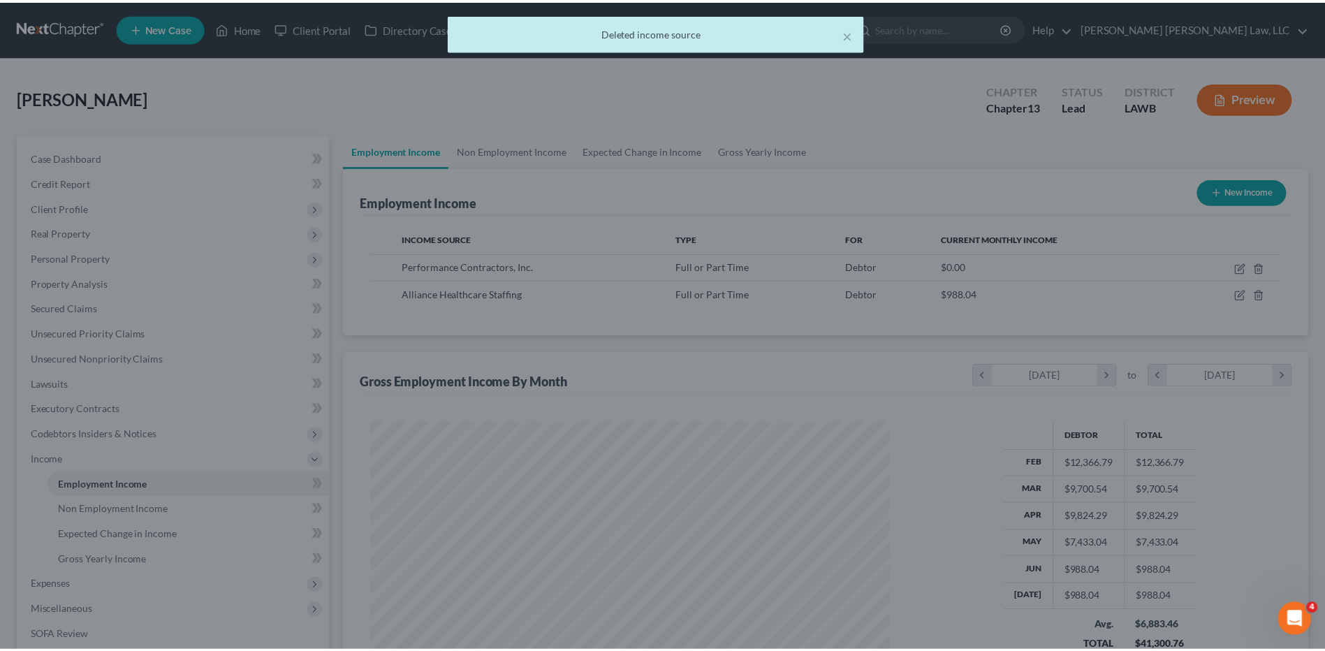
scroll to position [698464, 698176]
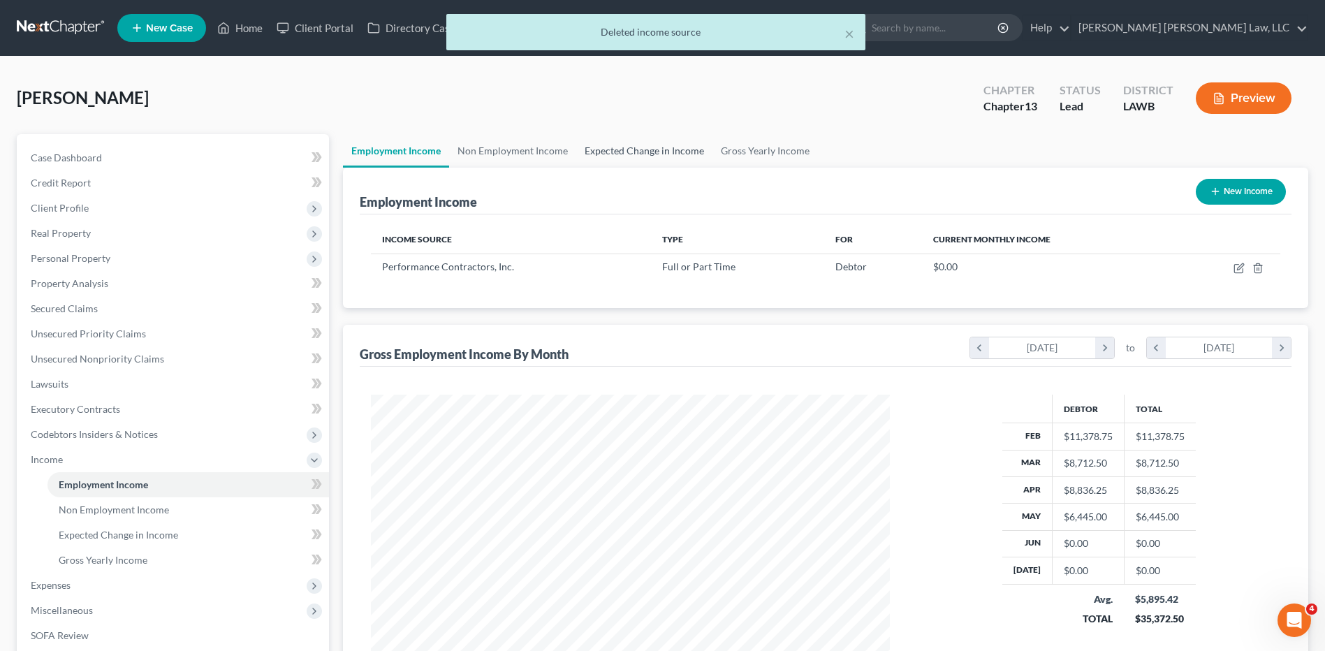
click at [637, 152] on link "Expected Change in Income" at bounding box center [644, 151] width 136 height 34
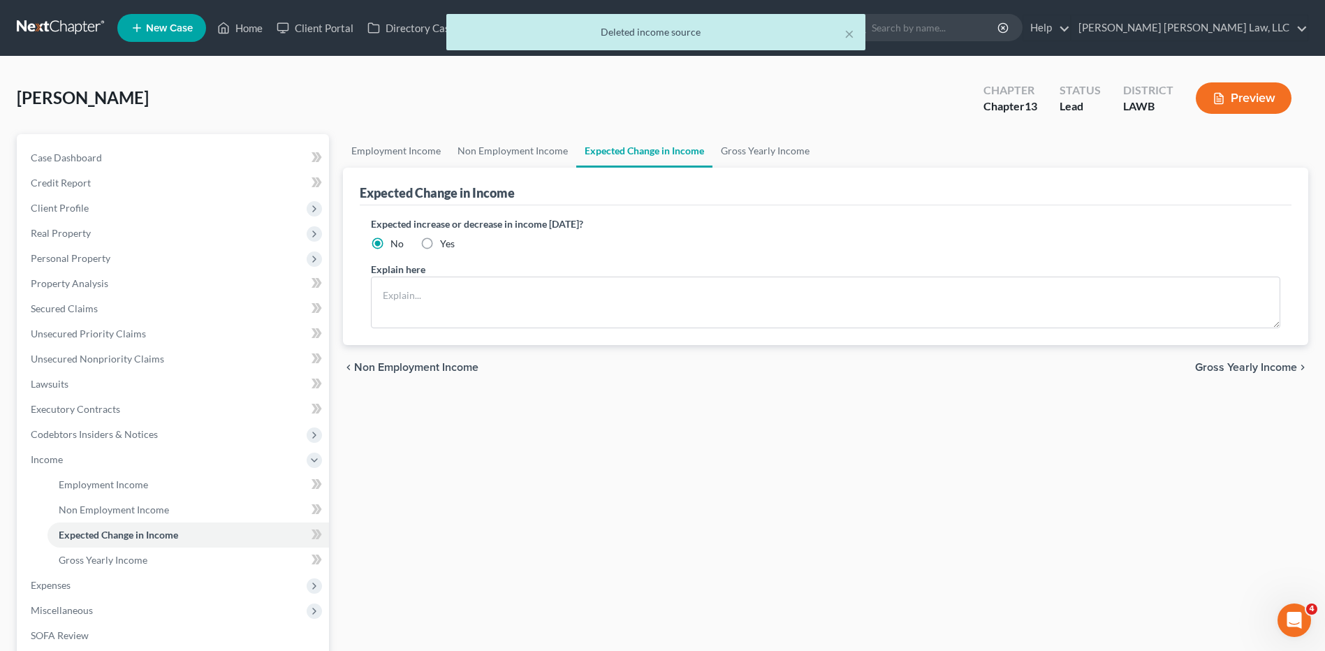
click at [440, 241] on label "Yes" at bounding box center [447, 244] width 15 height 14
click at [446, 241] on input "Yes" at bounding box center [450, 241] width 9 height 9
radio input "true"
click at [408, 303] on textarea at bounding box center [826, 303] width 910 height 52
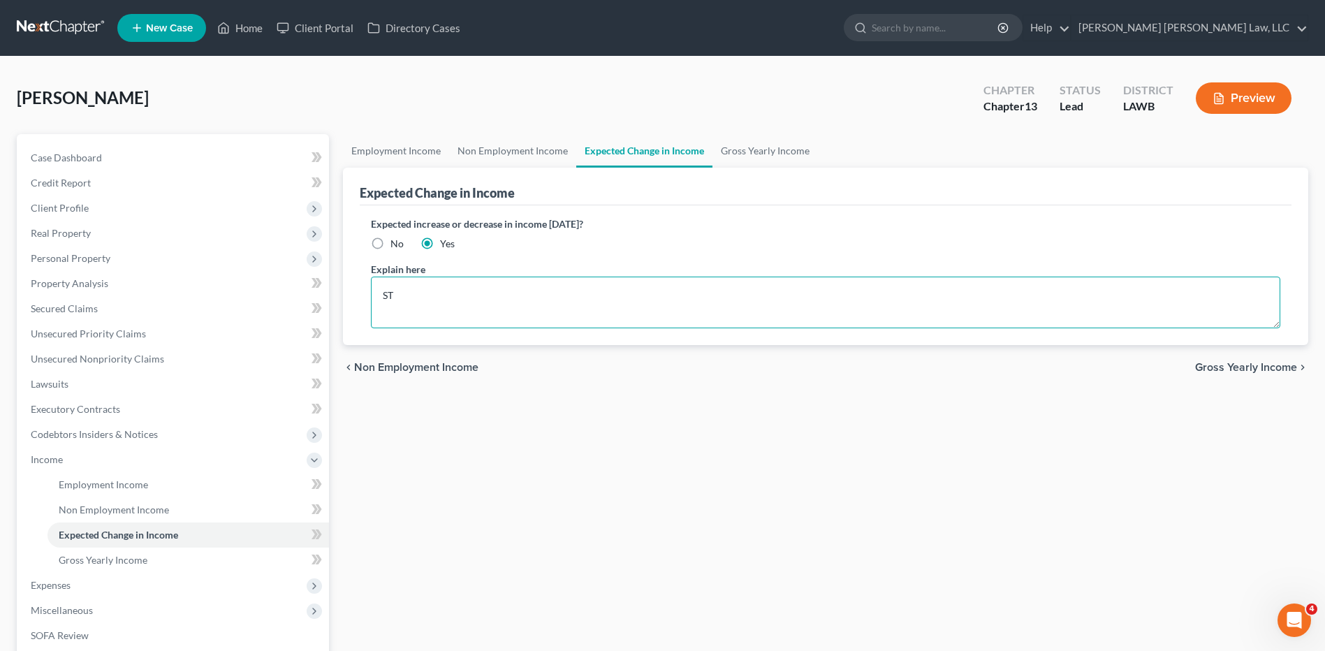
type textarea "S"
click at [628, 297] on textarea "Employment at Allegiance Healthcare began 7/29/25" at bounding box center [826, 303] width 910 height 52
click at [1059, 307] on textarea "Employment at Allegiance Healthcare began 6/29/25. Expected income biweekly wil…" at bounding box center [826, 303] width 910 height 52
type textarea "Employment at Allegiance Healthcare began 6/29/25. Expected income biweekly wil…"
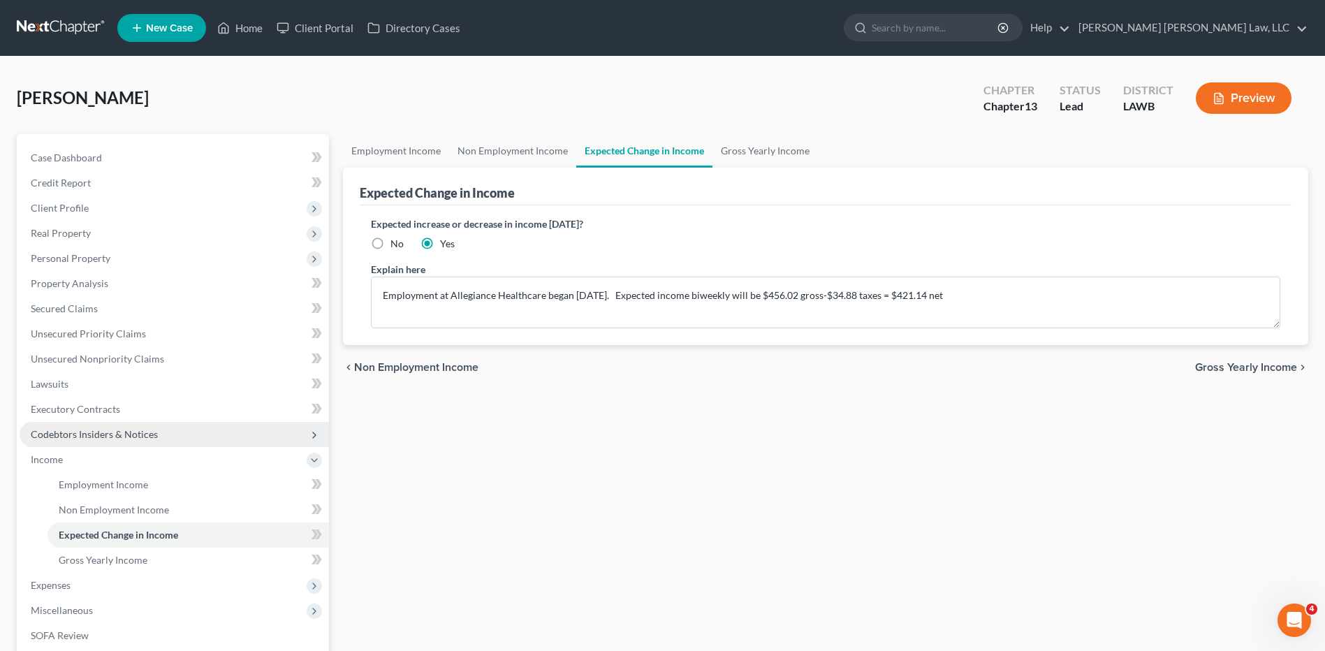
click at [79, 439] on span "Codebtors Insiders & Notices" at bounding box center [94, 434] width 127 height 12
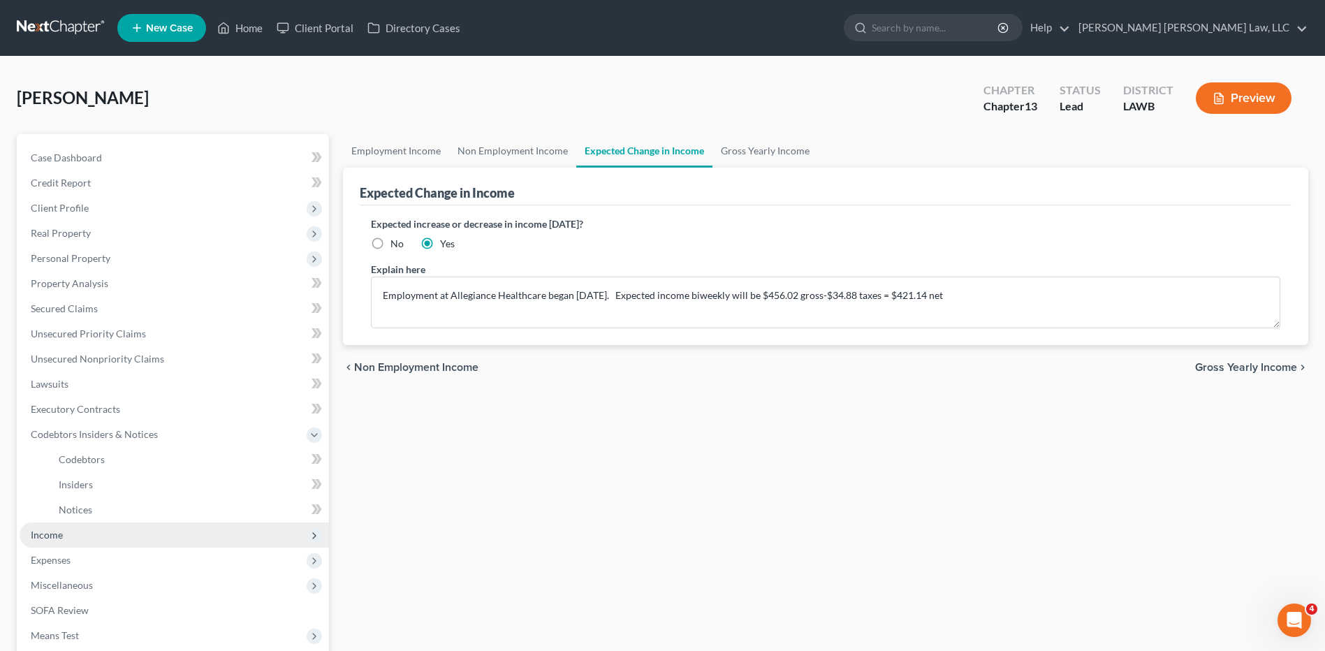
click at [51, 539] on span "Income" at bounding box center [47, 535] width 32 height 12
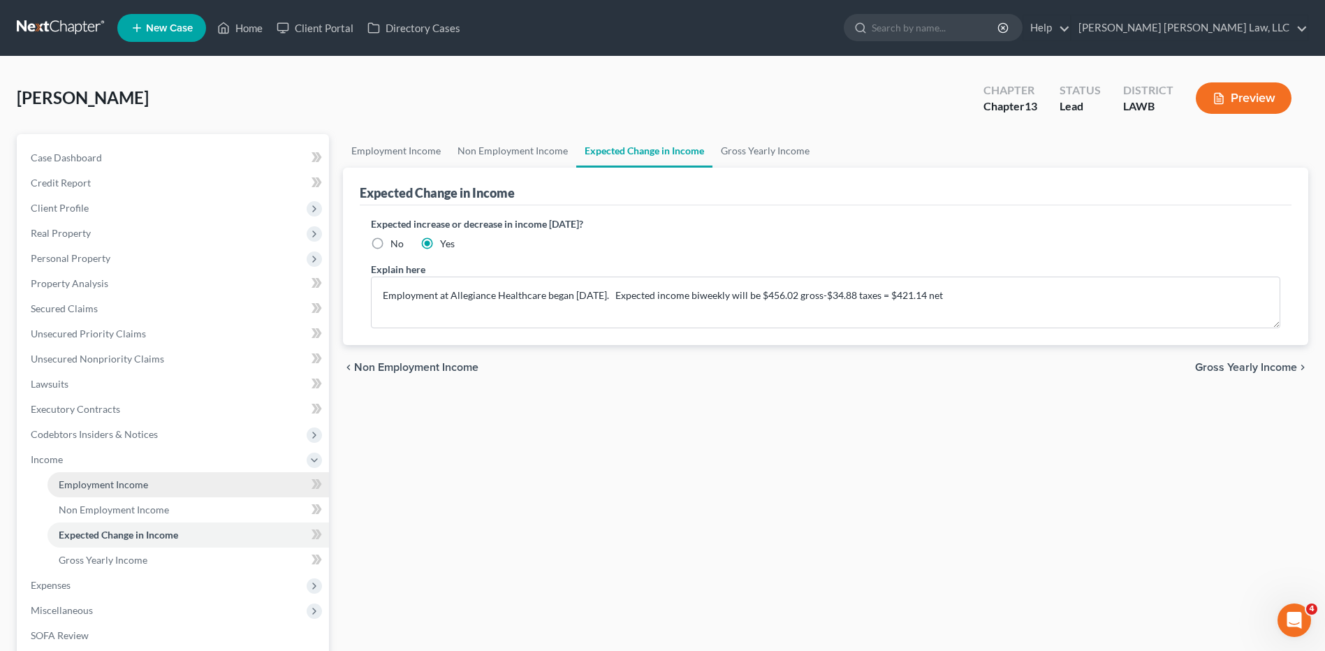
click at [93, 486] on span "Employment Income" at bounding box center [103, 485] width 89 height 12
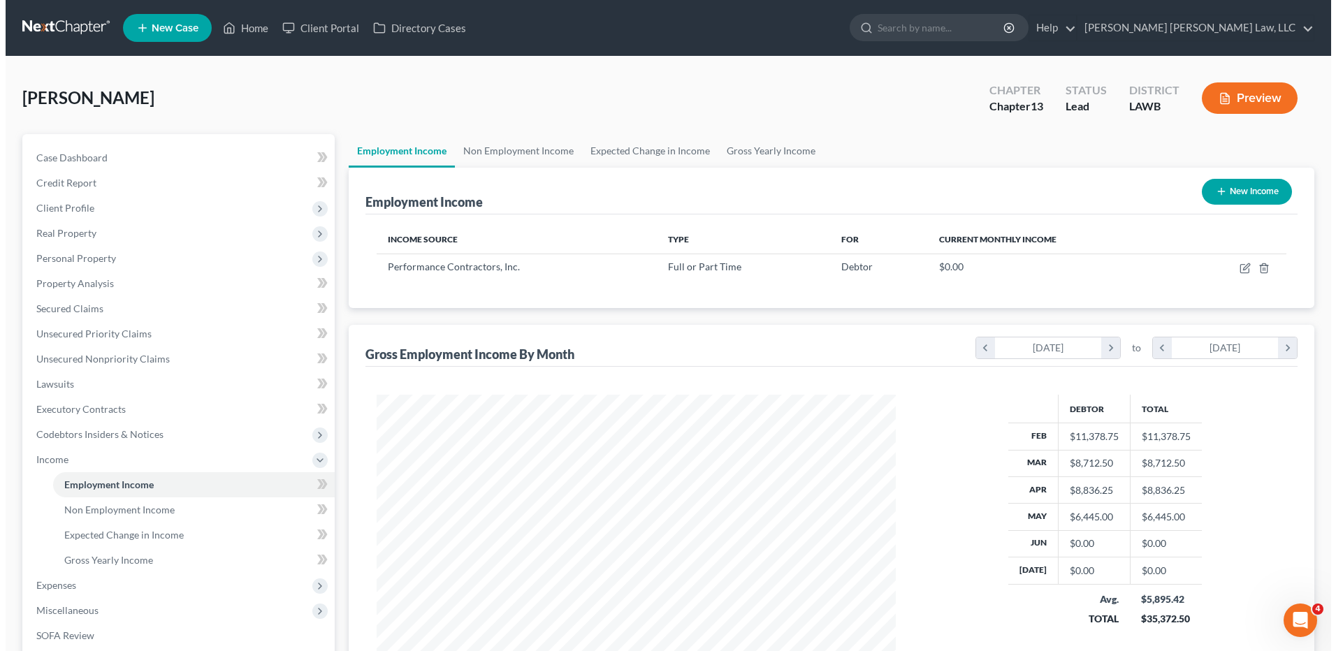
scroll to position [259, 546]
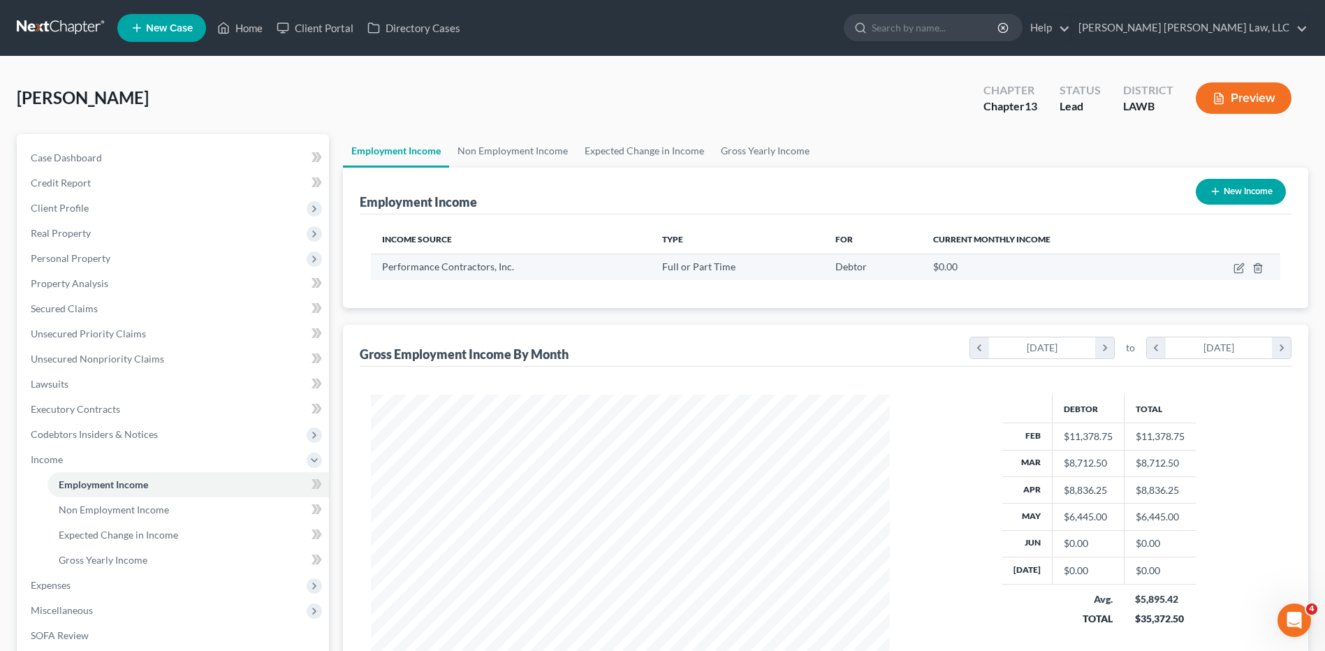
click at [1235, 274] on td at bounding box center [1228, 267] width 106 height 27
click at [1240, 263] on icon "button" at bounding box center [1239, 268] width 11 height 11
select select "0"
select select "19"
select select "3"
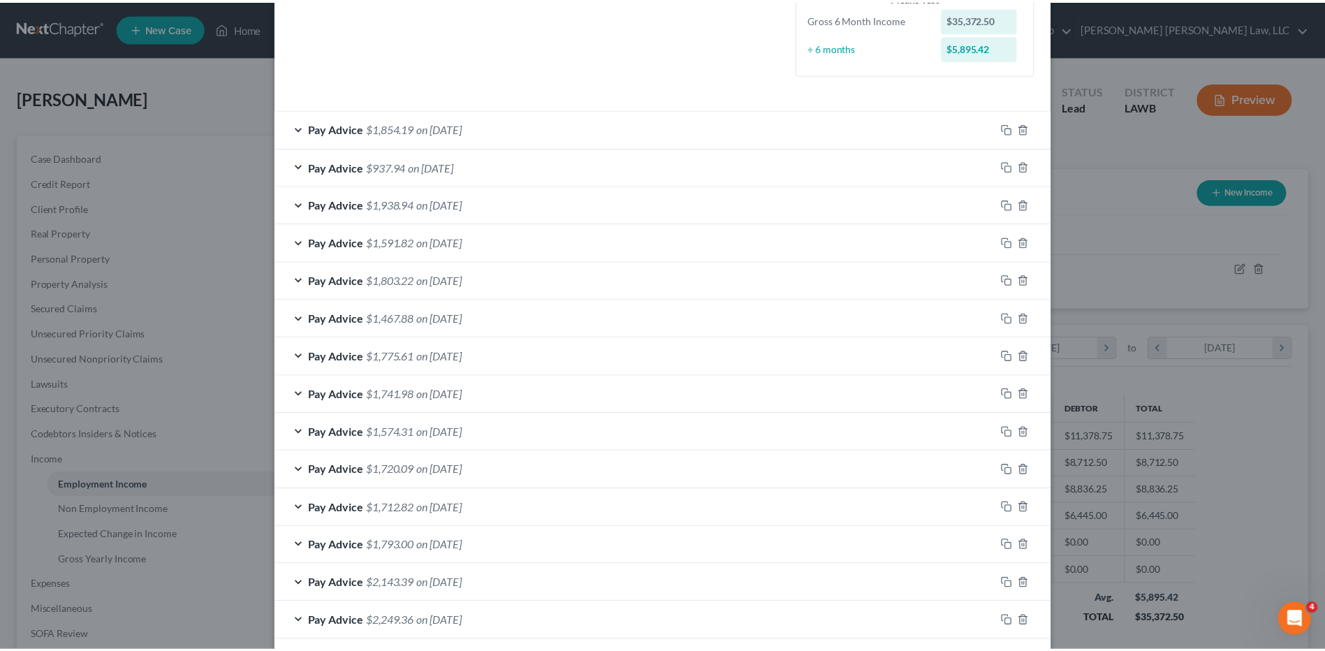
scroll to position [493, 0]
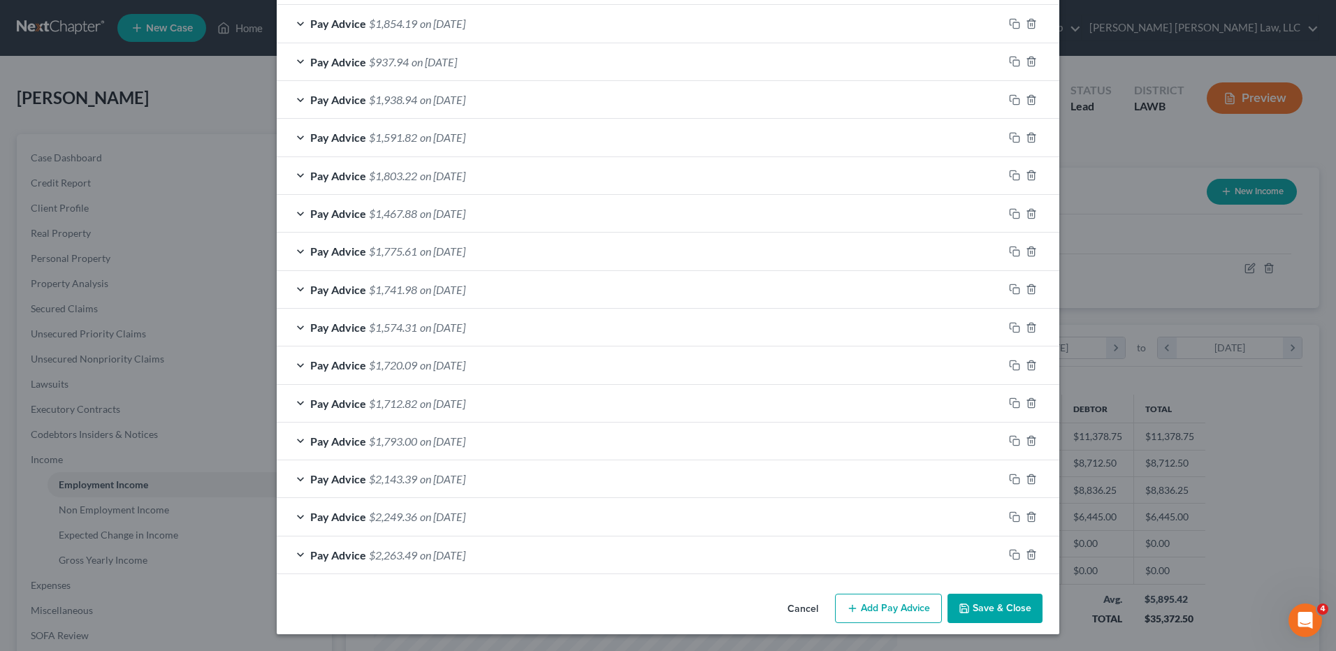
click at [978, 611] on button "Save & Close" at bounding box center [994, 608] width 95 height 29
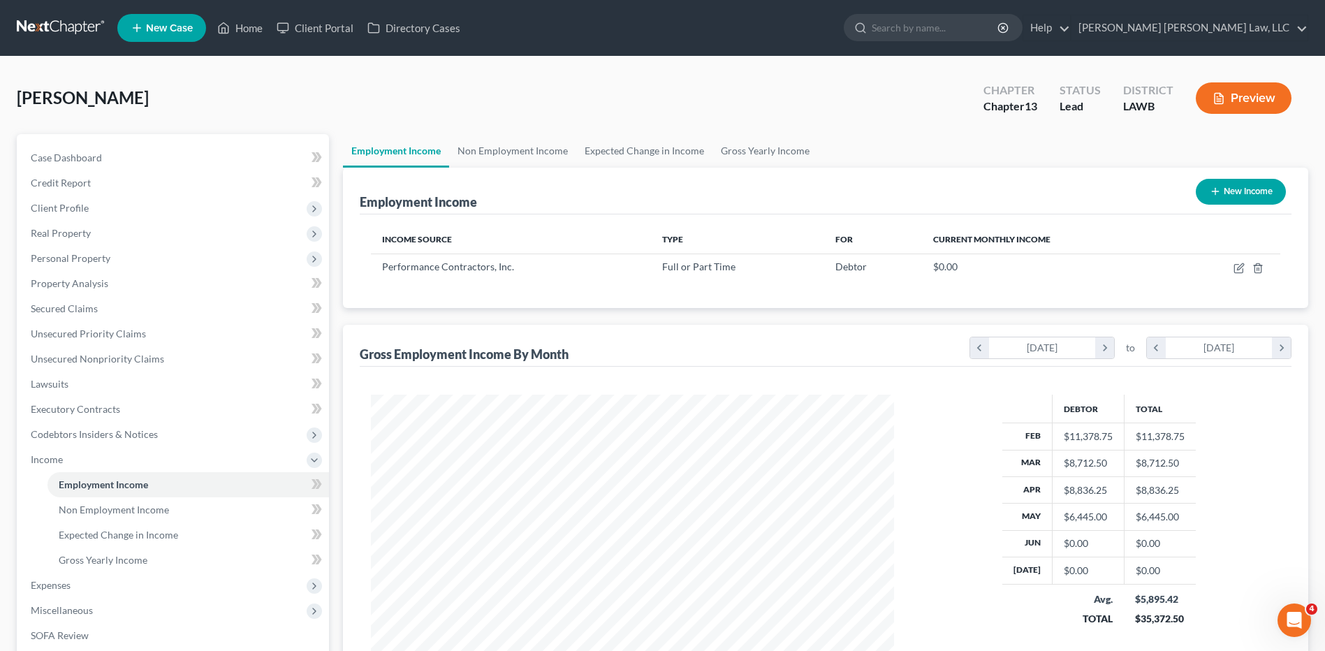
scroll to position [259, 546]
click at [1251, 187] on button "New Income" at bounding box center [1241, 192] width 90 height 26
select select "0"
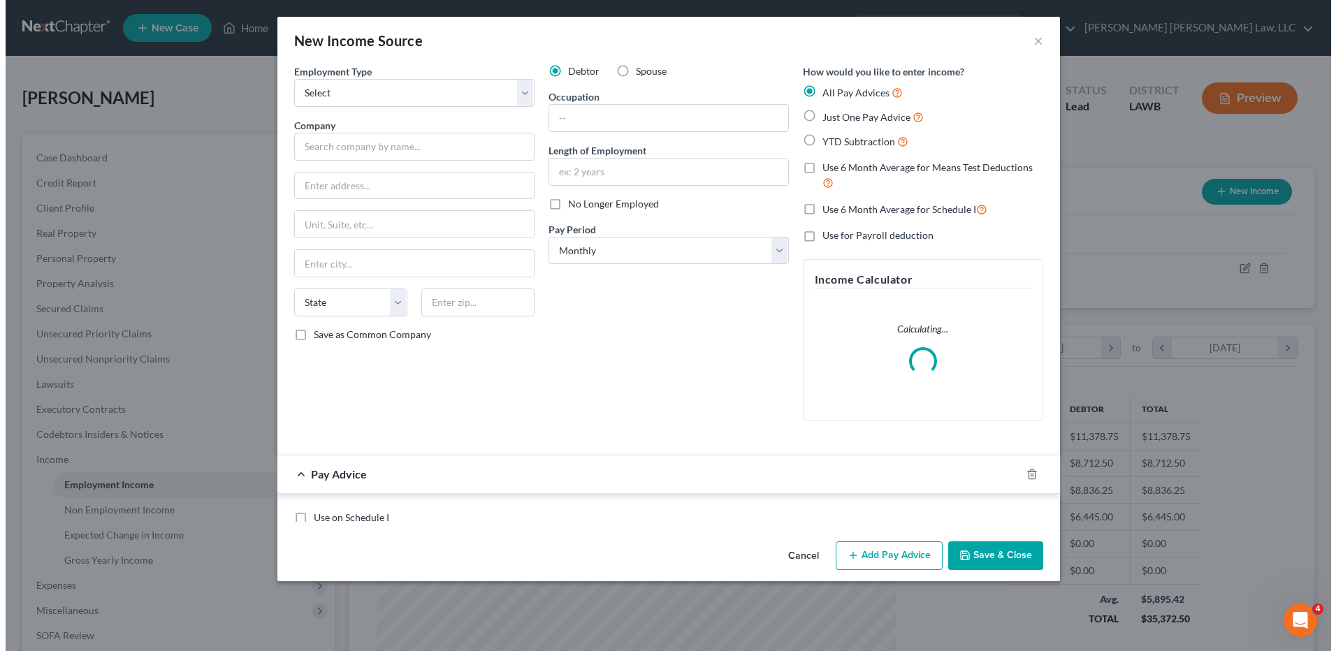
scroll to position [261, 552]
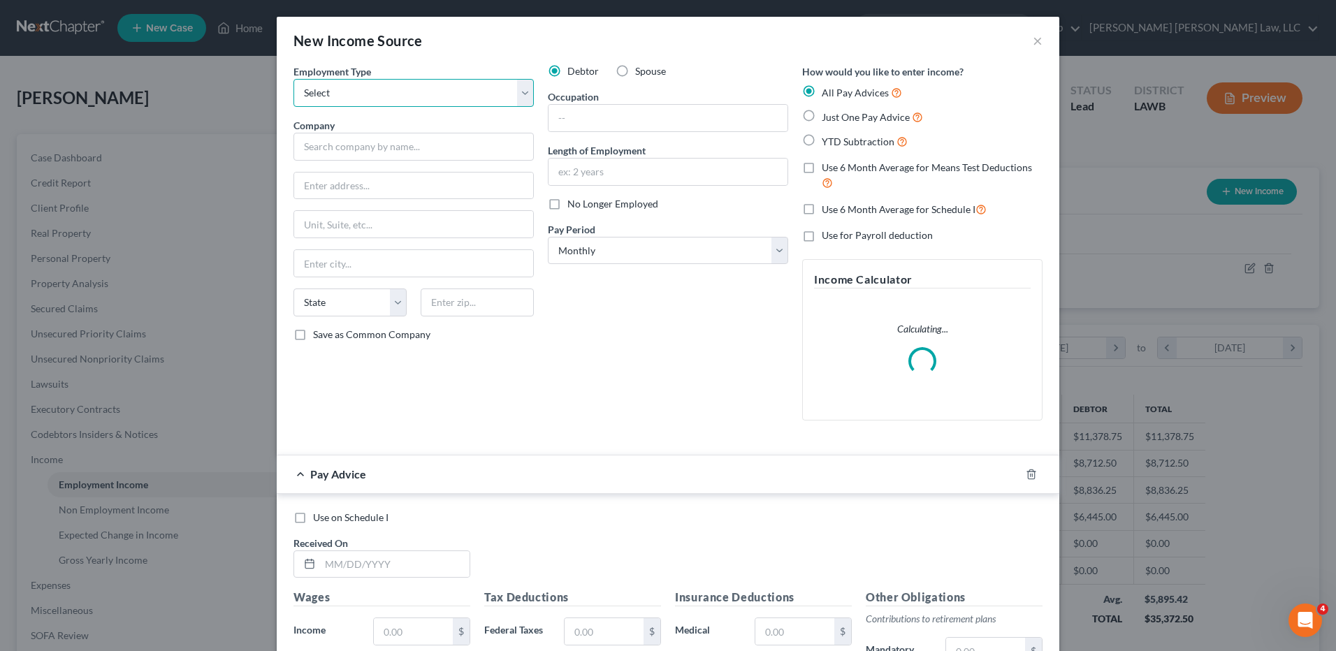
click at [347, 99] on select "Select Full or Part Time Employment Self Employment" at bounding box center [413, 93] width 240 height 28
select select "0"
click at [293, 79] on select "Select Full or Part Time Employment Self Employment" at bounding box center [413, 93] width 240 height 28
click at [349, 151] on input "text" at bounding box center [413, 147] width 240 height 28
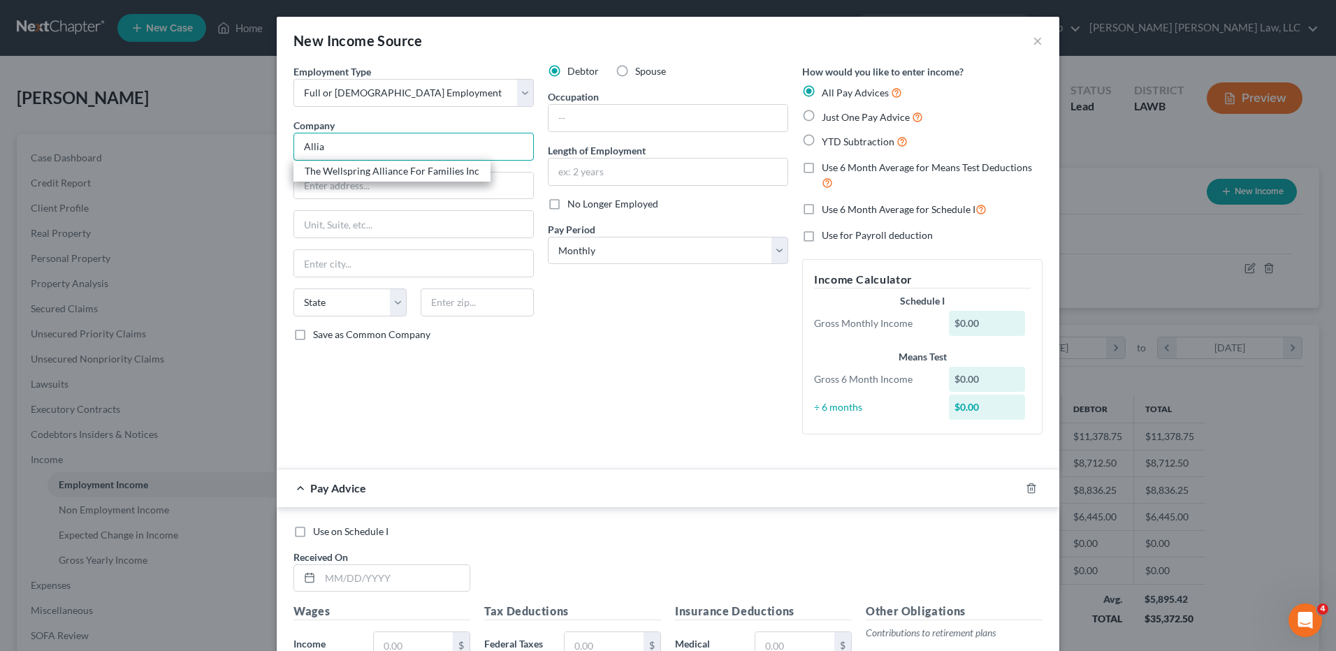
type input "Alliance Healthcare Staffing"
type input "1731 Moeling Street"
type input "Lake Charles"
select select "19"
type input "70601"
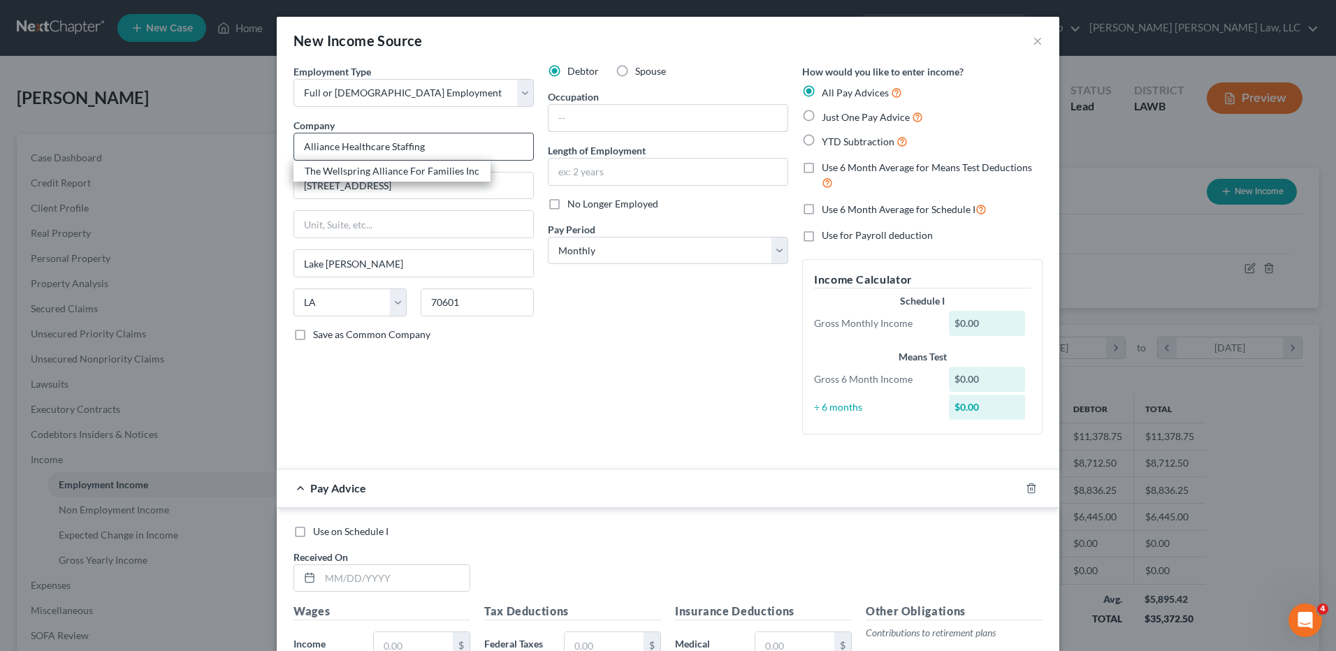
type input "Care Giver"
type input "1 month"
type input "7/18/25"
type input "273.00"
type input "3.96"
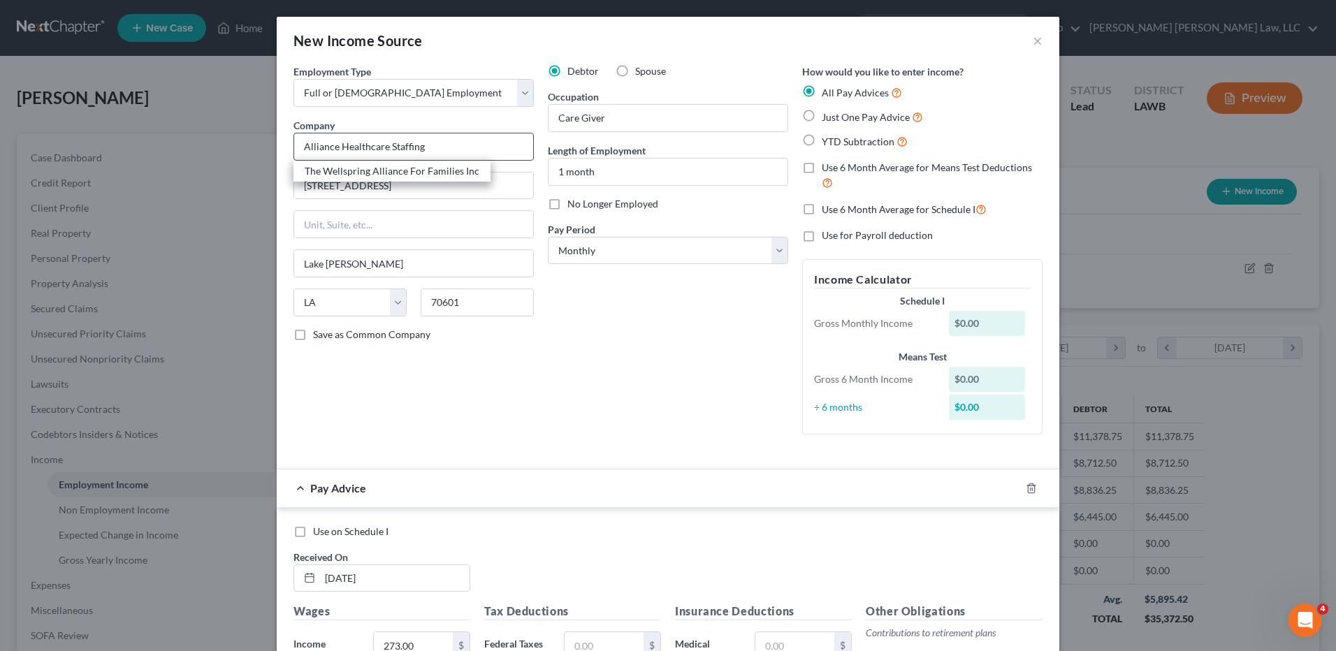
type input "16.93"
click at [579, 248] on select "Select Monthly Twice Monthly Every Other Week Weekly" at bounding box center [668, 251] width 240 height 28
select select "2"
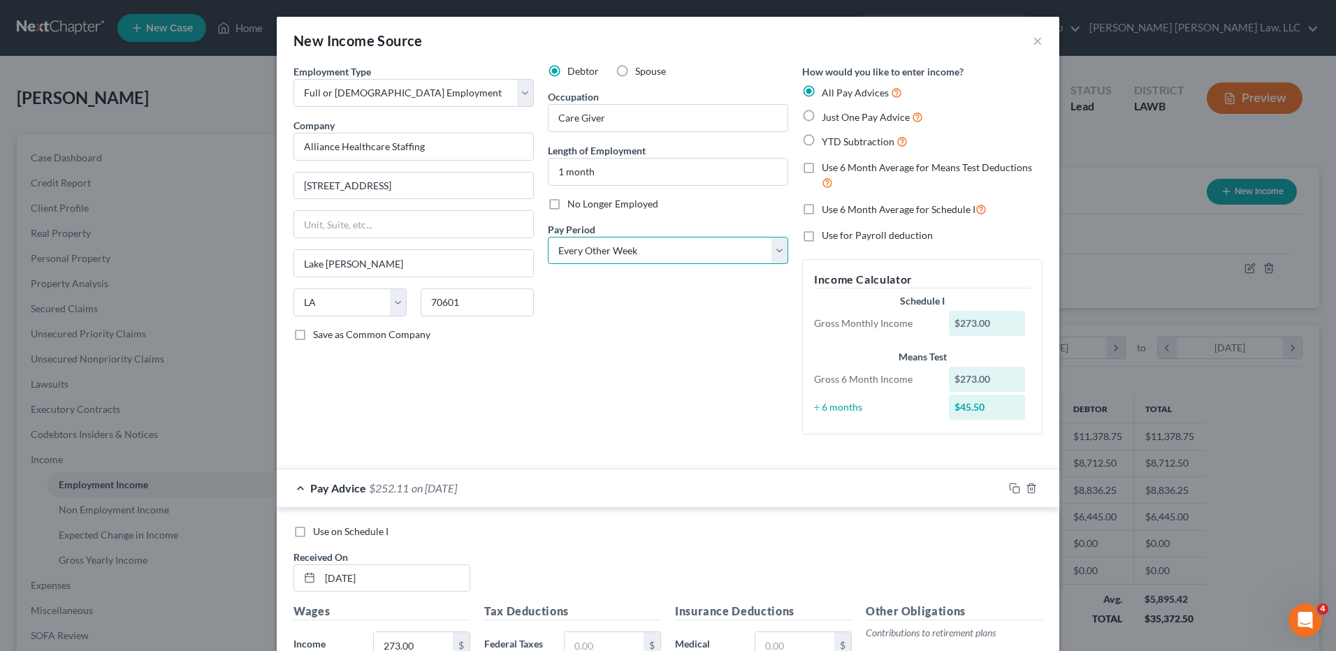
click at [548, 237] on select "Select Monthly Twice Monthly Every Other Week Weekly" at bounding box center [668, 251] width 240 height 28
click at [822, 121] on label "Just One Pay Advice" at bounding box center [872, 117] width 101 height 16
click at [827, 118] on input "Just One Pay Advice" at bounding box center [831, 113] width 9 height 9
radio input "true"
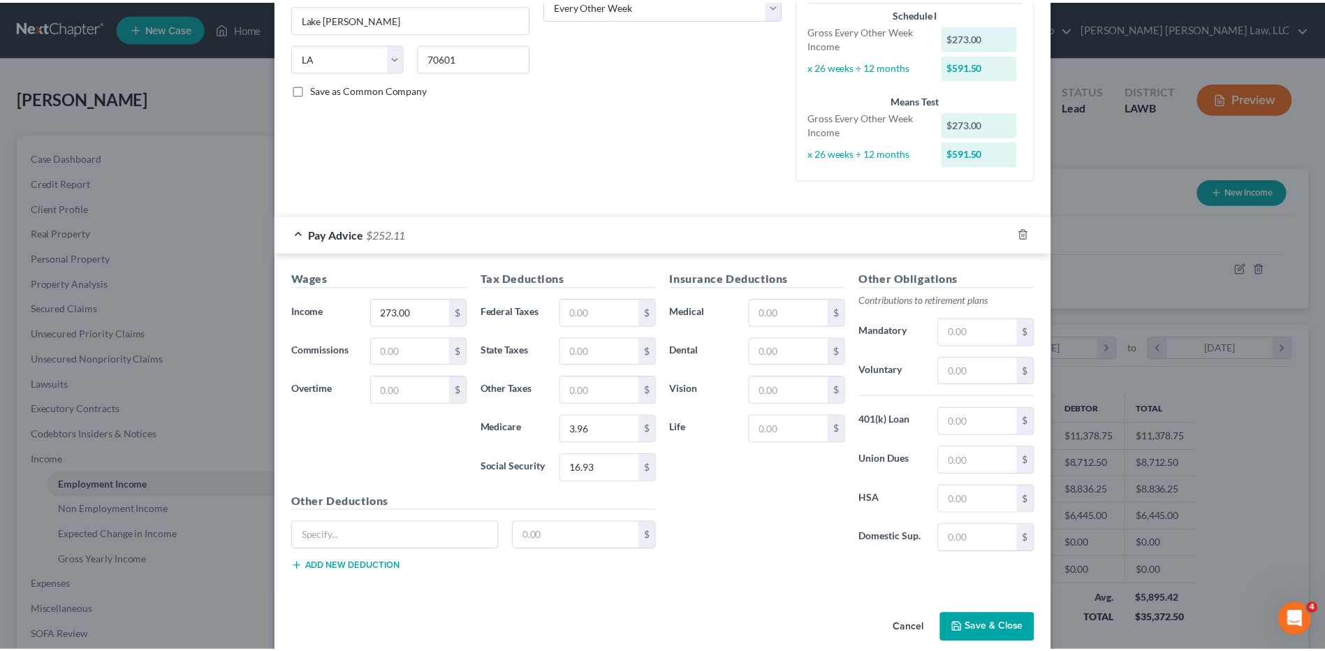
scroll to position [265, 0]
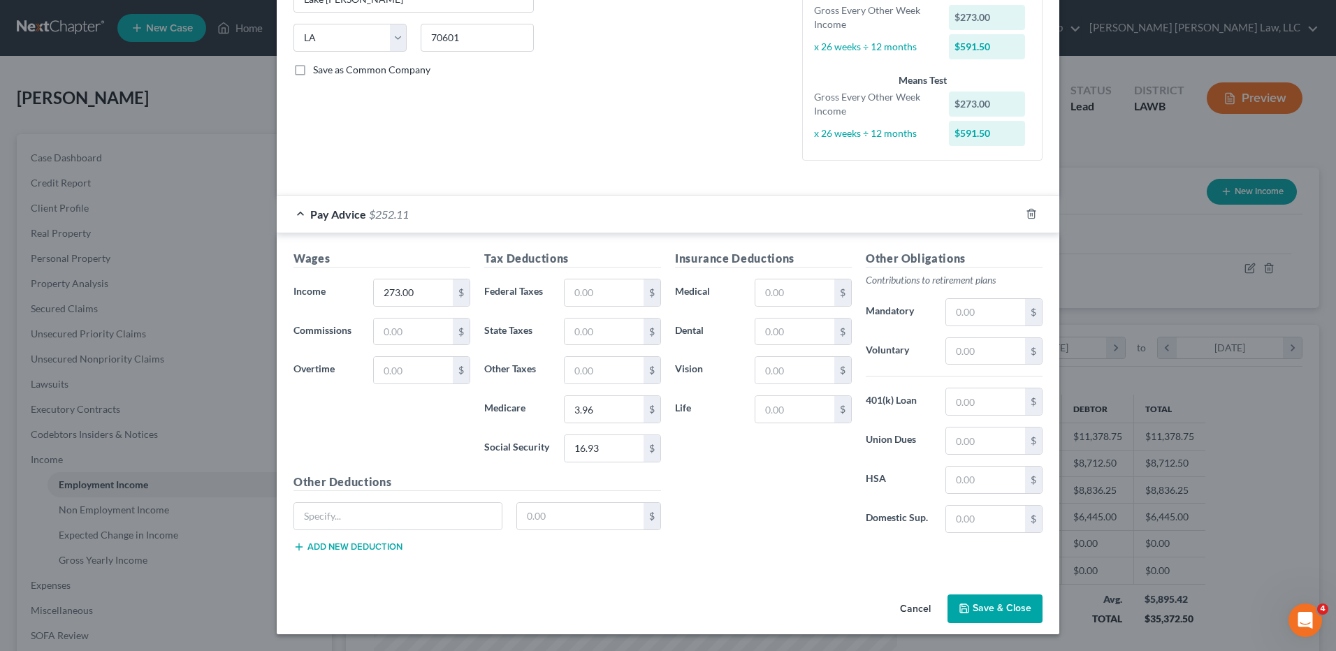
click at [970, 616] on button "Save & Close" at bounding box center [994, 609] width 95 height 29
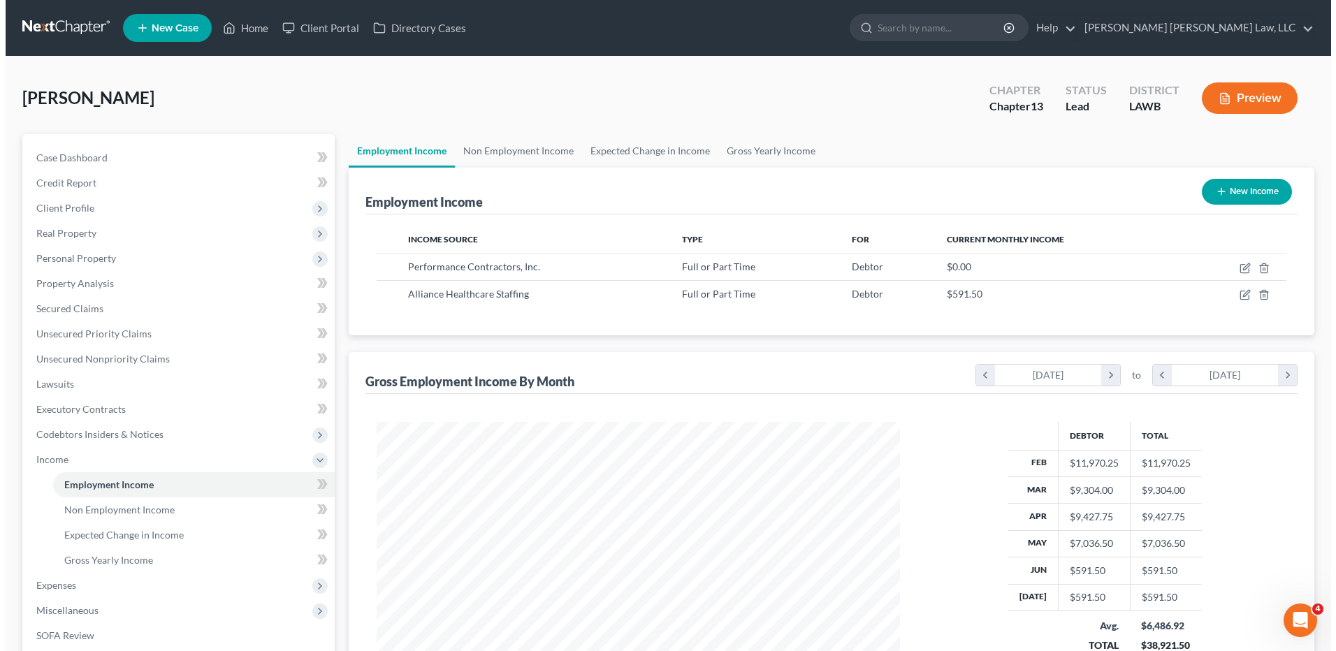
scroll to position [698464, 698176]
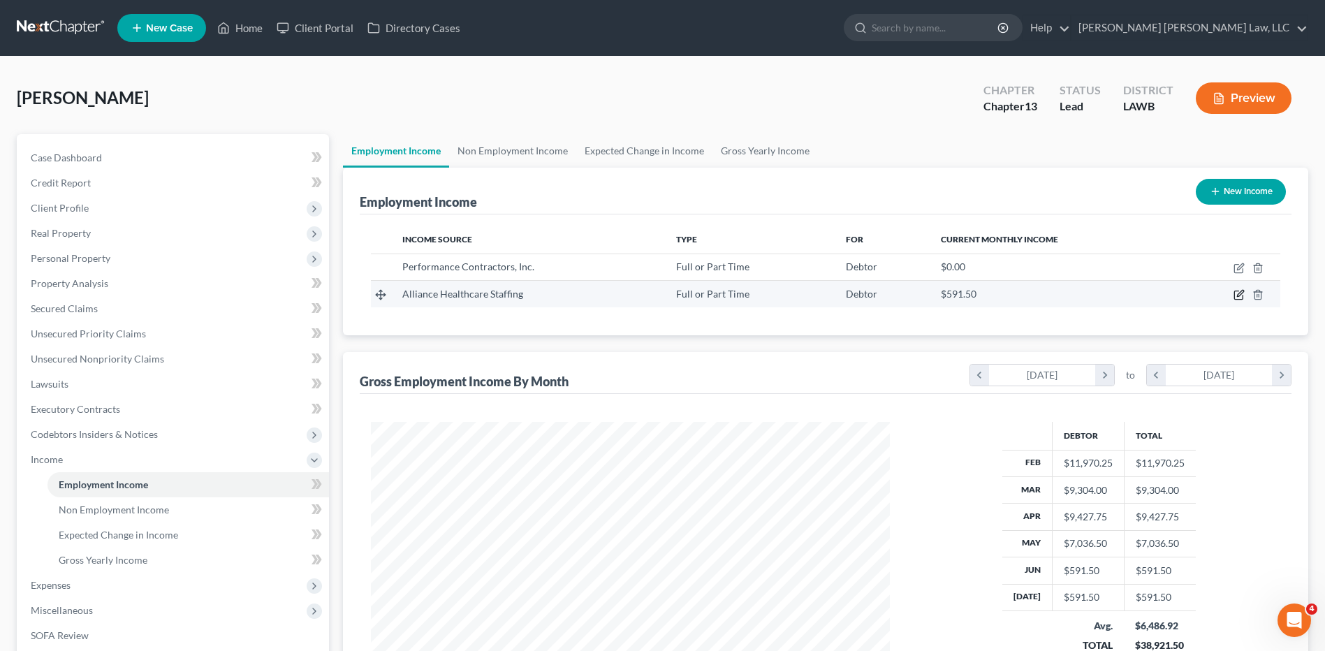
click at [1239, 300] on icon "button" at bounding box center [1239, 294] width 11 height 11
select select "0"
select select "19"
select select "2"
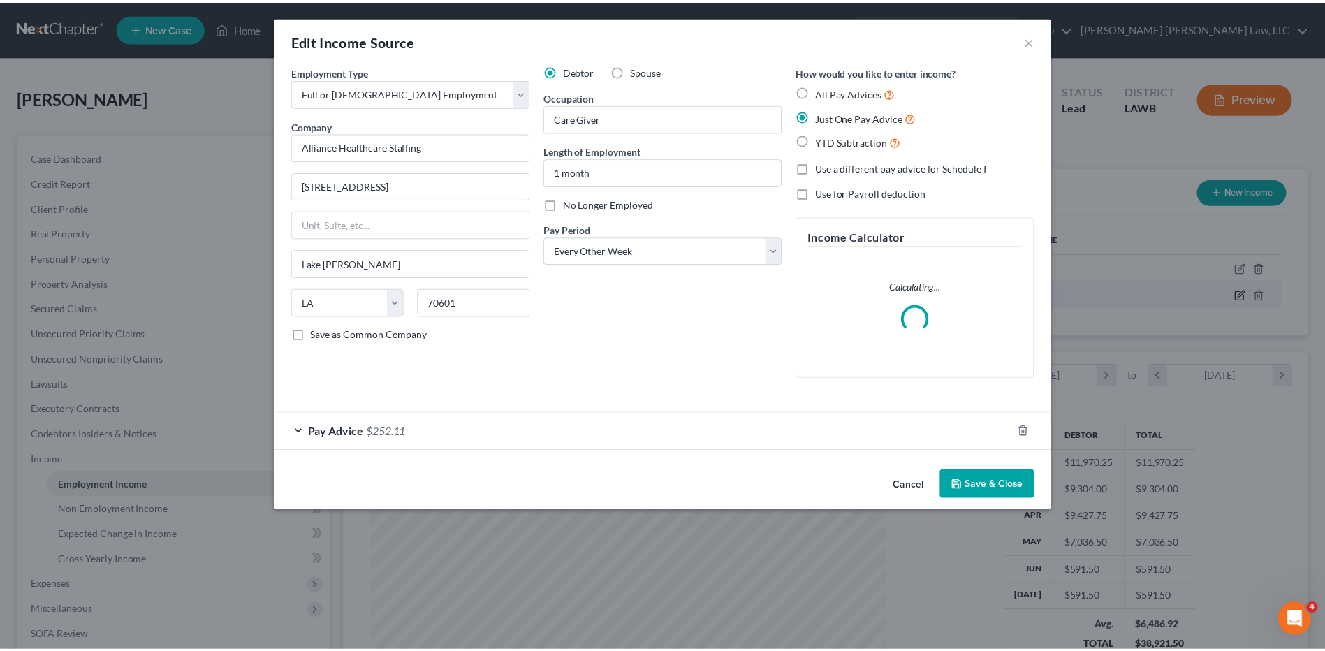
scroll to position [261, 552]
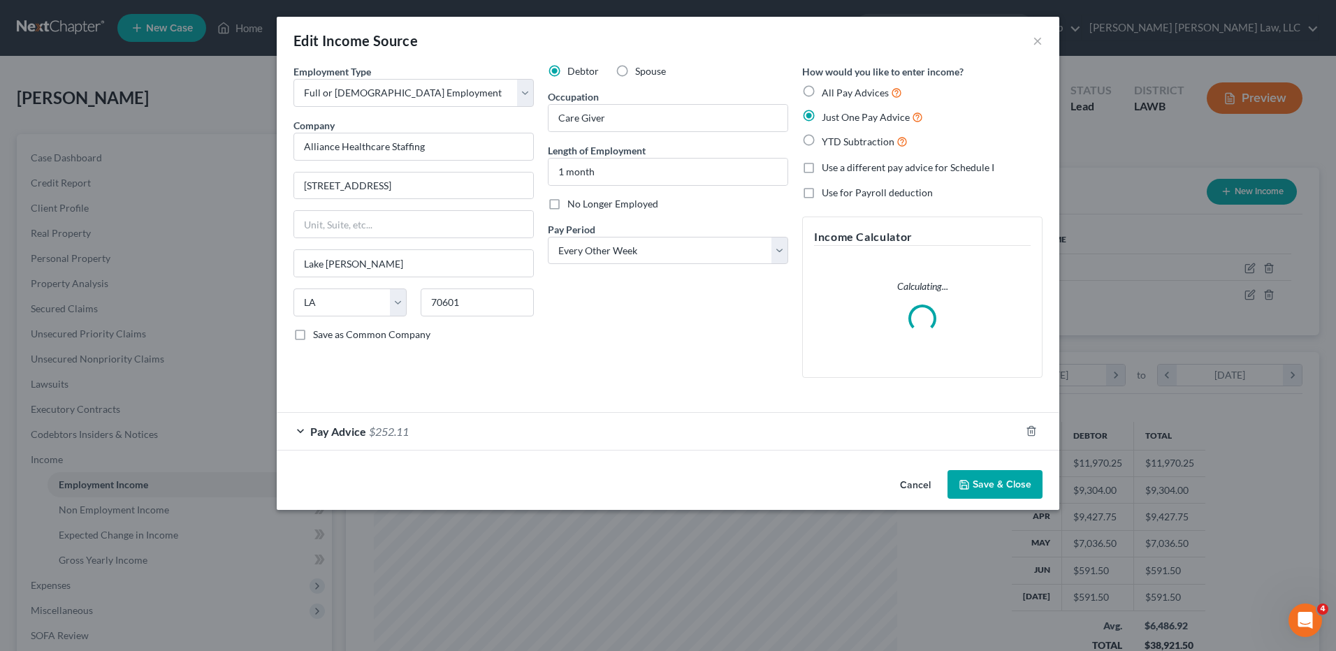
click at [822, 166] on label "Use a different pay advice for Schedule I" at bounding box center [908, 168] width 173 height 14
click at [827, 166] on input "Use a different pay advice for Schedule I" at bounding box center [831, 165] width 9 height 9
checkbox input "true"
click at [822, 89] on label "All Pay Advices" at bounding box center [862, 93] width 80 height 16
click at [827, 89] on input "All Pay Advices" at bounding box center [831, 89] width 9 height 9
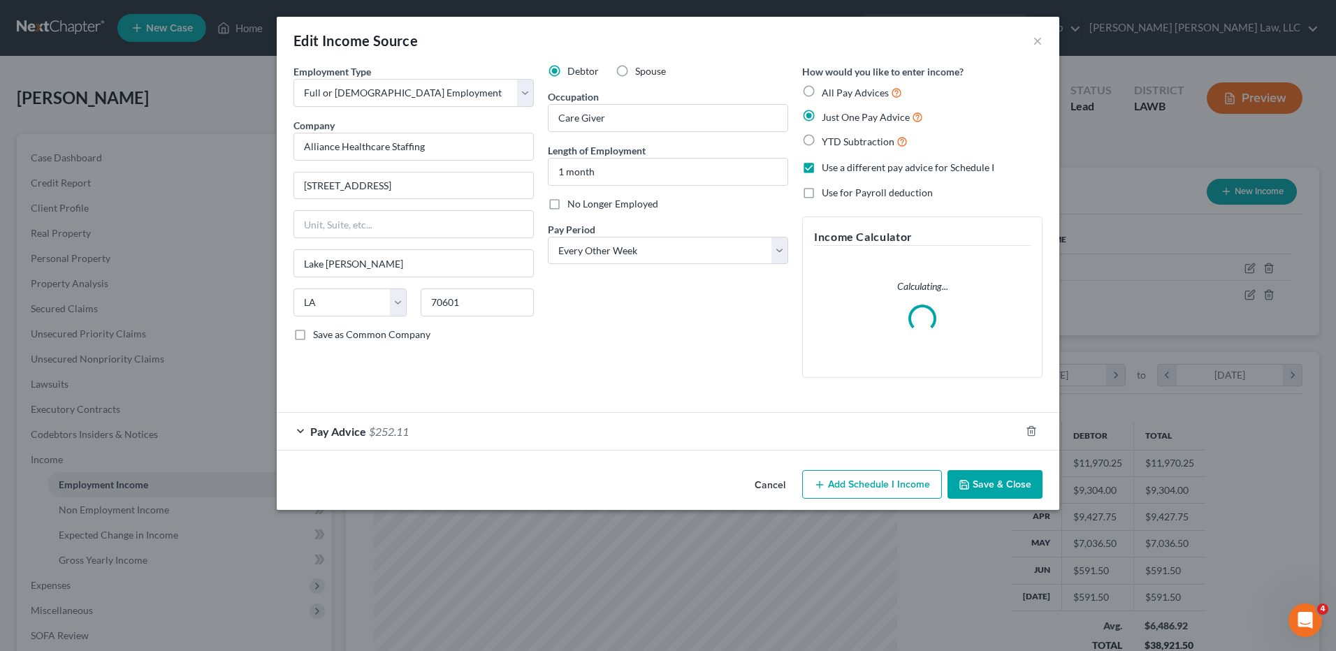
radio input "true"
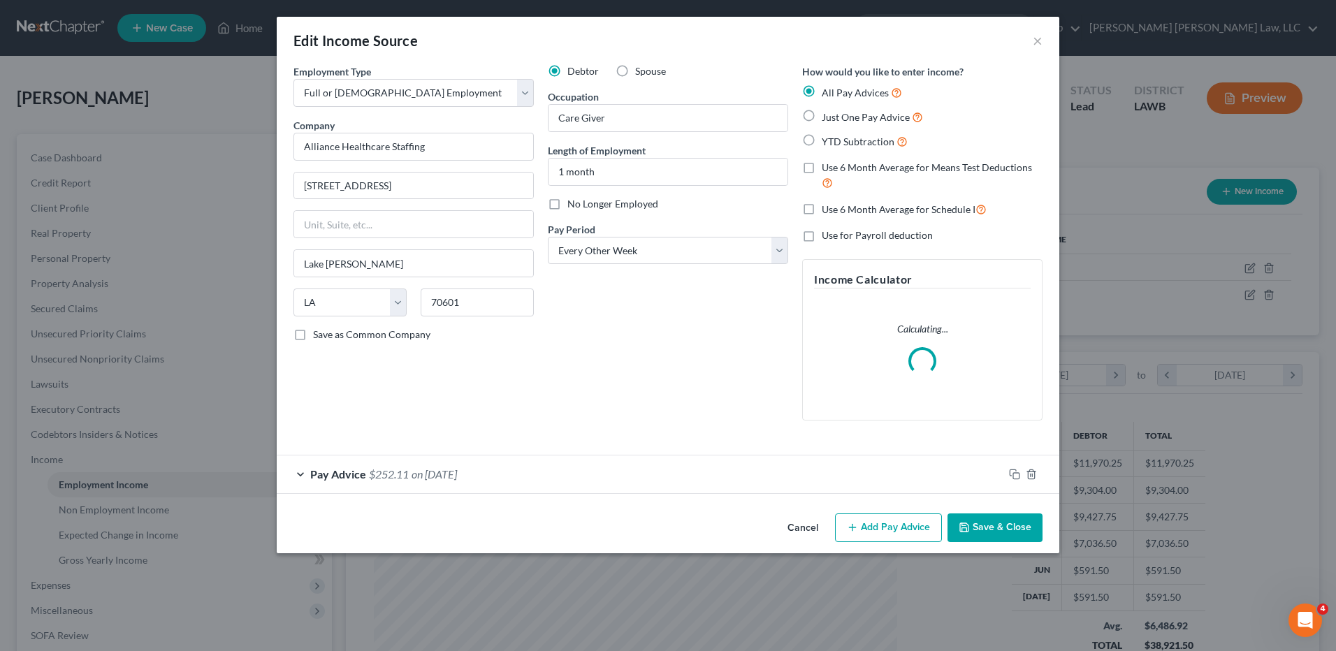
click at [1002, 540] on button "Save & Close" at bounding box center [994, 528] width 95 height 29
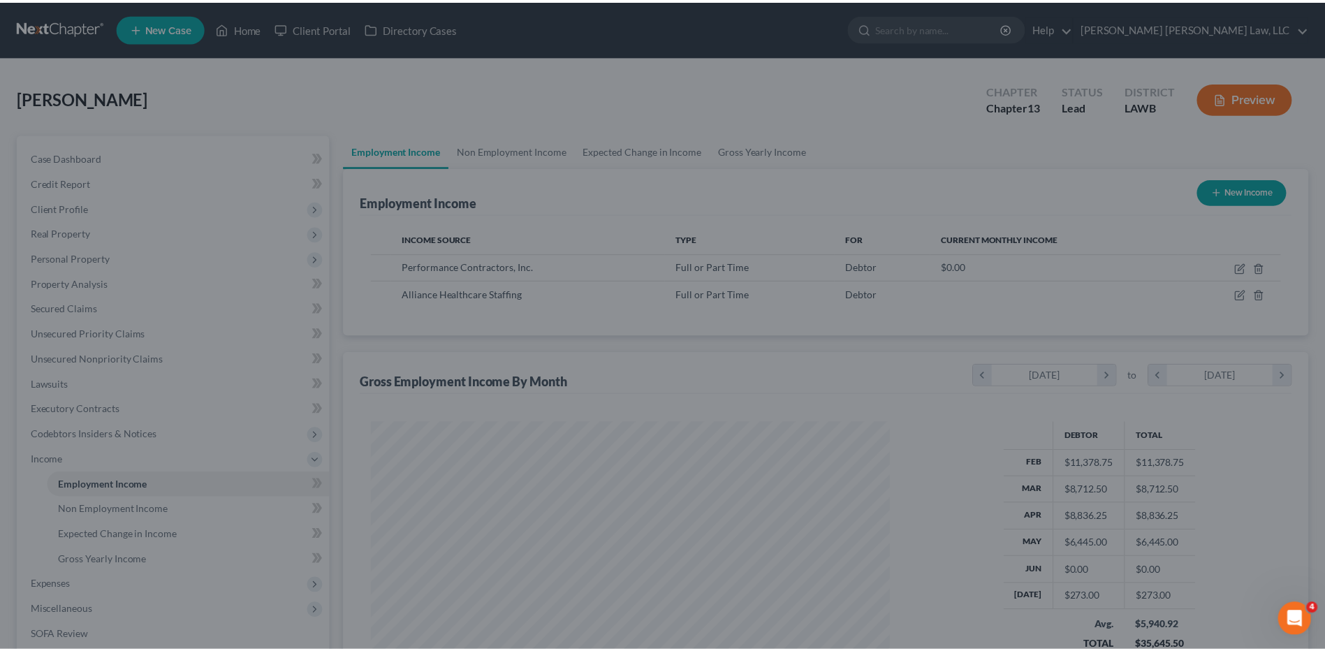
scroll to position [698464, 698176]
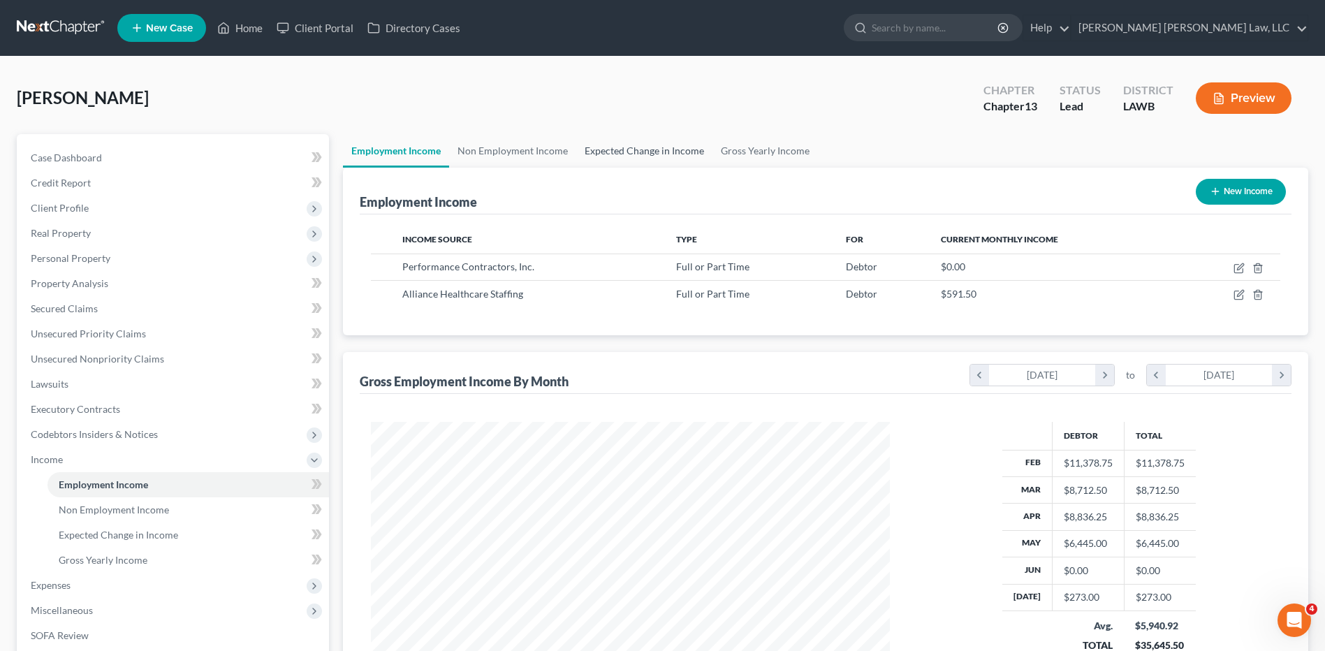
click at [612, 153] on link "Expected Change in Income" at bounding box center [644, 151] width 136 height 34
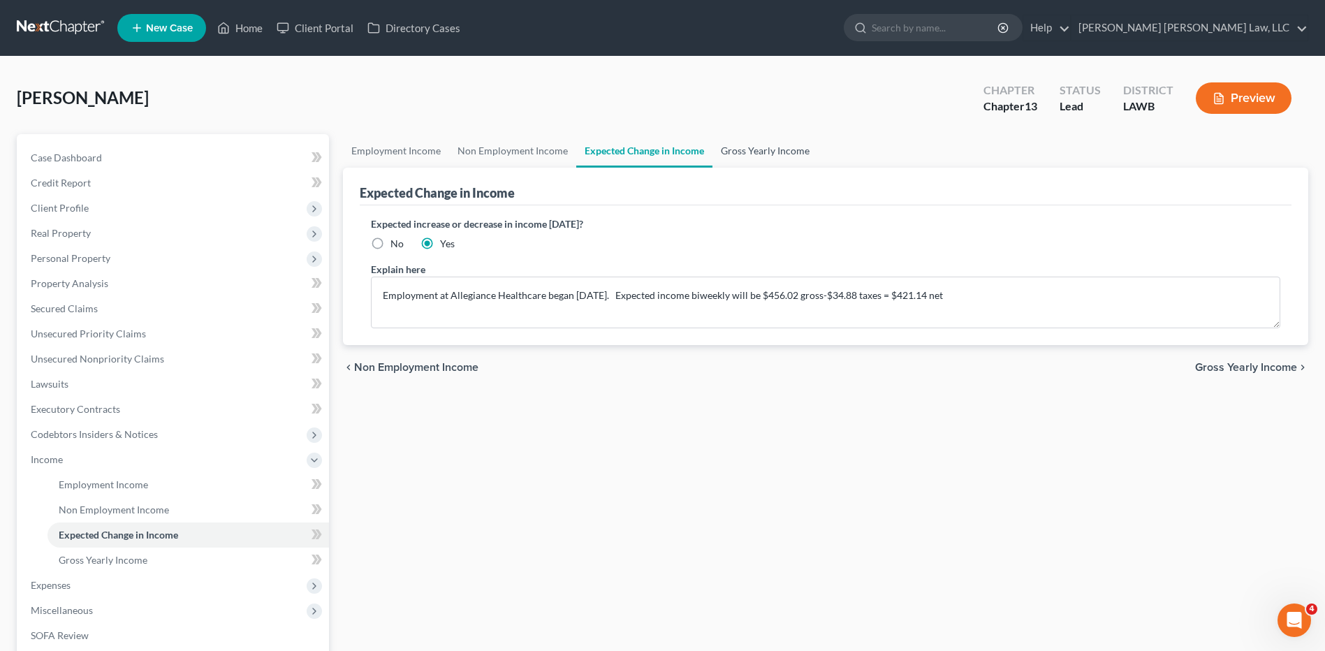
click at [760, 149] on link "Gross Yearly Income" at bounding box center [766, 151] width 106 height 34
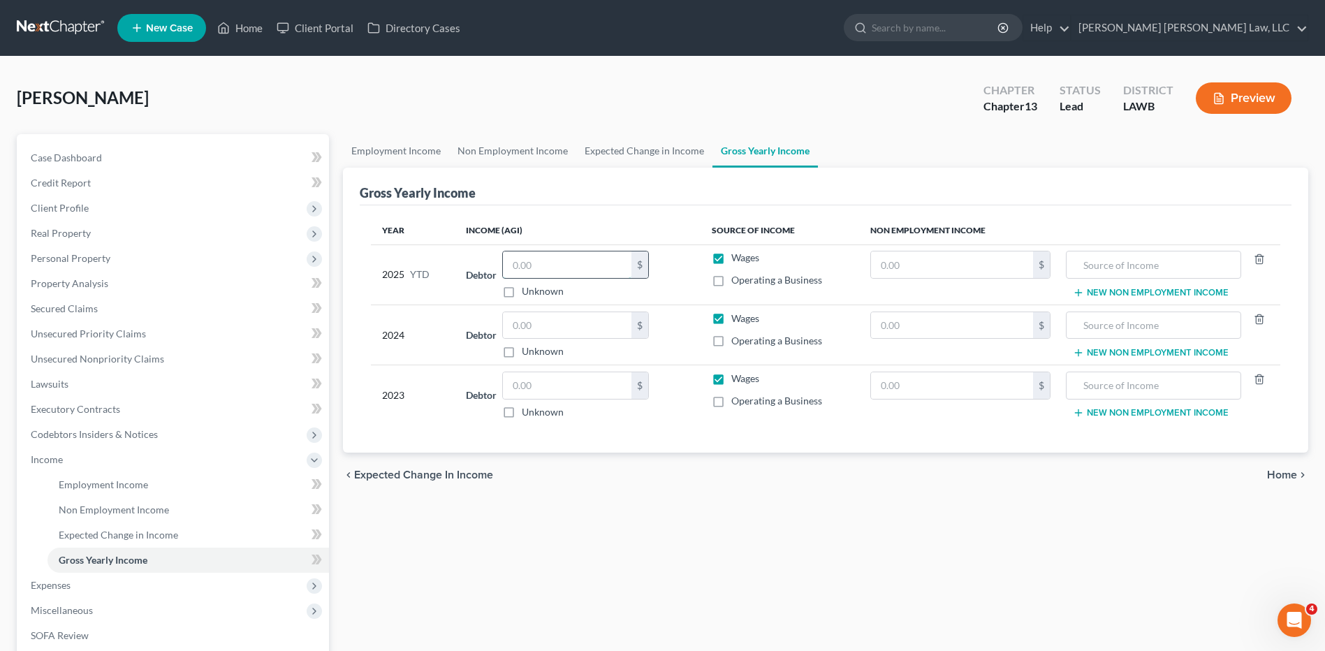
click at [540, 261] on input "text" at bounding box center [567, 265] width 129 height 27
type input "9,143.67"
click at [71, 305] on span "Secured Claims" at bounding box center [64, 309] width 67 height 12
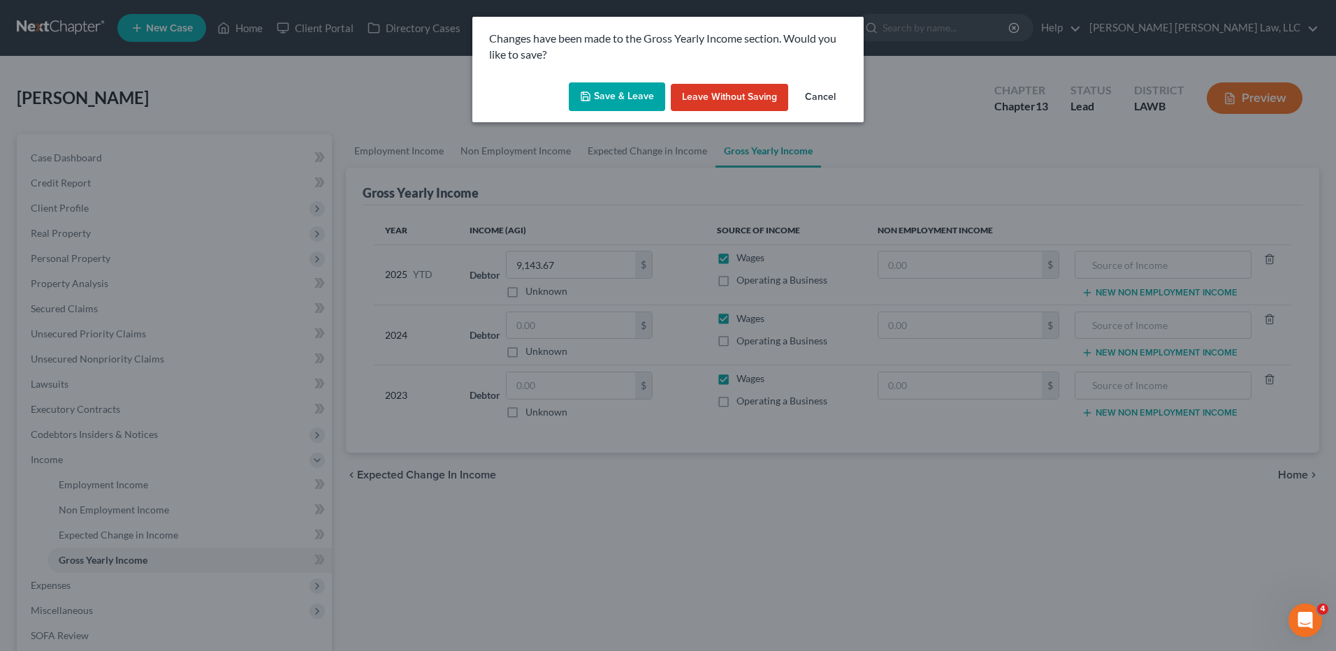
click at [584, 94] on icon "button" at bounding box center [585, 96] width 11 height 11
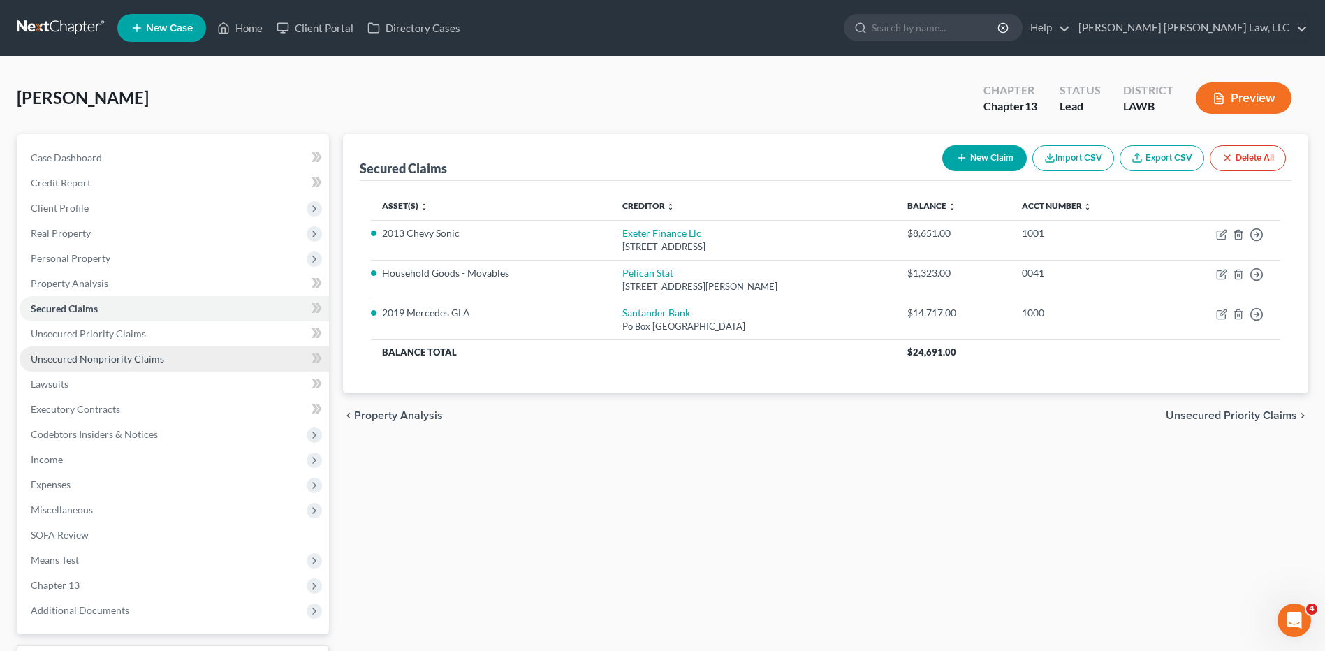
click at [82, 363] on span "Unsecured Nonpriority Claims" at bounding box center [97, 359] width 133 height 12
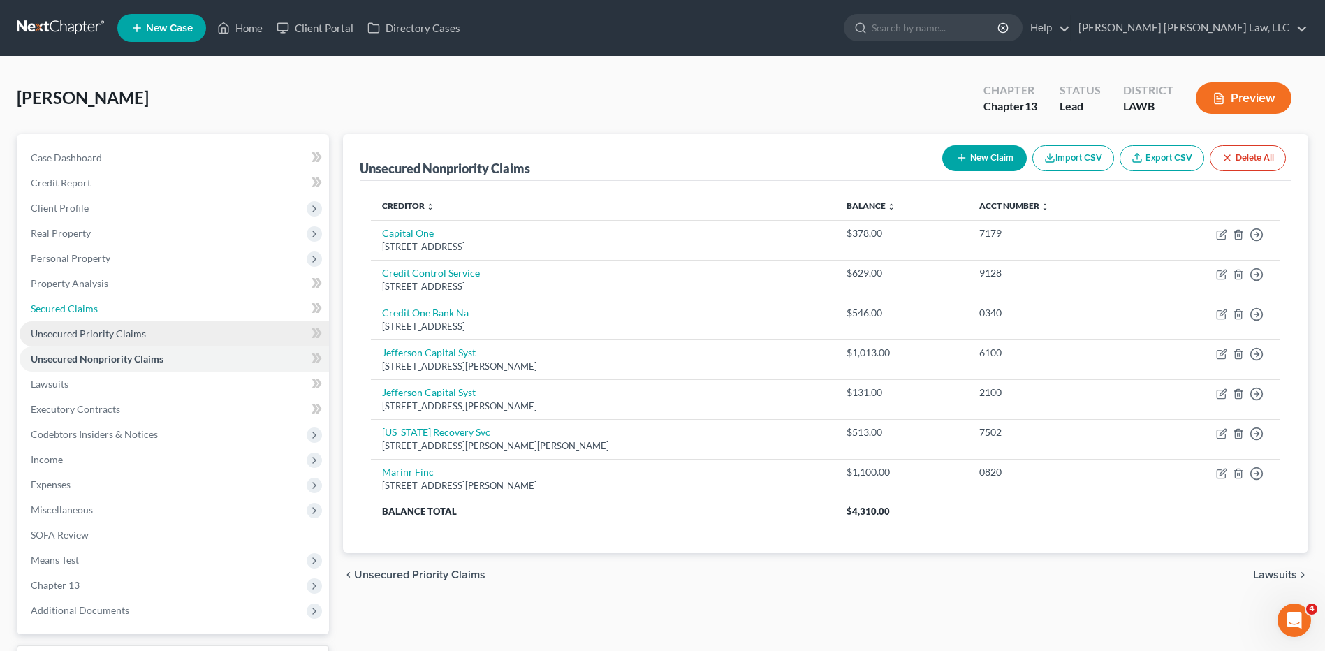
drag, startPoint x: 73, startPoint y: 314, endPoint x: 187, endPoint y: 322, distance: 114.2
click at [72, 313] on link "Secured Claims" at bounding box center [175, 308] width 310 height 25
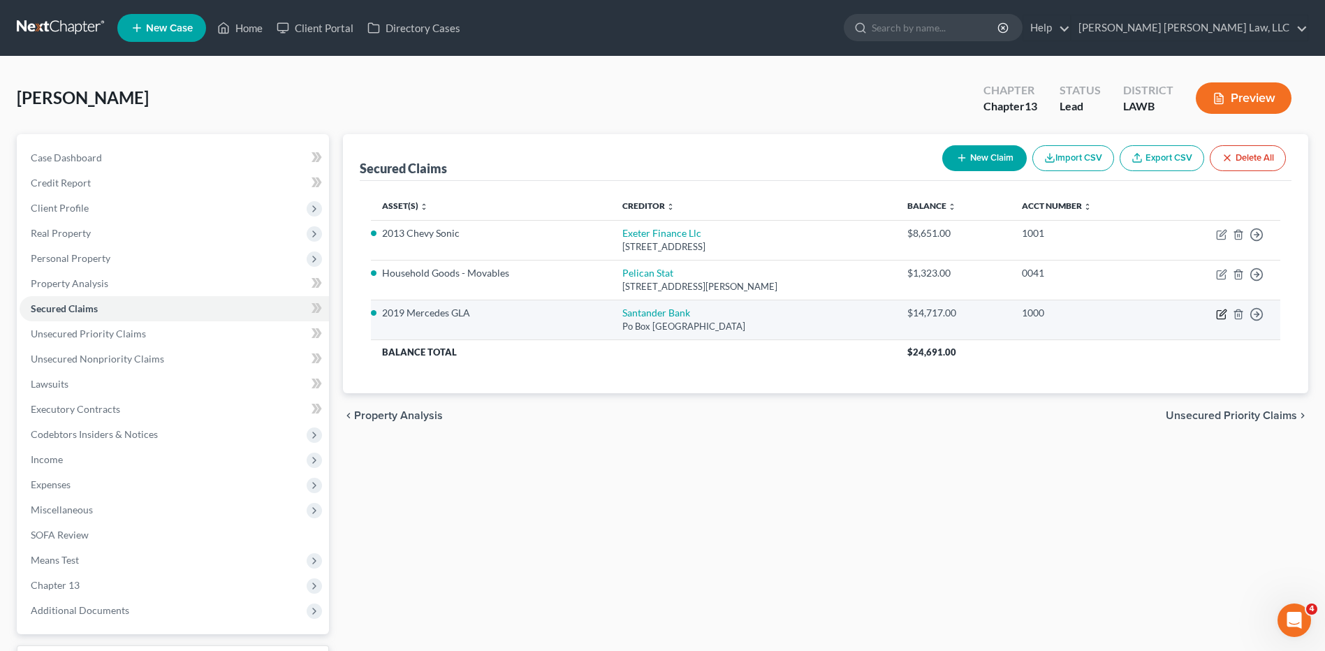
click at [1221, 318] on icon "button" at bounding box center [1221, 314] width 11 height 11
select select "45"
select select "0"
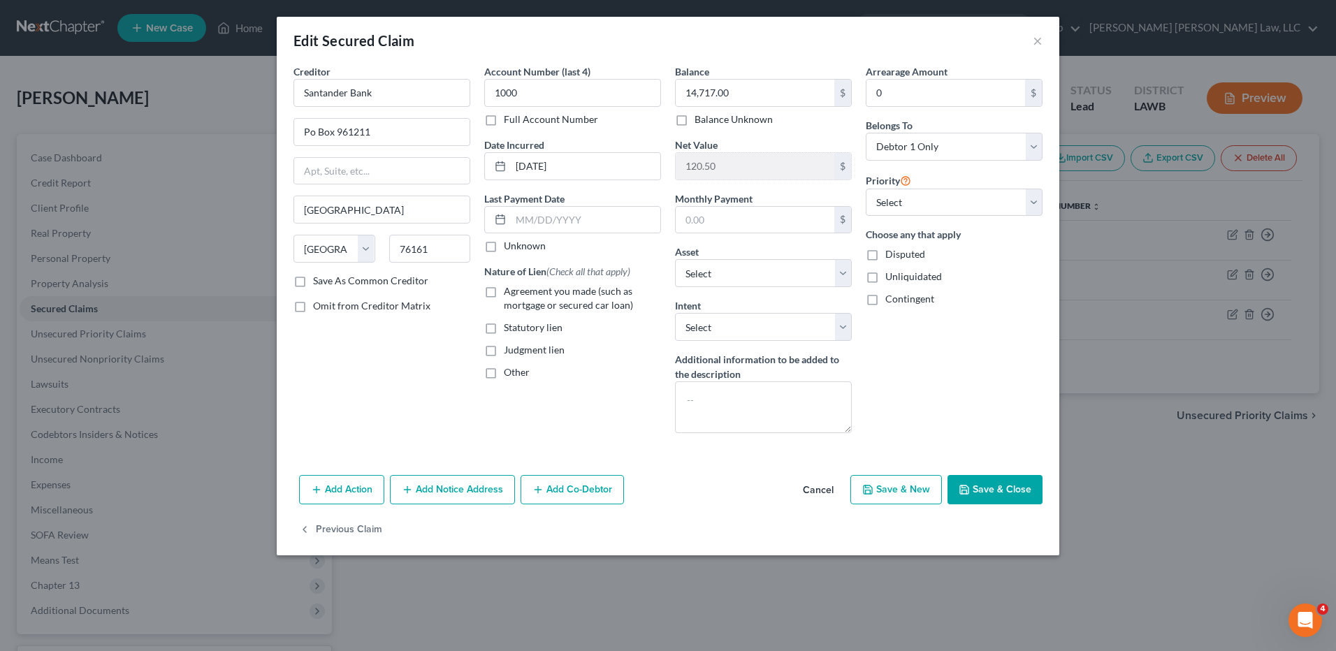
click at [1019, 486] on button "Save & Close" at bounding box center [994, 489] width 95 height 29
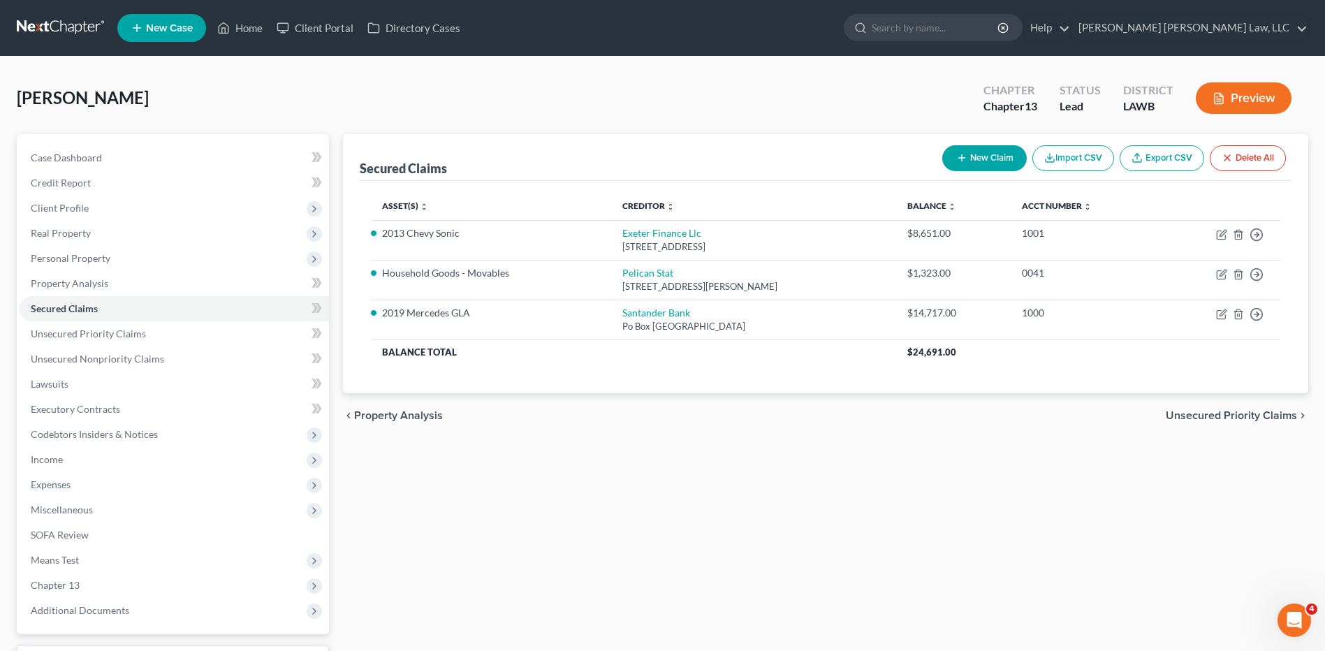
click at [78, 20] on link at bounding box center [61, 27] width 89 height 25
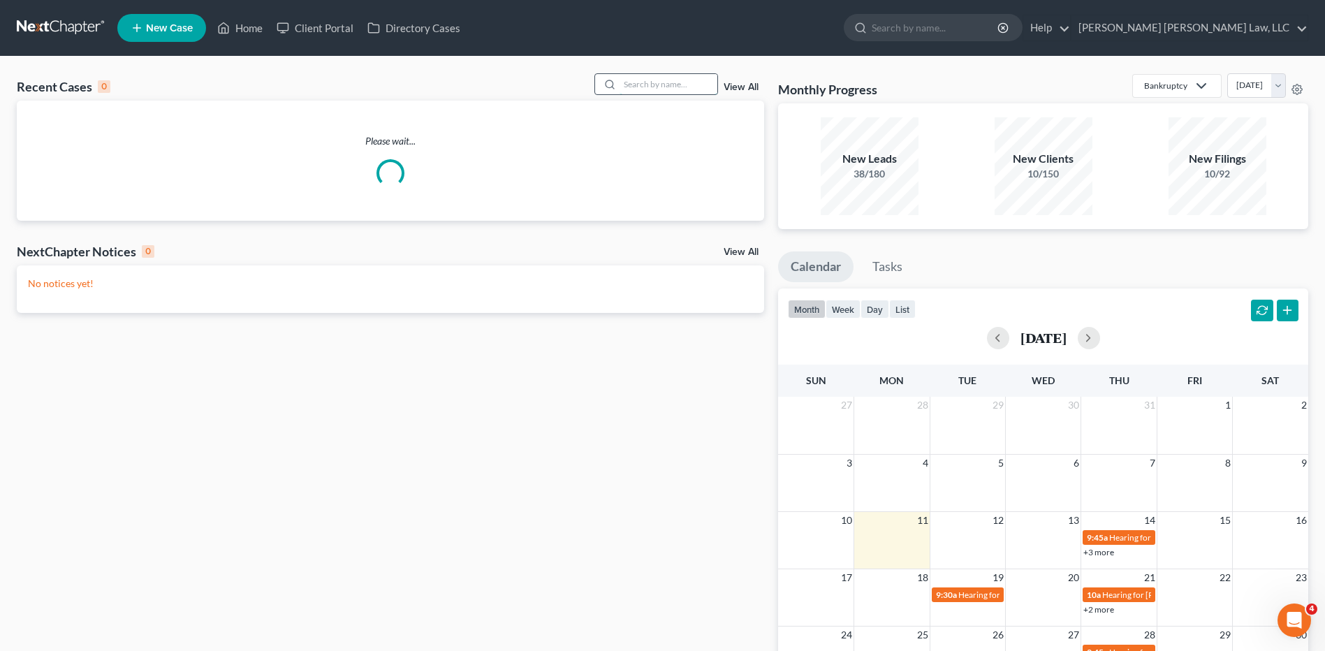
click at [651, 84] on input "search" at bounding box center [669, 84] width 98 height 20
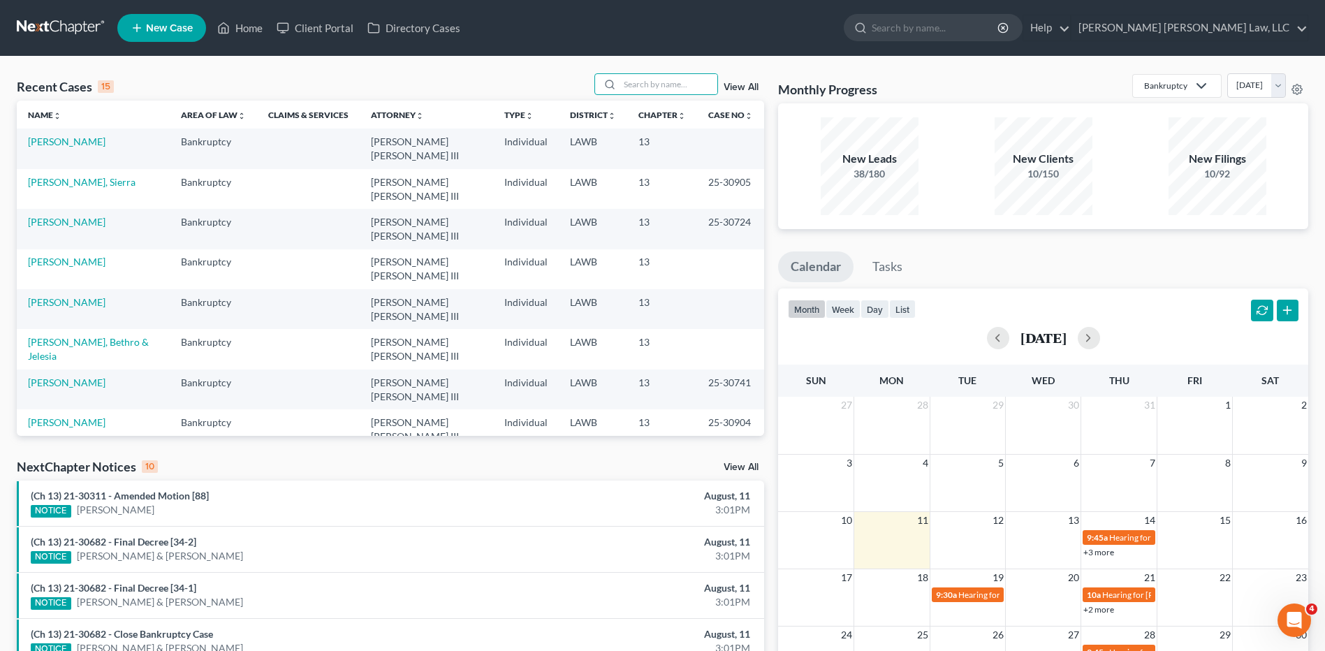
click at [159, 32] on span "New Case" at bounding box center [169, 28] width 47 height 10
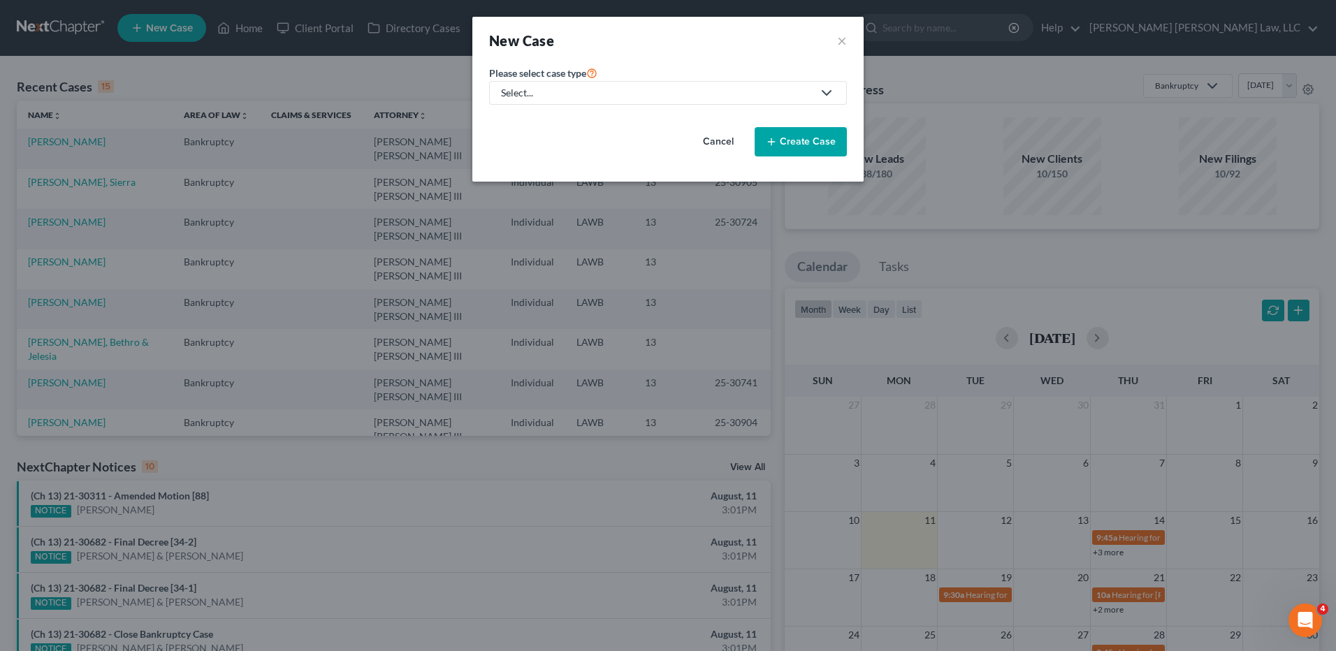
click at [554, 89] on div "Select..." at bounding box center [657, 93] width 312 height 14
click at [543, 121] on div "Bankruptcy" at bounding box center [564, 121] width 124 height 14
select select "36"
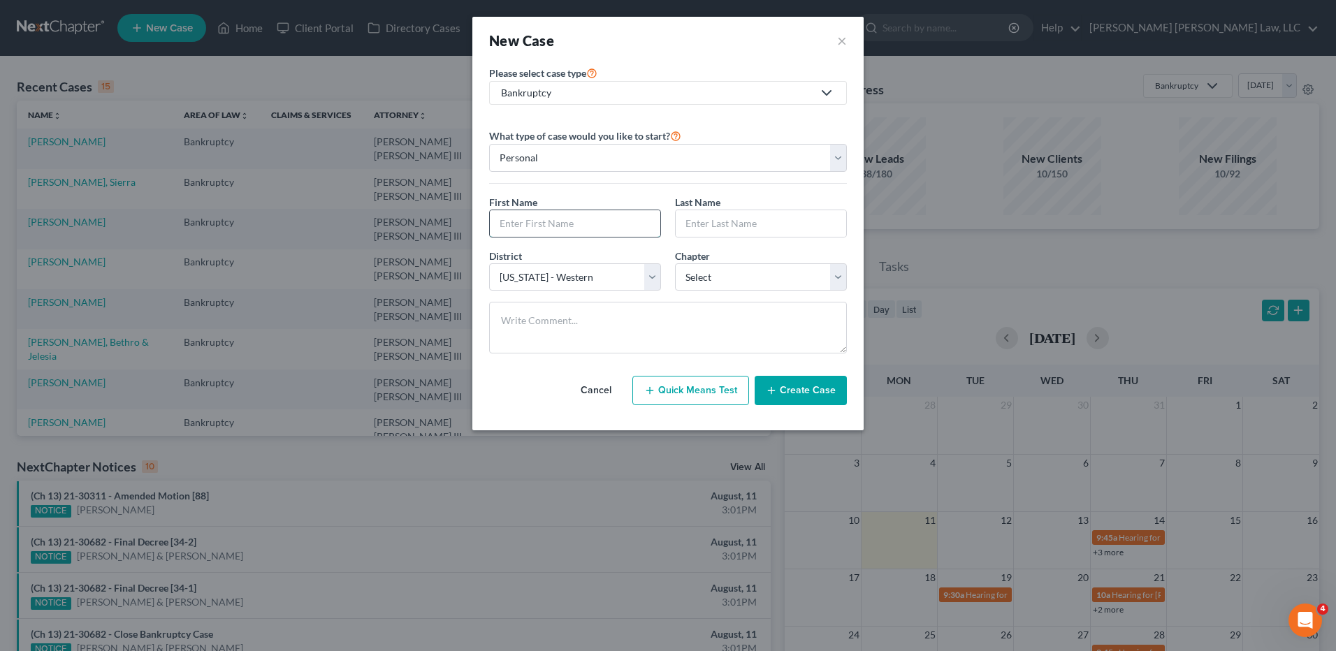
click at [512, 230] on input "text" at bounding box center [575, 223] width 170 height 27
type input "[PERSON_NAME]"
click at [682, 273] on select "Select 7 11 12 13" at bounding box center [761, 277] width 172 height 28
select select "3"
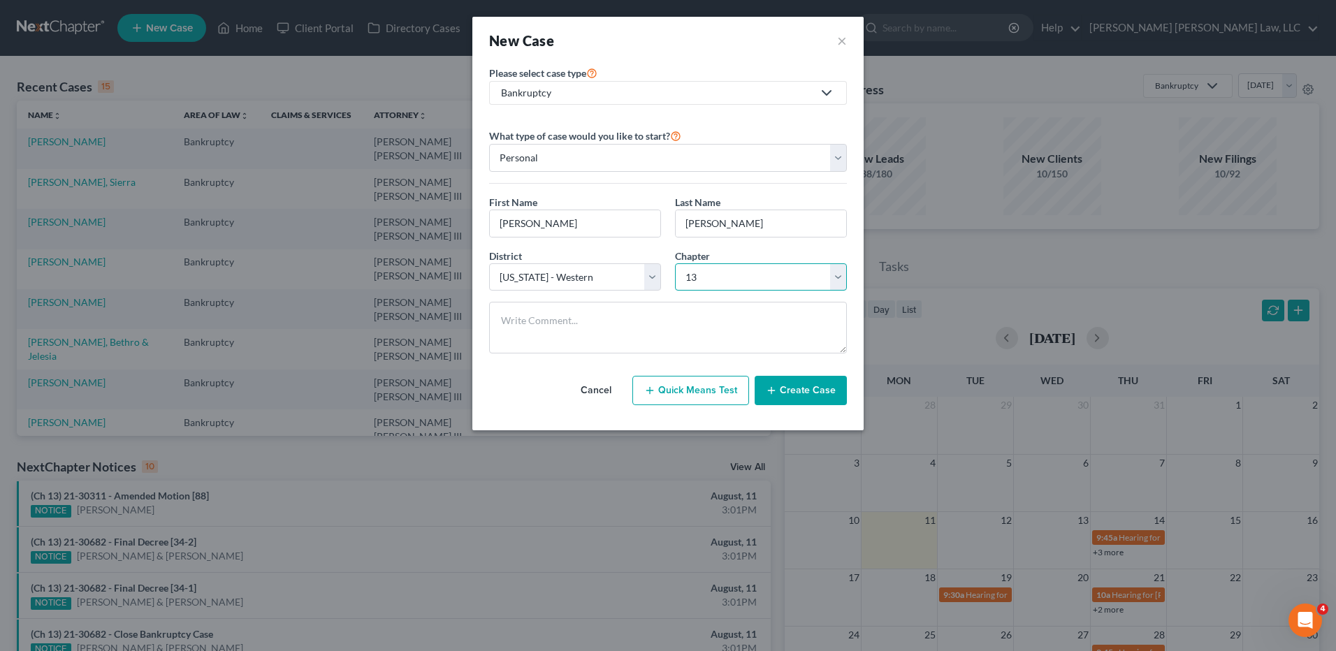
click at [675, 263] on select "Select 7 11 12 13" at bounding box center [761, 277] width 172 height 28
click at [817, 409] on div "Cancel Quick Means Test Create Case" at bounding box center [668, 391] width 358 height 52
click at [799, 388] on button "Create Case" at bounding box center [801, 390] width 92 height 29
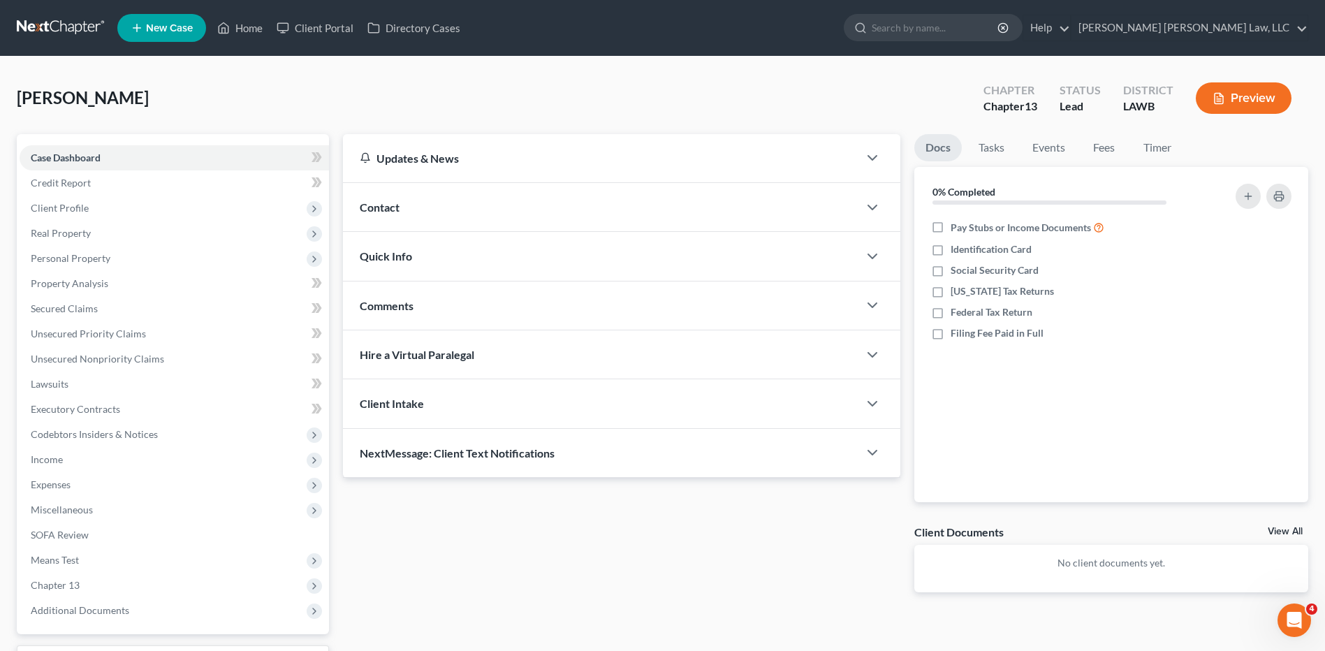
click at [61, 17] on link at bounding box center [61, 27] width 89 height 25
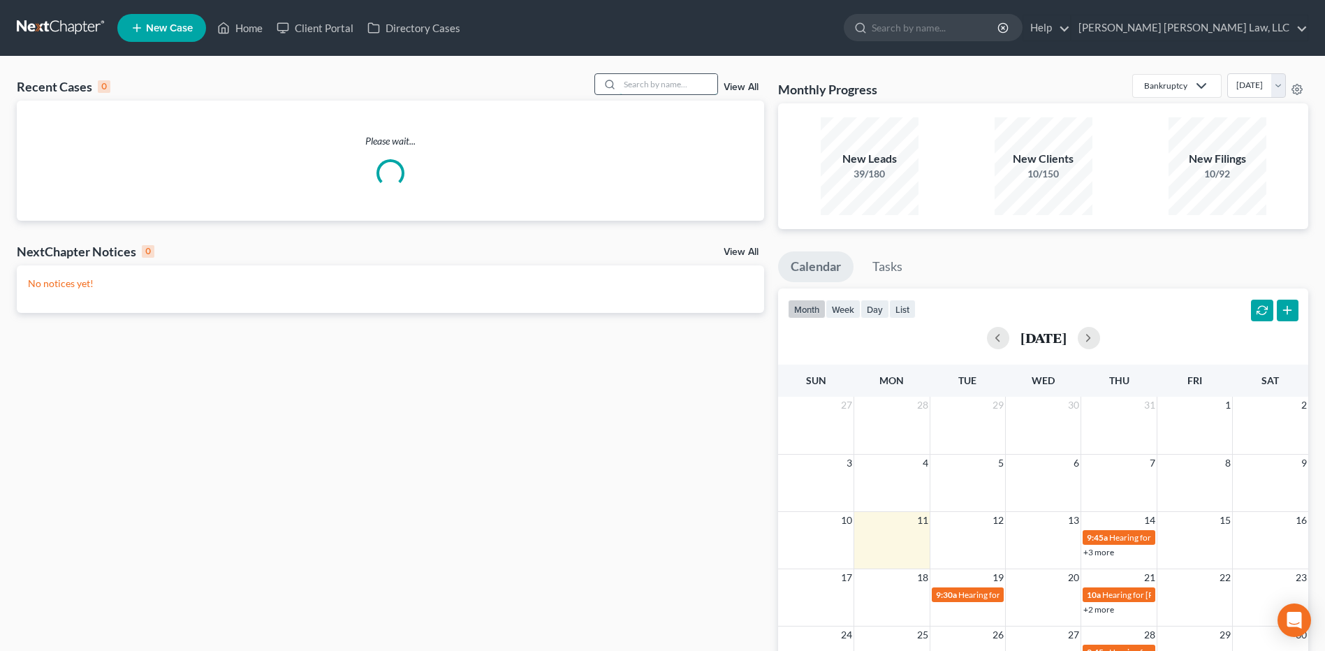
click at [660, 78] on input "search" at bounding box center [669, 84] width 98 height 20
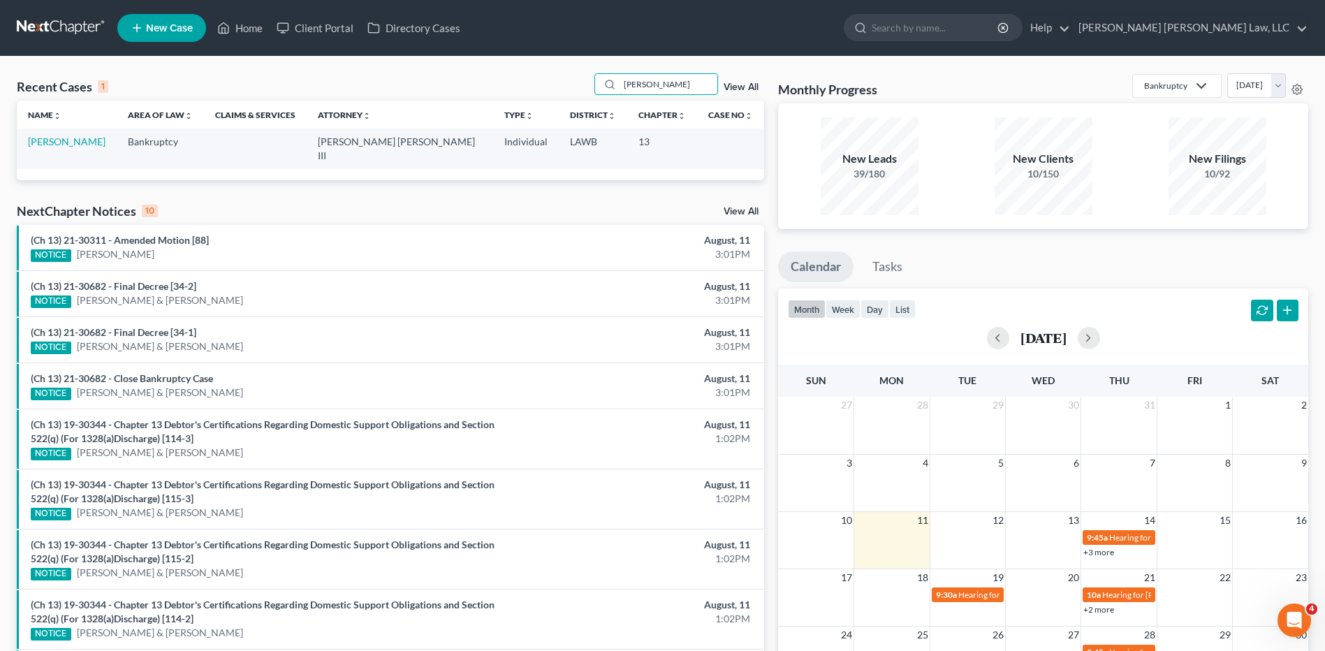
type input "[PERSON_NAME]"
